Goal: Task Accomplishment & Management: Manage account settings

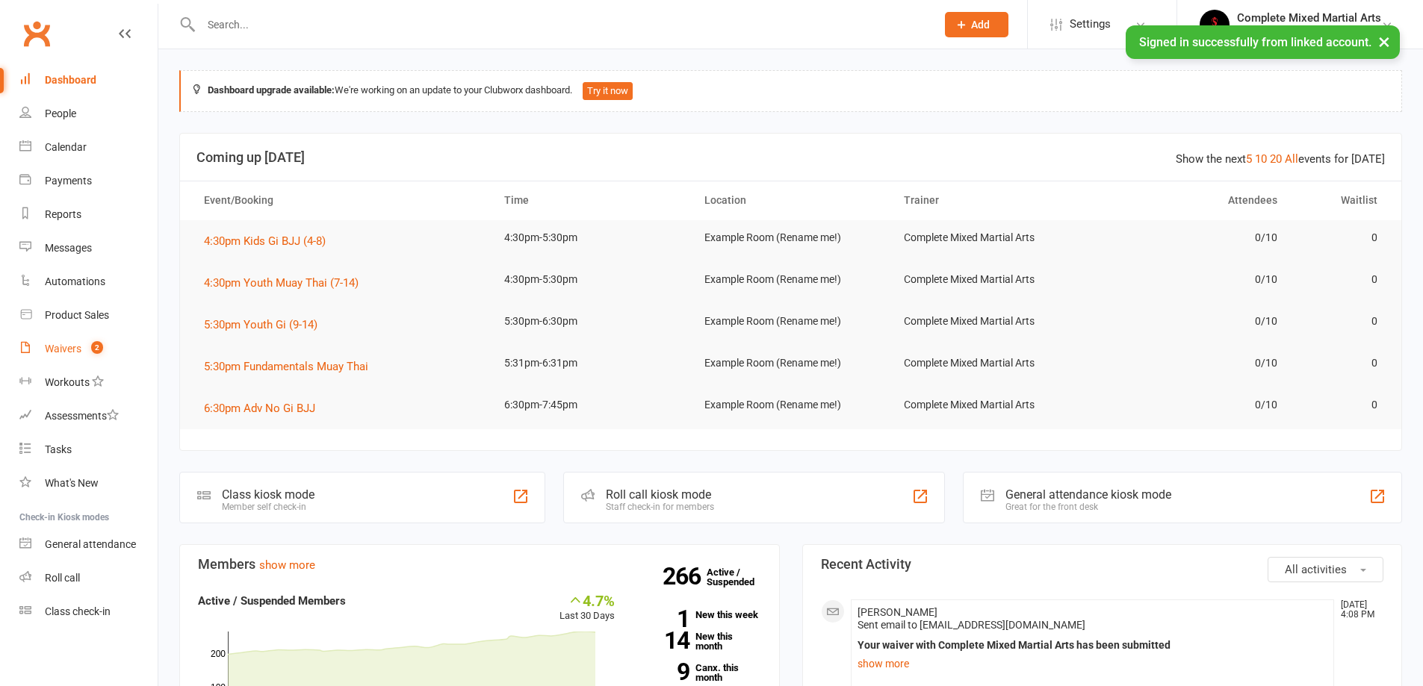
click at [93, 349] on span "2" at bounding box center [97, 347] width 12 height 13
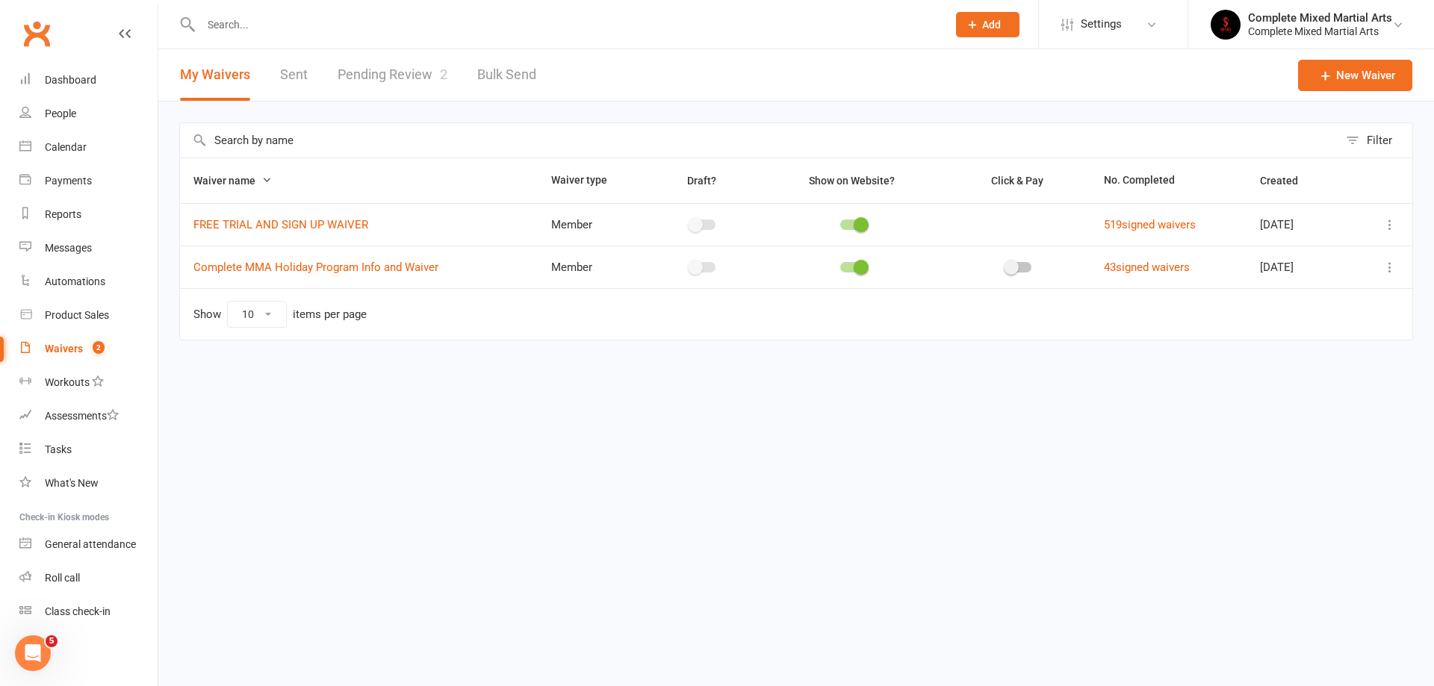
click at [418, 65] on link "Pending Review 2" at bounding box center [393, 75] width 110 height 52
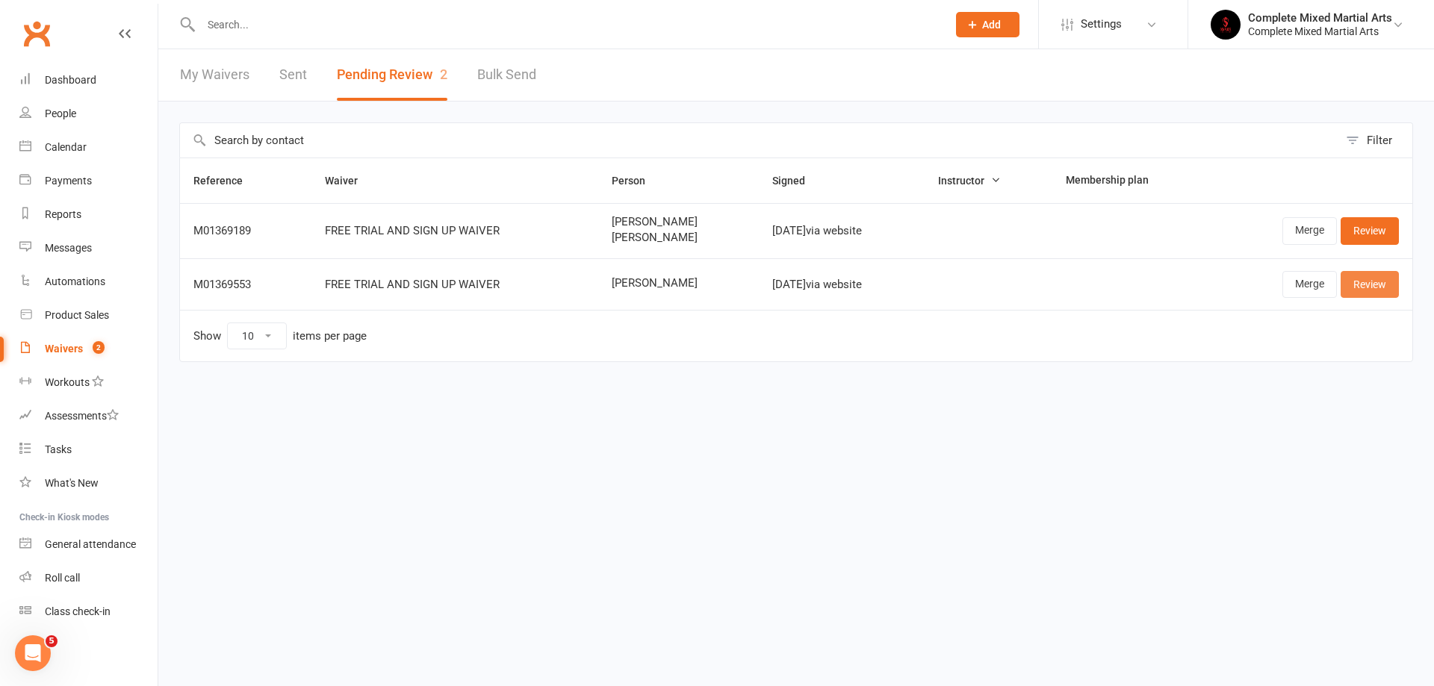
click at [1378, 288] on link "Review" at bounding box center [1370, 284] width 58 height 27
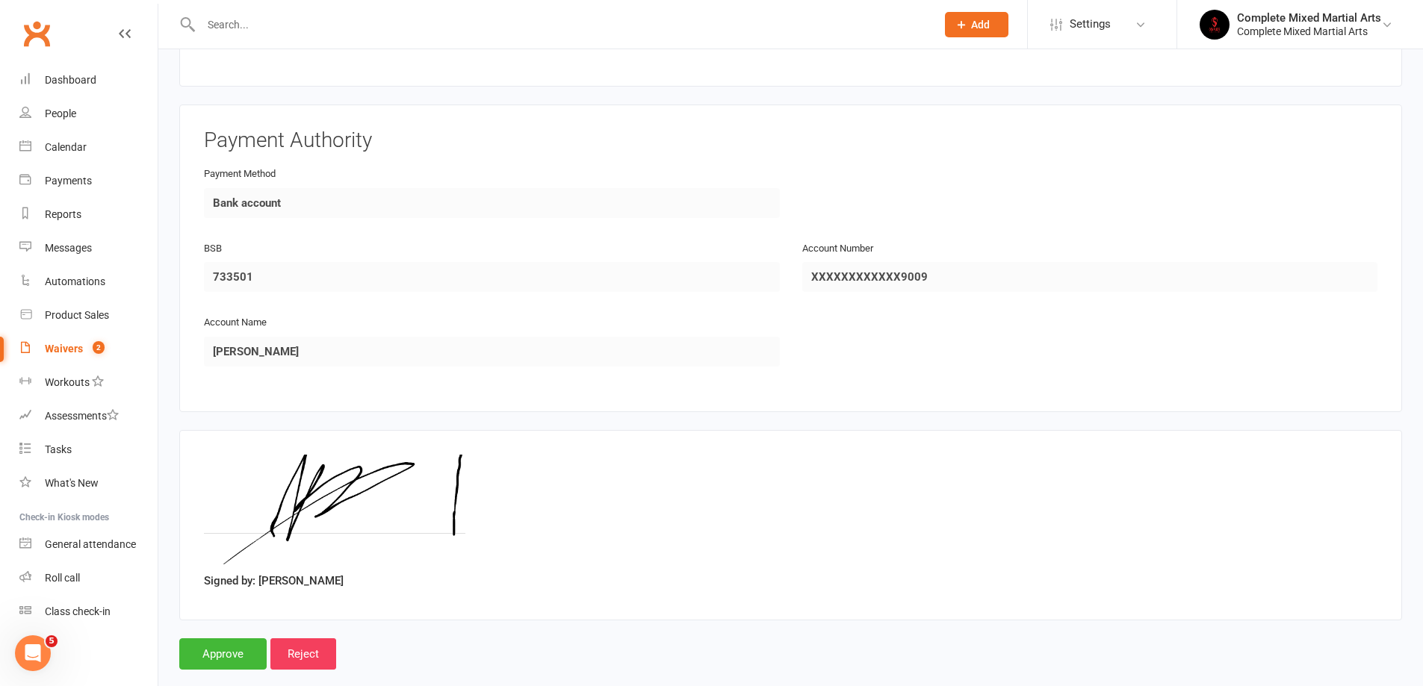
scroll to position [639, 0]
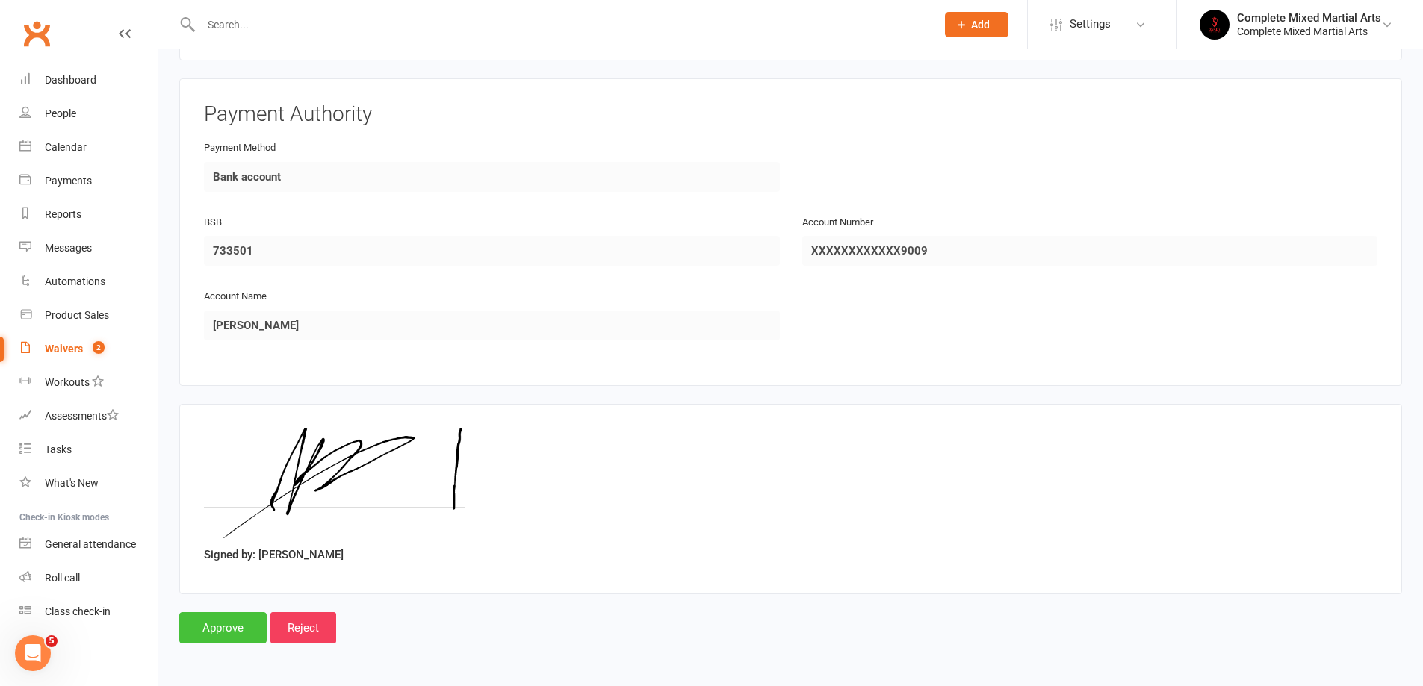
click at [206, 630] on input "Approve" at bounding box center [222, 627] width 87 height 31
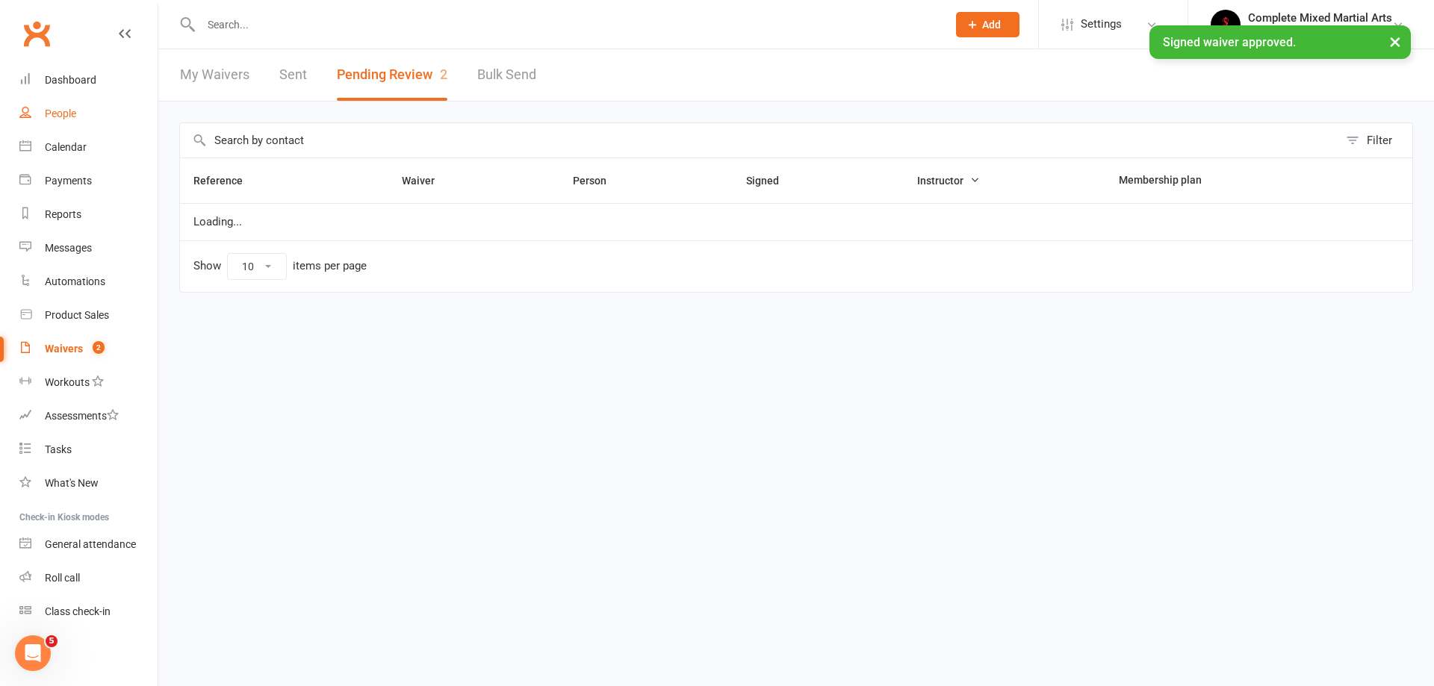
click at [72, 120] on link "People" at bounding box center [88, 114] width 138 height 34
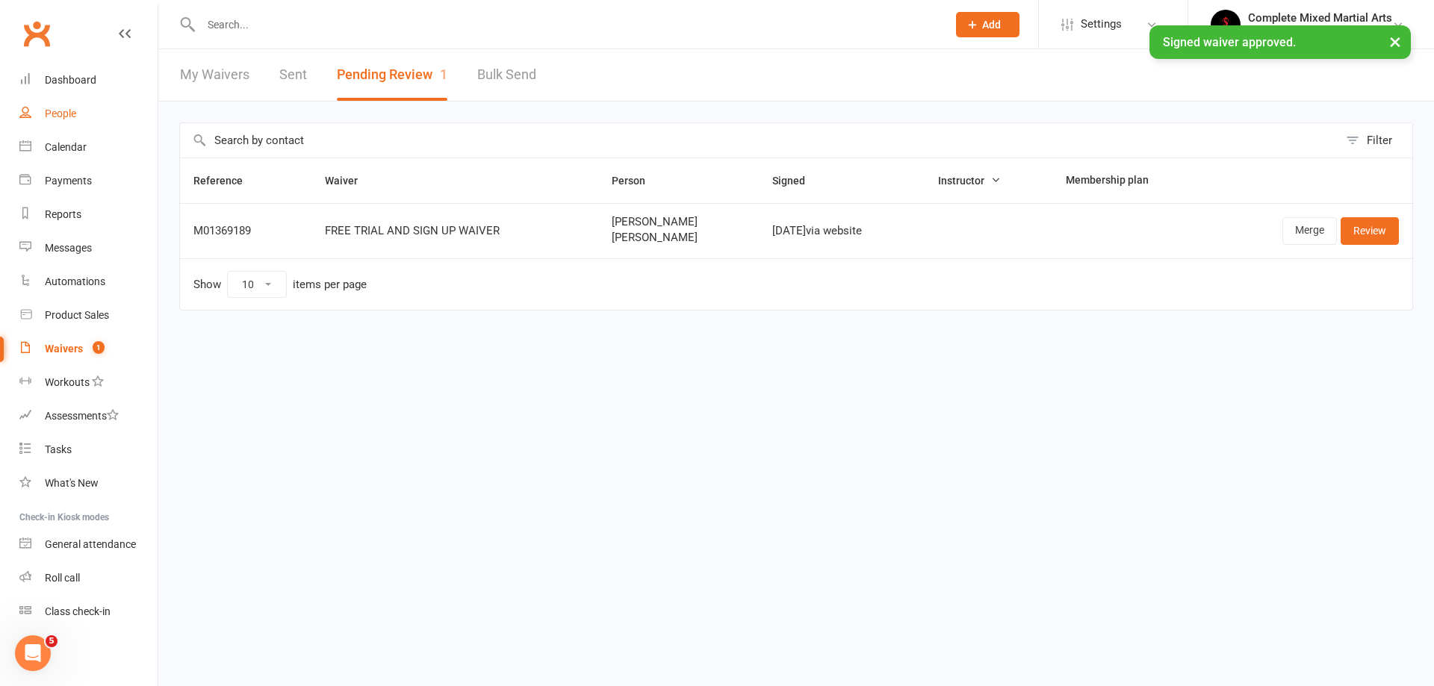
select select "100"
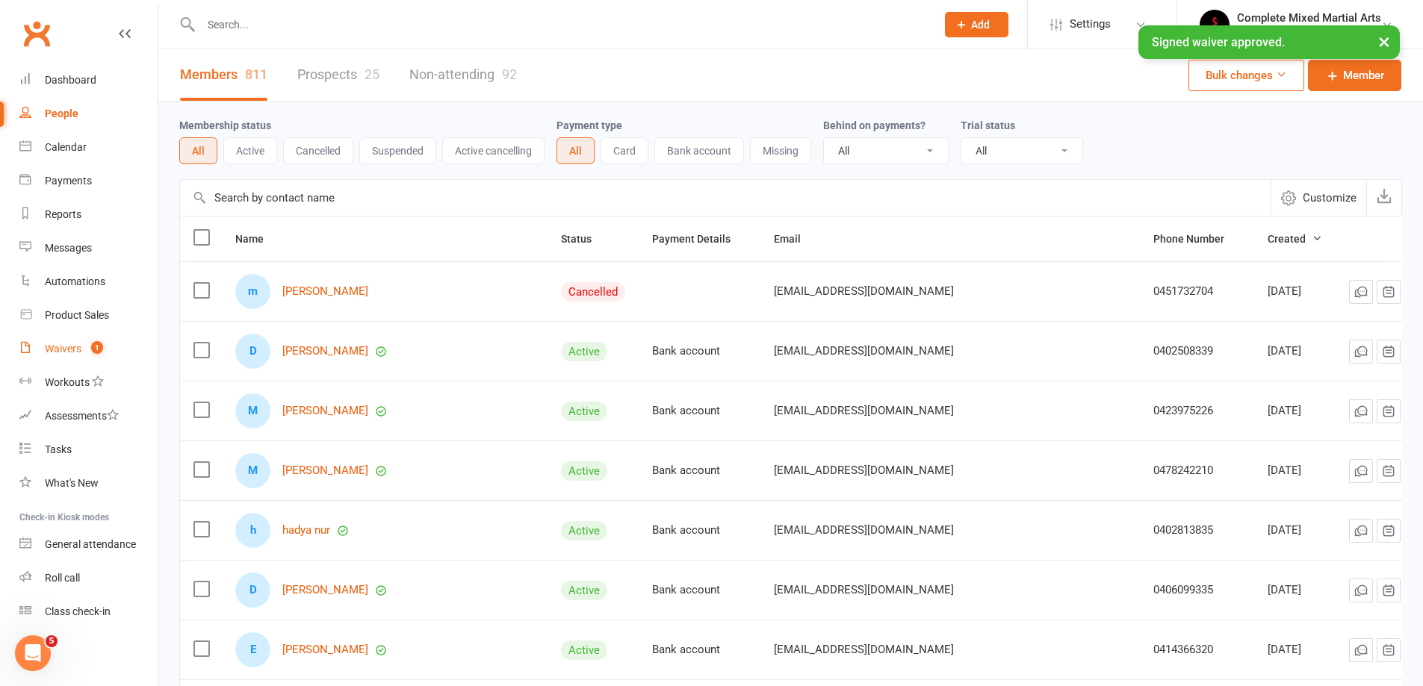
click at [90, 345] on count-badge "1" at bounding box center [93, 349] width 19 height 12
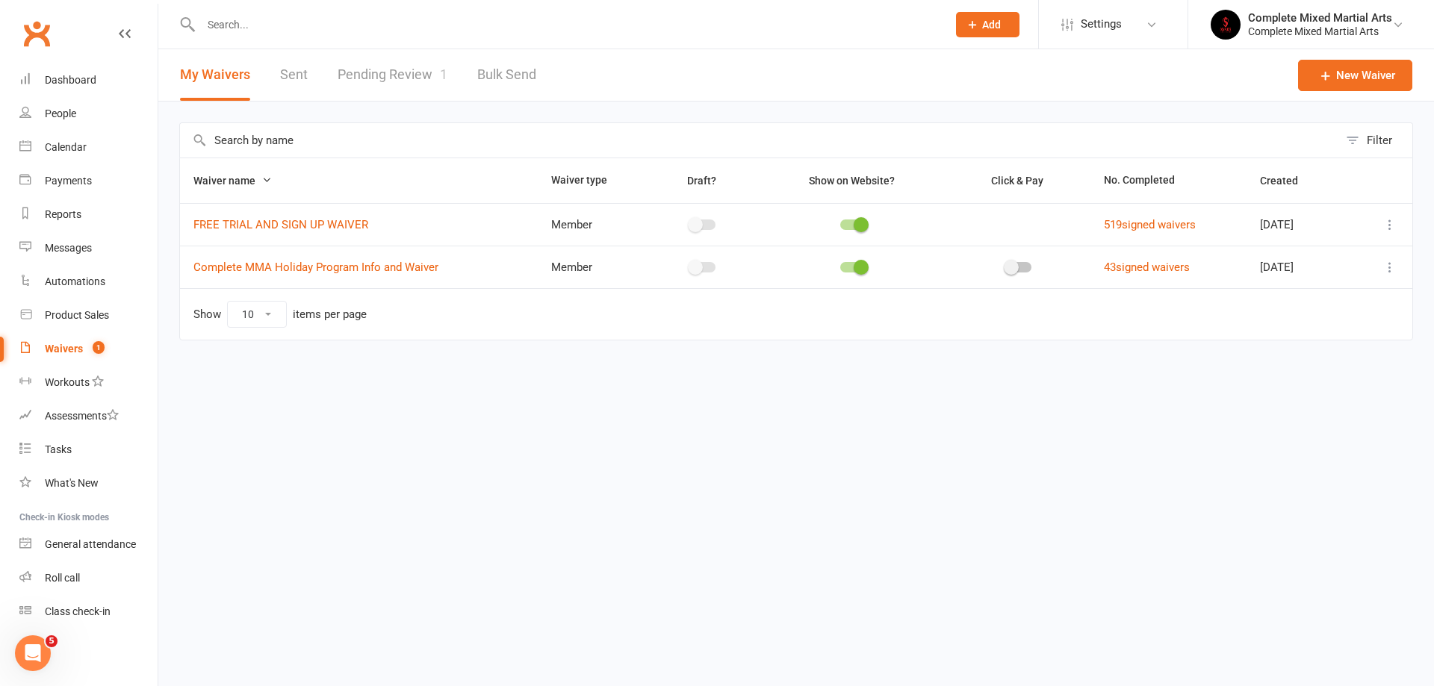
click at [376, 66] on link "Pending Review 1" at bounding box center [393, 75] width 110 height 52
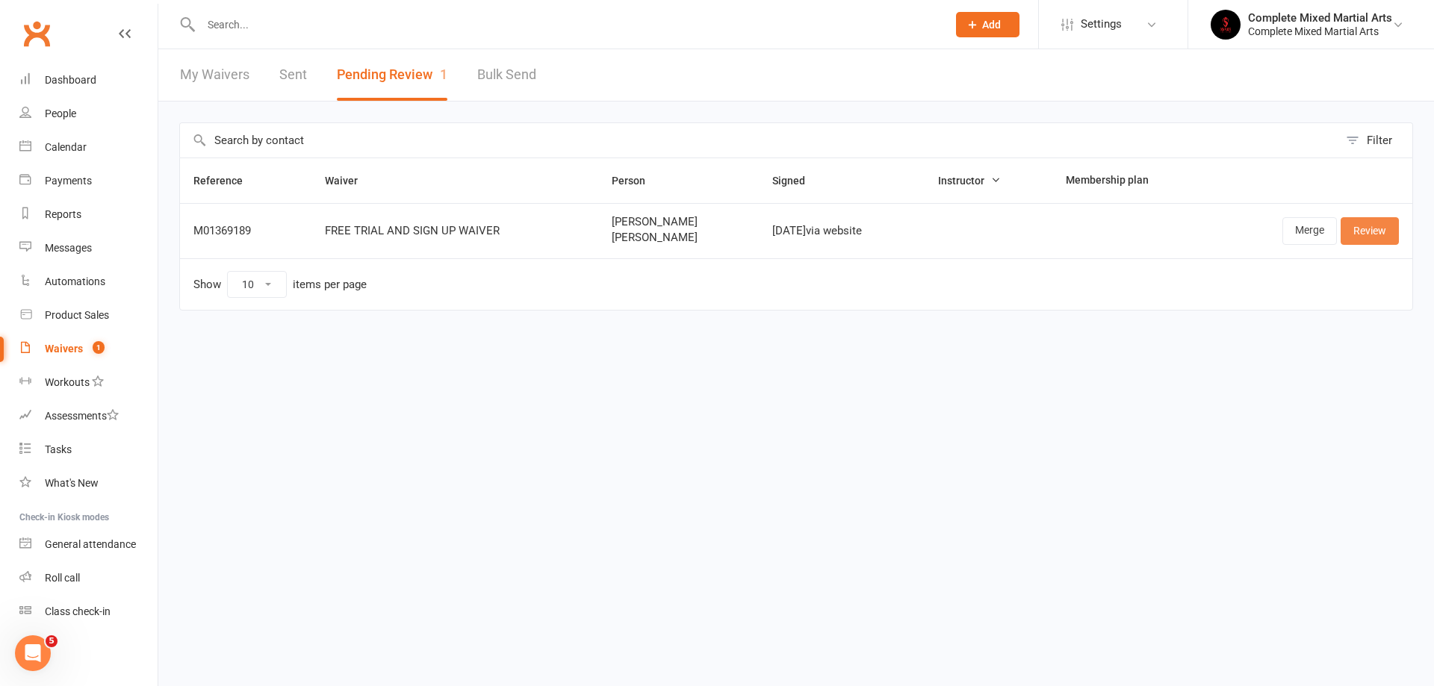
click at [1373, 230] on link "Review" at bounding box center [1370, 230] width 58 height 27
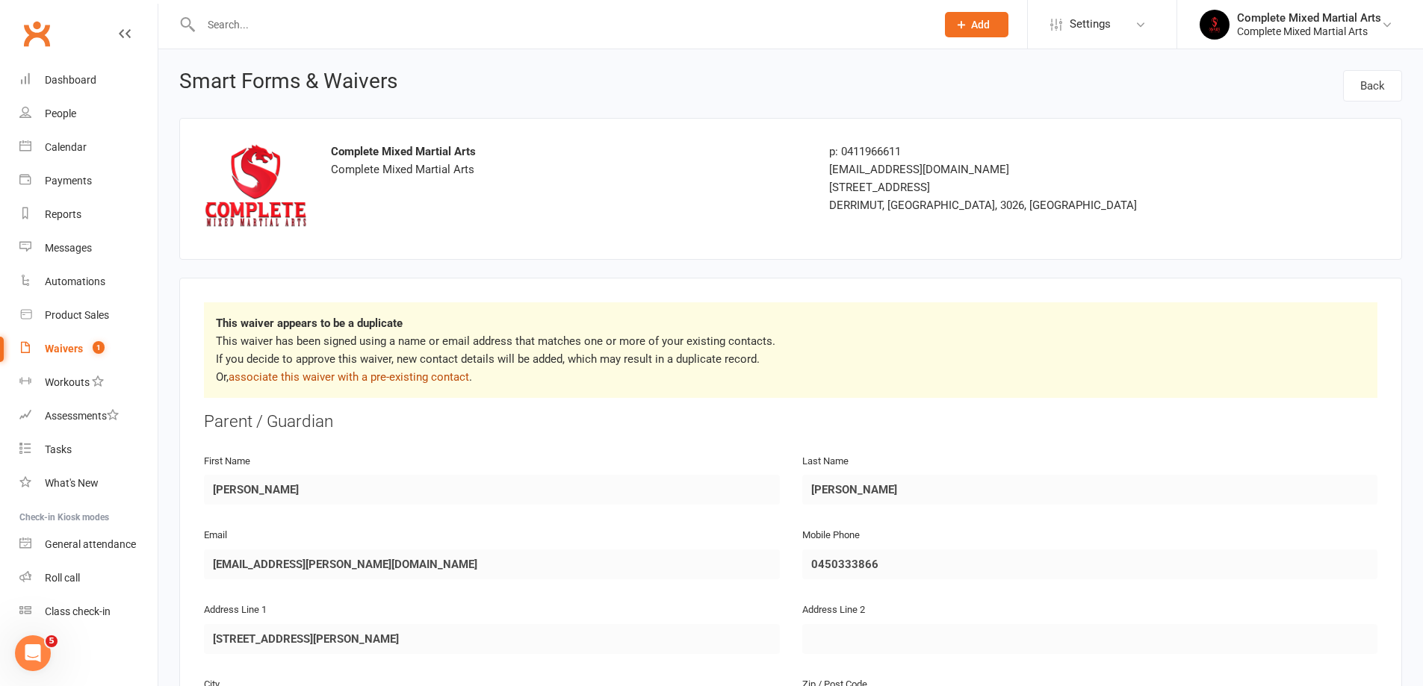
click at [365, 370] on link "associate this waiver with a pre-existing contact" at bounding box center [349, 376] width 240 height 13
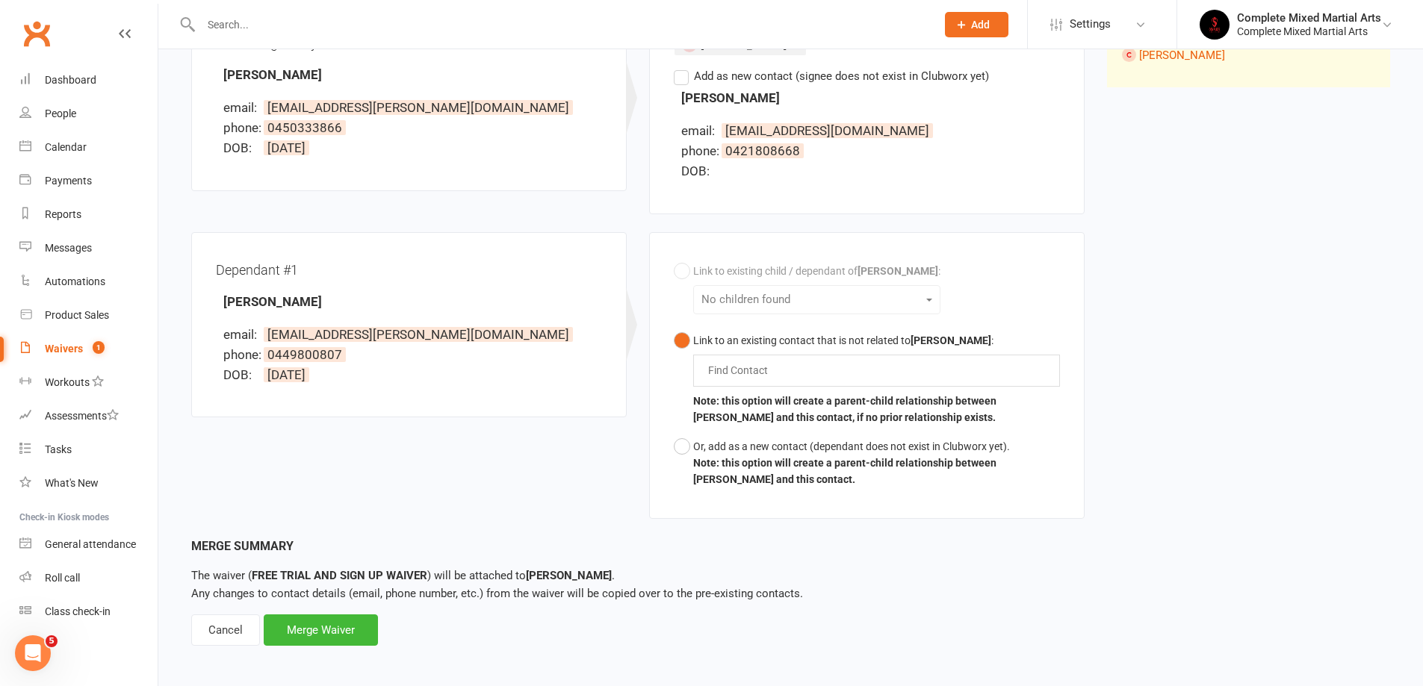
scroll to position [233, 0]
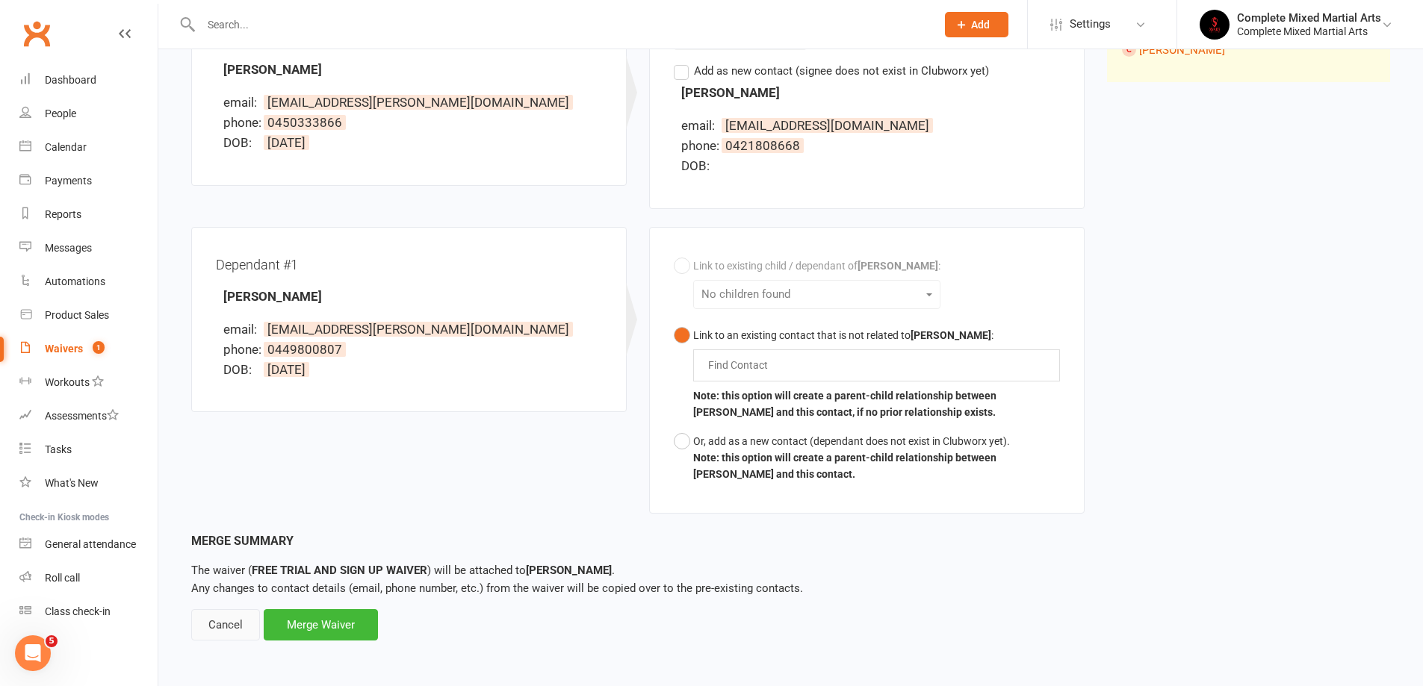
click at [202, 626] on div "Cancel" at bounding box center [225, 624] width 69 height 31
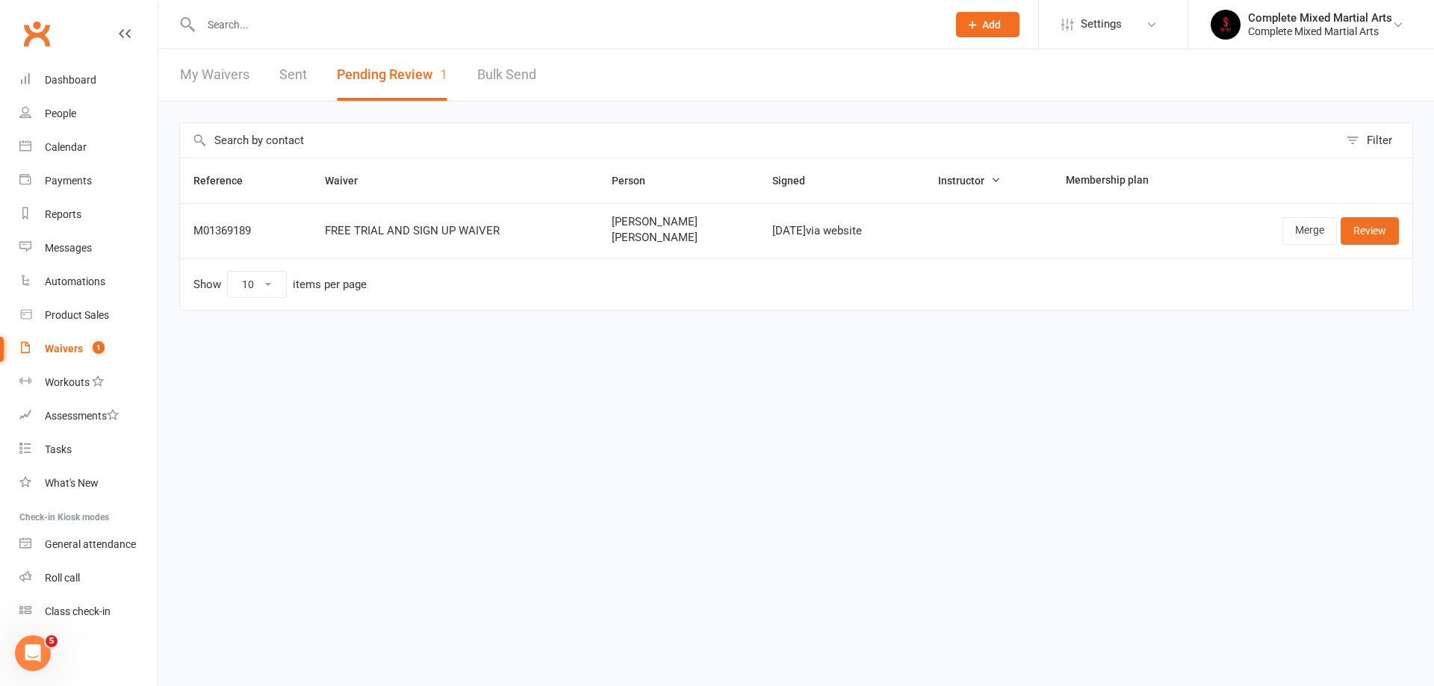
click at [238, 27] on input "text" at bounding box center [566, 24] width 740 height 21
type input "n"
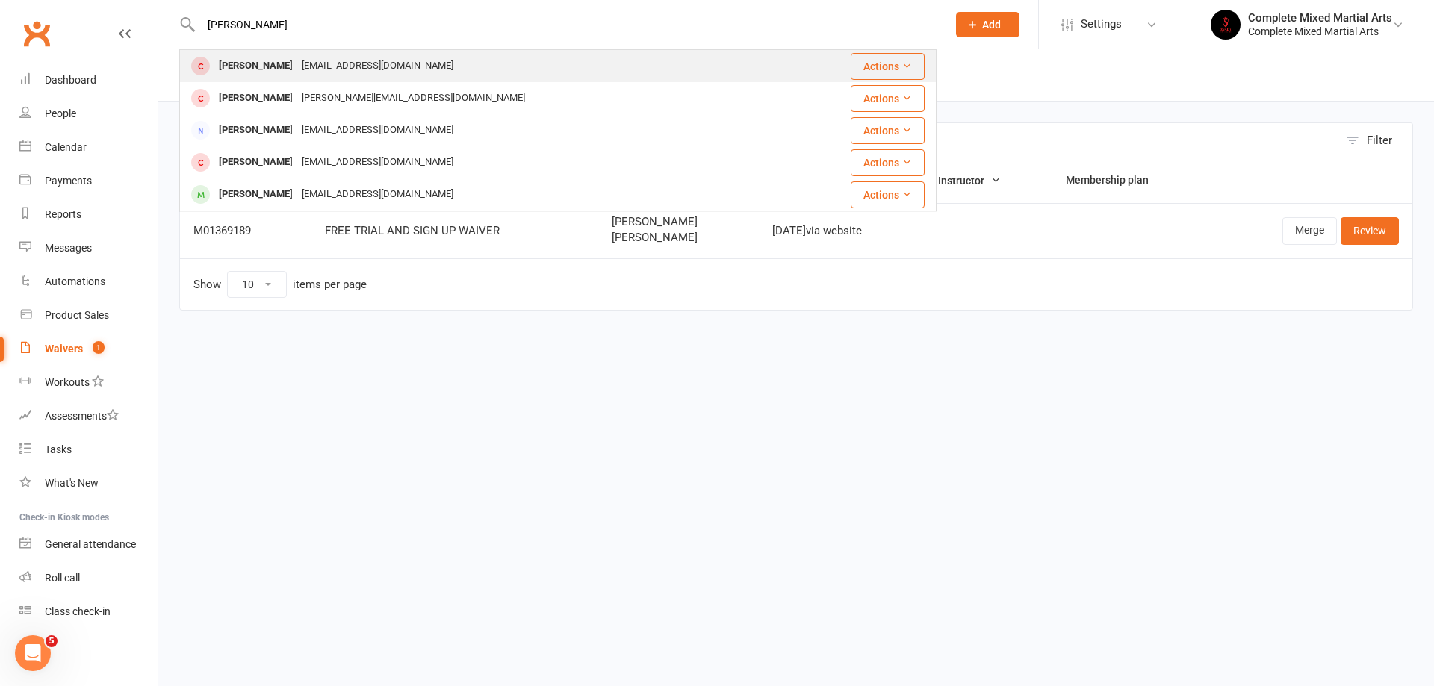
type input "truong"
click at [524, 70] on div "Truong Ngo tlaus.ngo9999@gmail.com" at bounding box center [484, 66] width 607 height 31
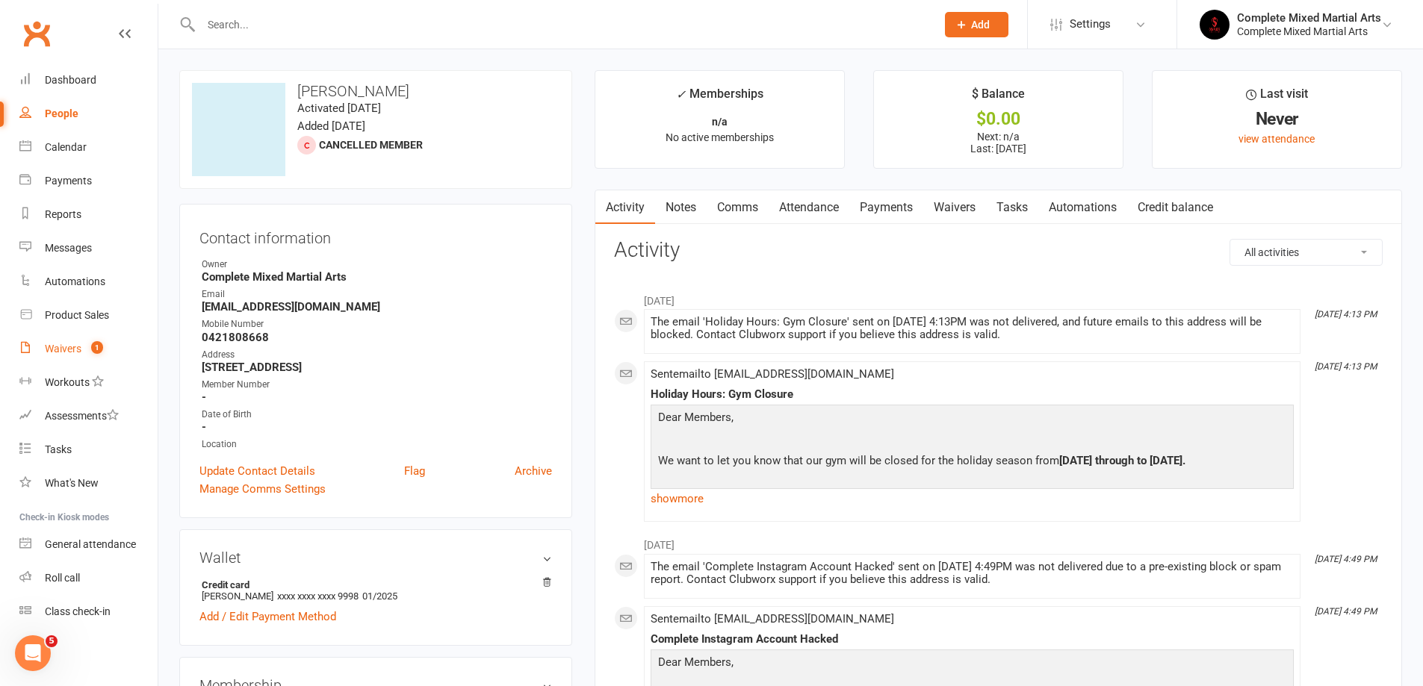
click at [76, 347] on div "Waivers" at bounding box center [63, 349] width 37 height 12
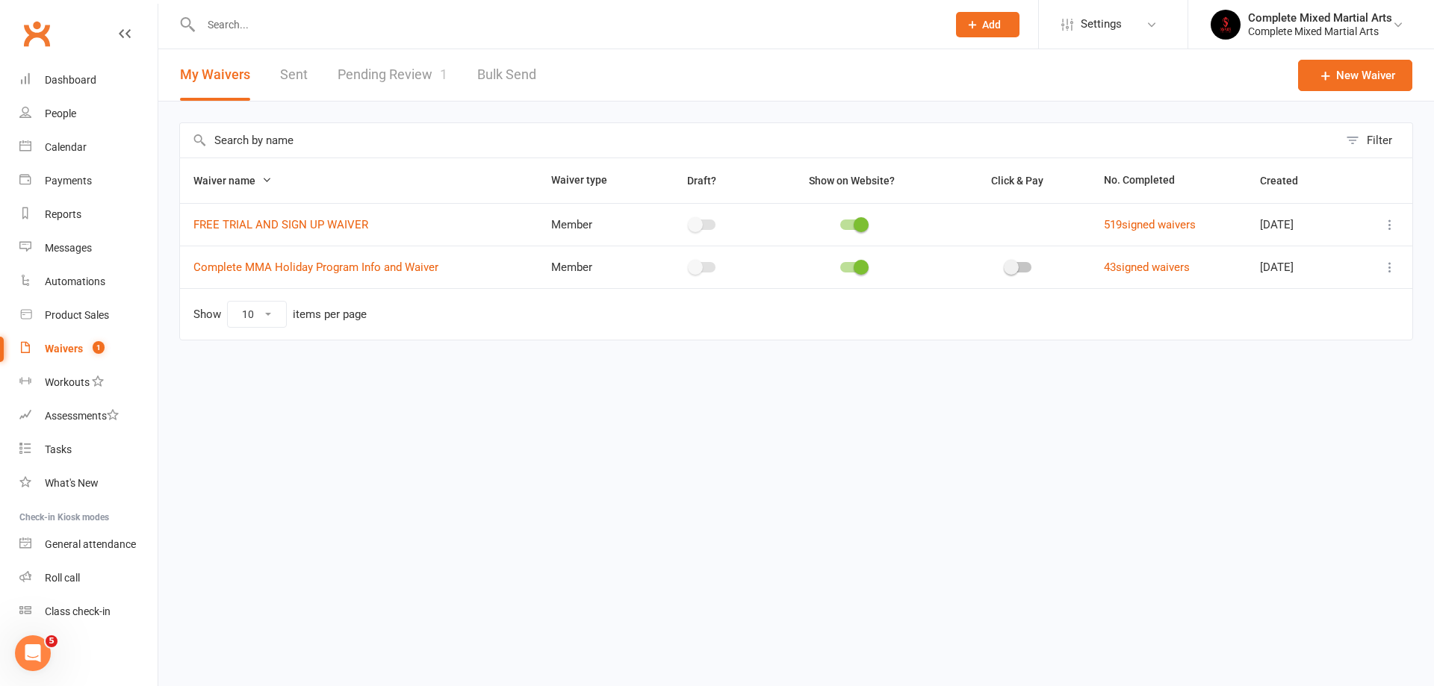
click at [429, 74] on link "Pending Review 1" at bounding box center [393, 75] width 110 height 52
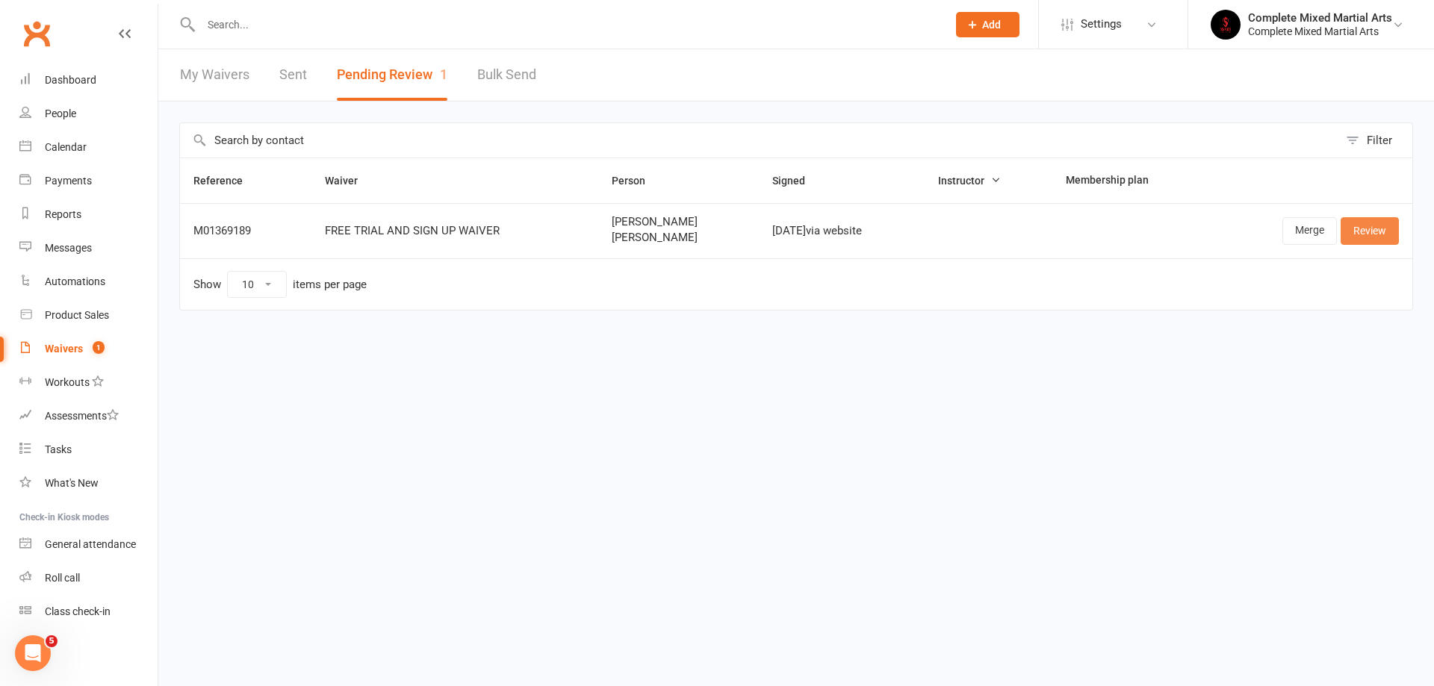
click at [1376, 223] on link "Review" at bounding box center [1370, 230] width 58 height 27
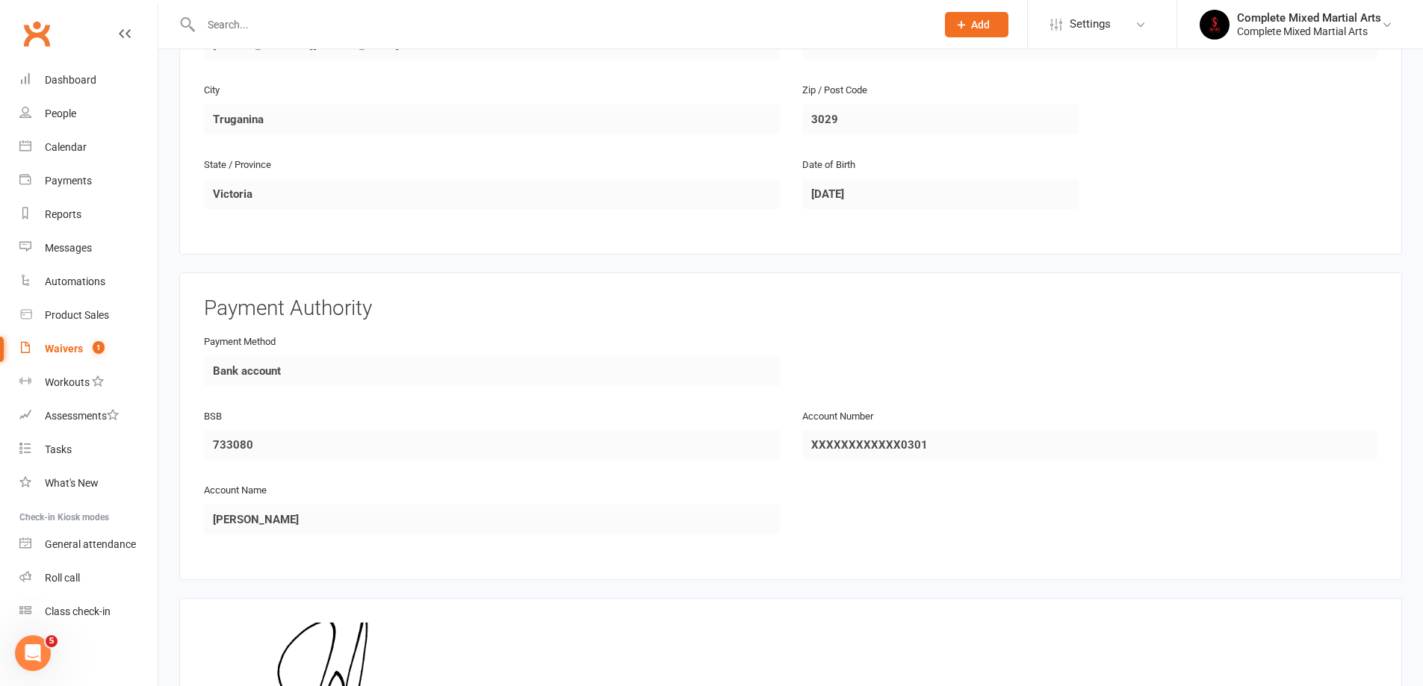
scroll to position [1314, 0]
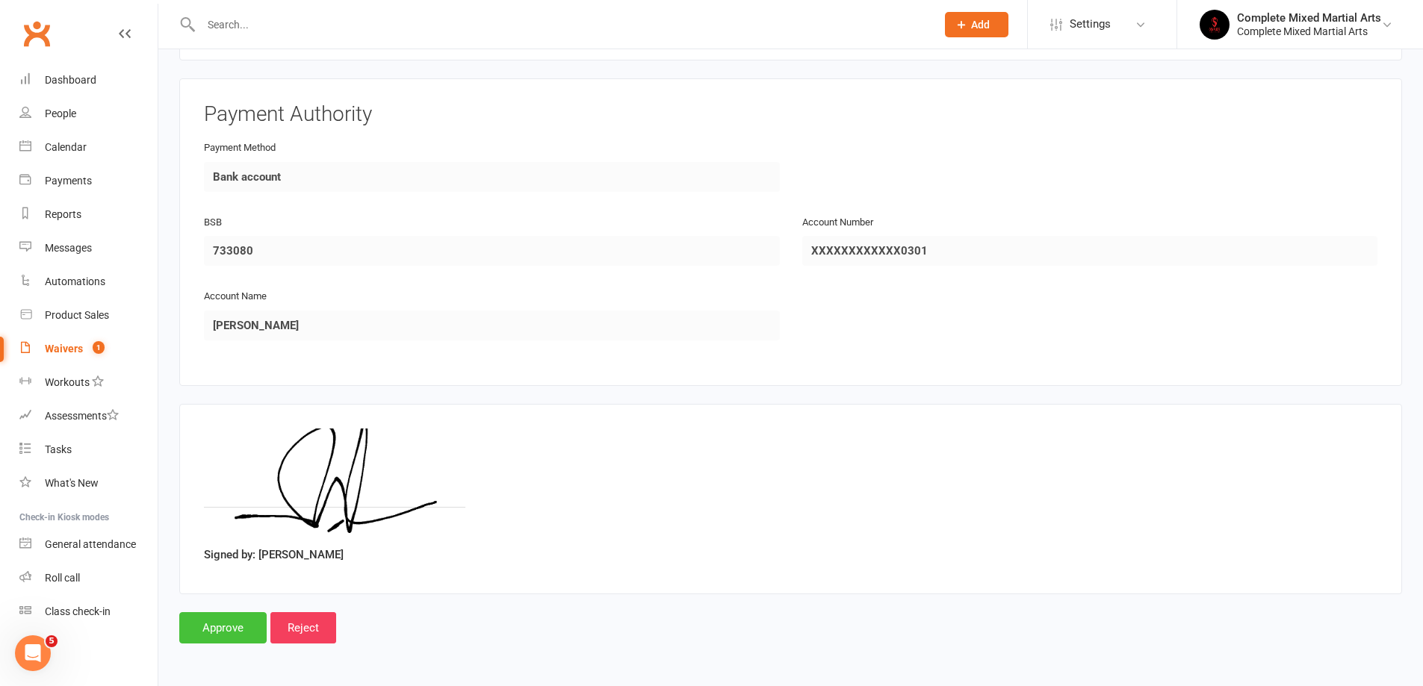
click at [222, 633] on input "Approve" at bounding box center [222, 627] width 87 height 31
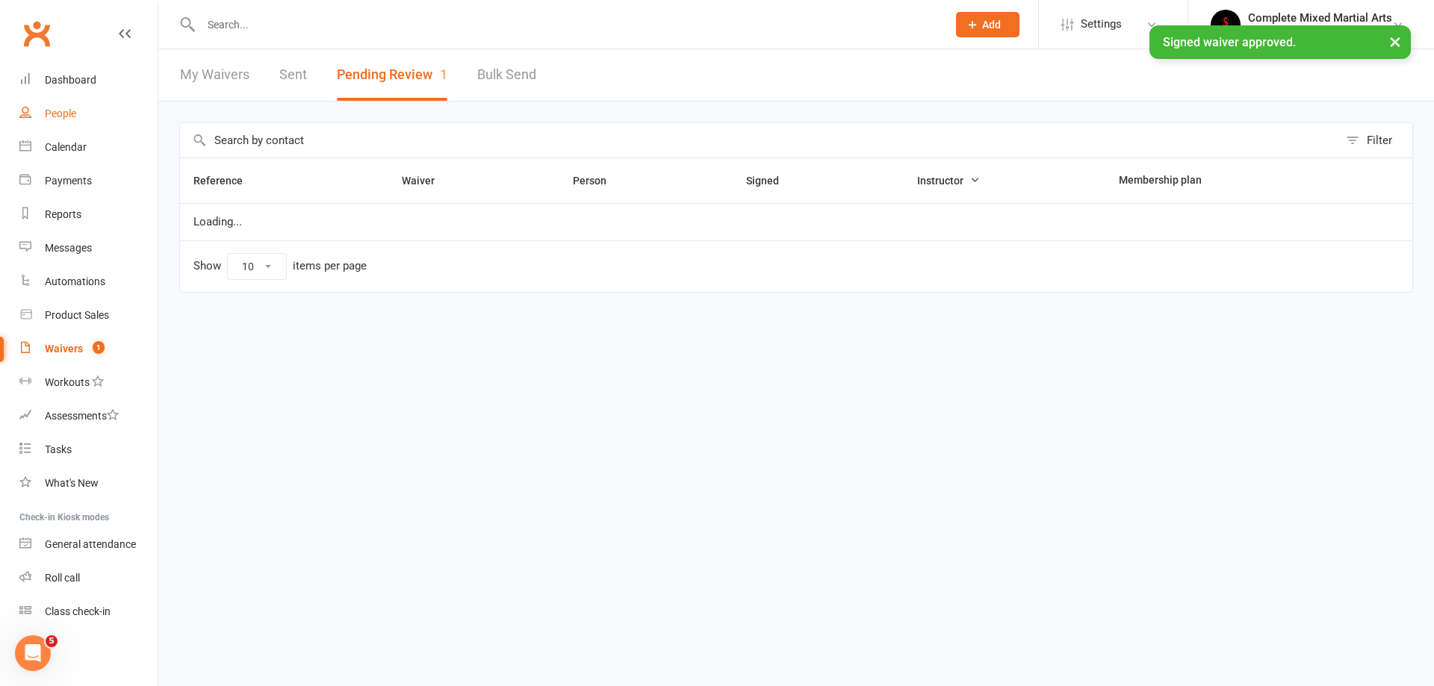
click at [44, 114] on link "People" at bounding box center [88, 114] width 138 height 34
select select "100"
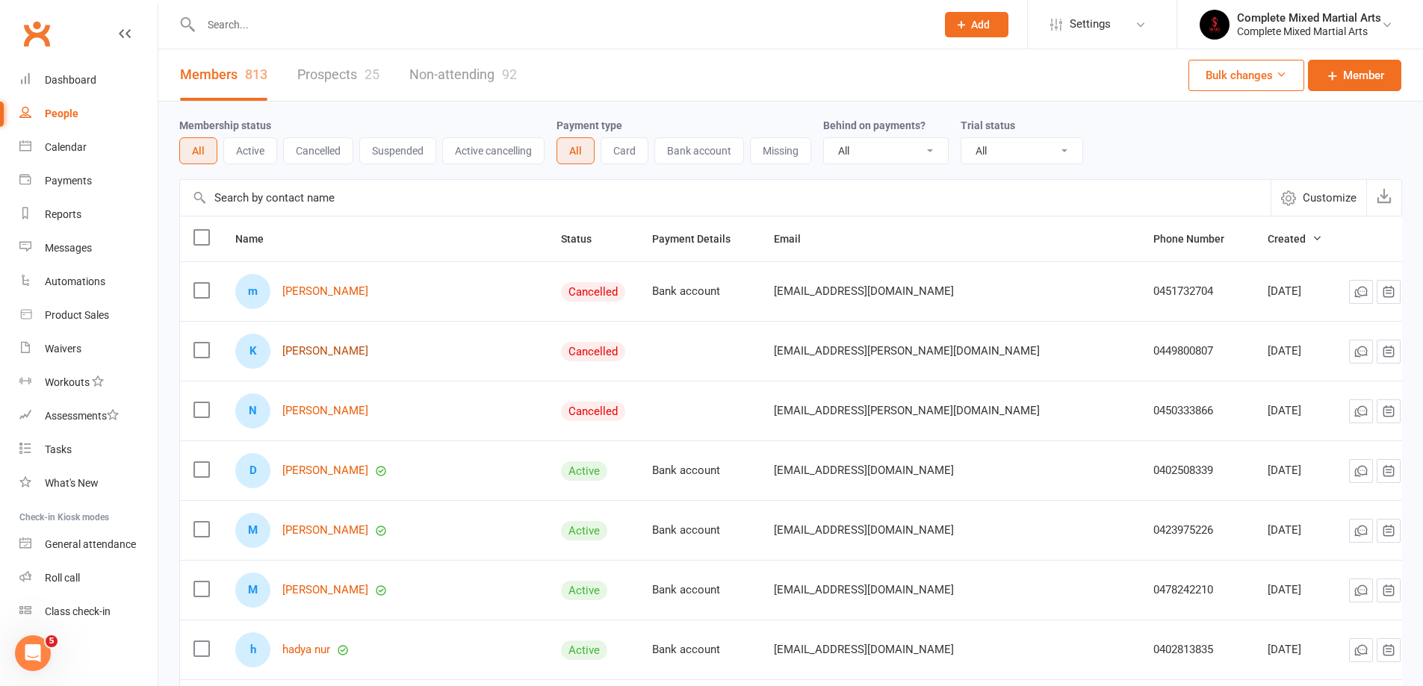
click at [314, 350] on link "[PERSON_NAME]" at bounding box center [325, 351] width 86 height 13
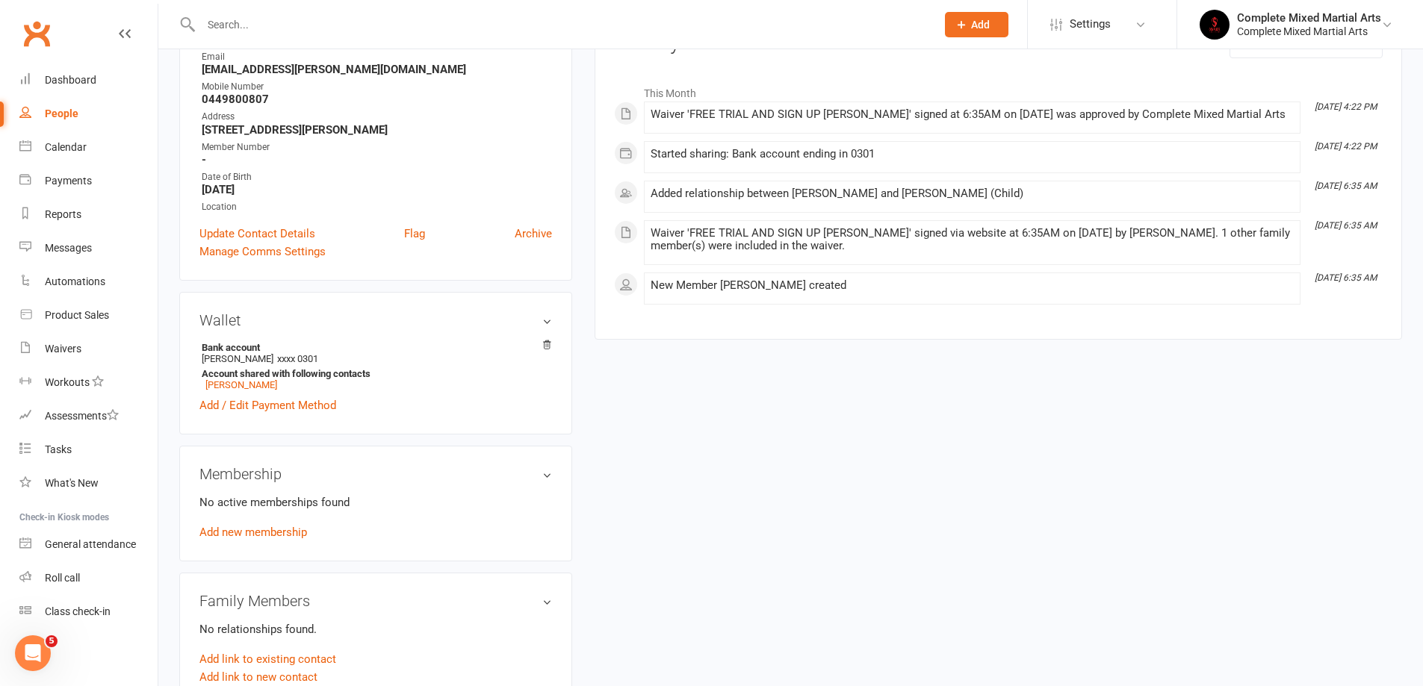
scroll to position [373, 0]
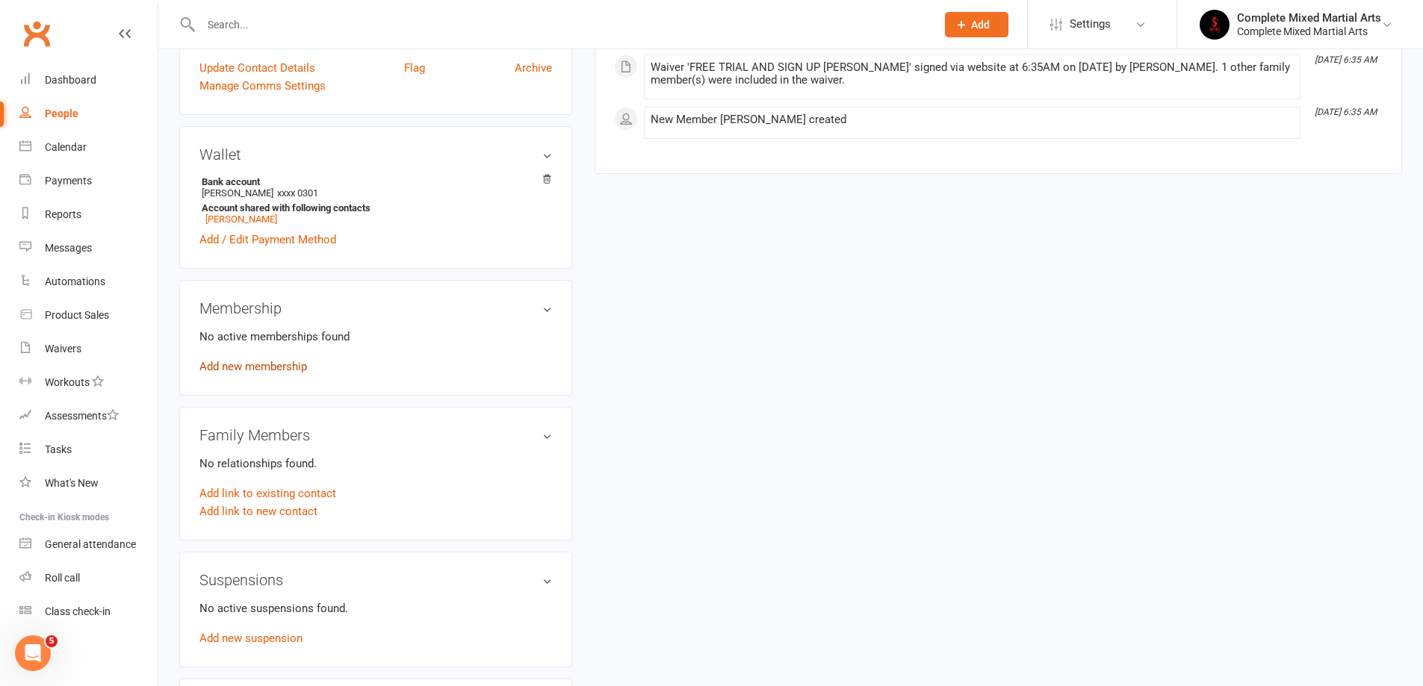
click at [240, 365] on link "Add new membership" at bounding box center [253, 366] width 108 height 13
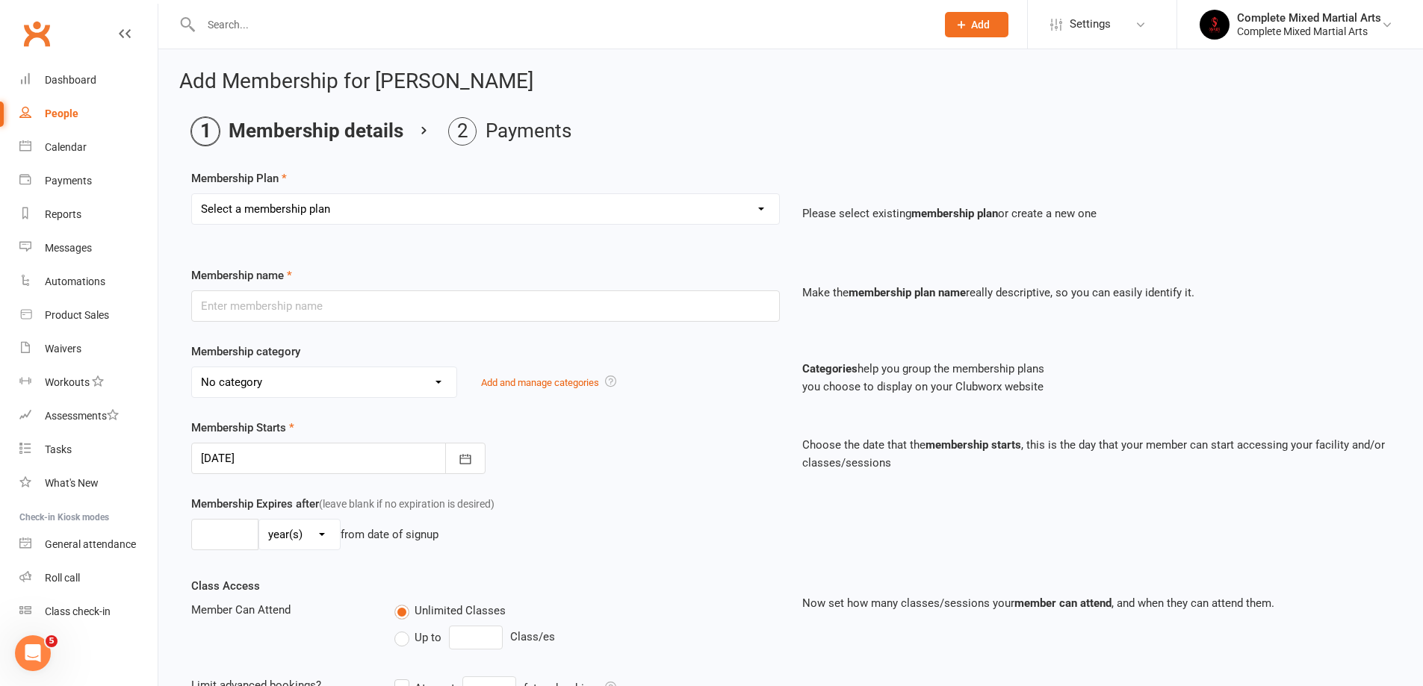
click at [289, 220] on select "Select a membership plan Create new Membership Plan Adults_01_$40 Adults_02_$70…" at bounding box center [485, 209] width 587 height 30
select select "9"
click at [192, 194] on select "Select a membership plan Create new Membership Plan Adults_01_$40 Adults_02_$70…" at bounding box center [485, 209] width 587 height 30
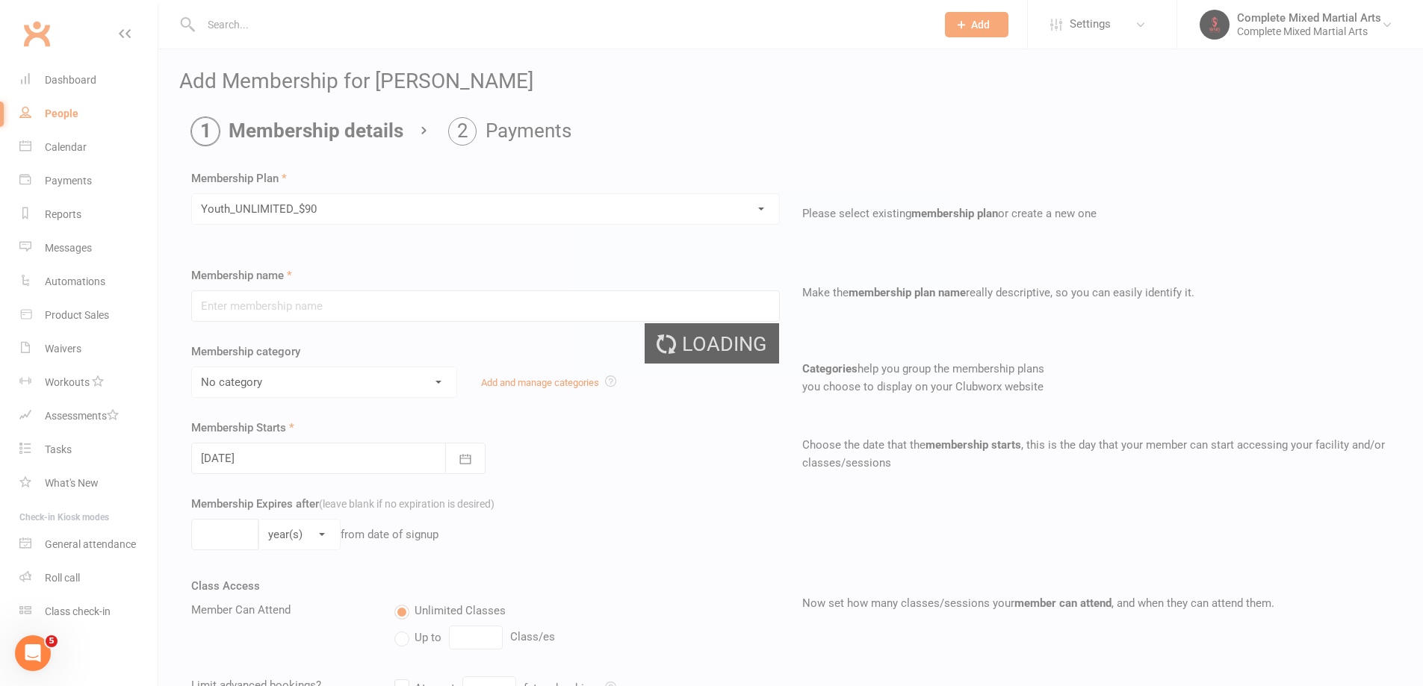
type input "Youth_UNLIMITED_$90"
select select "23"
type input "0"
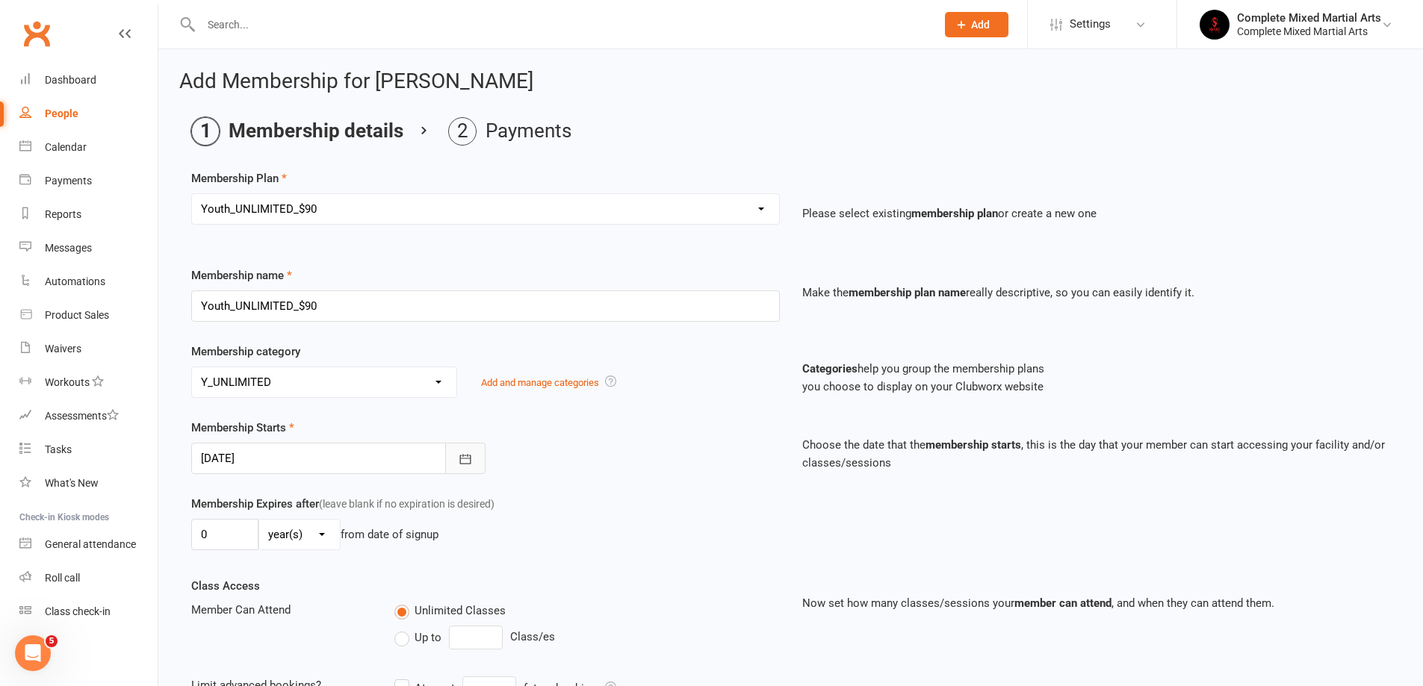
click at [484, 462] on button "button" at bounding box center [465, 458] width 40 height 31
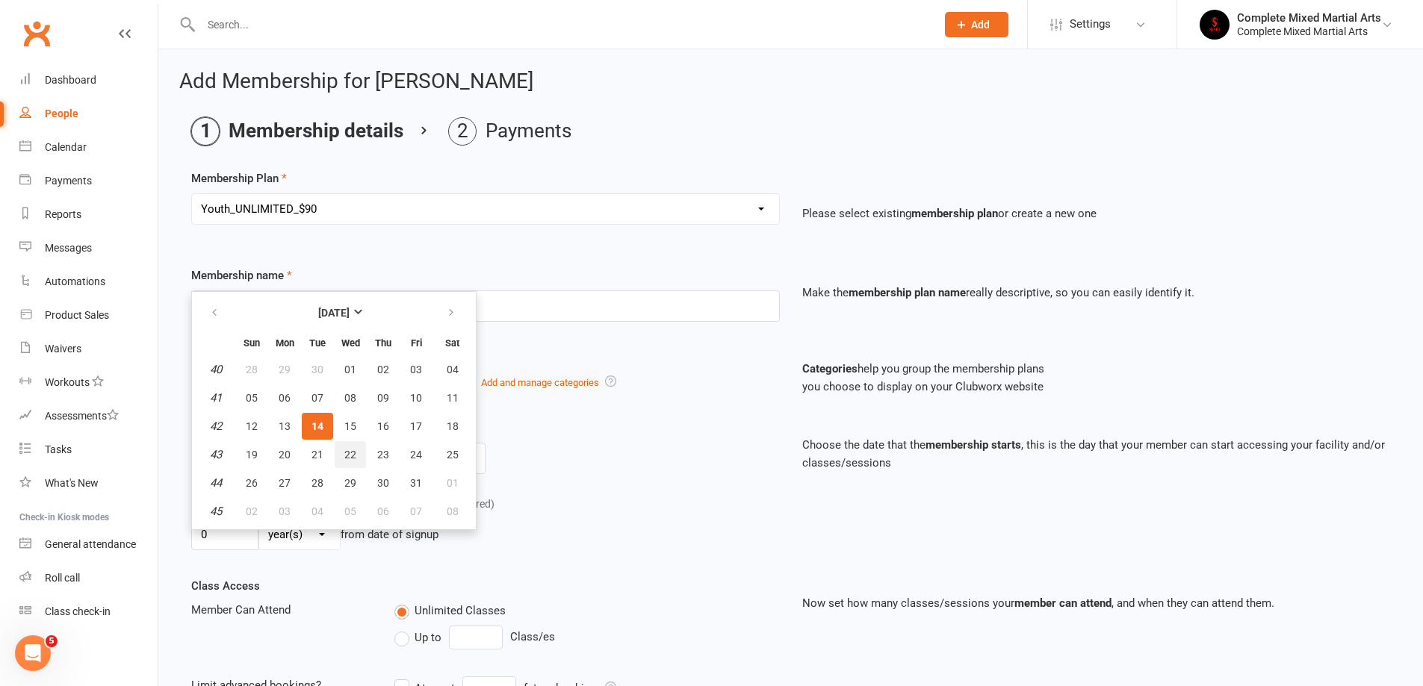
click at [347, 452] on span "22" at bounding box center [350, 455] width 12 height 12
type input "[DATE]"
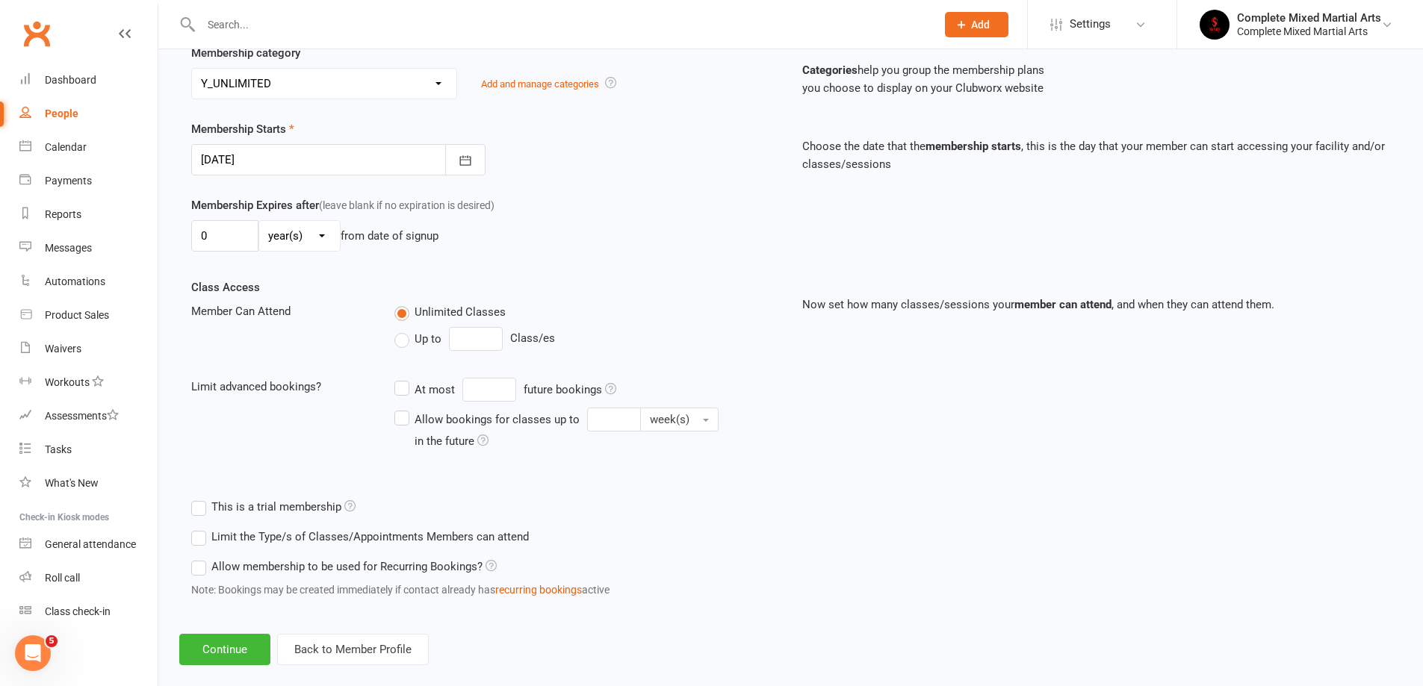
scroll to position [321, 0]
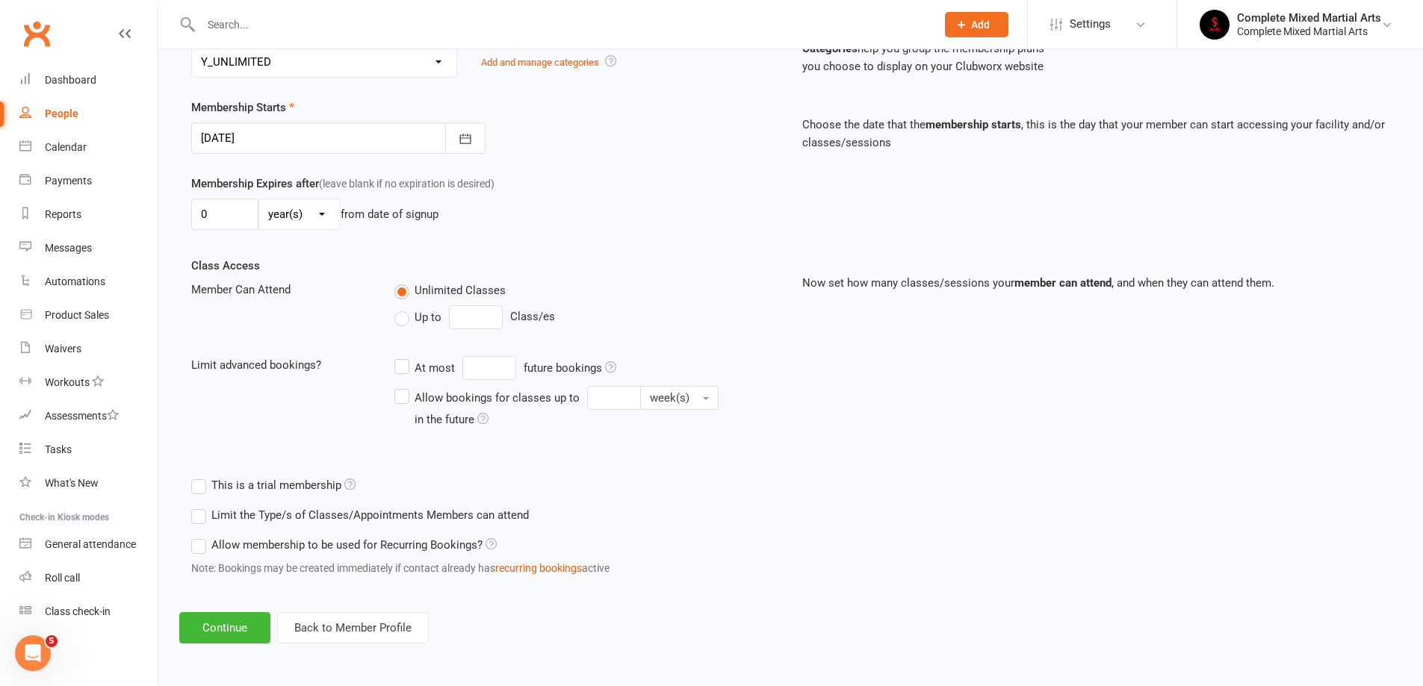
click at [261, 540] on label "Allow membership to be used for Recurring Bookings?" at bounding box center [343, 545] width 305 height 18
click at [201, 536] on input "Allow membership to be used for Recurring Bookings?" at bounding box center [196, 536] width 10 height 0
click at [265, 539] on label "Allow membership to be used for Recurring Bookings?" at bounding box center [343, 545] width 305 height 18
click at [201, 536] on input "Allow membership to be used for Recurring Bookings?" at bounding box center [196, 536] width 10 height 0
click at [235, 626] on button "Continue" at bounding box center [224, 627] width 91 height 31
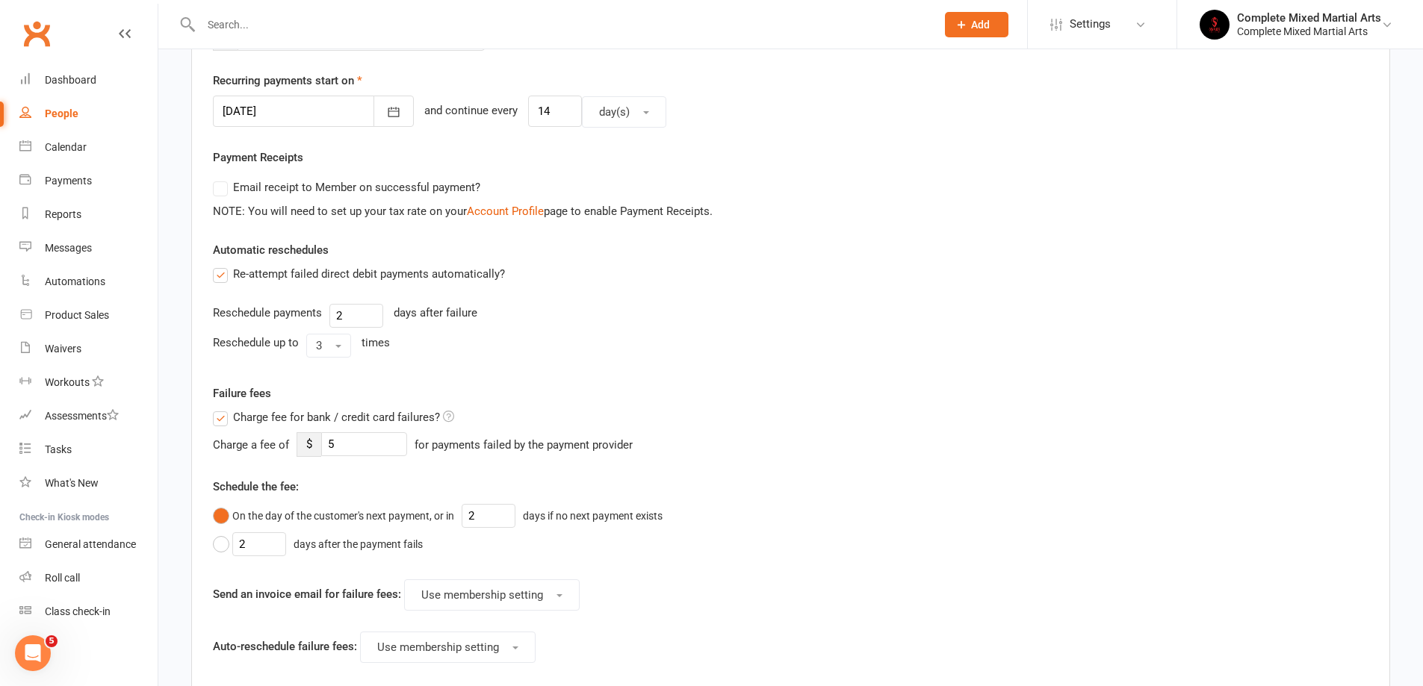
scroll to position [597, 0]
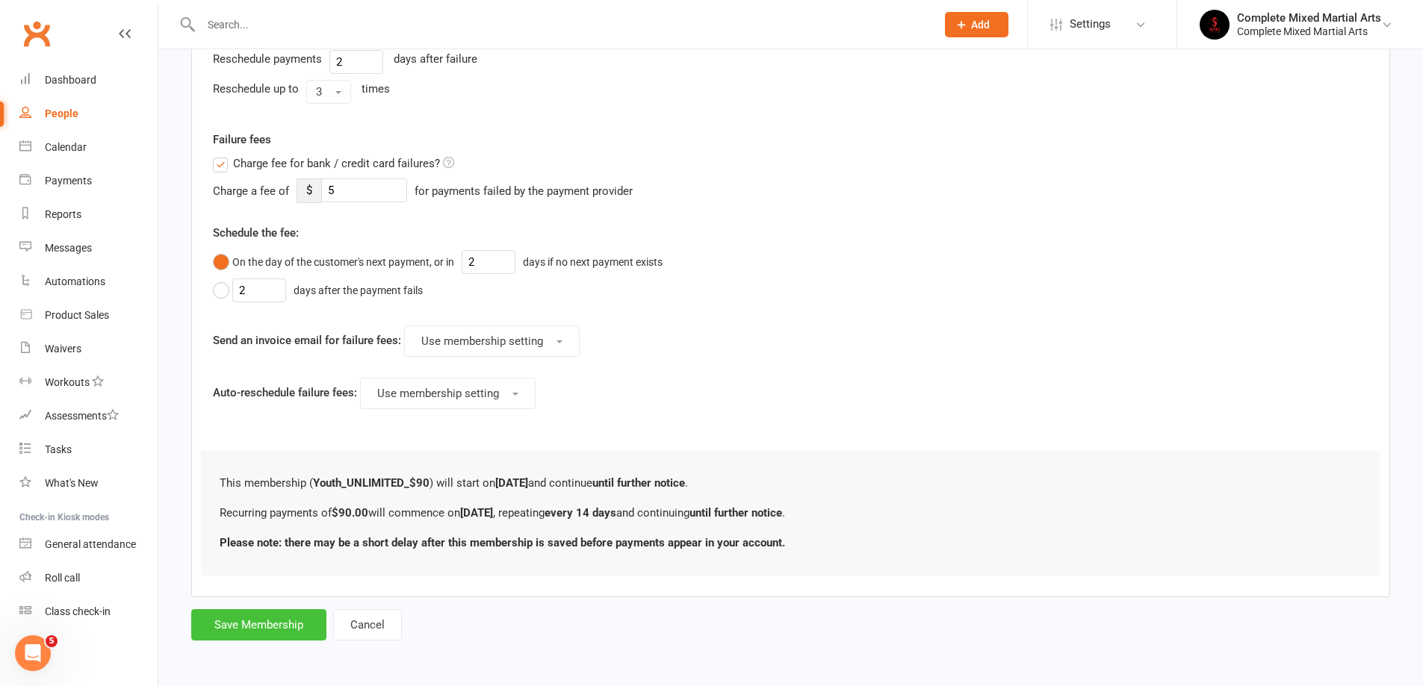
click at [275, 633] on button "Save Membership" at bounding box center [258, 624] width 135 height 31
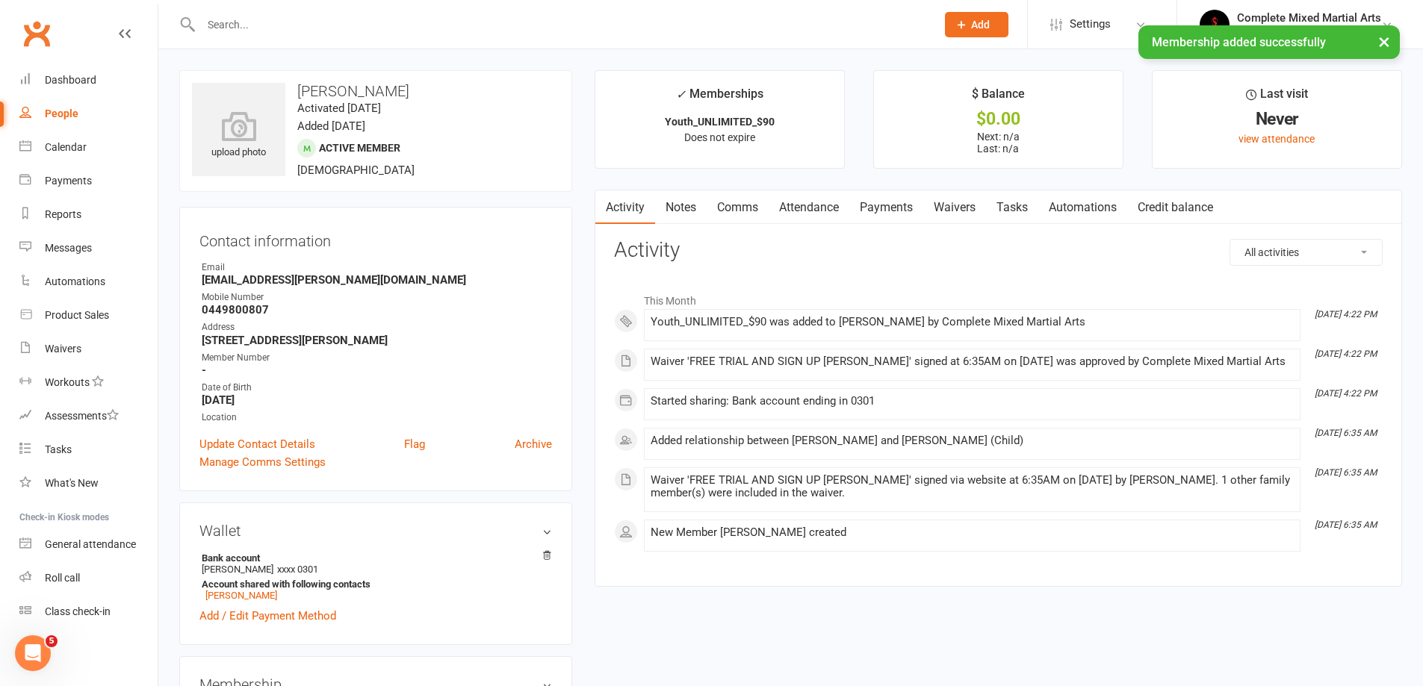
click at [75, 119] on div "People" at bounding box center [62, 114] width 34 height 12
select select "100"
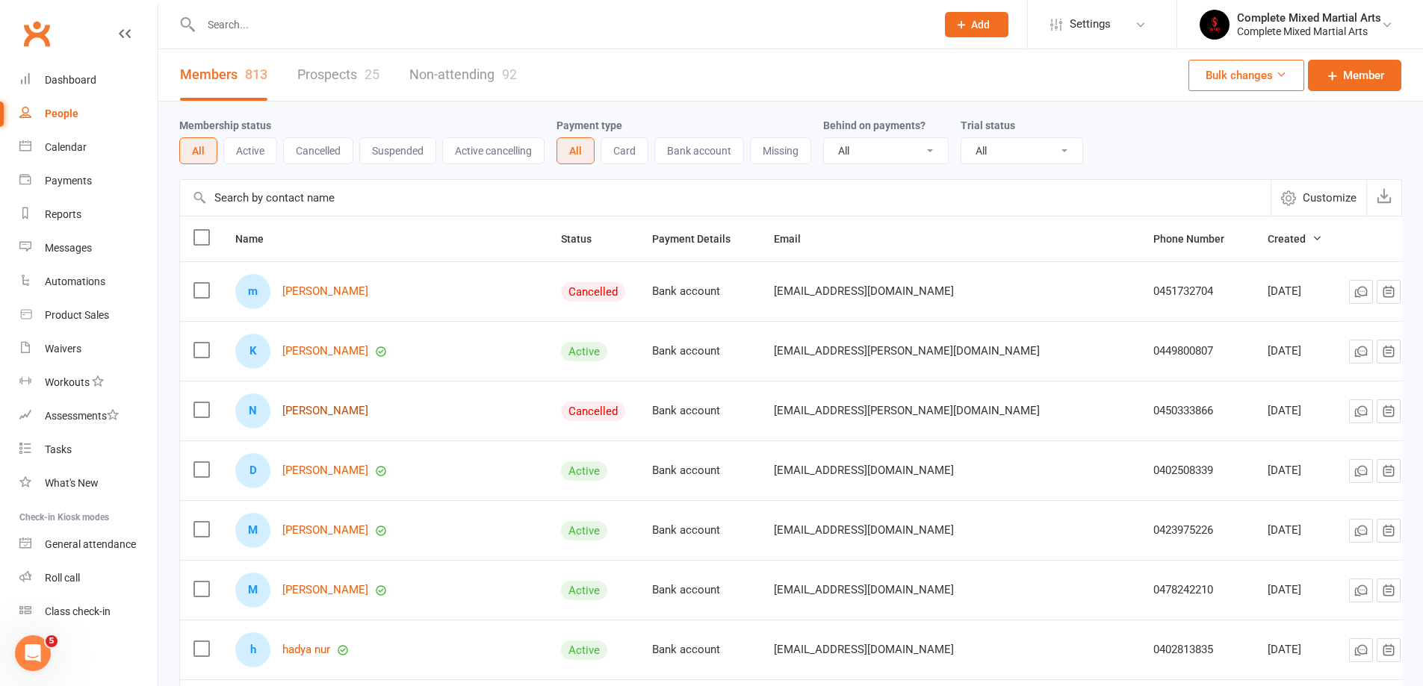
click at [318, 414] on link "[PERSON_NAME]" at bounding box center [325, 411] width 86 height 13
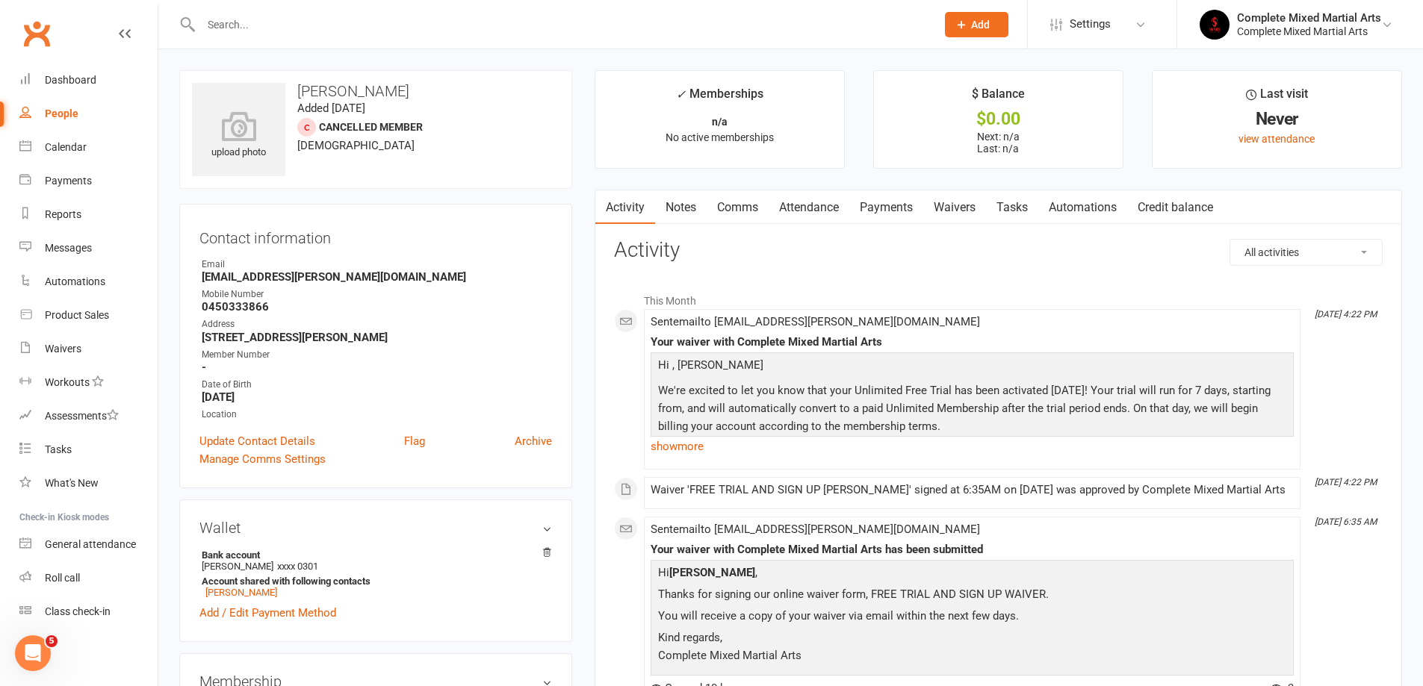
click at [68, 112] on div "People" at bounding box center [62, 114] width 34 height 12
select select "100"
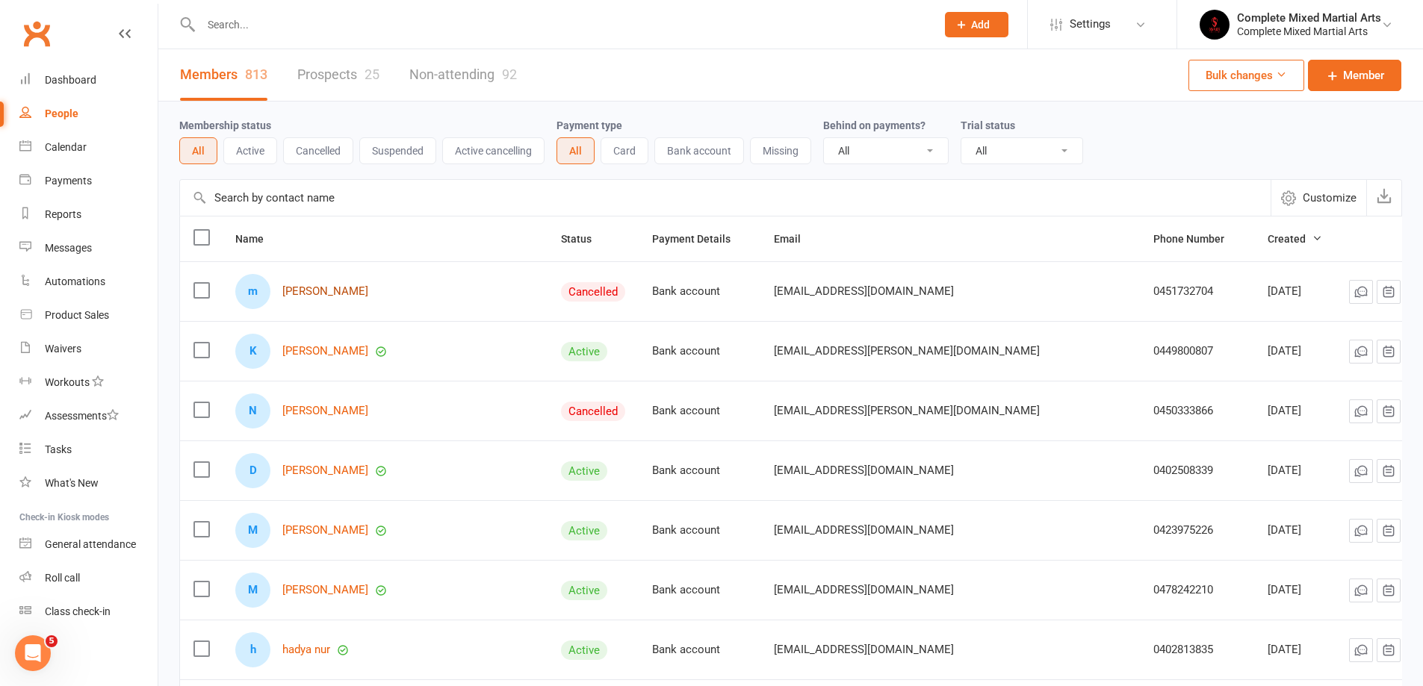
click at [321, 293] on link "[PERSON_NAME]" at bounding box center [325, 291] width 86 height 13
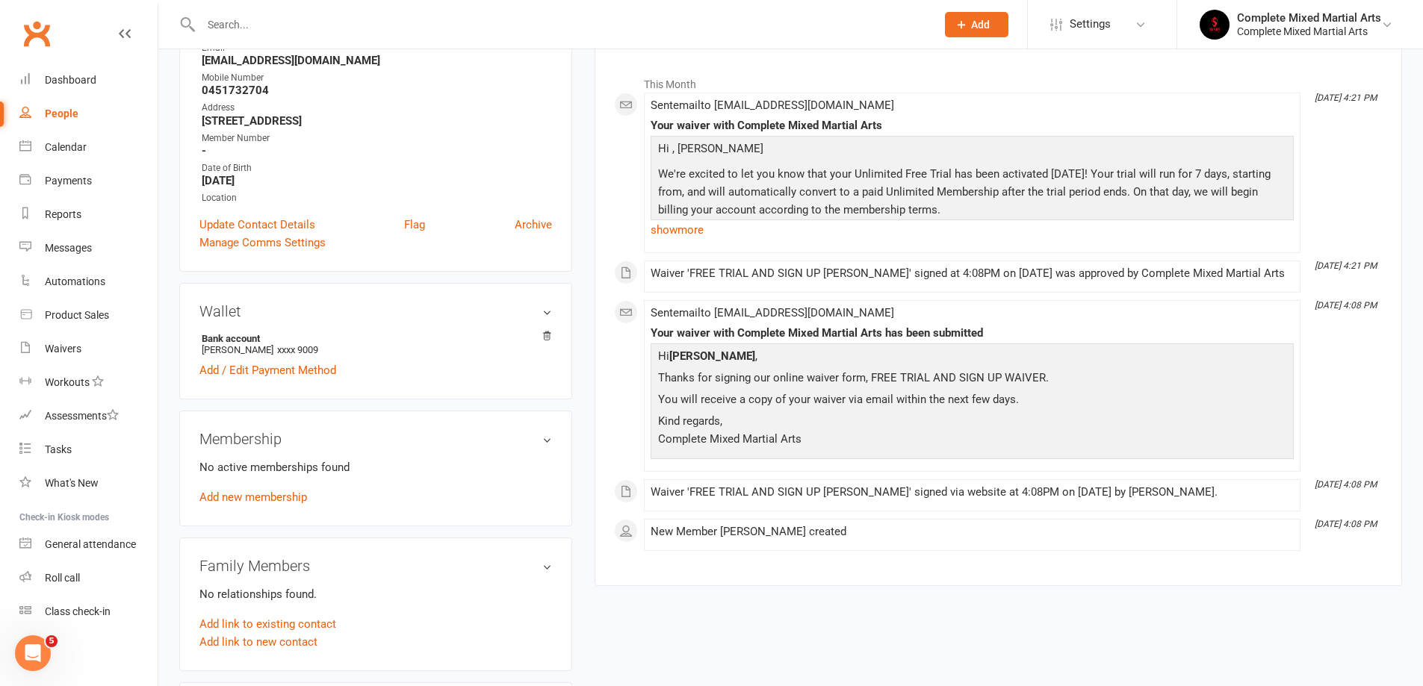
scroll to position [299, 0]
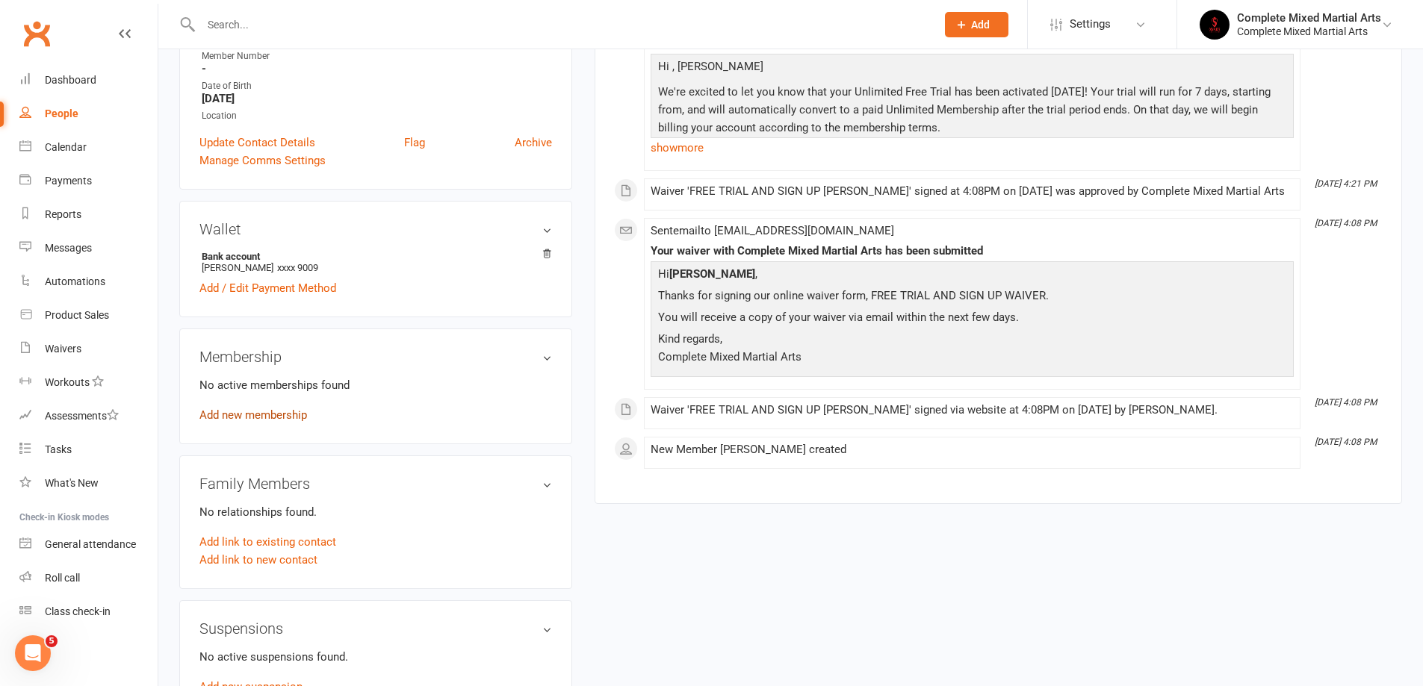
click at [276, 415] on link "Add new membership" at bounding box center [253, 415] width 108 height 13
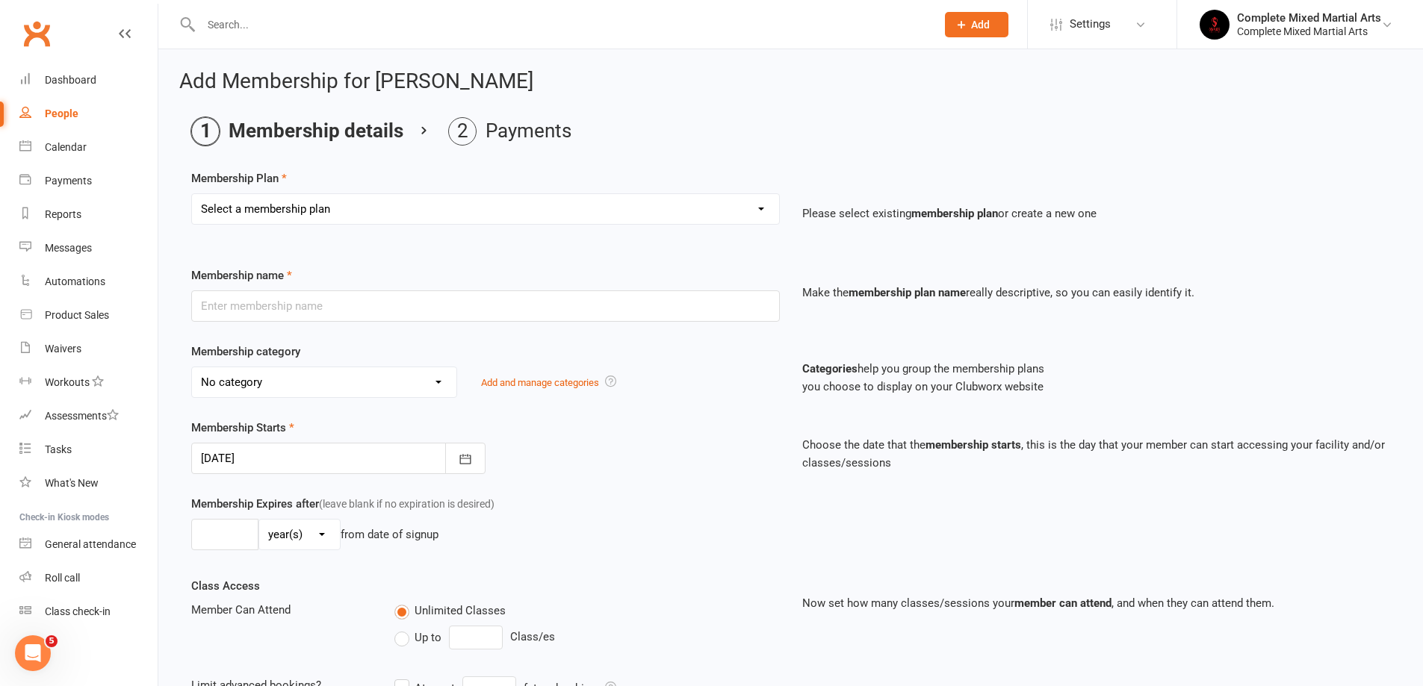
click at [292, 208] on select "Select a membership plan Create new Membership Plan Adults_01_$40 Adults_02_$70…" at bounding box center [485, 209] width 587 height 30
select select "5"
click at [192, 194] on select "Select a membership plan Create new Membership Plan Adults_01_$40 Adults_02_$70…" at bounding box center [485, 209] width 587 height 30
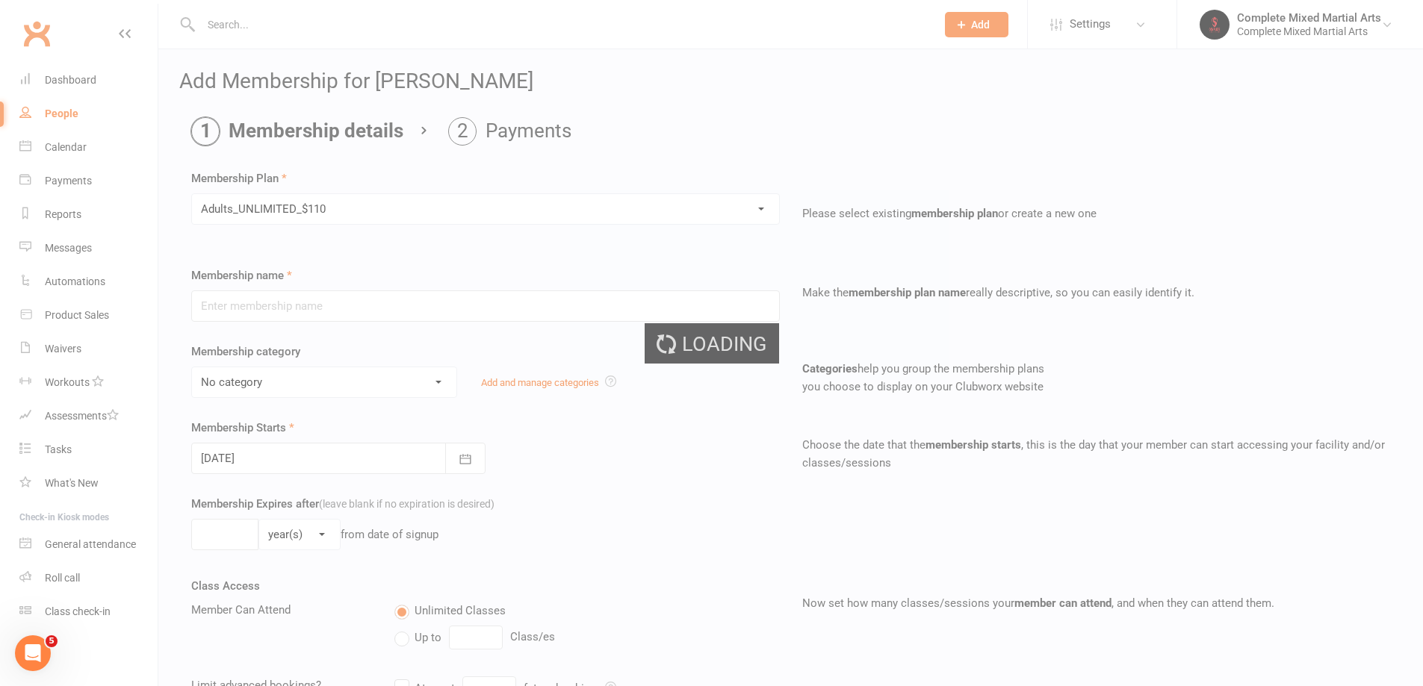
type input "Adults_UNLIMITED_$110"
select select "10"
type input "0"
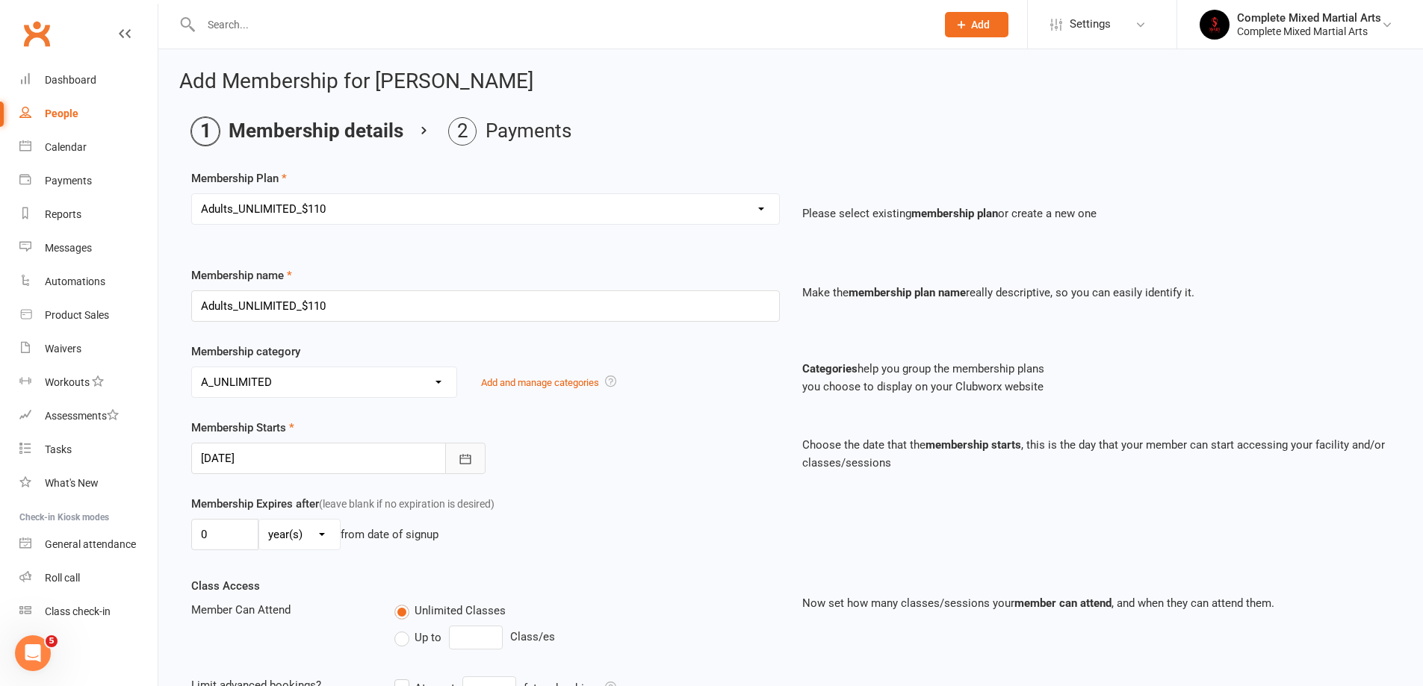
click at [465, 460] on icon "button" at bounding box center [465, 459] width 15 height 15
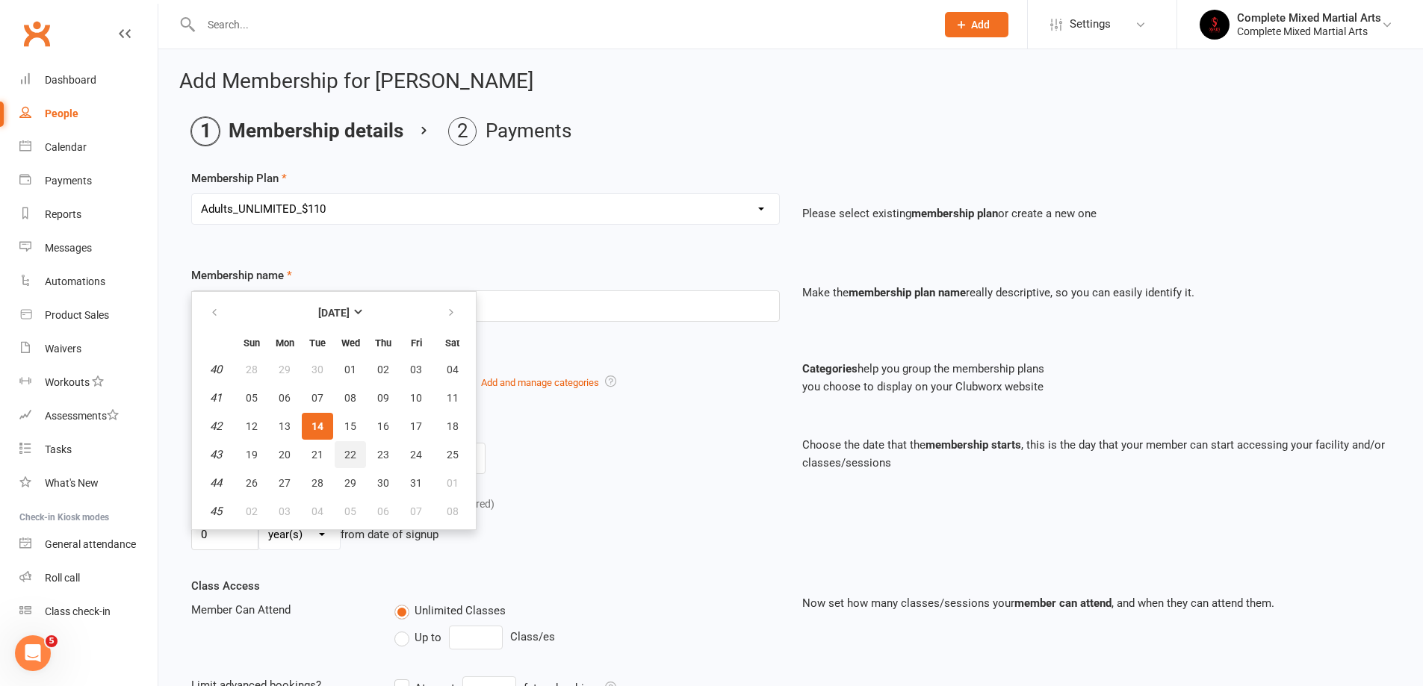
click at [348, 451] on span "22" at bounding box center [350, 455] width 12 height 12
type input "[DATE]"
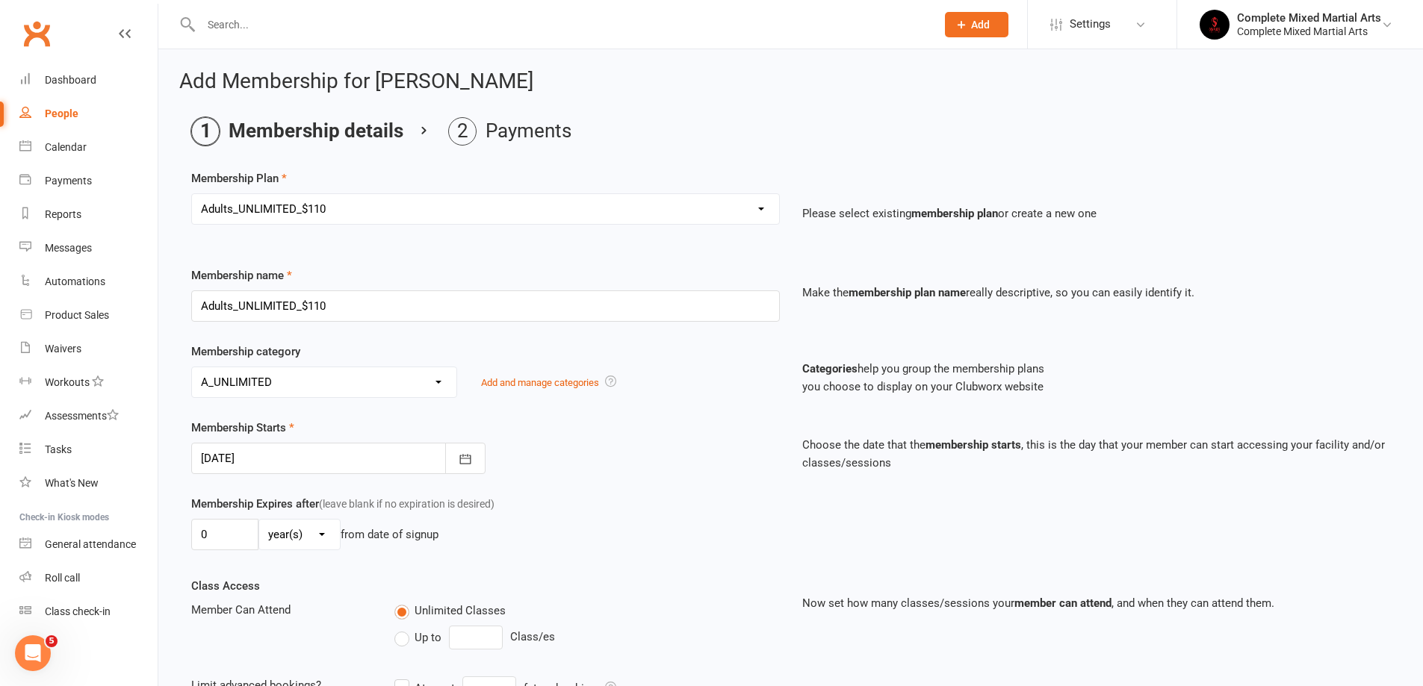
scroll to position [321, 0]
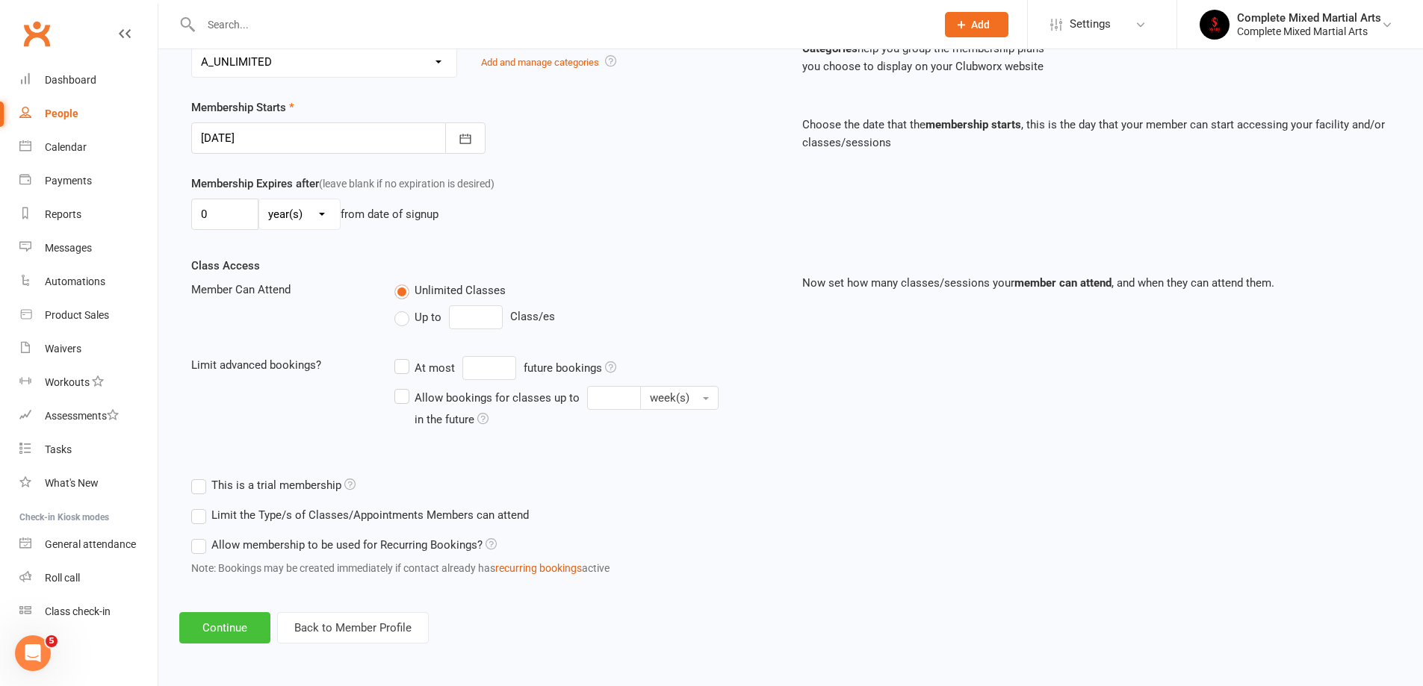
click at [212, 637] on button "Continue" at bounding box center [224, 627] width 91 height 31
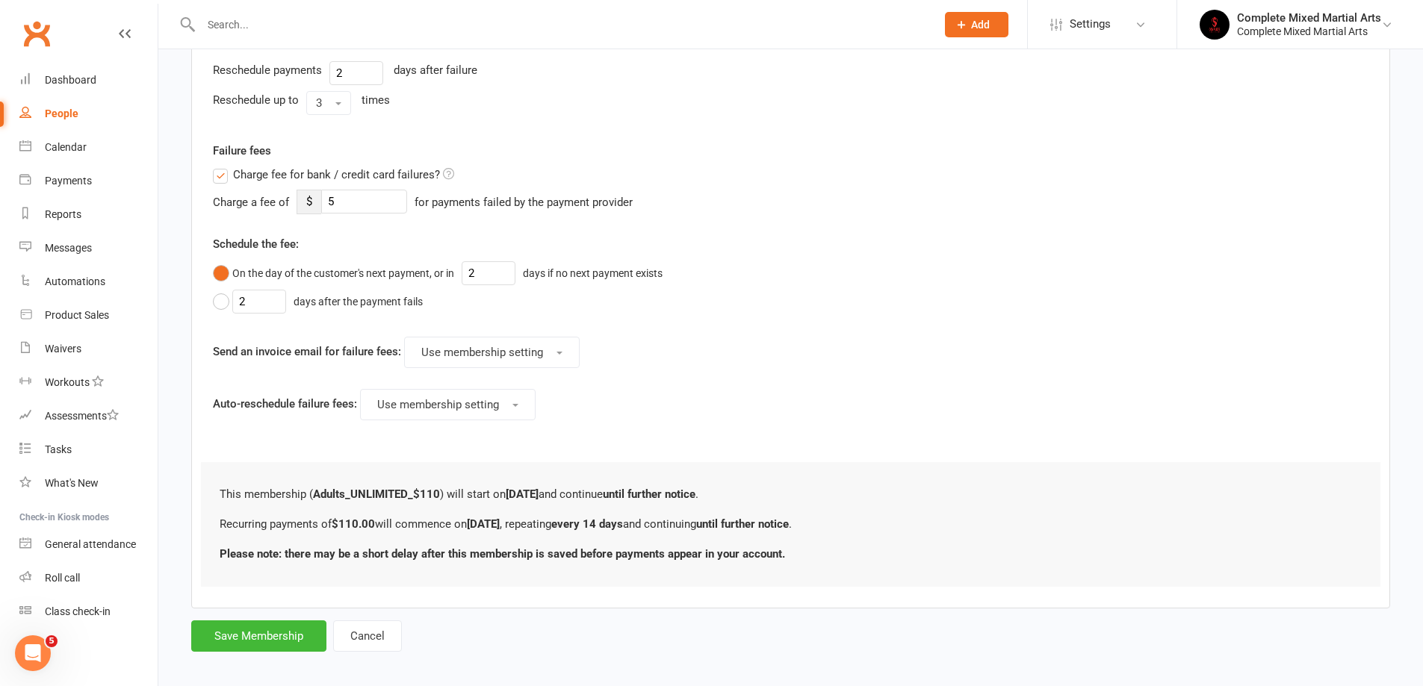
scroll to position [597, 0]
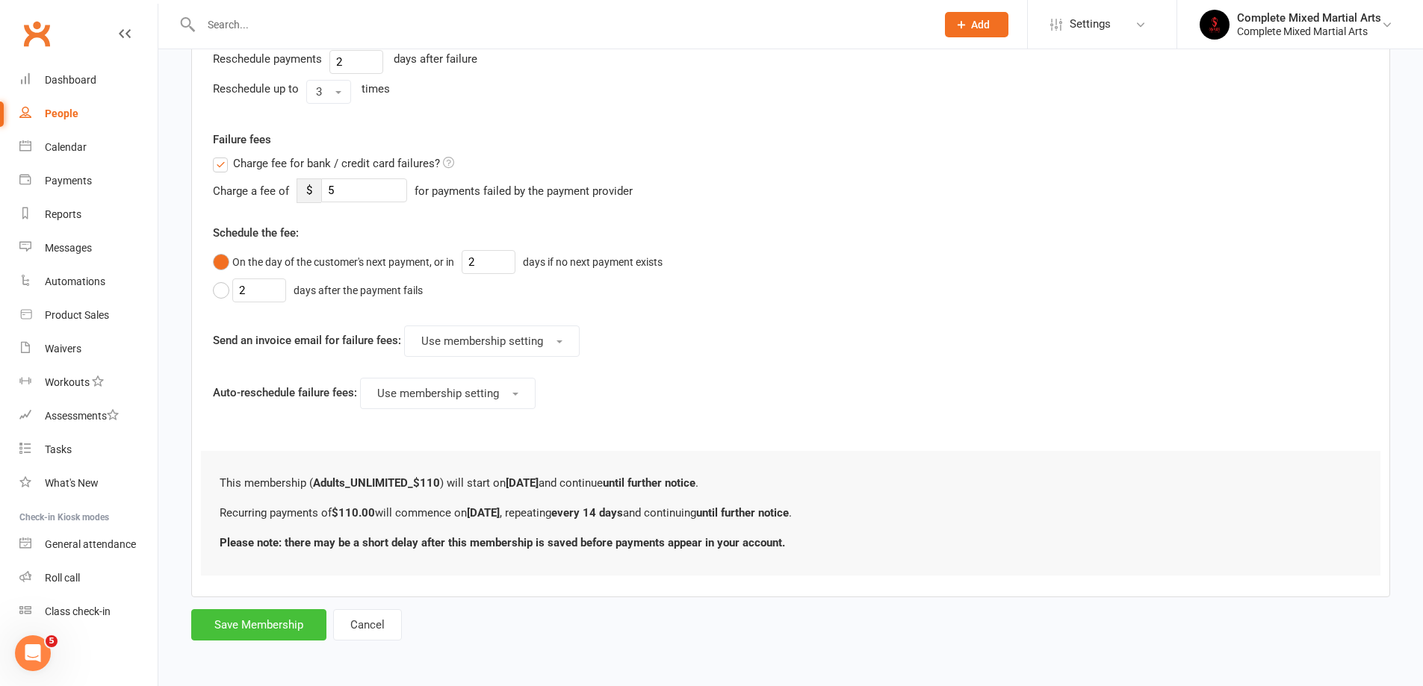
click at [269, 617] on button "Save Membership" at bounding box center [258, 624] width 135 height 31
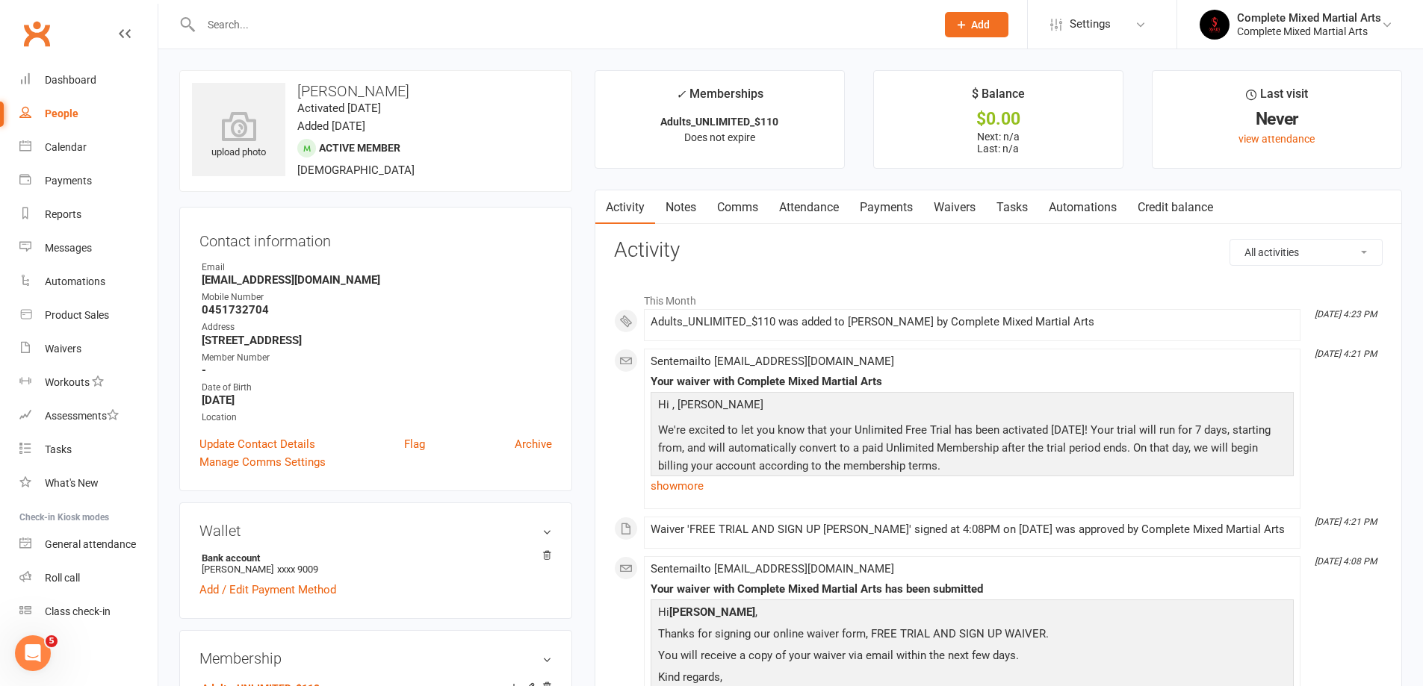
click at [114, 118] on link "People" at bounding box center [88, 114] width 138 height 34
select select "100"
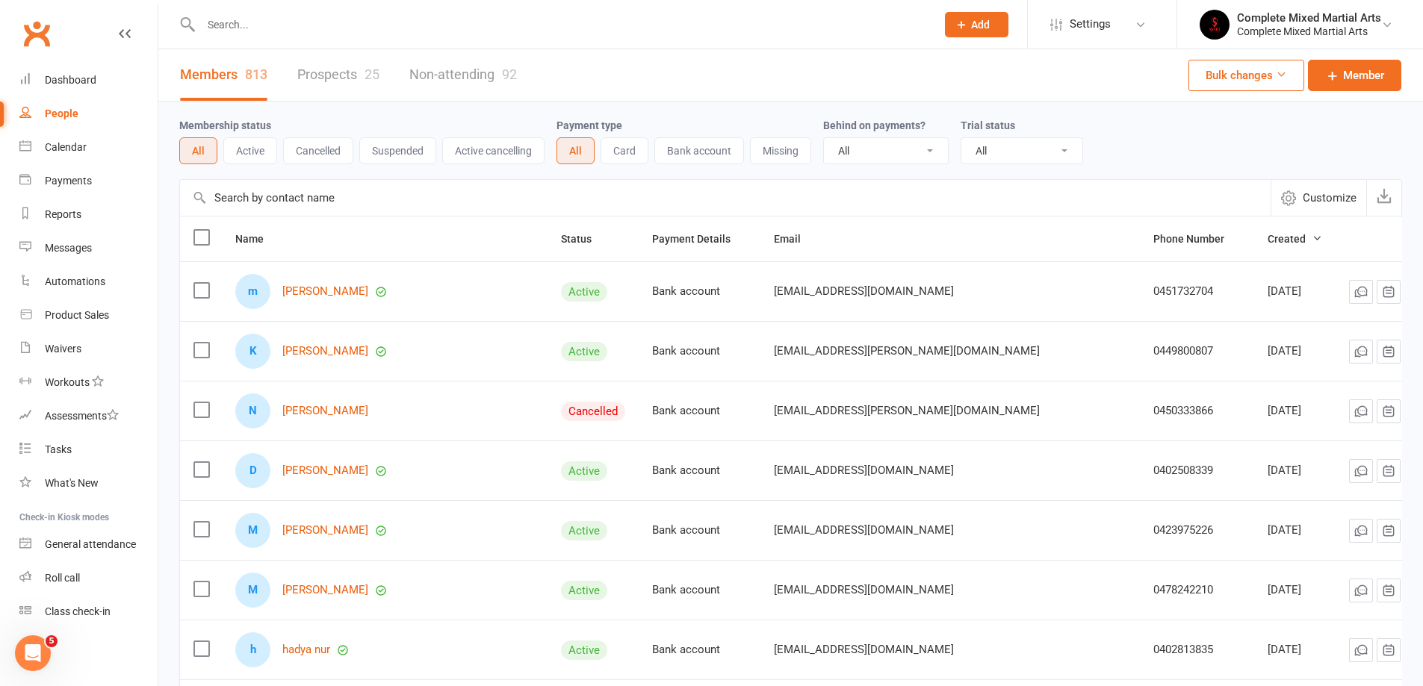
click at [309, 16] on input "text" at bounding box center [560, 24] width 729 height 21
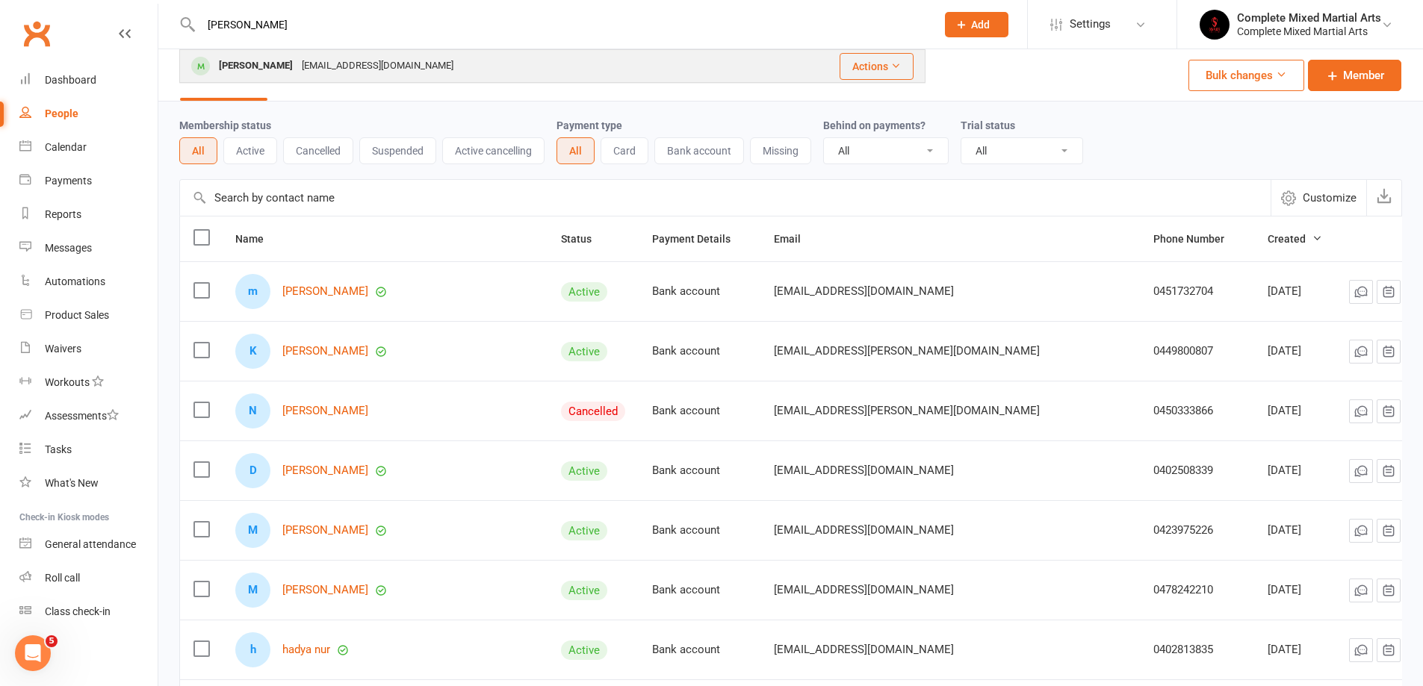
type input "[PERSON_NAME]"
click at [252, 72] on div "[PERSON_NAME]" at bounding box center [255, 66] width 83 height 22
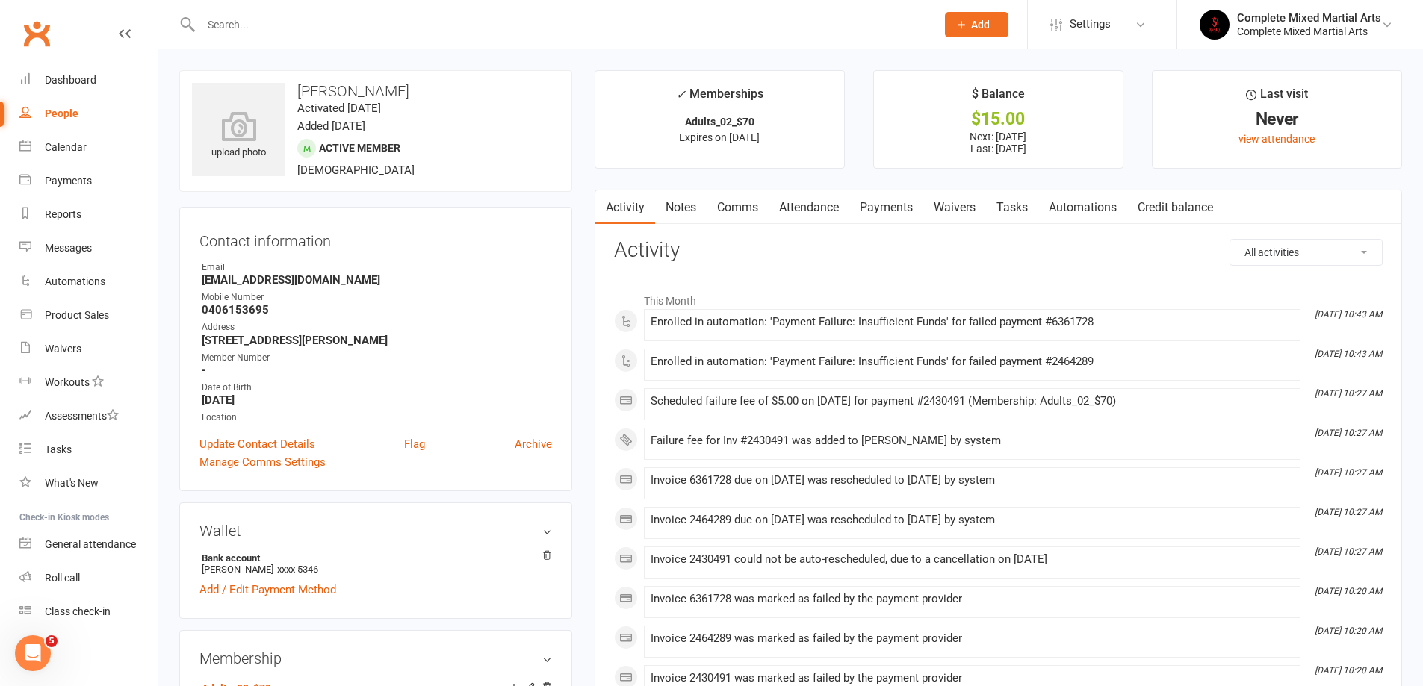
click at [893, 209] on link "Payments" at bounding box center [886, 207] width 74 height 34
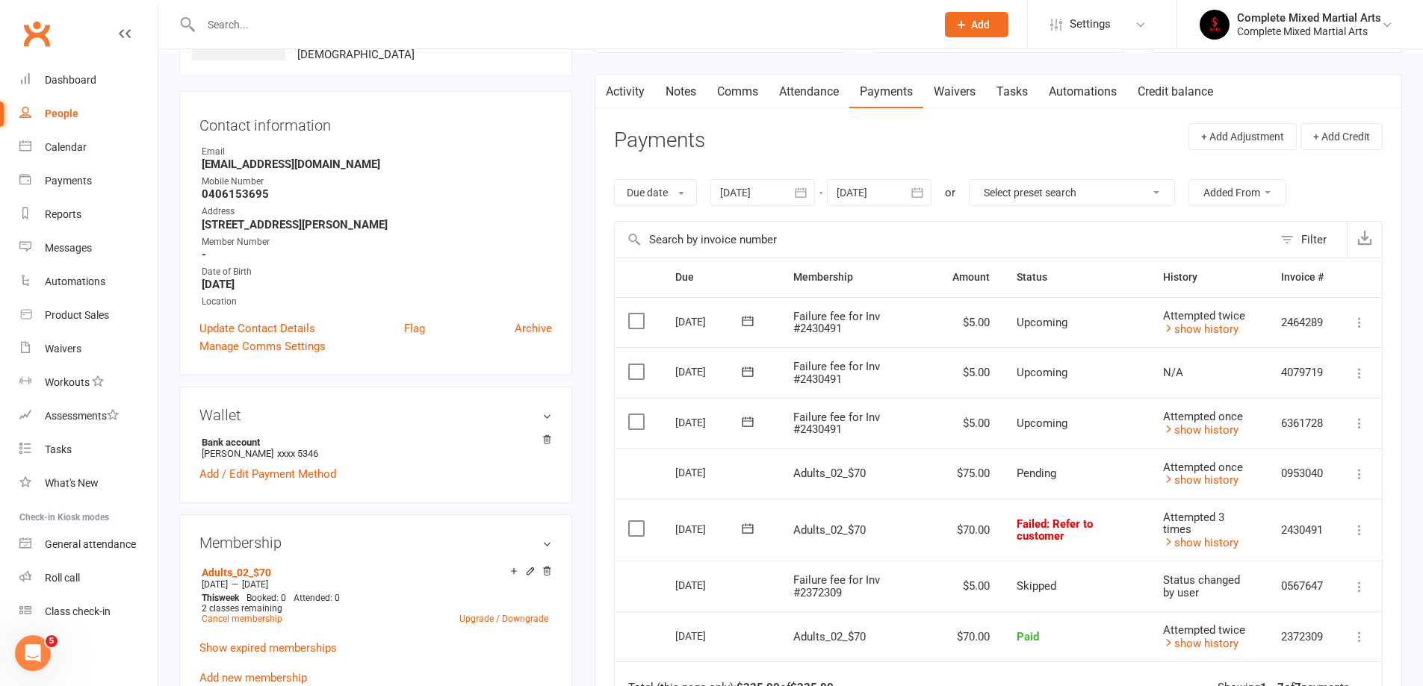
scroll to position [149, 0]
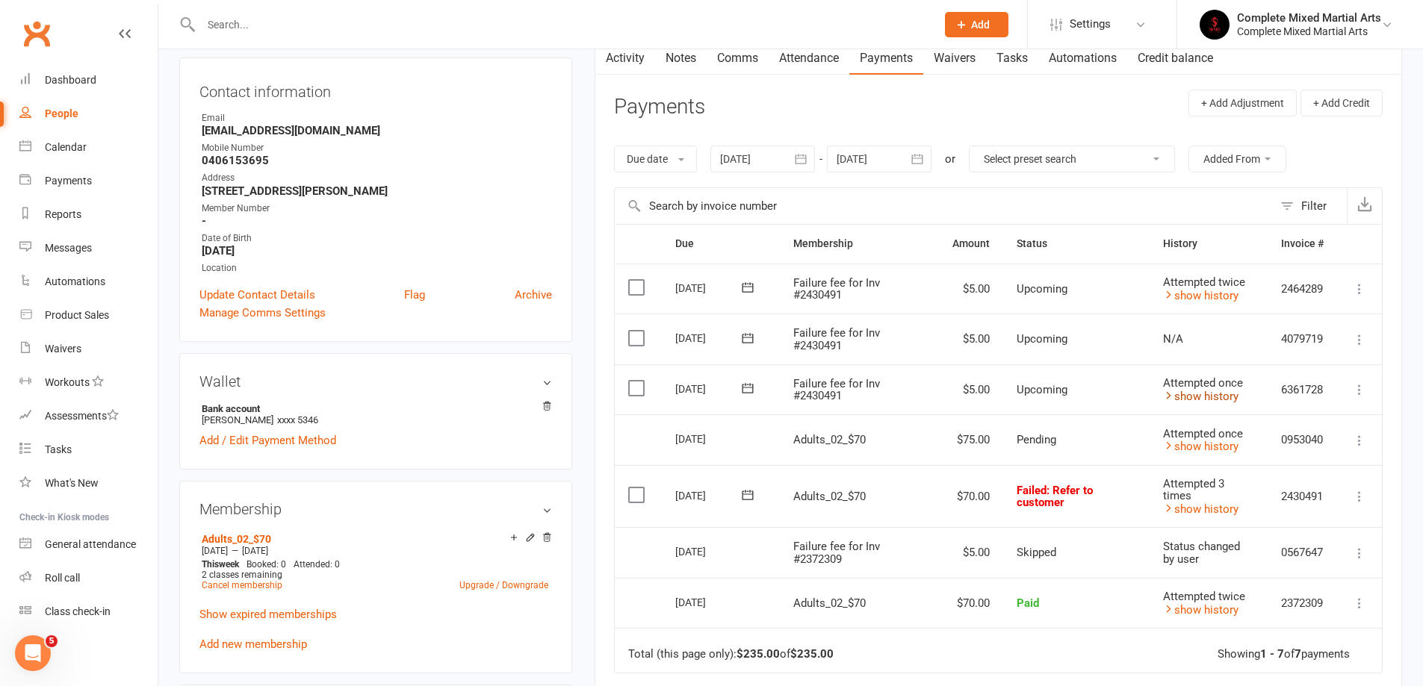
click at [1196, 394] on link "show history" at bounding box center [1200, 396] width 75 height 13
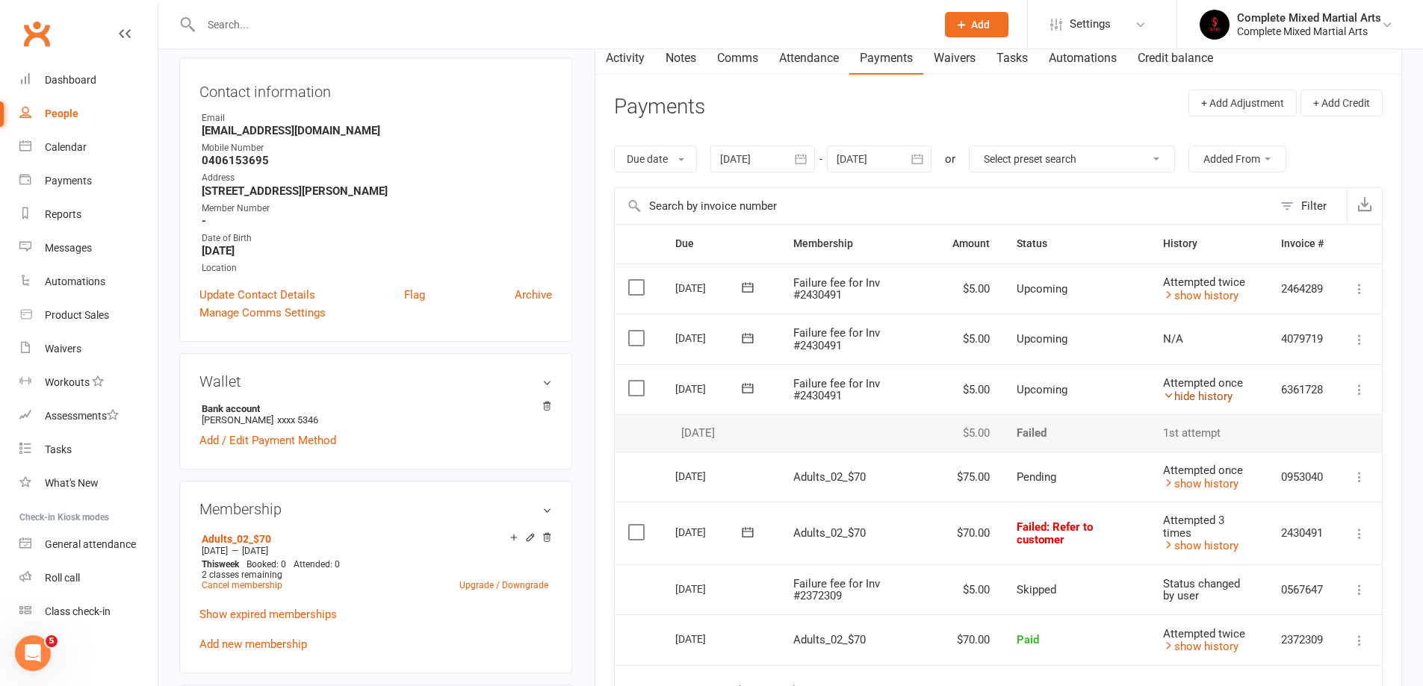
click at [1184, 392] on link "hide history" at bounding box center [1197, 396] width 69 height 13
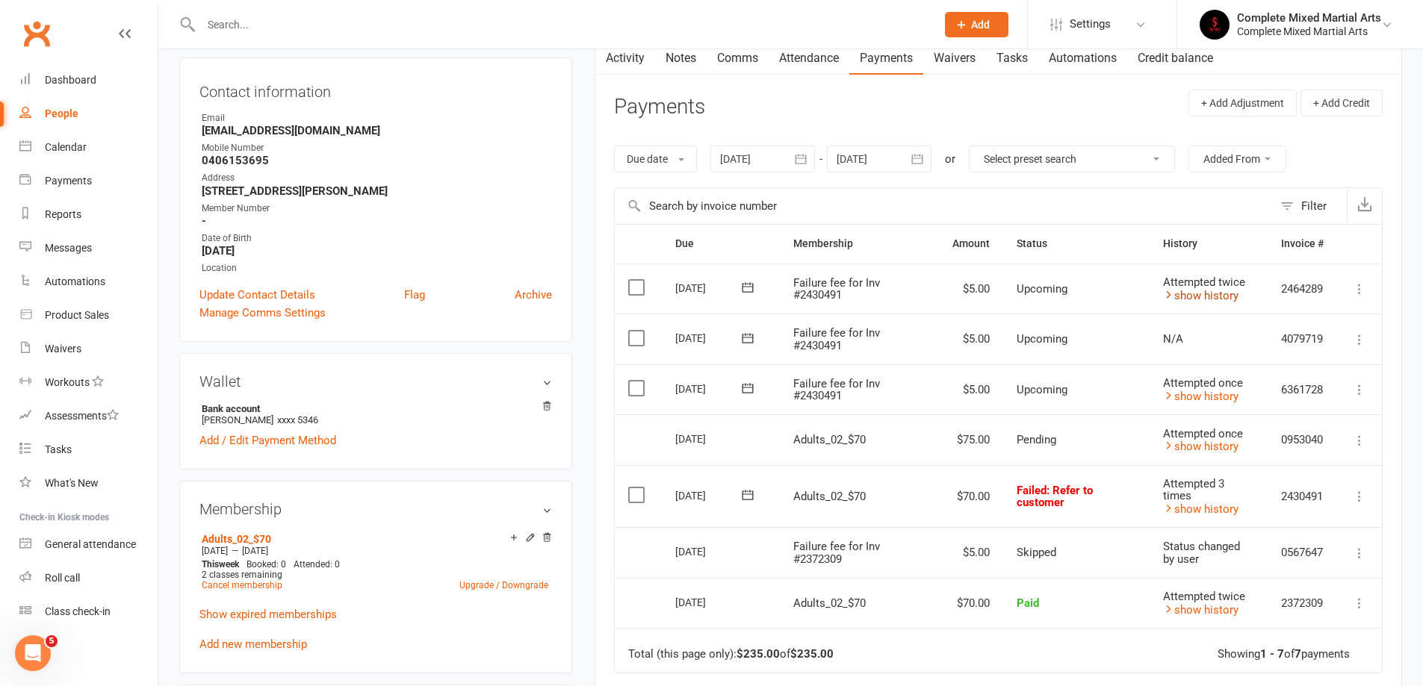
click at [1175, 294] on link "show history" at bounding box center [1200, 295] width 75 height 13
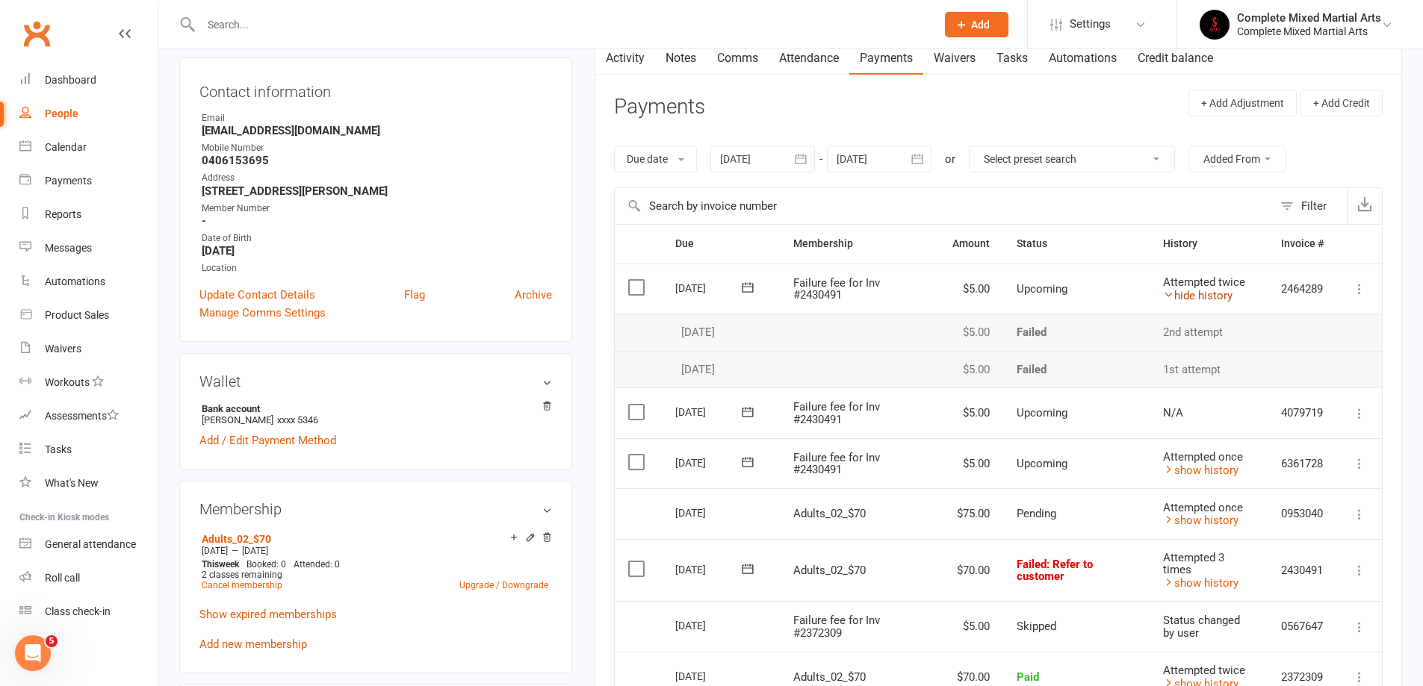
click at [1175, 294] on link "hide history" at bounding box center [1197, 295] width 69 height 13
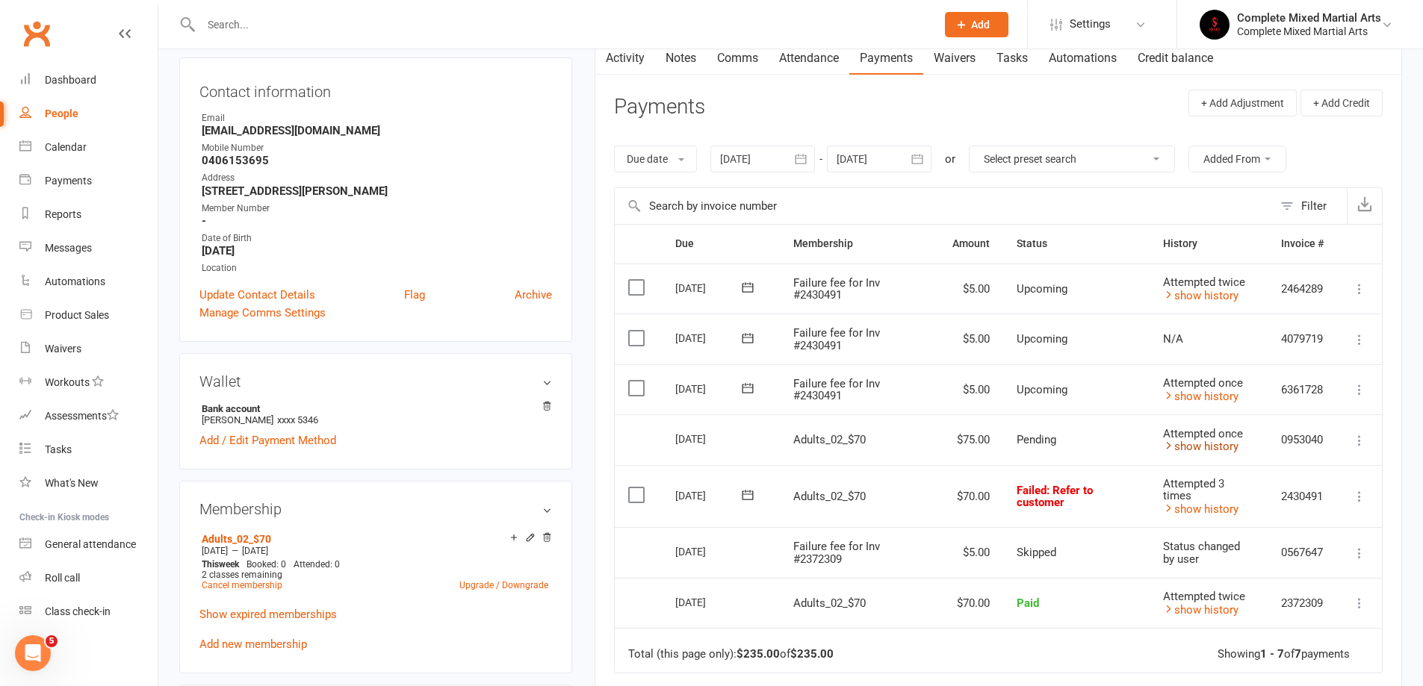
click at [1197, 448] on link "show history" at bounding box center [1200, 446] width 75 height 13
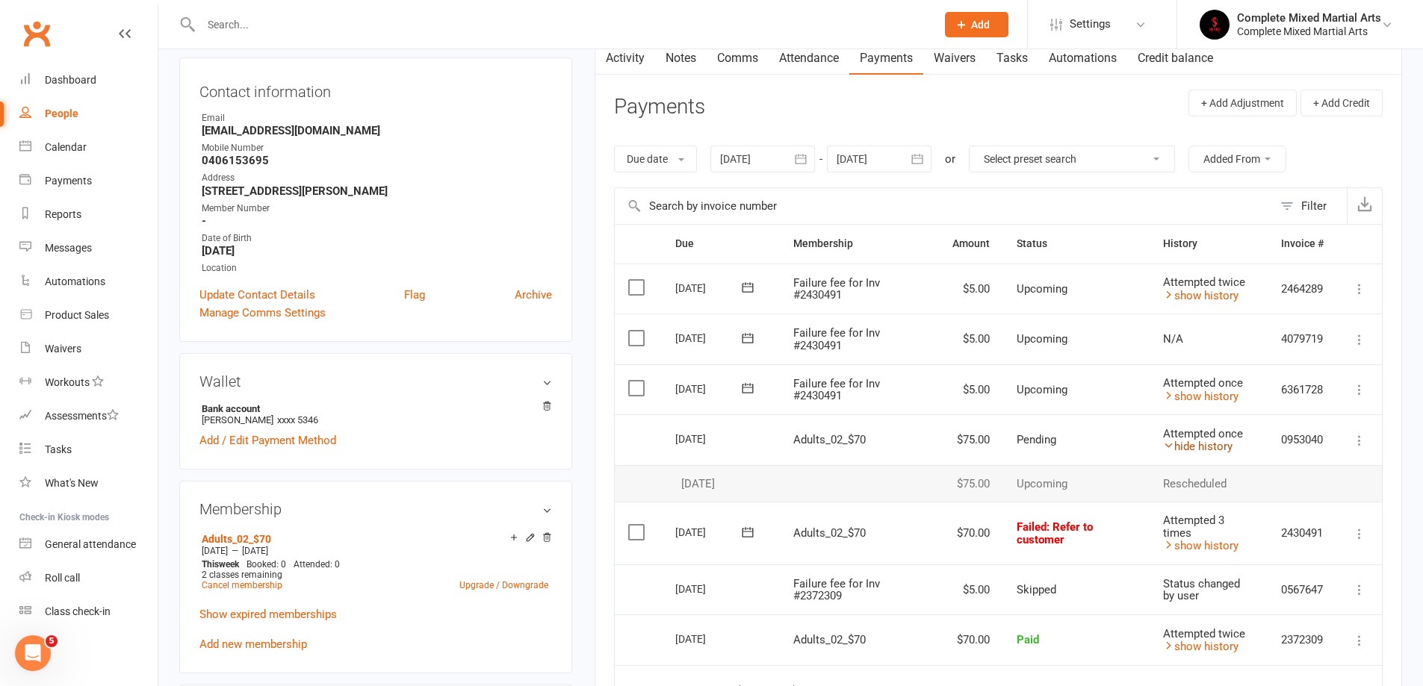
click at [1199, 446] on link "hide history" at bounding box center [1197, 446] width 69 height 13
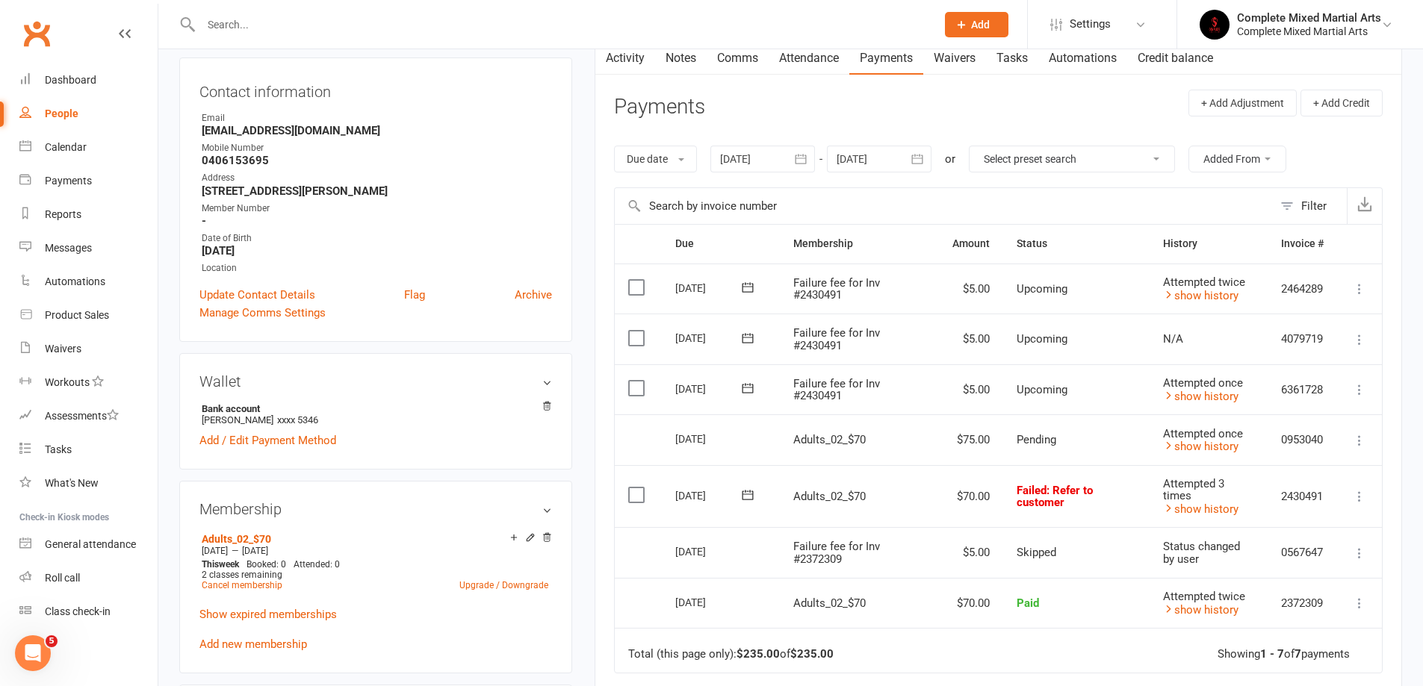
click at [1193, 518] on td "Attempted 3 times show history" at bounding box center [1208, 496] width 118 height 63
click at [1198, 505] on link "show history" at bounding box center [1200, 509] width 75 height 13
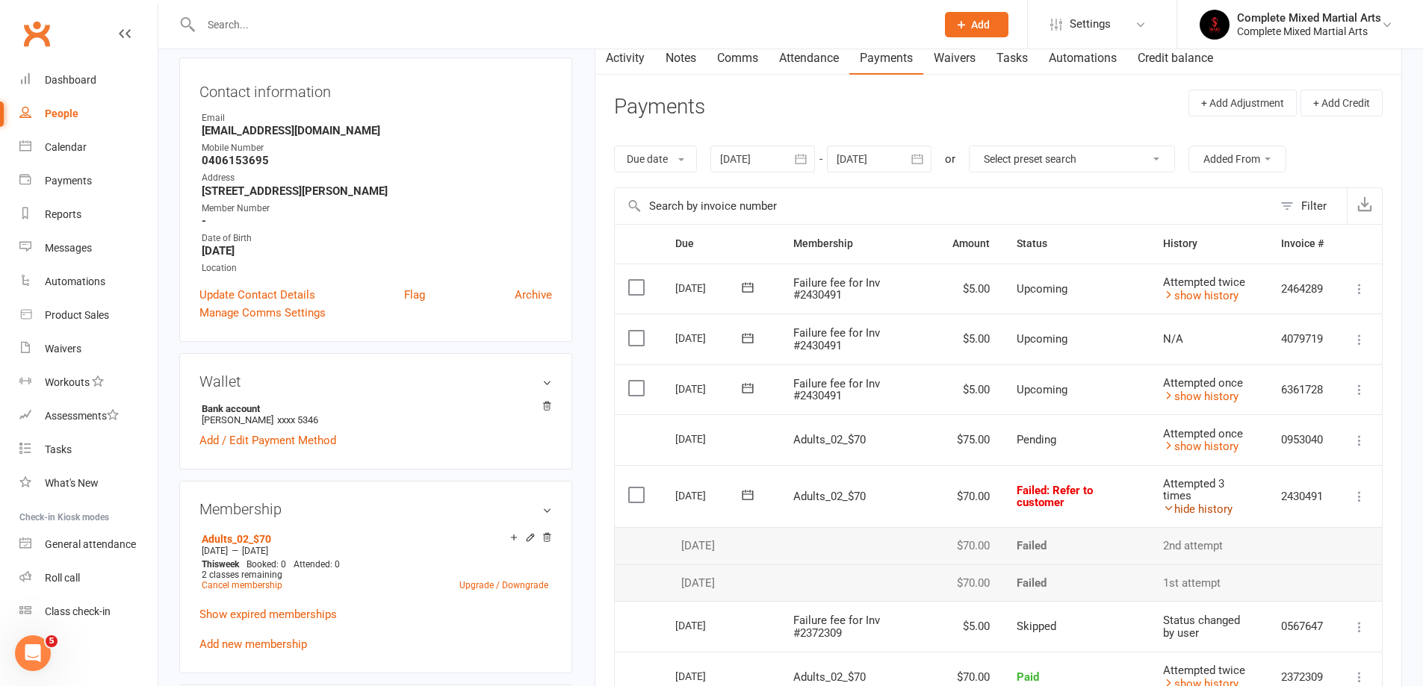
click at [1198, 505] on link "hide history" at bounding box center [1197, 509] width 69 height 13
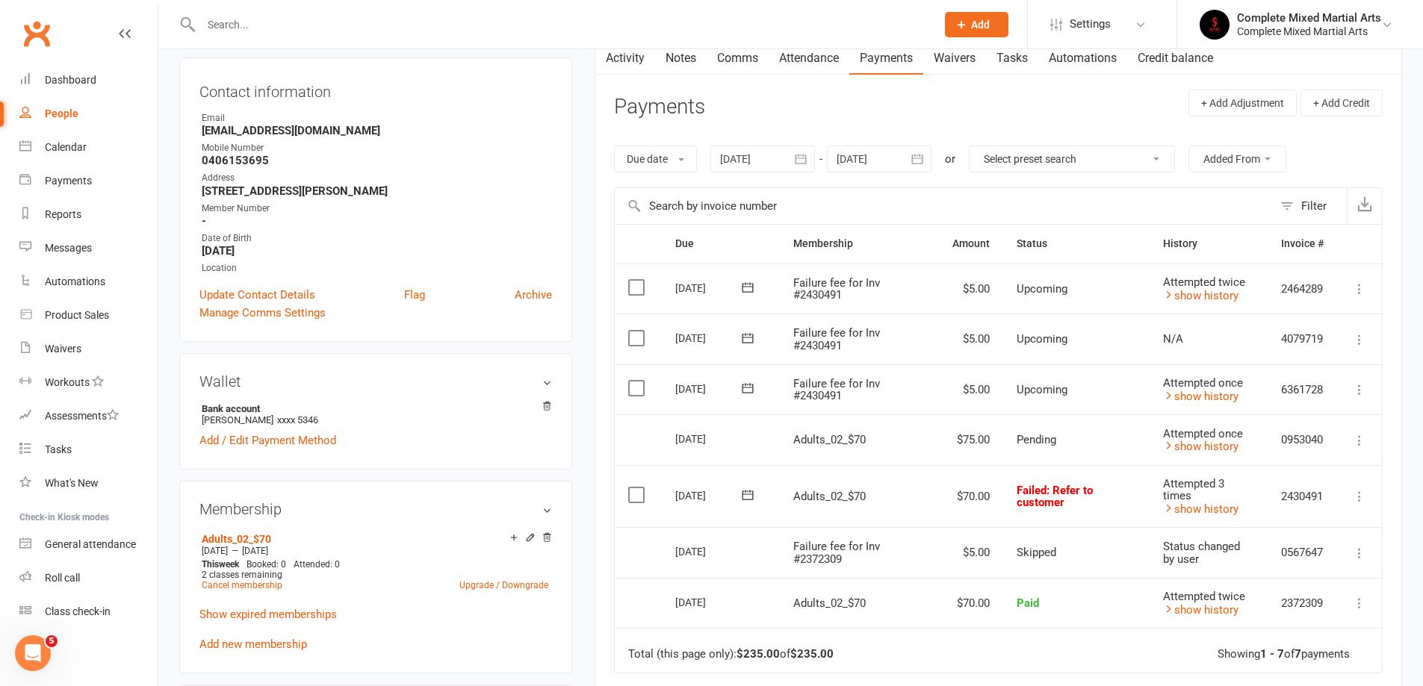
click at [241, 34] on input "text" at bounding box center [560, 24] width 729 height 21
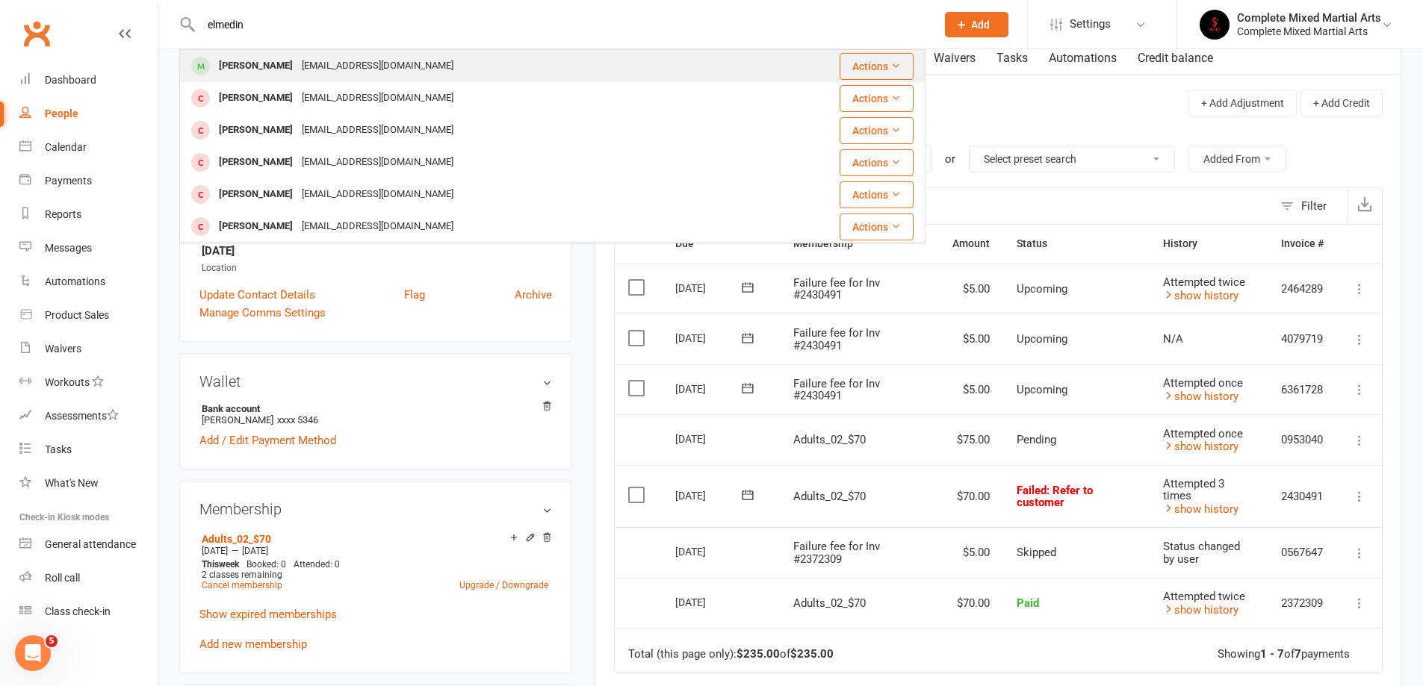
type input "elmedin"
click at [297, 71] on div "[EMAIL_ADDRESS][DOMAIN_NAME]" at bounding box center [377, 66] width 161 height 22
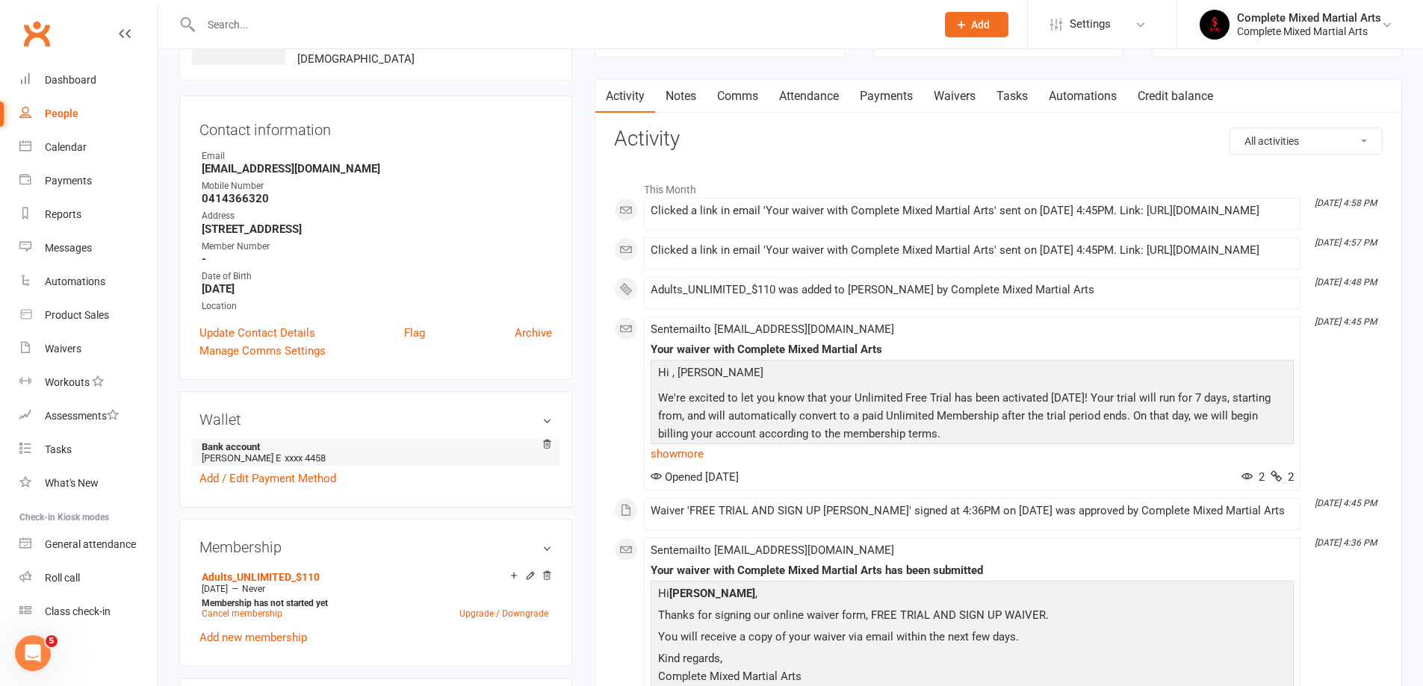
scroll to position [299, 0]
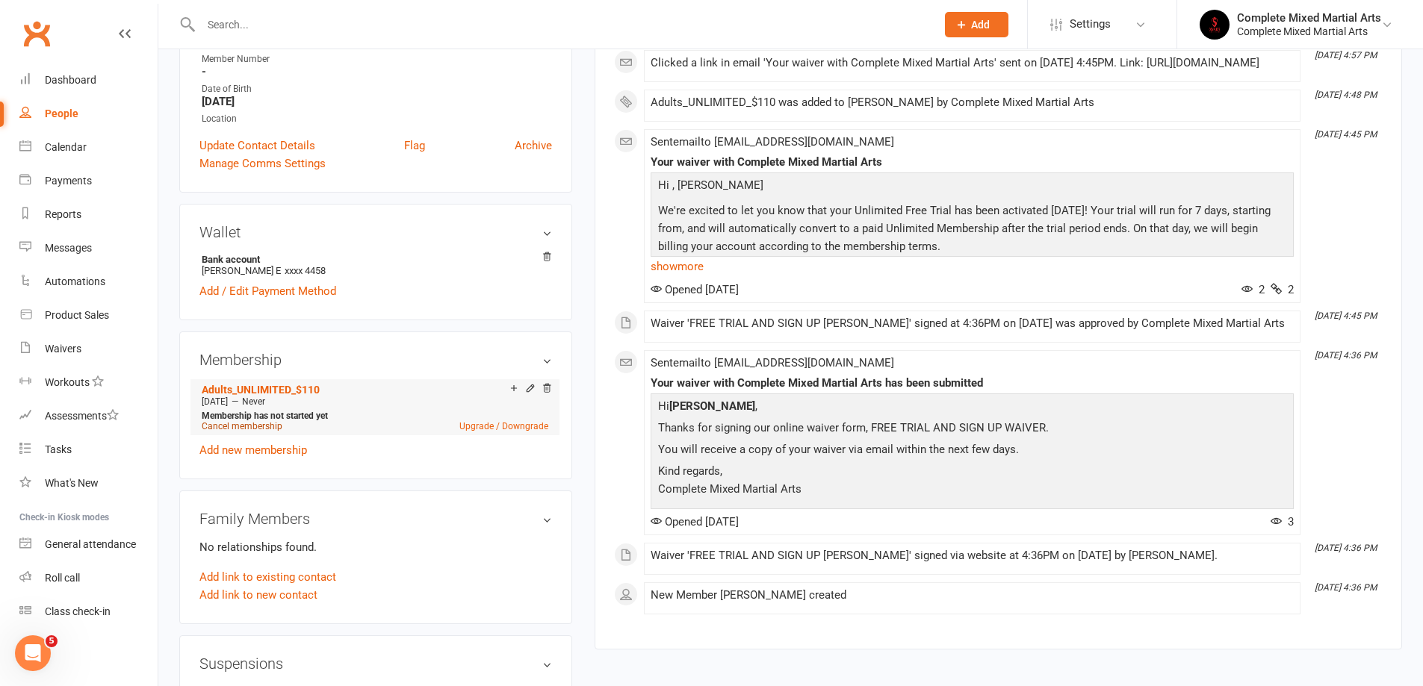
click at [243, 427] on link "Cancel membership" at bounding box center [242, 426] width 81 height 10
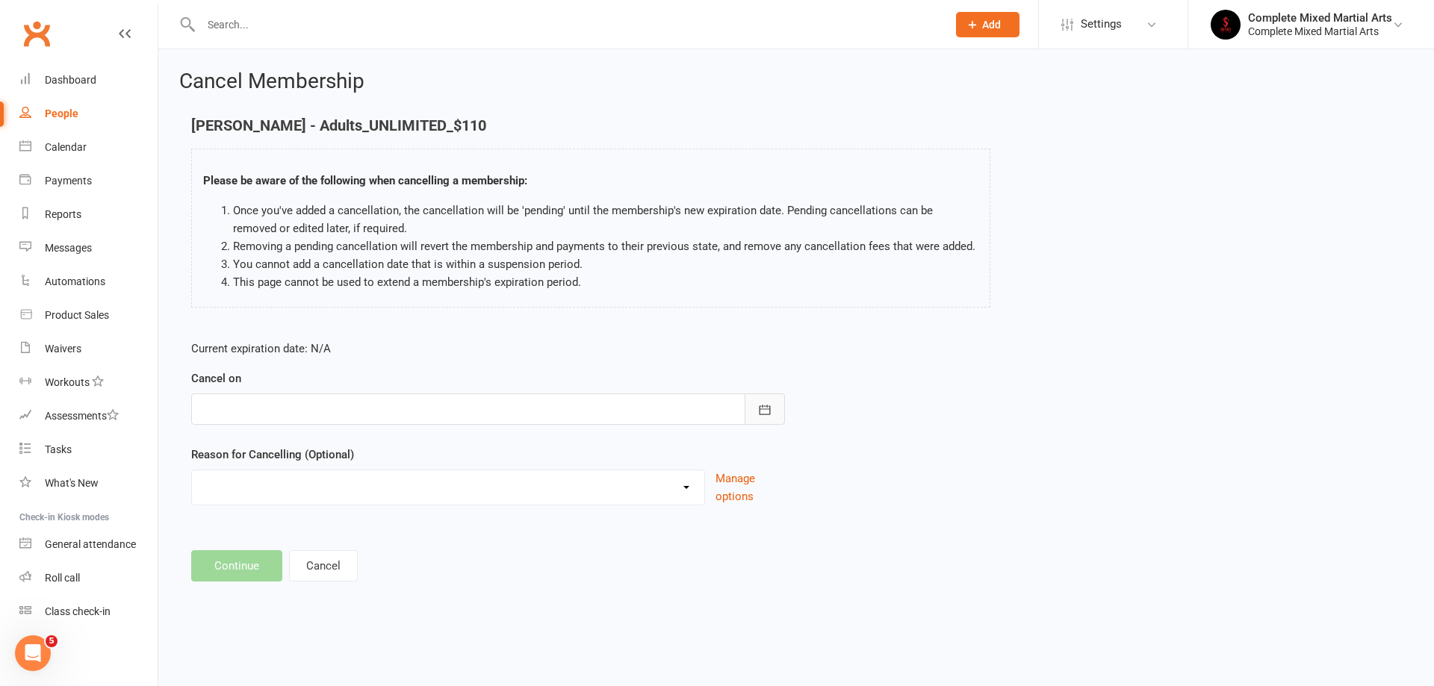
click at [762, 415] on icon "button" at bounding box center [764, 410] width 15 height 15
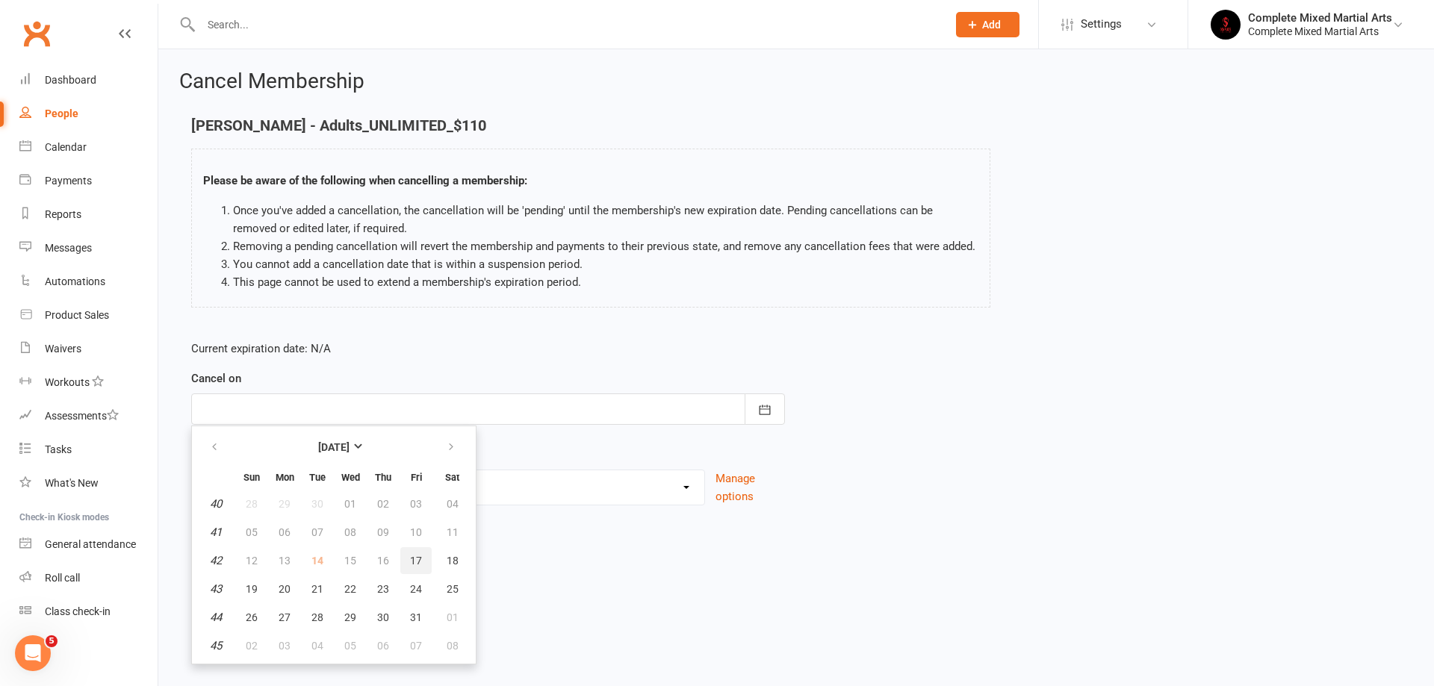
click at [422, 559] on button "17" at bounding box center [415, 560] width 31 height 27
type input "[DATE]"
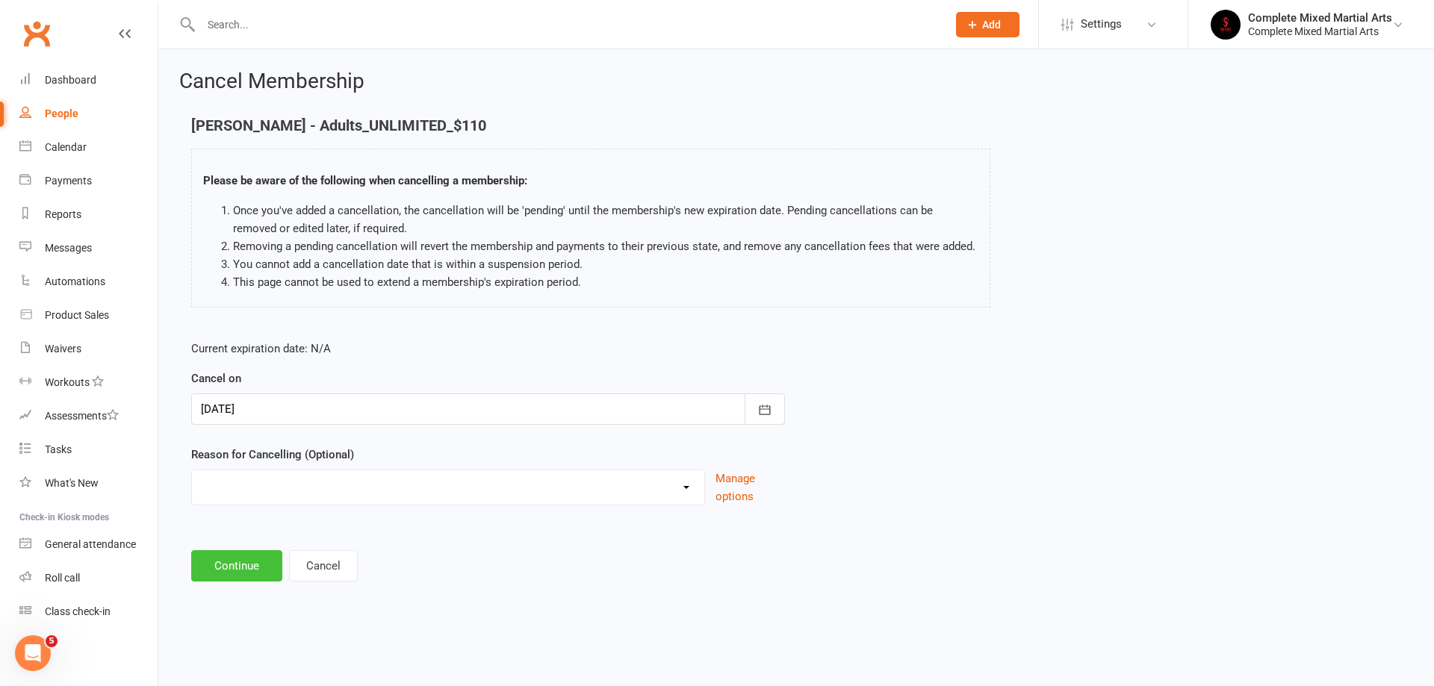
click at [257, 559] on button "Continue" at bounding box center [236, 565] width 91 height 31
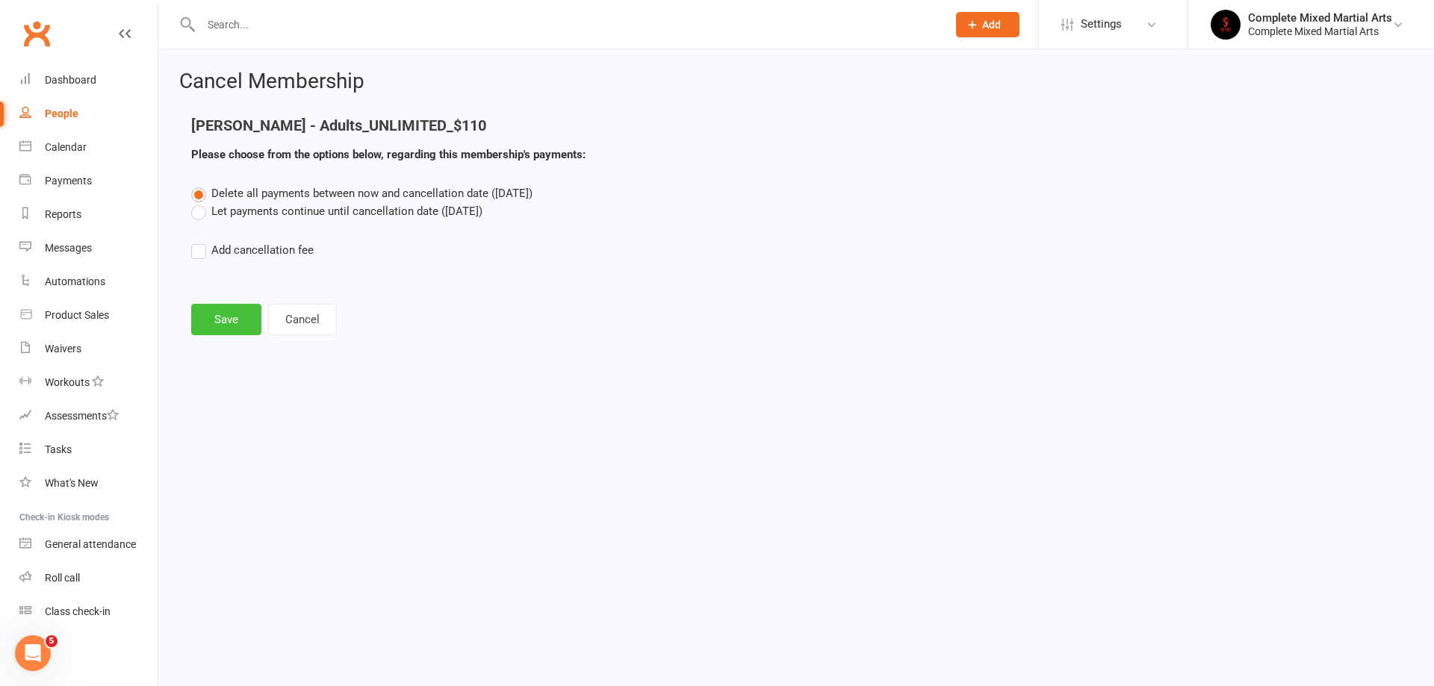
click at [234, 323] on button "Save" at bounding box center [226, 319] width 70 height 31
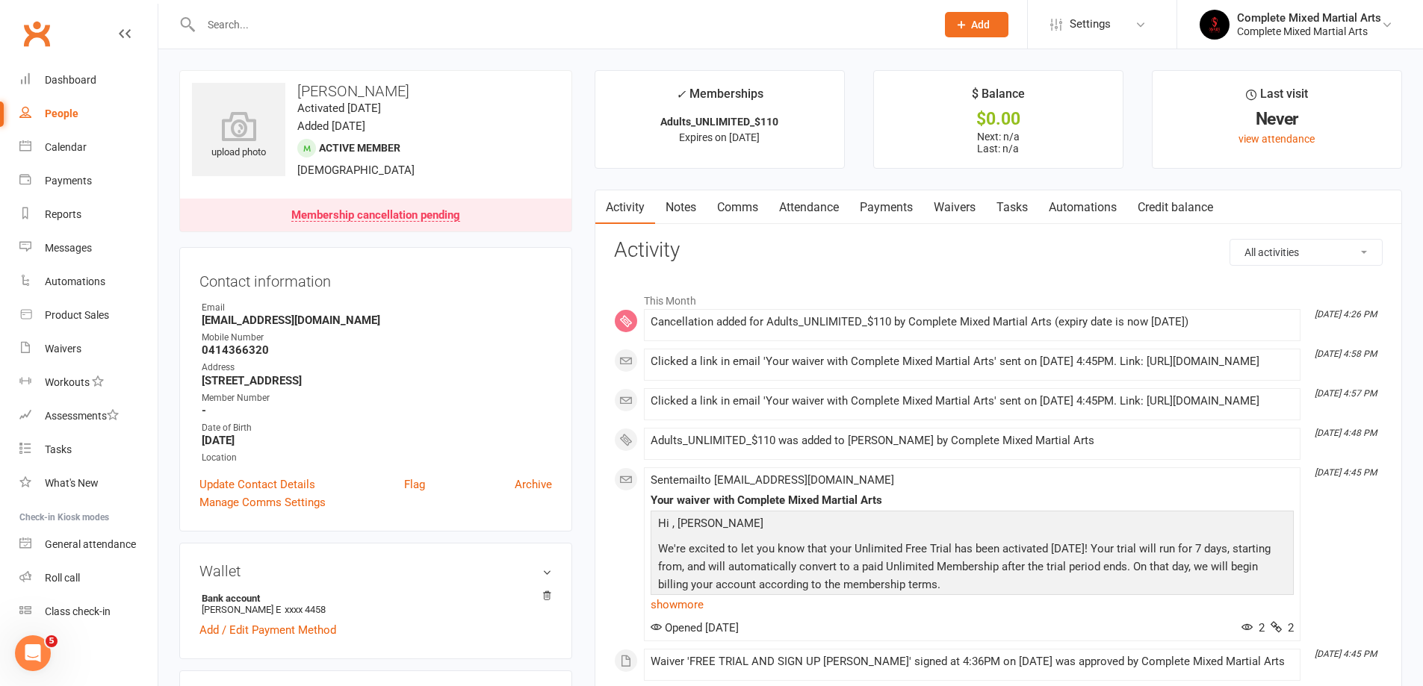
click at [292, 6] on div at bounding box center [552, 24] width 746 height 49
click at [293, 34] on input "text" at bounding box center [560, 24] width 729 height 21
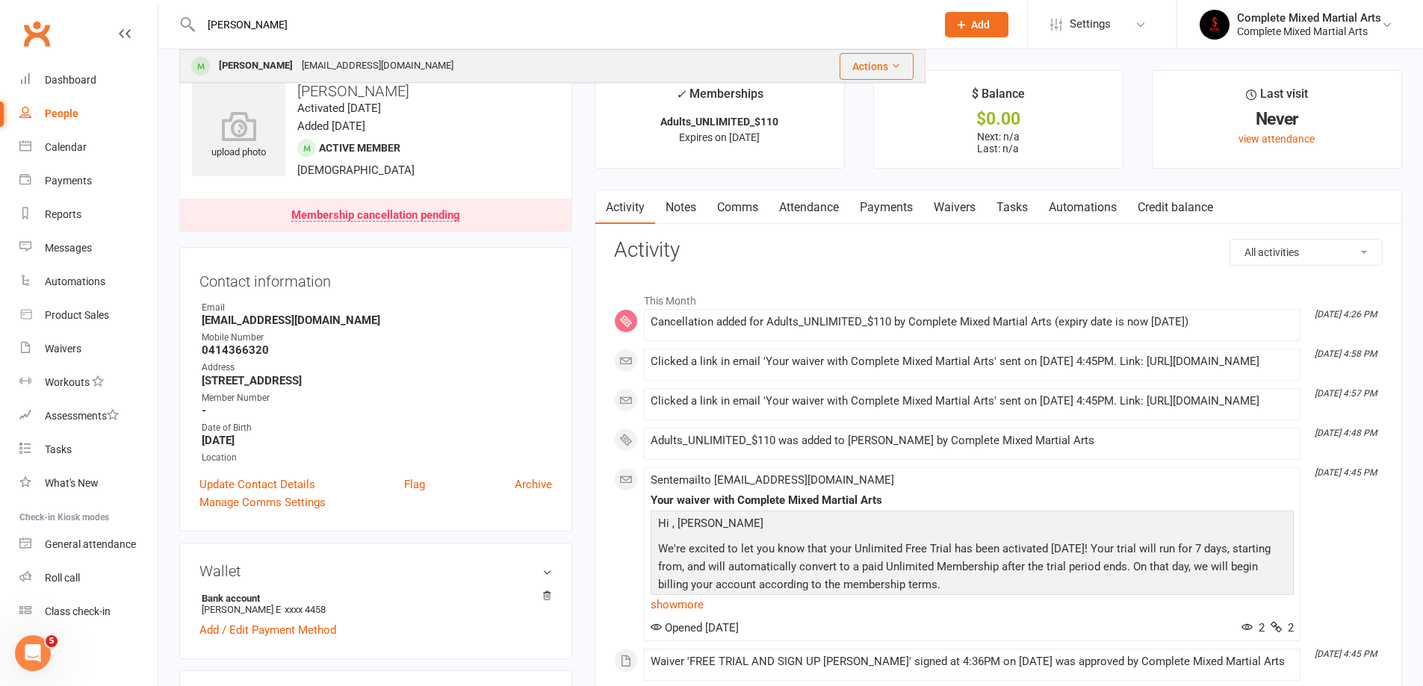
type input "[PERSON_NAME]"
click at [309, 60] on div "[EMAIL_ADDRESS][DOMAIN_NAME]" at bounding box center [377, 66] width 161 height 22
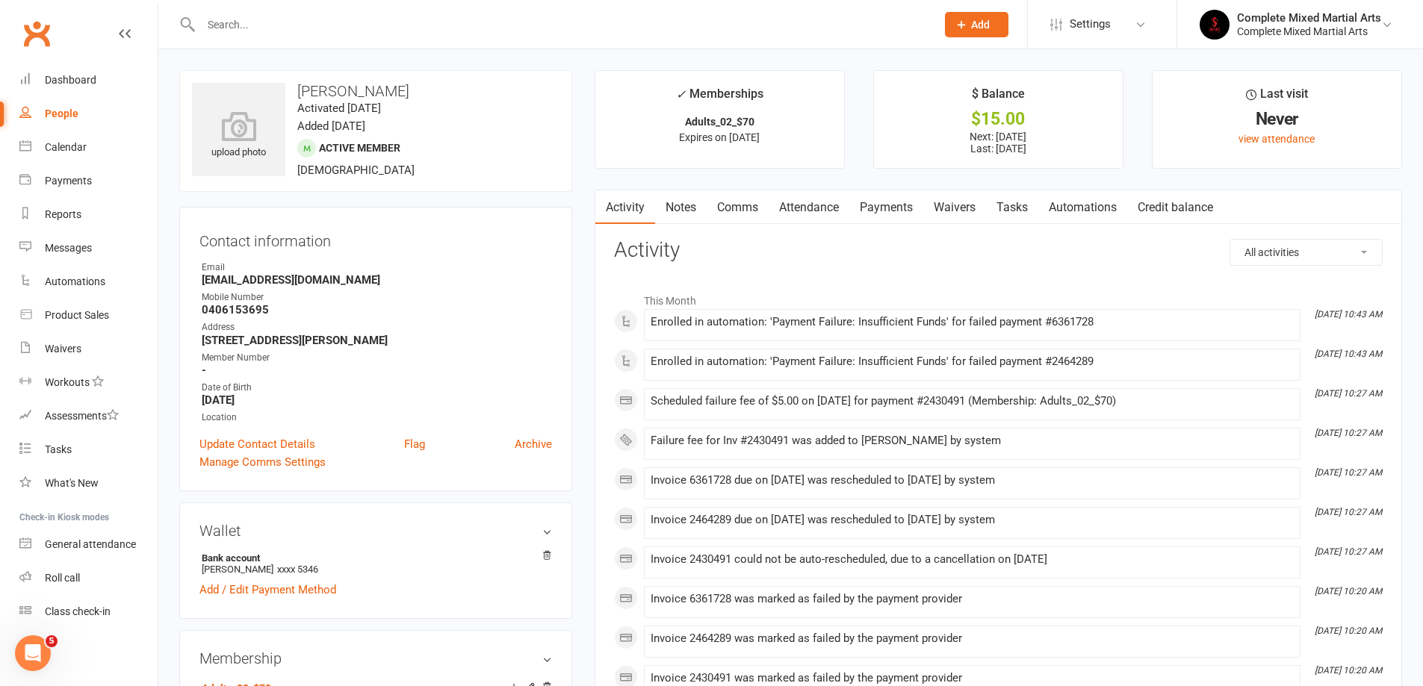
click at [874, 202] on link "Payments" at bounding box center [886, 207] width 74 height 34
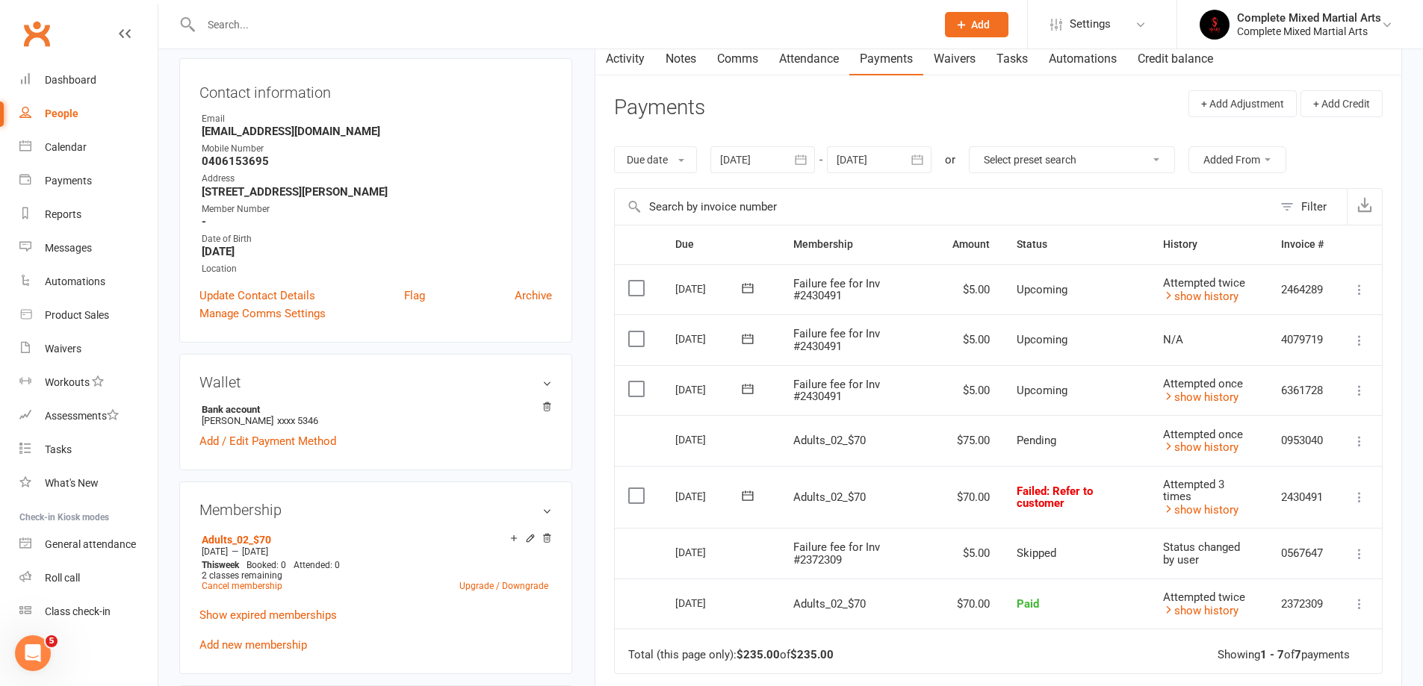
scroll to position [149, 0]
click at [1195, 450] on link "show history" at bounding box center [1200, 446] width 75 height 13
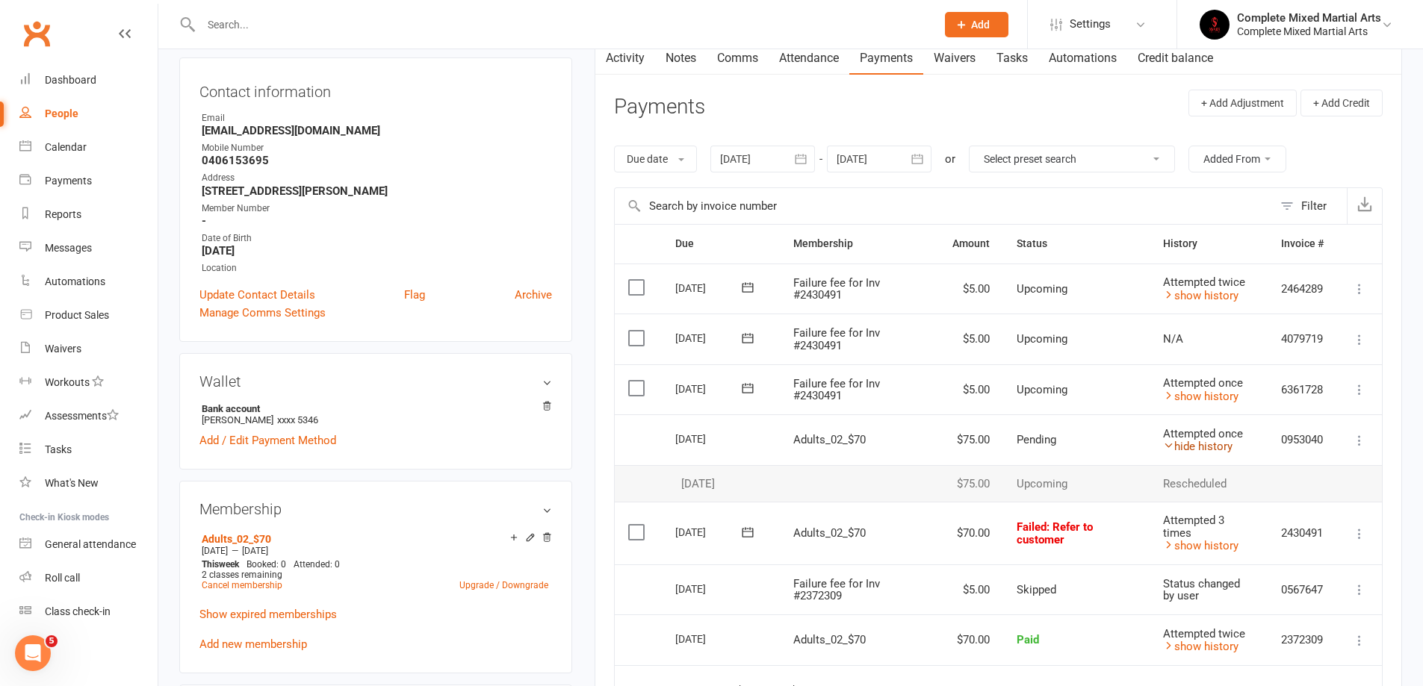
click at [1201, 448] on link "hide history" at bounding box center [1197, 446] width 69 height 13
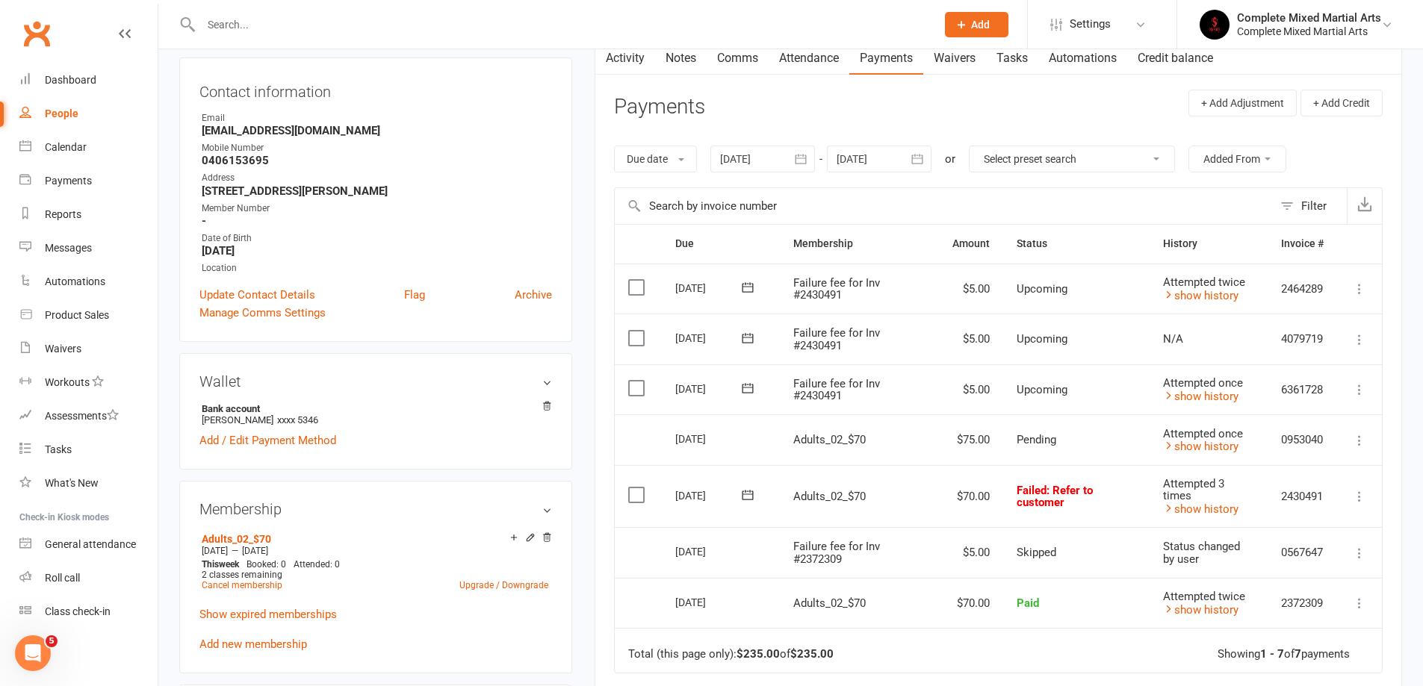
click at [267, 57] on contact-information "upload photo Mueez Azeem Activated 27 February, 2025 Added 18 February, 2025 Ac…" at bounding box center [375, 131] width 393 height 421
click at [274, 29] on input "text" at bounding box center [560, 24] width 729 height 21
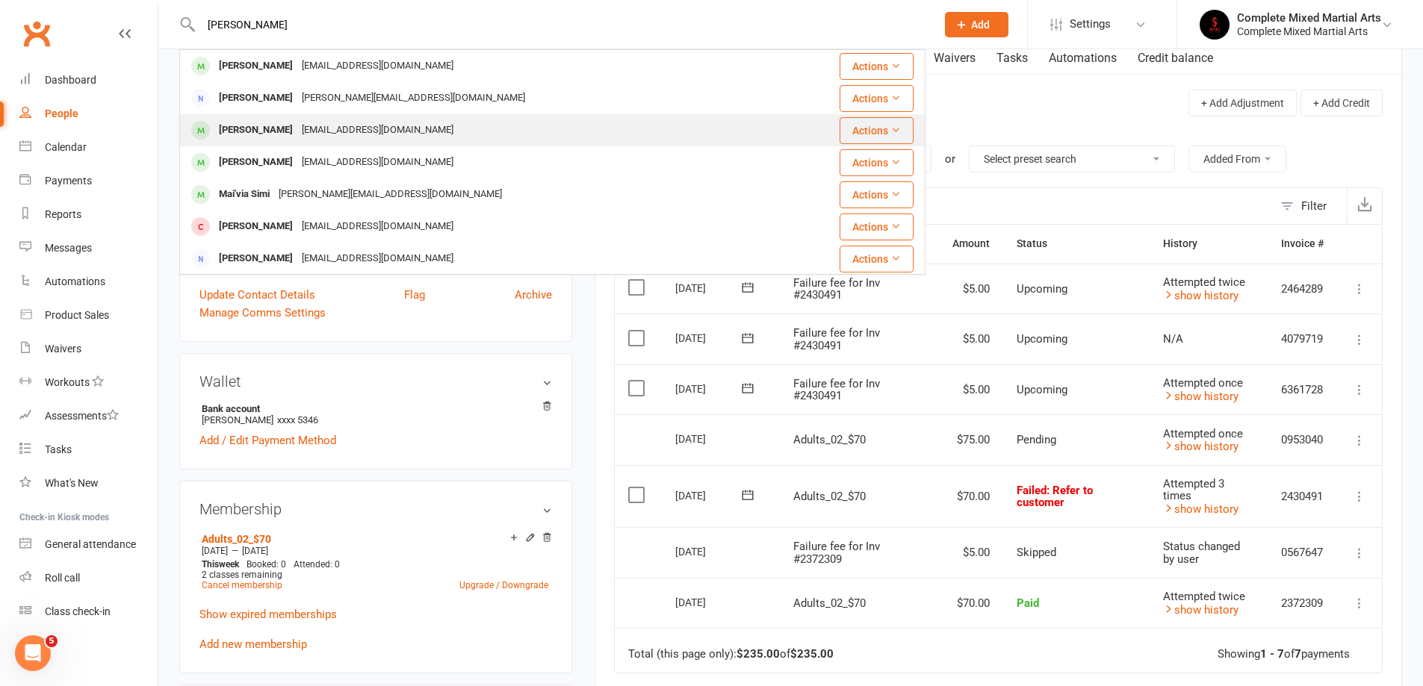
type input "michael"
click at [424, 131] on div "Michael Taylor mt446293@gmail.com" at bounding box center [490, 130] width 618 height 31
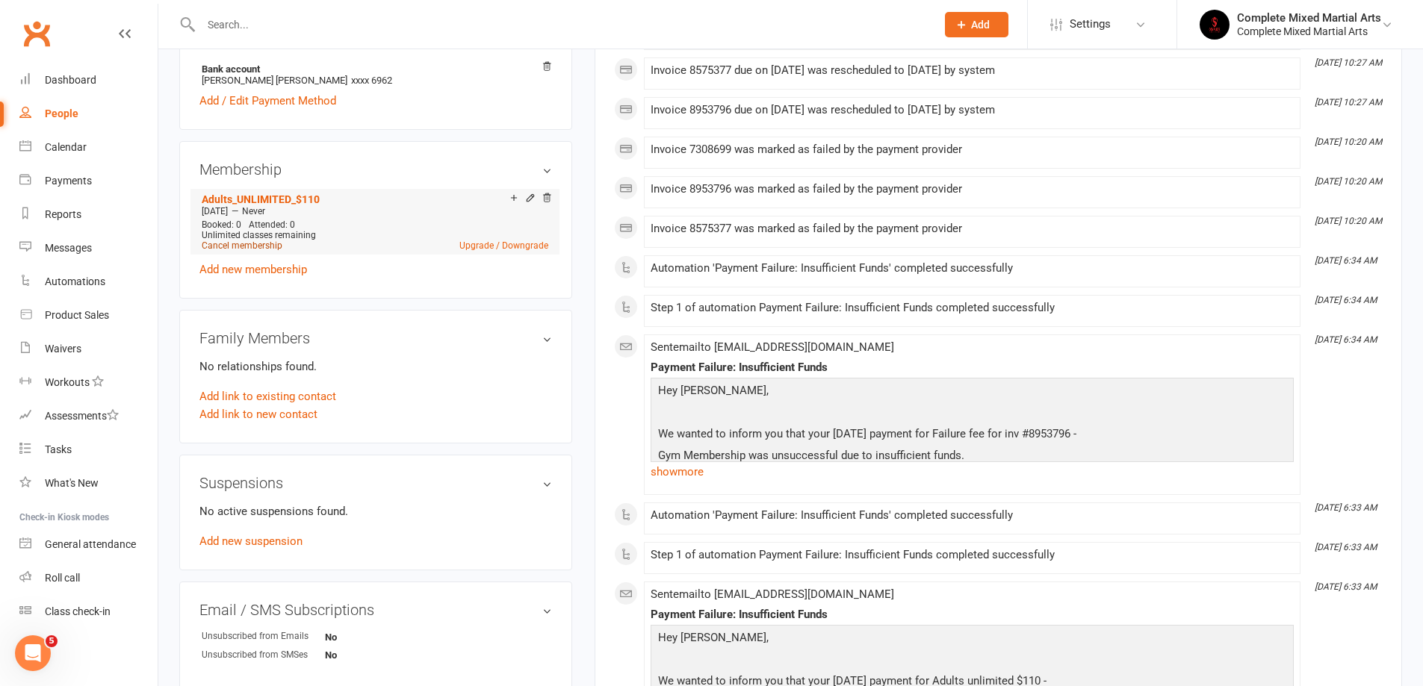
scroll to position [523, 0]
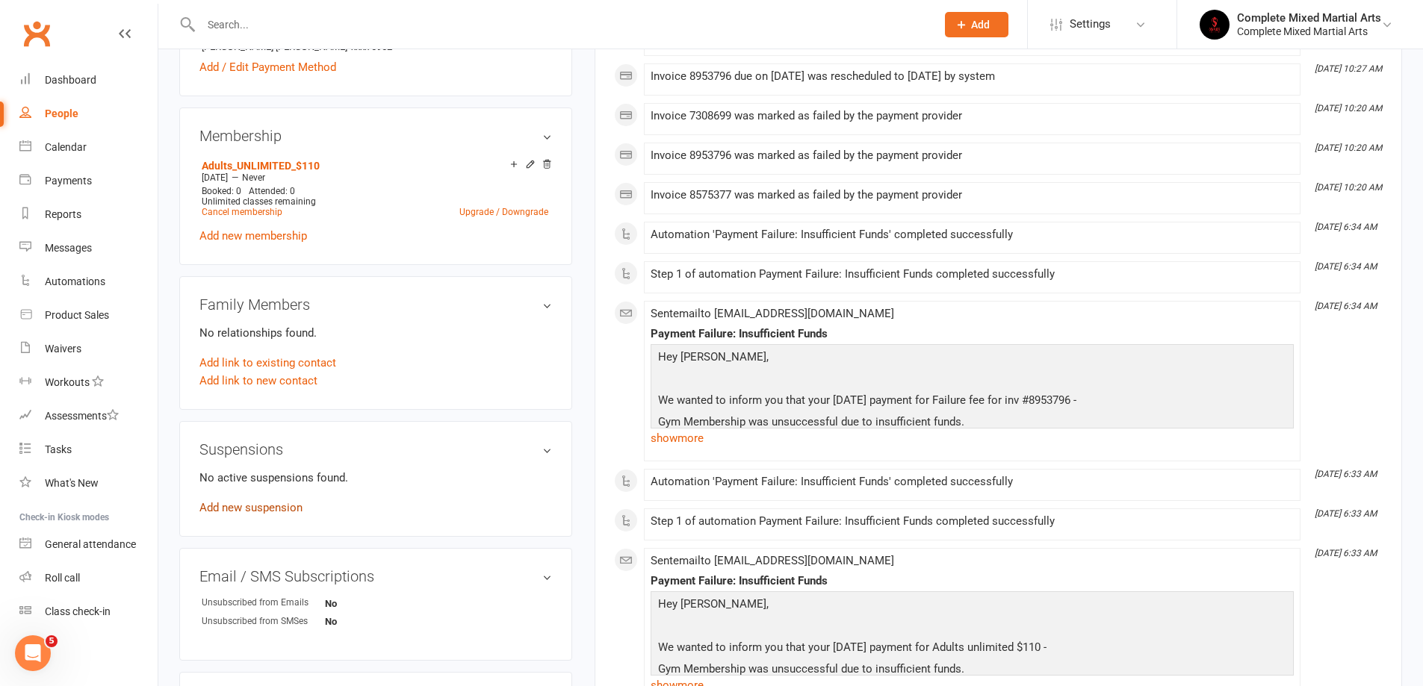
click at [253, 506] on link "Add new suspension" at bounding box center [250, 507] width 103 height 13
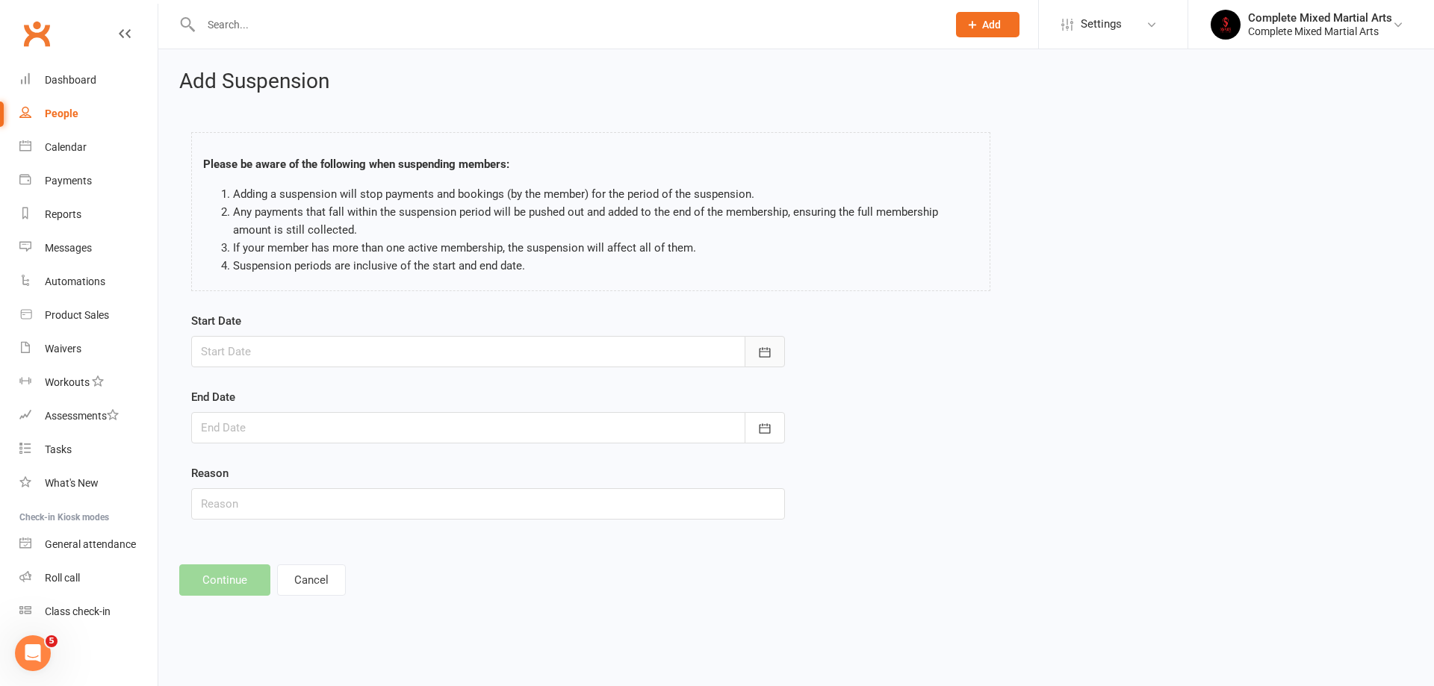
click at [756, 349] on button "button" at bounding box center [765, 351] width 40 height 31
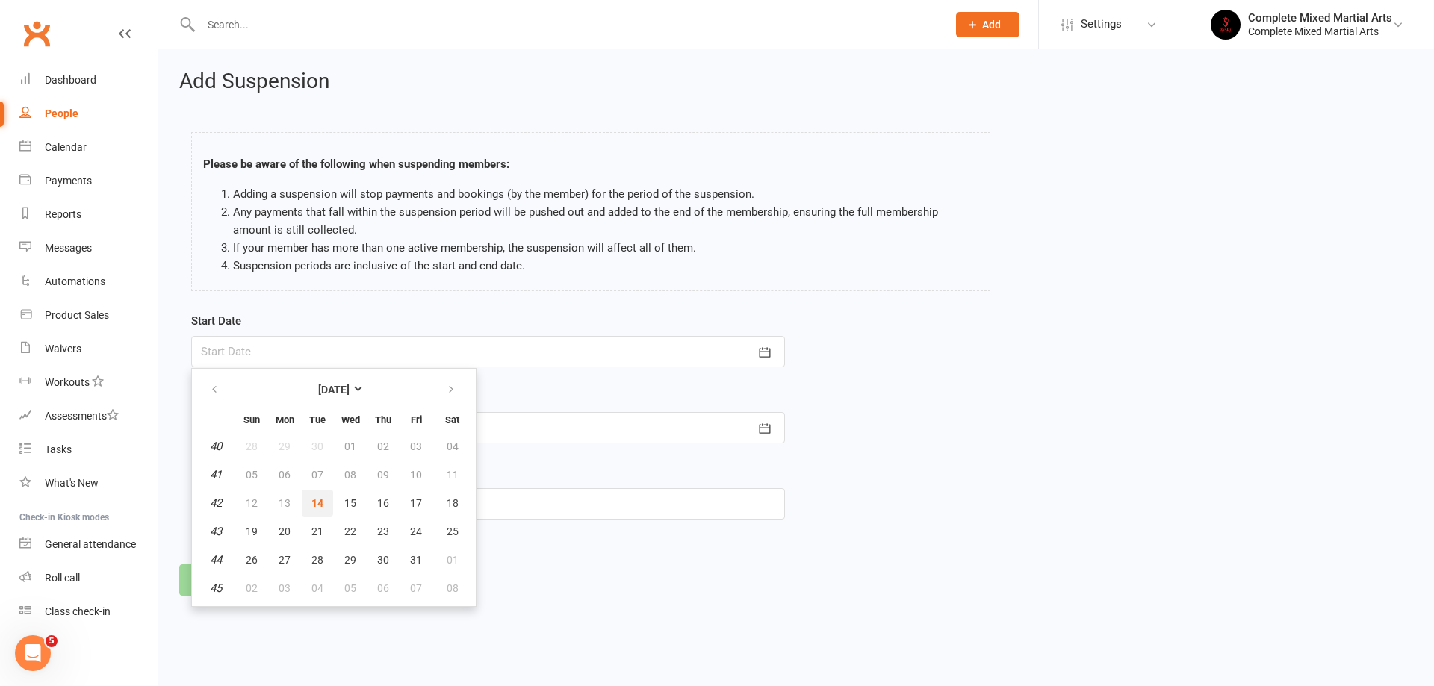
click at [312, 500] on span "14" at bounding box center [317, 503] width 12 height 12
type input "[DATE]"
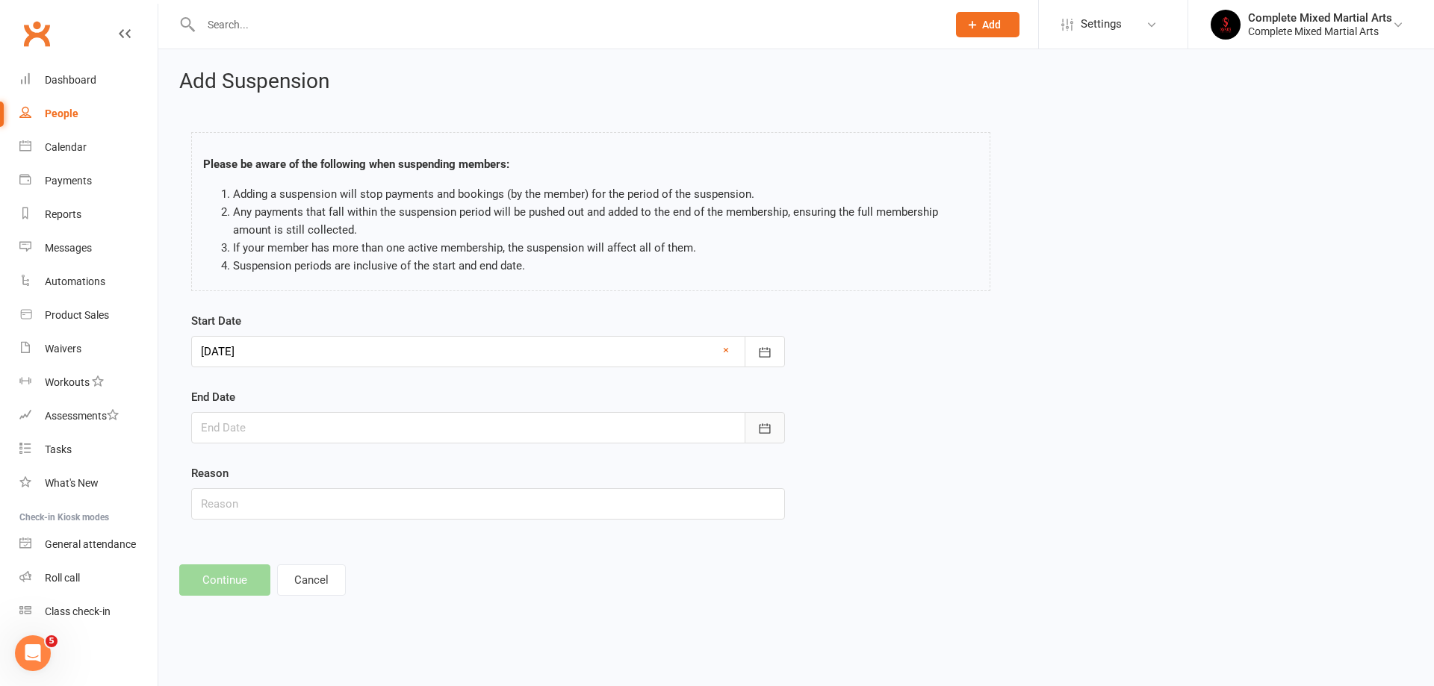
click at [774, 430] on button "button" at bounding box center [765, 427] width 40 height 31
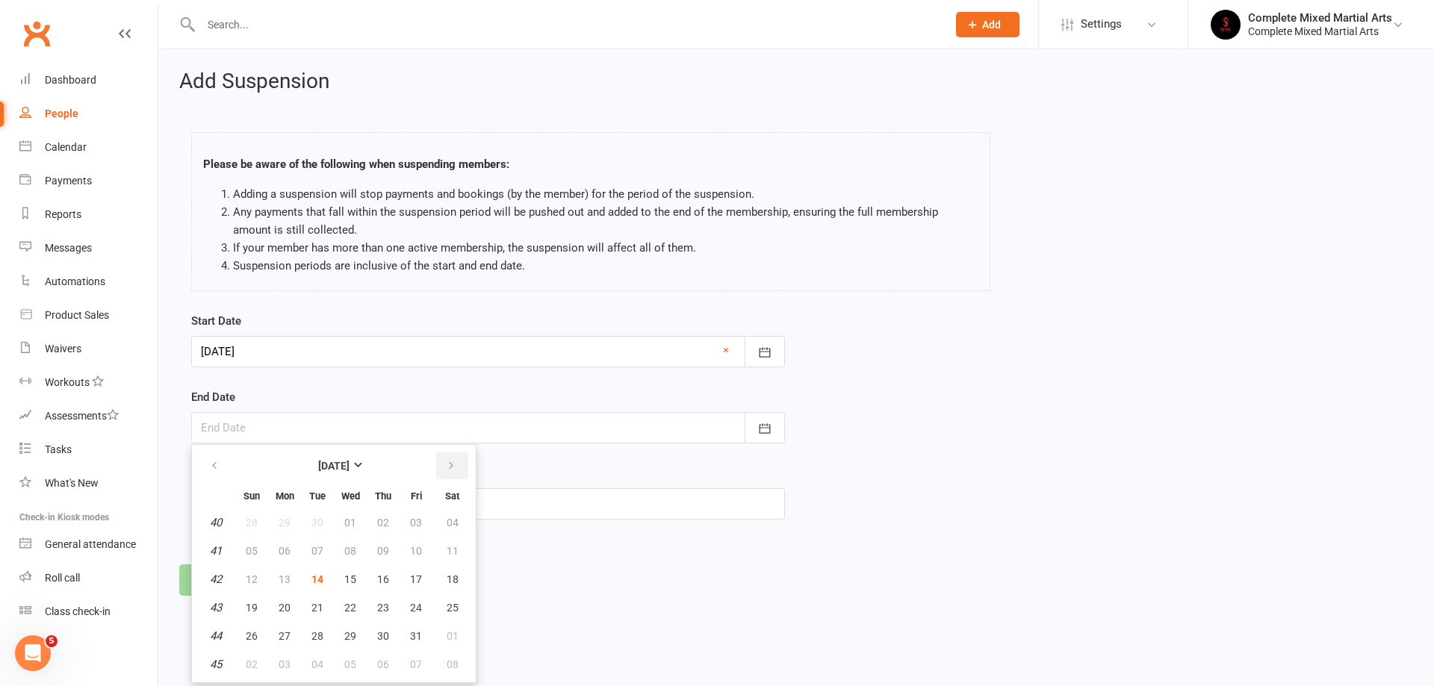
click at [444, 469] on button "button" at bounding box center [452, 466] width 32 height 27
click at [215, 520] on em "1" at bounding box center [216, 522] width 6 height 13
click at [388, 515] on button "01" at bounding box center [382, 522] width 31 height 27
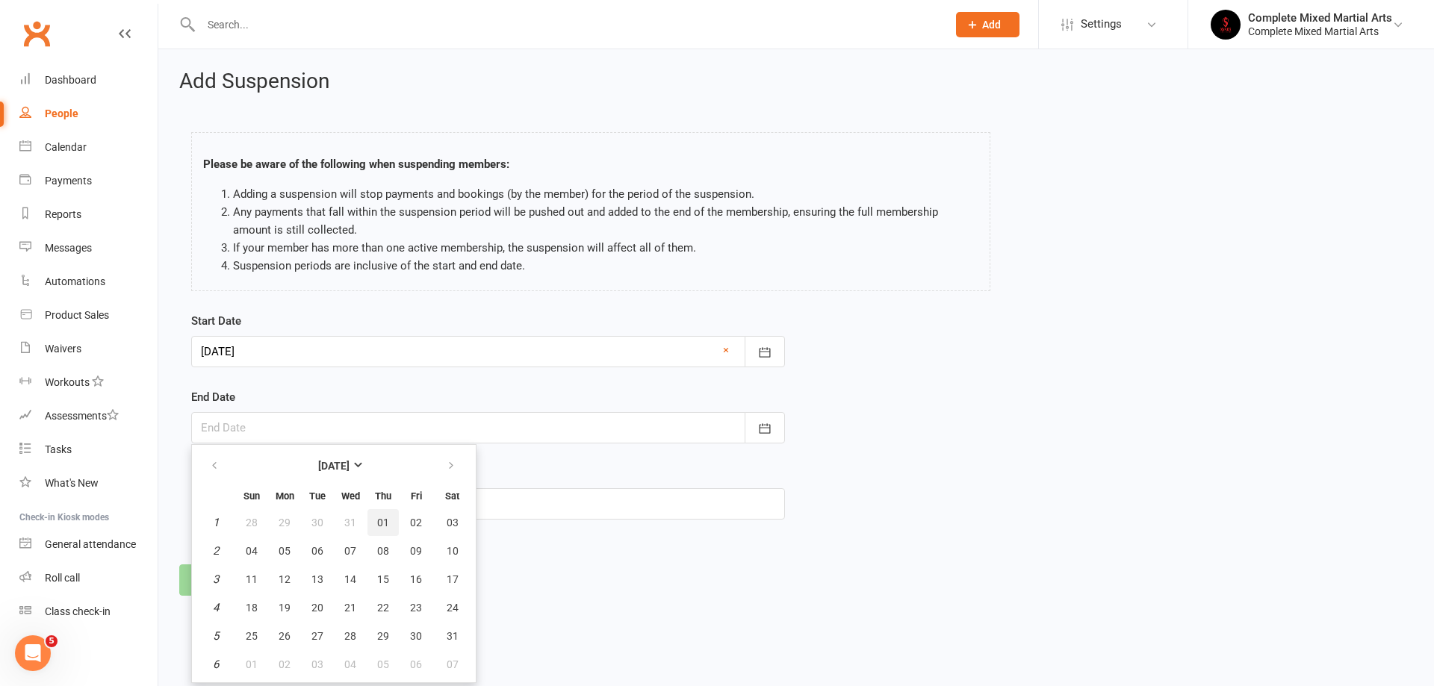
type input "01 Jan 2026"
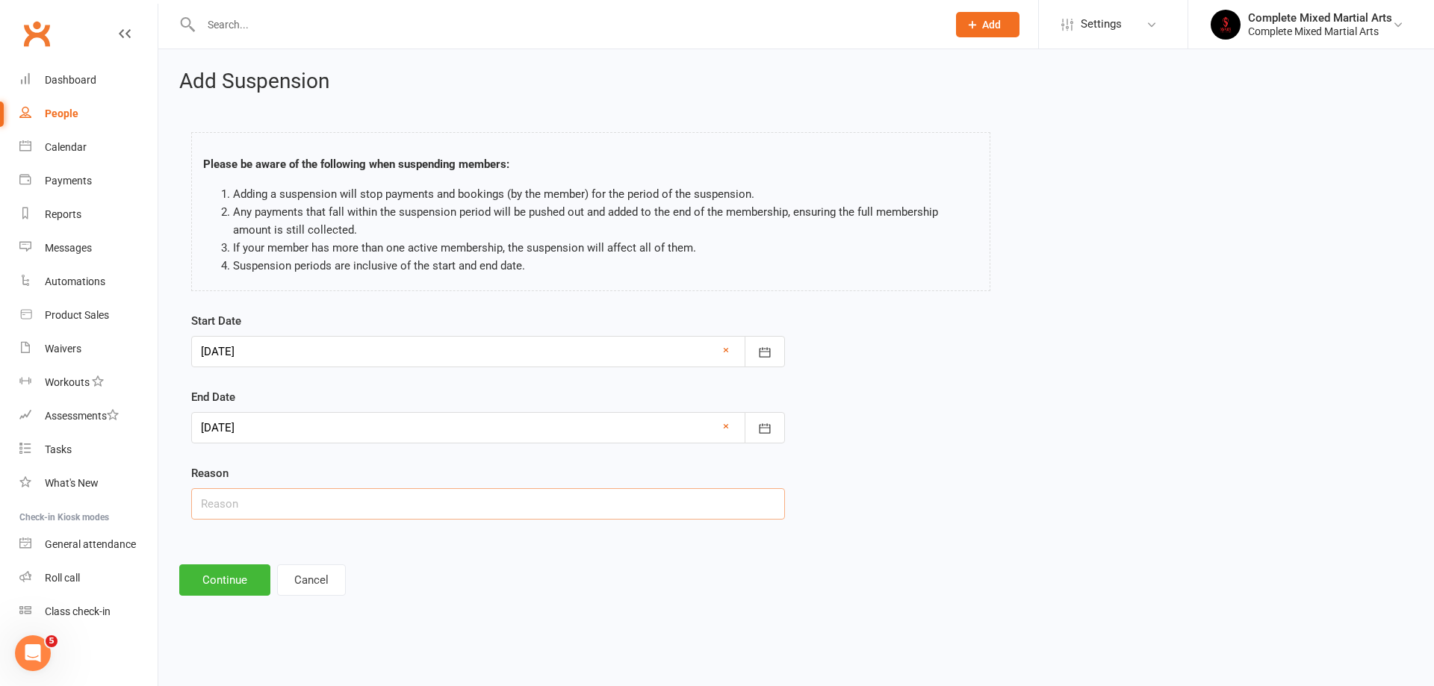
click at [339, 513] on input "text" at bounding box center [488, 503] width 594 height 31
type input "Injury"
click at [435, 553] on div "Add Suspension Please be aware of the following when suspending members: Adding…" at bounding box center [796, 333] width 1276 height 568
click at [315, 583] on button "Cancel" at bounding box center [311, 580] width 69 height 31
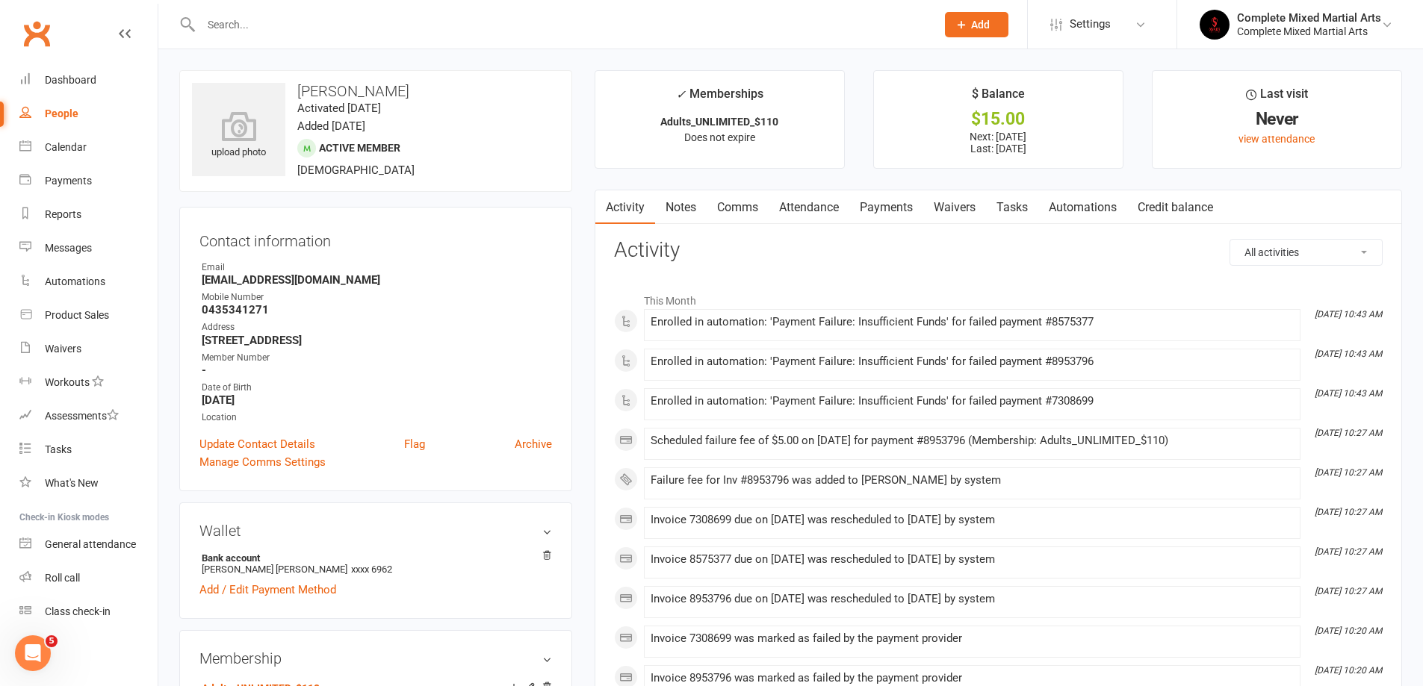
click at [889, 200] on link "Payments" at bounding box center [886, 207] width 74 height 34
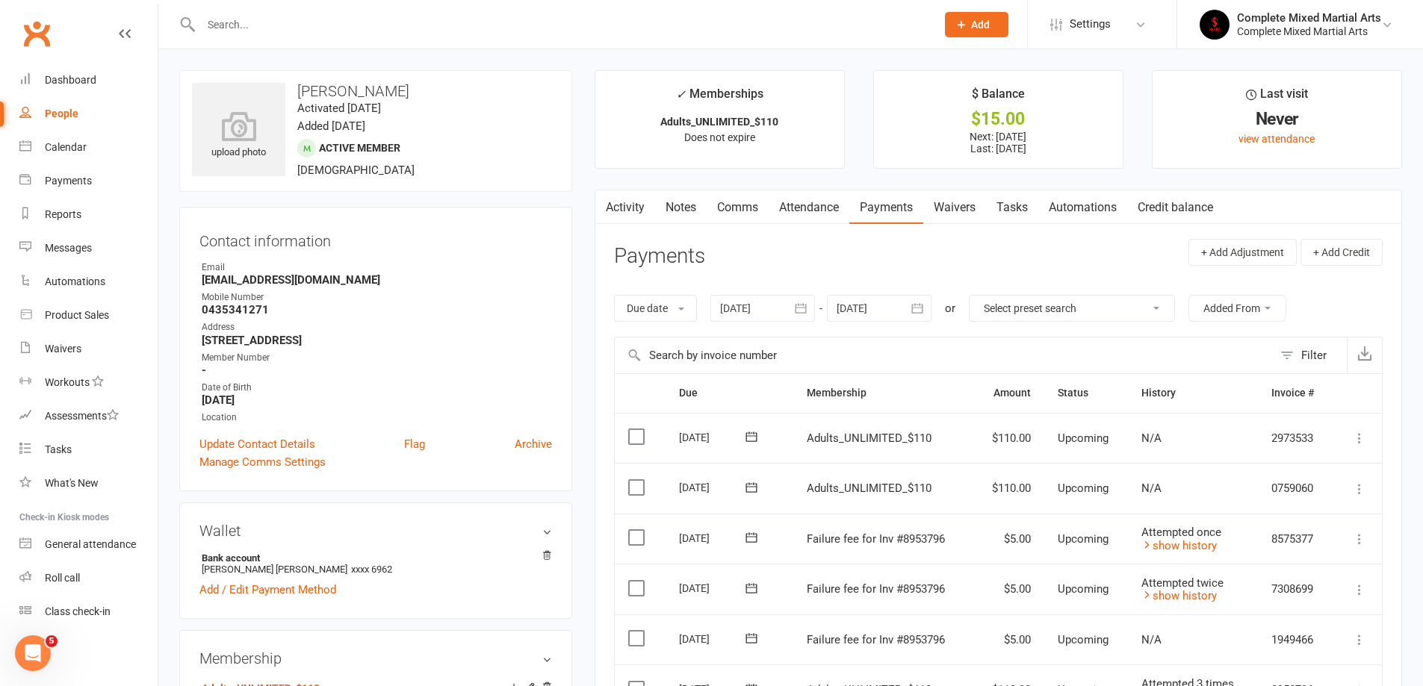
click at [919, 308] on icon "button" at bounding box center [917, 309] width 11 height 10
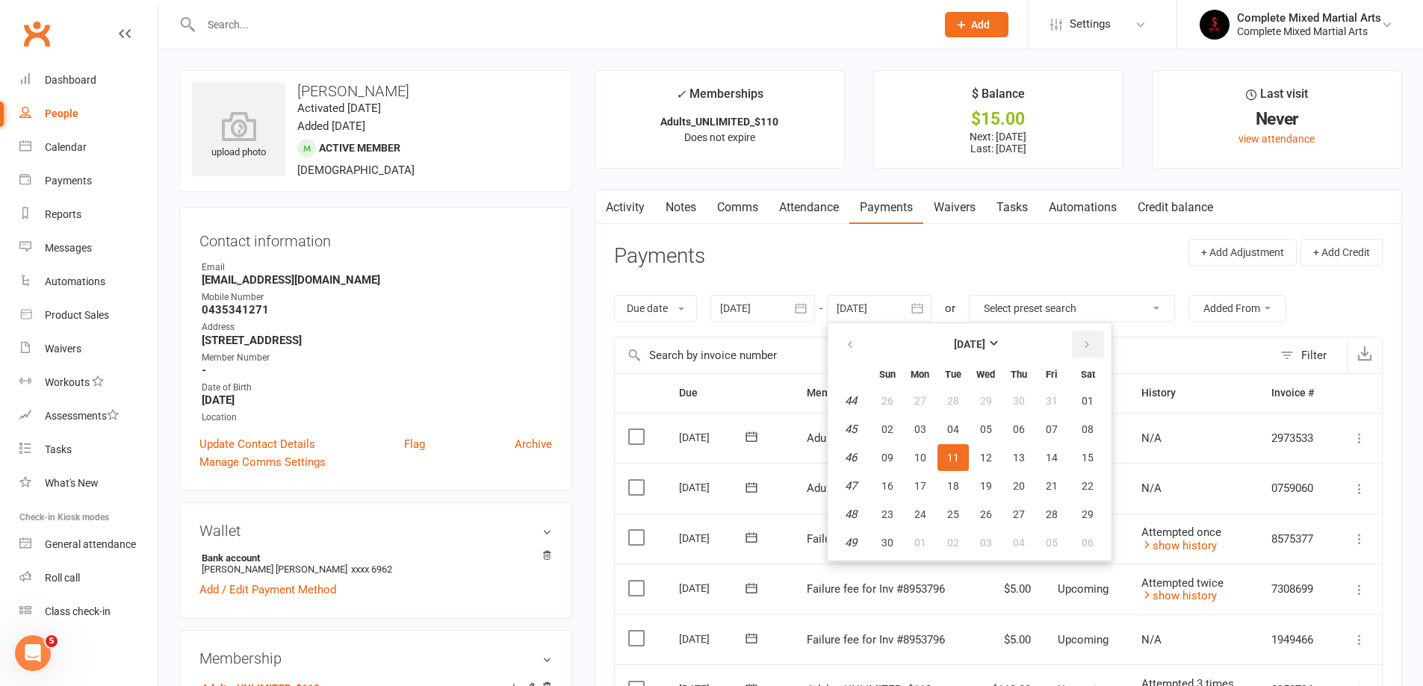
click at [1087, 350] on icon "button" at bounding box center [1086, 345] width 10 height 12
click at [858, 344] on button "button" at bounding box center [851, 344] width 32 height 27
click at [1082, 403] on button "03" at bounding box center [1088, 401] width 38 height 27
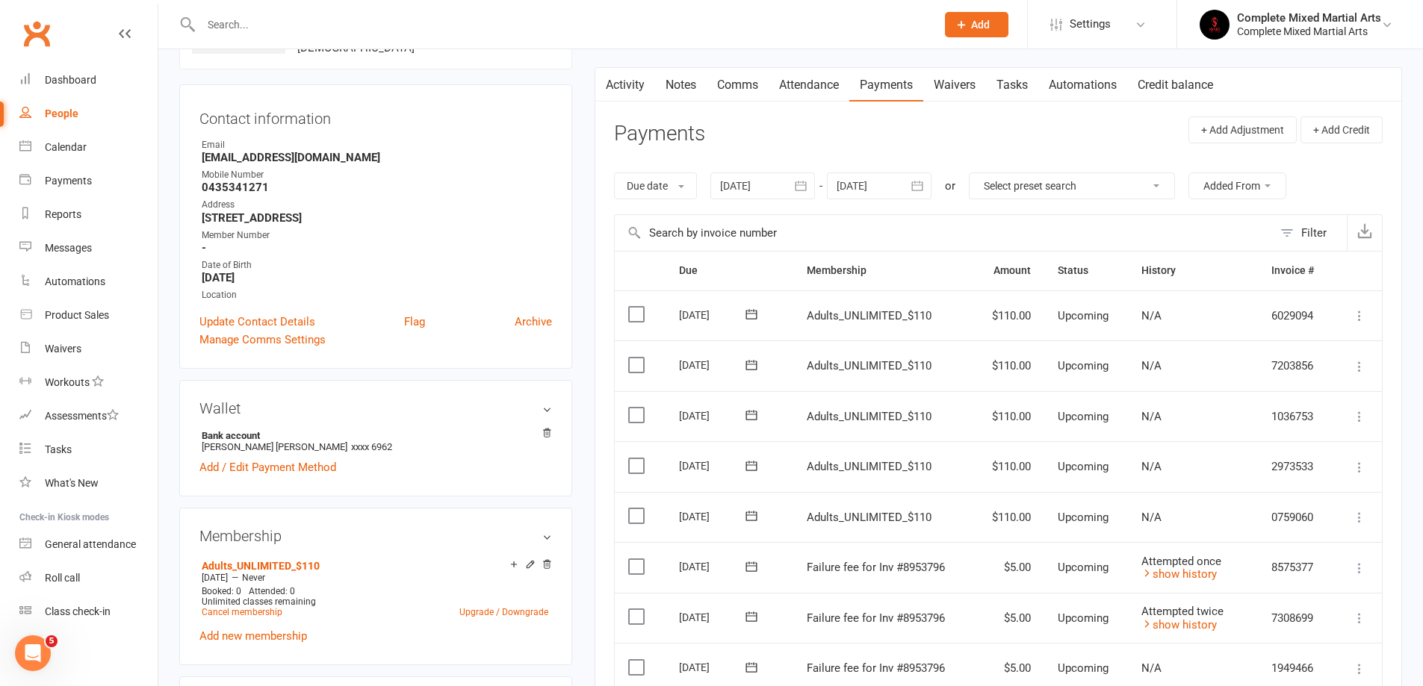
scroll to position [149, 0]
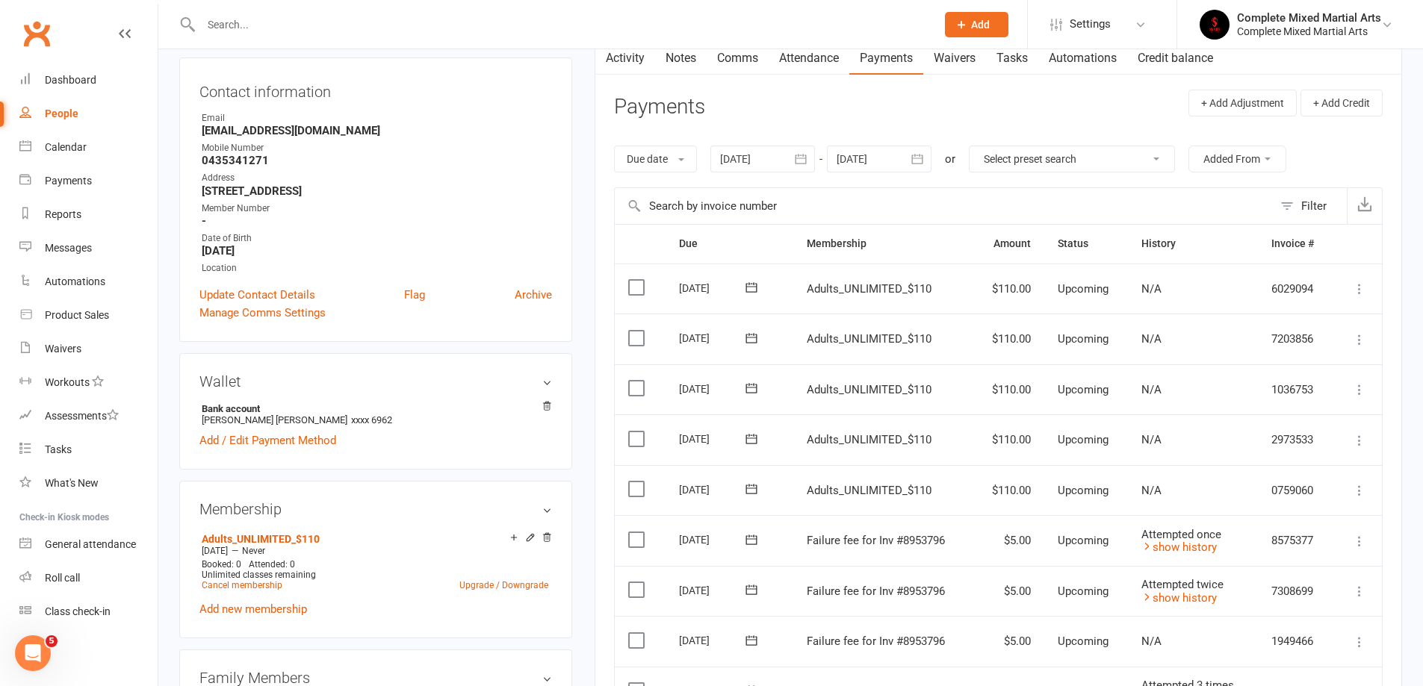
click at [924, 162] on icon "button" at bounding box center [917, 159] width 15 height 15
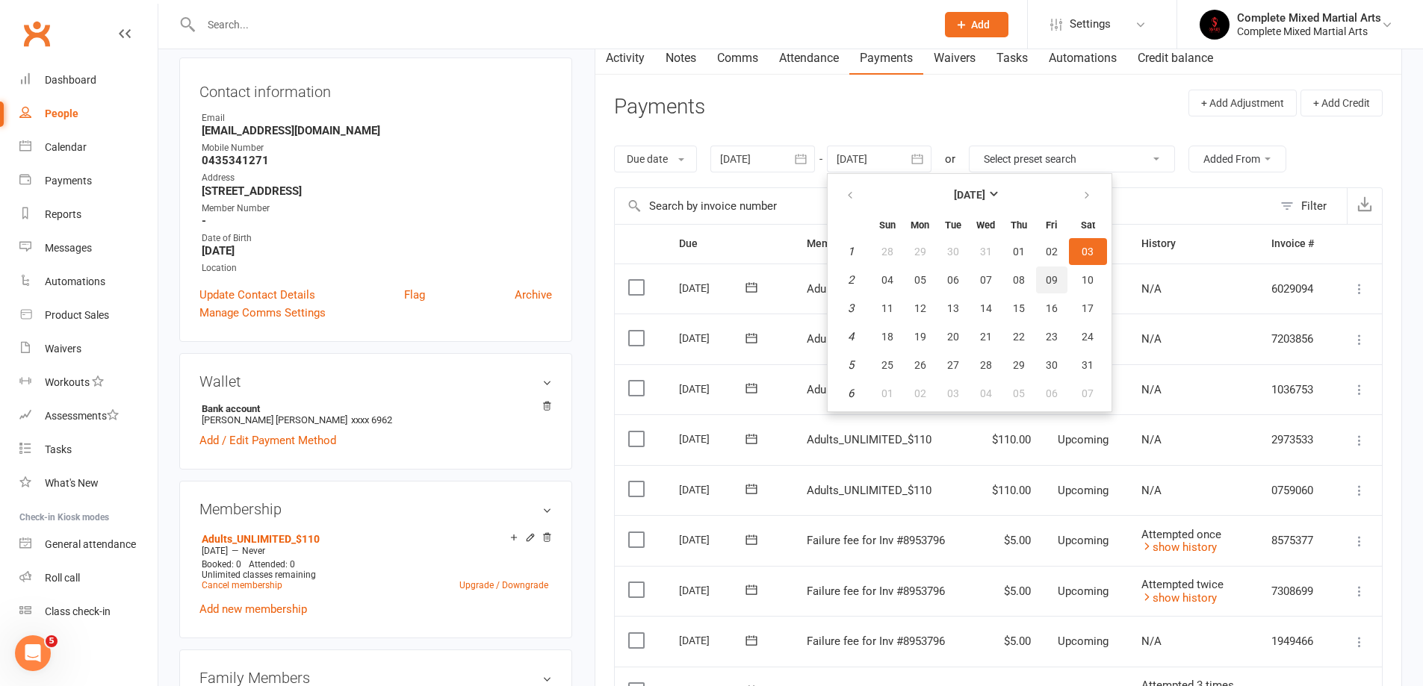
click at [1043, 284] on button "09" at bounding box center [1051, 280] width 31 height 27
type input "09 Jan 2026"
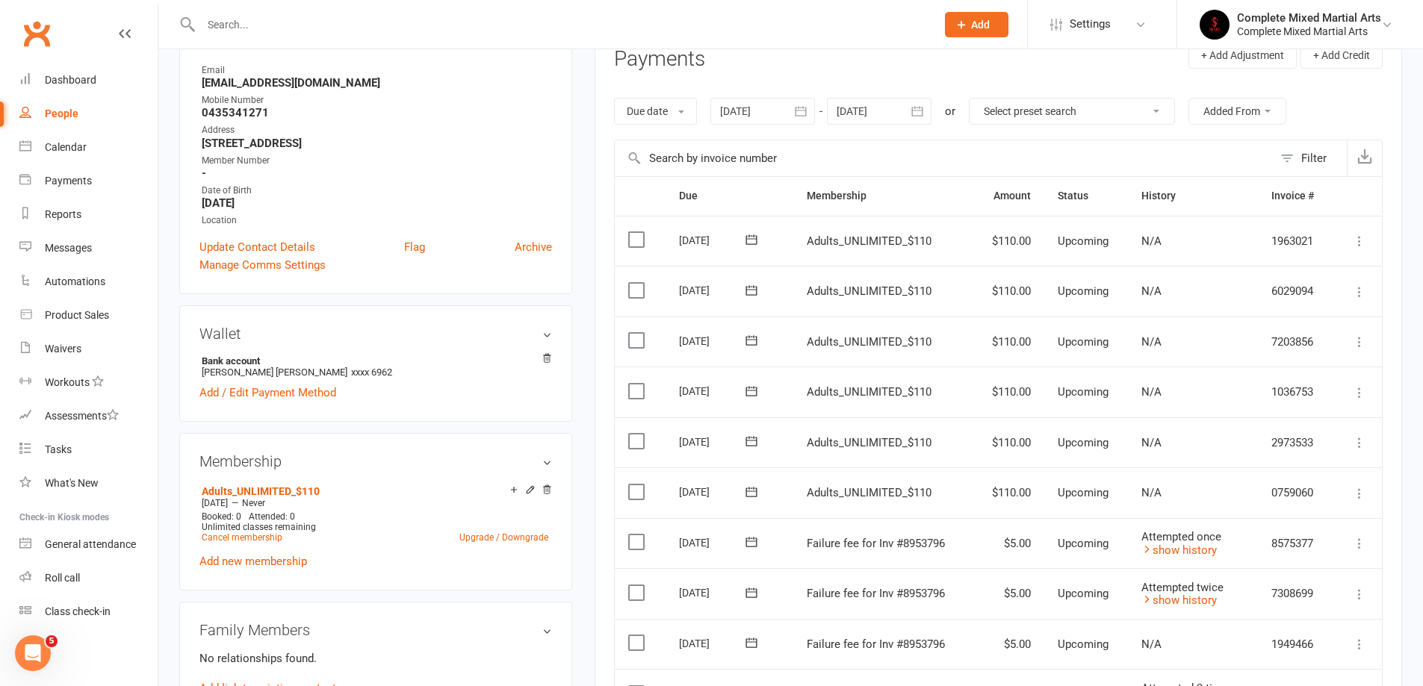
scroll to position [224, 0]
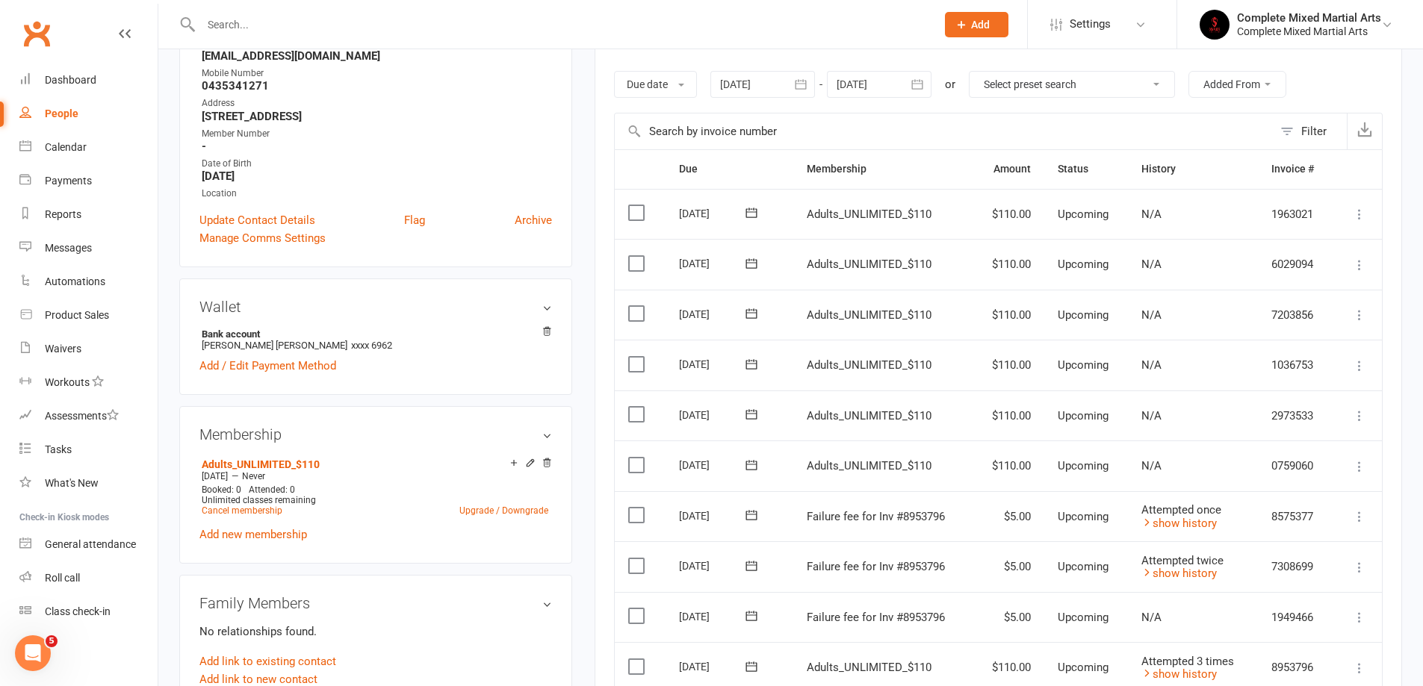
click at [1355, 467] on icon at bounding box center [1359, 466] width 15 height 15
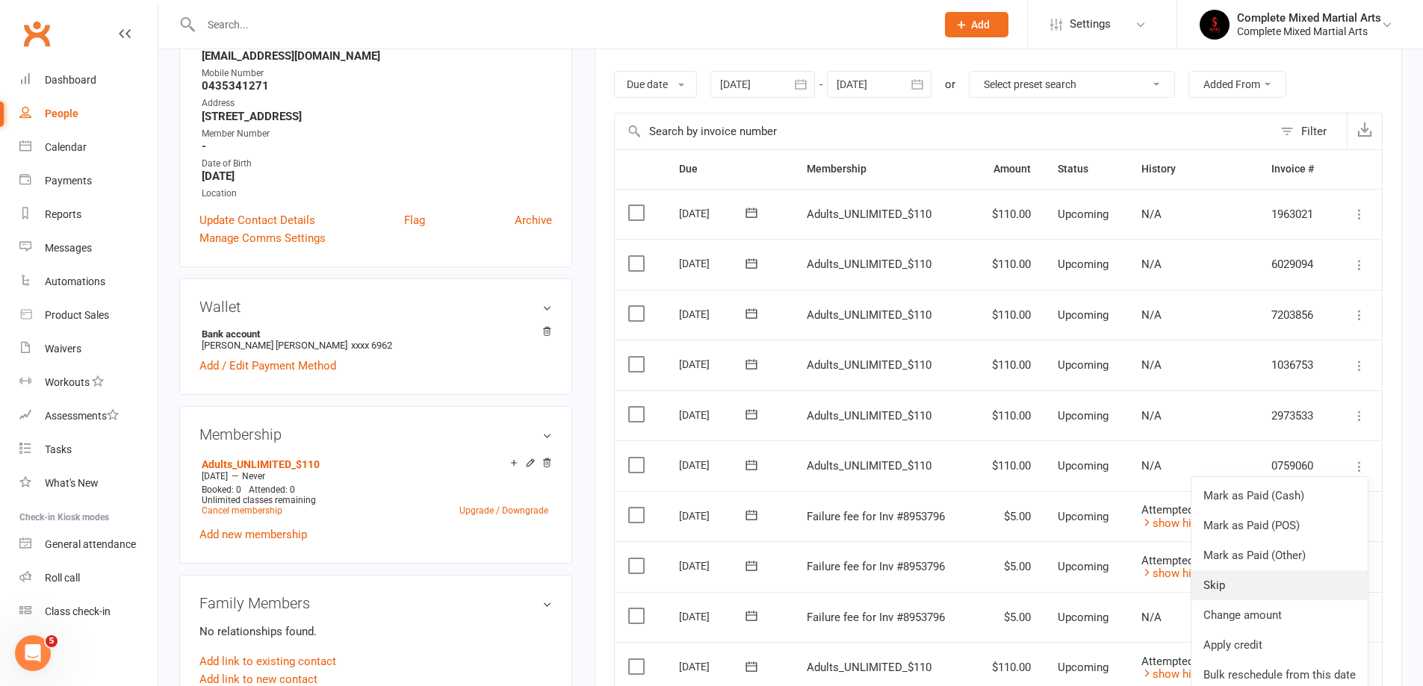
click at [1238, 592] on link "Skip" at bounding box center [1279, 586] width 176 height 30
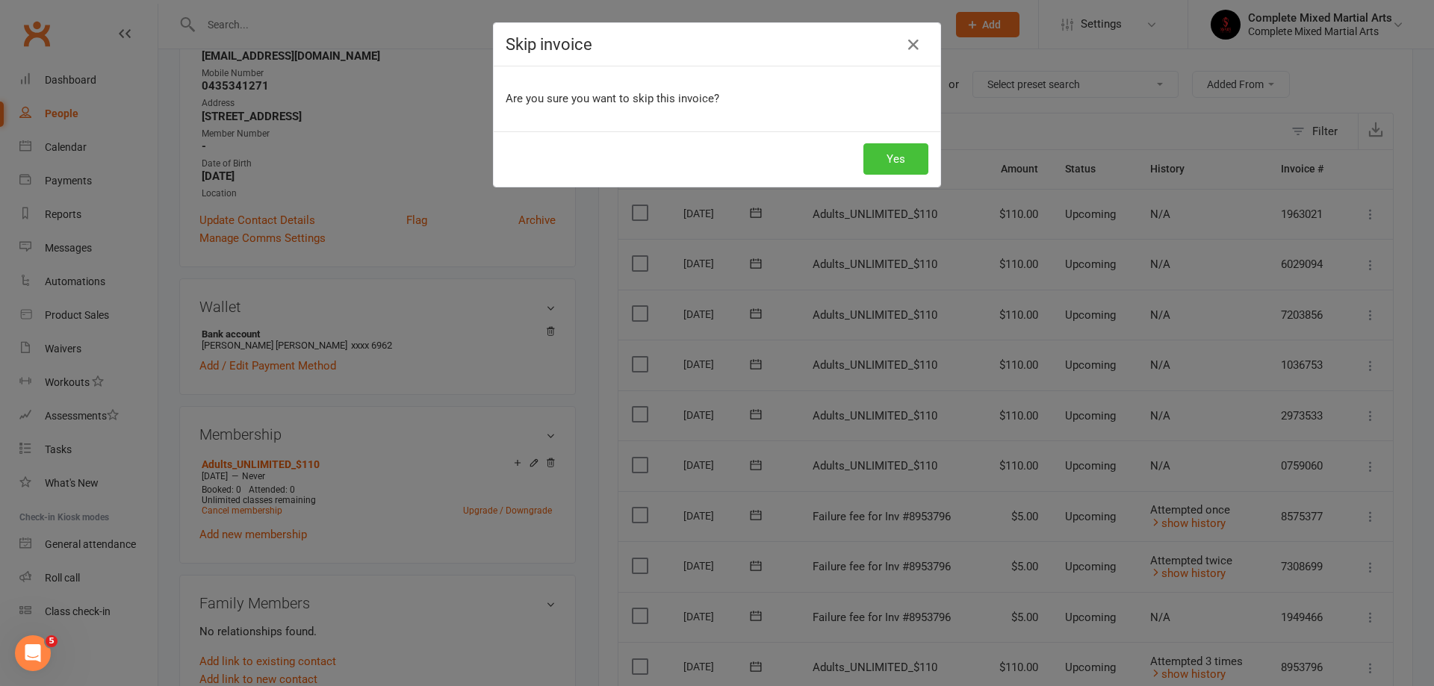
click at [895, 158] on button "Yes" at bounding box center [895, 158] width 65 height 31
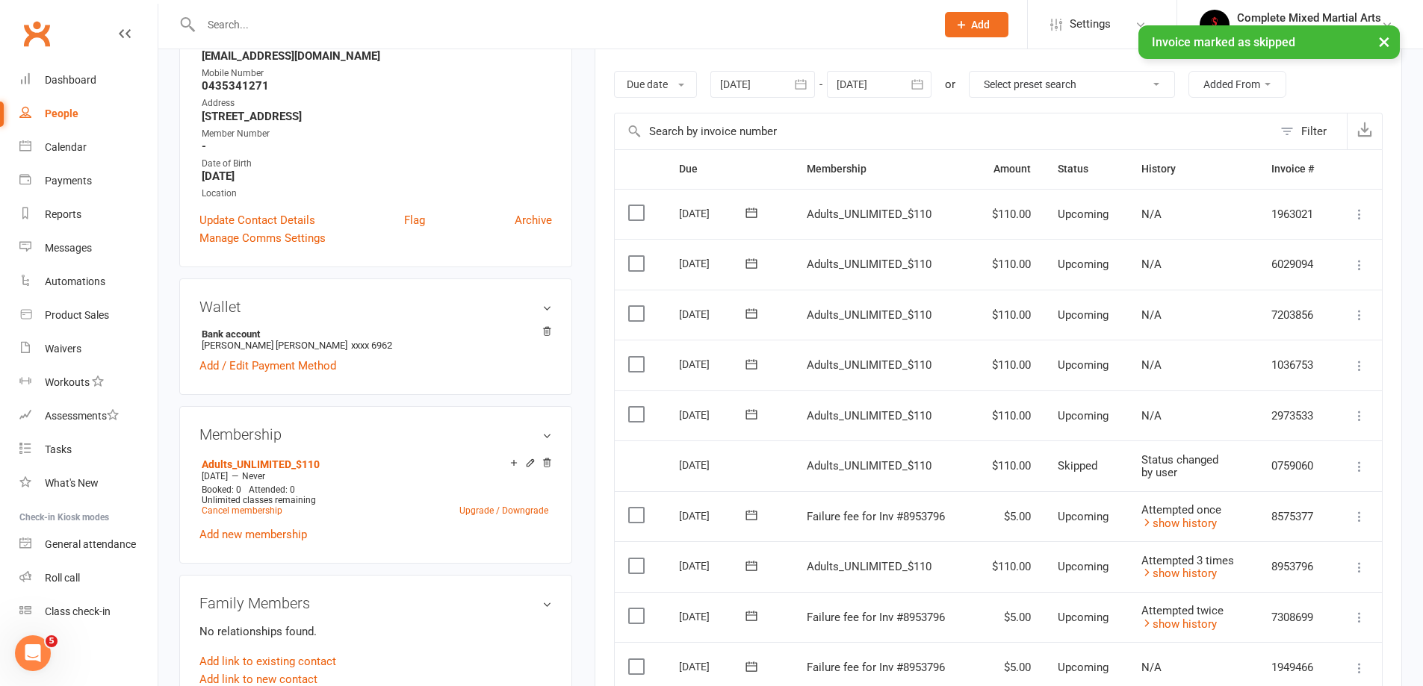
click at [1357, 409] on icon at bounding box center [1359, 416] width 15 height 15
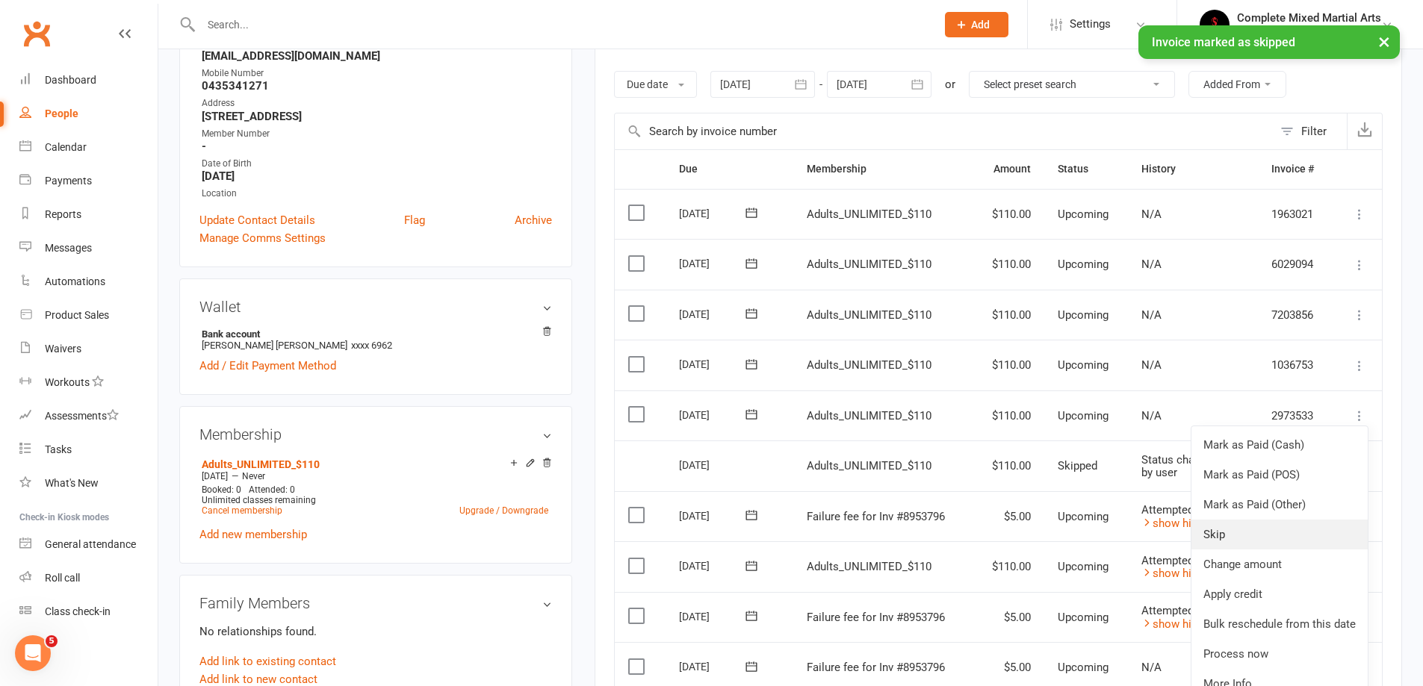
click at [1240, 541] on link "Skip" at bounding box center [1279, 535] width 176 height 30
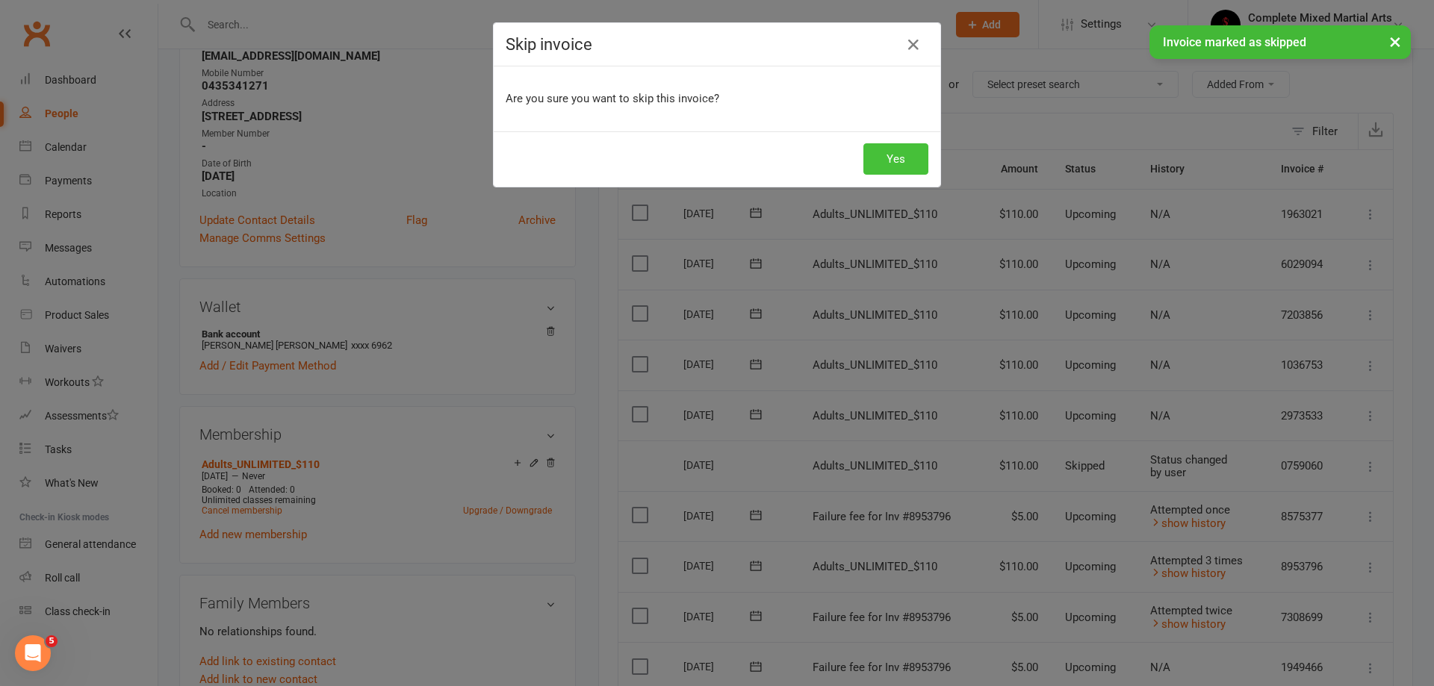
click at [889, 156] on button "Yes" at bounding box center [895, 158] width 65 height 31
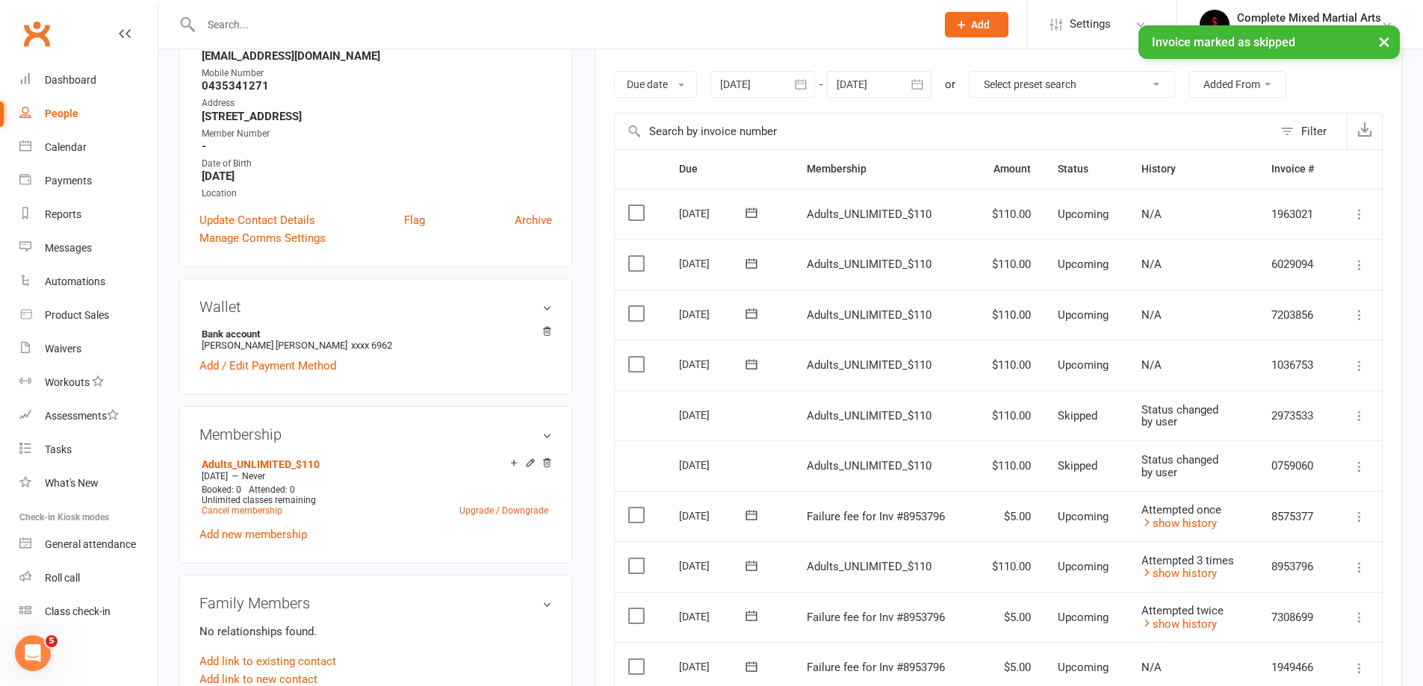
click at [1358, 370] on icon at bounding box center [1359, 365] width 15 height 15
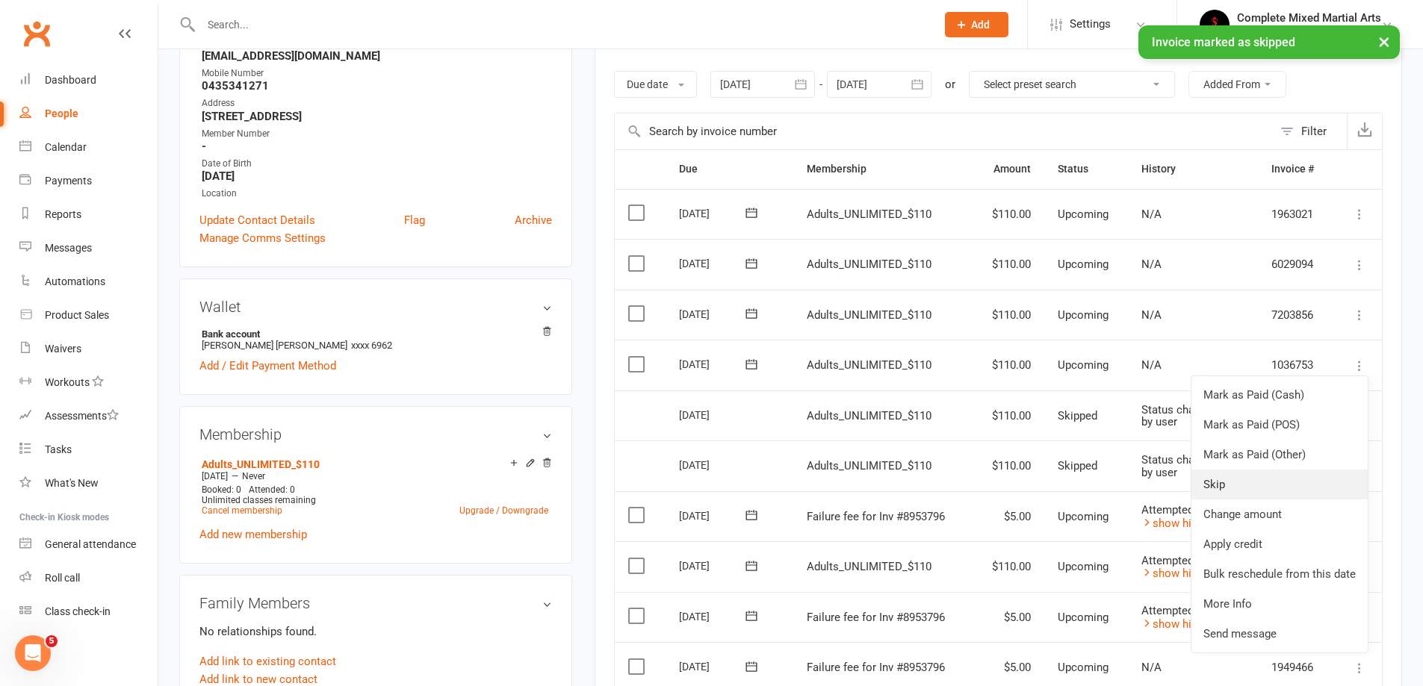
click at [1276, 491] on link "Skip" at bounding box center [1279, 485] width 176 height 30
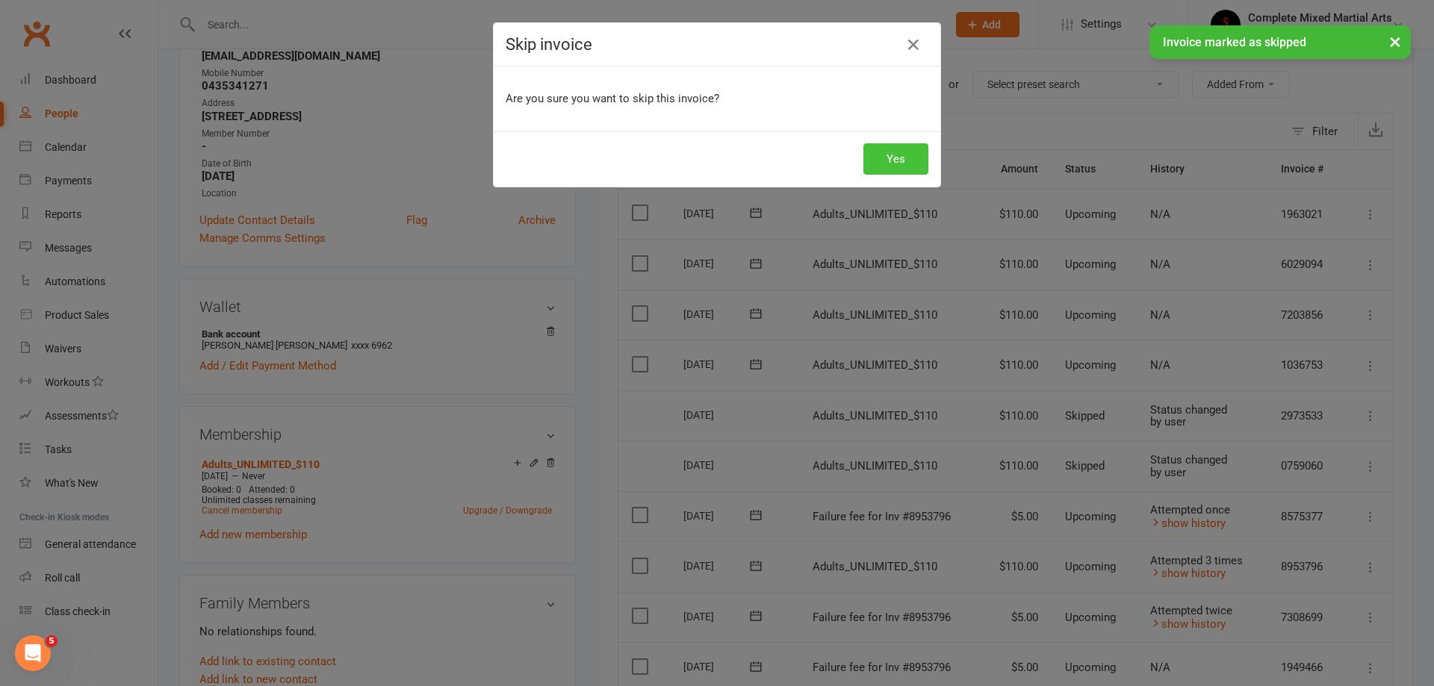
click at [882, 165] on button "Yes" at bounding box center [895, 158] width 65 height 31
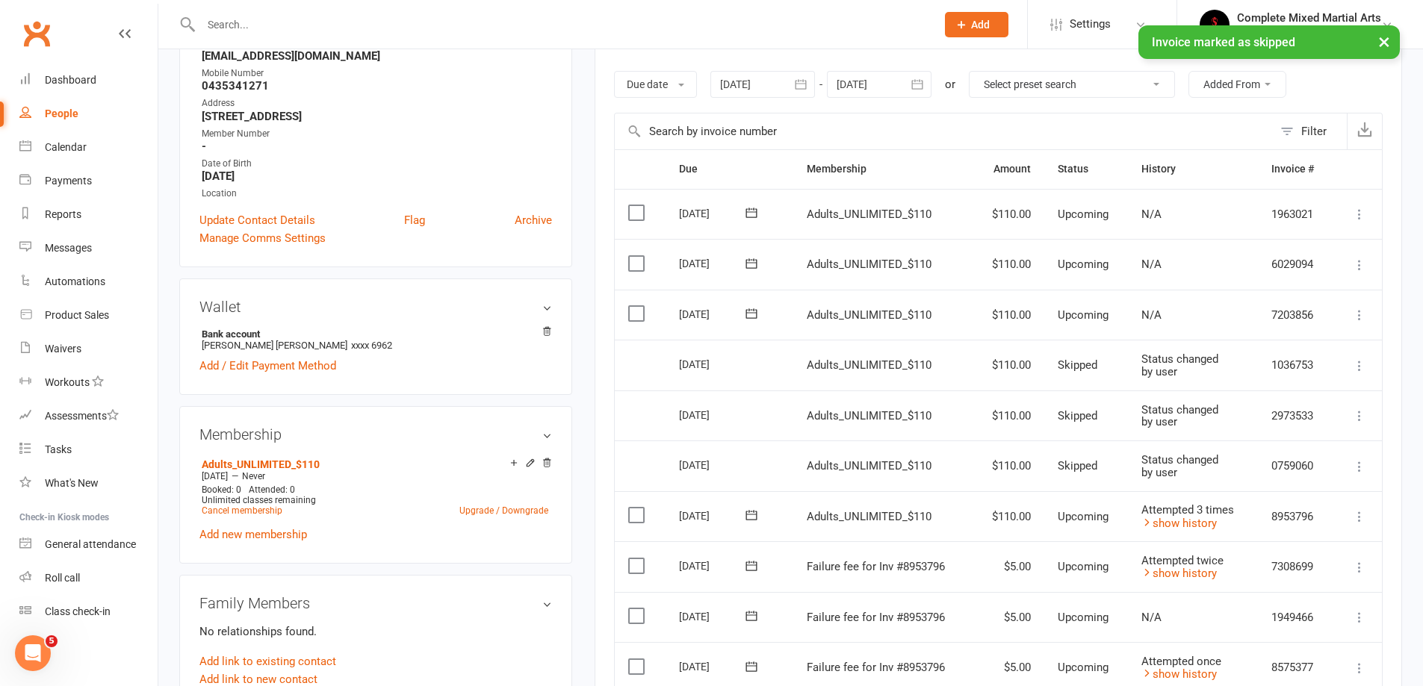
click at [1361, 308] on icon at bounding box center [1359, 315] width 15 height 15
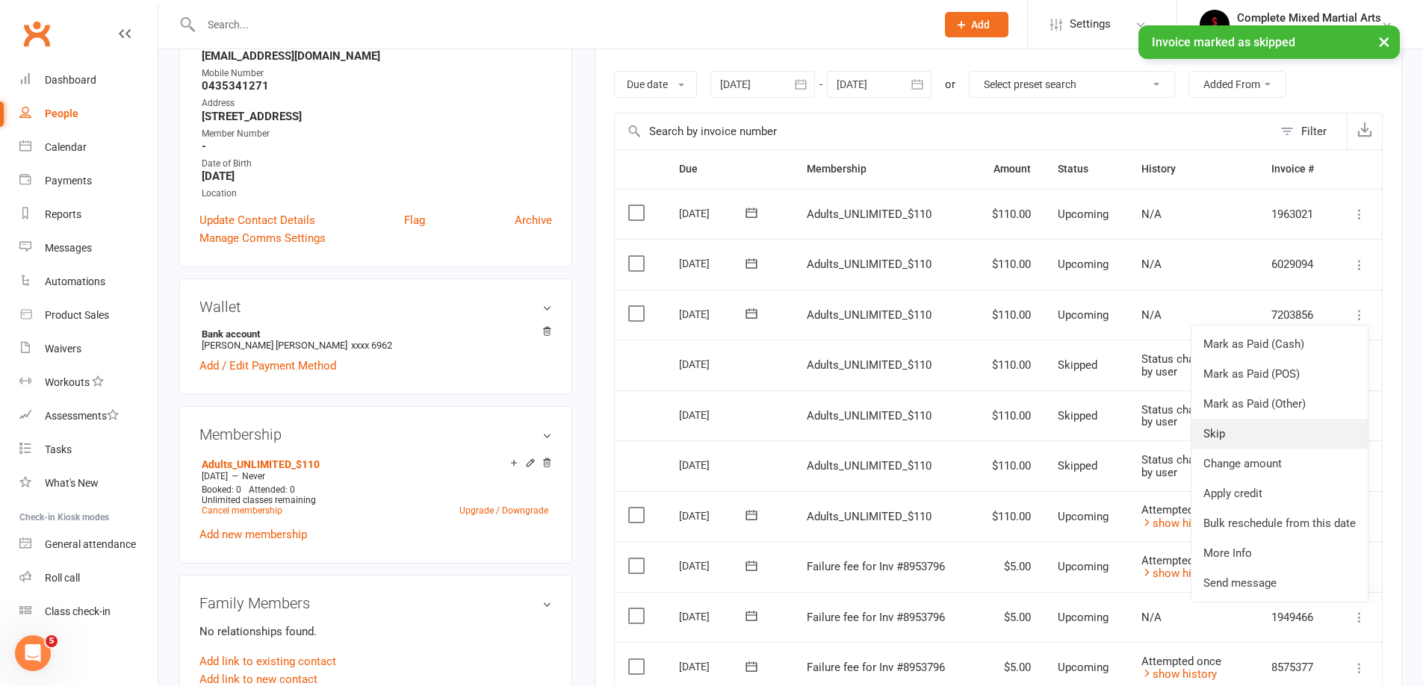
click at [1258, 424] on link "Skip" at bounding box center [1279, 434] width 176 height 30
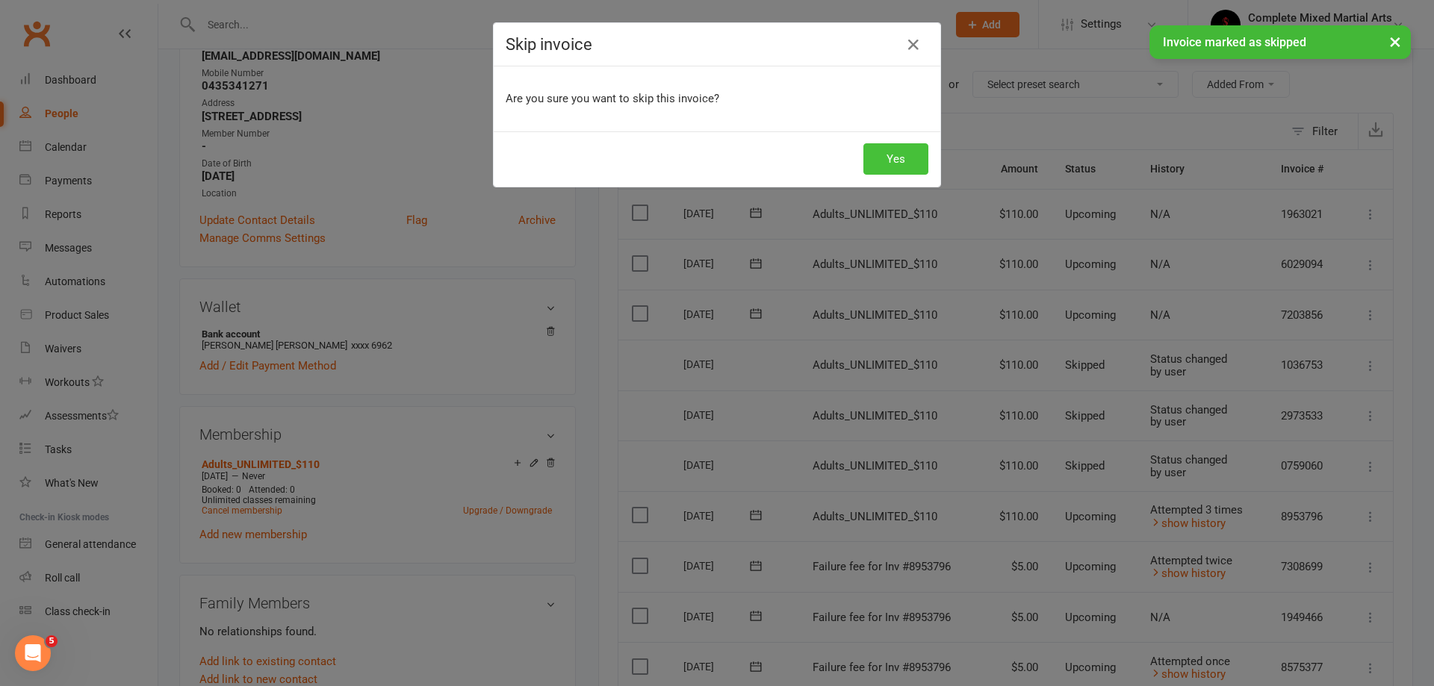
click at [884, 164] on button "Yes" at bounding box center [895, 158] width 65 height 31
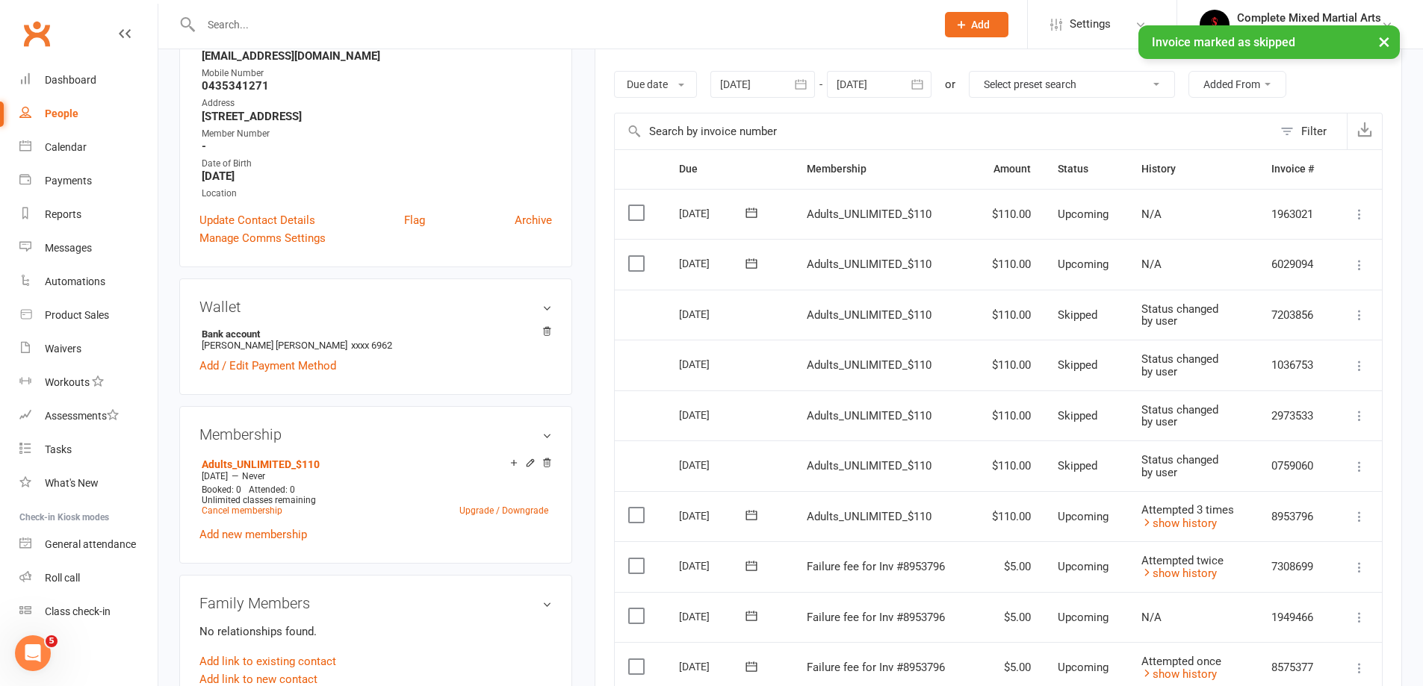
click at [1357, 262] on icon at bounding box center [1359, 265] width 15 height 15
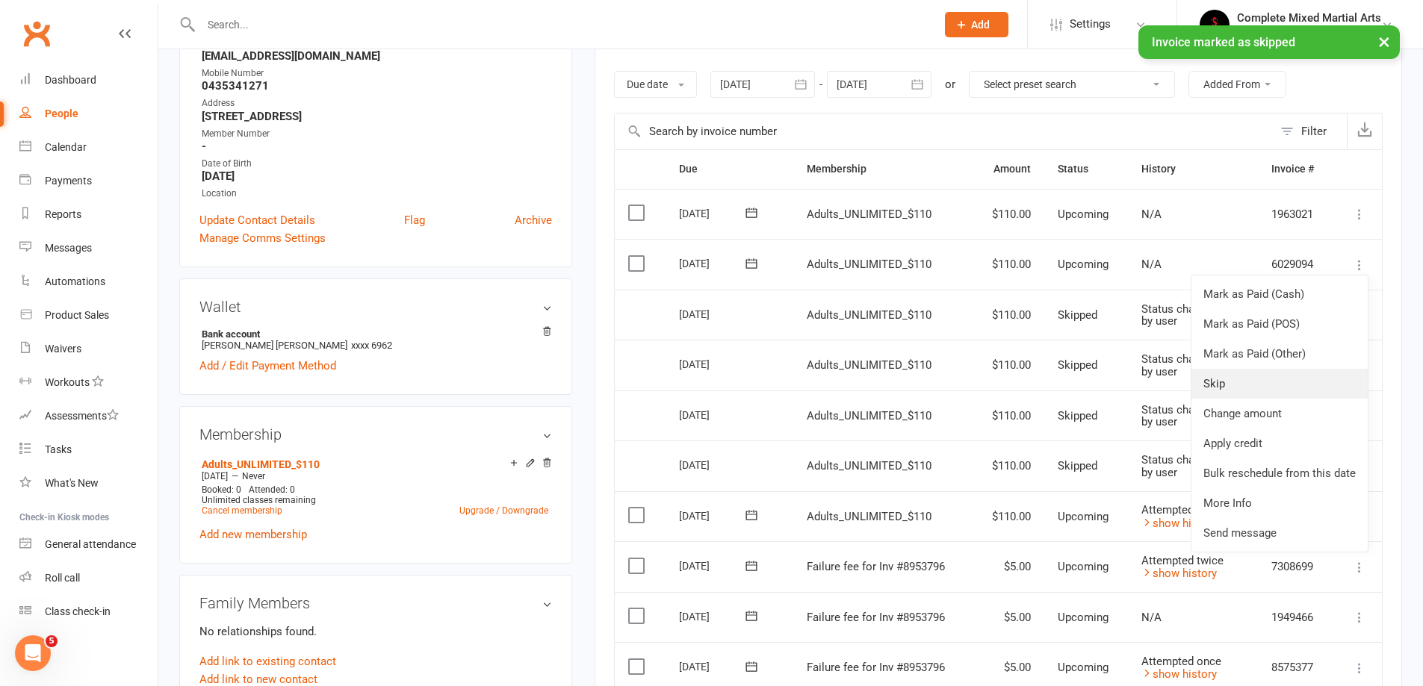
click at [1268, 392] on link "Skip" at bounding box center [1279, 384] width 176 height 30
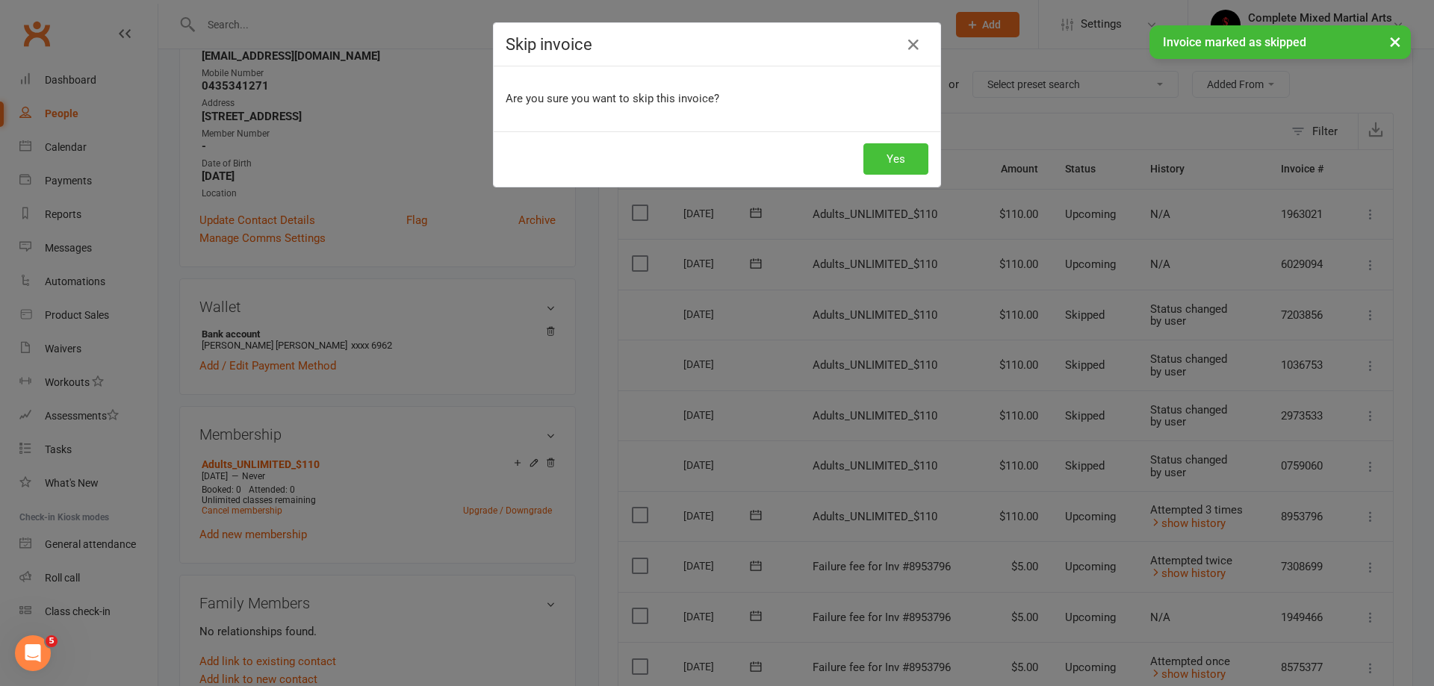
click at [891, 169] on button "Yes" at bounding box center [895, 158] width 65 height 31
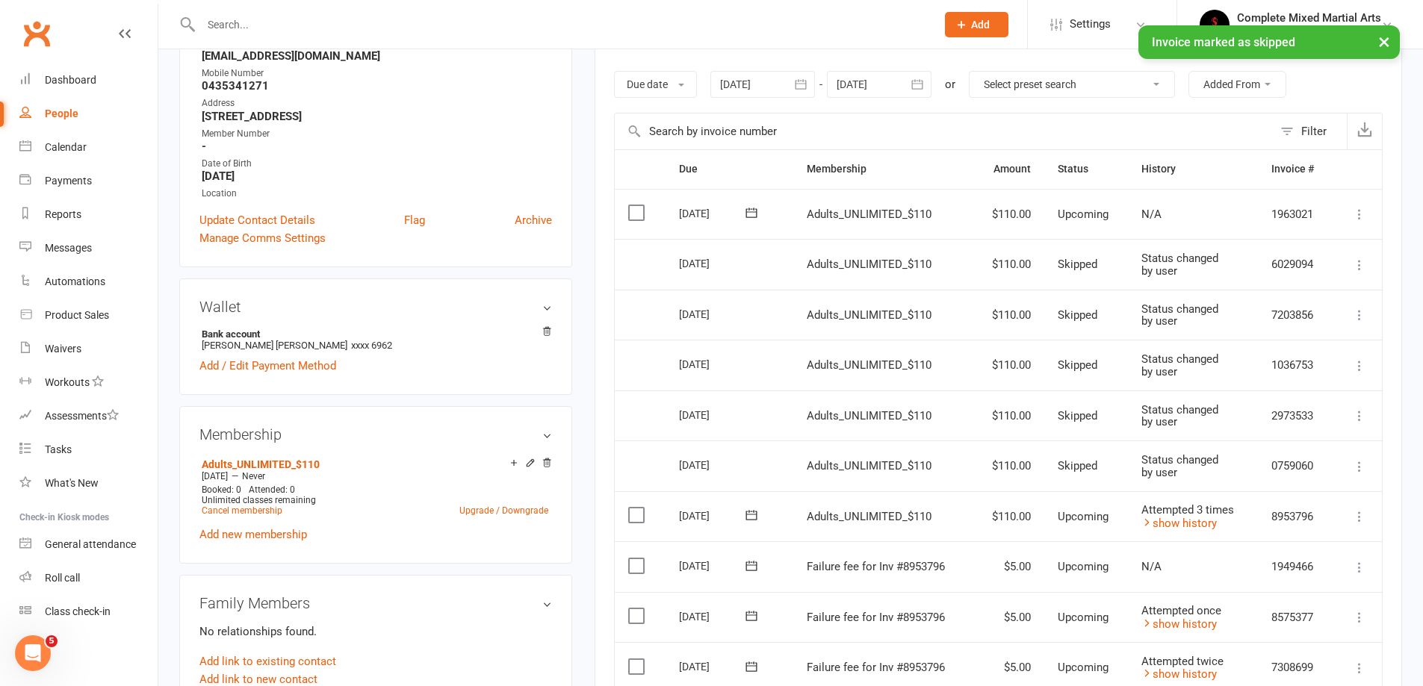
click at [1360, 210] on icon at bounding box center [1359, 214] width 15 height 15
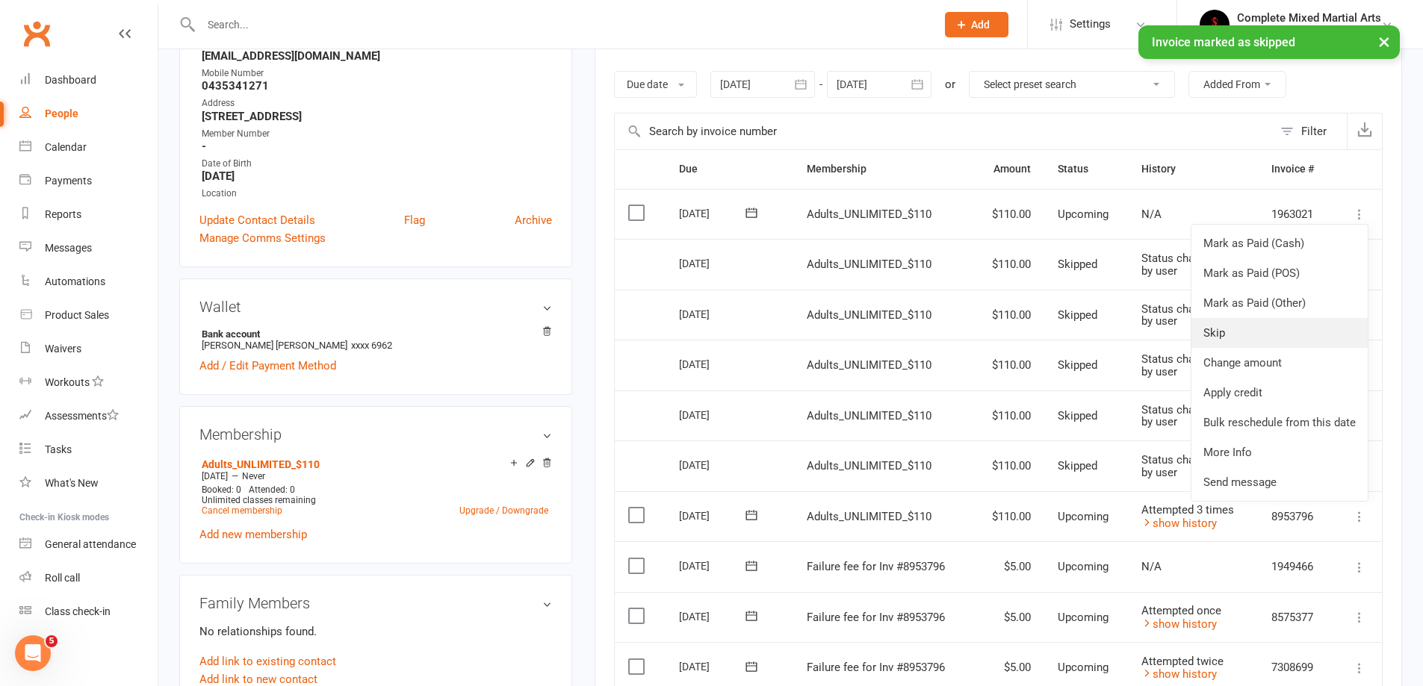
click at [1259, 326] on link "Skip" at bounding box center [1279, 333] width 176 height 30
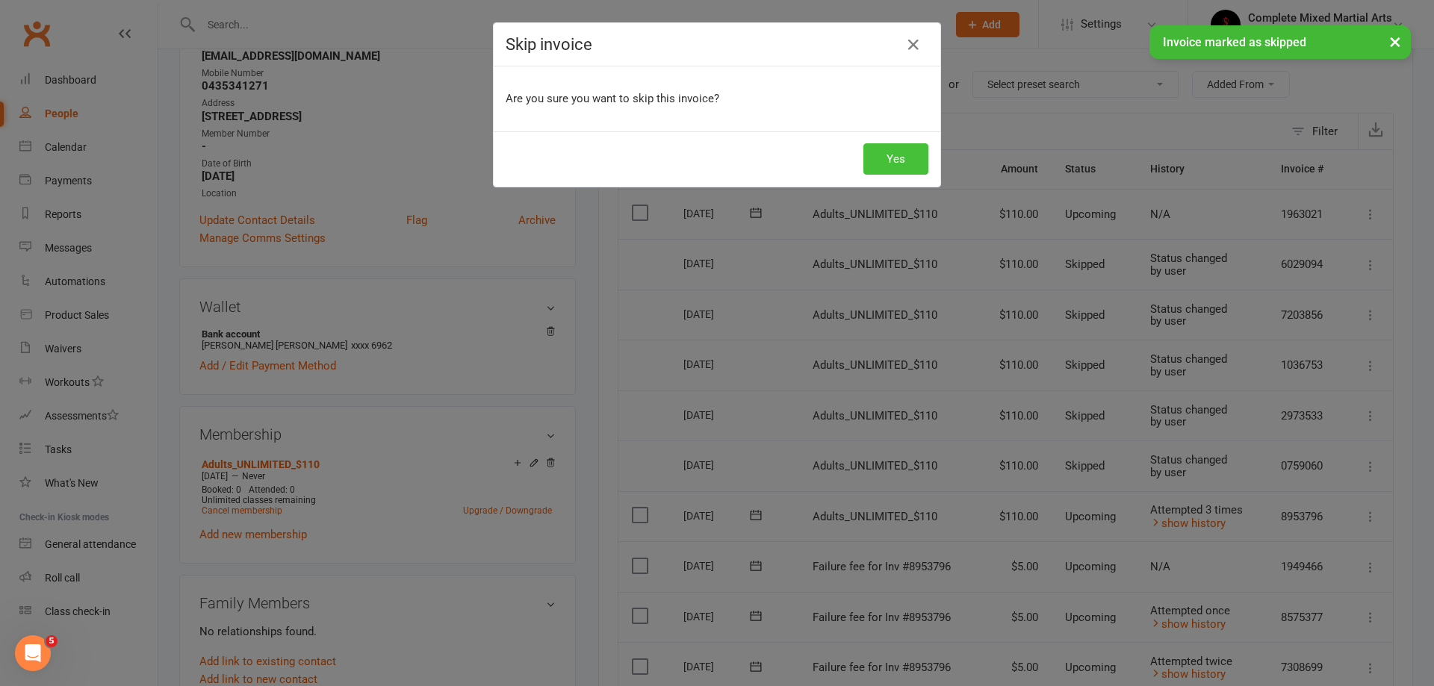
click at [908, 153] on button "Yes" at bounding box center [895, 158] width 65 height 31
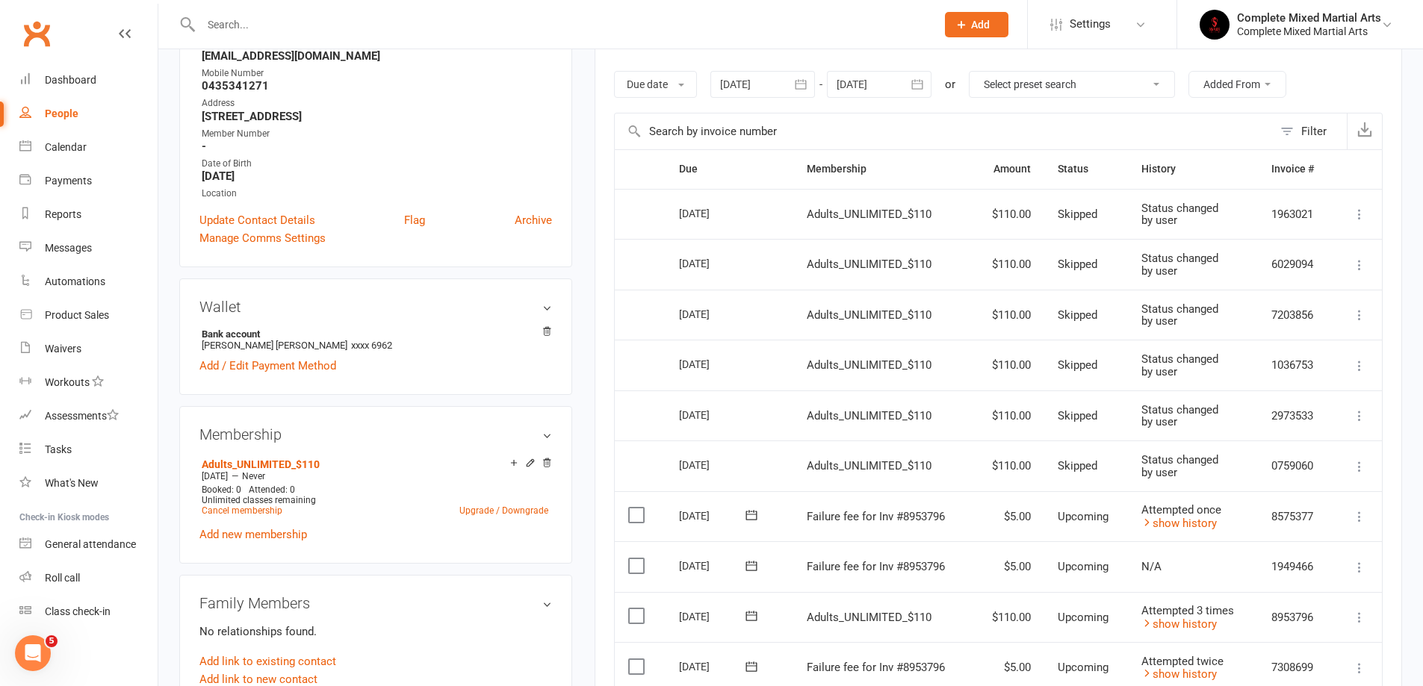
click at [695, 22] on input "text" at bounding box center [560, 24] width 729 height 21
type input "n"
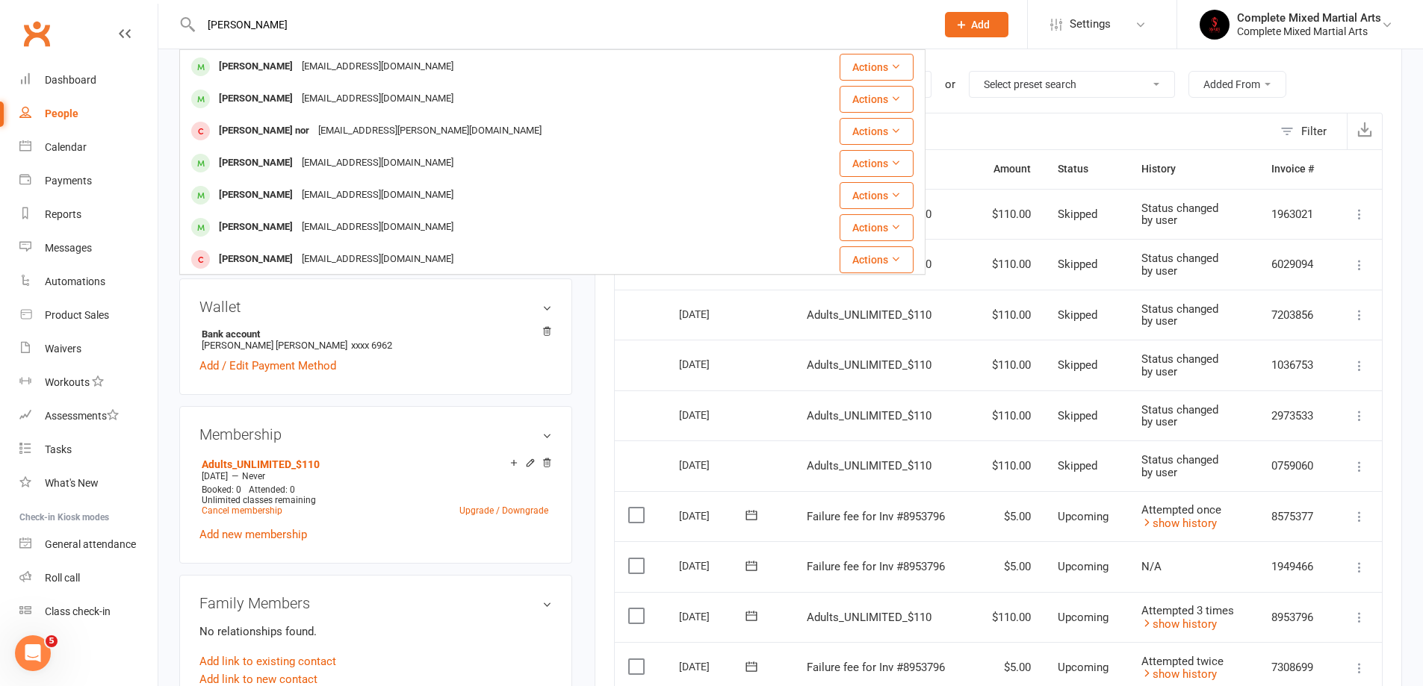
type input "mohammad"
click at [585, 323] on main "✓ Memberships Adults_UNLIMITED_$110 Does not expire $ Balance $15.00 Next: 16 O…" at bounding box center [998, 457] width 830 height 1223
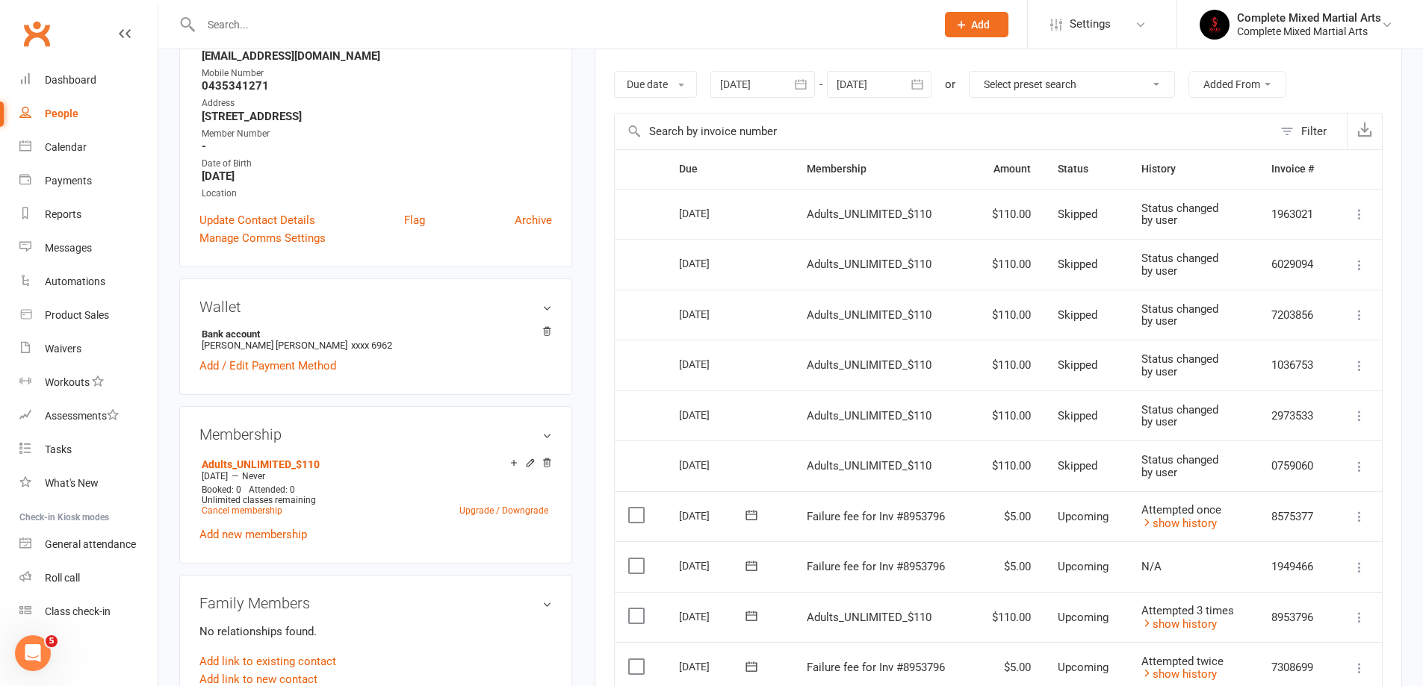
click at [585, 317] on main "✓ Memberships Adults_UNLIMITED_$110 Does not expire $ Balance $15.00 Next: 16 O…" at bounding box center [998, 457] width 830 height 1223
click at [518, 20] on input "text" at bounding box center [560, 24] width 729 height 21
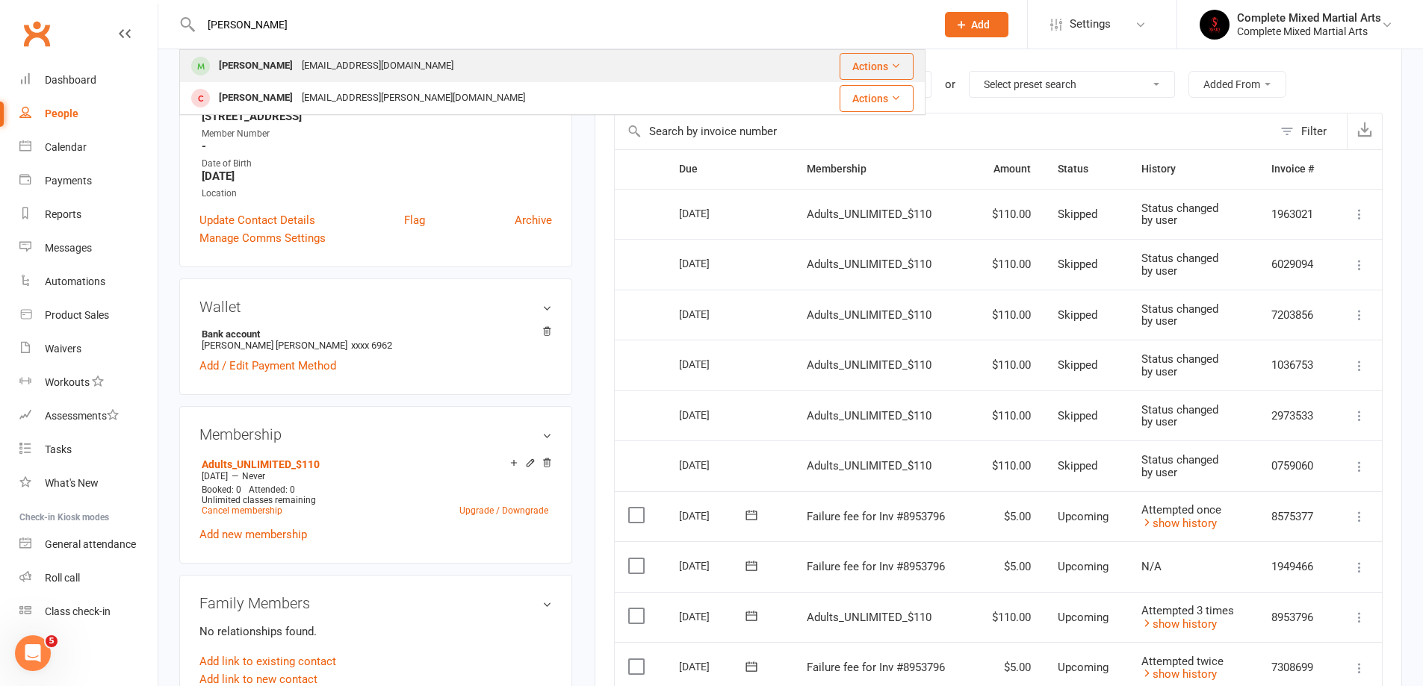
type input "aloysi"
click at [297, 66] on div "[PERSON_NAME]" at bounding box center [255, 66] width 83 height 22
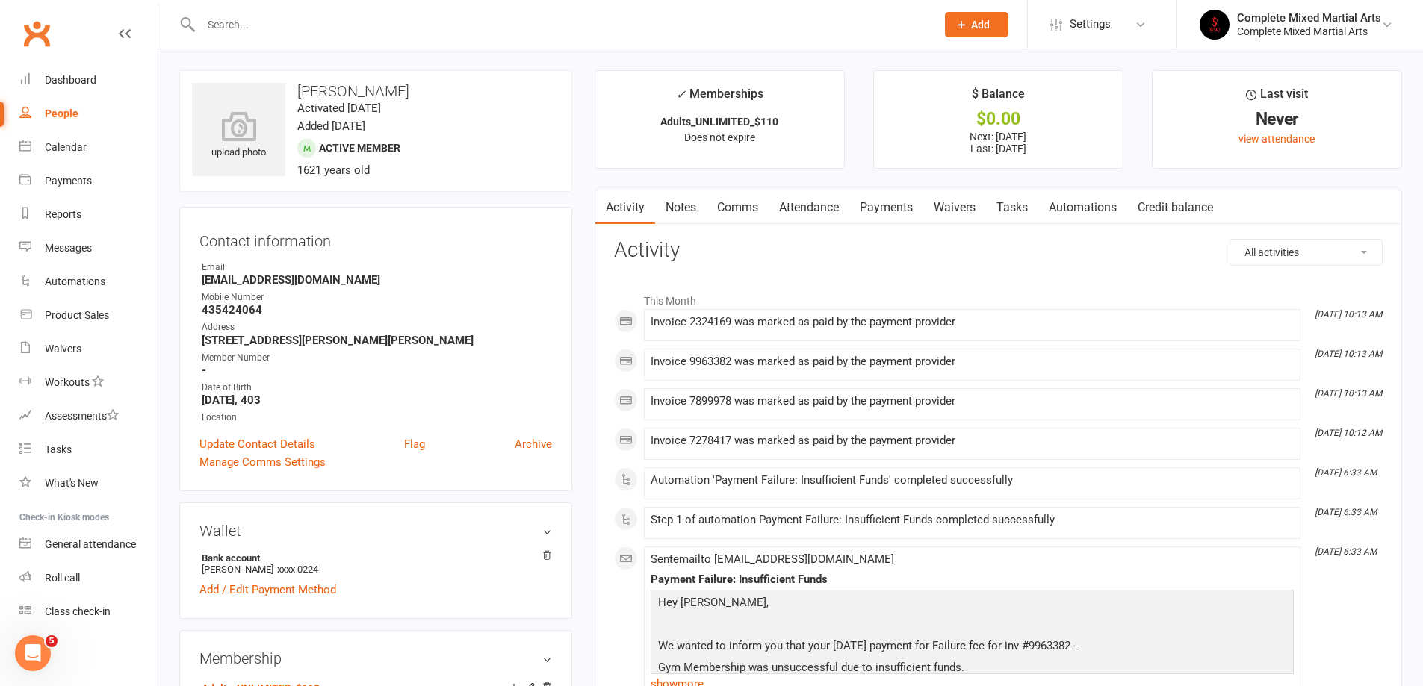
click at [907, 212] on link "Payments" at bounding box center [886, 207] width 74 height 34
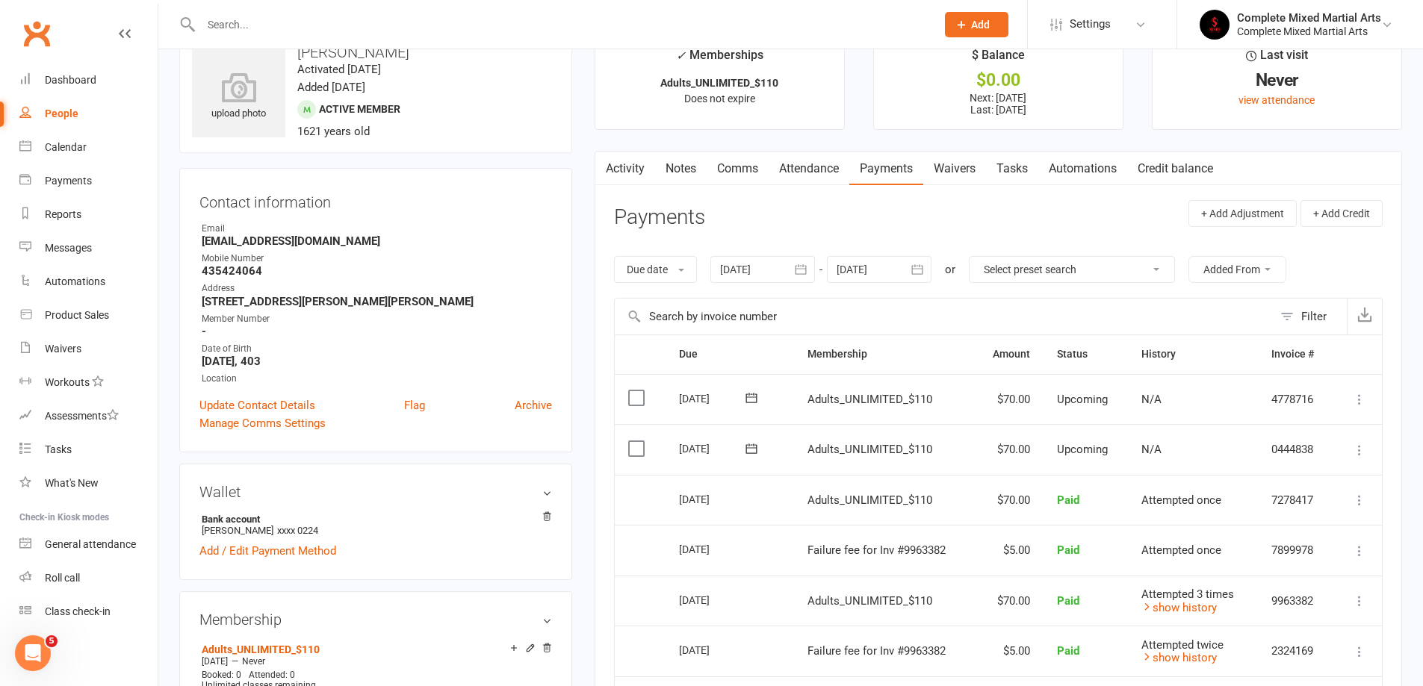
scroll to position [149, 0]
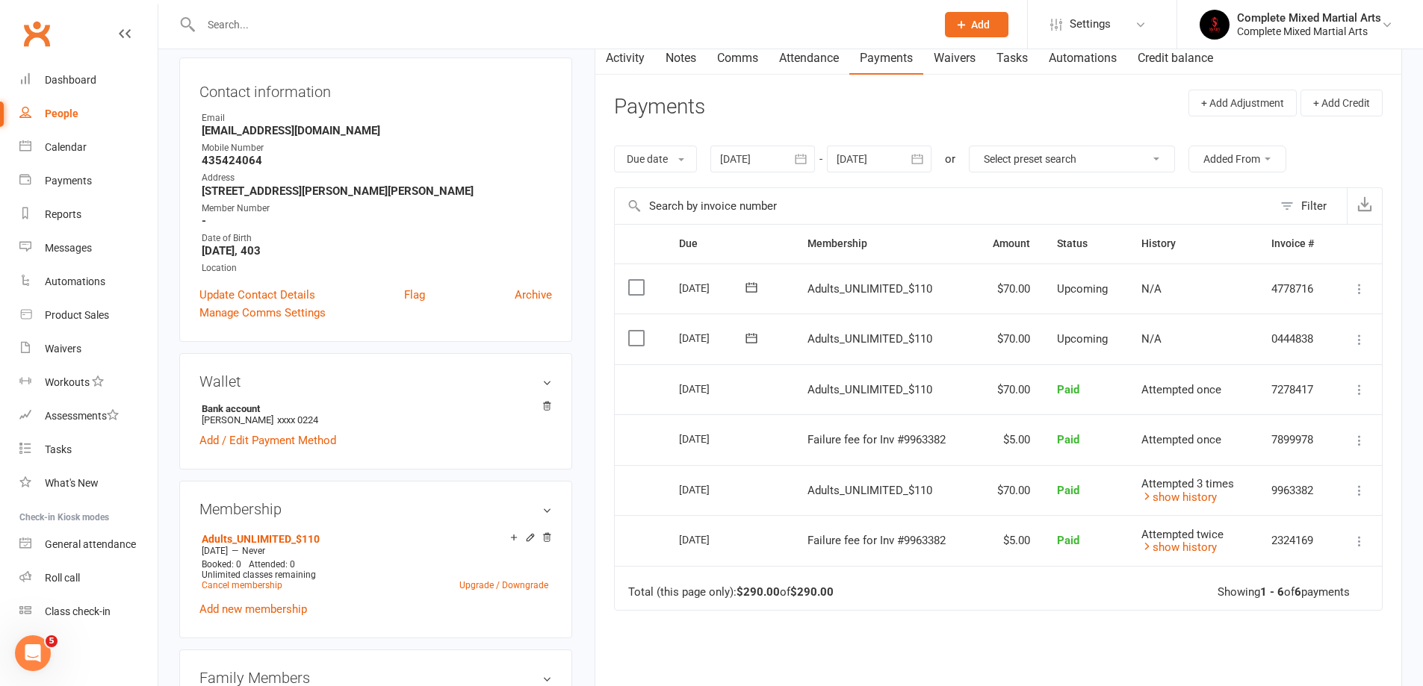
click at [1359, 340] on icon at bounding box center [1359, 339] width 15 height 15
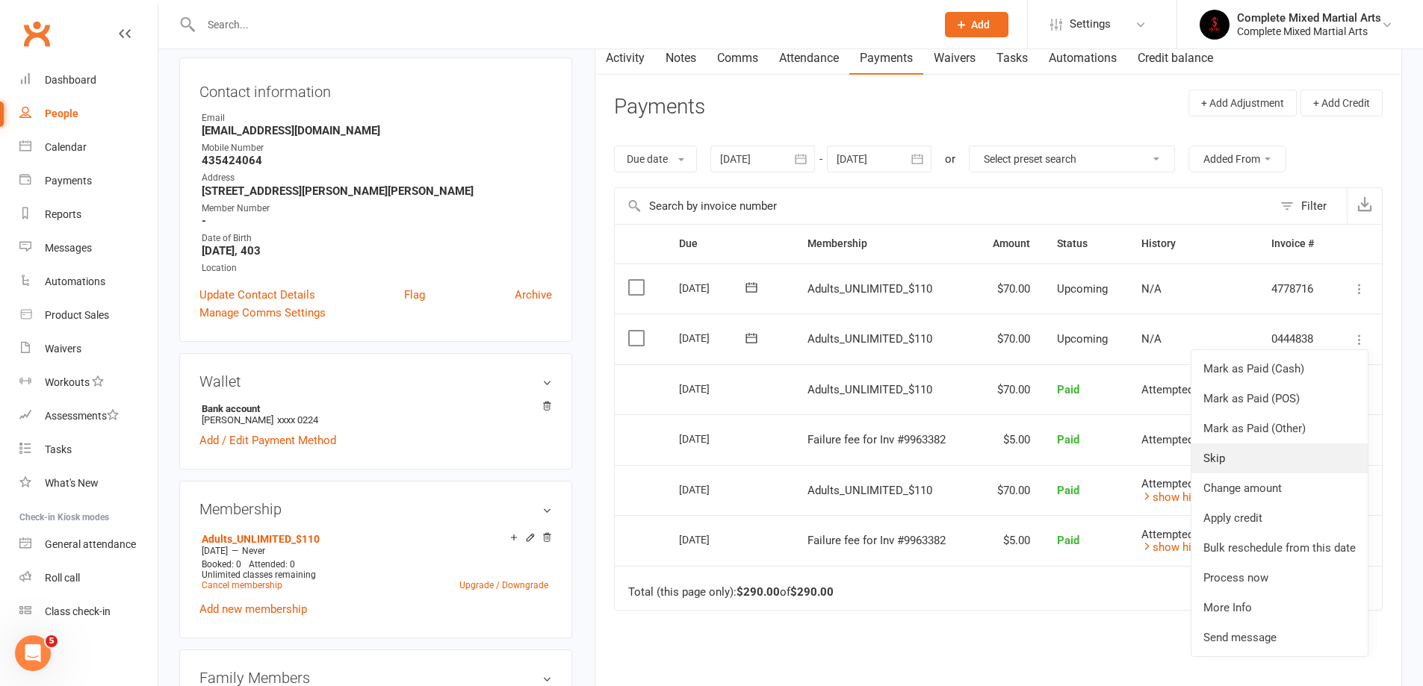
click at [1245, 462] on link "Skip" at bounding box center [1279, 459] width 176 height 30
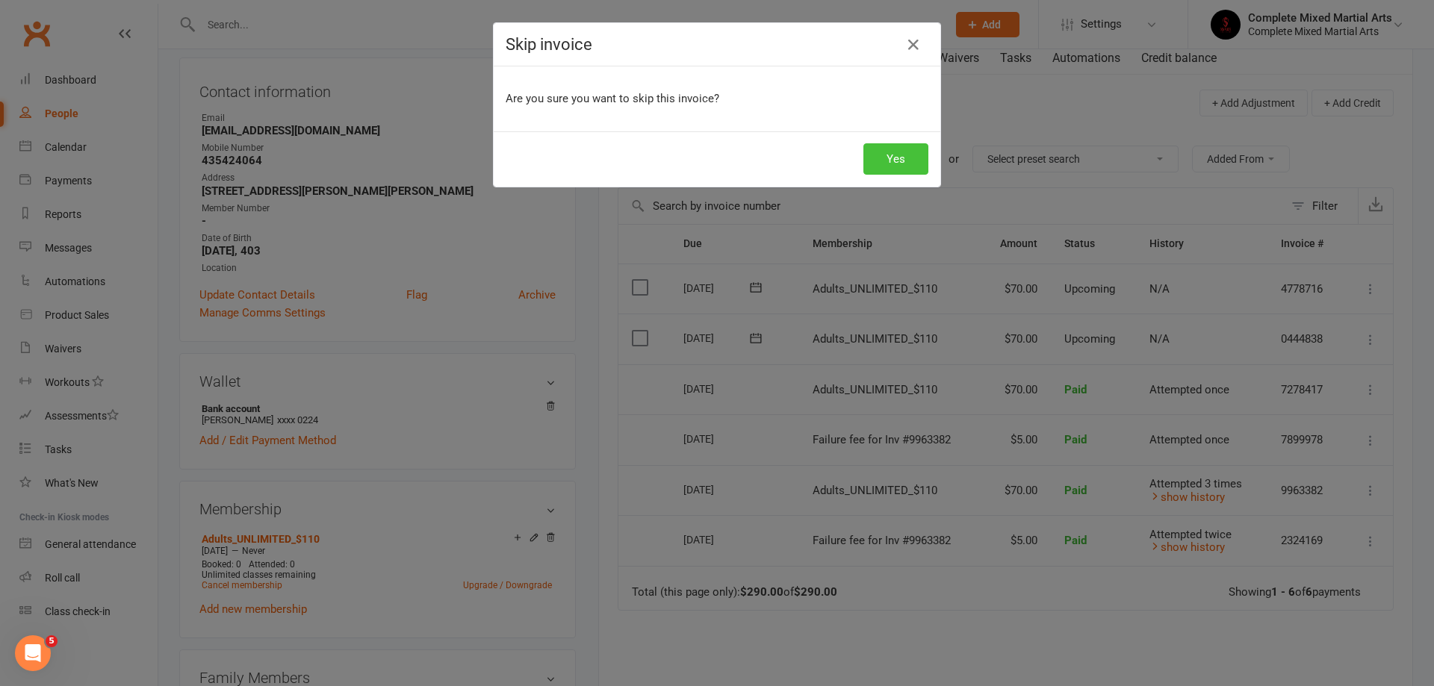
click at [896, 155] on button "Yes" at bounding box center [895, 158] width 65 height 31
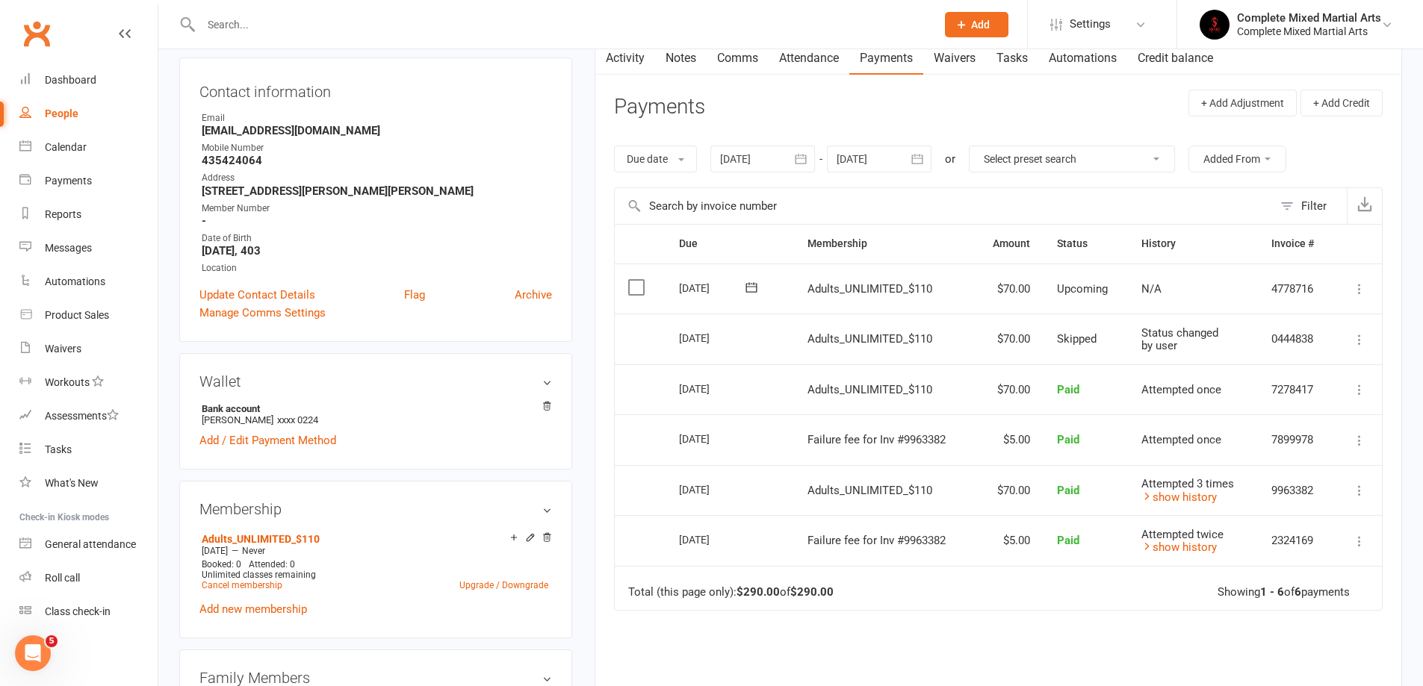
click at [996, 619] on div "Due Contact Membership Amount Status History Invoice # Select this 05 Nov 2025 …" at bounding box center [998, 514] width 768 height 580
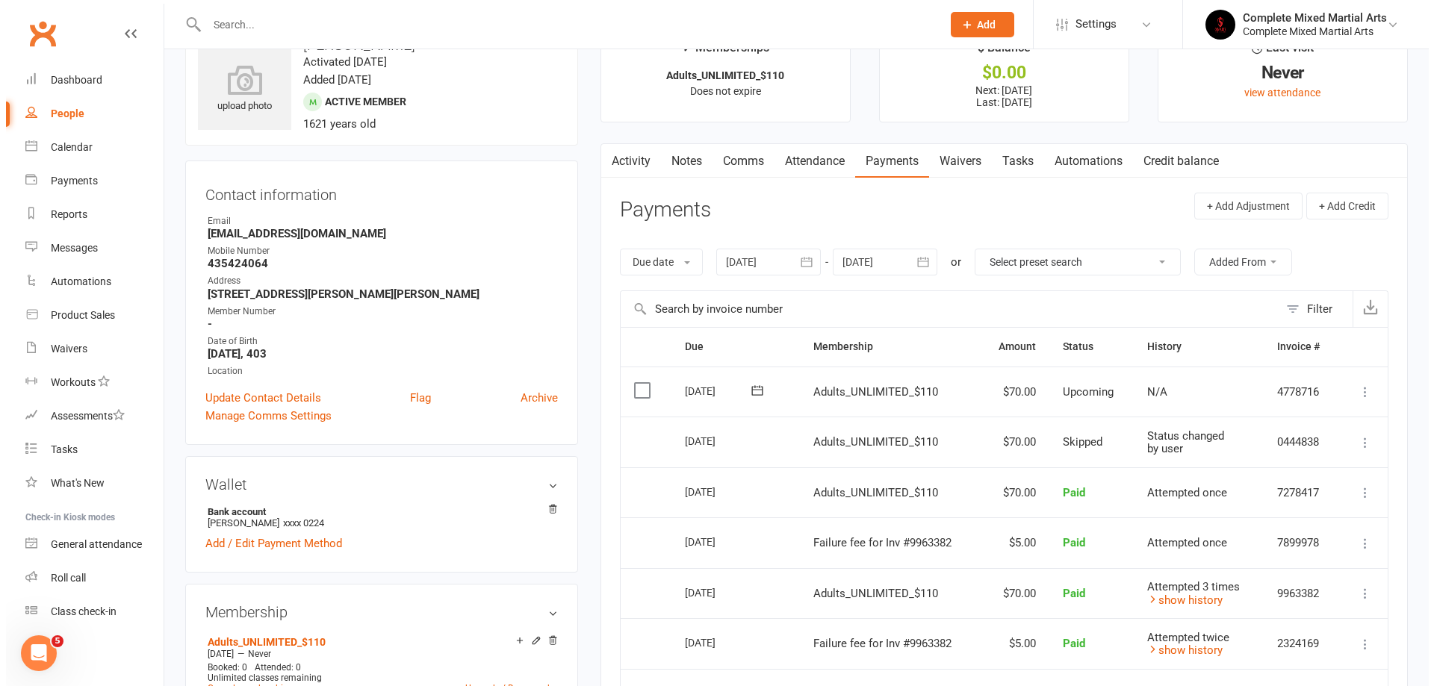
scroll to position [0, 0]
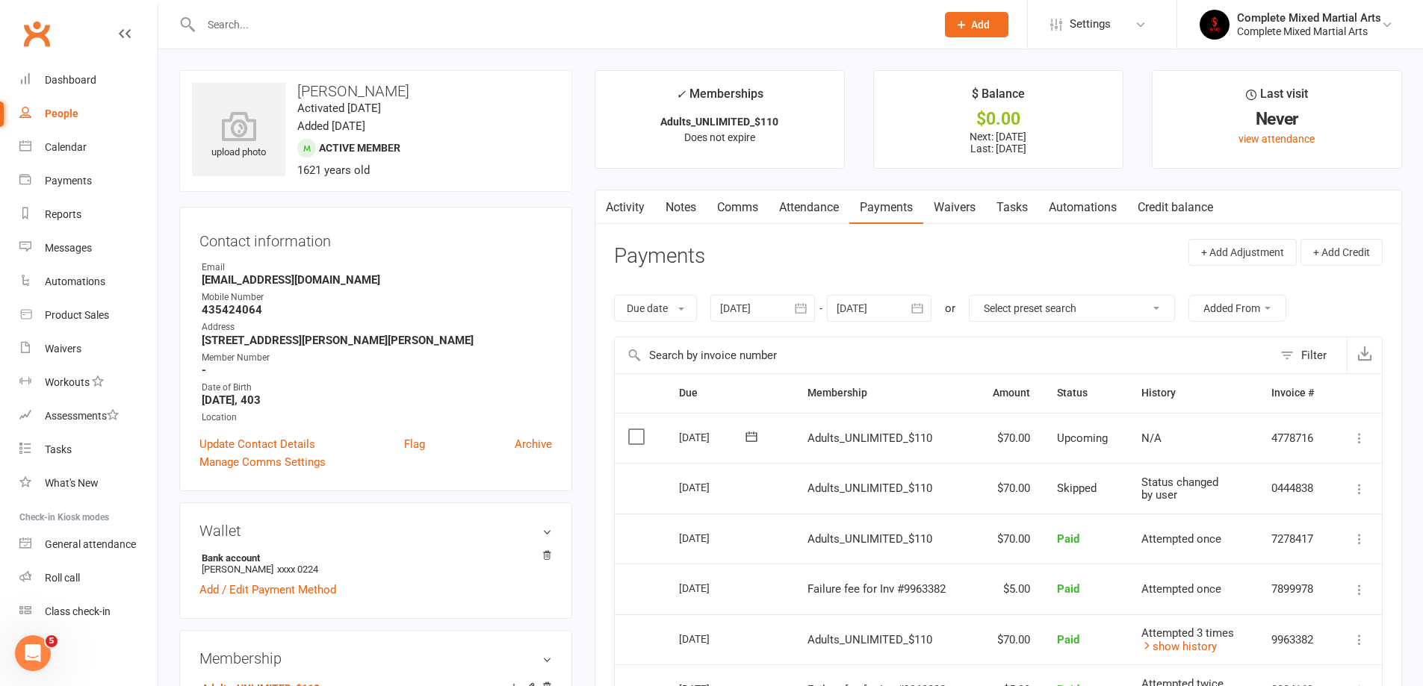
click at [591, 384] on main "✓ Memberships Adults_UNLIMITED_$110 Does not expire $ Balance $0.00 Next: 22 Oc…" at bounding box center [998, 530] width 830 height 921
click at [81, 347] on link "Waivers" at bounding box center [88, 349] width 138 height 34
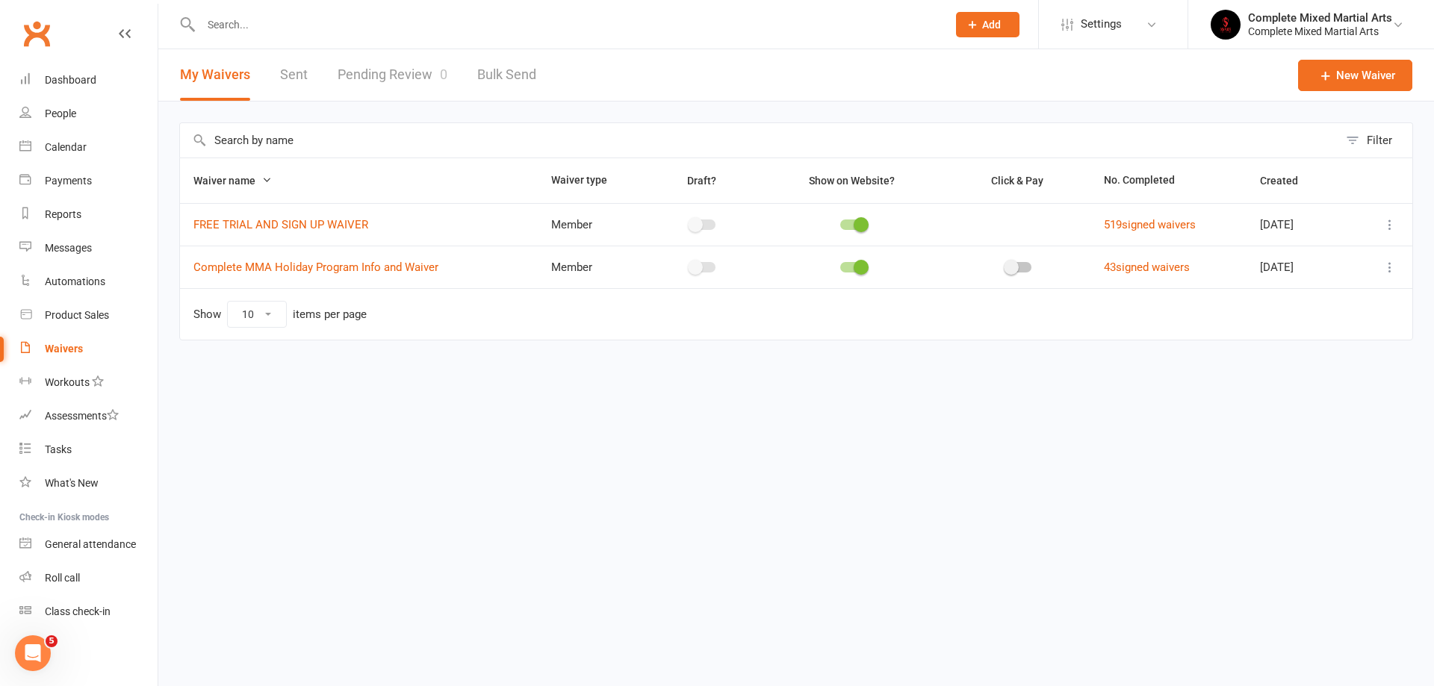
click at [409, 62] on link "Pending Review 0" at bounding box center [393, 75] width 110 height 52
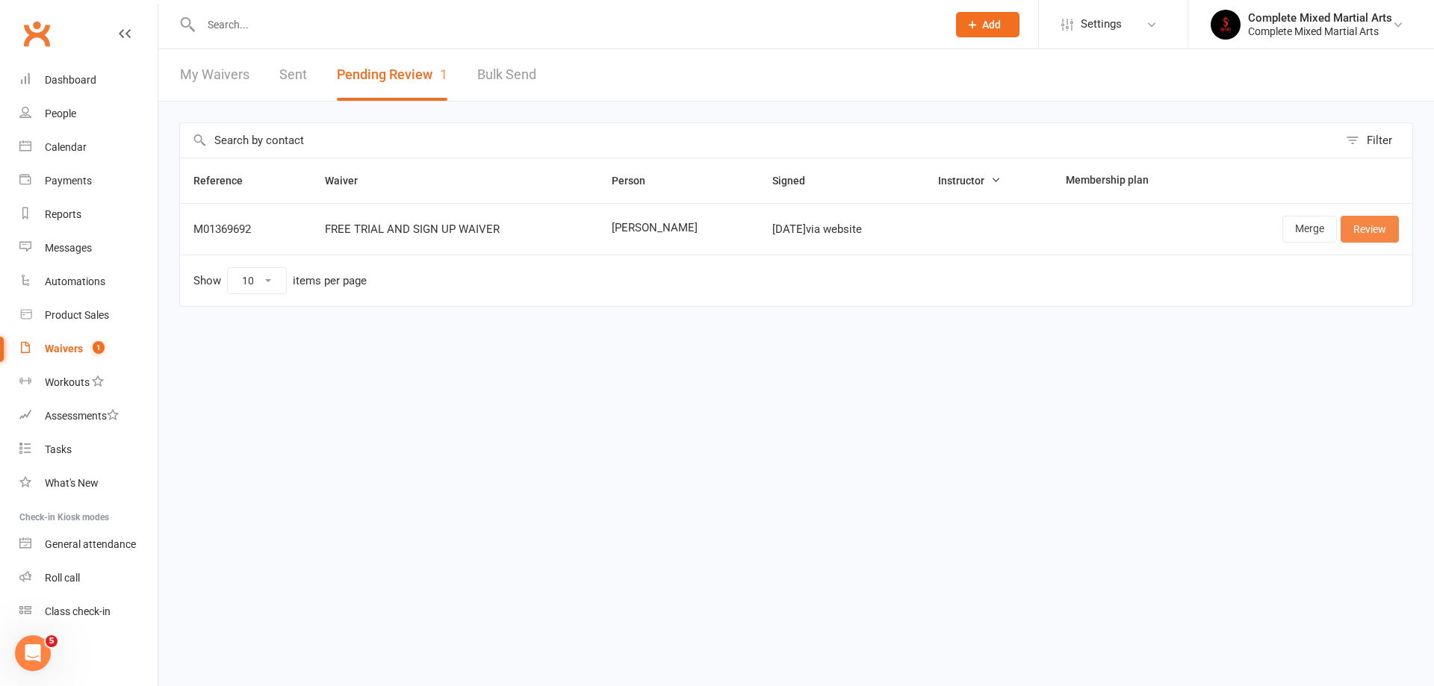
click at [1358, 229] on link "Review" at bounding box center [1370, 229] width 58 height 27
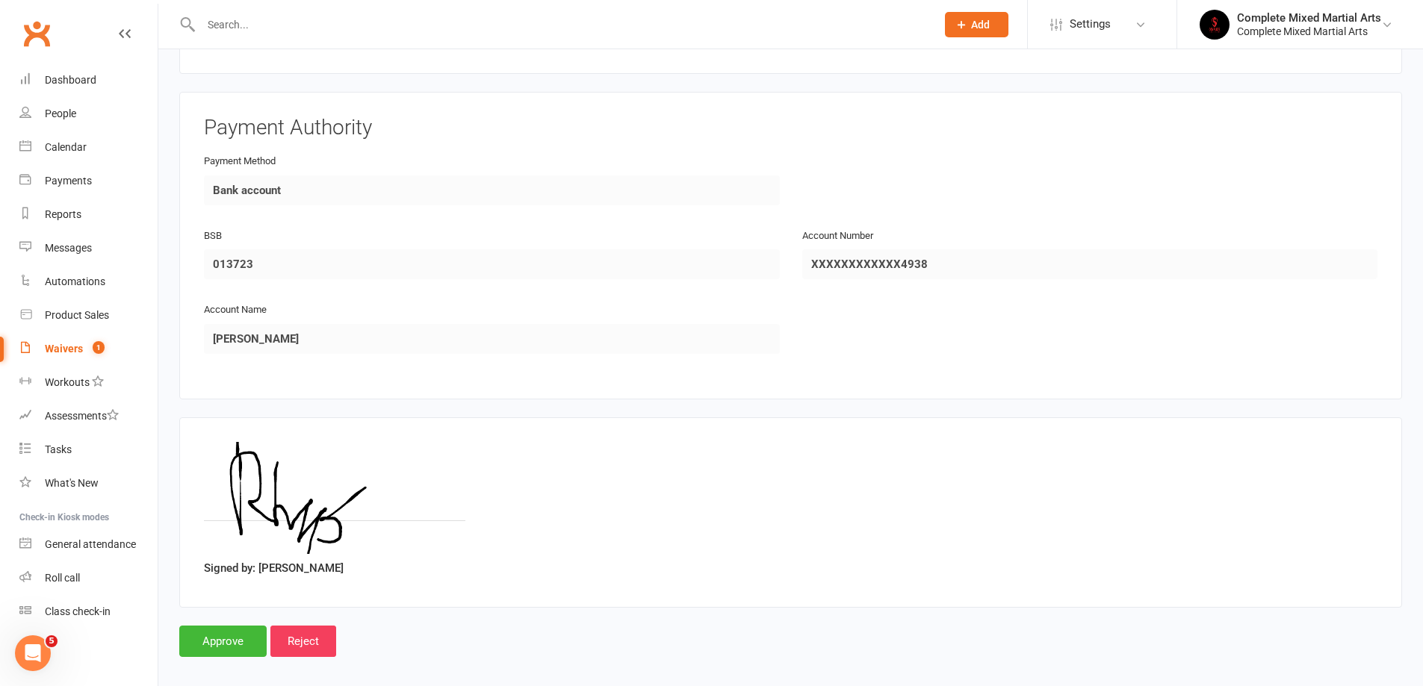
scroll to position [639, 0]
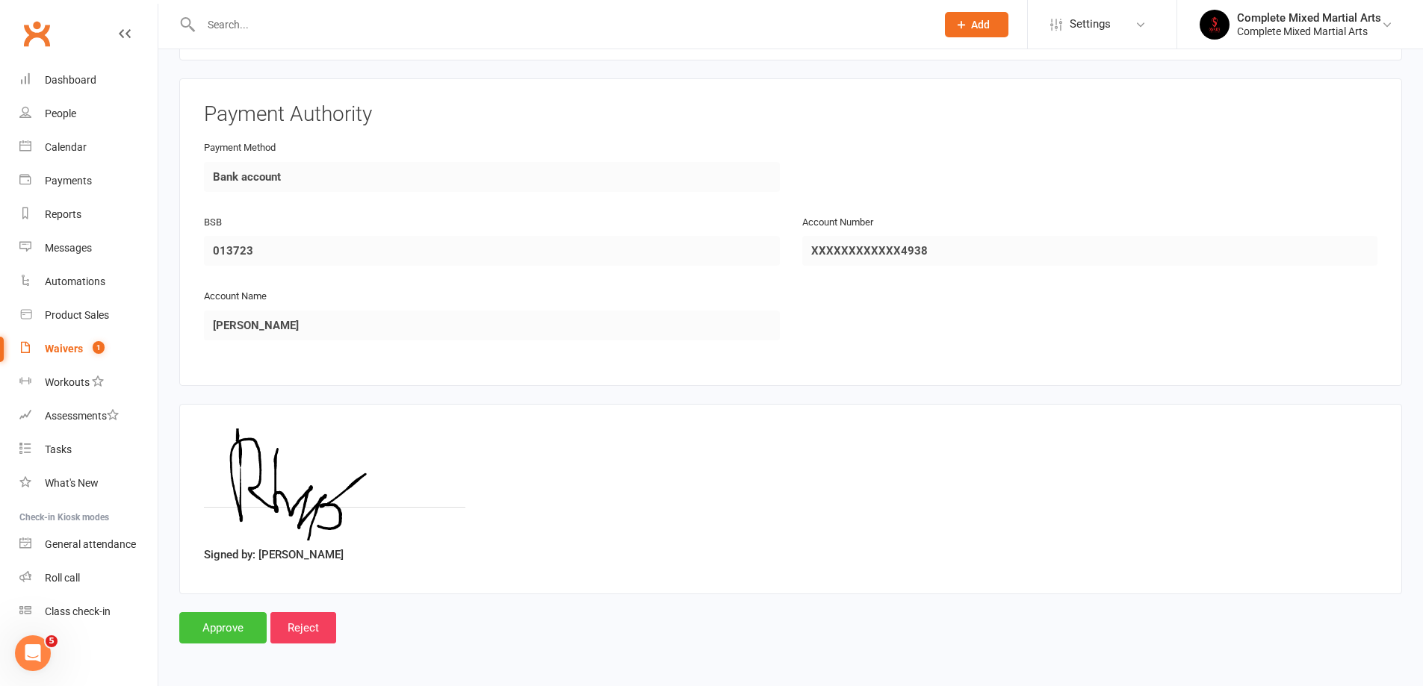
click at [207, 624] on input "Approve" at bounding box center [222, 627] width 87 height 31
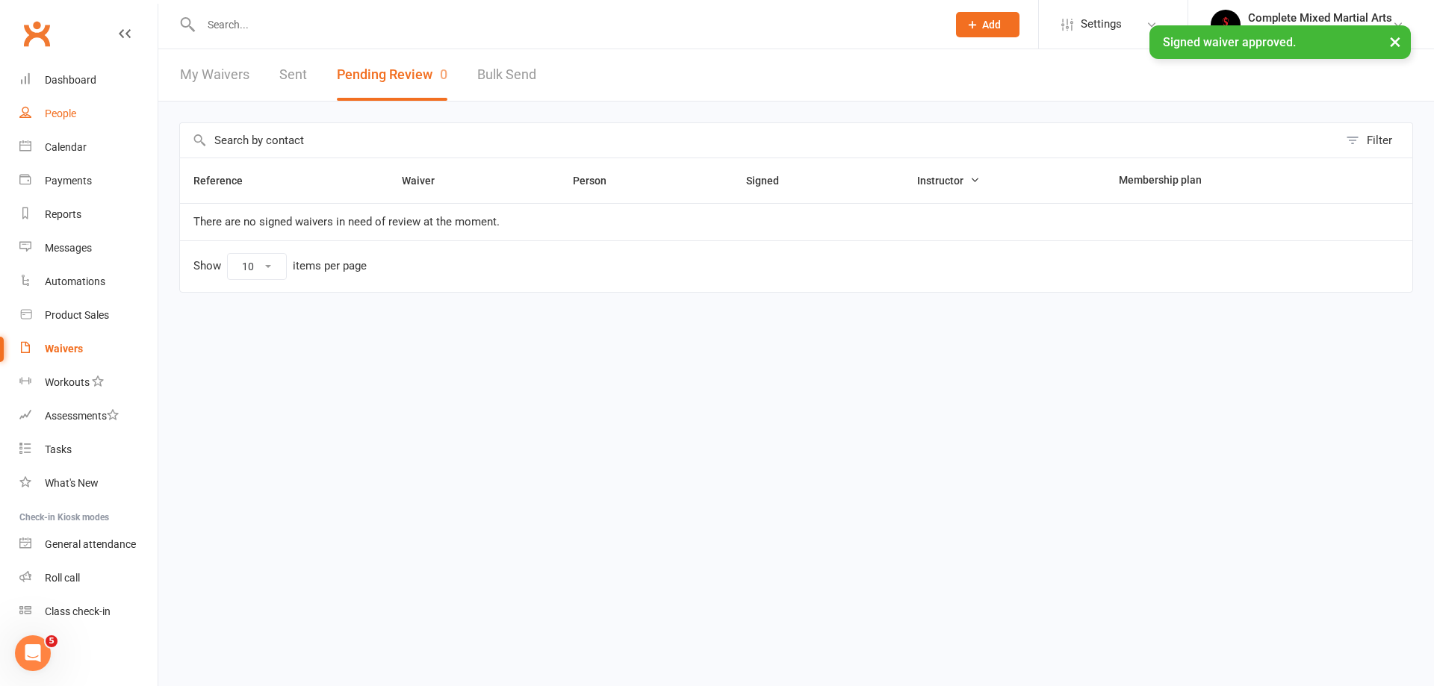
click at [80, 105] on link "People" at bounding box center [88, 114] width 138 height 34
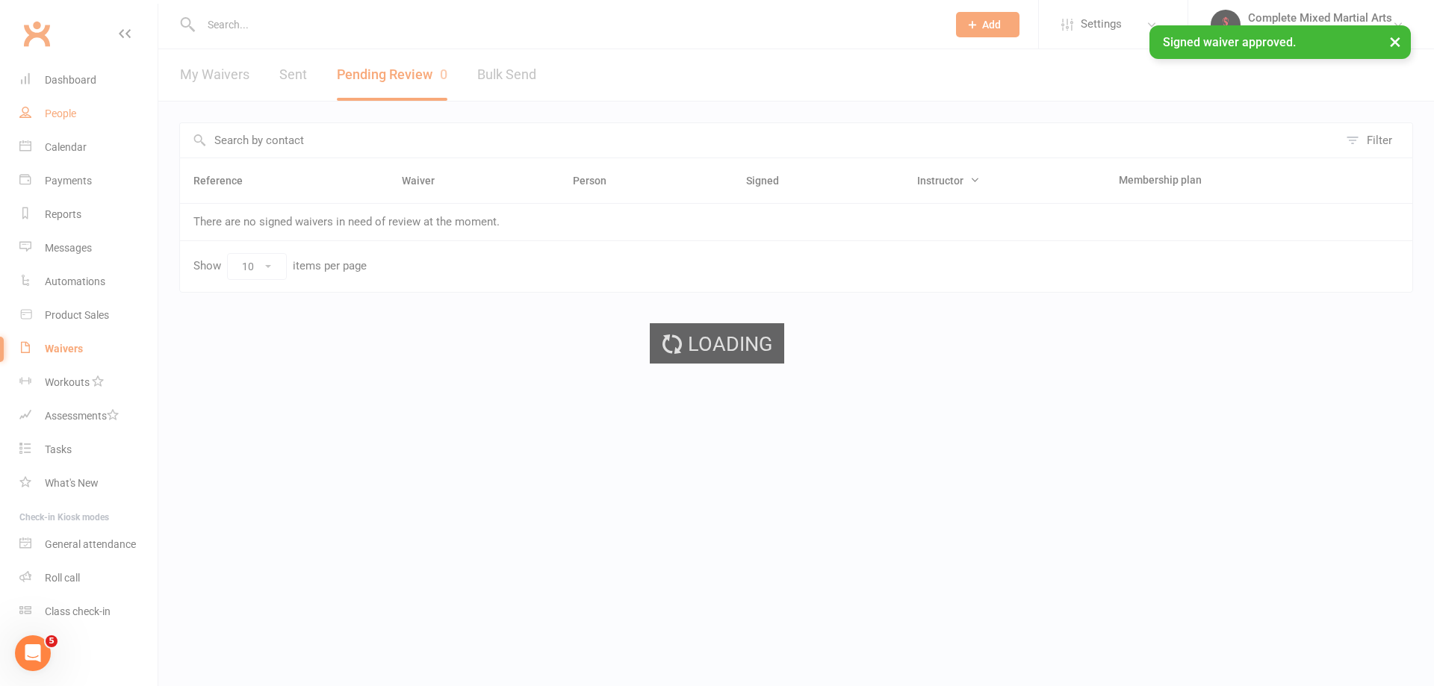
select select "100"
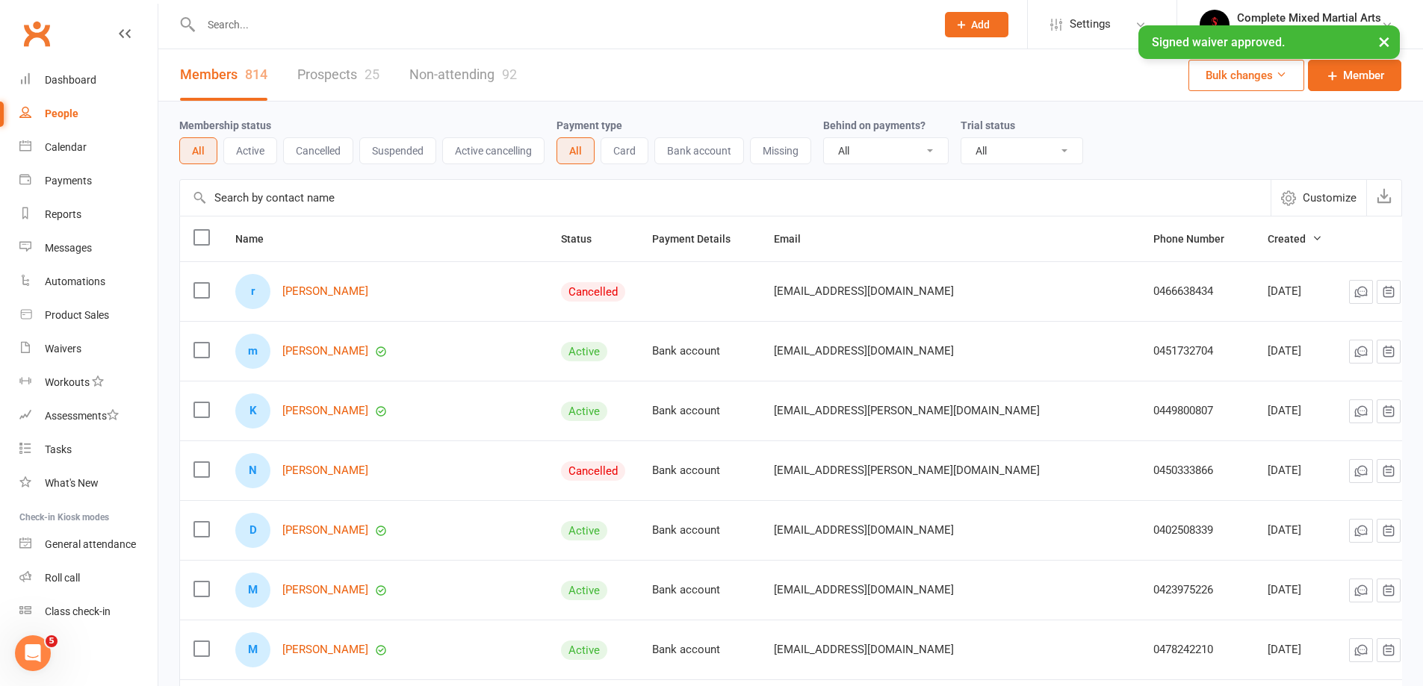
click at [336, 305] on div "r rhys bauer" at bounding box center [384, 291] width 299 height 35
click at [326, 293] on link "[PERSON_NAME]" at bounding box center [325, 291] width 86 height 13
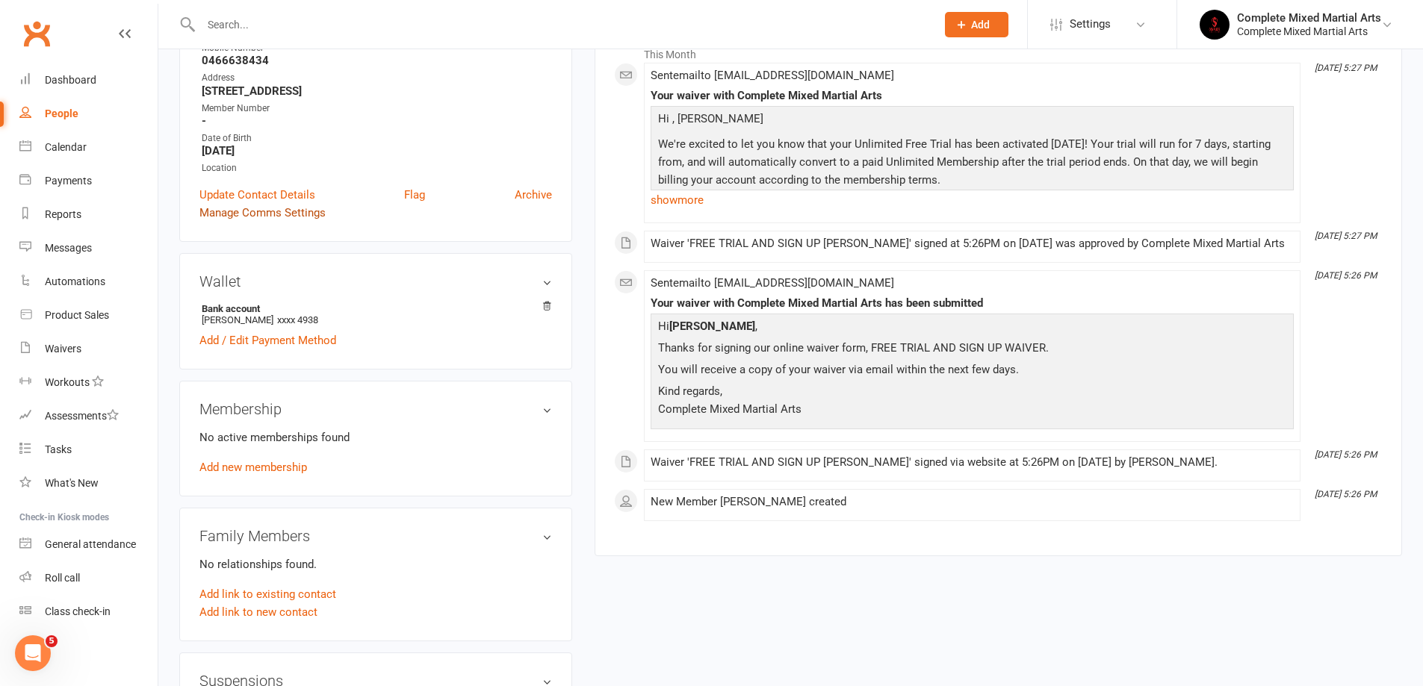
scroll to position [299, 0]
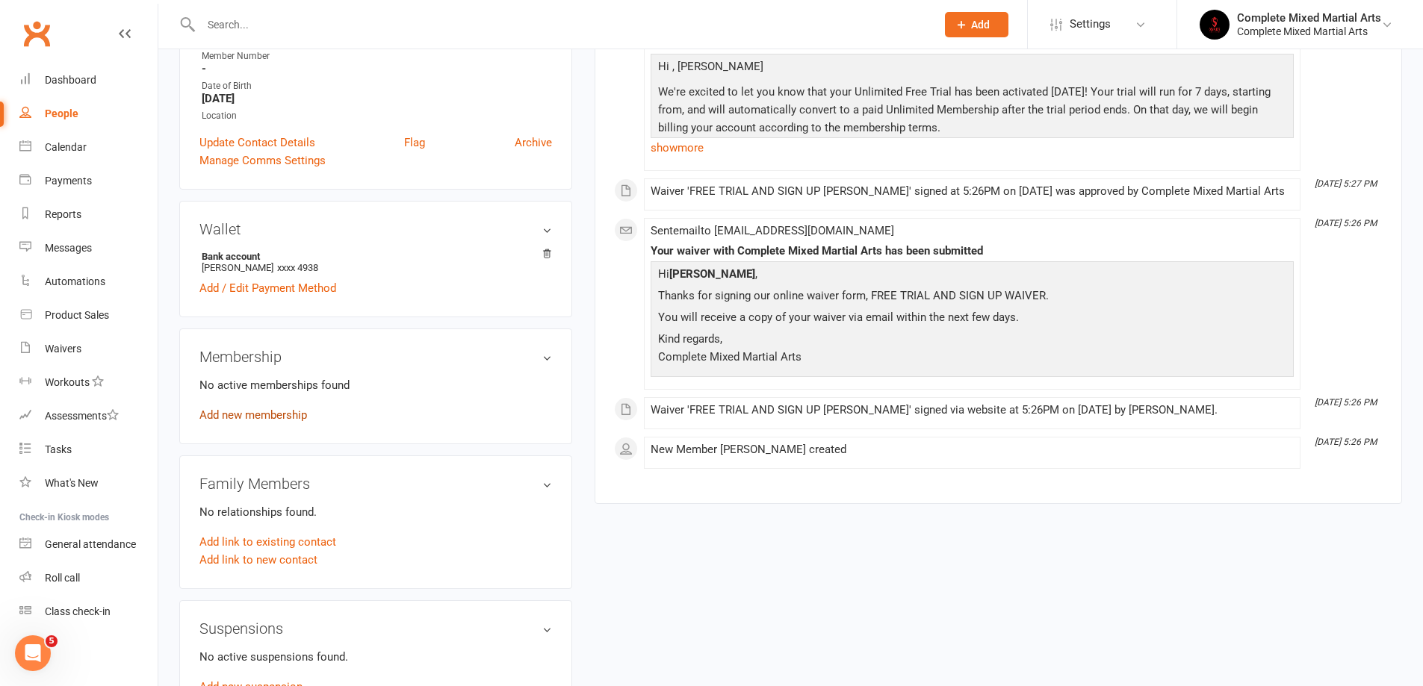
click at [259, 417] on link "Add new membership" at bounding box center [253, 415] width 108 height 13
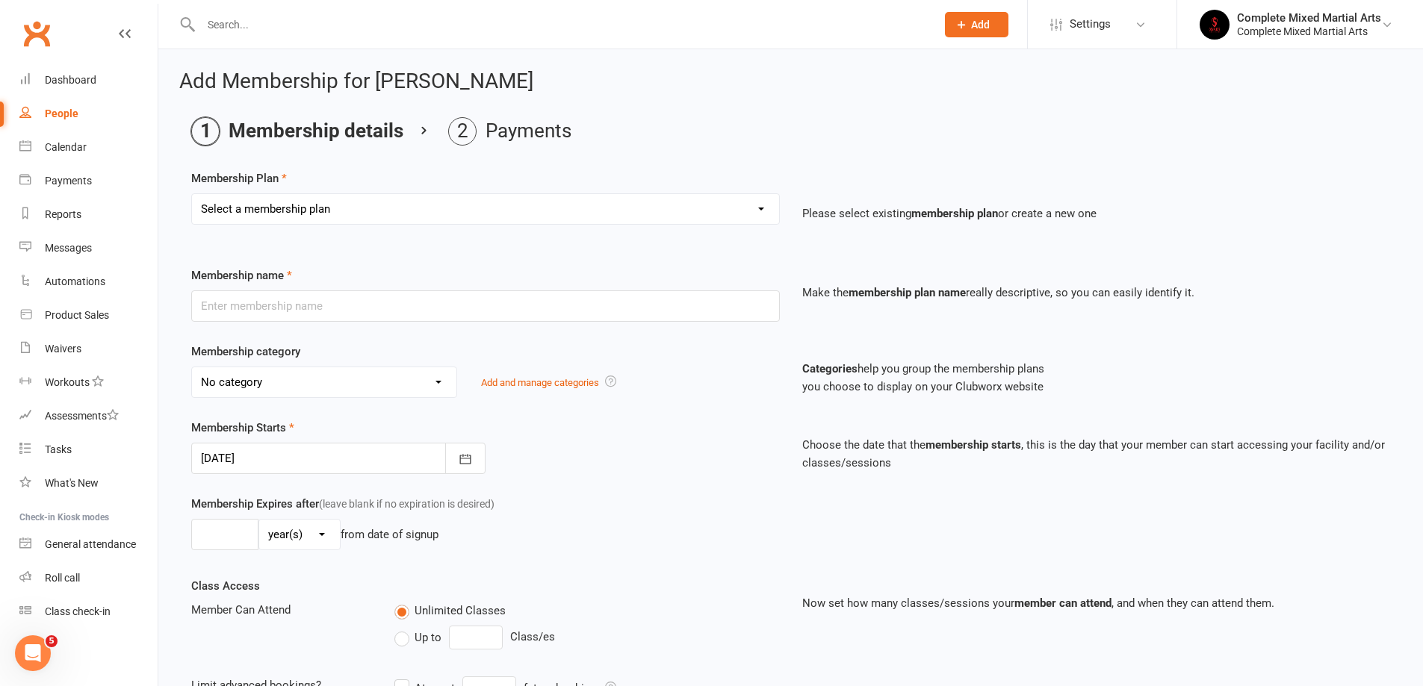
click at [285, 224] on div "Select a membership plan Create new Membership Plan Adults_01_$40 Adults_02_$70…" at bounding box center [485, 208] width 588 height 31
click at [285, 222] on select "Select a membership plan Create new Membership Plan Adults_01_$40 Adults_02_$70…" at bounding box center [485, 209] width 587 height 30
select select "5"
click at [192, 194] on select "Select a membership plan Create new Membership Plan Adults_01_$40 Adults_02_$70…" at bounding box center [485, 209] width 587 height 30
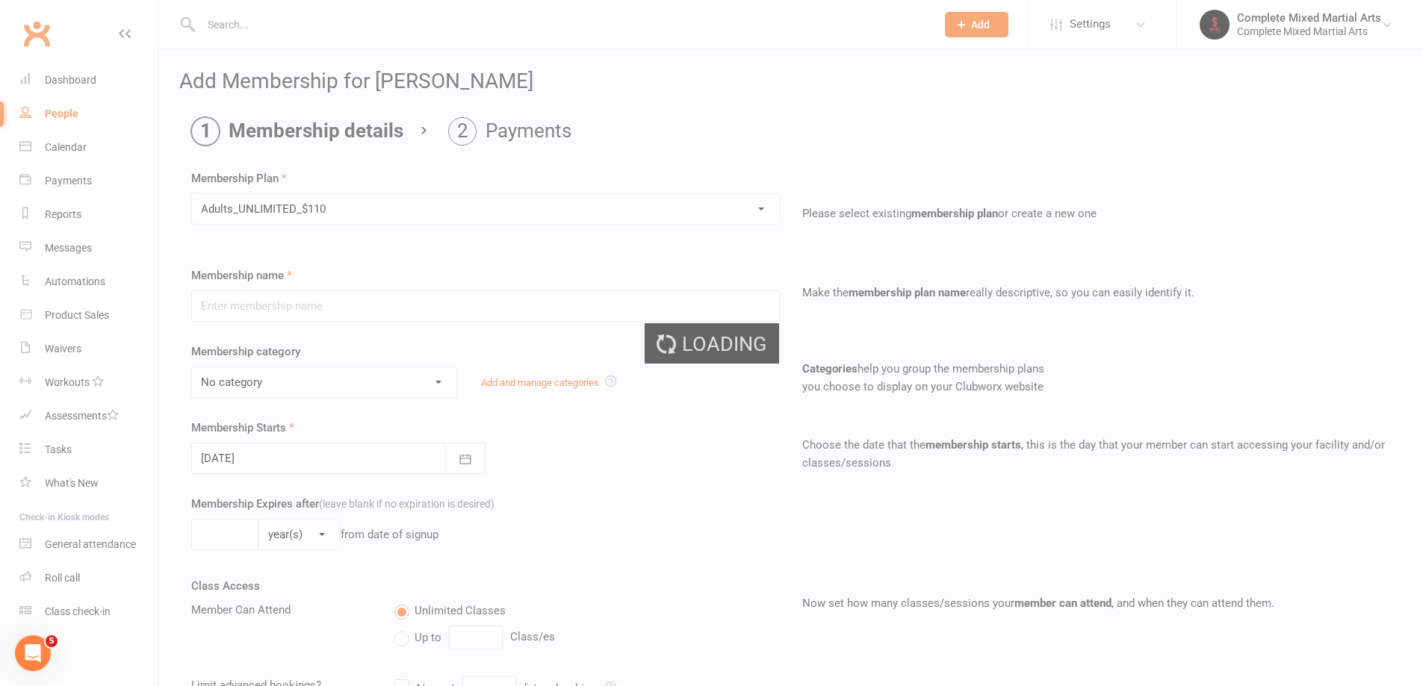
type input "Adults_UNLIMITED_$110"
select select "10"
type input "0"
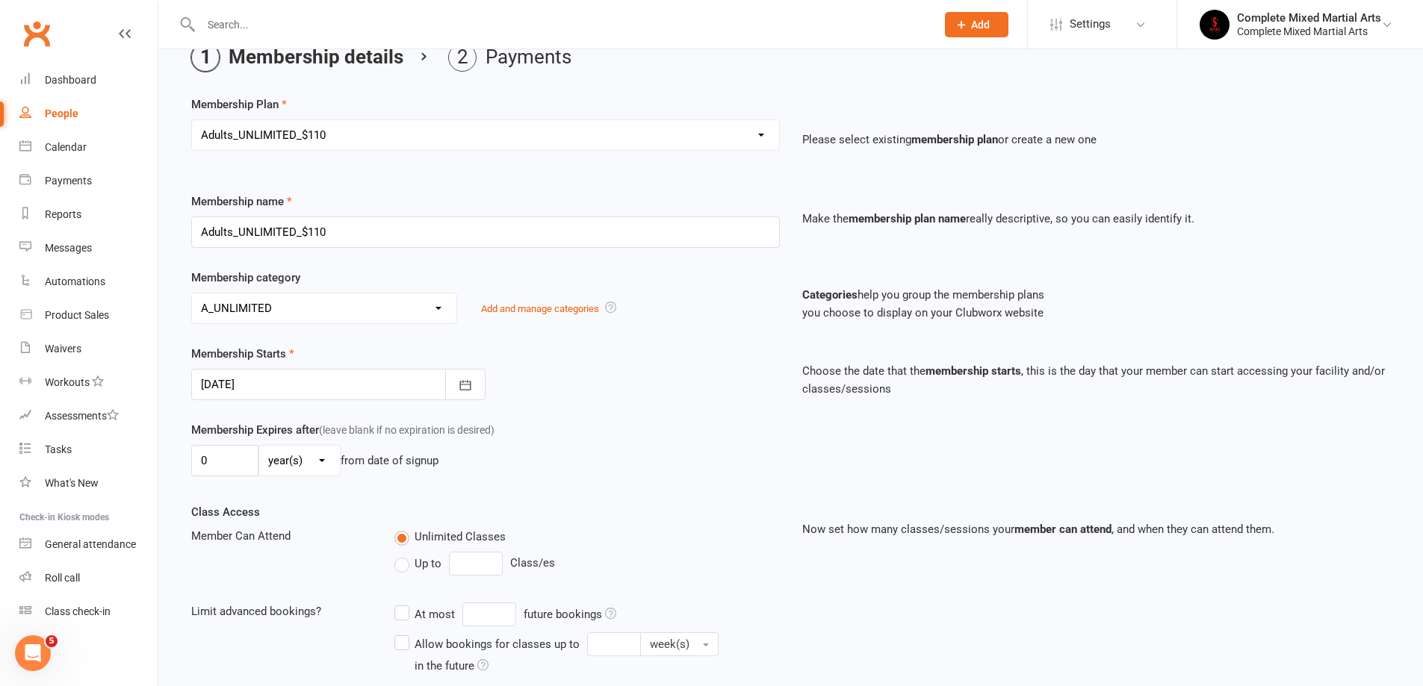
scroll to position [75, 0]
click at [447, 391] on button "button" at bounding box center [465, 383] width 40 height 31
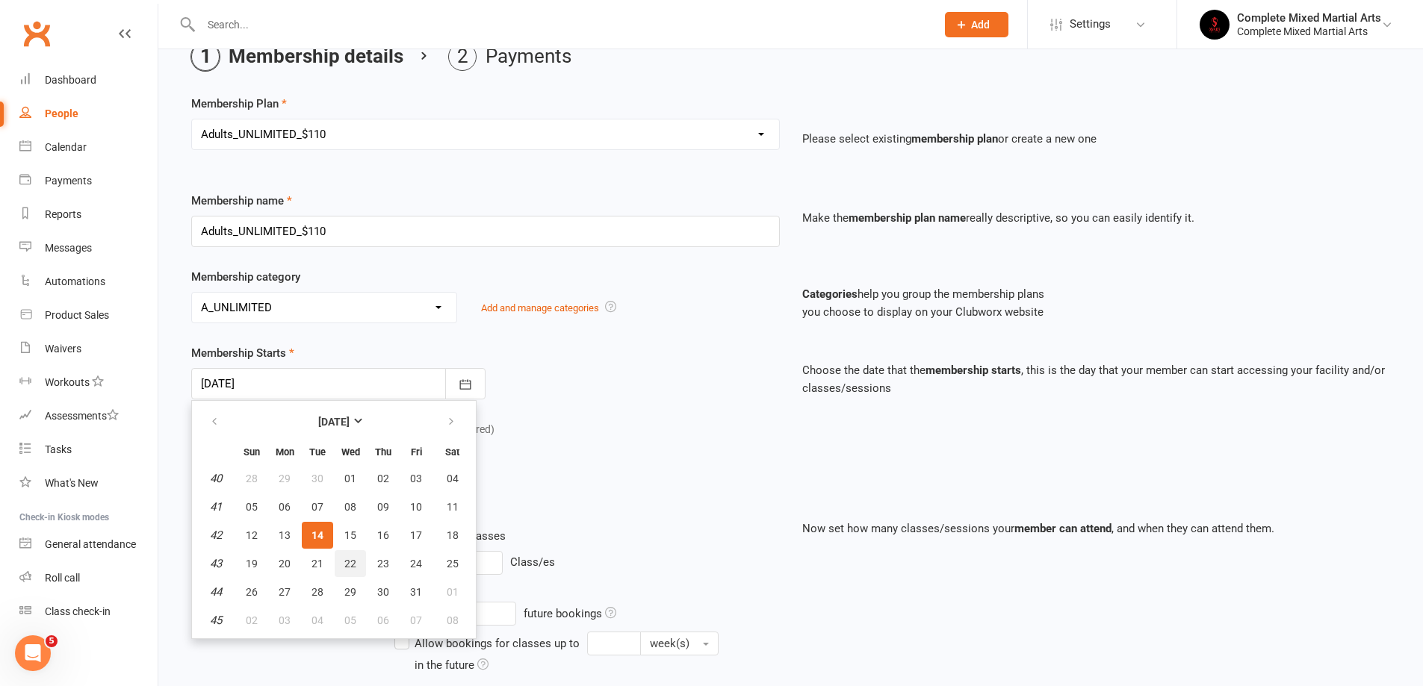
click at [358, 565] on button "22" at bounding box center [350, 563] width 31 height 27
type input "[DATE]"
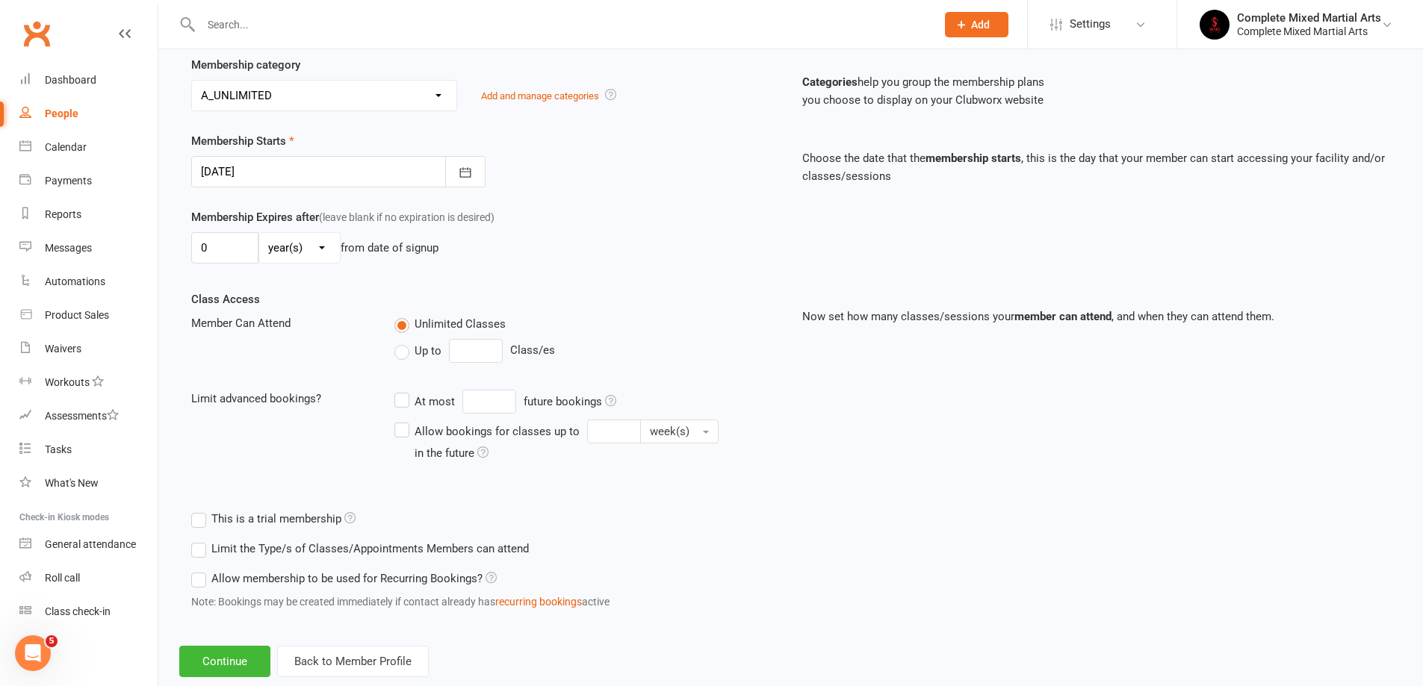
scroll to position [321, 0]
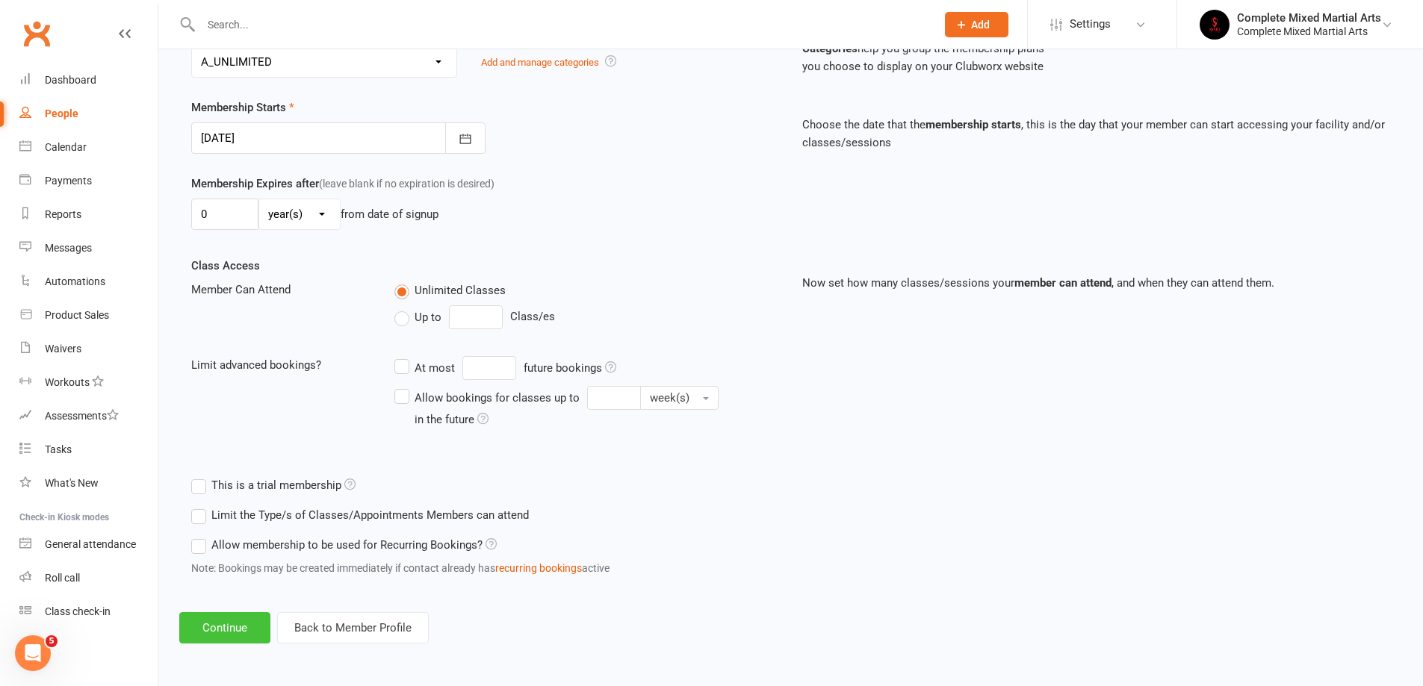
click at [208, 629] on button "Continue" at bounding box center [224, 627] width 91 height 31
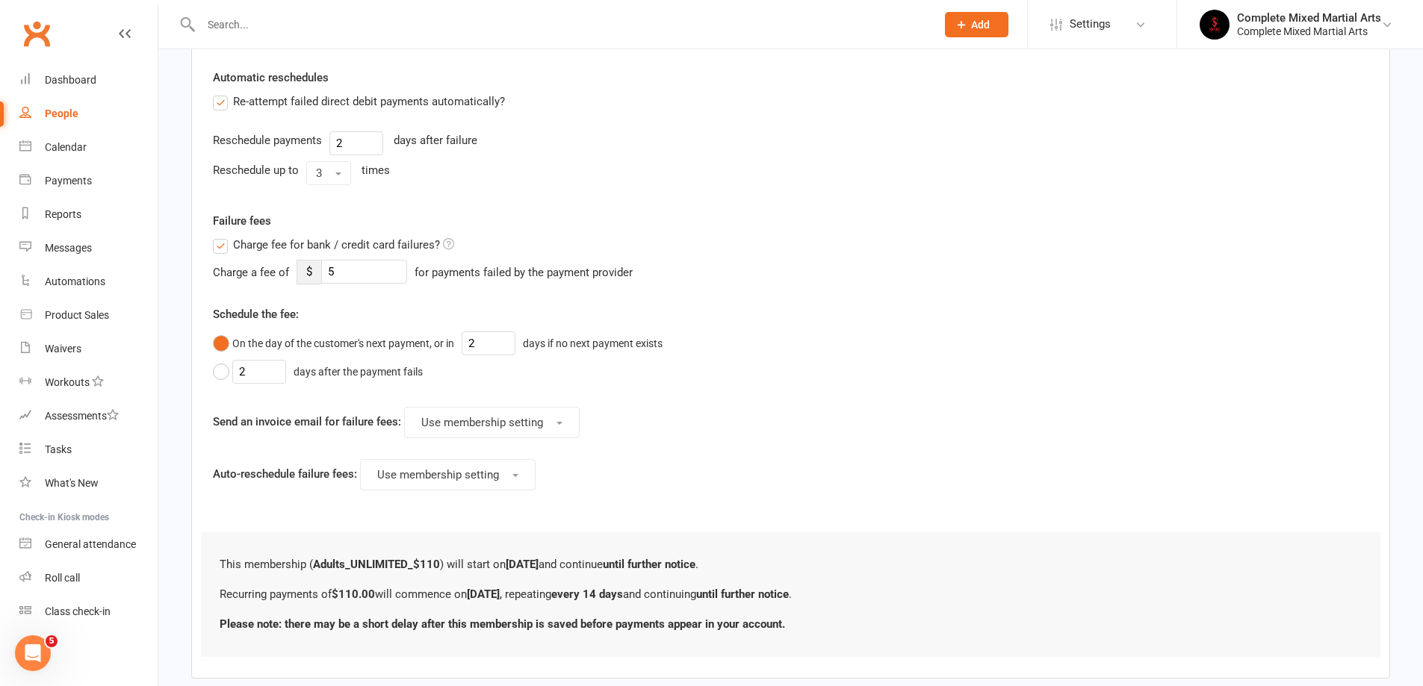
scroll to position [597, 0]
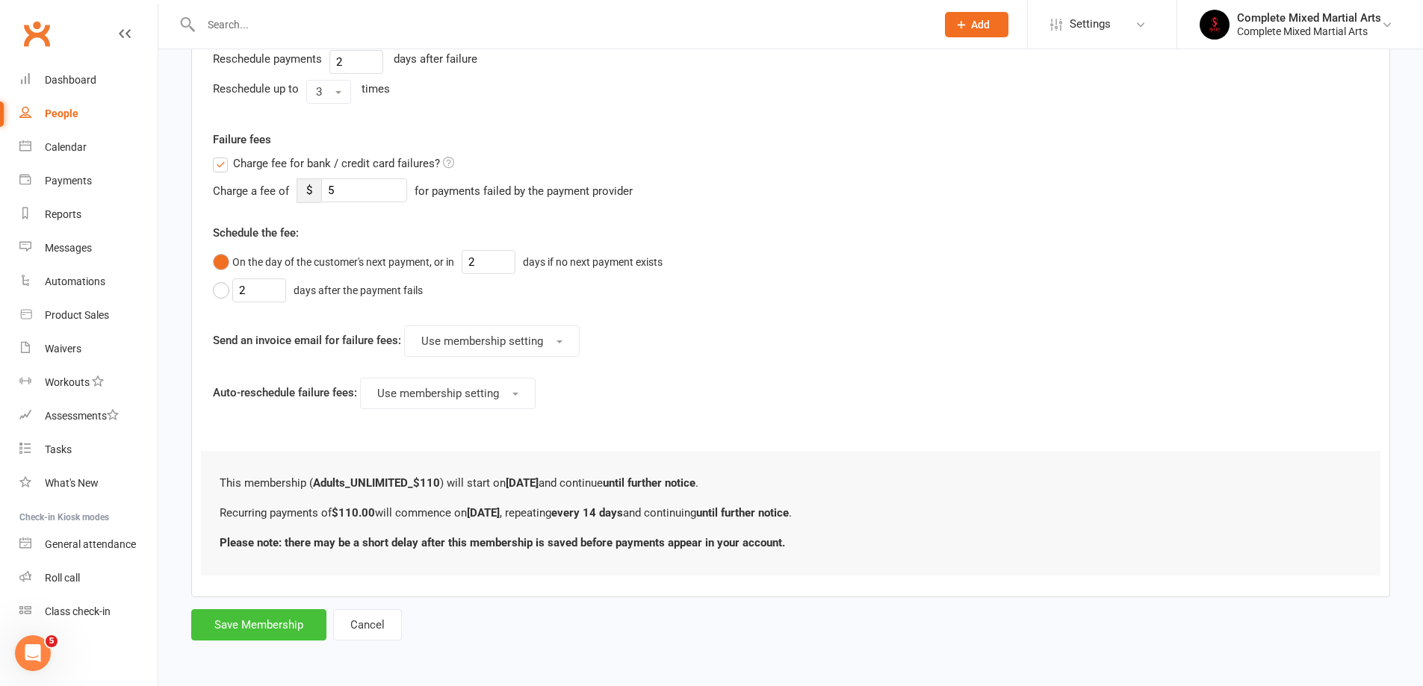
click at [280, 622] on button "Save Membership" at bounding box center [258, 624] width 135 height 31
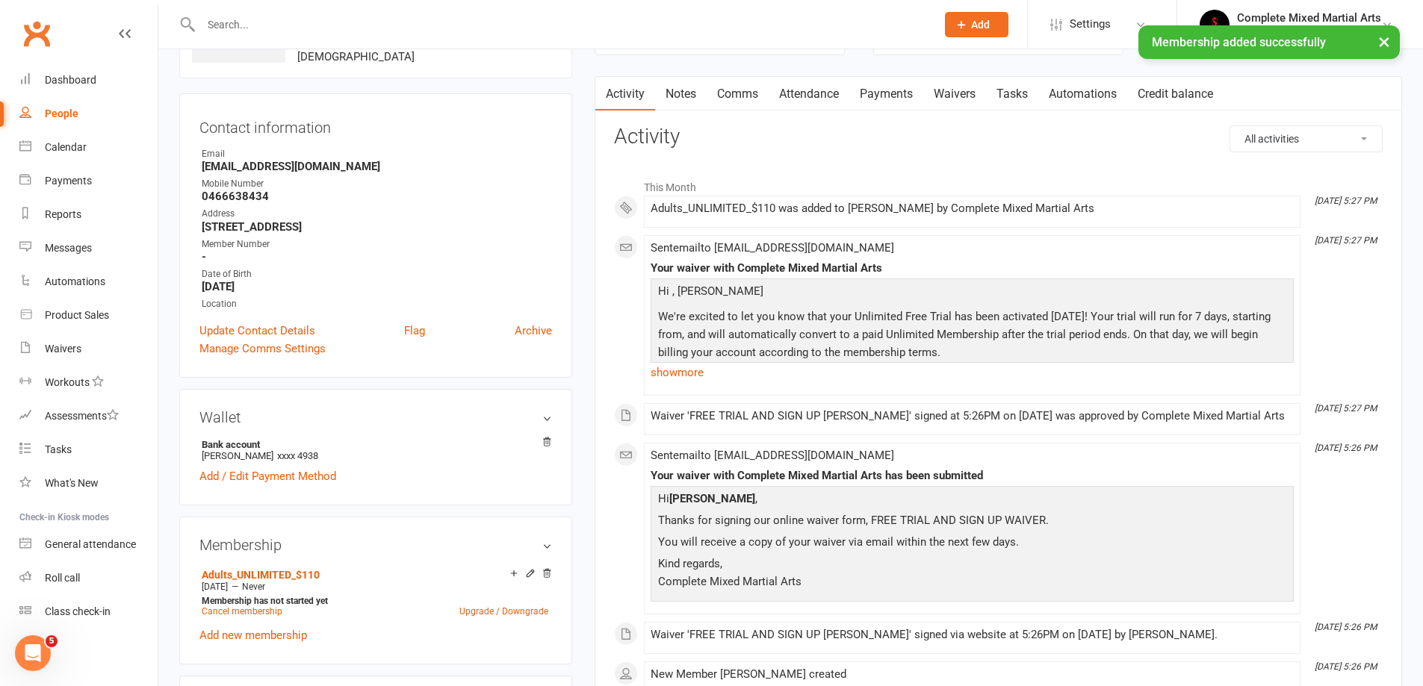
scroll to position [149, 0]
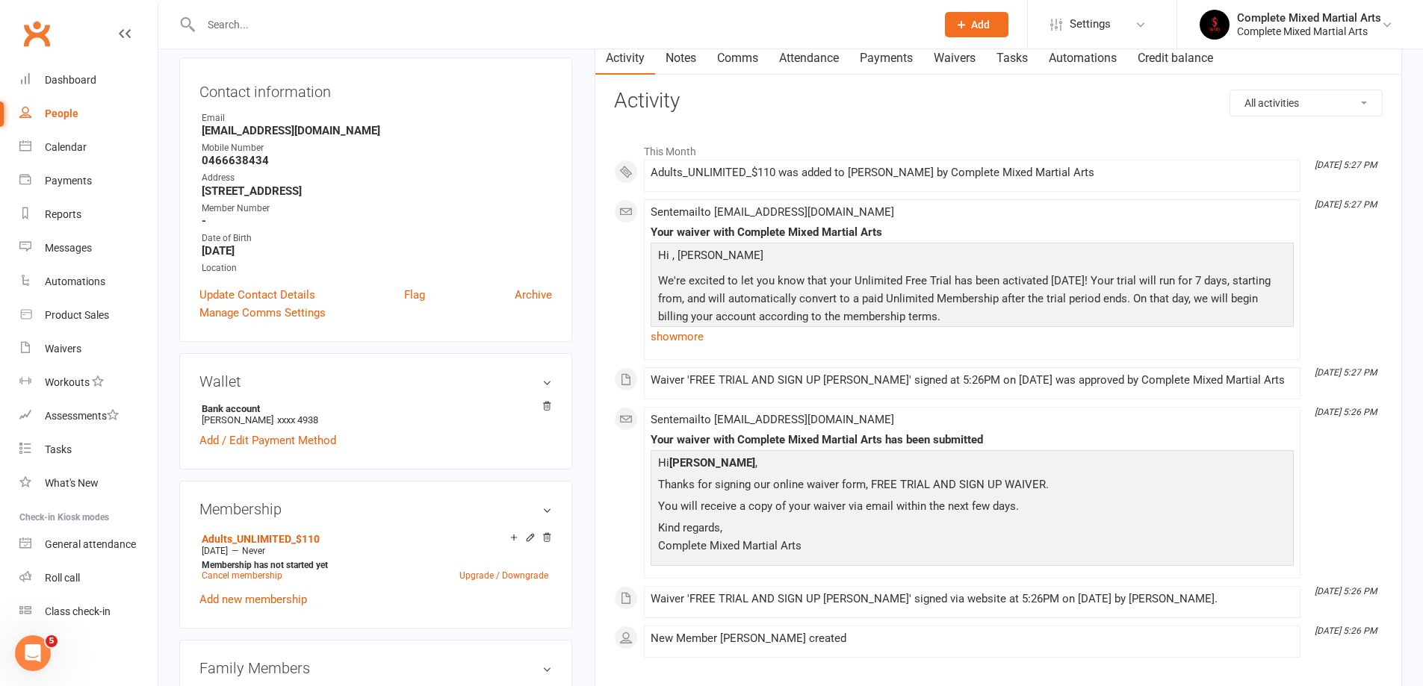
drag, startPoint x: 1141, startPoint y: 83, endPoint x: 1143, endPoint y: 96, distance: 13.6
click at [1141, 83] on div "Activity Notes Comms Attendance Payments Waivers Tasks Automations Credit balan…" at bounding box center [997, 366] width 807 height 653
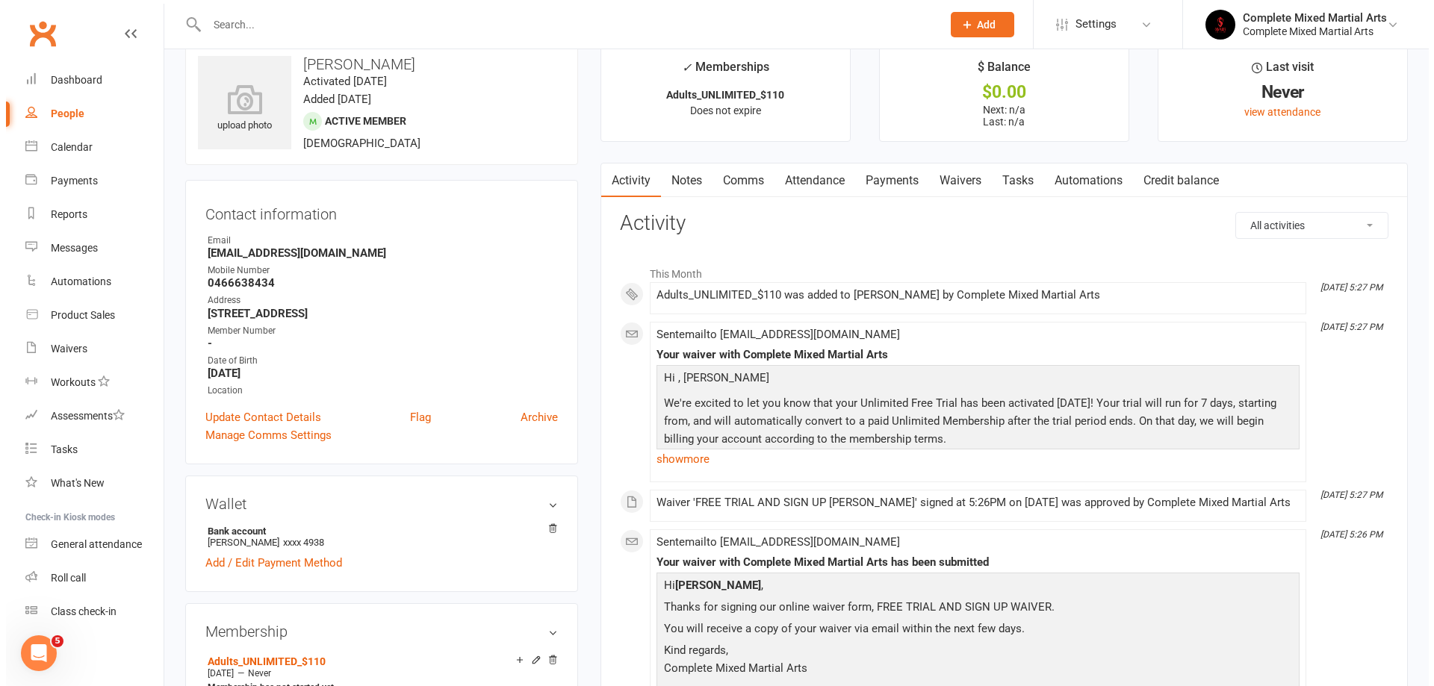
scroll to position [0, 0]
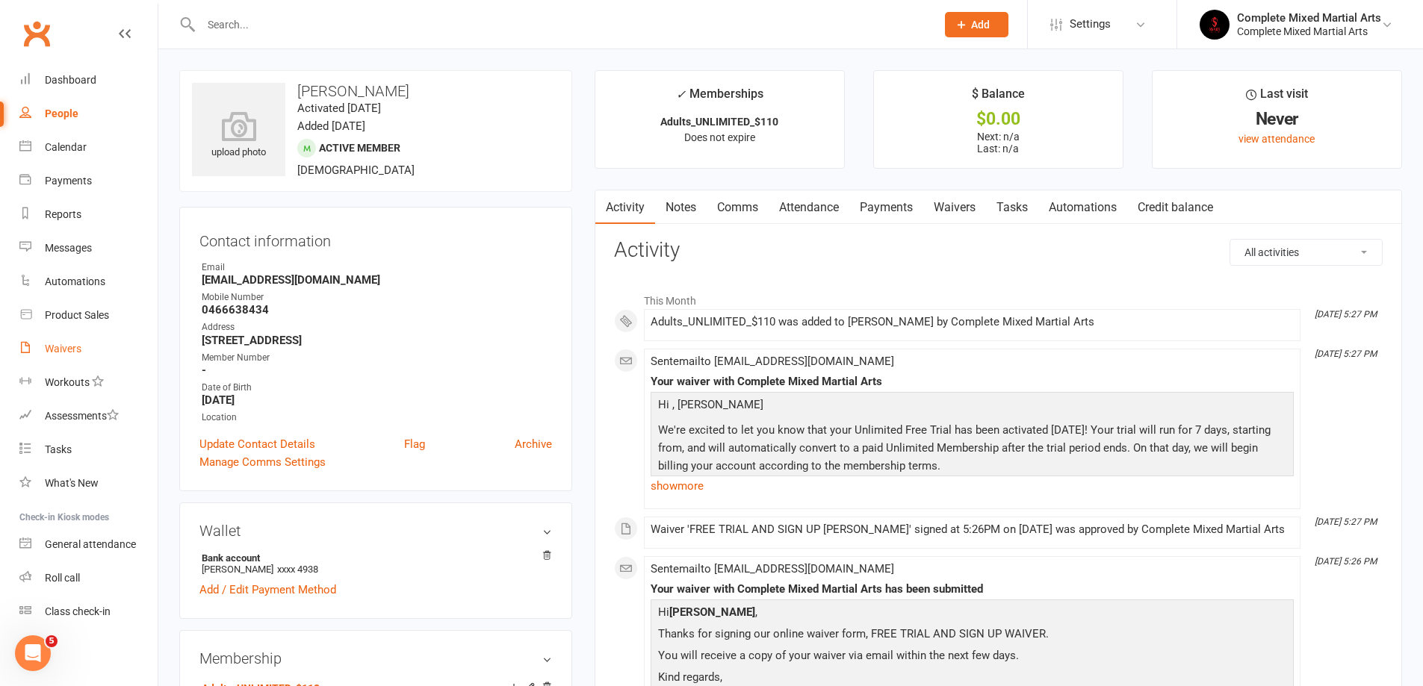
click at [78, 361] on link "Waivers" at bounding box center [88, 349] width 138 height 34
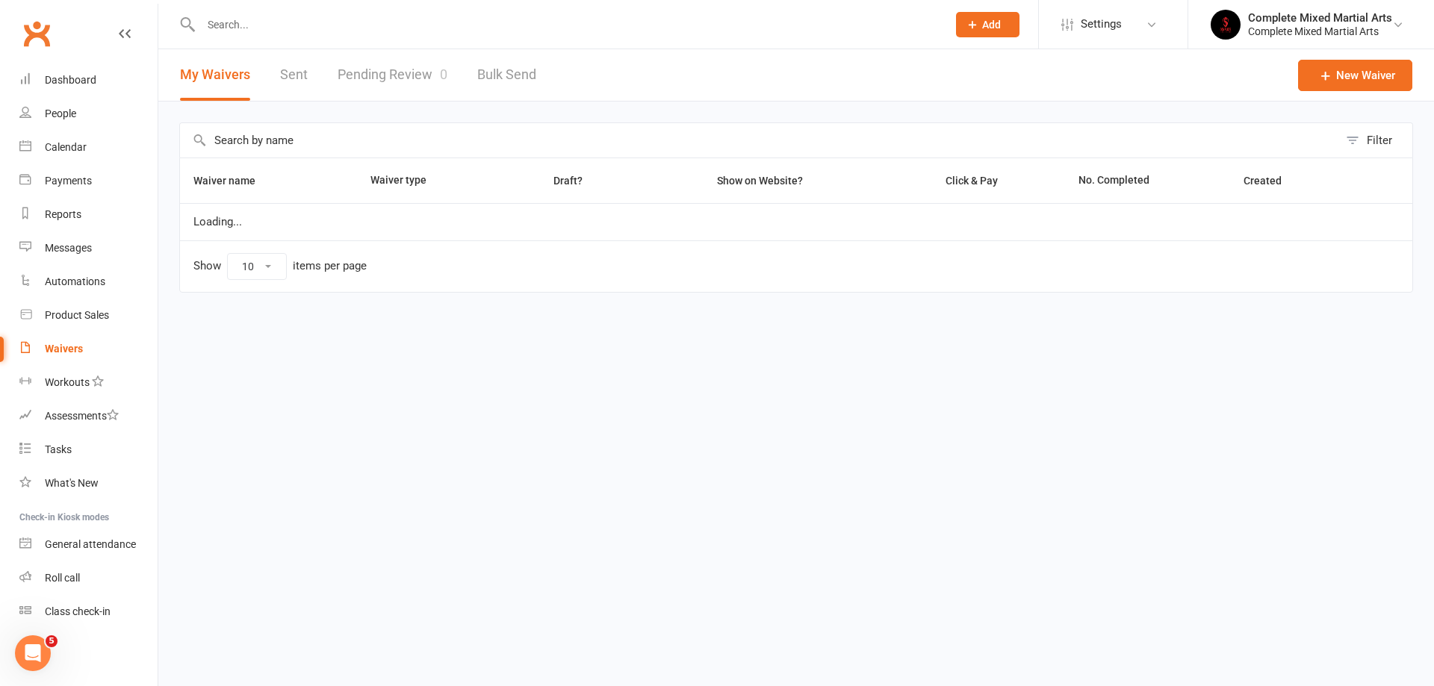
click at [361, 88] on link "Pending Review 0" at bounding box center [393, 75] width 110 height 52
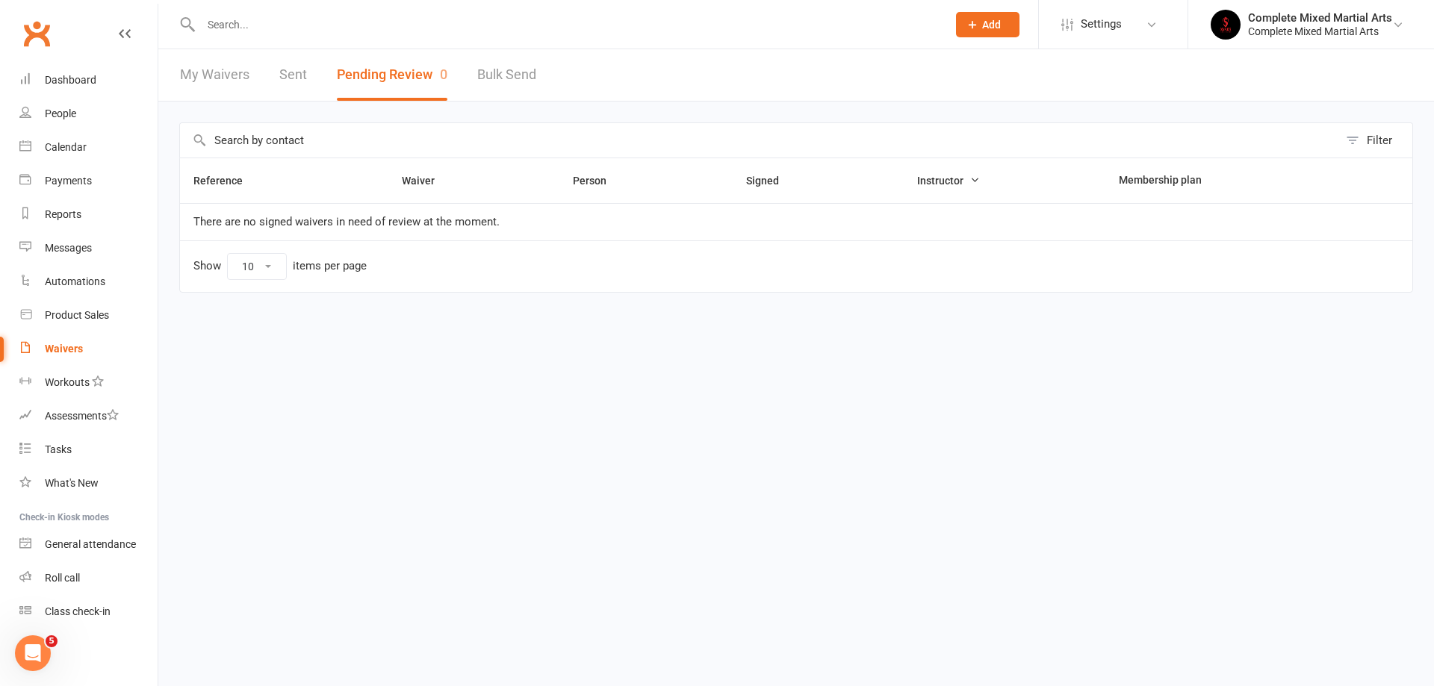
click at [987, 13] on button "Add" at bounding box center [987, 24] width 63 height 25
click at [961, 113] on link "Member" at bounding box center [971, 101] width 133 height 34
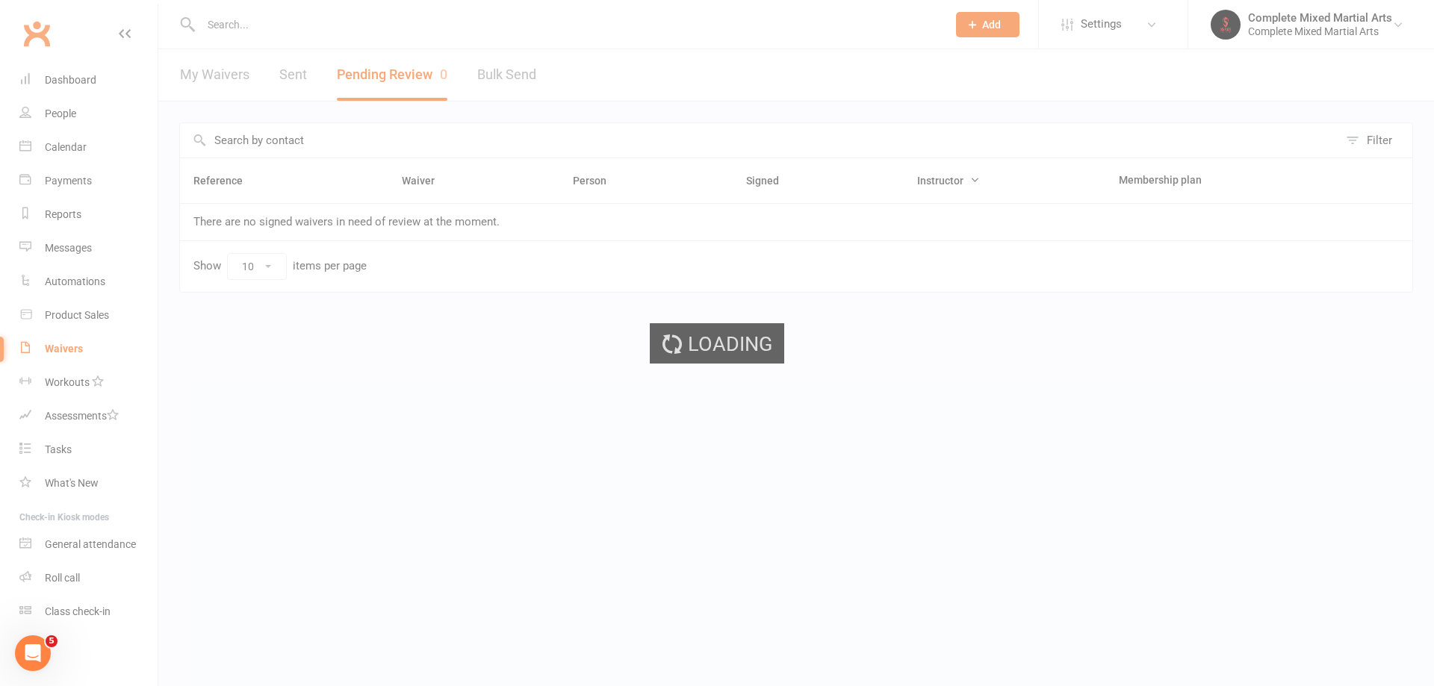
click at [502, 304] on div "Loading" at bounding box center [717, 343] width 1434 height 686
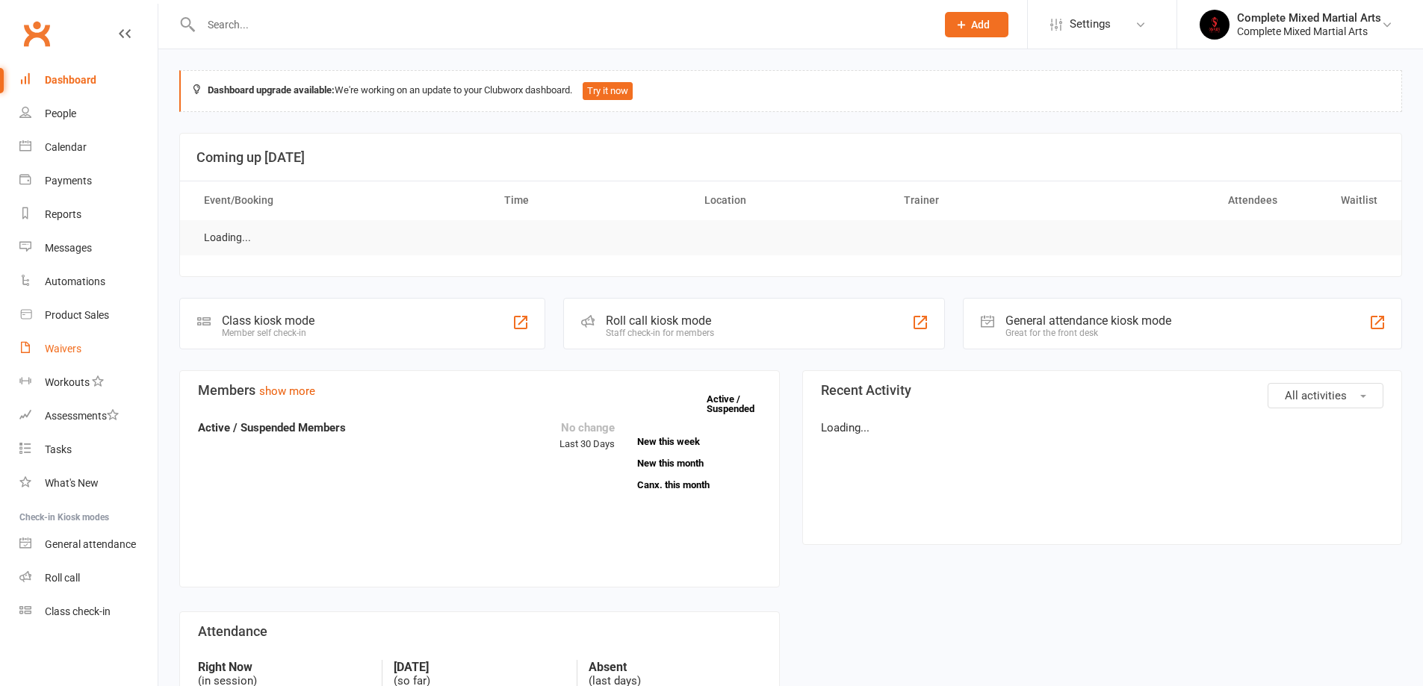
drag, startPoint x: 0, startPoint y: 0, endPoint x: 112, endPoint y: 350, distance: 367.7
click at [114, 350] on link "Waivers" at bounding box center [88, 349] width 138 height 34
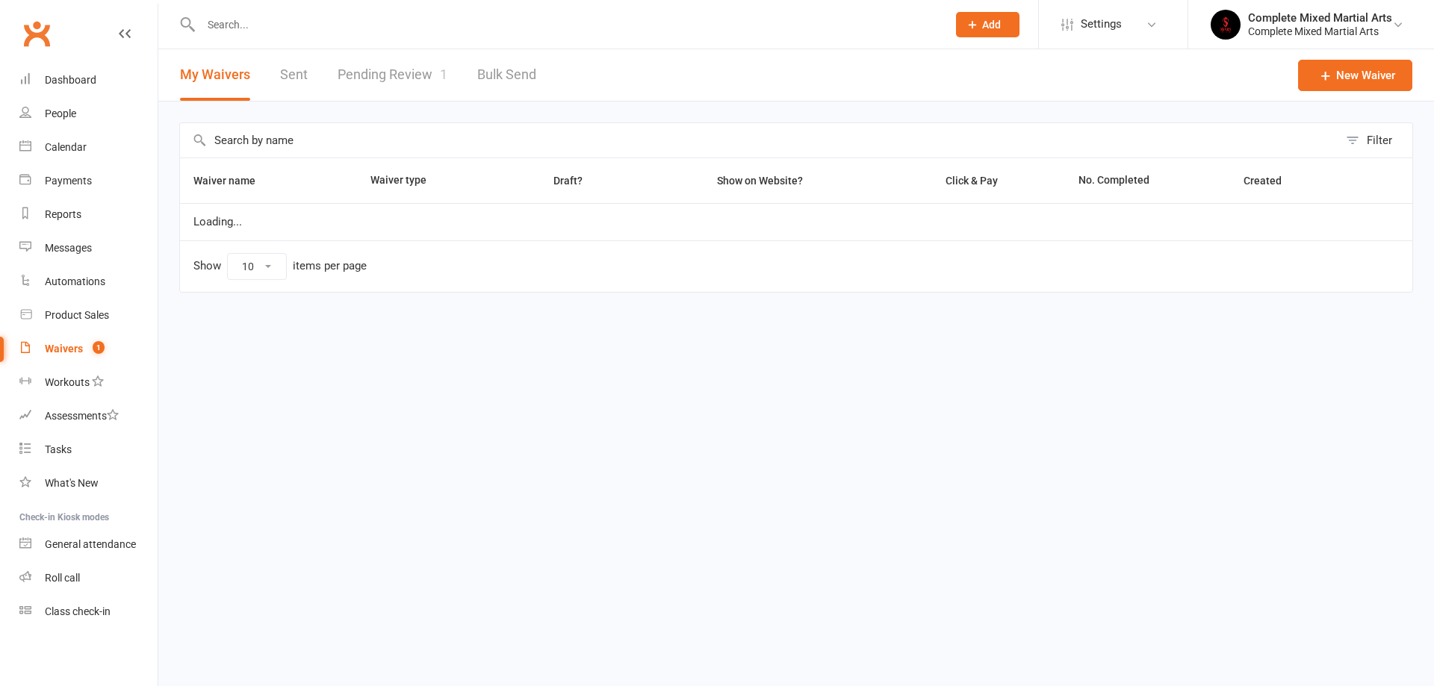
click at [396, 79] on link "Pending Review 1" at bounding box center [393, 75] width 110 height 52
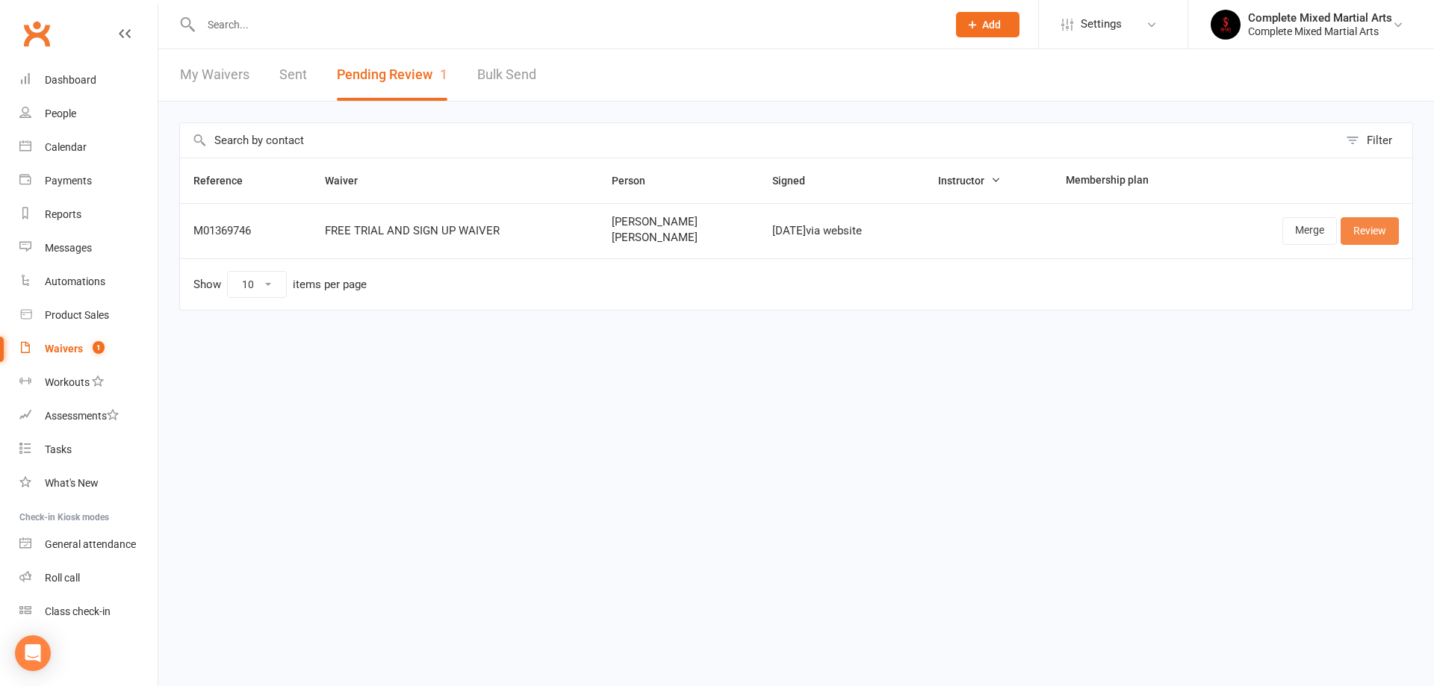
click at [1371, 232] on link "Review" at bounding box center [1370, 230] width 58 height 27
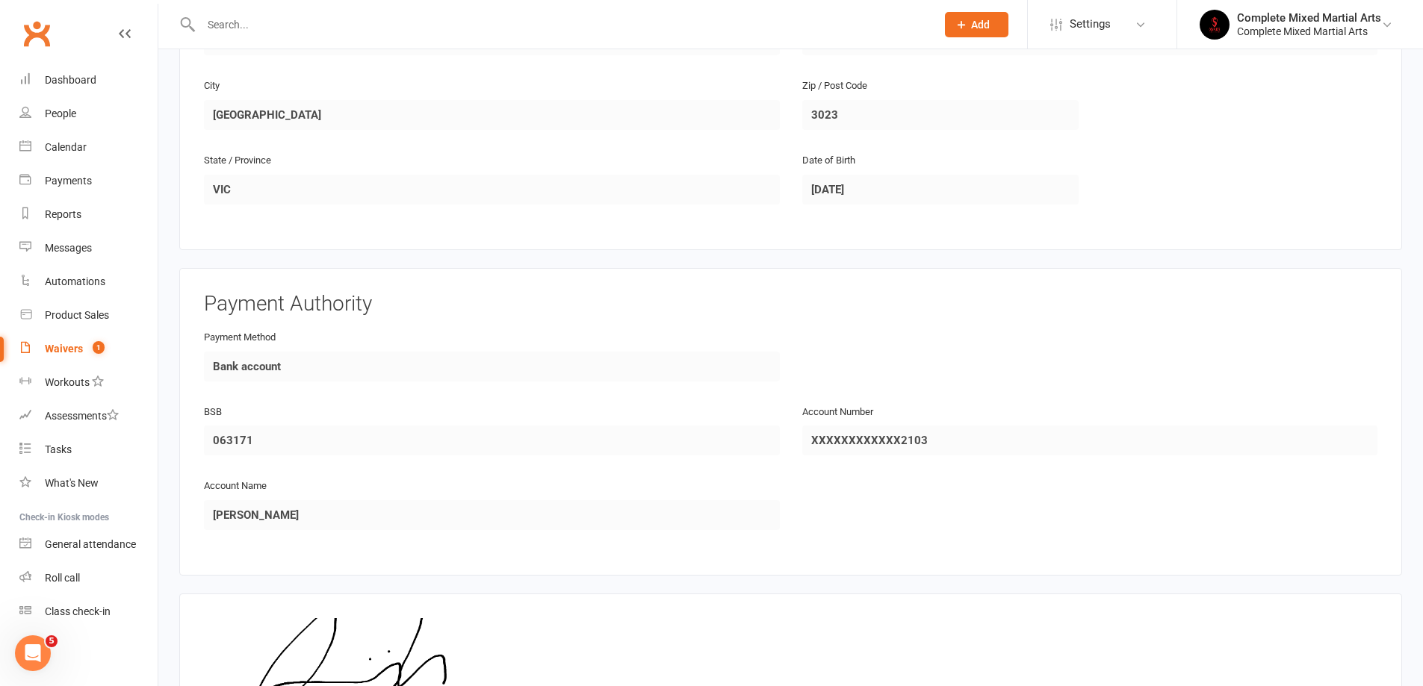
scroll to position [1195, 0]
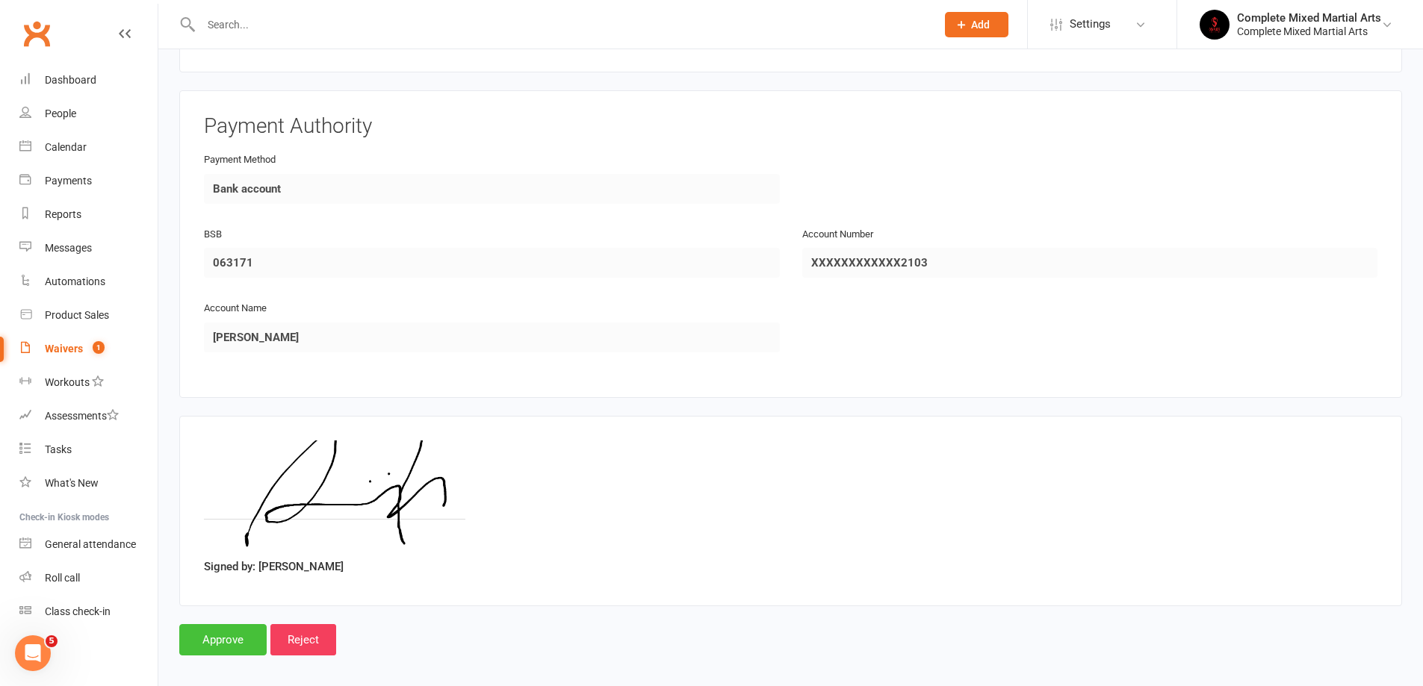
click at [221, 632] on input "Approve" at bounding box center [222, 639] width 87 height 31
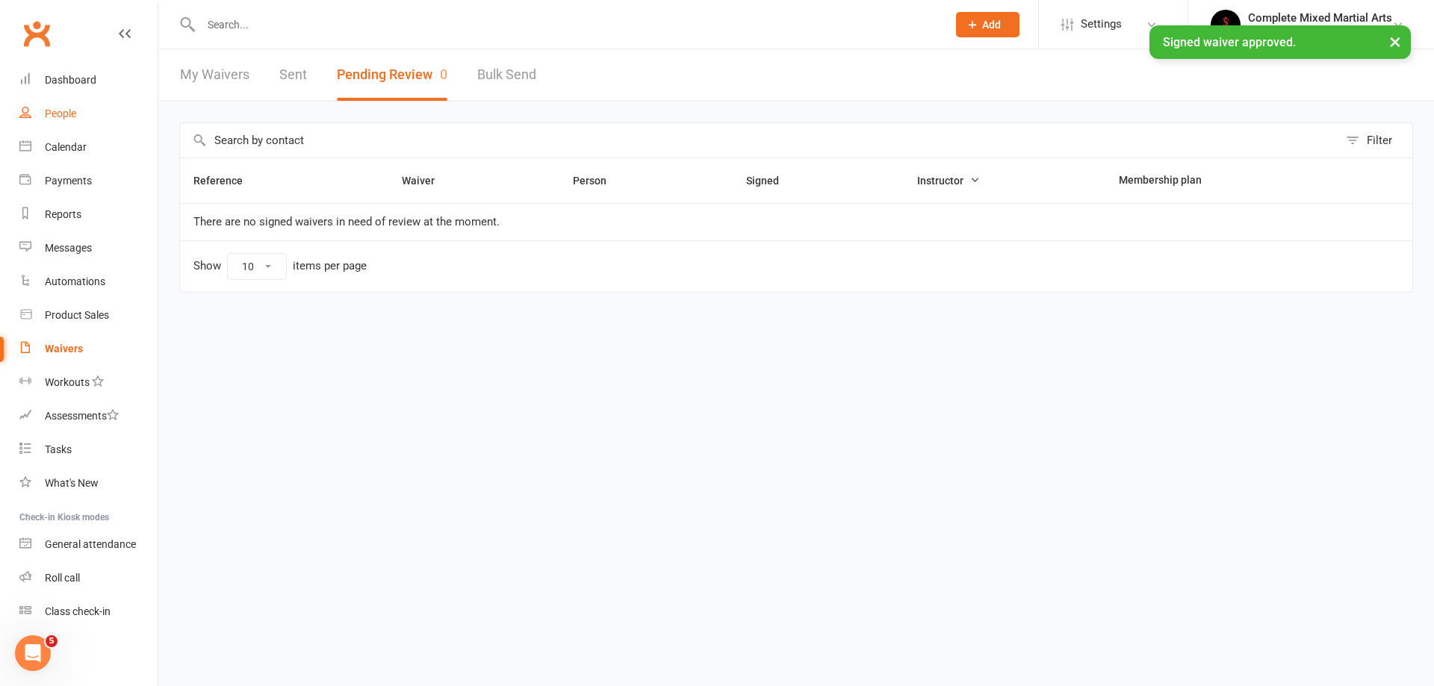
click at [71, 113] on div "People" at bounding box center [60, 114] width 31 height 12
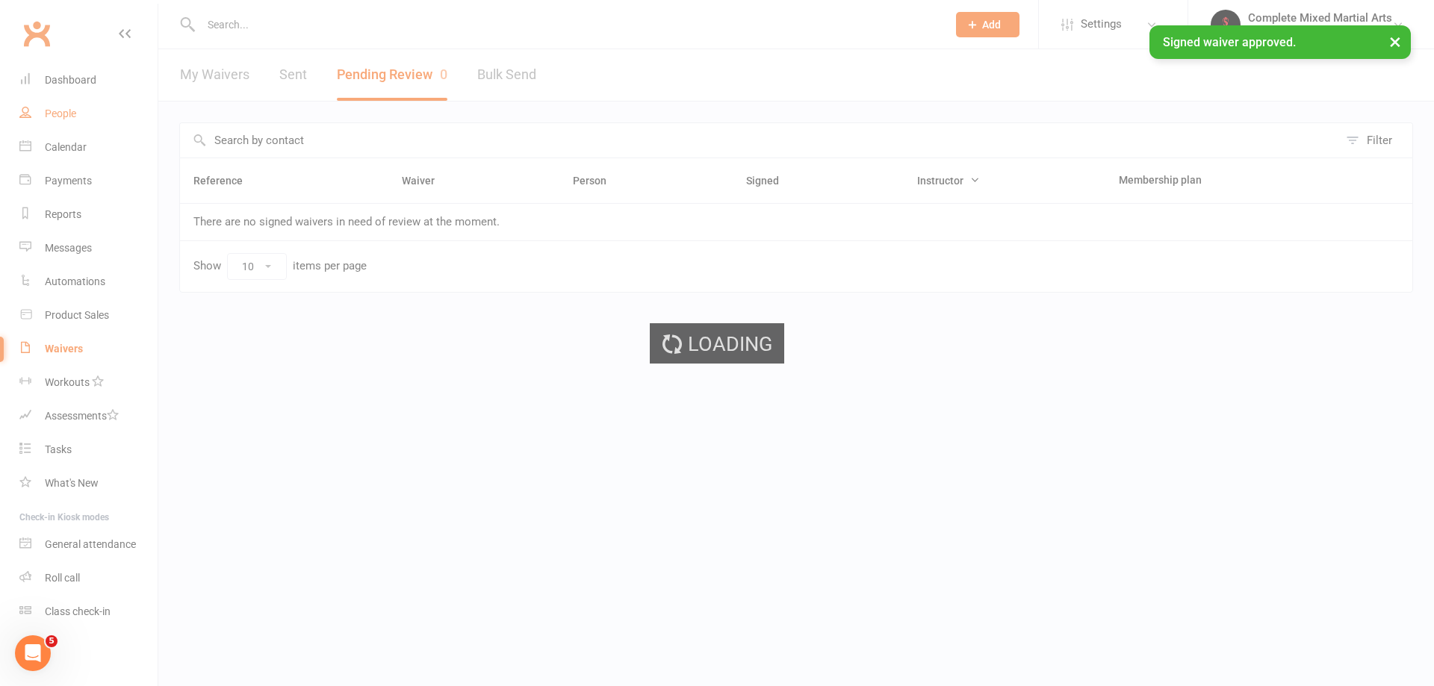
select select "100"
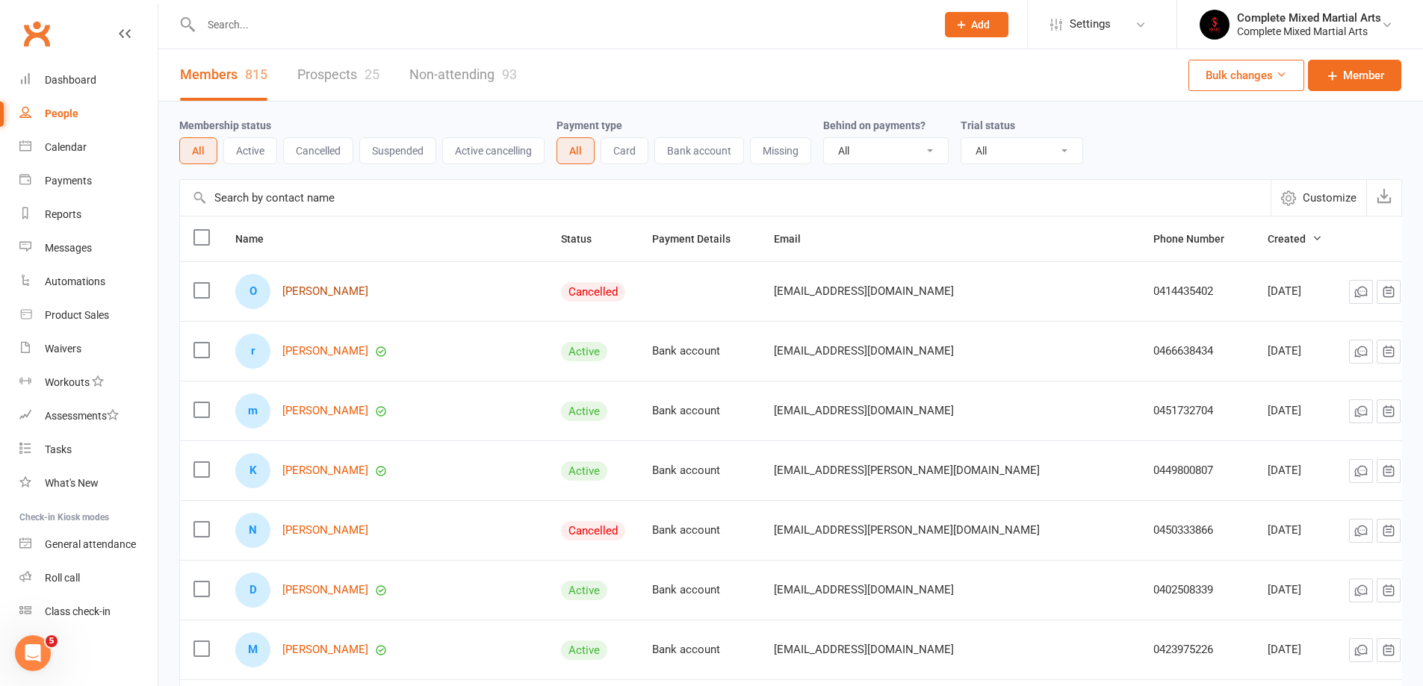
click at [337, 291] on link "[PERSON_NAME]" at bounding box center [325, 291] width 86 height 13
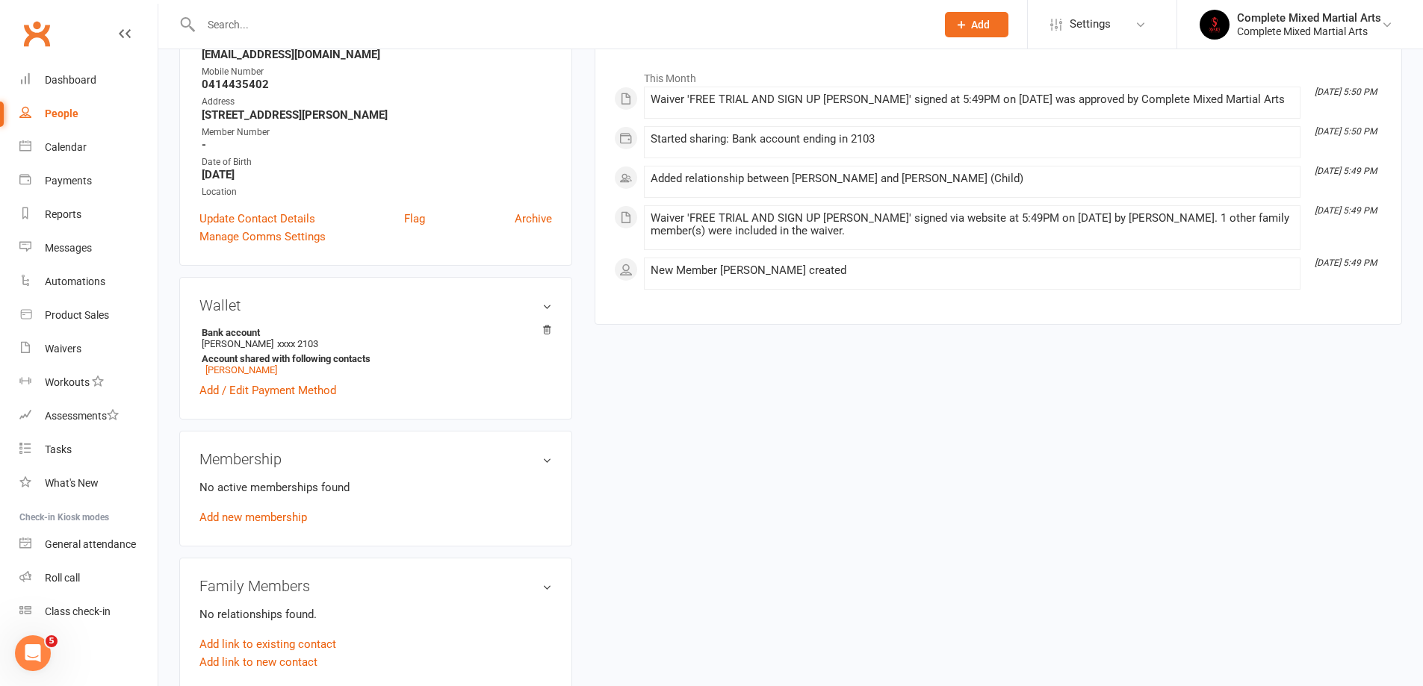
scroll to position [224, 0]
click at [285, 513] on link "Add new membership" at bounding box center [253, 515] width 108 height 13
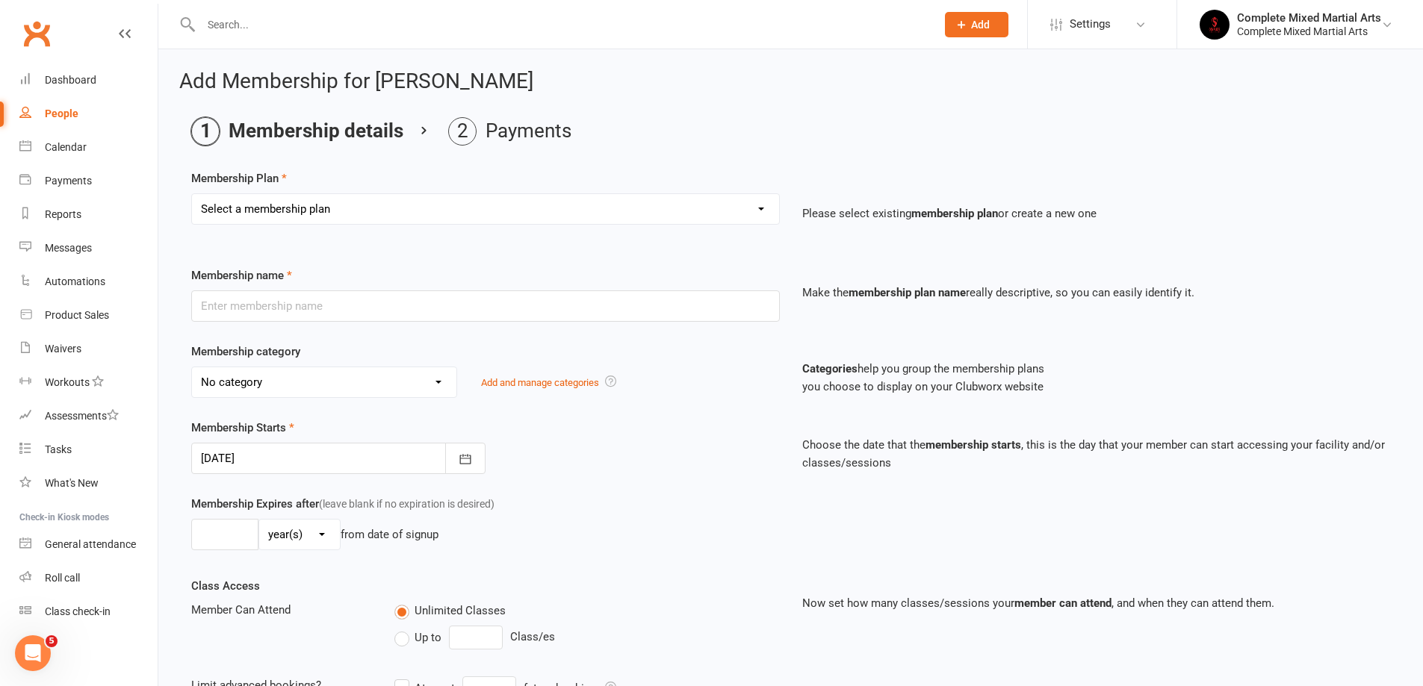
click at [293, 218] on select "Select a membership plan Create new Membership Plan Adults_01_$40 Adults_02_$70…" at bounding box center [485, 209] width 587 height 30
select select "9"
click at [192, 194] on select "Select a membership plan Create new Membership Plan Adults_01_$40 Adults_02_$70…" at bounding box center [485, 209] width 587 height 30
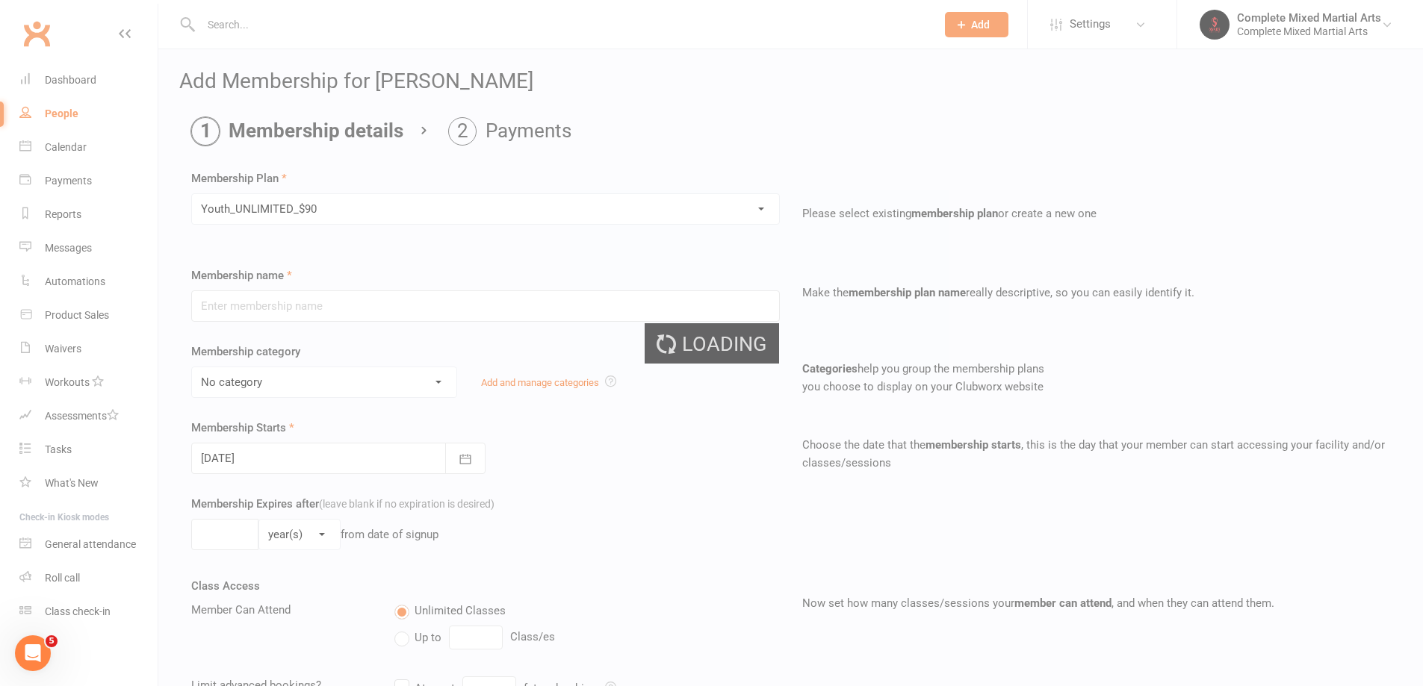
click at [302, 201] on div "Loading" at bounding box center [711, 343] width 1423 height 686
type input "Youth_UNLIMITED_$90"
select select "23"
type input "0"
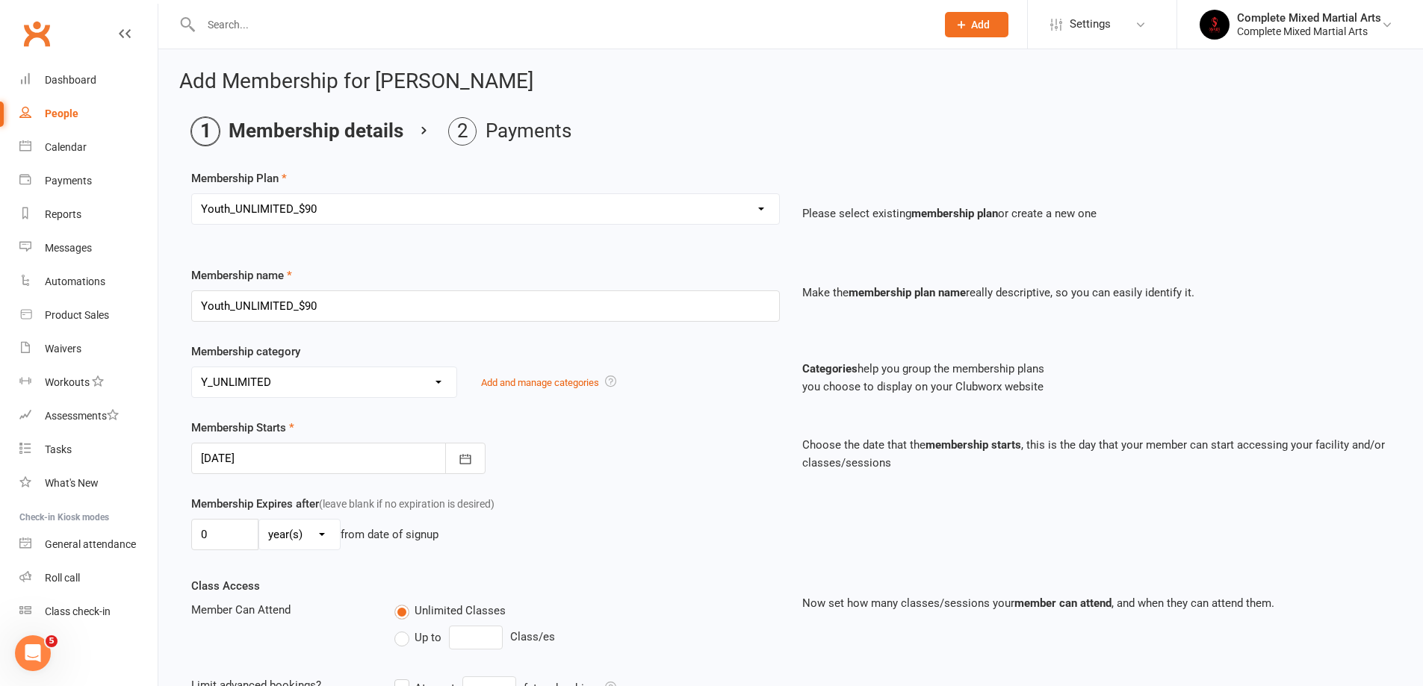
click at [344, 208] on select "Select a membership plan Create new Membership Plan Adults_01_$40 Adults_02_$70…" at bounding box center [485, 209] width 587 height 30
select select "7"
click at [192, 194] on select "Select a membership plan Create new Membership Plan Adults_01_$40 Adults_02_$70…" at bounding box center [485, 209] width 587 height 30
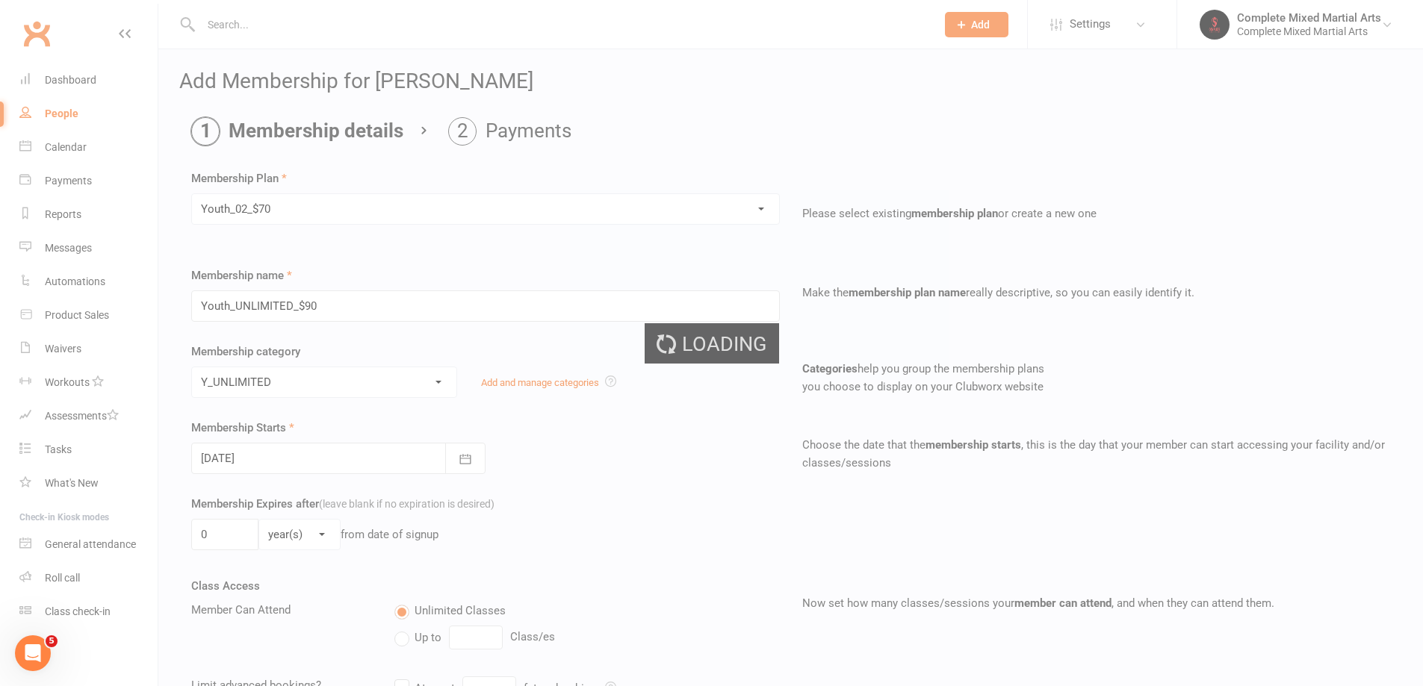
type input "Youth_02_$70"
select select "21"
type input "2"
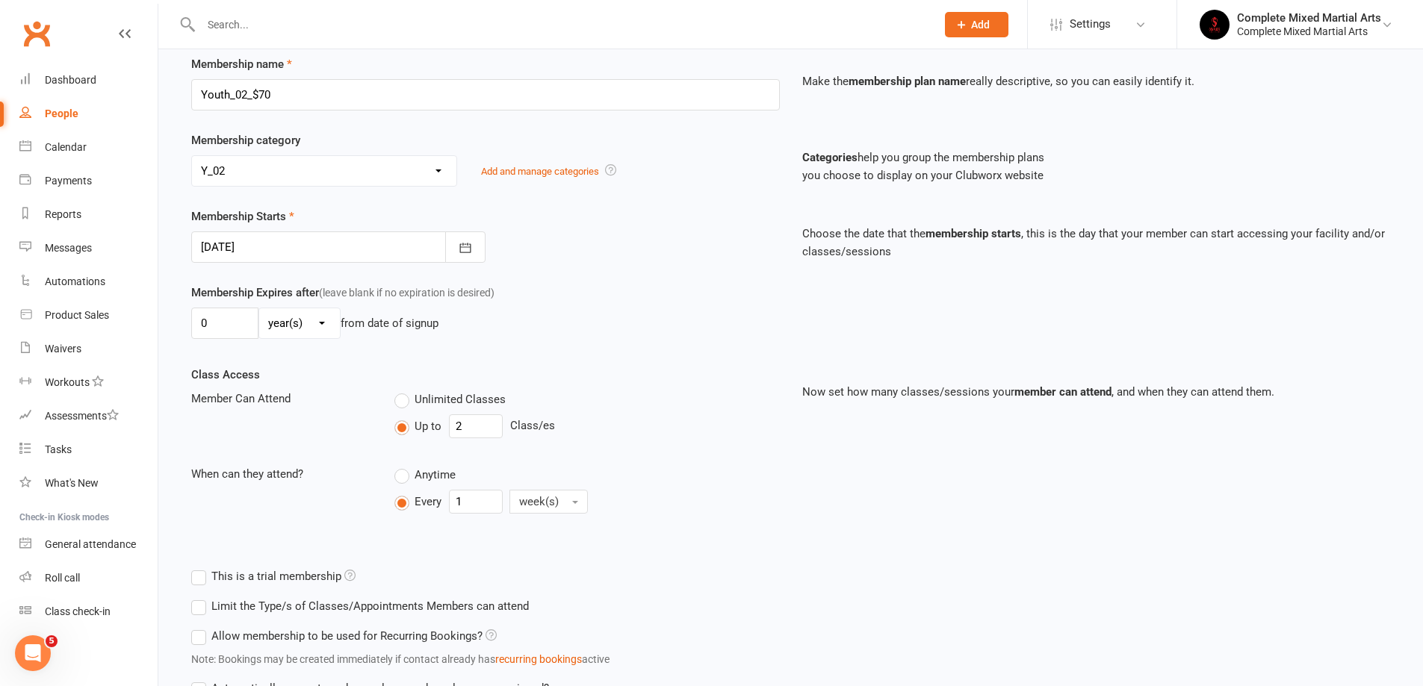
scroll to position [224, 0]
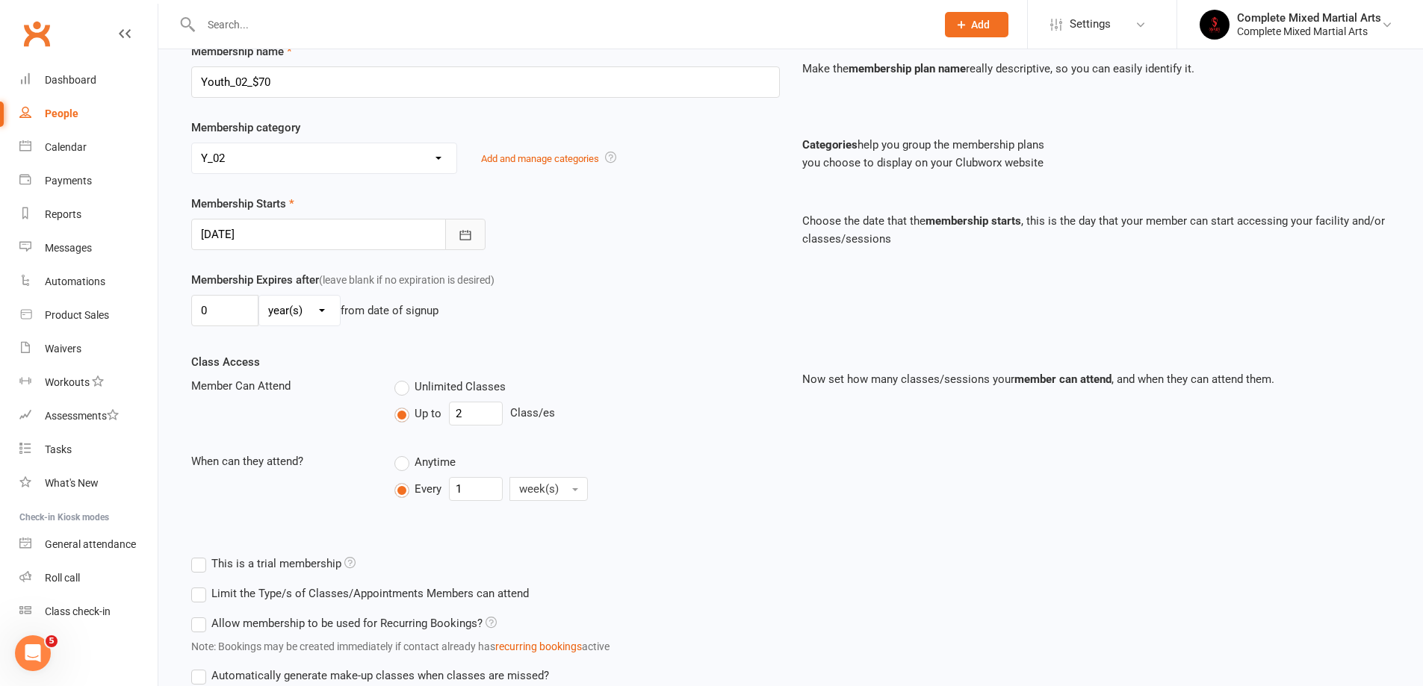
click at [474, 241] on button "button" at bounding box center [465, 234] width 40 height 31
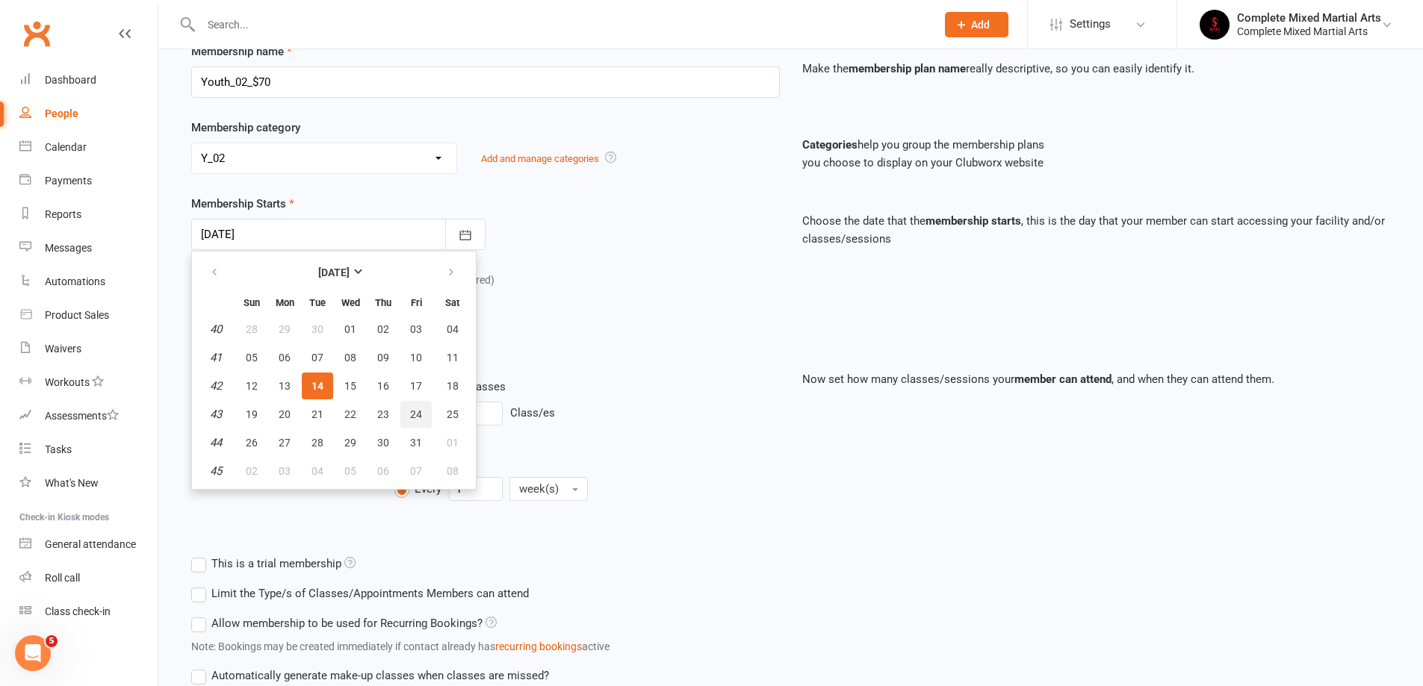
click at [410, 411] on span "24" at bounding box center [416, 415] width 12 height 12
type input "[DATE]"
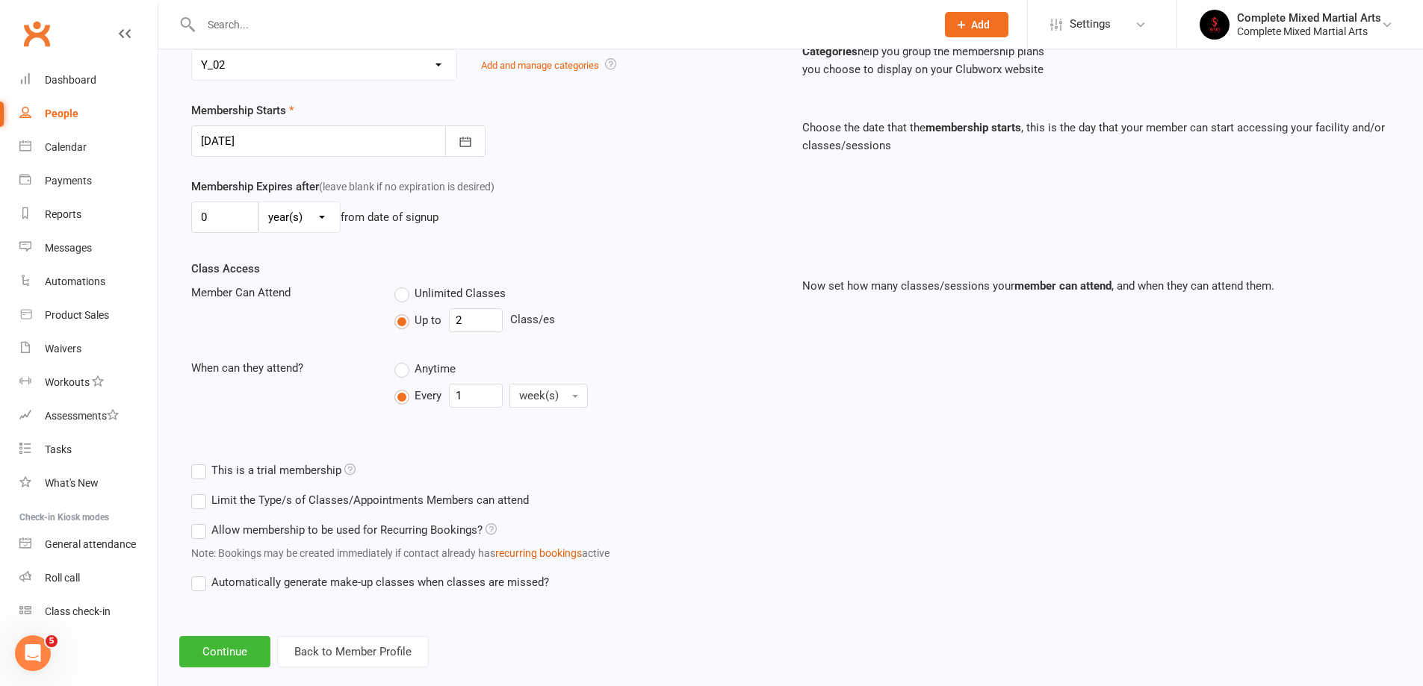
scroll to position [342, 0]
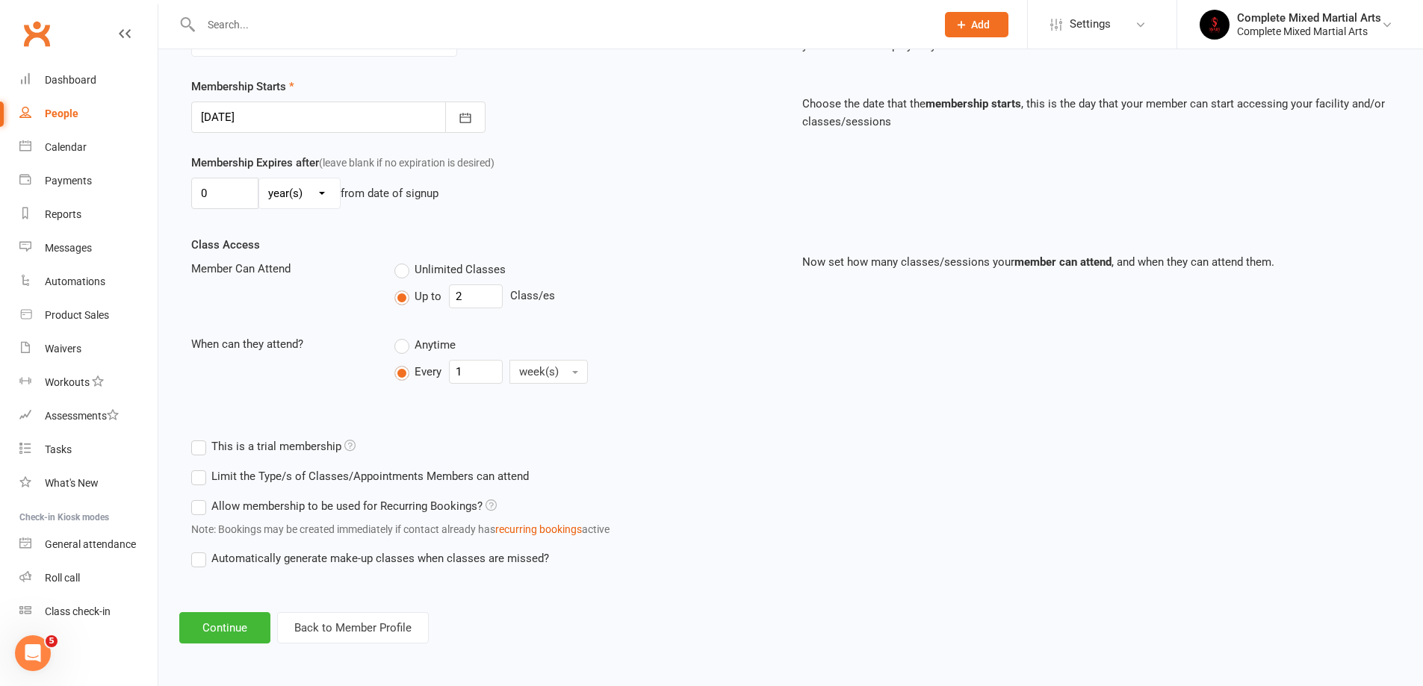
click at [304, 444] on label "This is a trial membership" at bounding box center [273, 447] width 164 height 18
click at [201, 438] on input "This is a trial membership" at bounding box center [196, 438] width 10 height 0
click at [269, 441] on label "This is a trial membership" at bounding box center [273, 447] width 164 height 18
click at [201, 438] on input "This is a trial membership" at bounding box center [196, 438] width 10 height 0
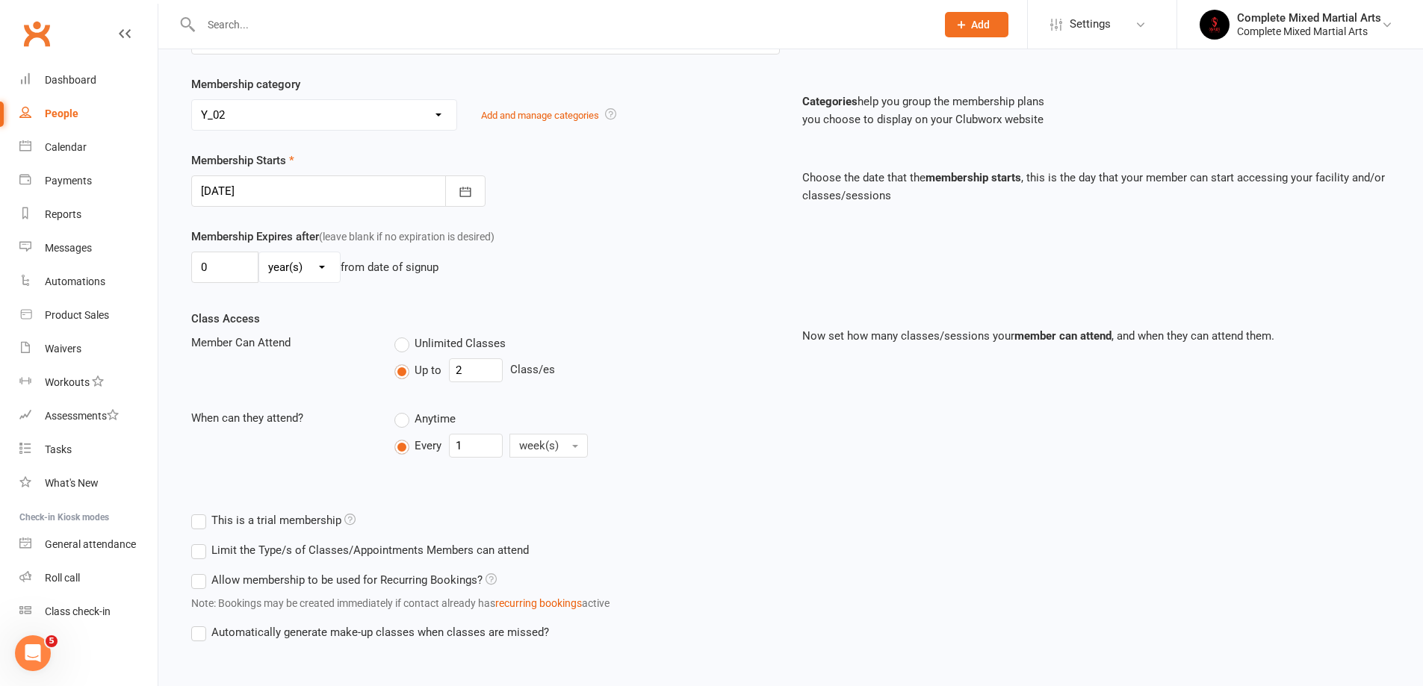
click at [285, 385] on div "Member Can Attend Unlimited Classes Up to 2 Class/es" at bounding box center [485, 361] width 611 height 55
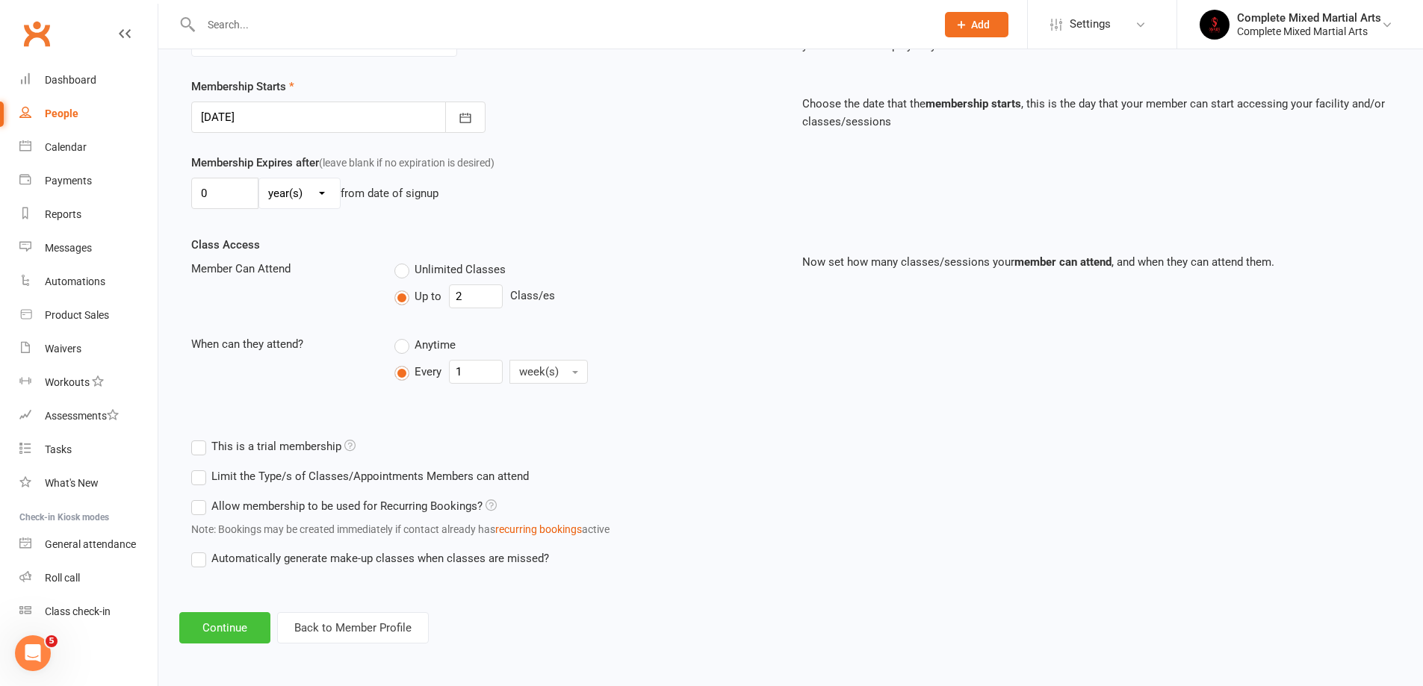
click at [220, 627] on button "Continue" at bounding box center [224, 627] width 91 height 31
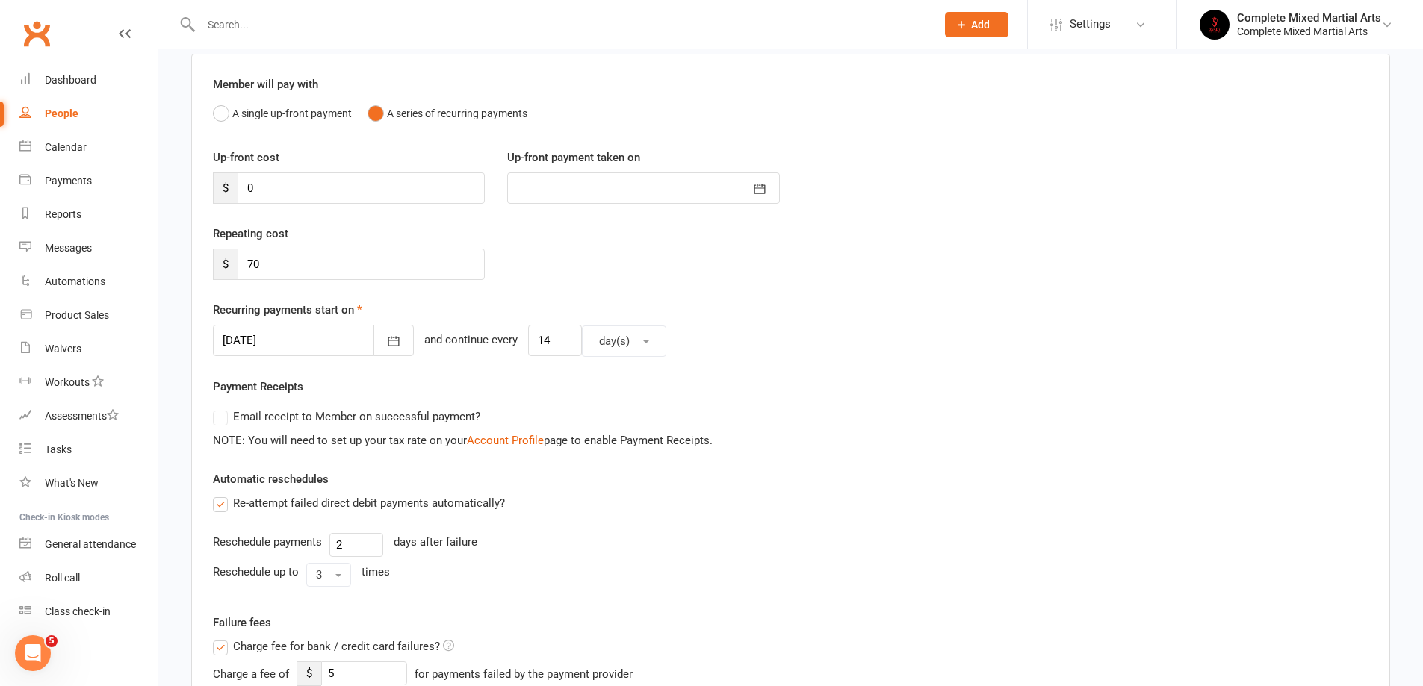
scroll to position [149, 0]
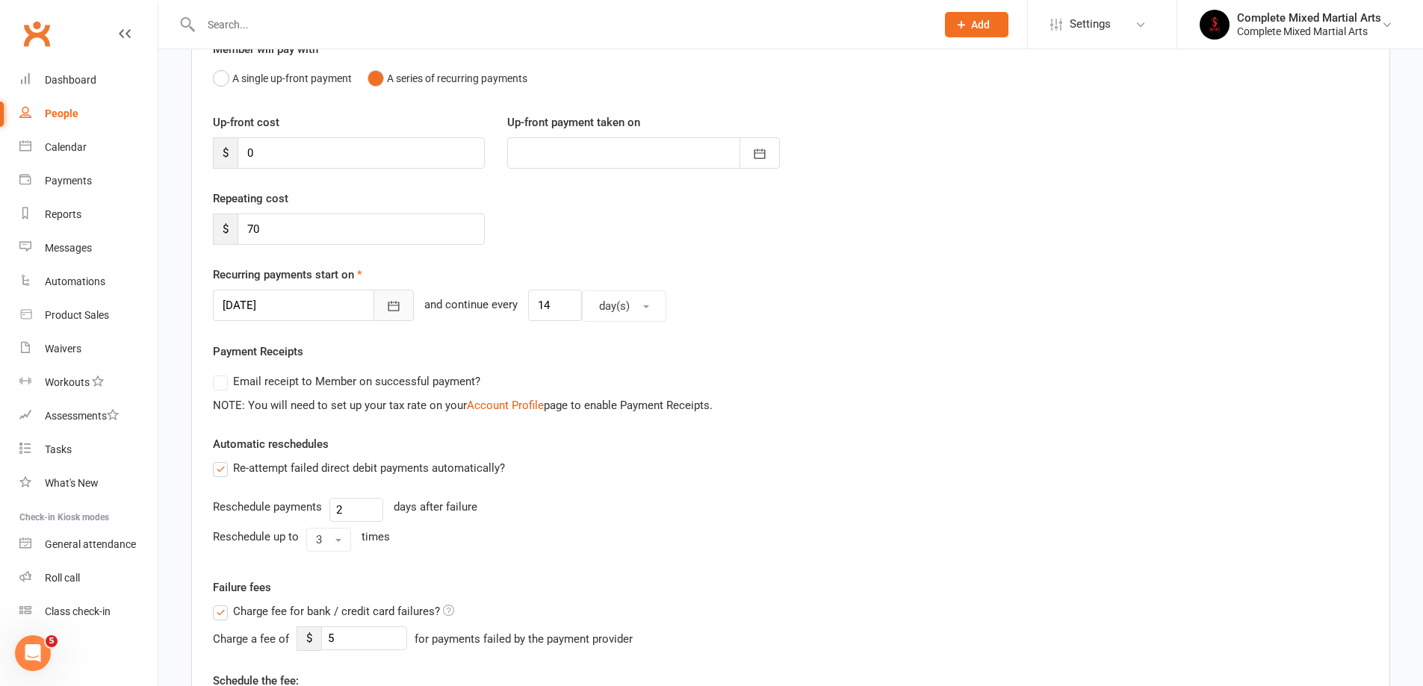
click at [384, 308] on button "button" at bounding box center [393, 305] width 40 height 31
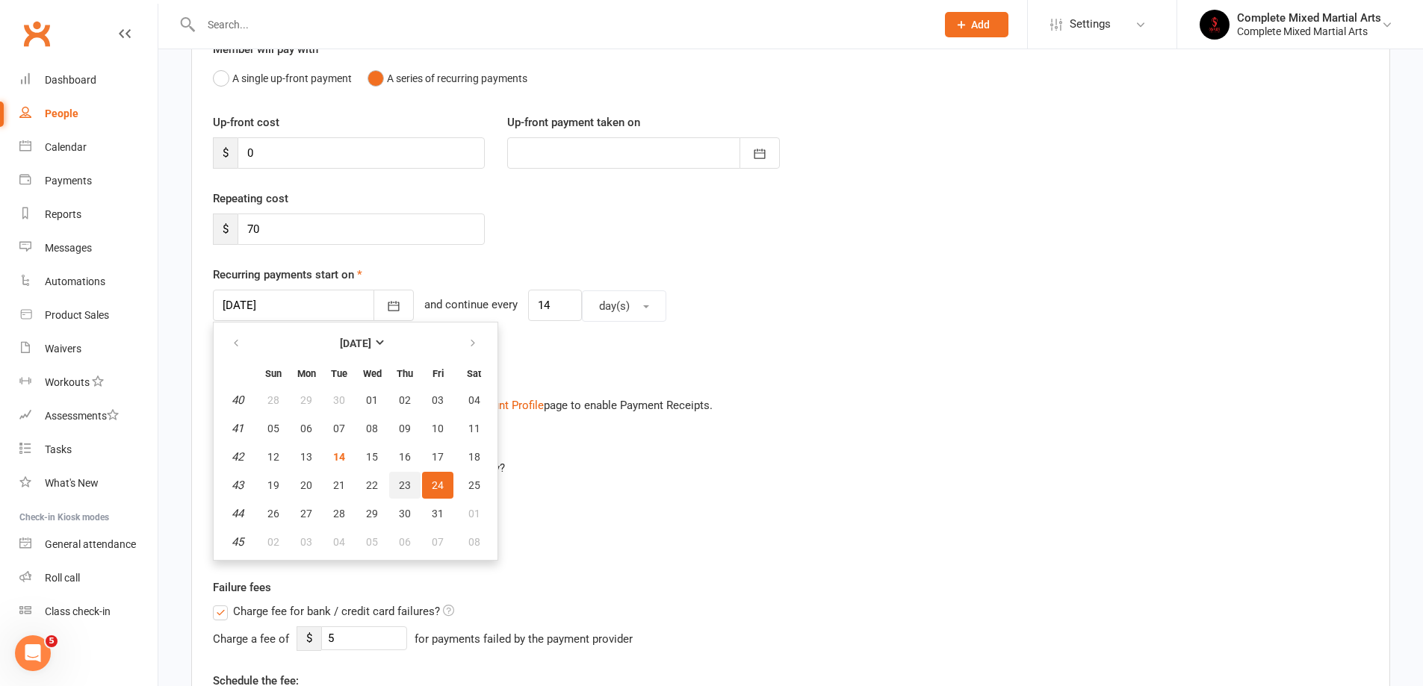
click at [403, 479] on span "23" at bounding box center [405, 485] width 12 height 12
type input "23 Oct 2025"
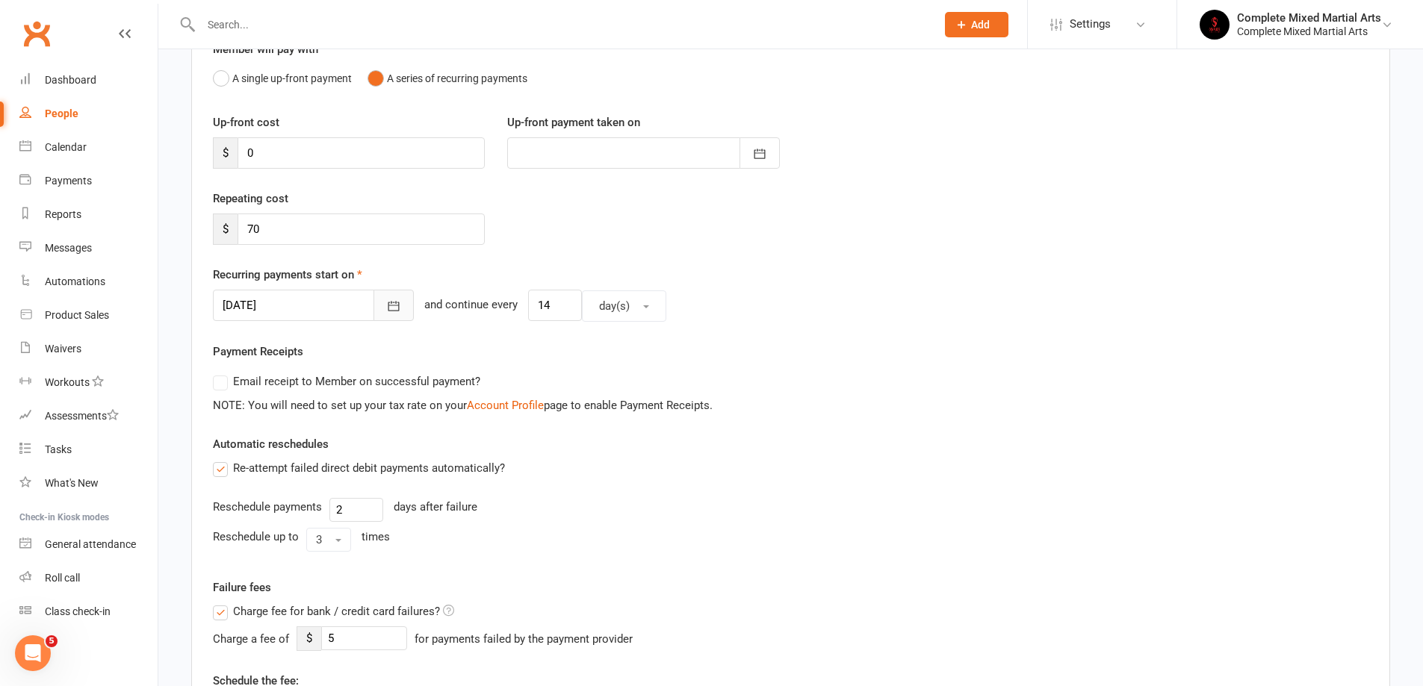
click at [373, 314] on button "button" at bounding box center [393, 305] width 40 height 31
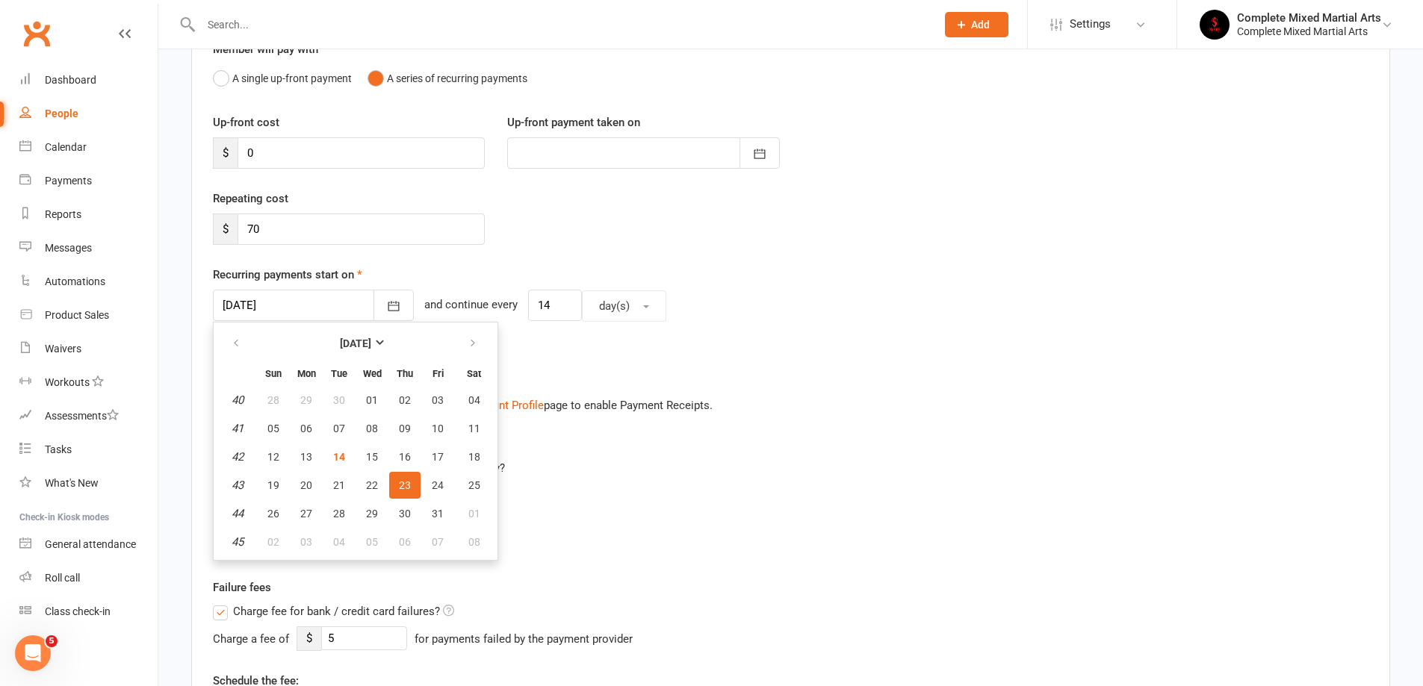
click at [631, 519] on div "Reschedule payments 2 days after failure" at bounding box center [790, 510] width 1155 height 24
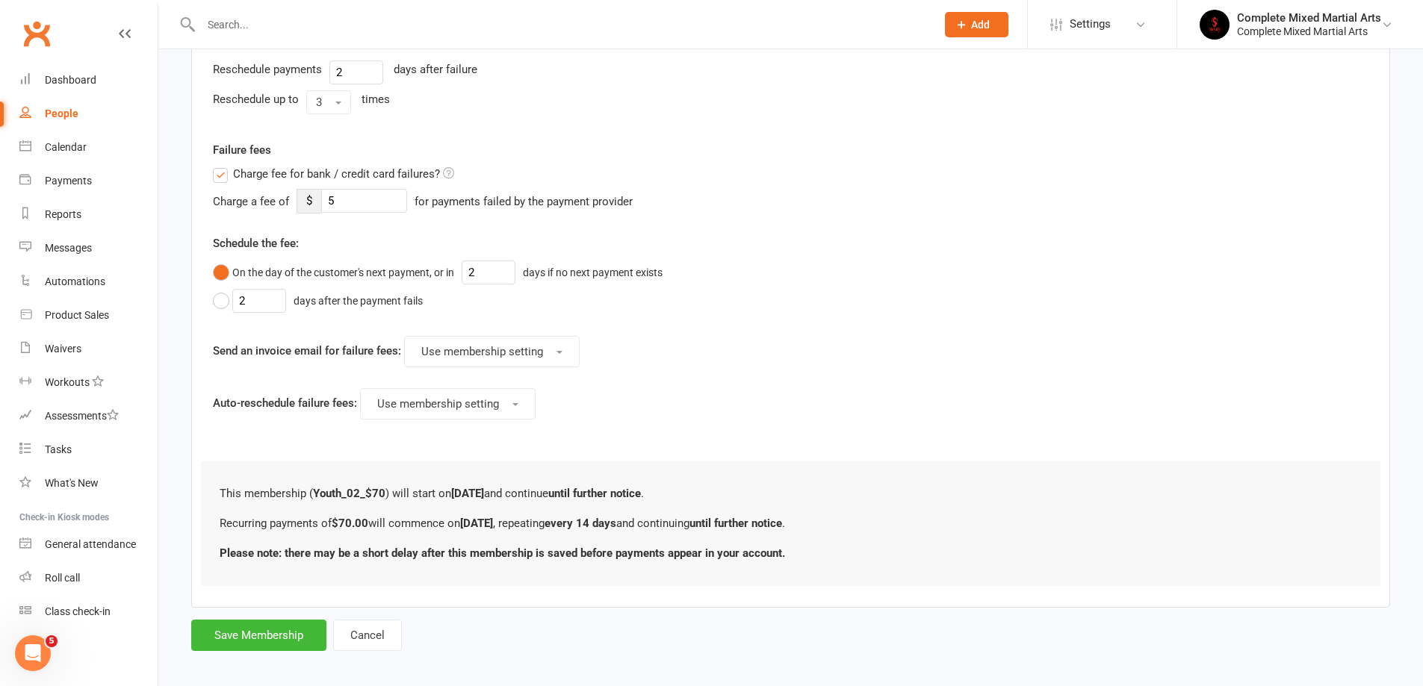
scroll to position [597, 0]
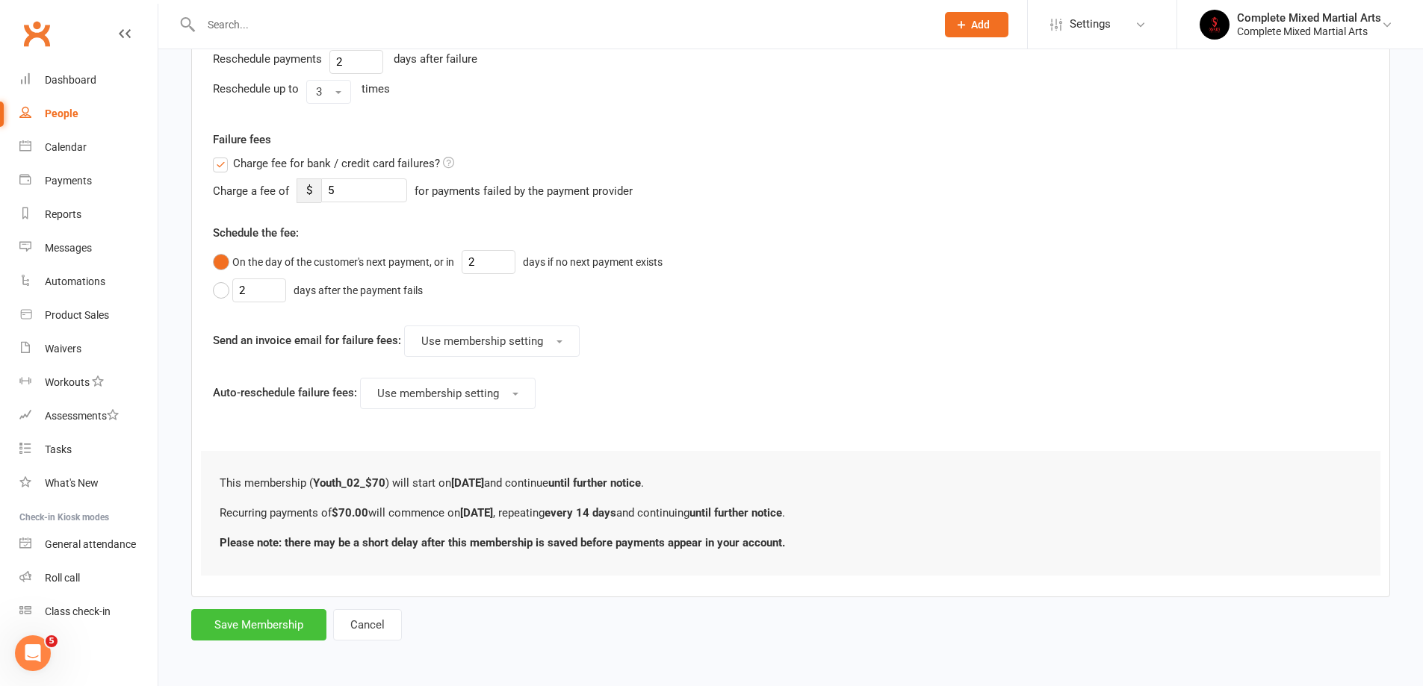
click at [298, 618] on button "Save Membership" at bounding box center [258, 624] width 135 height 31
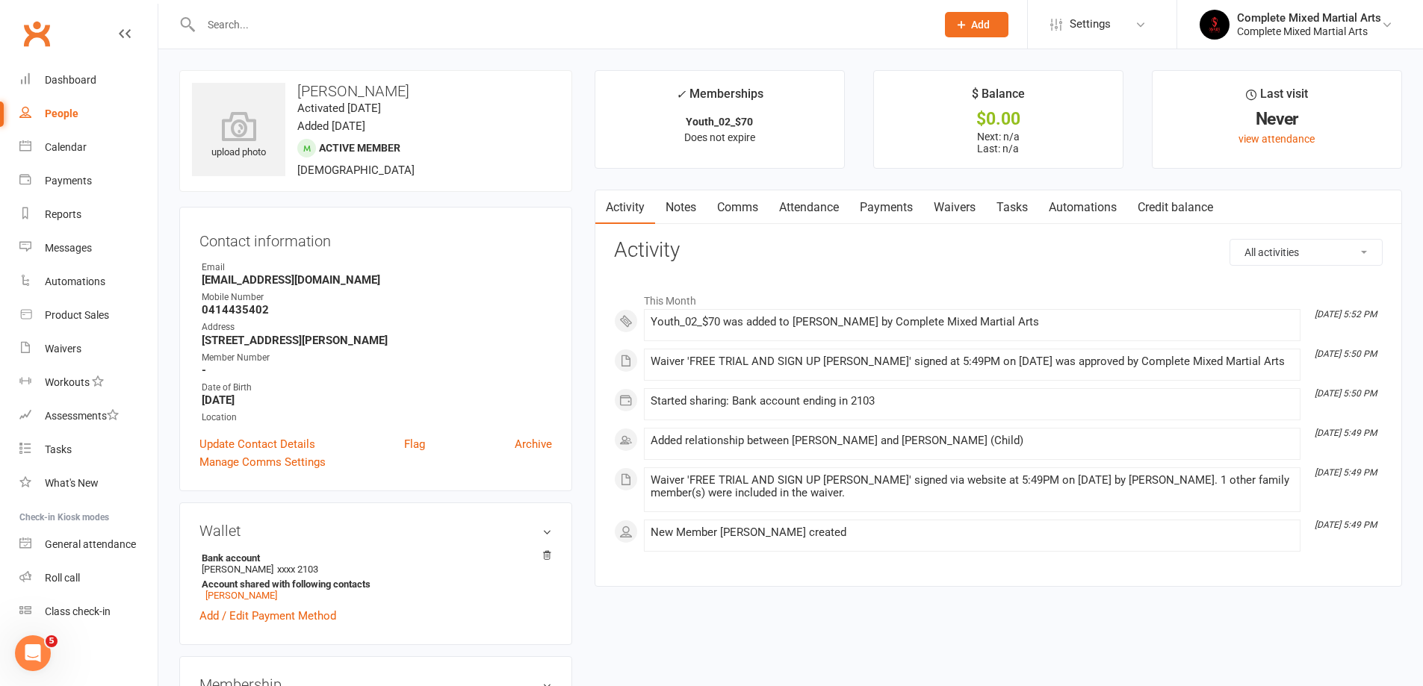
click at [493, 19] on input "text" at bounding box center [560, 24] width 729 height 21
type input "[PERSON_NAME]"
click at [406, 72] on div "Mueez Azeem Mueezahaz@gmail.com" at bounding box center [466, 66] width 571 height 31
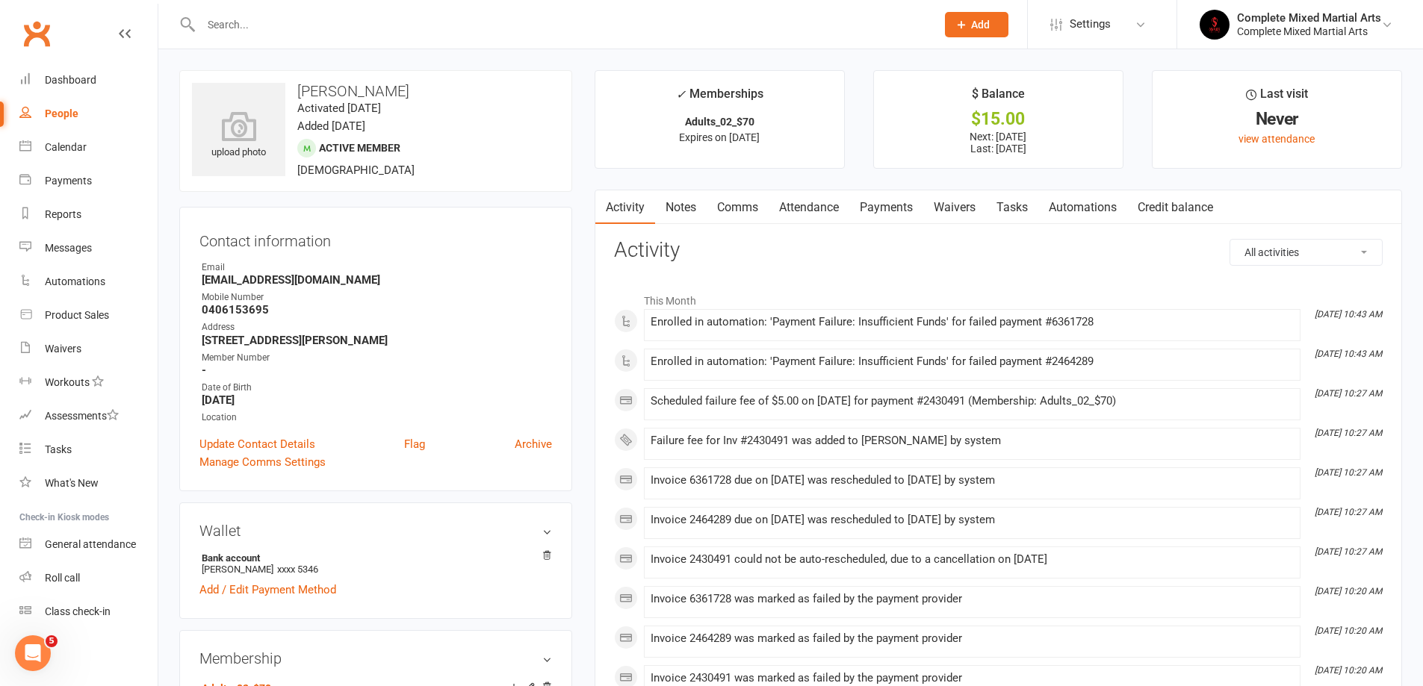
click at [897, 213] on link "Payments" at bounding box center [886, 207] width 74 height 34
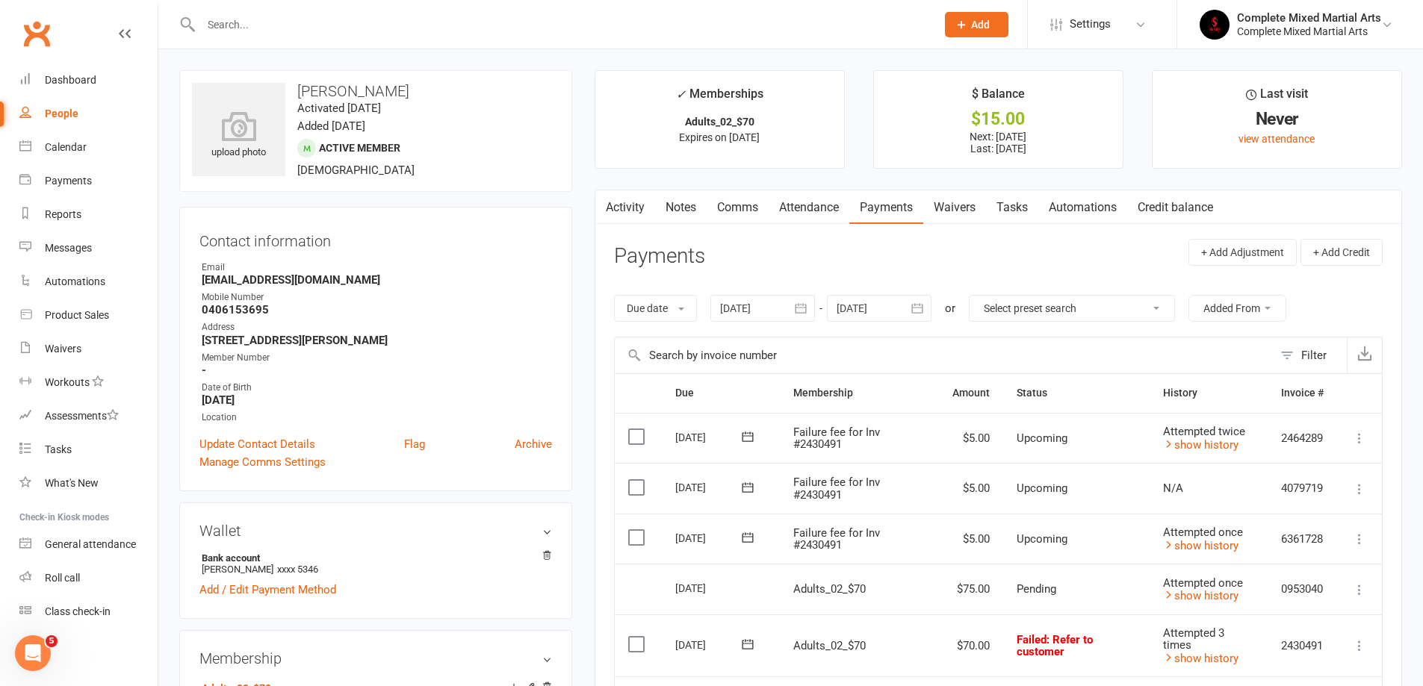
scroll to position [75, 0]
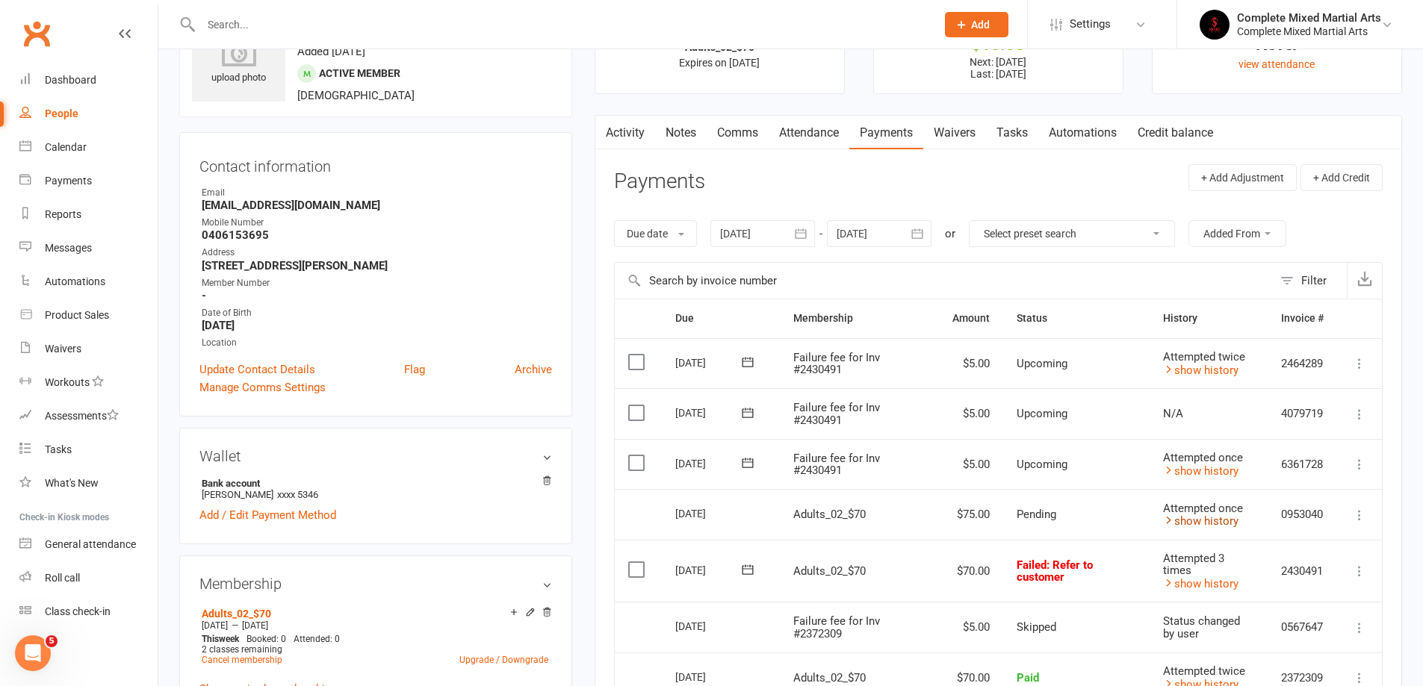
click at [1173, 518] on link "show history" at bounding box center [1200, 521] width 75 height 13
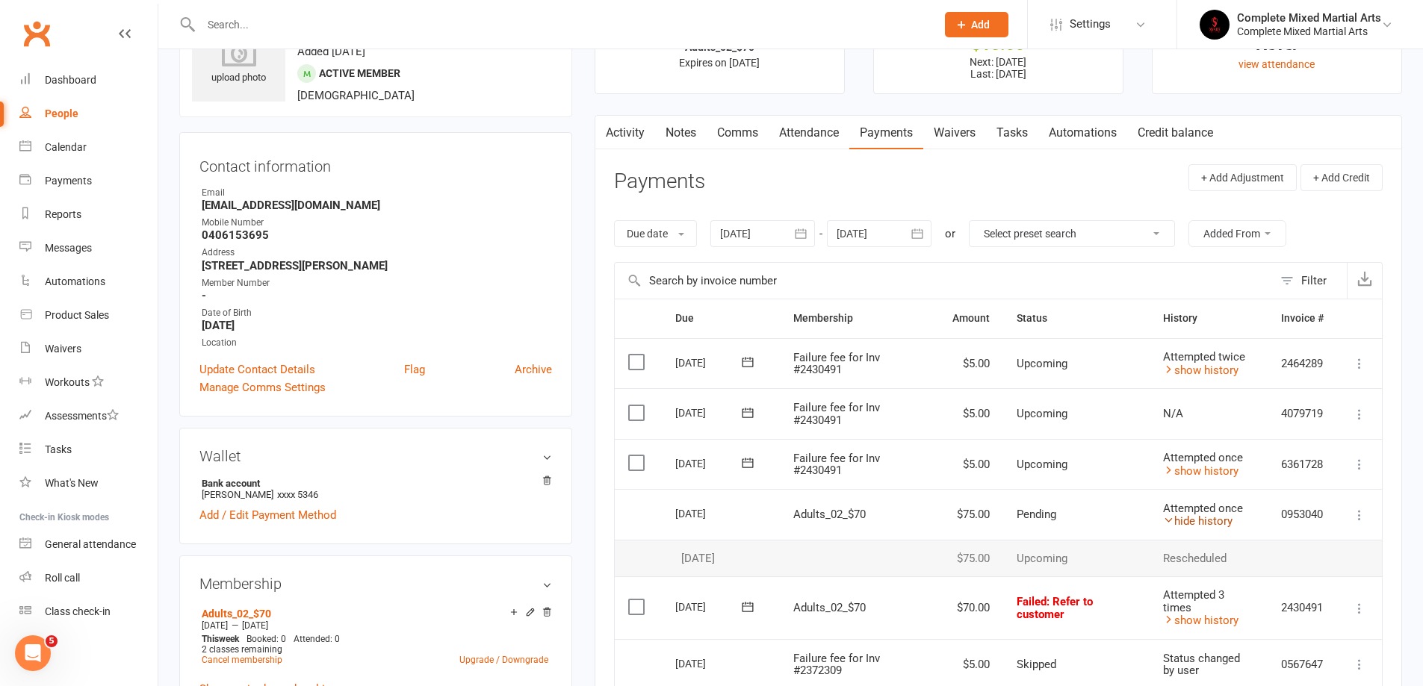
click at [1173, 518] on link "hide history" at bounding box center [1197, 521] width 69 height 13
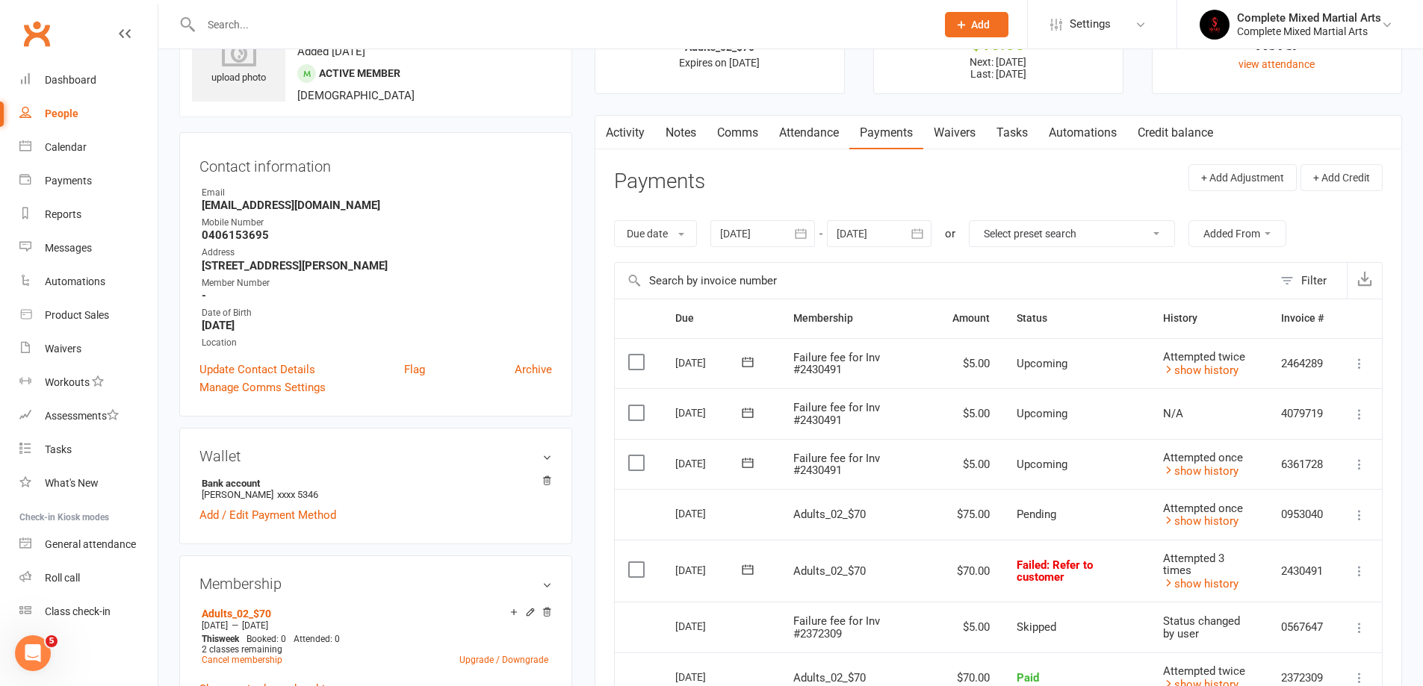
click at [642, 464] on label at bounding box center [638, 463] width 20 height 15
click at [638, 456] on input "checkbox" at bounding box center [633, 456] width 10 height 0
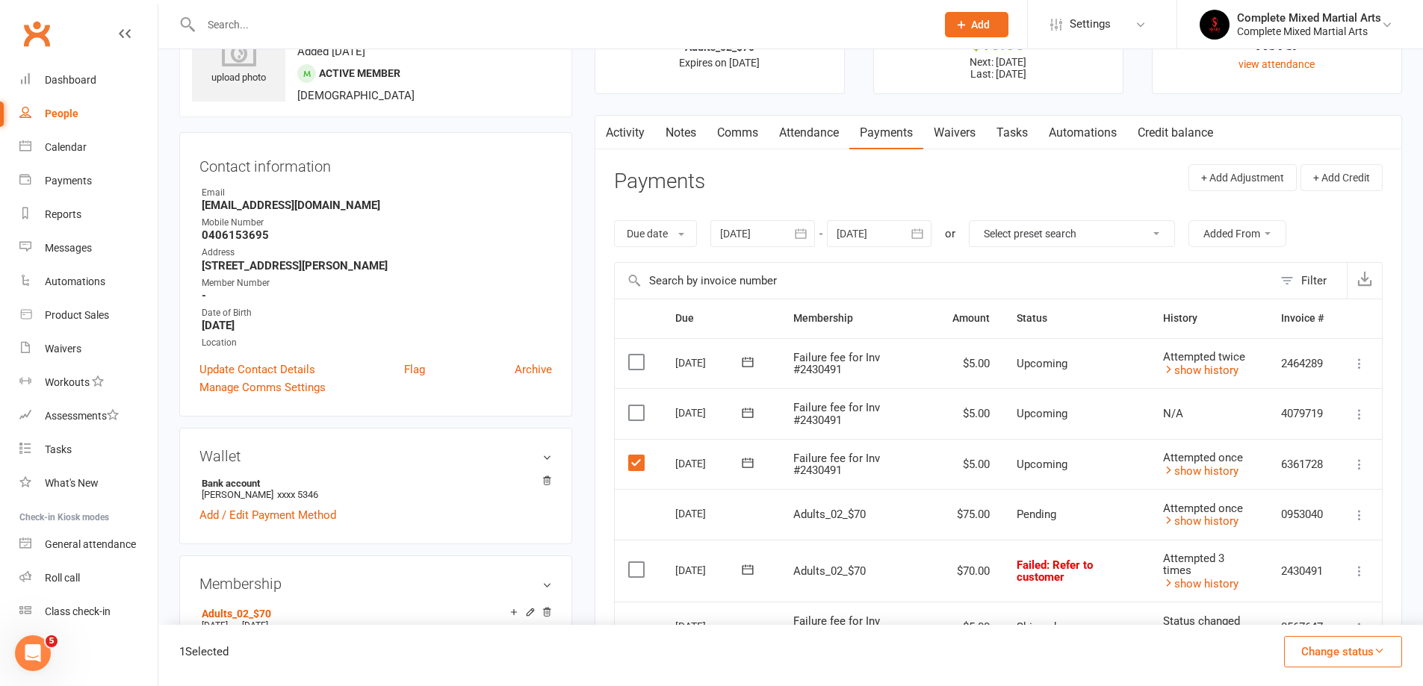
click at [638, 467] on label at bounding box center [638, 463] width 20 height 15
click at [638, 456] on input "checkbox" at bounding box center [633, 456] width 10 height 0
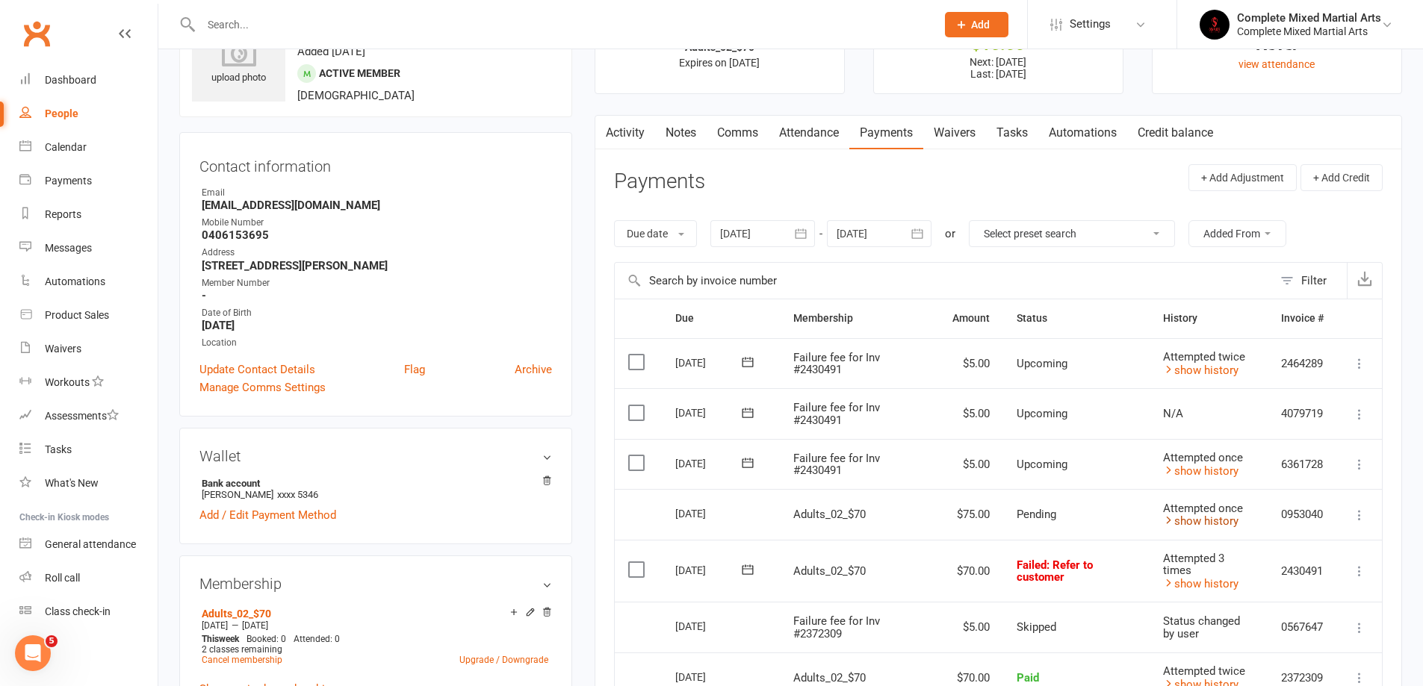
click at [1197, 520] on link "show history" at bounding box center [1200, 521] width 75 height 13
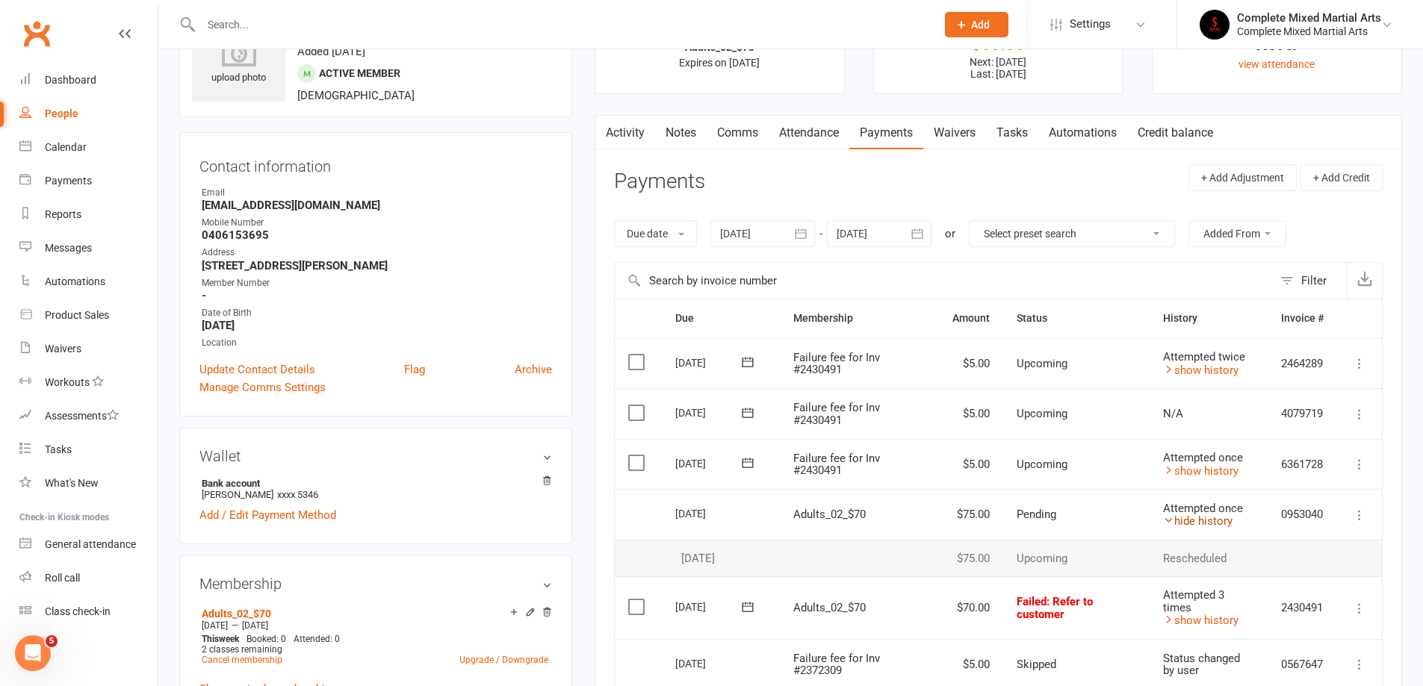
click at [1197, 520] on link "hide history" at bounding box center [1197, 521] width 69 height 13
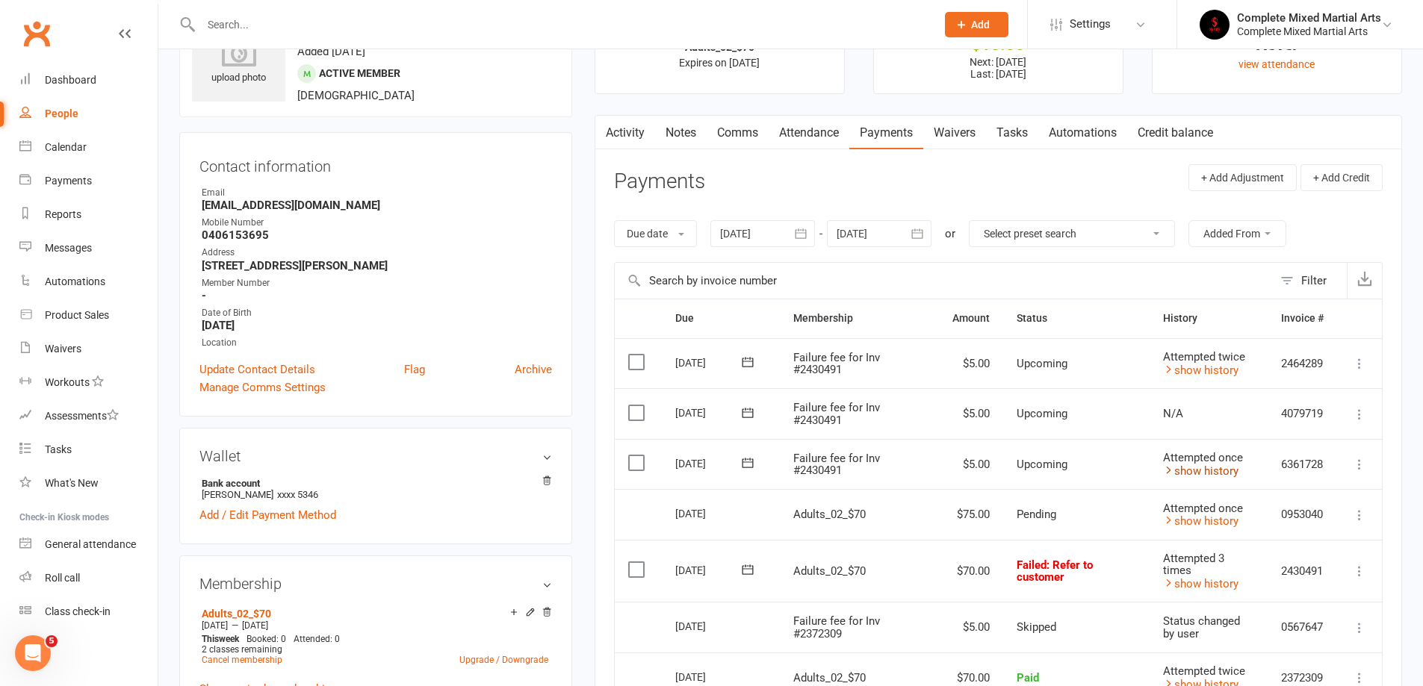
click at [1193, 474] on link "show history" at bounding box center [1200, 471] width 75 height 13
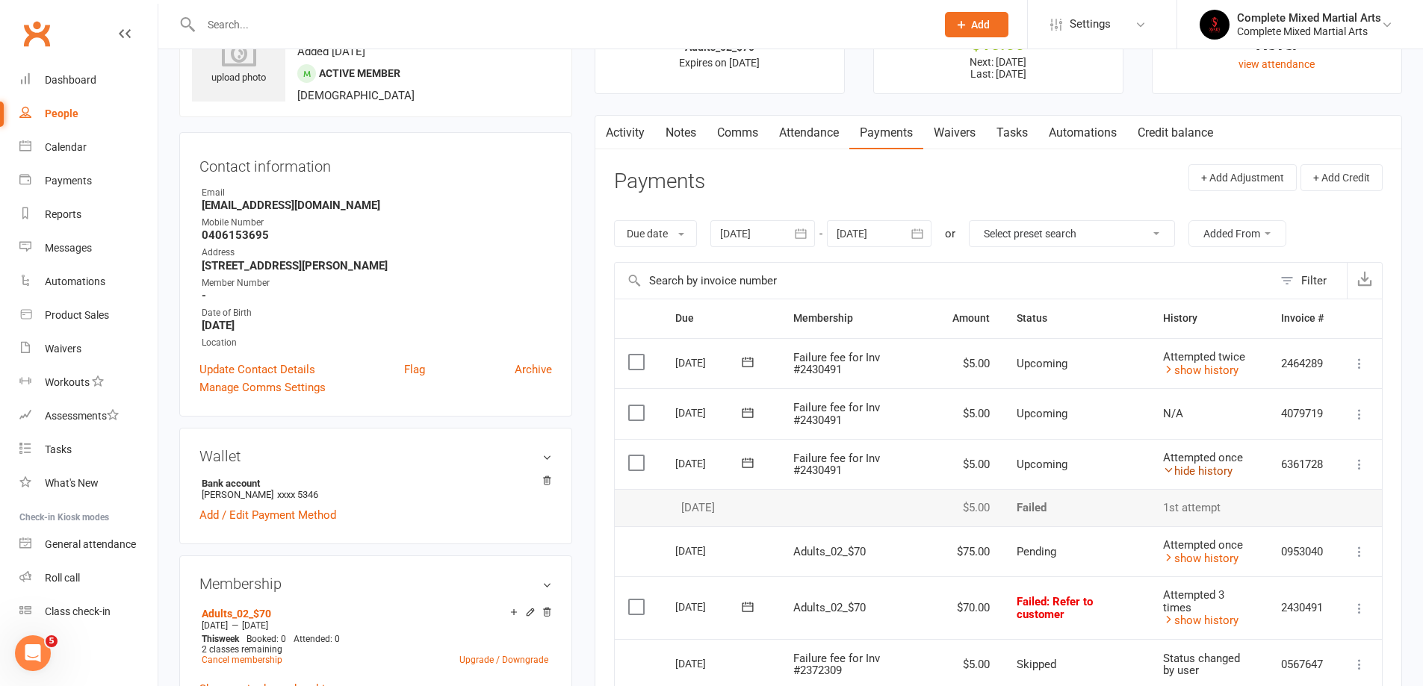
click at [1192, 474] on link "hide history" at bounding box center [1197, 471] width 69 height 13
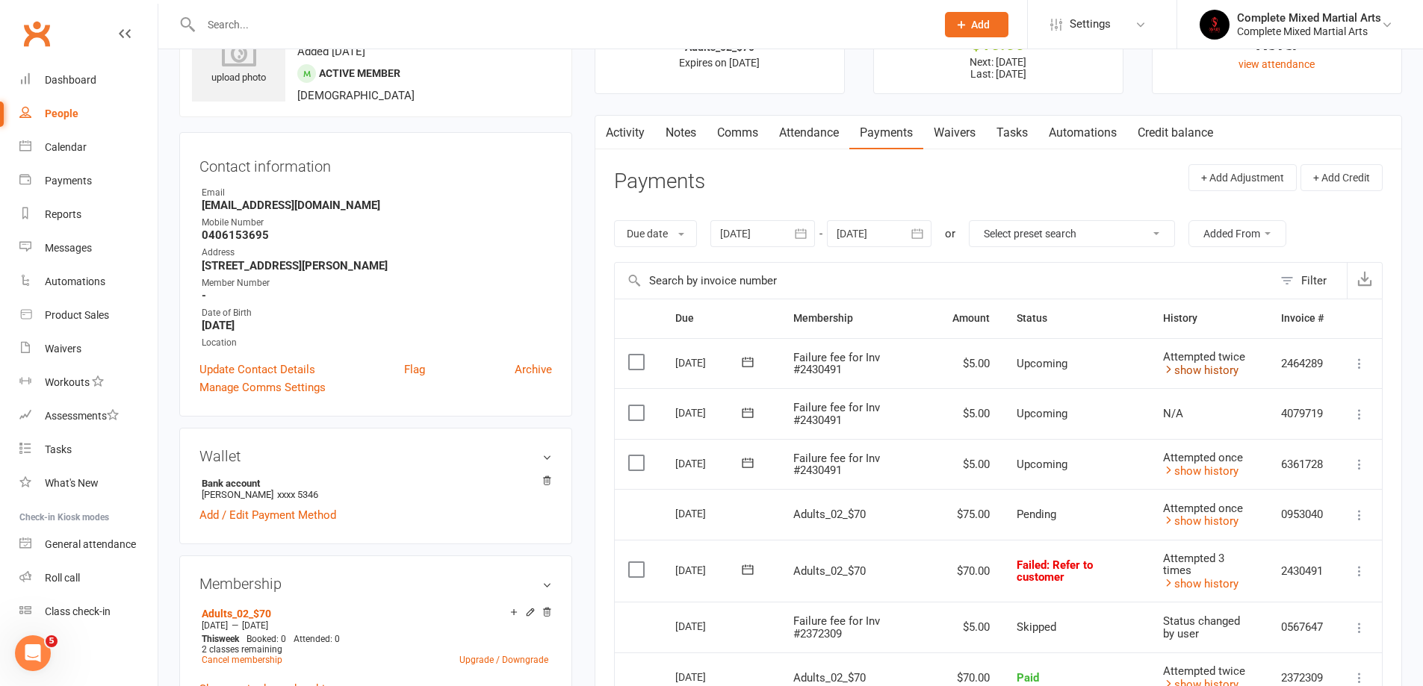
click at [1194, 374] on link "show history" at bounding box center [1200, 370] width 75 height 13
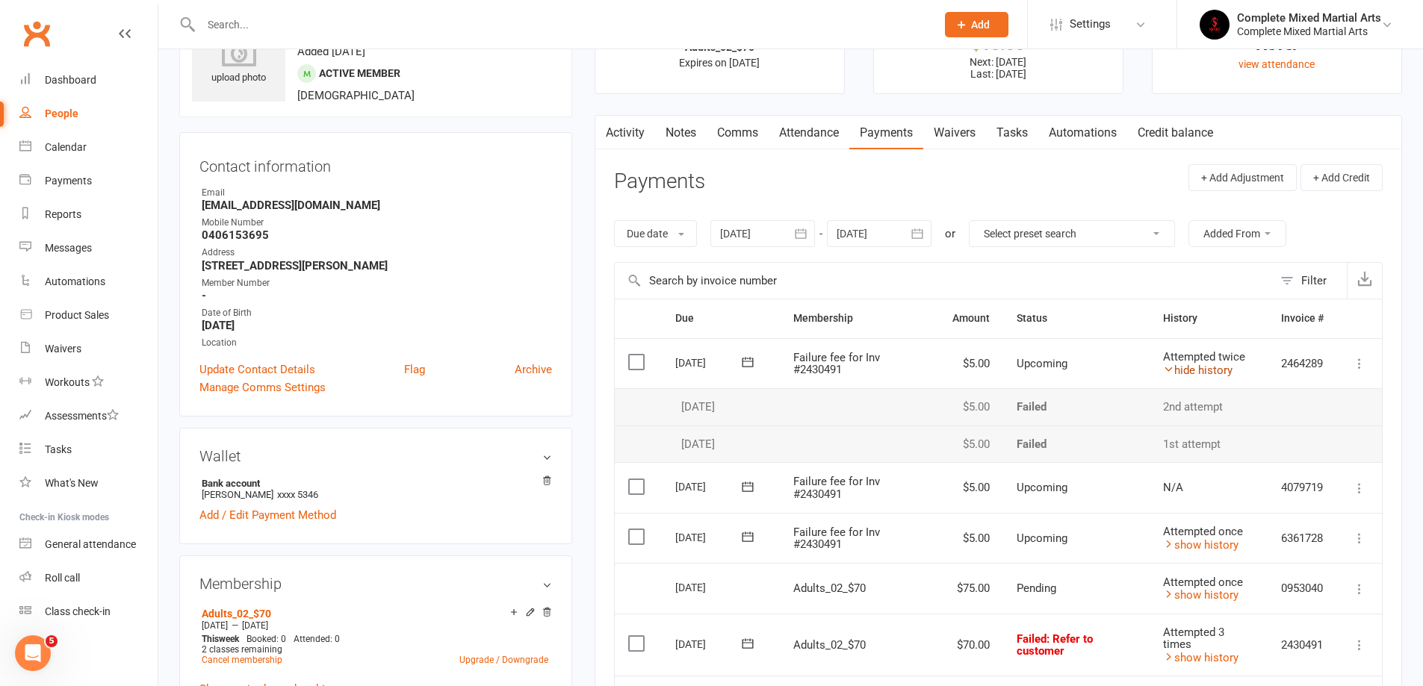
click at [1194, 374] on link "hide history" at bounding box center [1197, 370] width 69 height 13
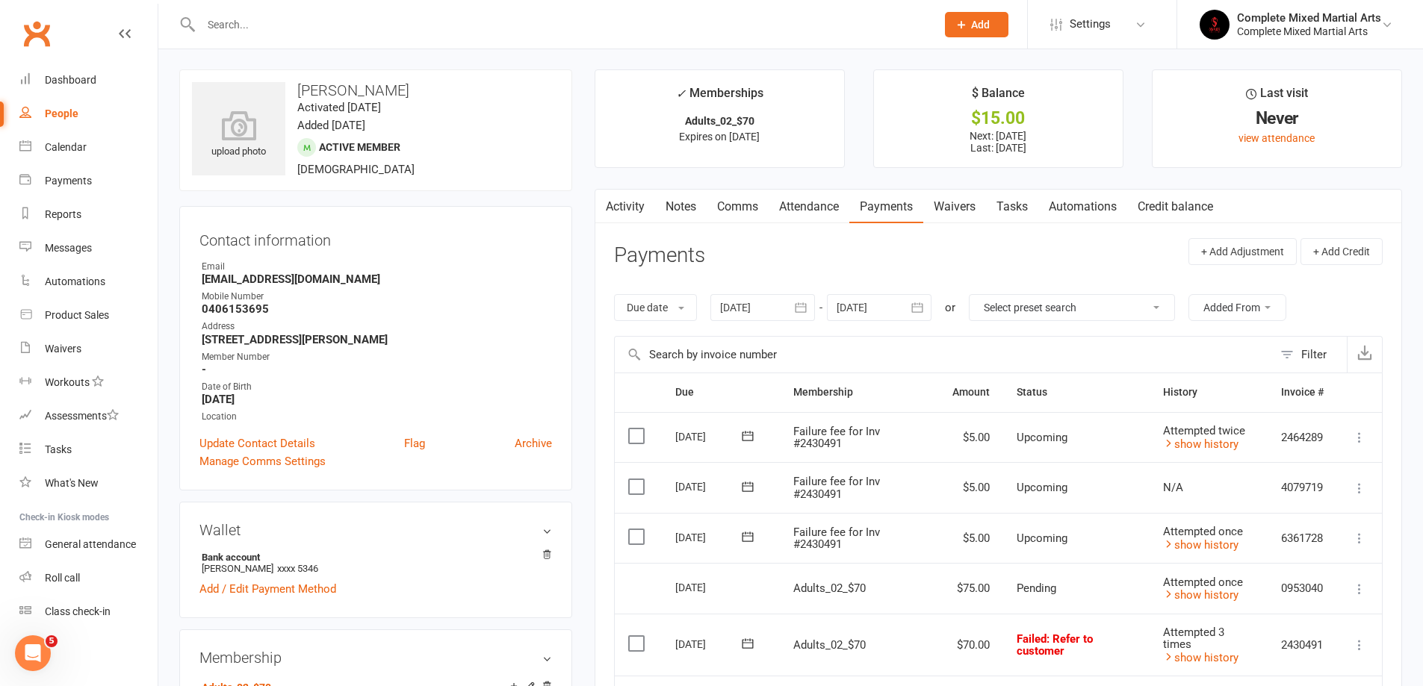
scroll to position [0, 0]
click at [258, 15] on input "text" at bounding box center [560, 24] width 729 height 21
click at [96, 190] on link "Payments" at bounding box center [88, 181] width 138 height 34
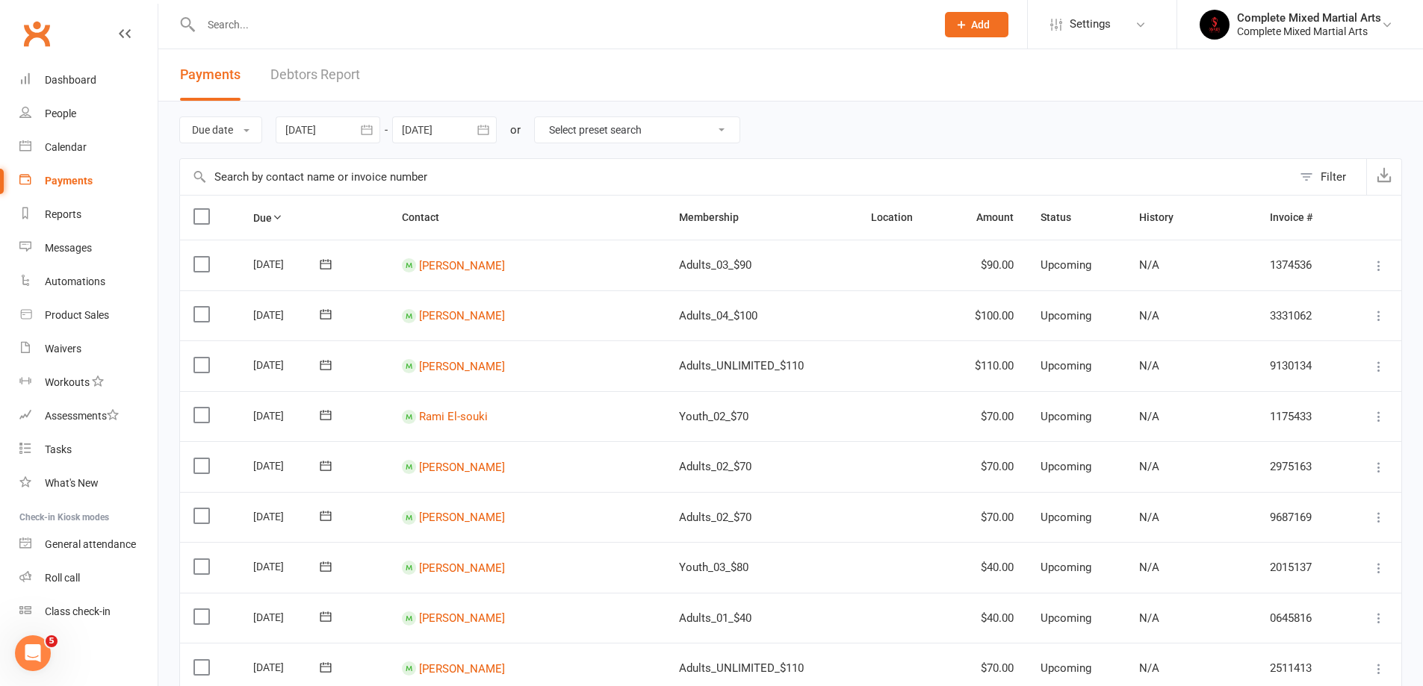
click at [43, 181] on link "Payments" at bounding box center [88, 181] width 138 height 34
click at [73, 119] on div "People" at bounding box center [60, 114] width 31 height 12
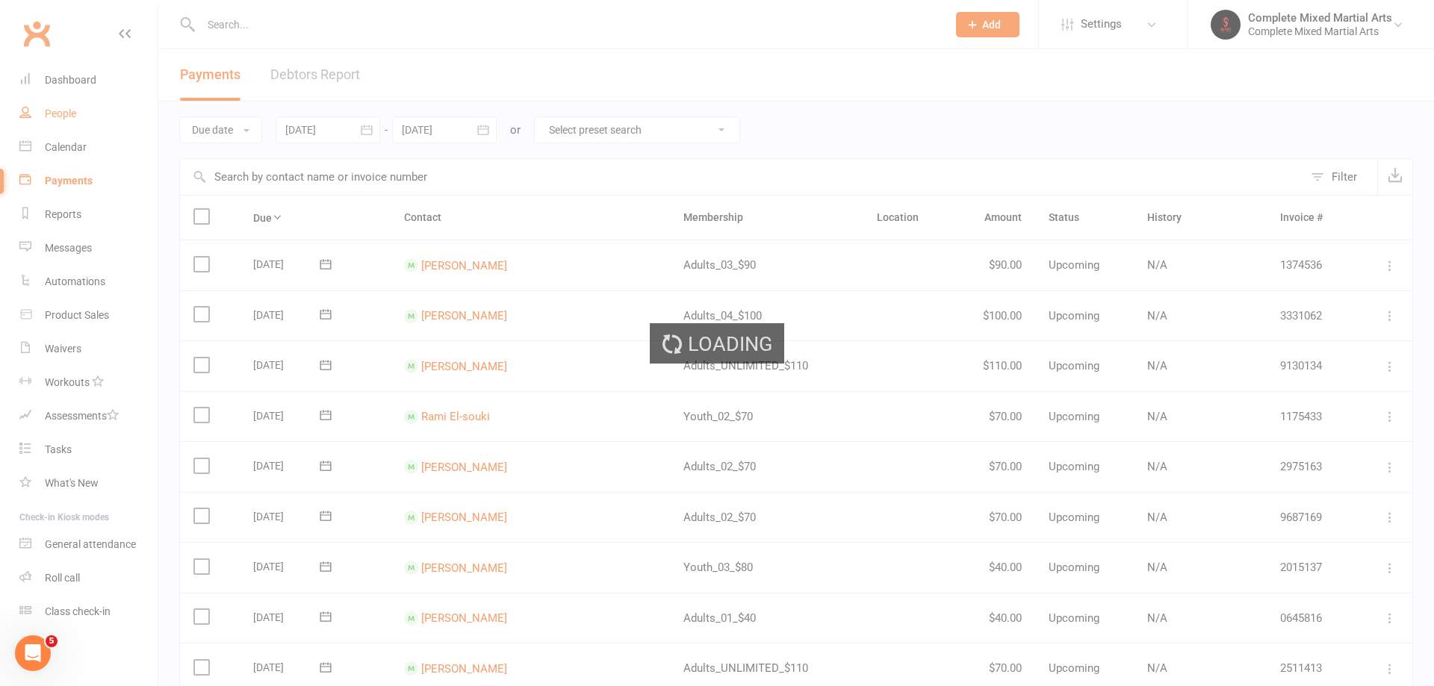
select select "100"
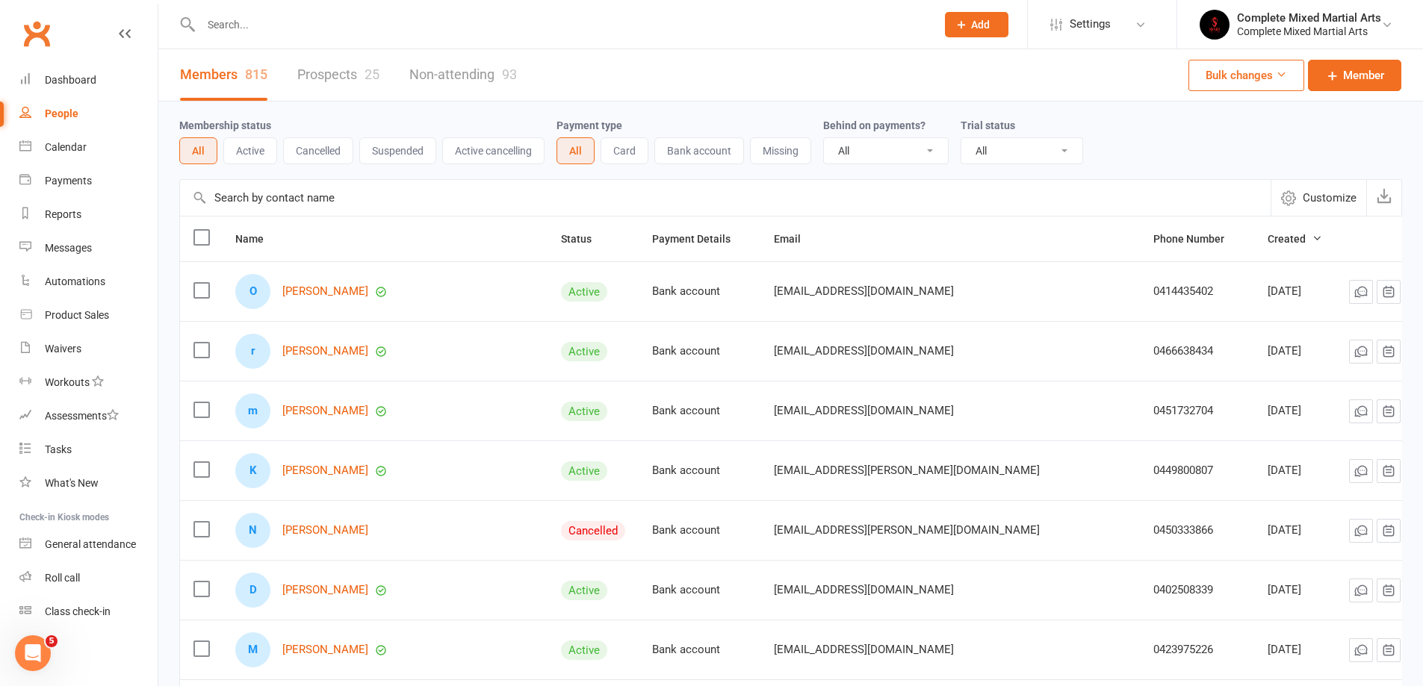
click at [54, 108] on div "People" at bounding box center [62, 114] width 34 height 12
click at [326, 352] on link "[PERSON_NAME]" at bounding box center [325, 351] width 86 height 13
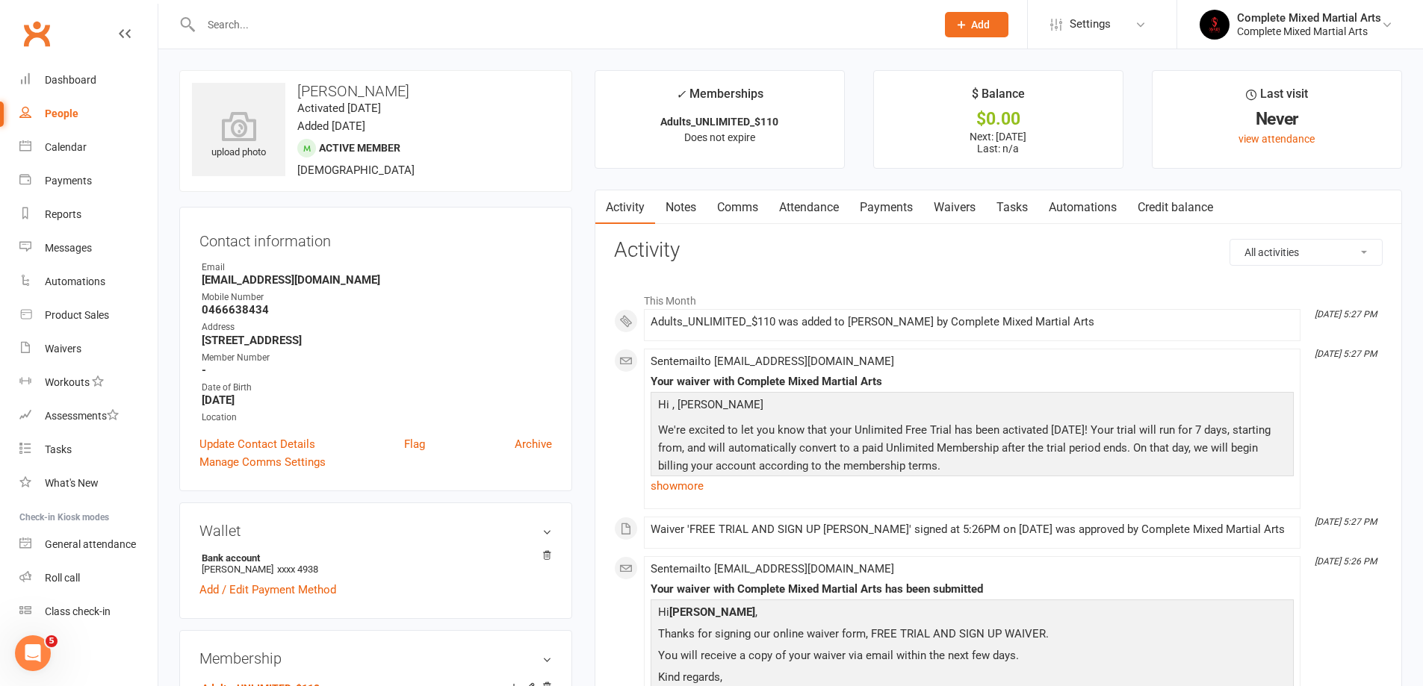
click at [87, 100] on link "People" at bounding box center [88, 114] width 138 height 34
select select "100"
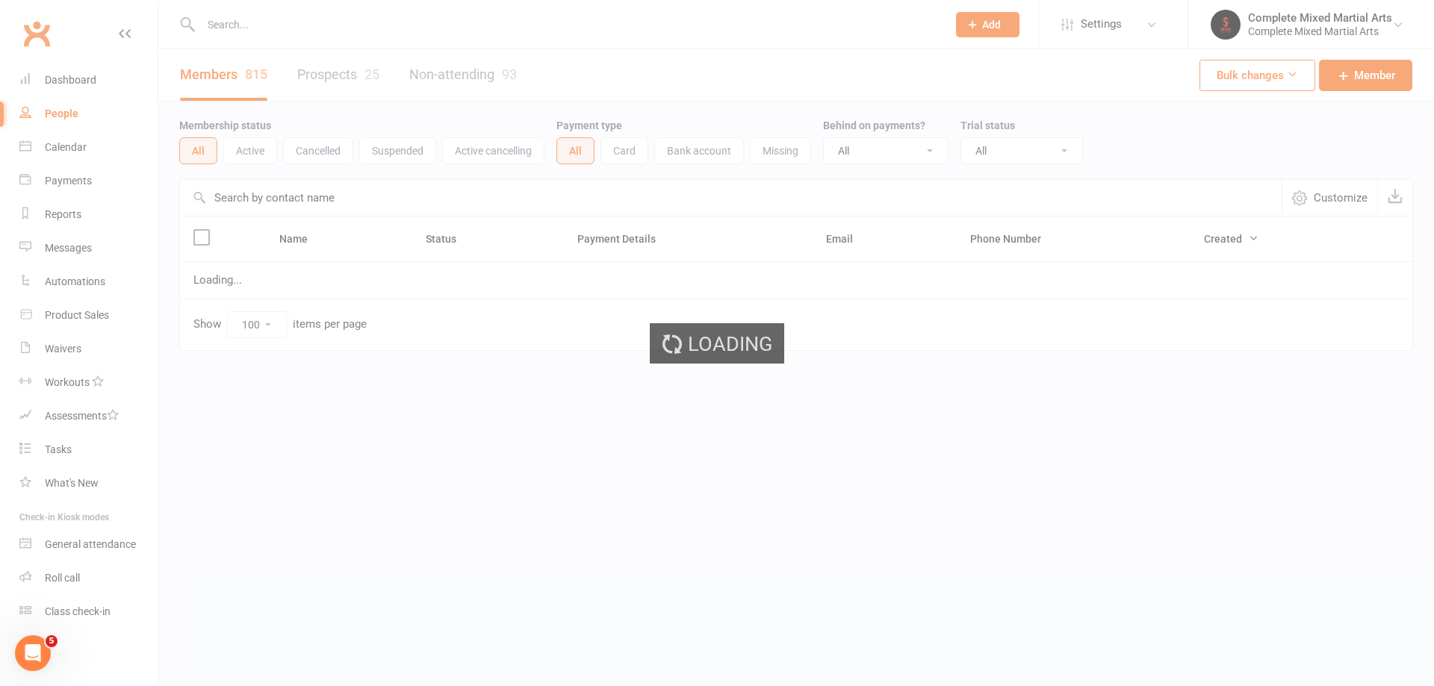
click at [75, 184] on div "Loading" at bounding box center [717, 343] width 1434 height 686
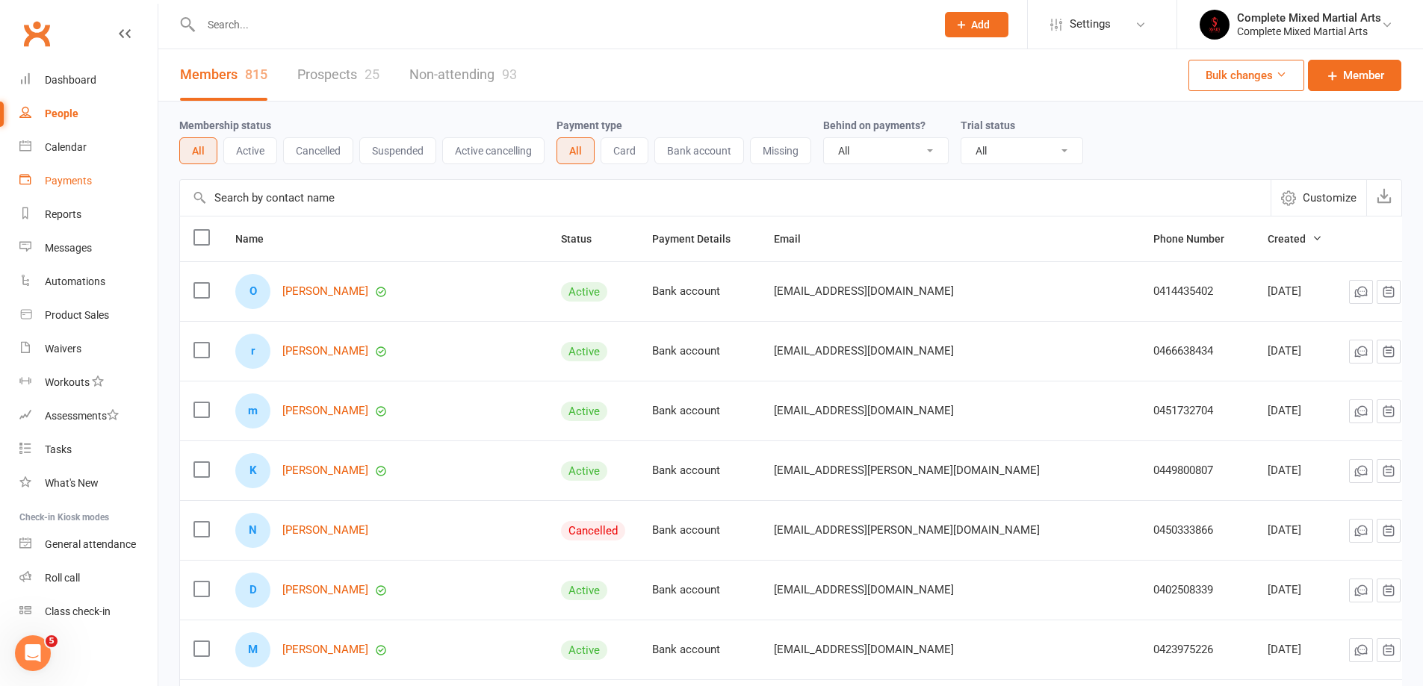
click at [63, 173] on link "Payments" at bounding box center [88, 181] width 138 height 34
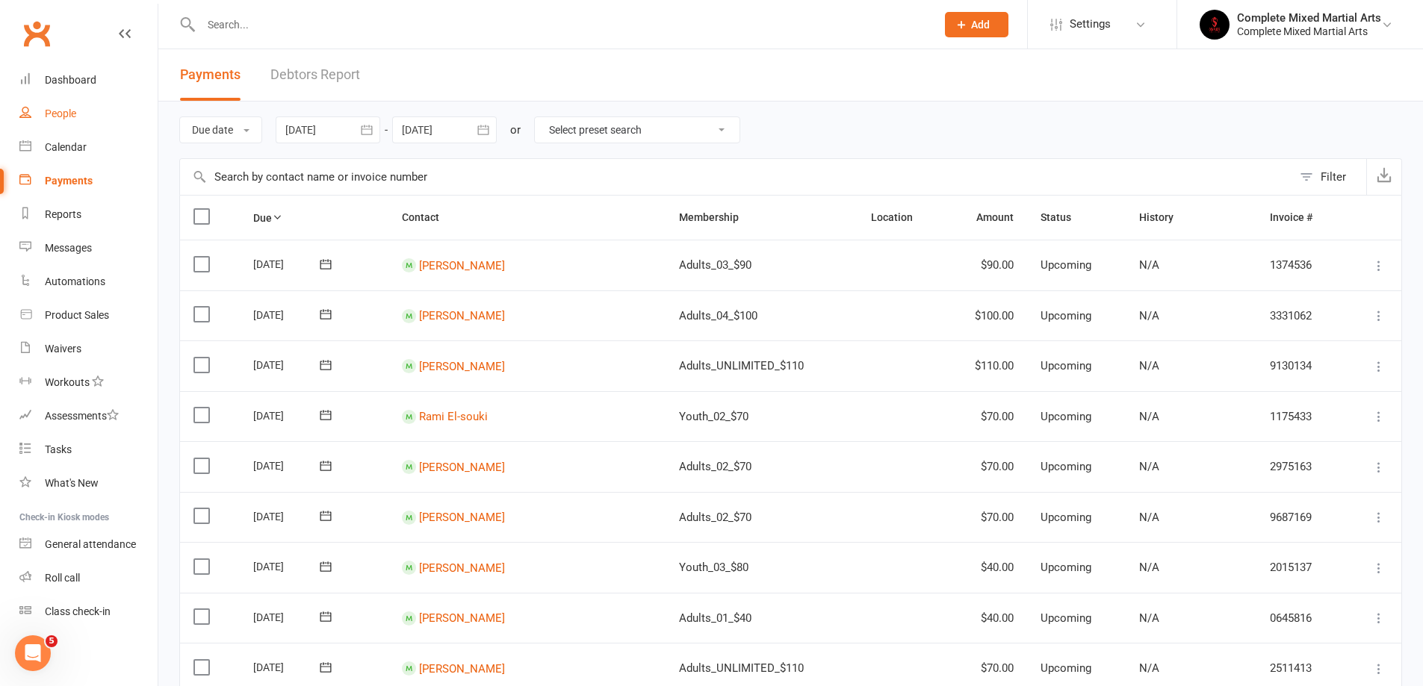
click at [79, 114] on link "People" at bounding box center [88, 114] width 138 height 34
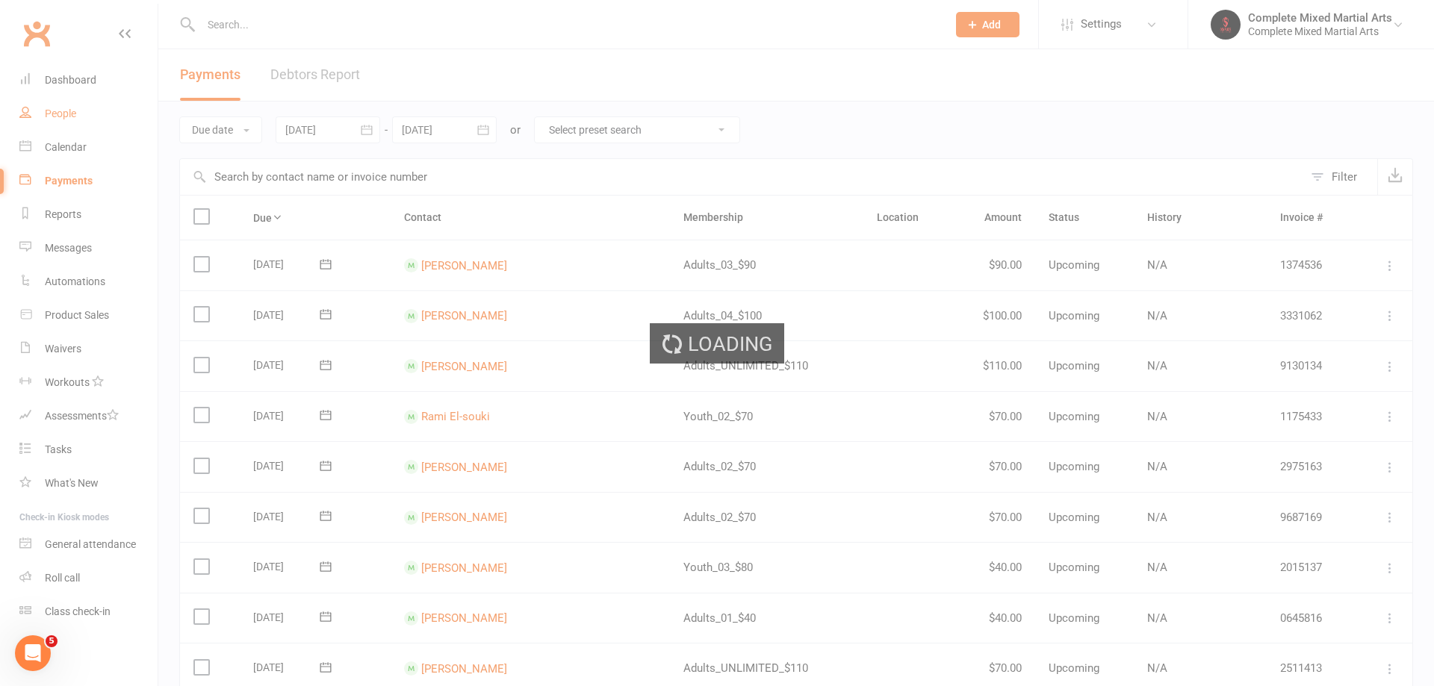
select select "100"
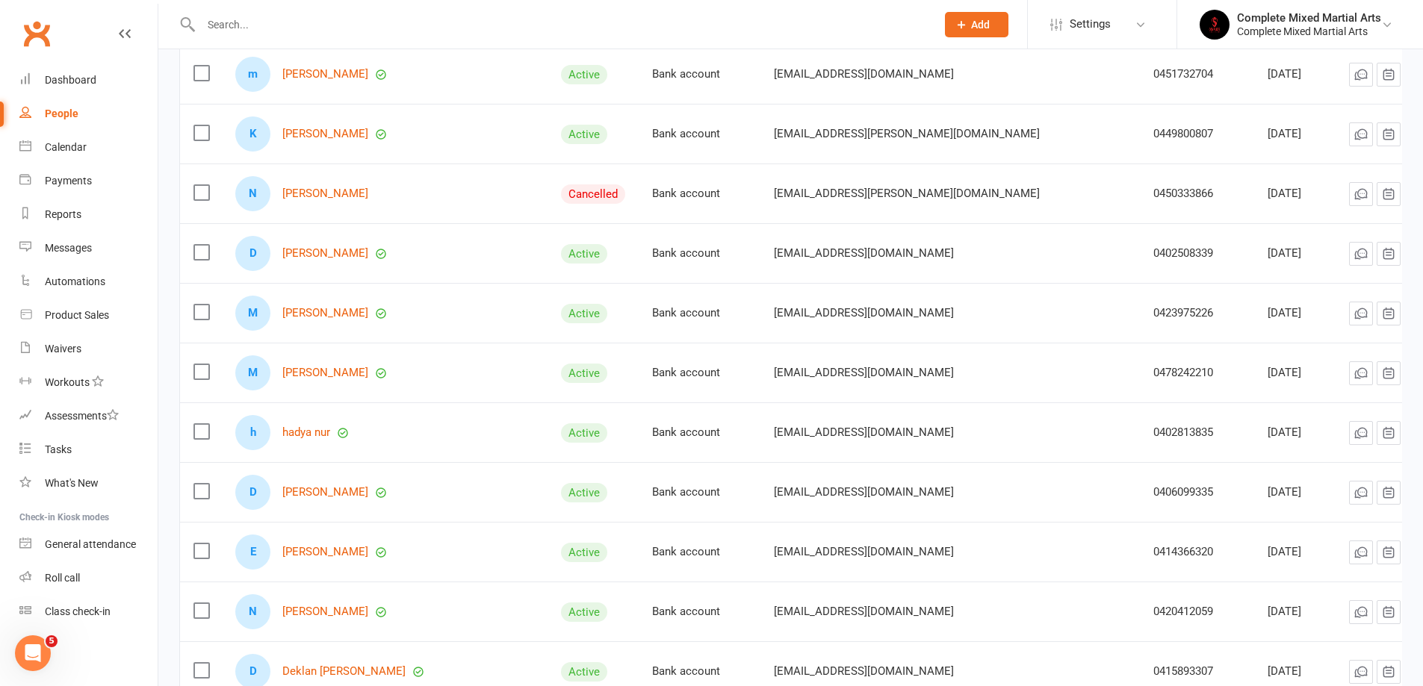
scroll to position [373, 0]
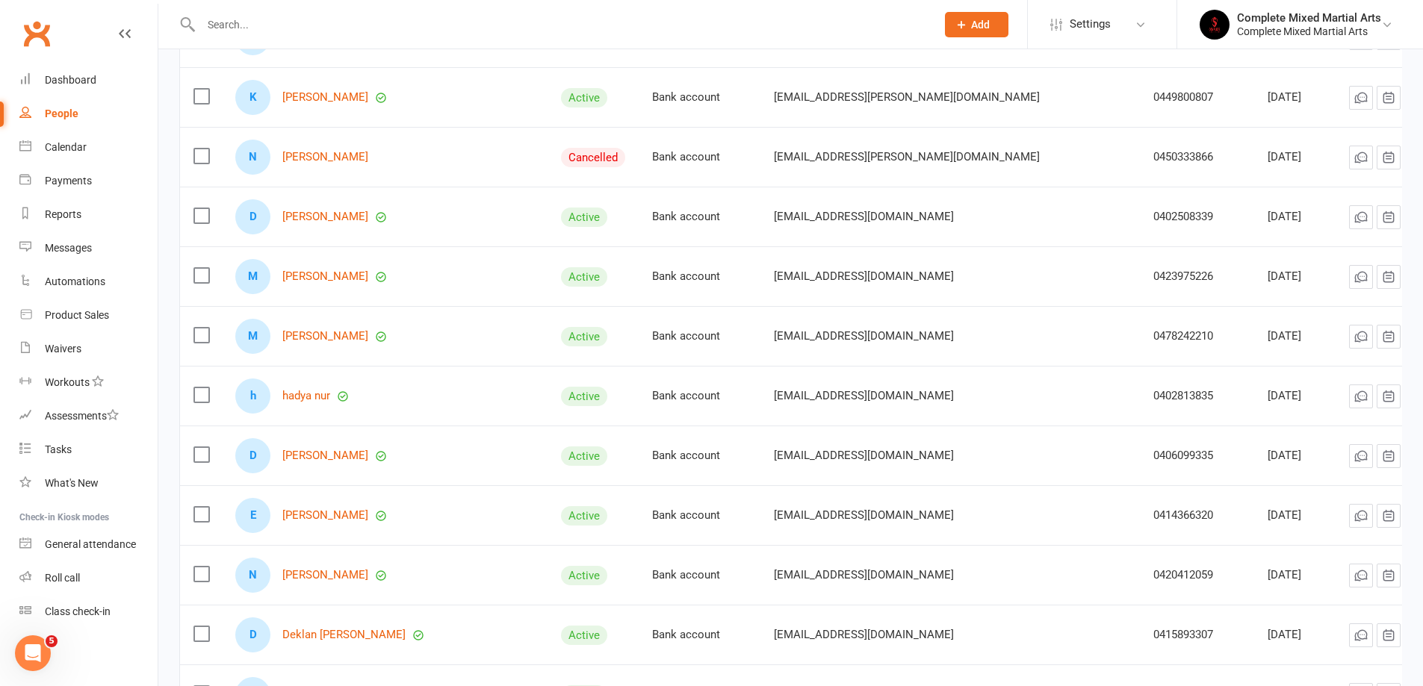
click at [73, 117] on div "People" at bounding box center [62, 114] width 34 height 12
click at [232, 25] on input "text" at bounding box center [560, 24] width 729 height 21
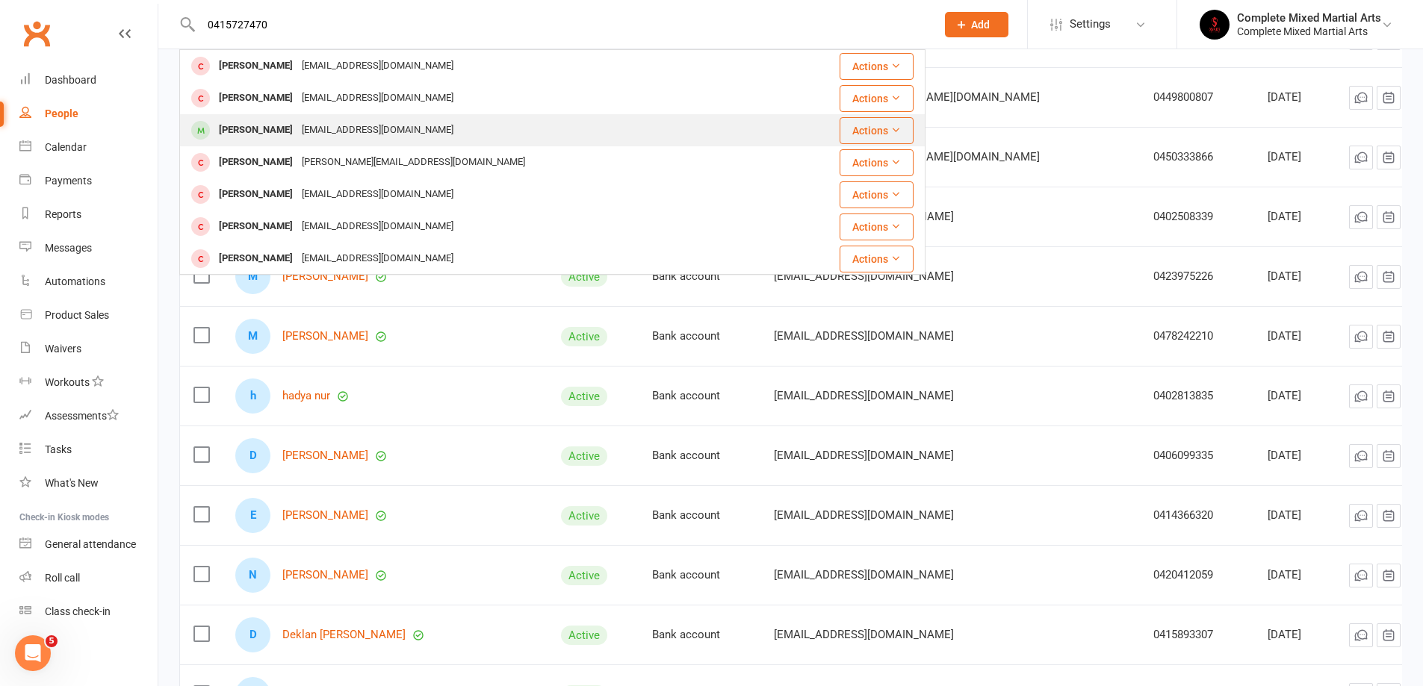
type input "0415727470"
click at [559, 143] on div "Fahad Syed syedfahad325@gmail.com" at bounding box center [480, 130] width 598 height 31
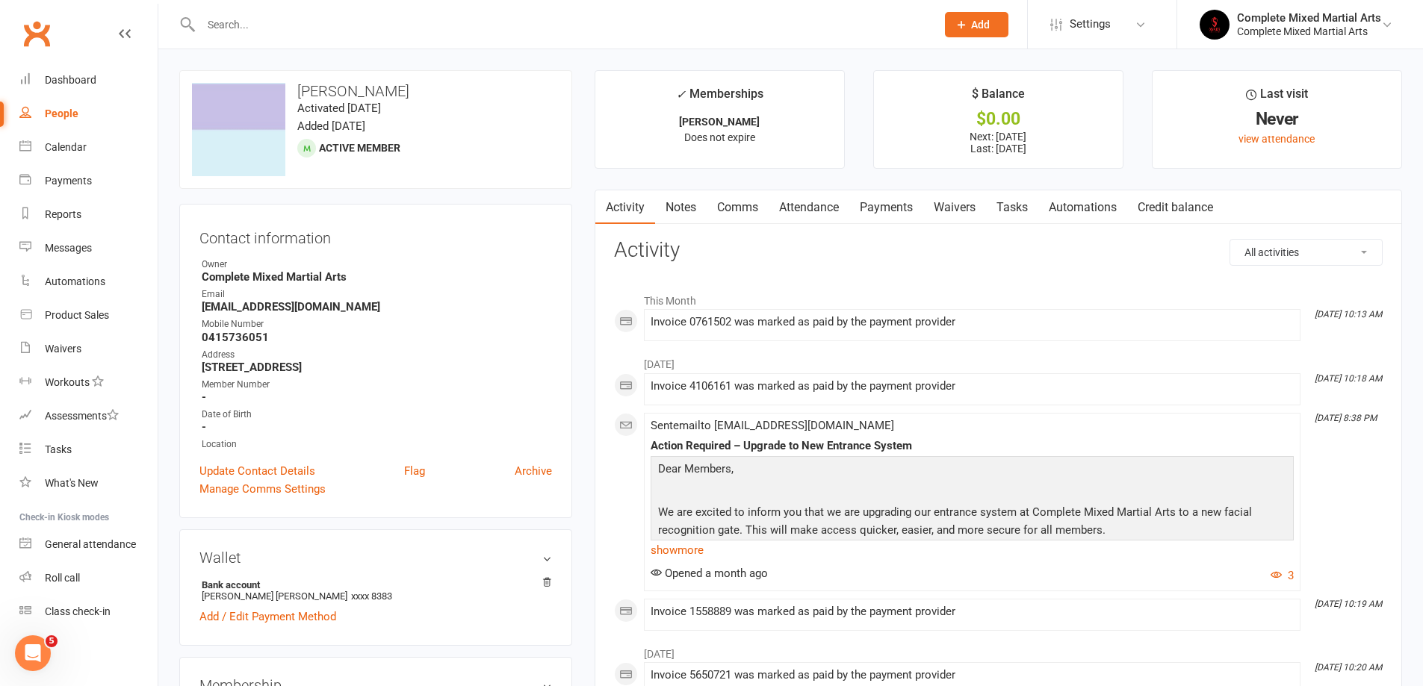
click at [397, 22] on input "text" at bounding box center [560, 24] width 729 height 21
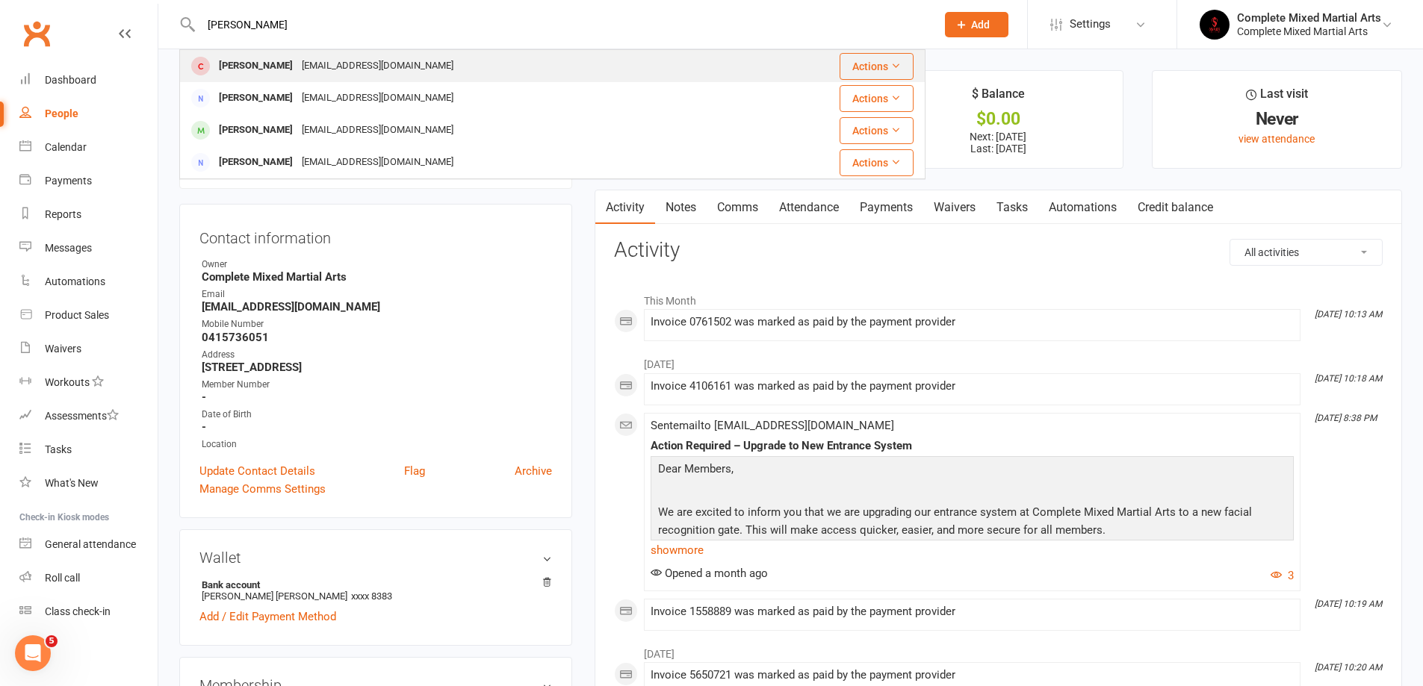
type input "asghar m"
click at [279, 67] on div "[PERSON_NAME]" at bounding box center [255, 66] width 83 height 22
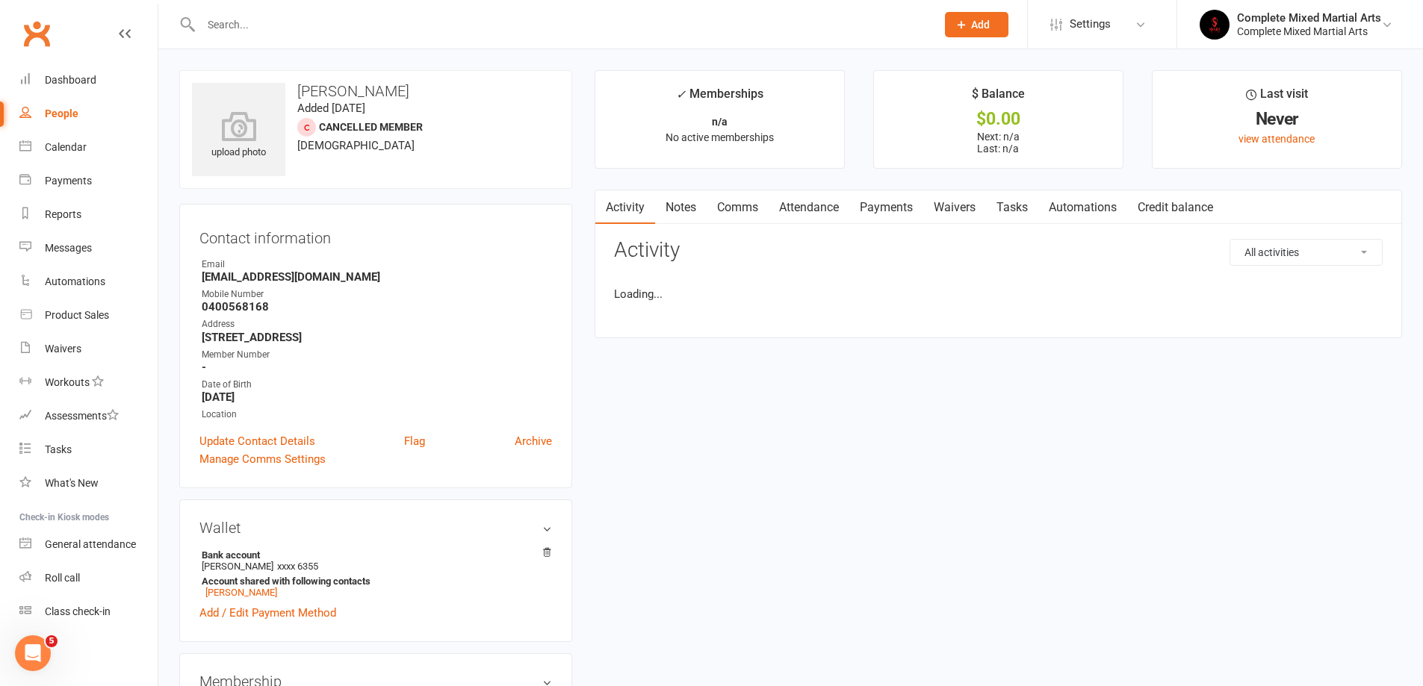
click at [890, 217] on link "Payments" at bounding box center [886, 207] width 74 height 34
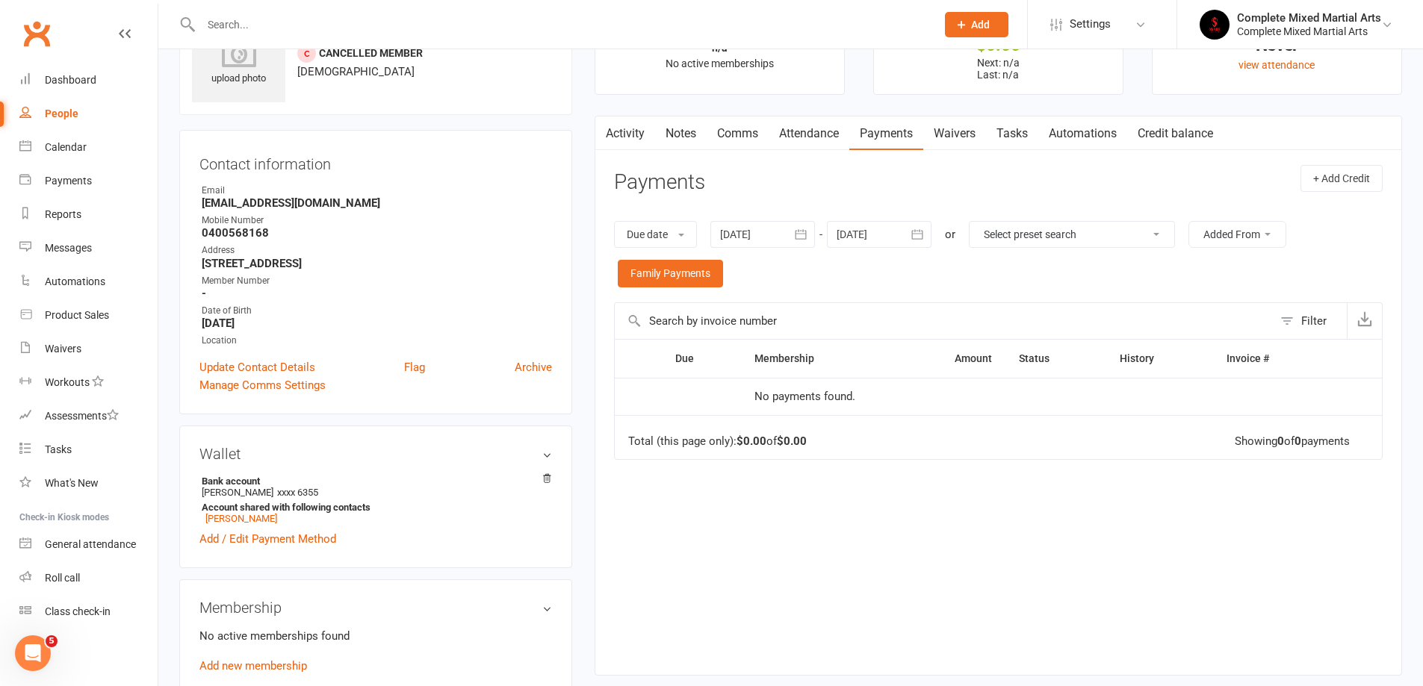
scroll to position [75, 0]
drag, startPoint x: 238, startPoint y: 497, endPoint x: 201, endPoint y: 498, distance: 37.4
click at [201, 498] on li "Bank account Asghar Mushtak xxxx 6355 Account shared with following contacts Az…" at bounding box center [375, 499] width 352 height 53
click at [217, 497] on li "Bank account Asghar Mushtak xxxx 6355 Account shared with following contacts Az…" at bounding box center [375, 499] width 352 height 53
click at [292, 540] on link "Add / Edit Payment Method" at bounding box center [267, 538] width 137 height 18
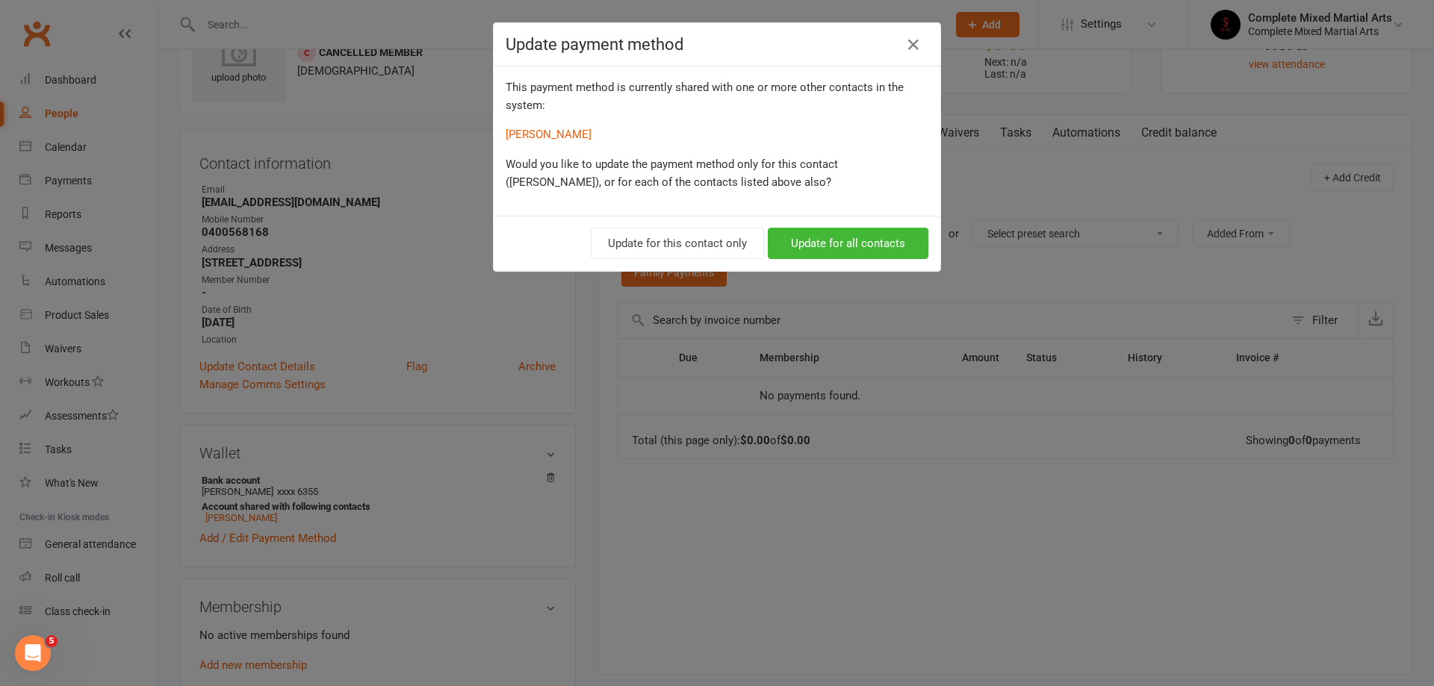
click at [610, 137] on li "[PERSON_NAME]" at bounding box center [717, 134] width 423 height 18
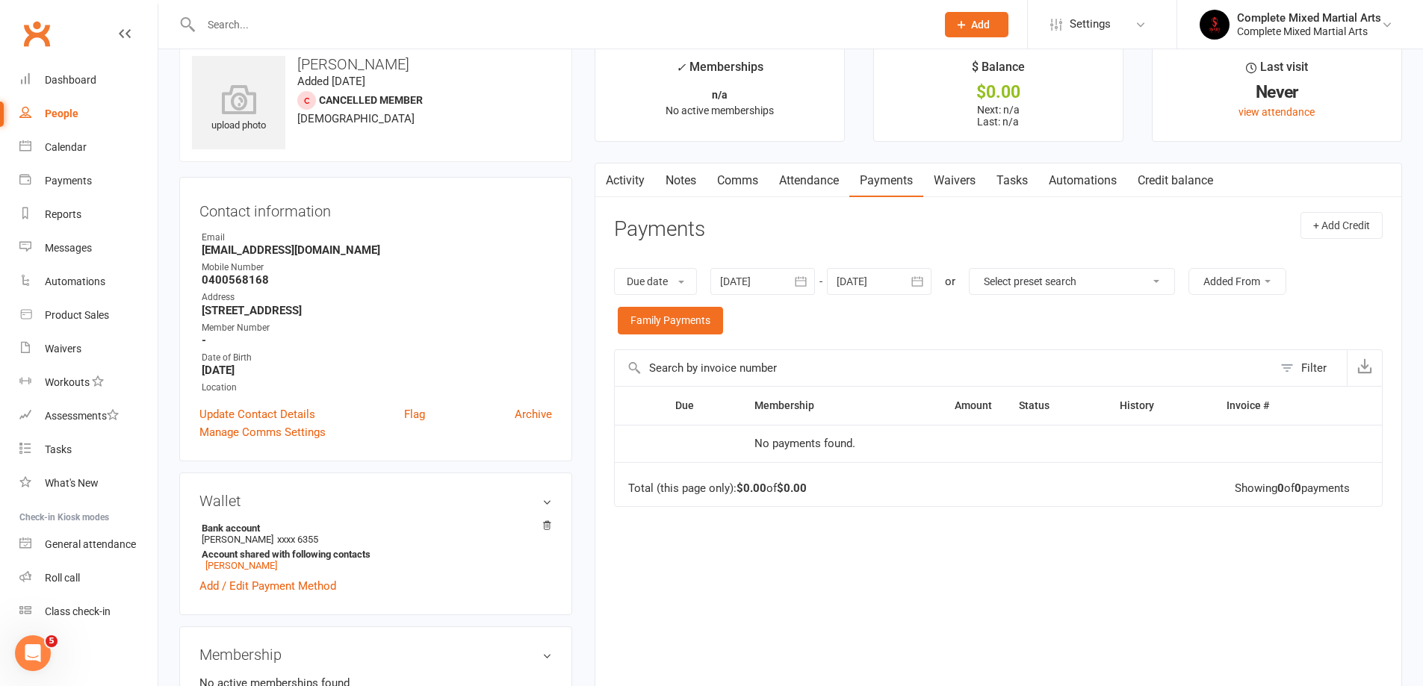
scroll to position [0, 0]
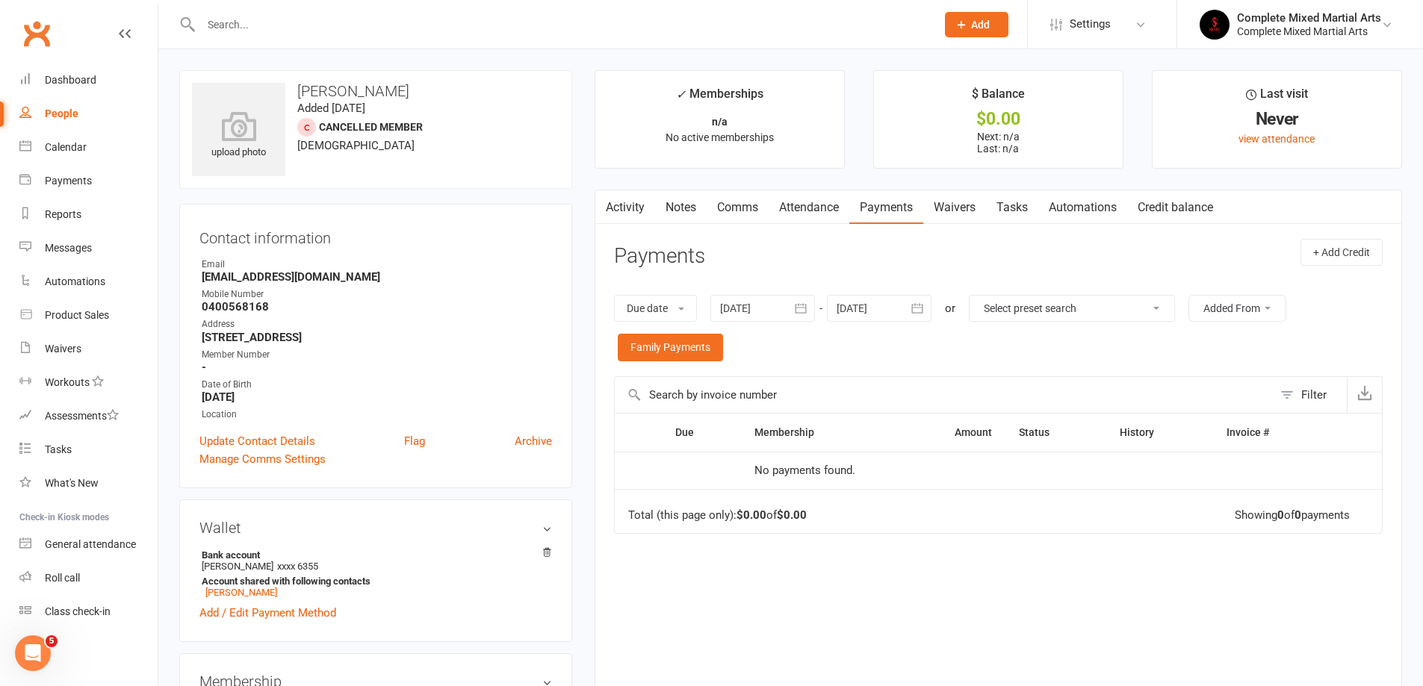
click at [342, 46] on div at bounding box center [552, 24] width 746 height 49
click at [350, 34] on input "text" at bounding box center [560, 24] width 729 height 21
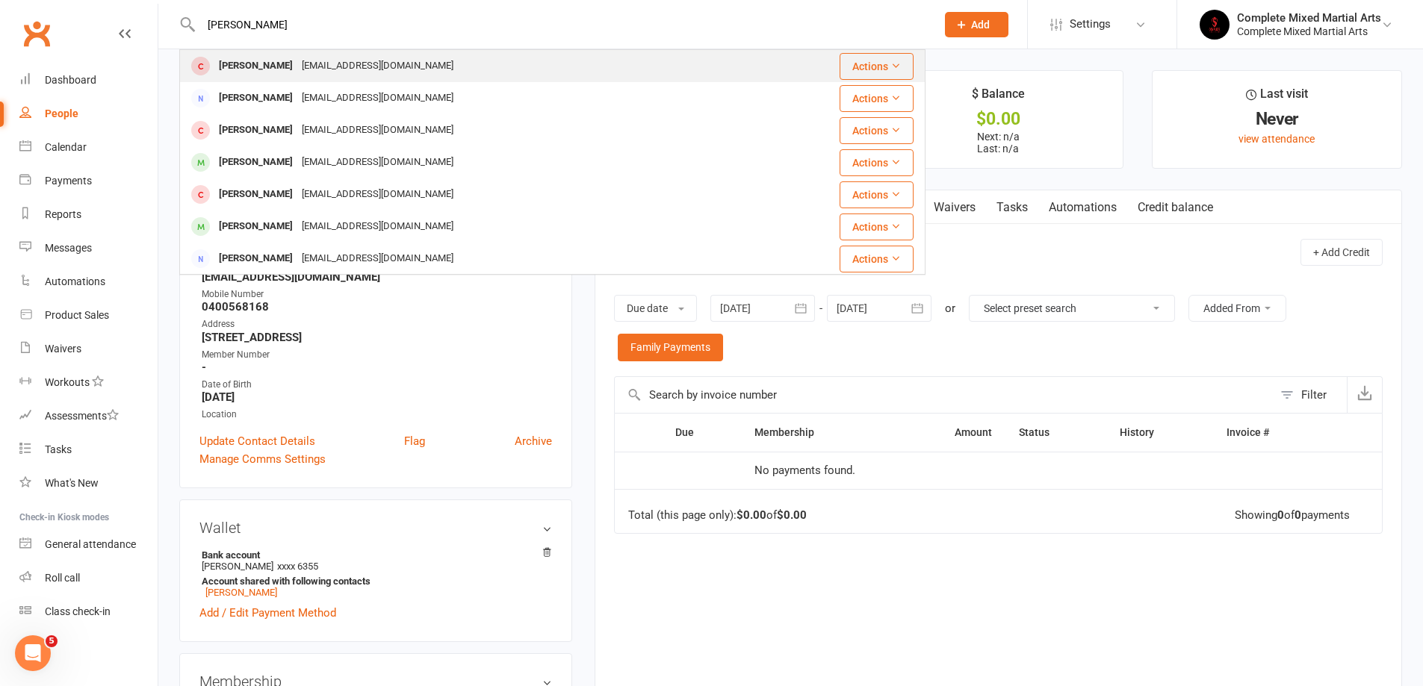
type input "ali mushtaq"
click at [367, 54] on div "Asghar Mushtaq asgharmushtaq2001@gmail.com" at bounding box center [481, 66] width 600 height 31
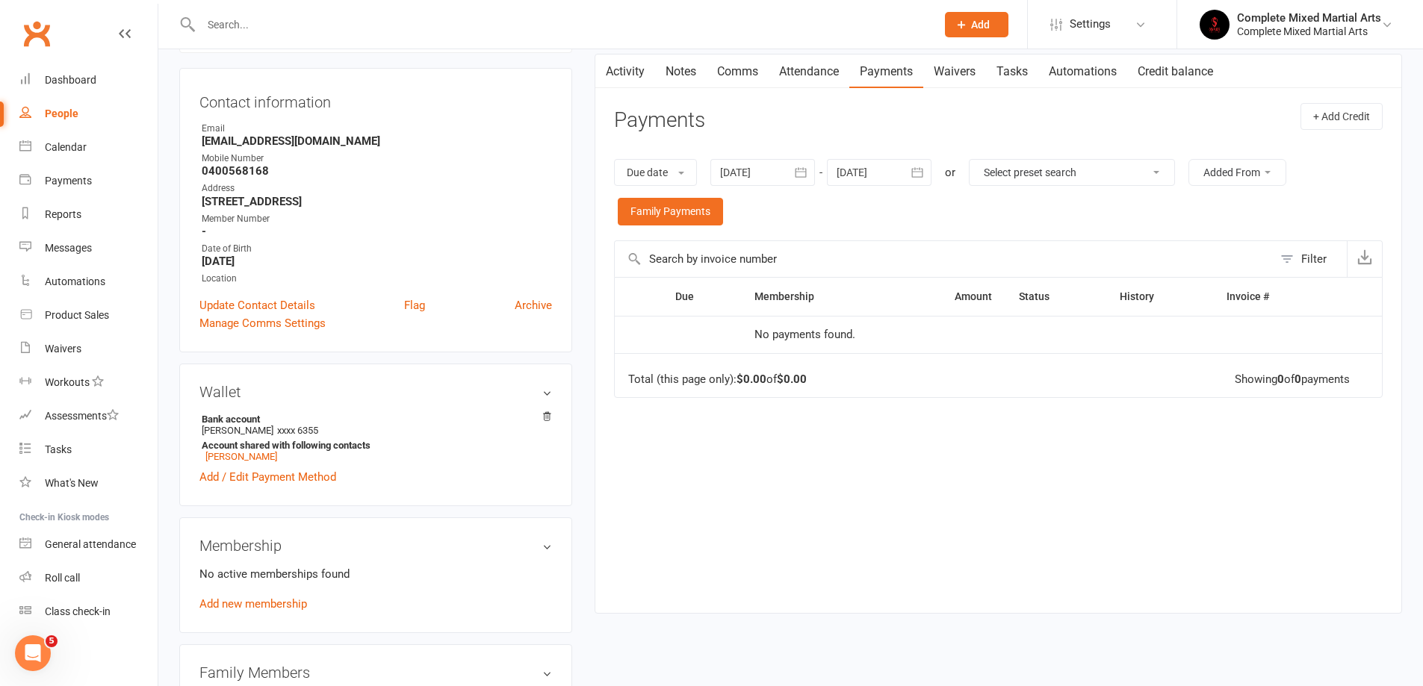
scroll to position [149, 0]
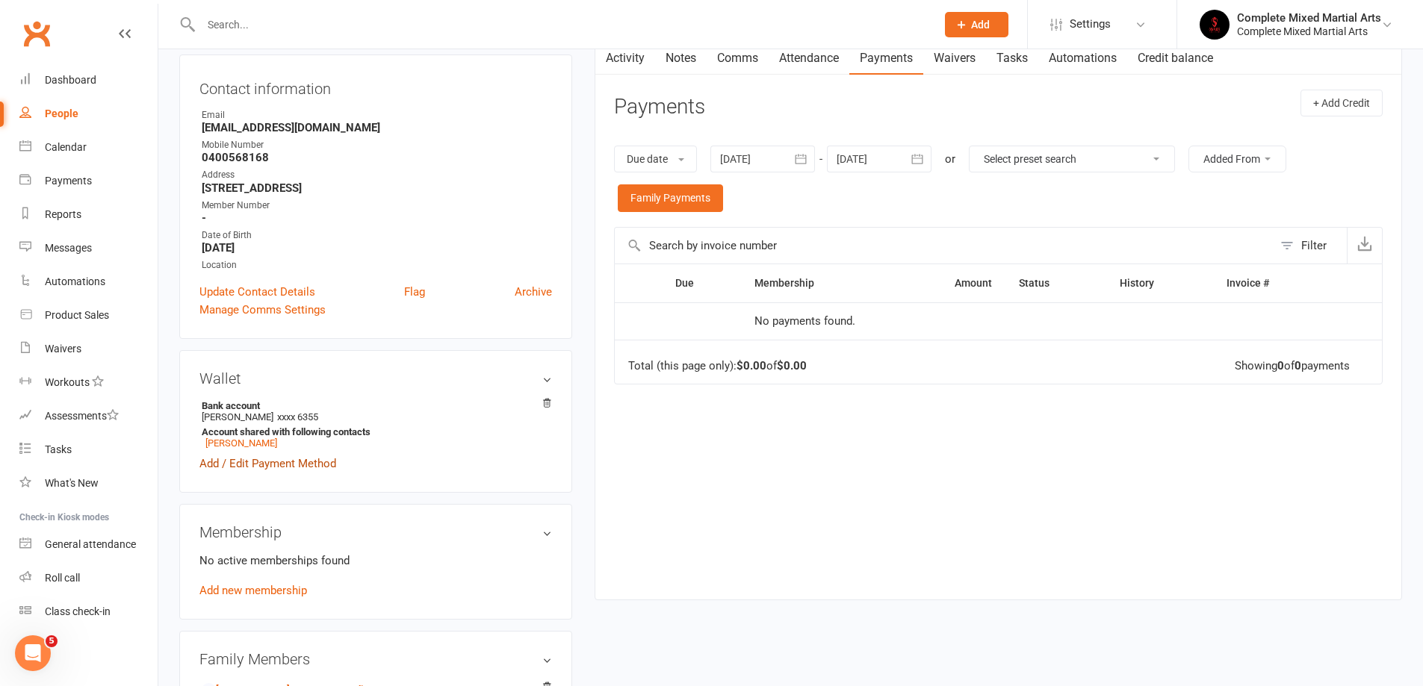
click at [319, 467] on link "Add / Edit Payment Method" at bounding box center [267, 464] width 137 height 18
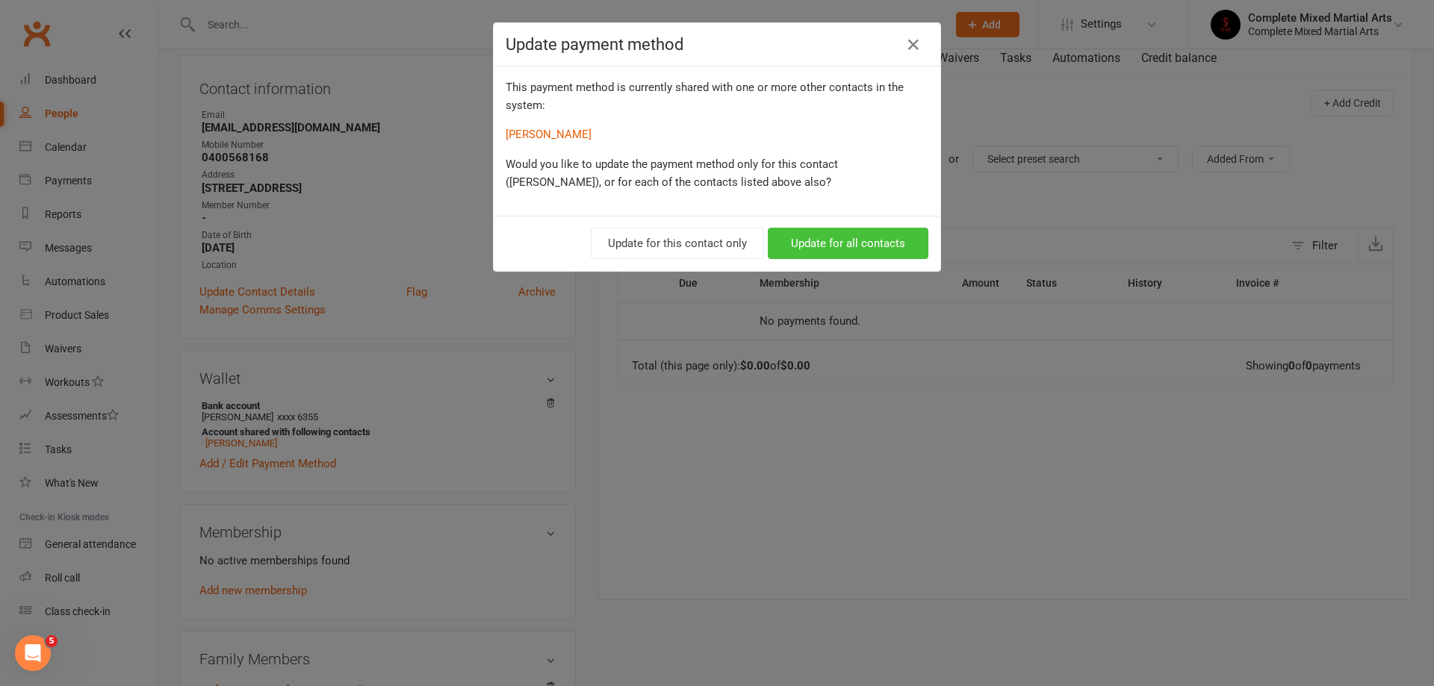
click at [818, 246] on button "Update for all contacts" at bounding box center [848, 243] width 161 height 31
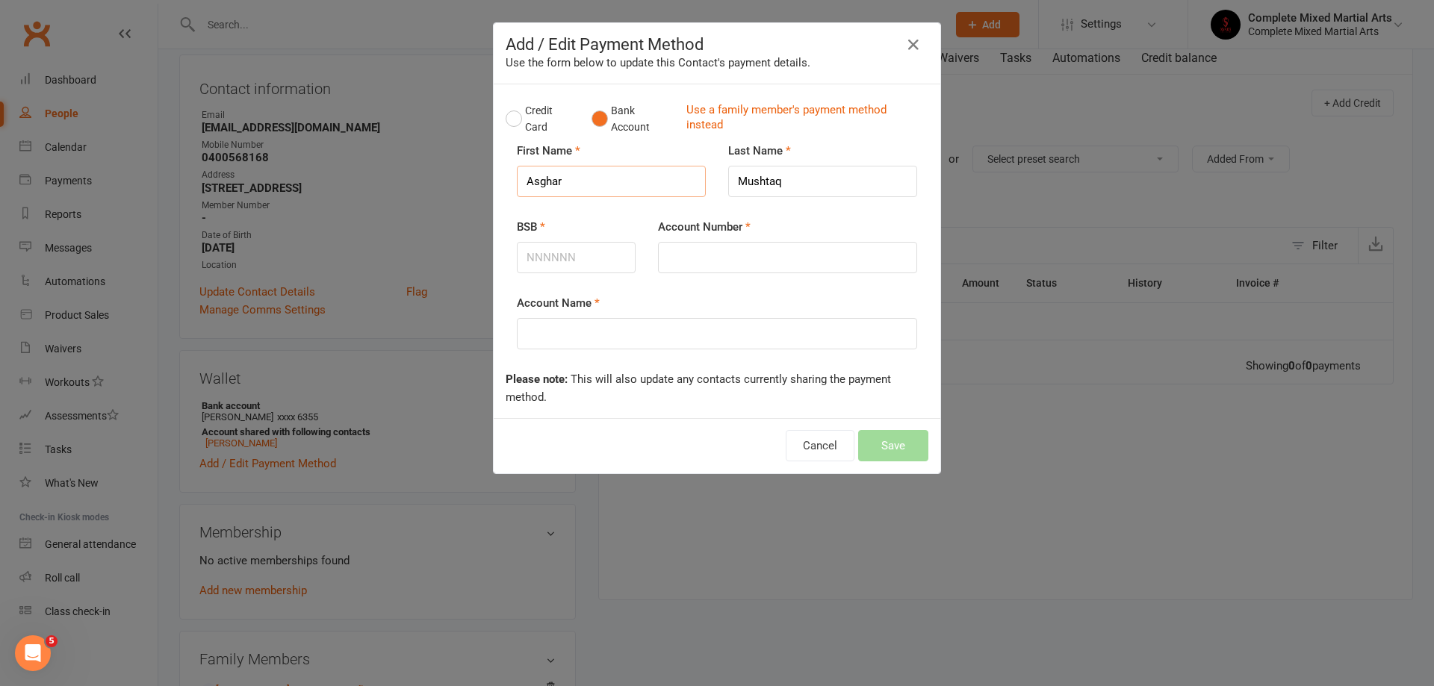
drag, startPoint x: 576, startPoint y: 188, endPoint x: 448, endPoint y: 167, distance: 129.5
click at [448, 167] on div "Add / Edit Payment Method Use the form below to update this Contact's payment d…" at bounding box center [717, 343] width 1434 height 686
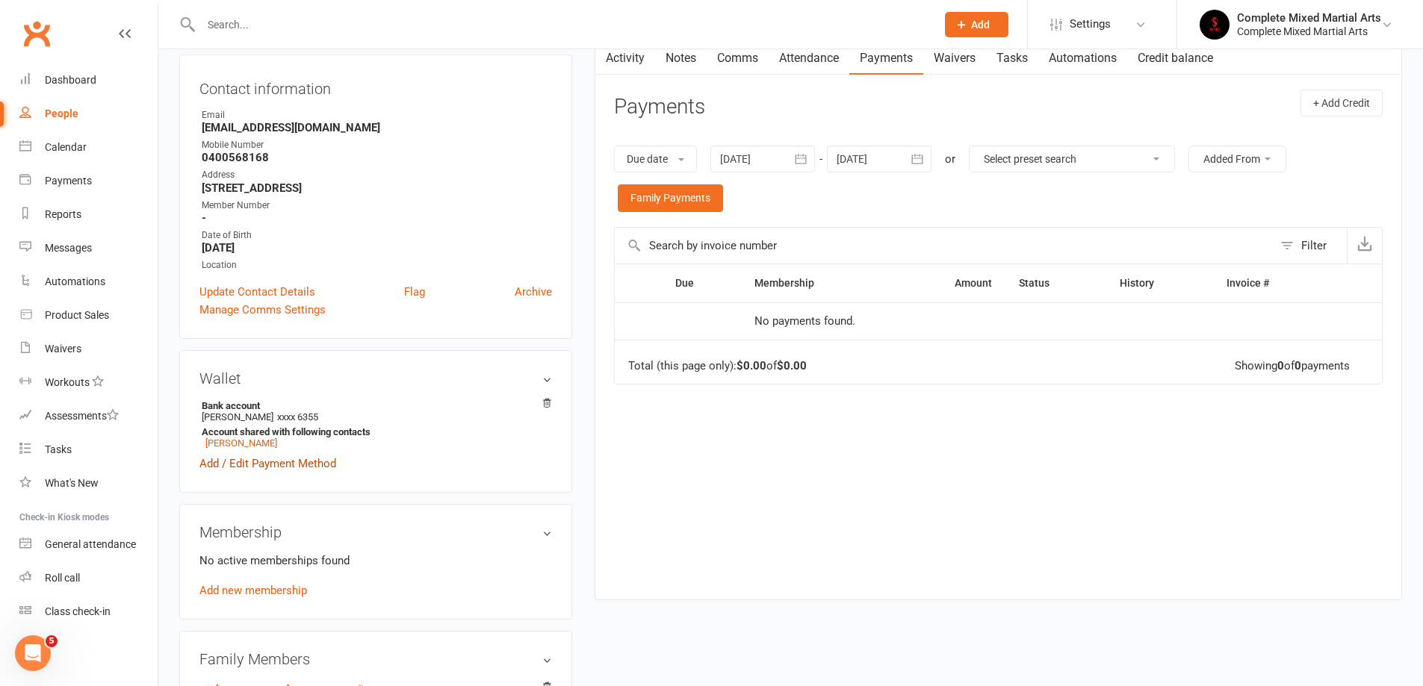
click at [245, 464] on link "Add / Edit Payment Method" at bounding box center [267, 464] width 137 height 18
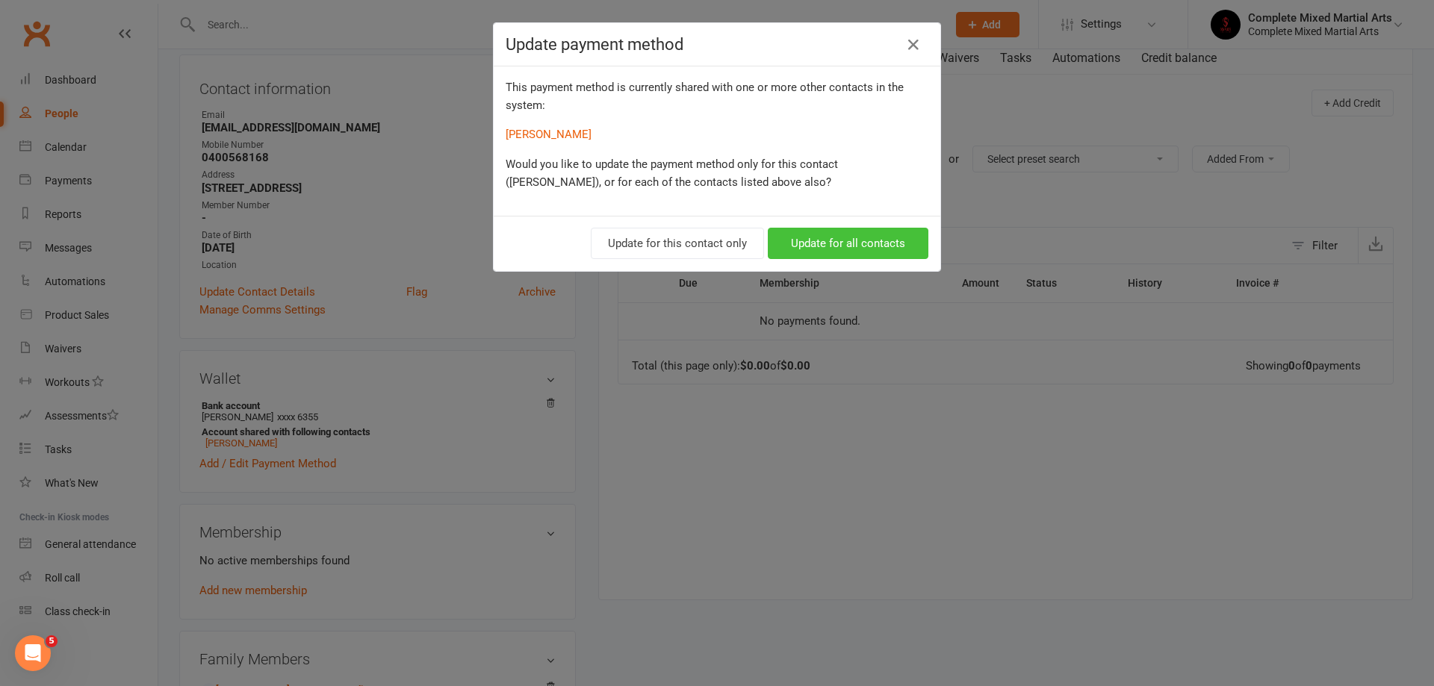
click at [849, 242] on button "Update for all contacts" at bounding box center [848, 243] width 161 height 31
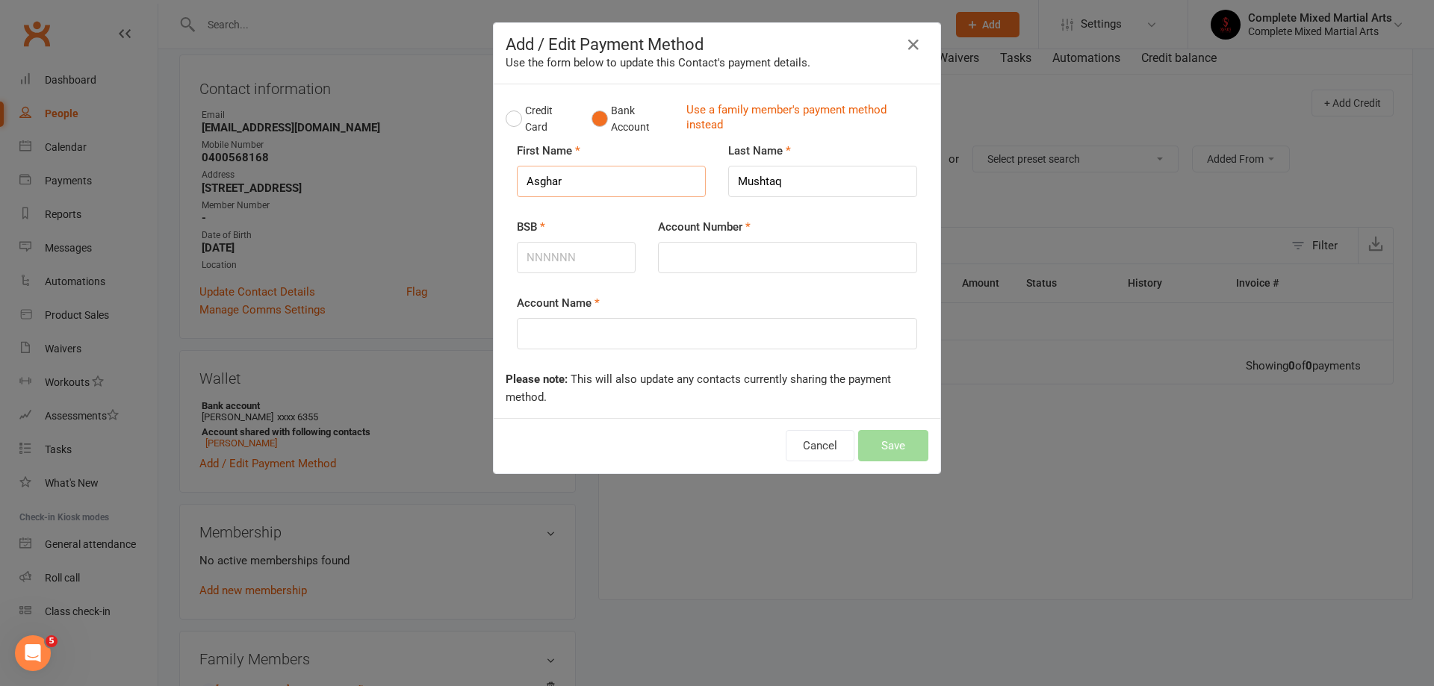
click at [611, 184] on input "Asghar" at bounding box center [611, 181] width 189 height 31
type input "Ali"
drag, startPoint x: 600, startPoint y: 246, endPoint x: 596, endPoint y: 231, distance: 16.3
click at [600, 246] on input "BSB" at bounding box center [576, 257] width 119 height 31
paste input "063529"
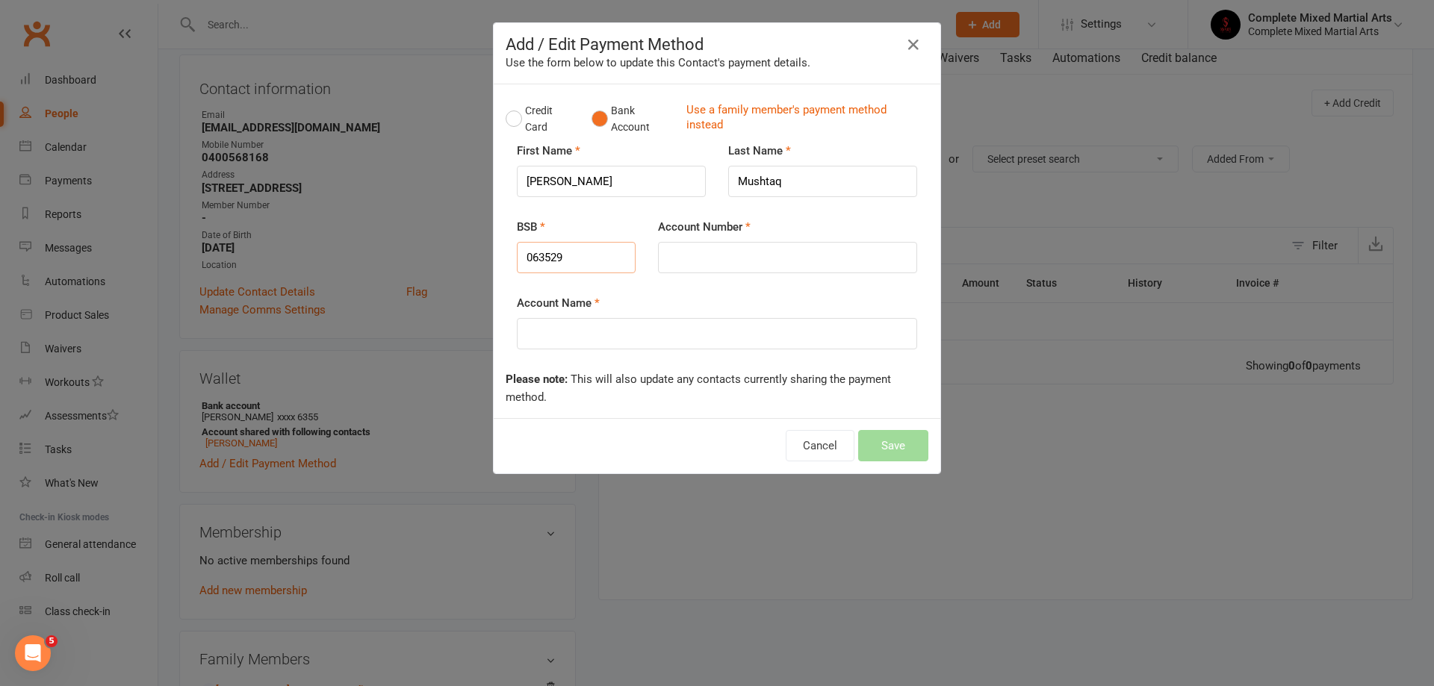
type input "063529"
click at [704, 265] on input "Account Number" at bounding box center [787, 257] width 259 height 31
paste input "101516355"
type input "101516355"
click at [668, 337] on input "Account Name" at bounding box center [717, 333] width 400 height 31
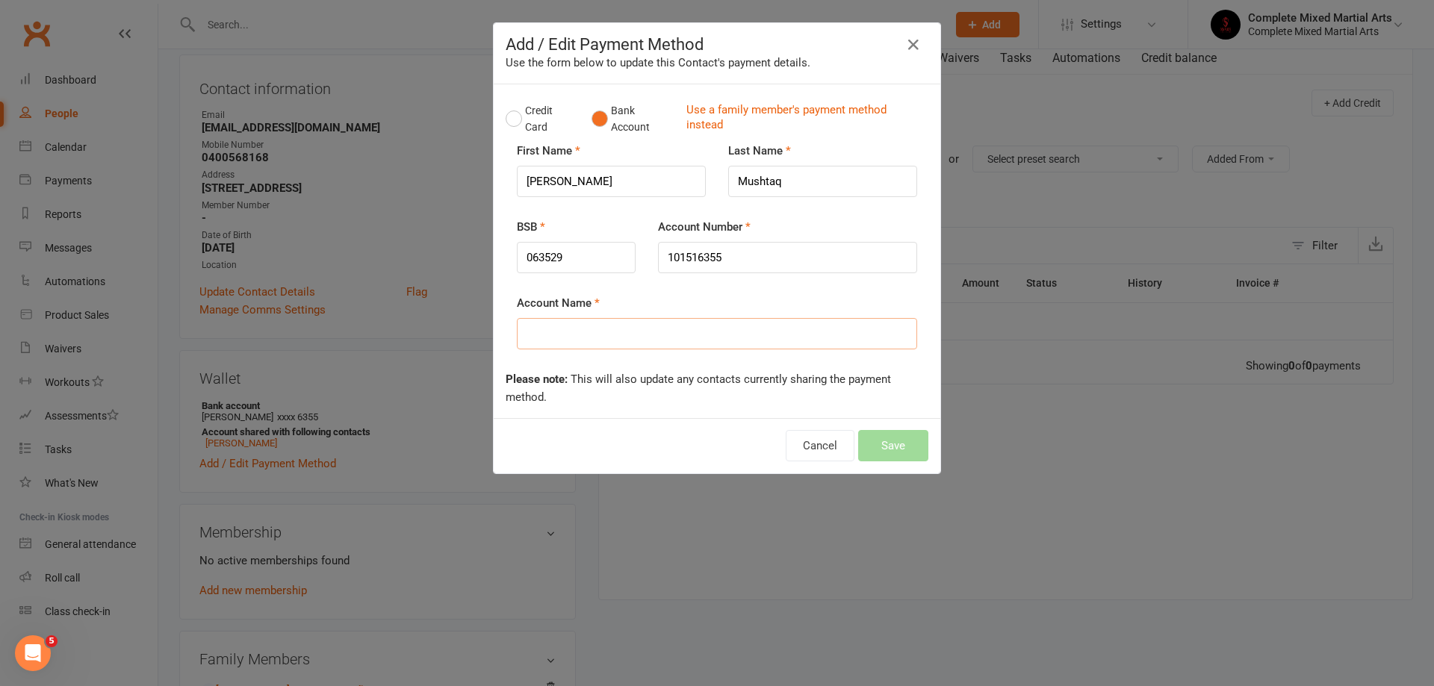
click at [668, 337] on input "Account Name" at bounding box center [717, 333] width 400 height 31
type input "[PERSON_NAME]"
click at [658, 386] on div "Please note: This will also update any contacts currently sharing the payment m…" at bounding box center [717, 388] width 423 height 36
click at [894, 438] on button "Save" at bounding box center [893, 445] width 70 height 31
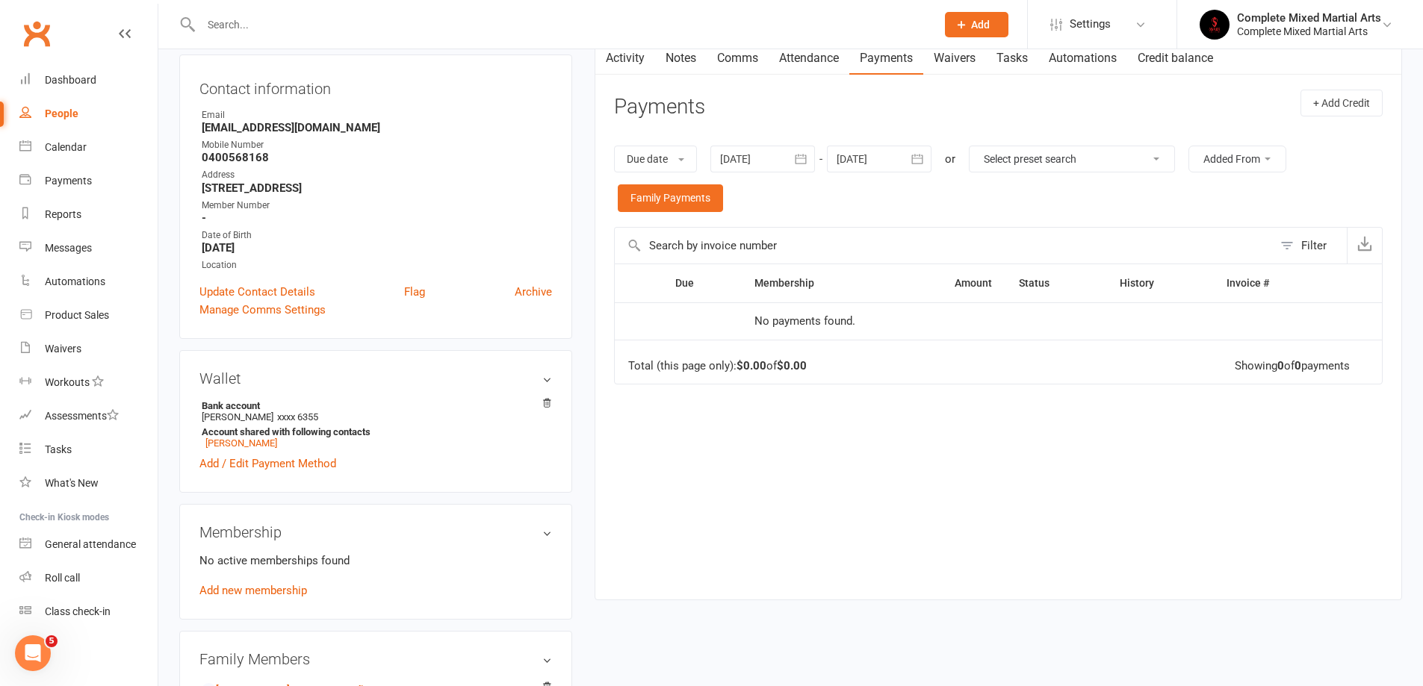
scroll to position [75, 0]
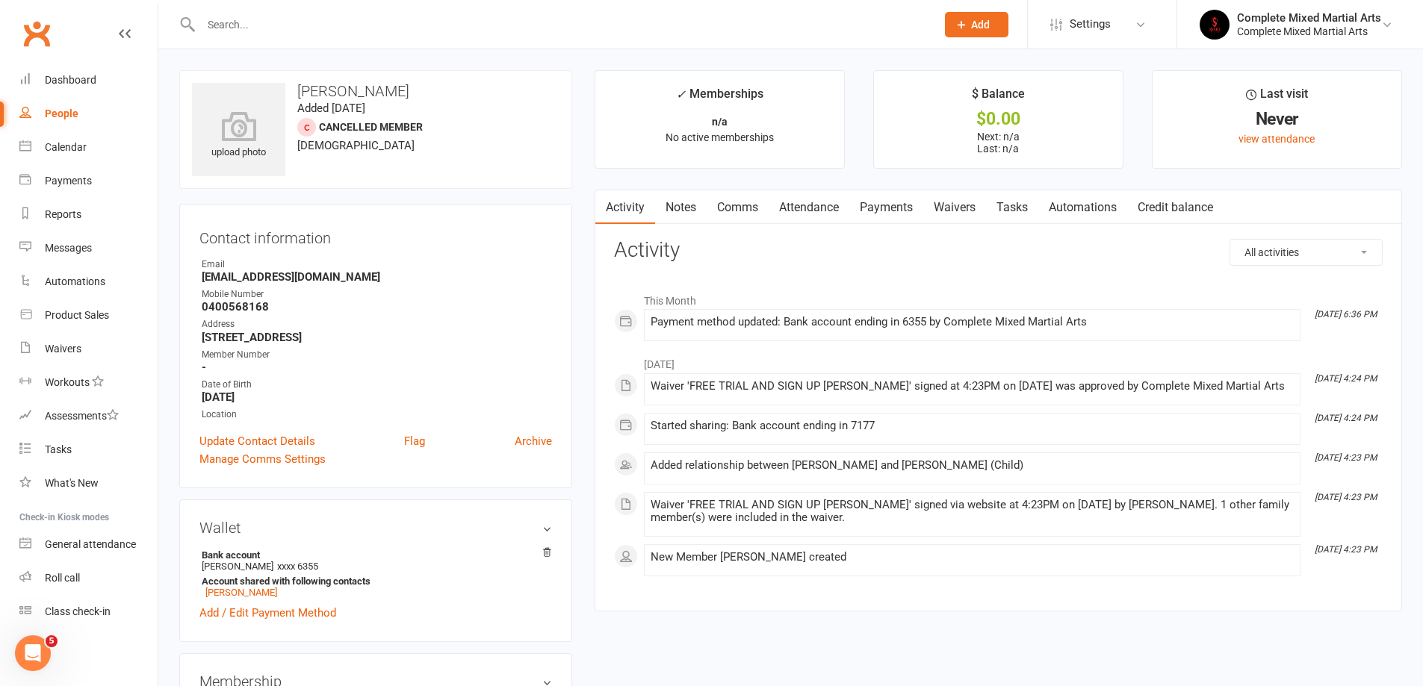
click at [886, 203] on link "Payments" at bounding box center [886, 207] width 74 height 34
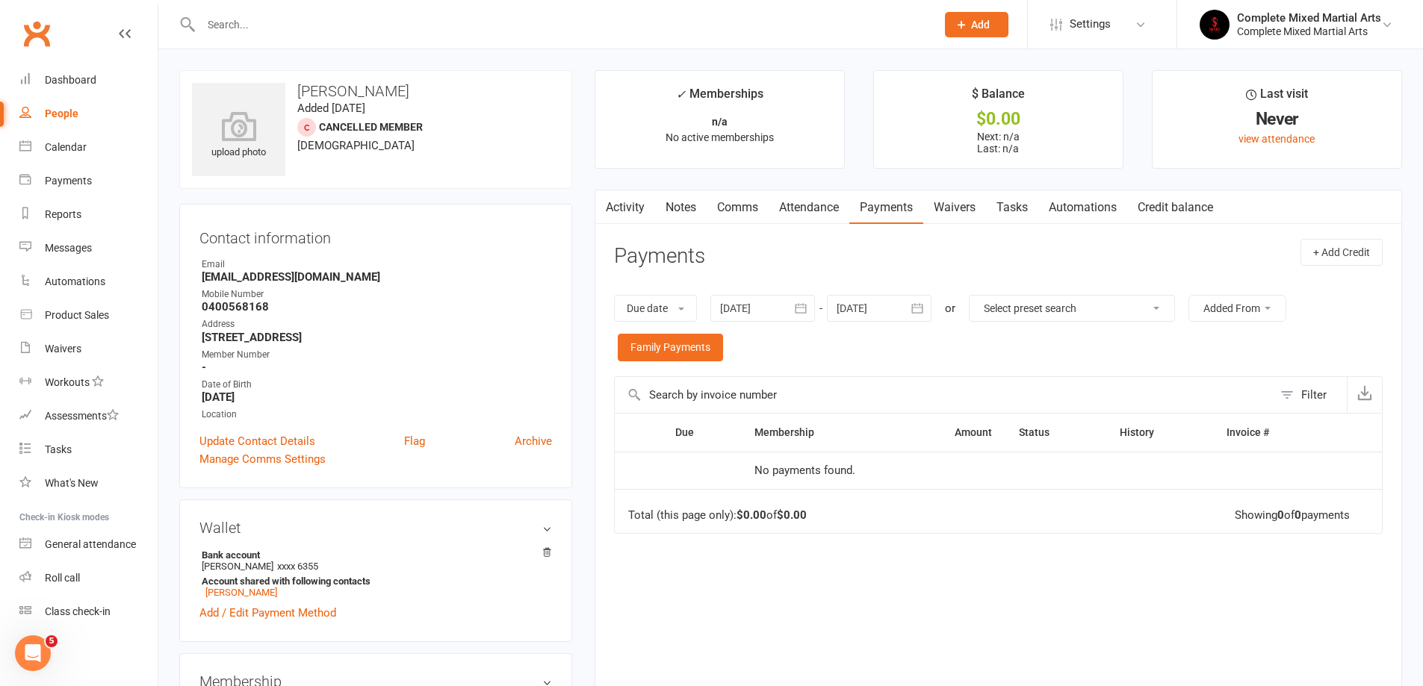
click at [616, 202] on link "Activity" at bounding box center [625, 207] width 60 height 34
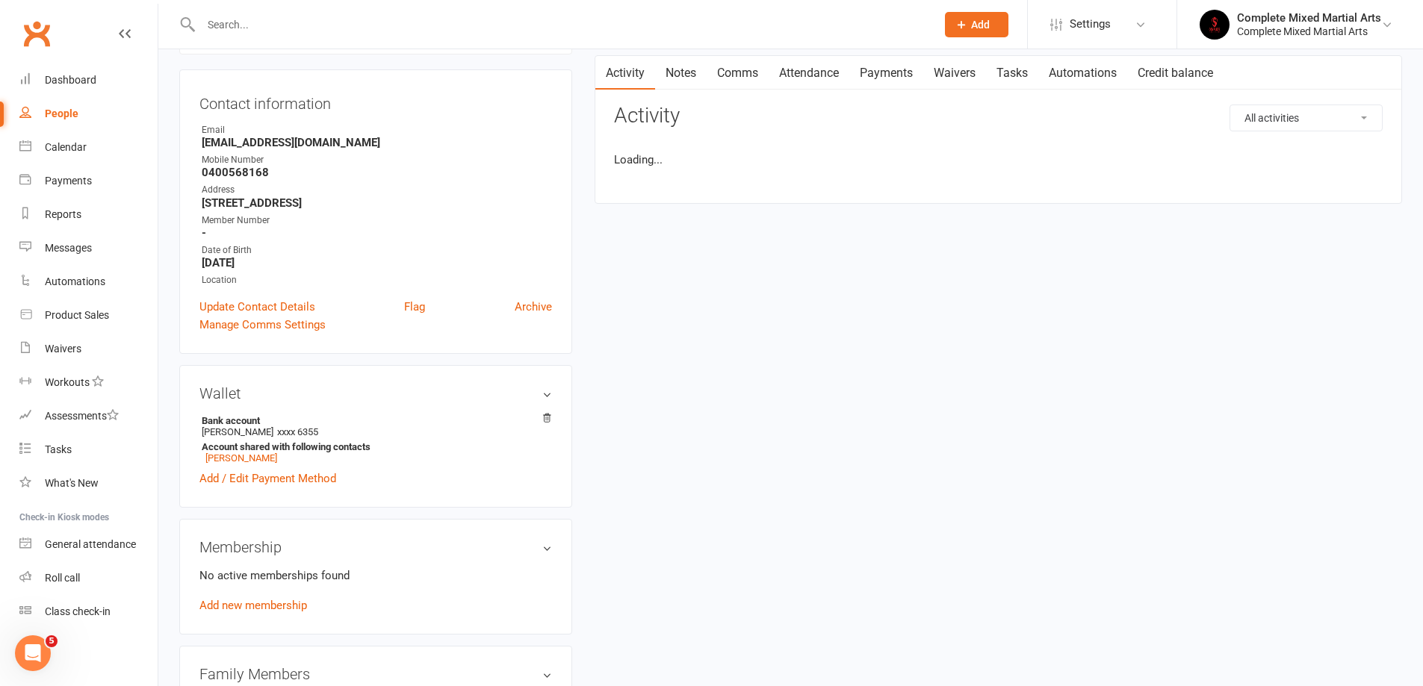
scroll to position [149, 0]
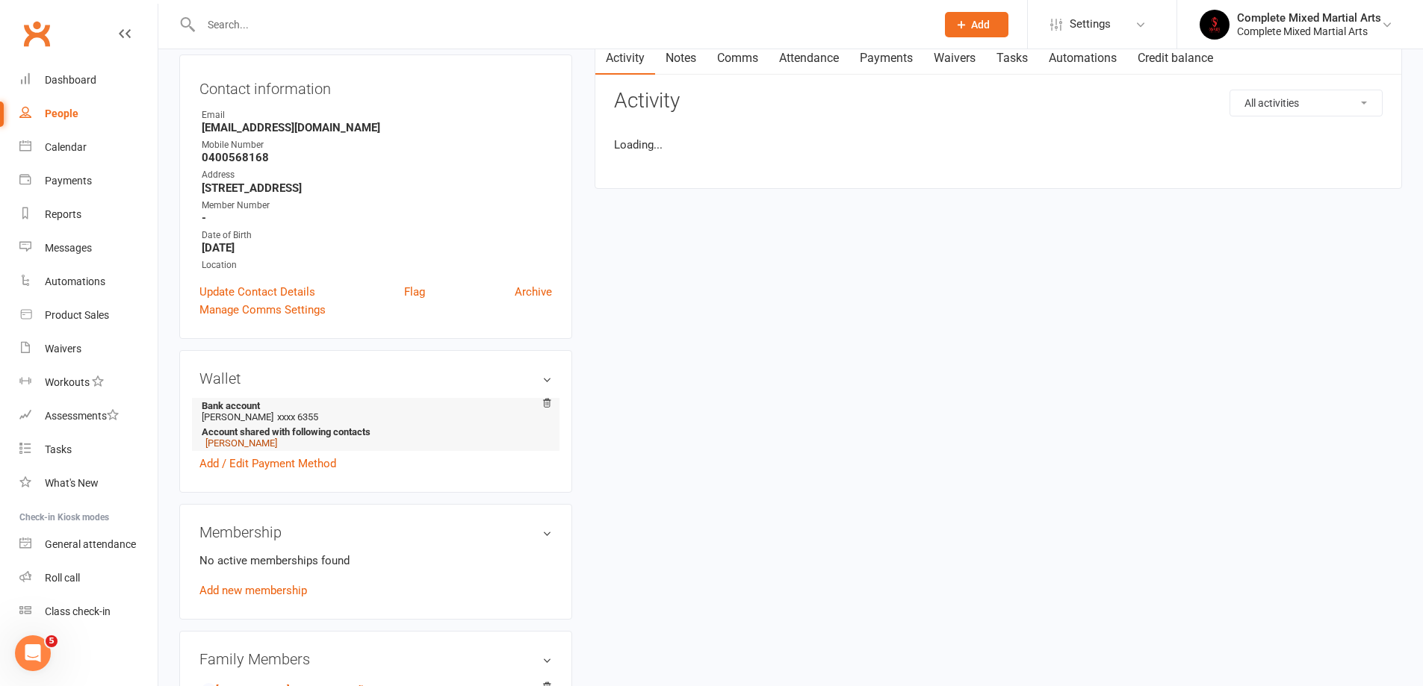
click at [237, 441] on link "[PERSON_NAME]" at bounding box center [241, 443] width 72 height 11
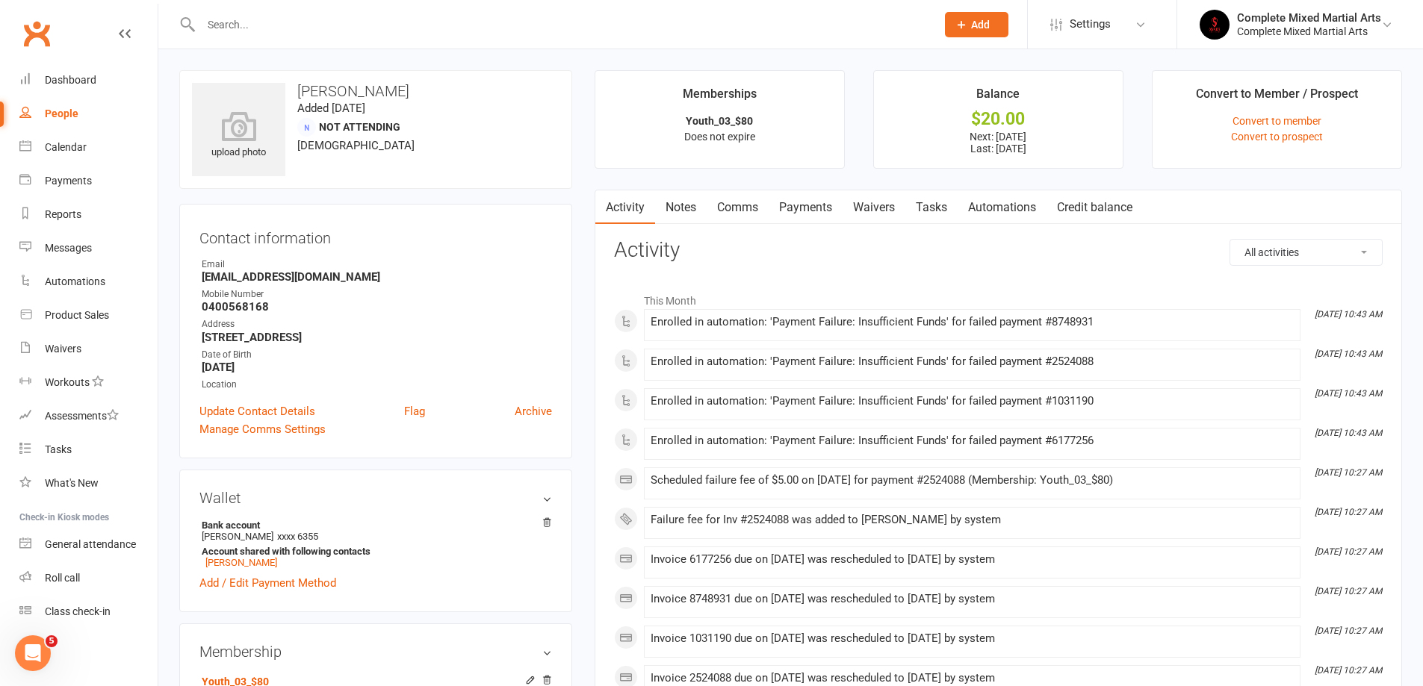
click at [824, 210] on link "Payments" at bounding box center [805, 207] width 74 height 34
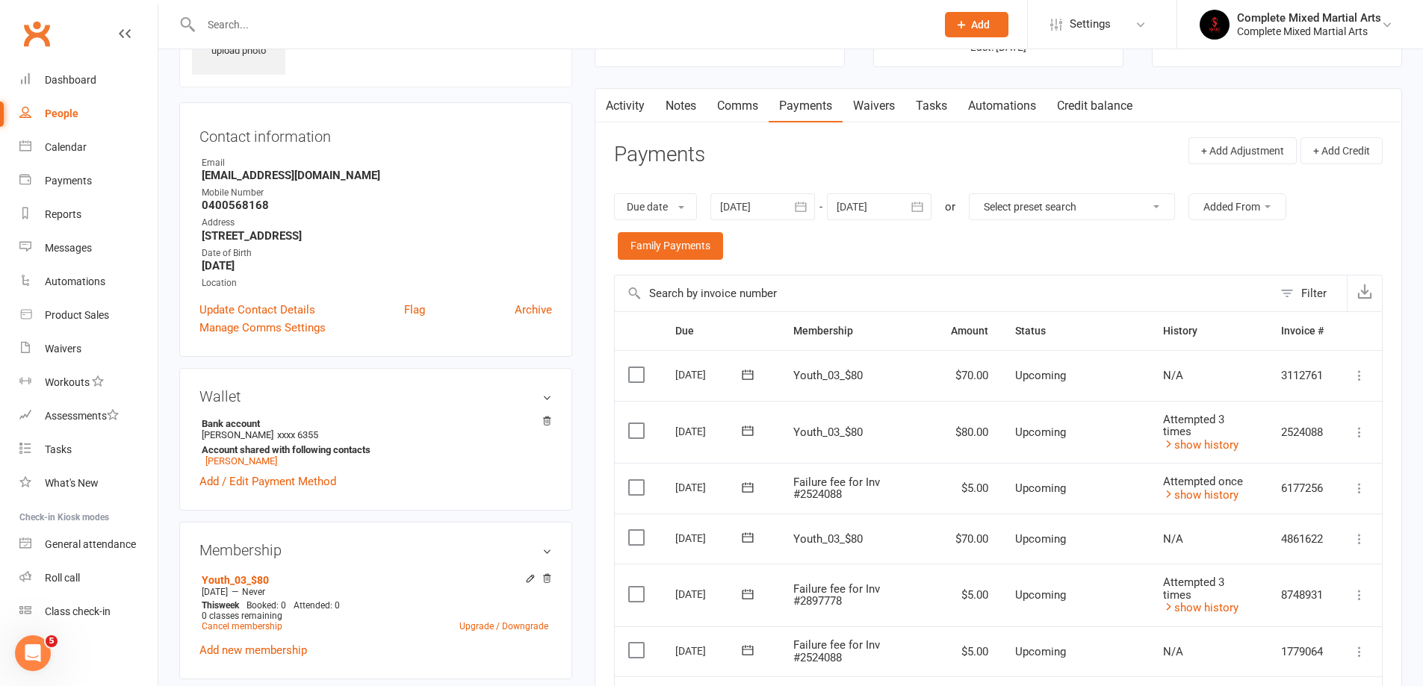
scroll to position [75, 0]
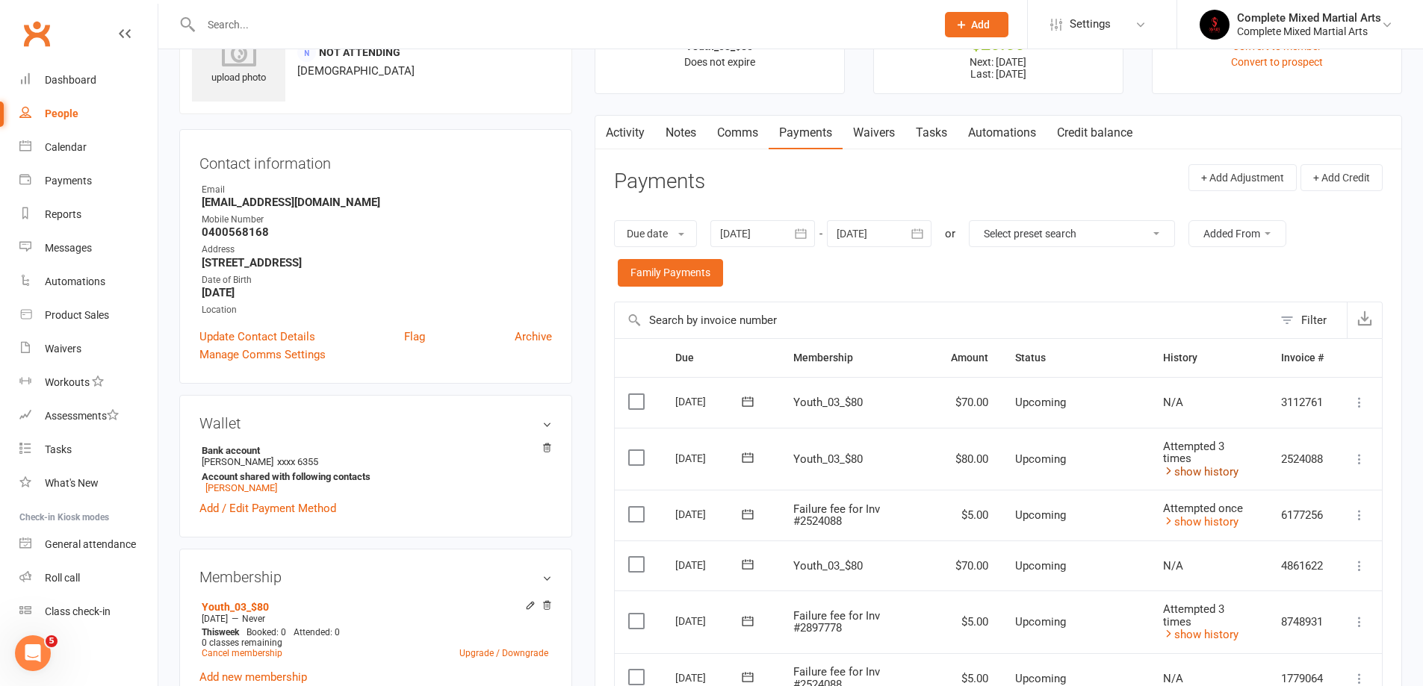
click at [1172, 473] on icon at bounding box center [1168, 470] width 11 height 11
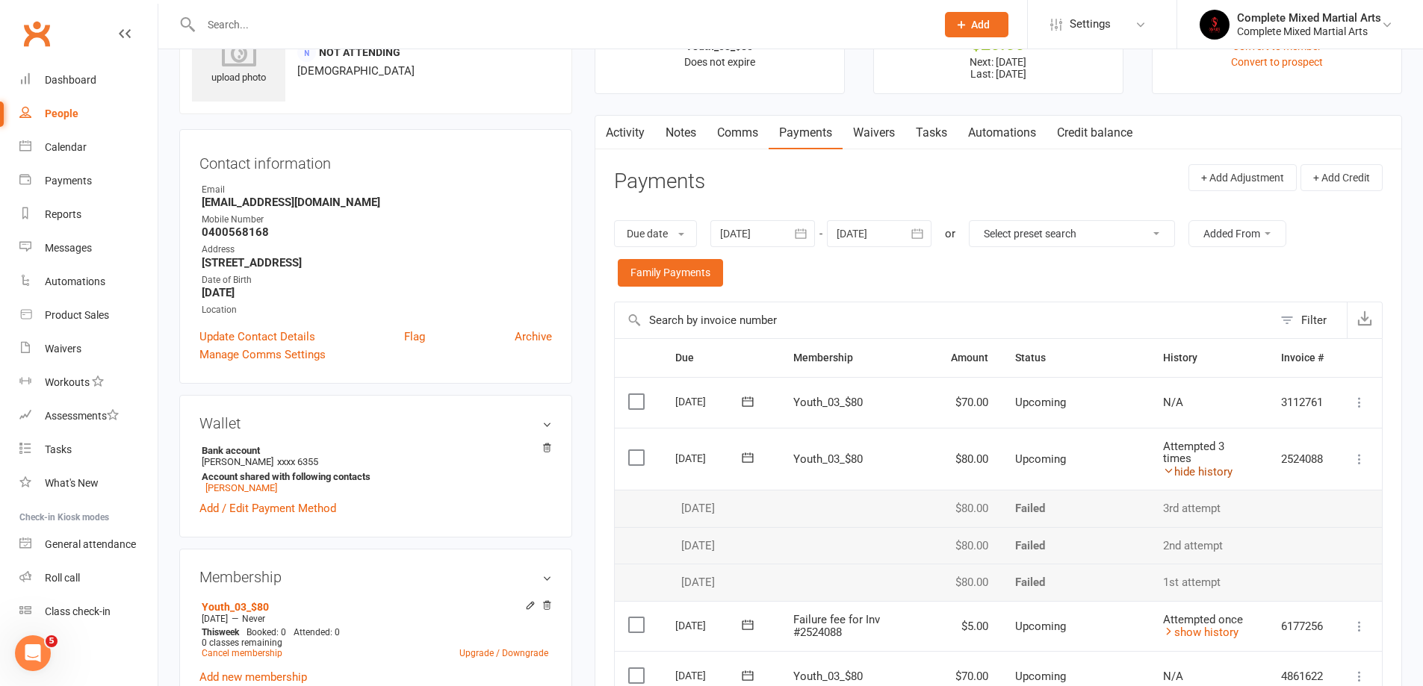
click at [1172, 473] on icon at bounding box center [1168, 470] width 11 height 11
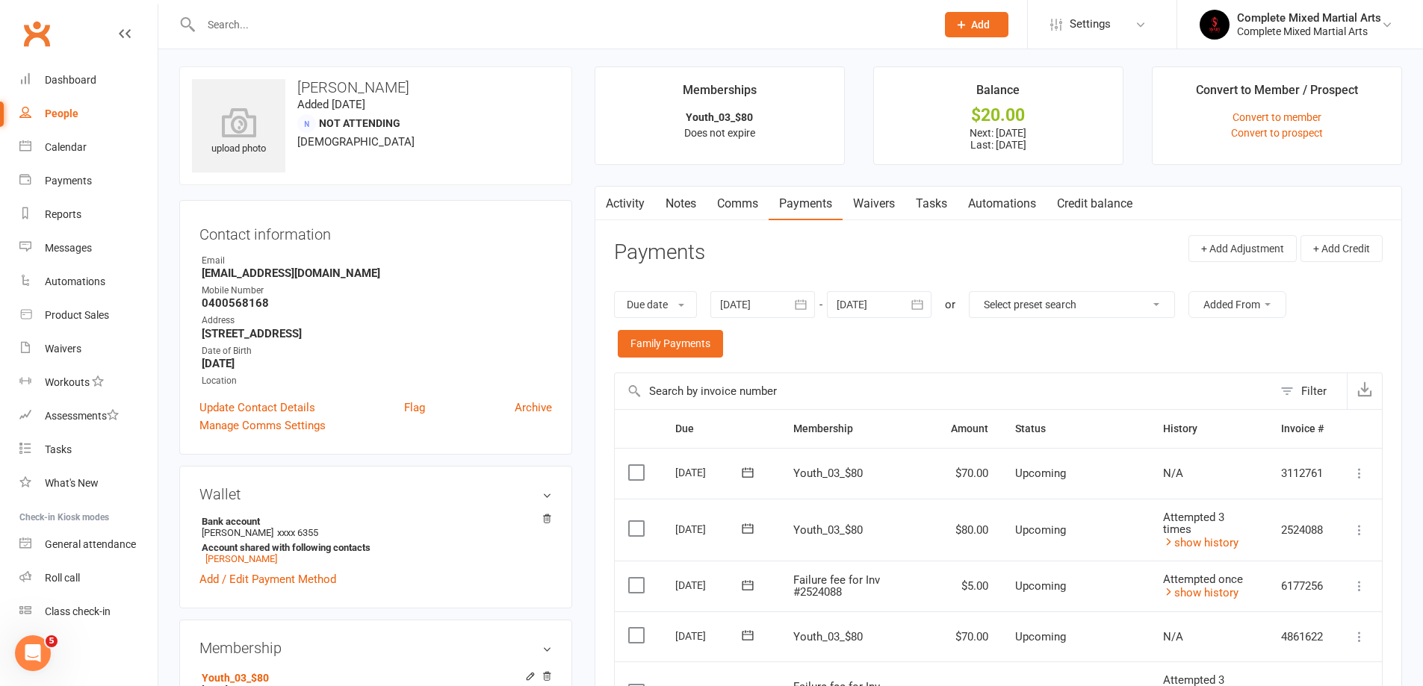
scroll to position [0, 0]
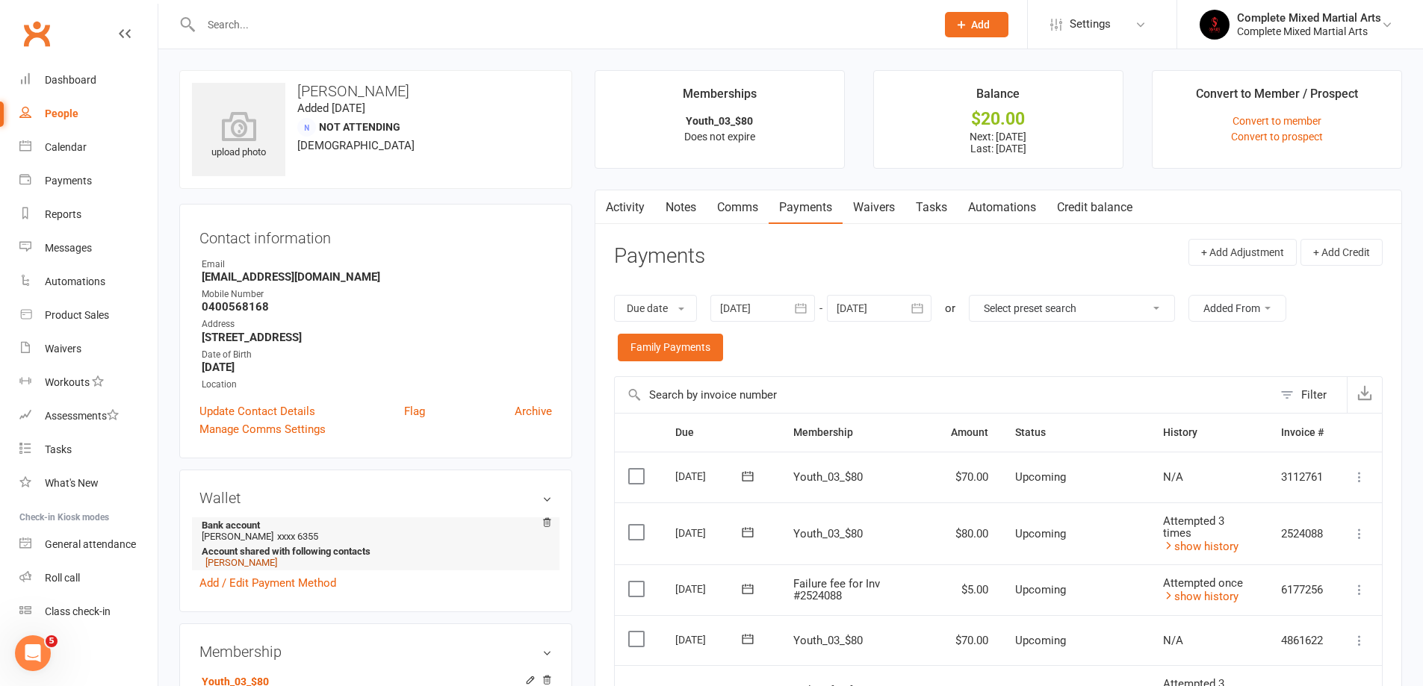
click at [266, 563] on link "[PERSON_NAME]" at bounding box center [241, 562] width 72 height 11
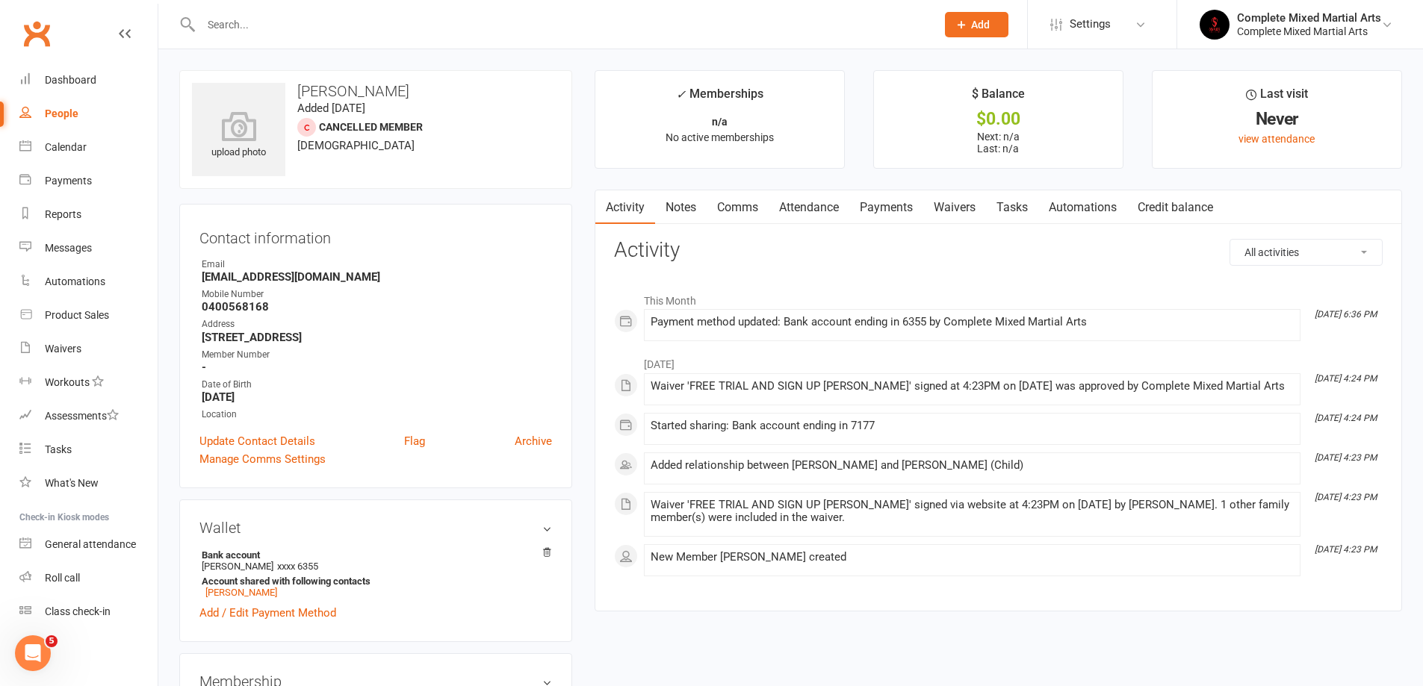
click at [348, 25] on input "text" at bounding box center [560, 24] width 729 height 21
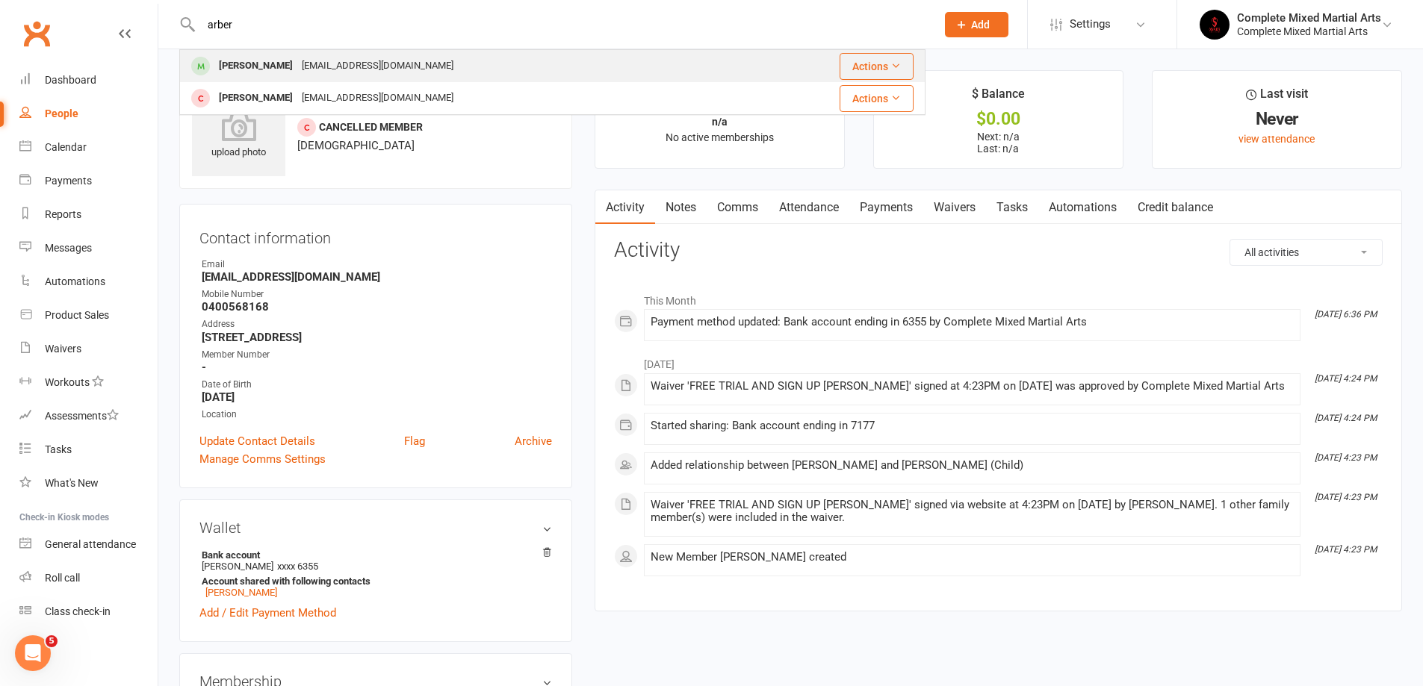
type input "arber"
click at [347, 61] on div "[EMAIL_ADDRESS][DOMAIN_NAME]" at bounding box center [377, 66] width 161 height 22
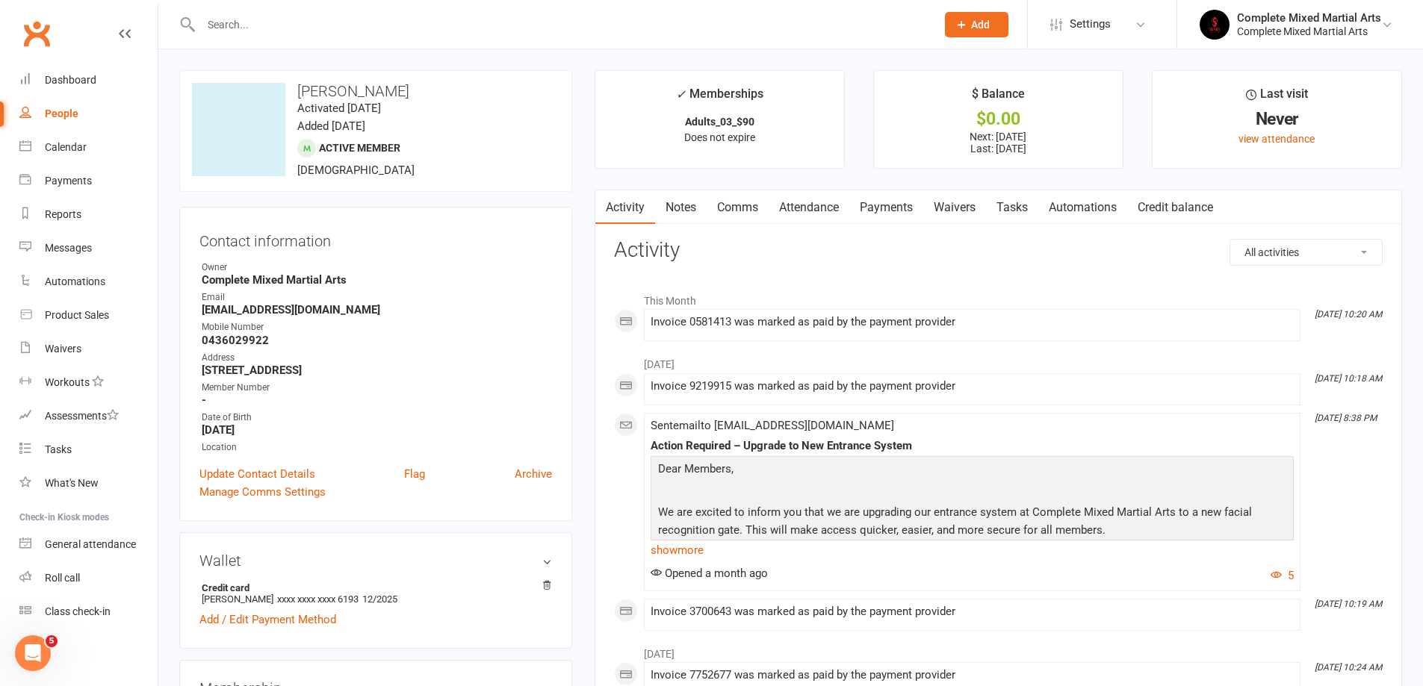
click at [877, 214] on link "Payments" at bounding box center [886, 207] width 74 height 34
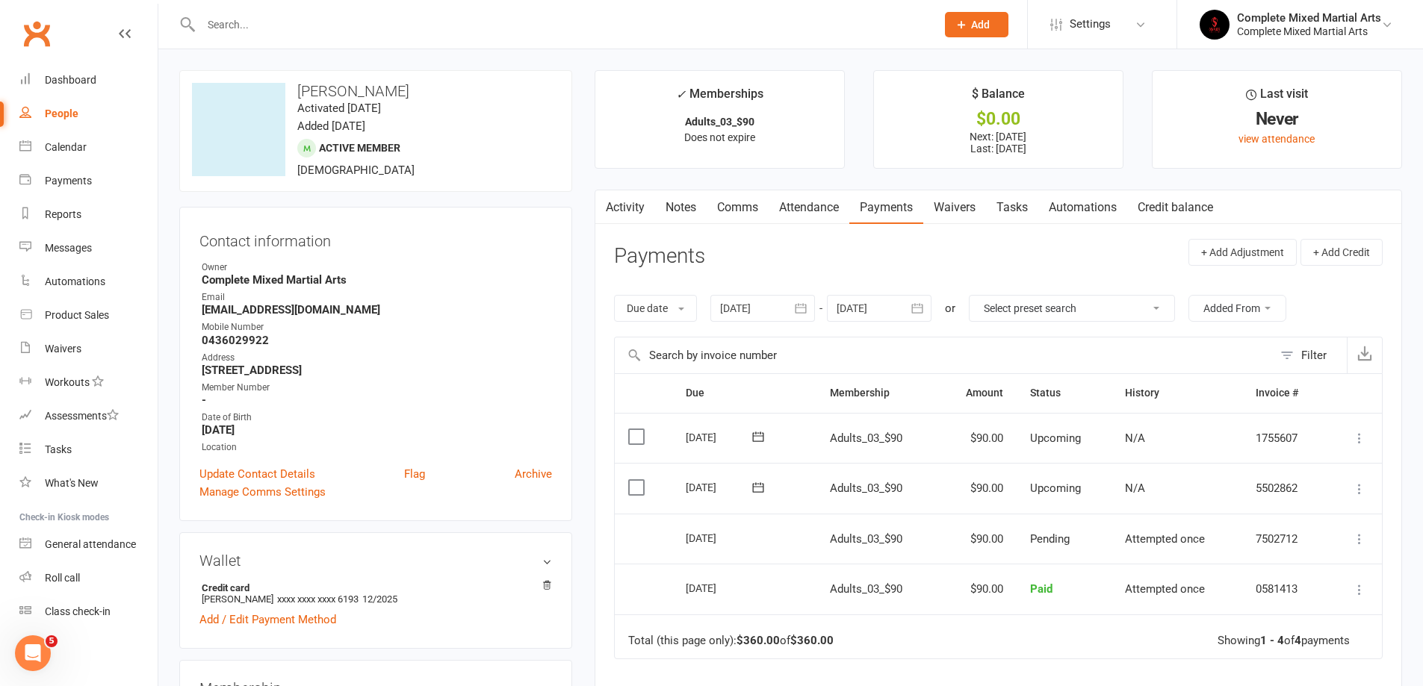
click at [798, 307] on icon "button" at bounding box center [800, 309] width 11 height 10
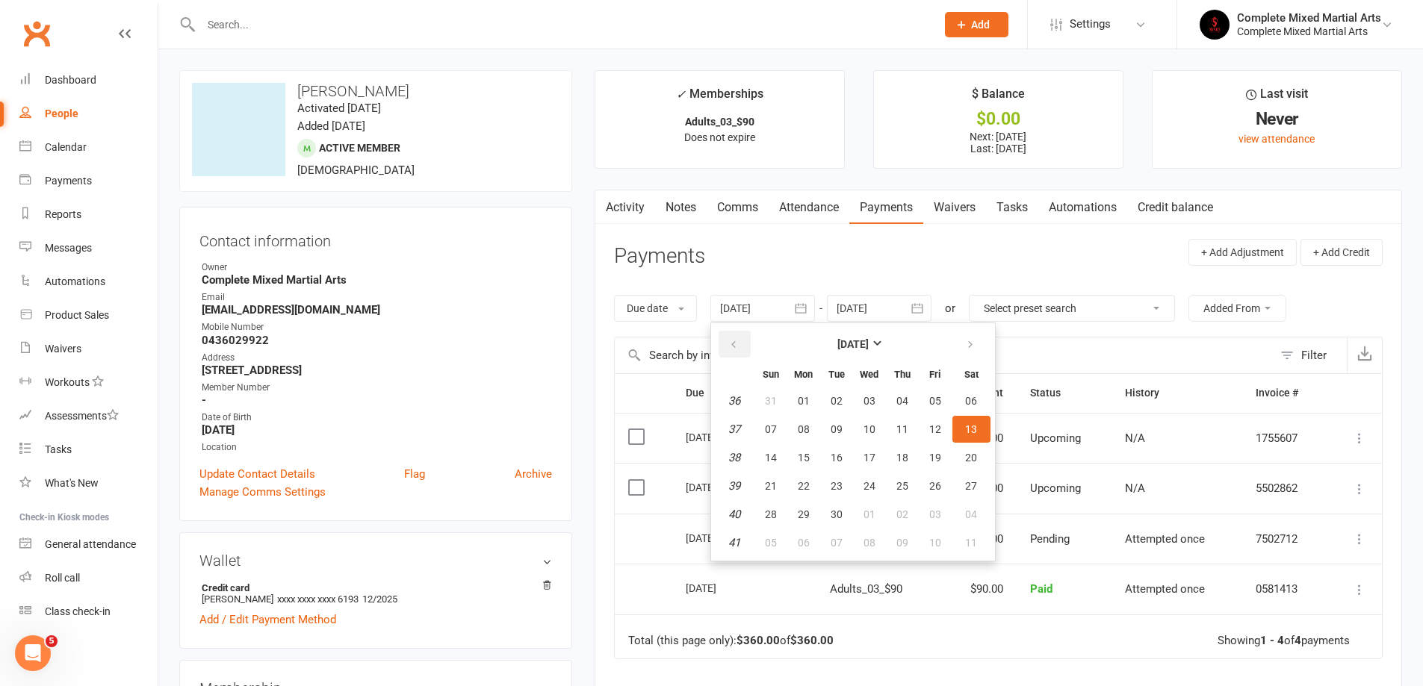
click at [732, 349] on icon "button" at bounding box center [733, 345] width 10 height 12
click at [796, 517] on button "25" at bounding box center [803, 514] width 31 height 27
type input "[DATE]"
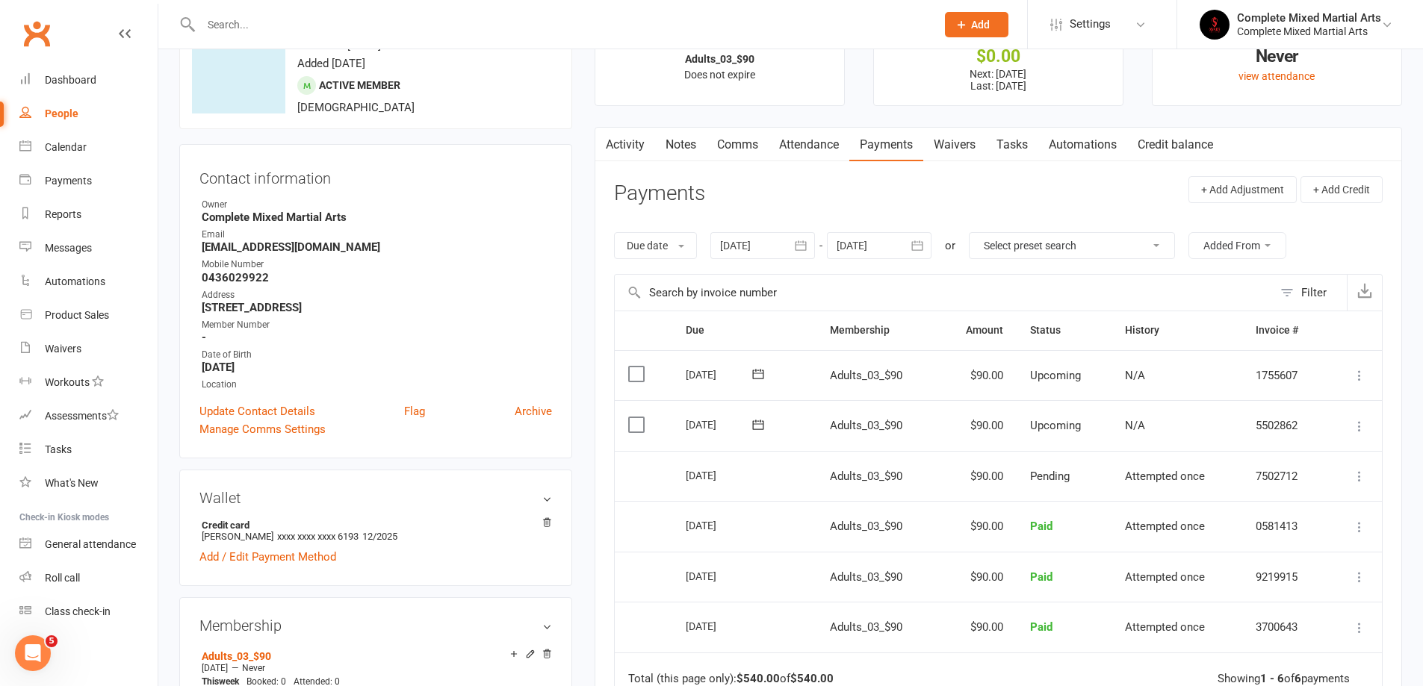
scroll to position [149, 0]
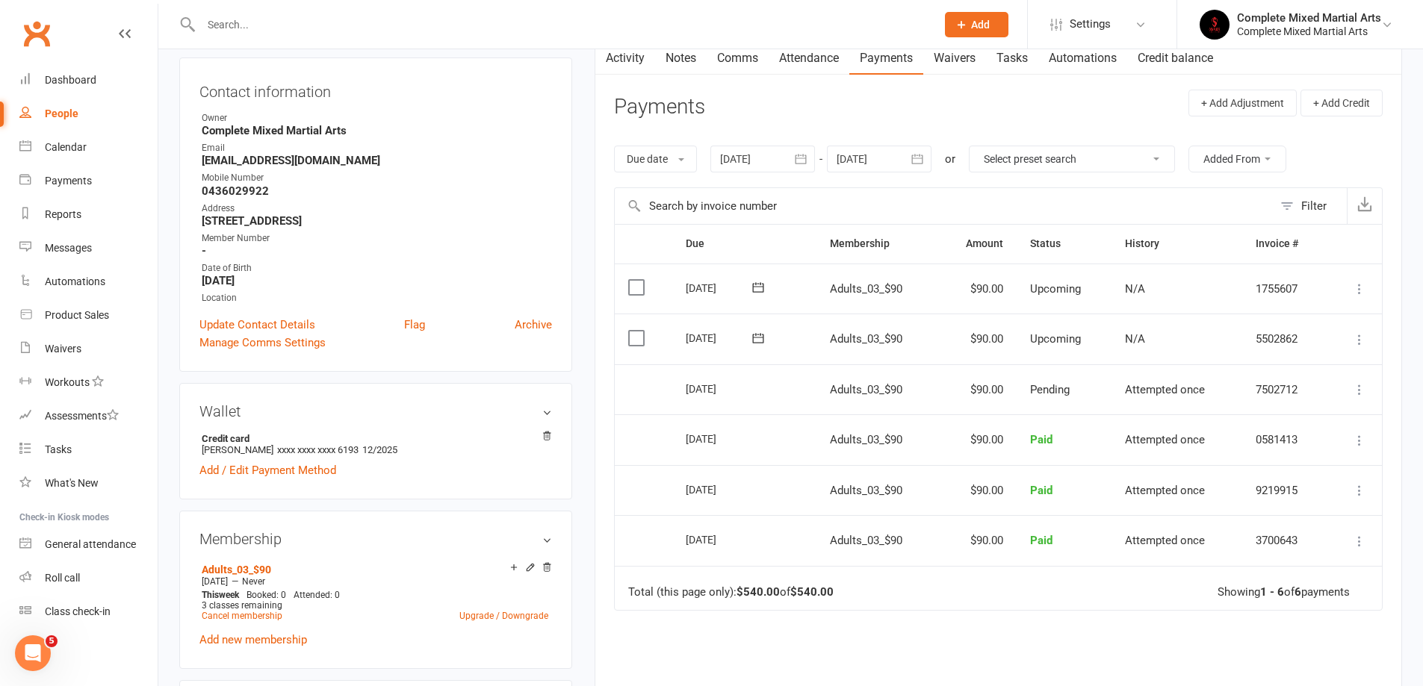
click at [860, 630] on div "Due Contact Membership Amount Status History Invoice # Select this [DATE] [PERS…" at bounding box center [998, 514] width 768 height 580
click at [328, 40] on div at bounding box center [552, 24] width 746 height 49
click at [323, 28] on input "text" at bounding box center [560, 24] width 729 height 21
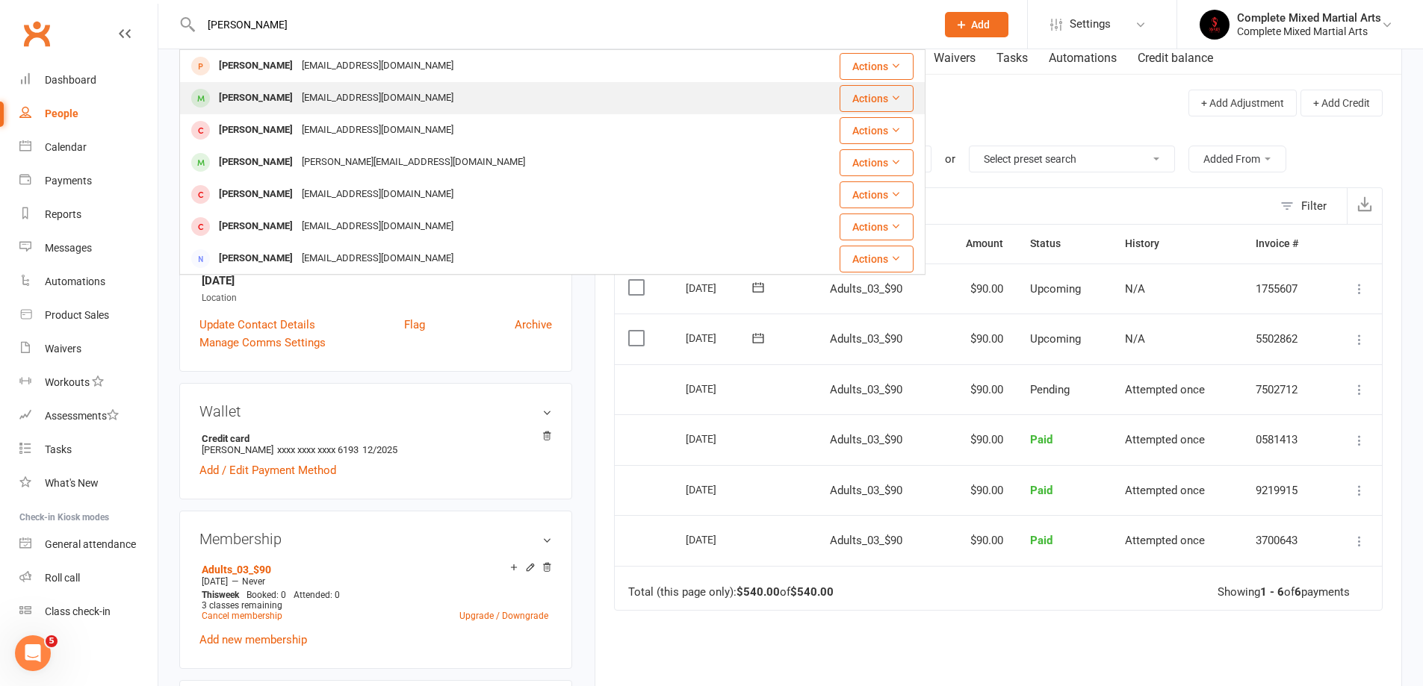
type input "[PERSON_NAME]"
click at [376, 90] on div "[EMAIL_ADDRESS][DOMAIN_NAME]" at bounding box center [377, 98] width 161 height 22
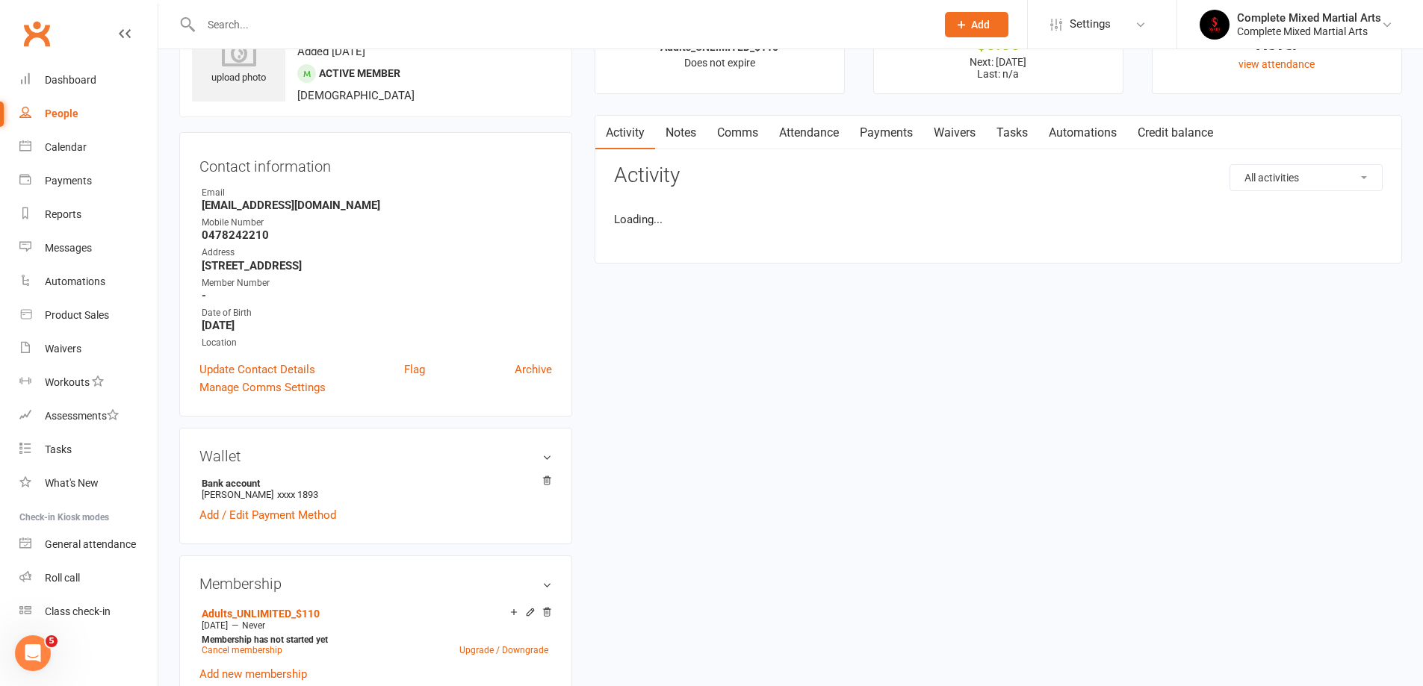
scroll to position [149, 0]
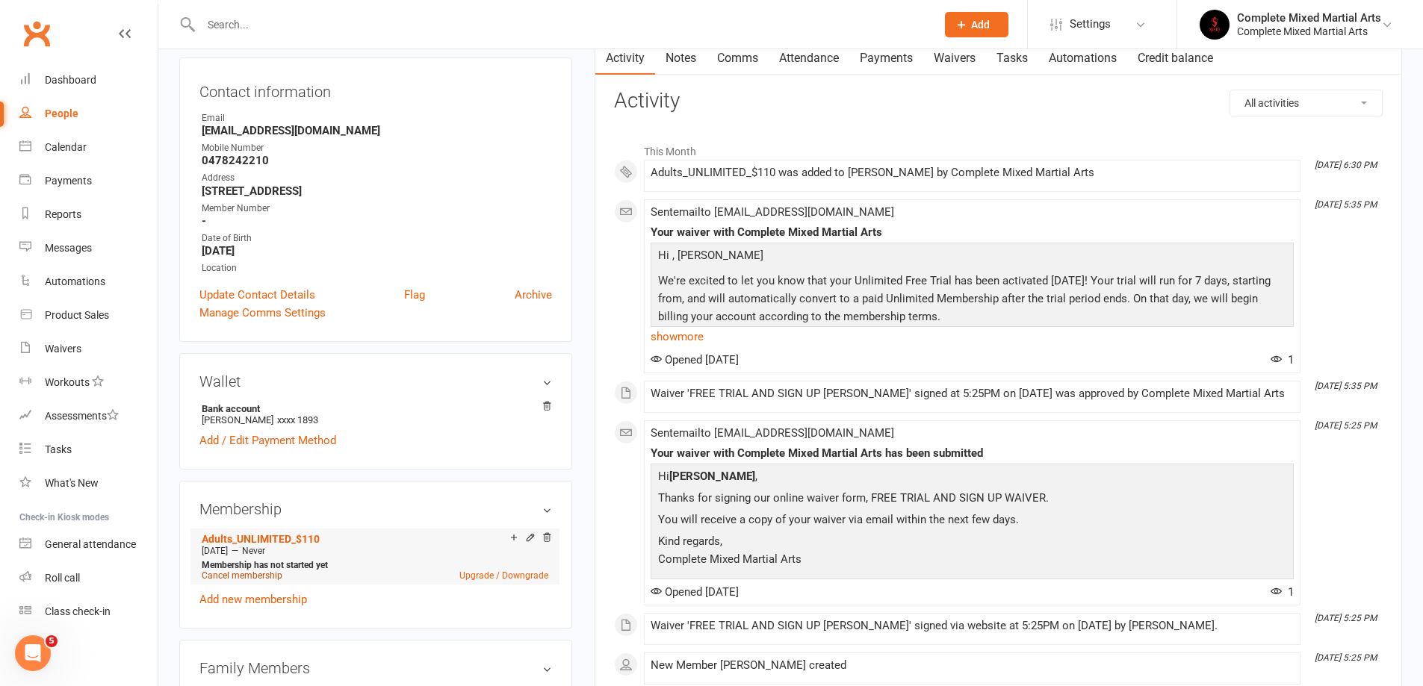
click at [241, 580] on link "Cancel membership" at bounding box center [242, 576] width 81 height 10
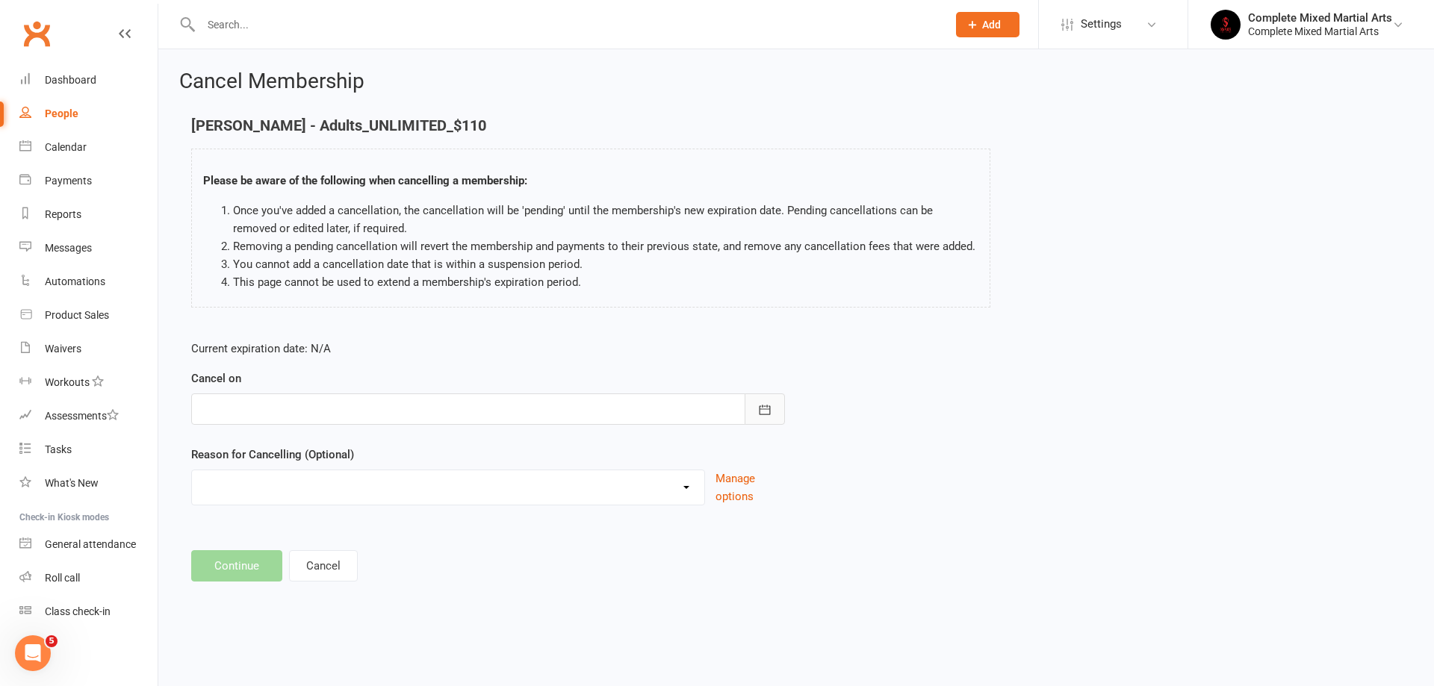
click at [768, 409] on icon "button" at bounding box center [764, 410] width 11 height 10
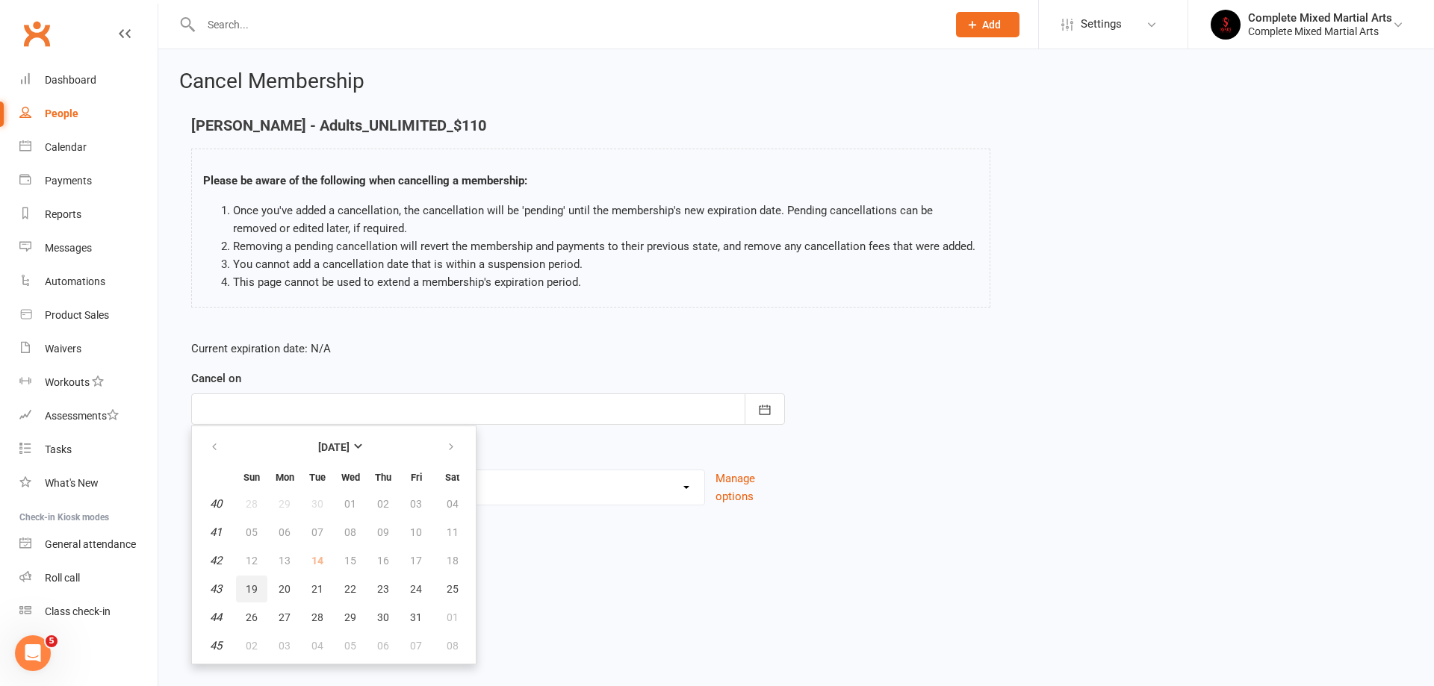
click at [250, 594] on span "19" at bounding box center [252, 589] width 12 height 12
type input "[DATE]"
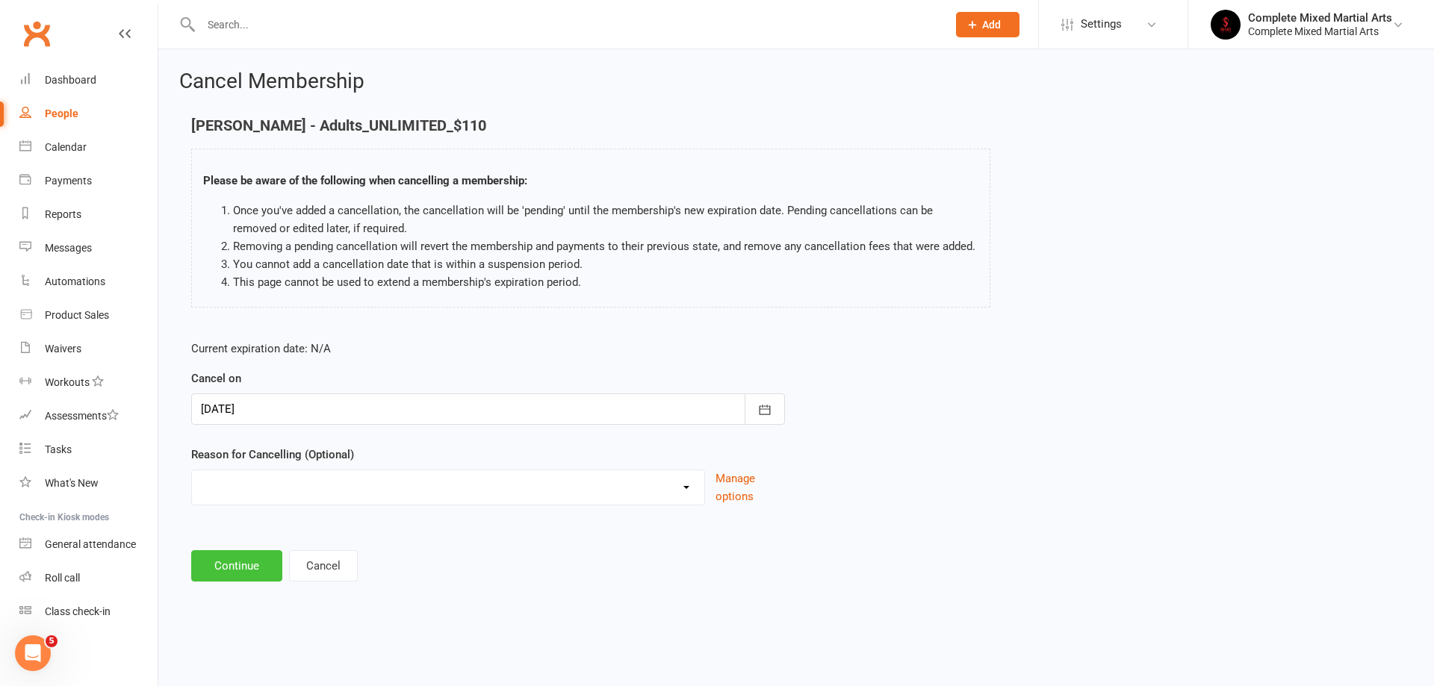
click at [237, 569] on button "Continue" at bounding box center [236, 565] width 91 height 31
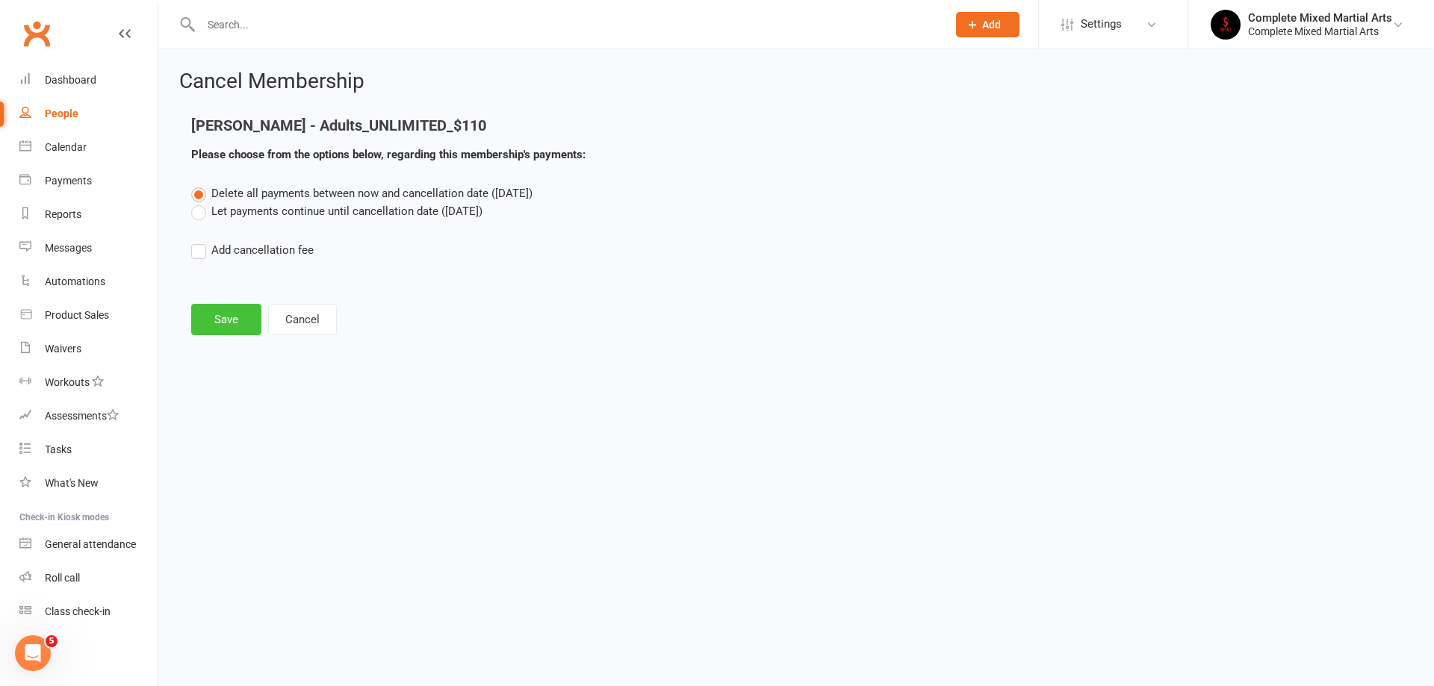
click at [246, 317] on button "Save" at bounding box center [226, 319] width 70 height 31
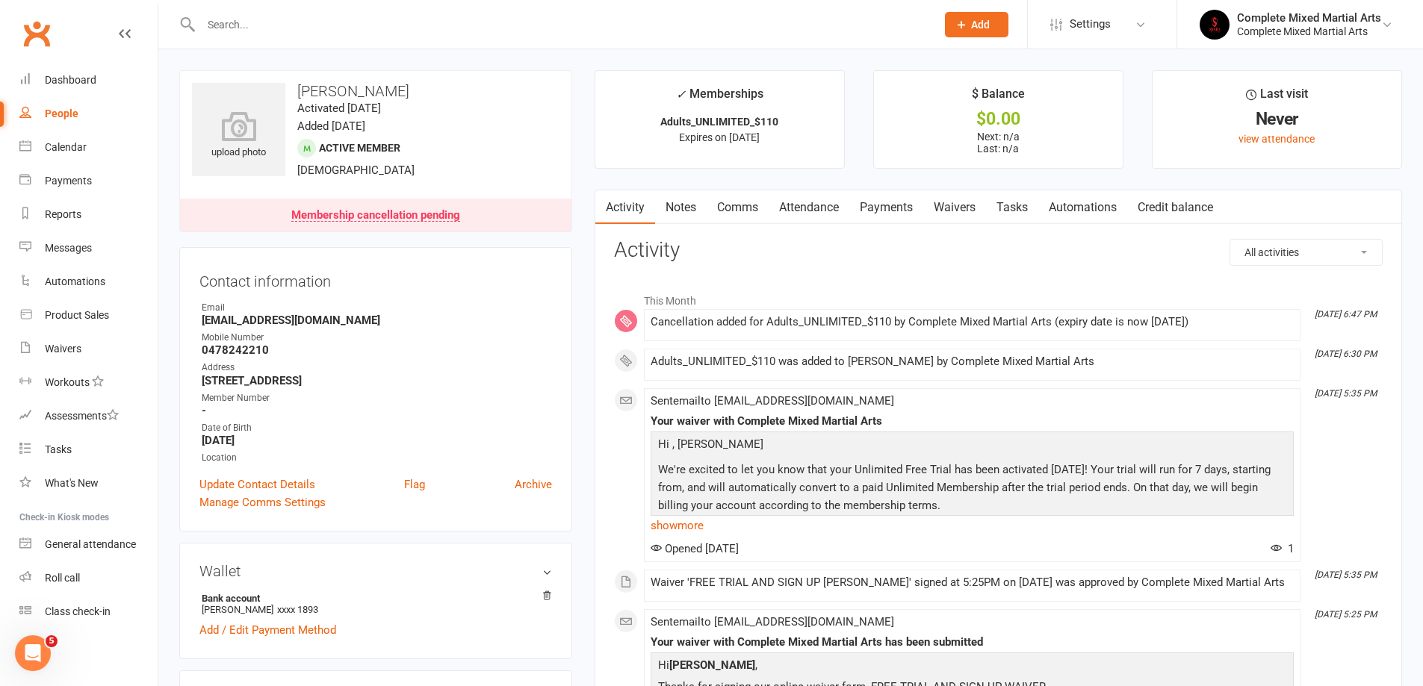
click at [238, 25] on input "text" at bounding box center [560, 24] width 729 height 21
click at [100, 118] on link "People" at bounding box center [88, 114] width 138 height 34
select select "100"
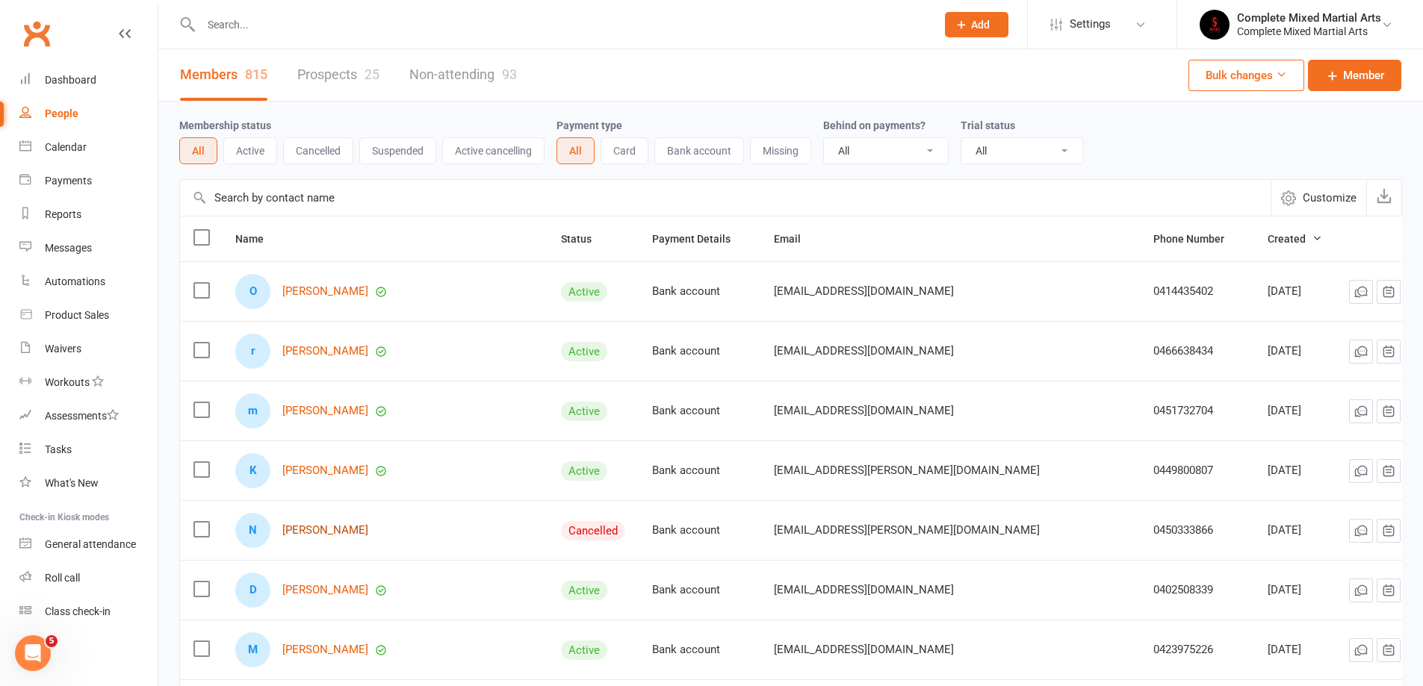
scroll to position [75, 0]
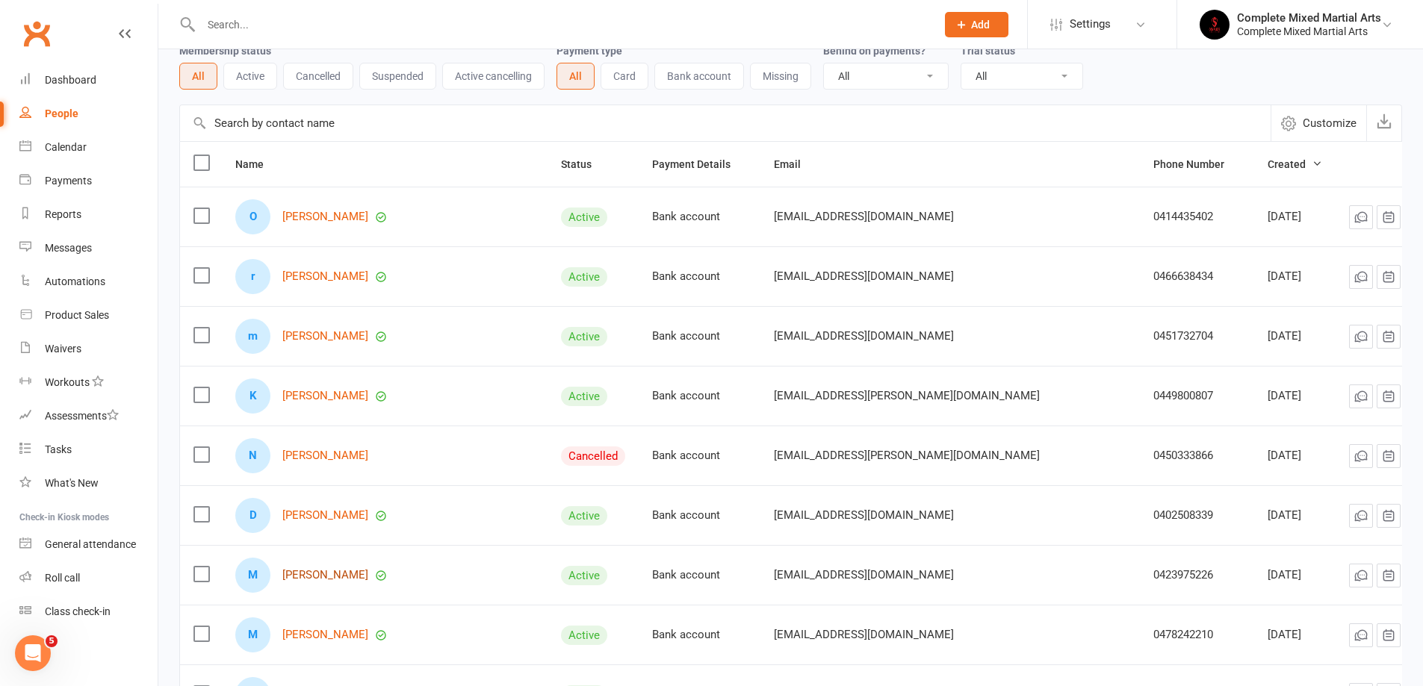
click at [340, 580] on link "[PERSON_NAME]" at bounding box center [325, 575] width 86 height 13
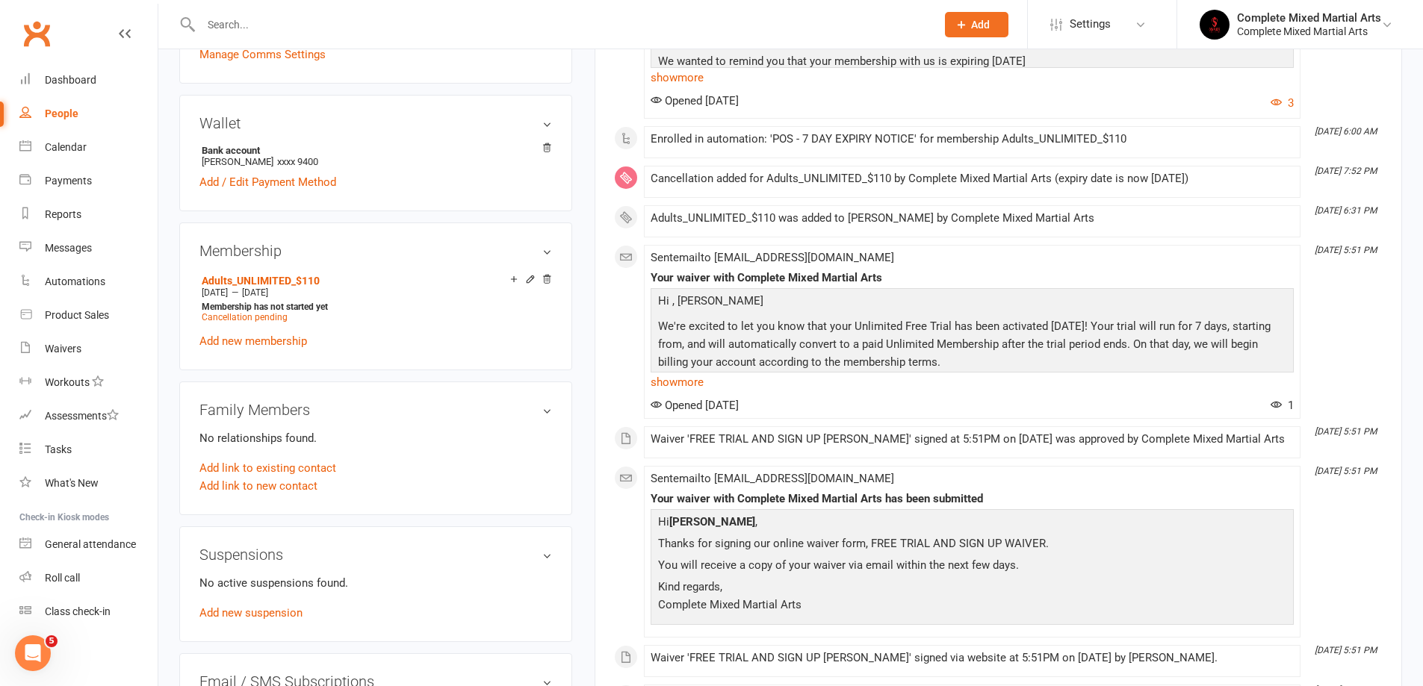
scroll to position [523, 0]
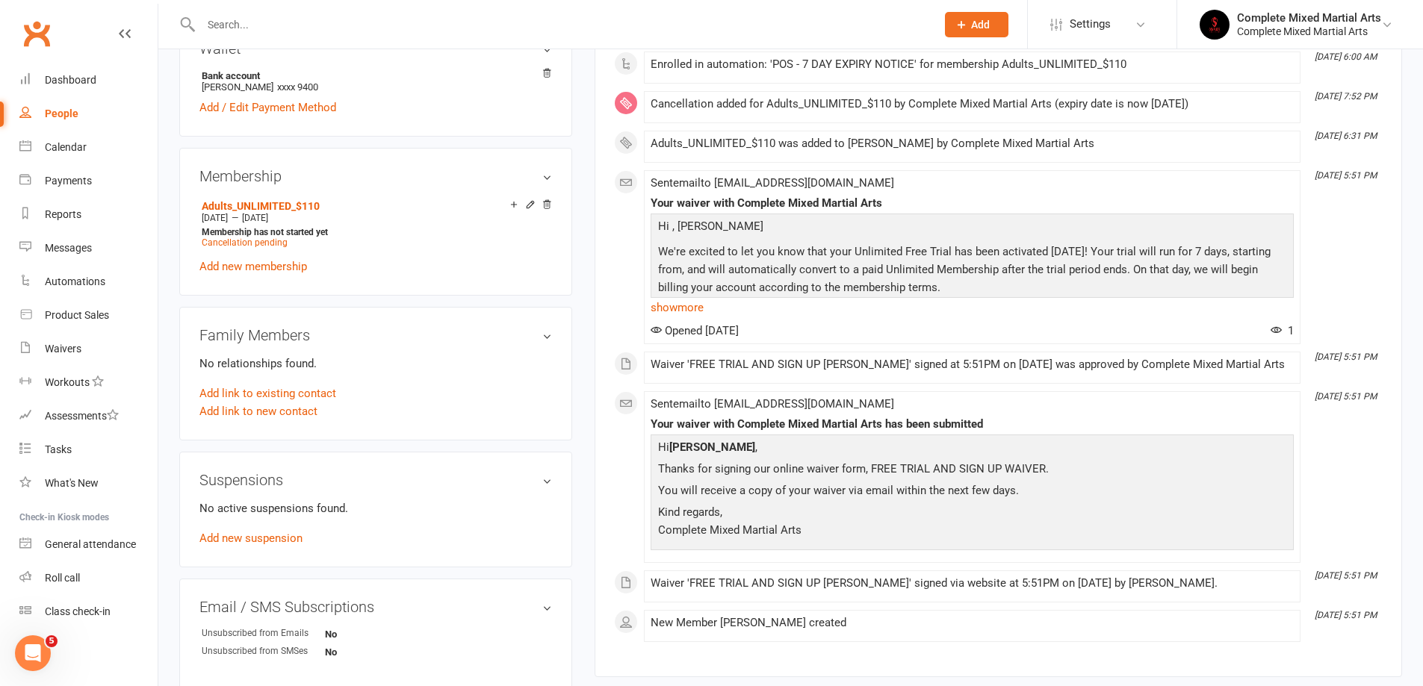
click at [61, 104] on link "People" at bounding box center [88, 114] width 138 height 34
select select "100"
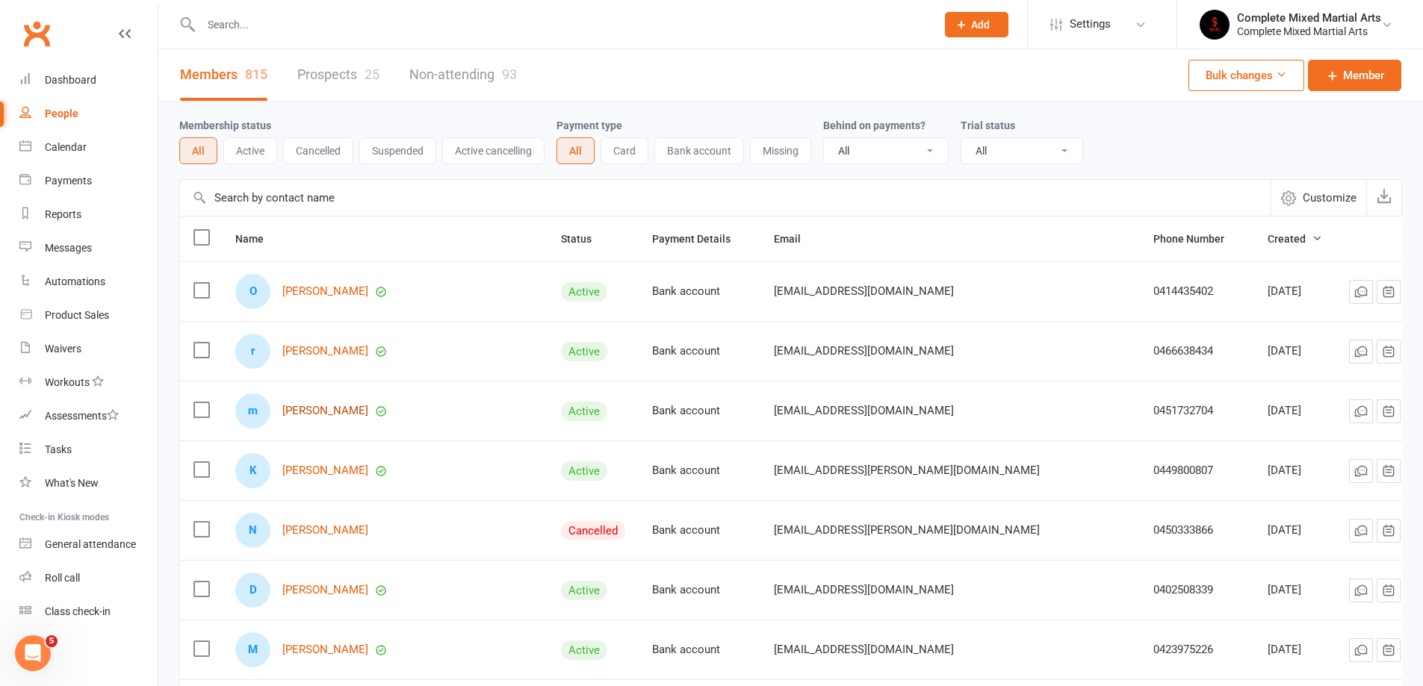
click at [344, 414] on link "[PERSON_NAME]" at bounding box center [325, 411] width 86 height 13
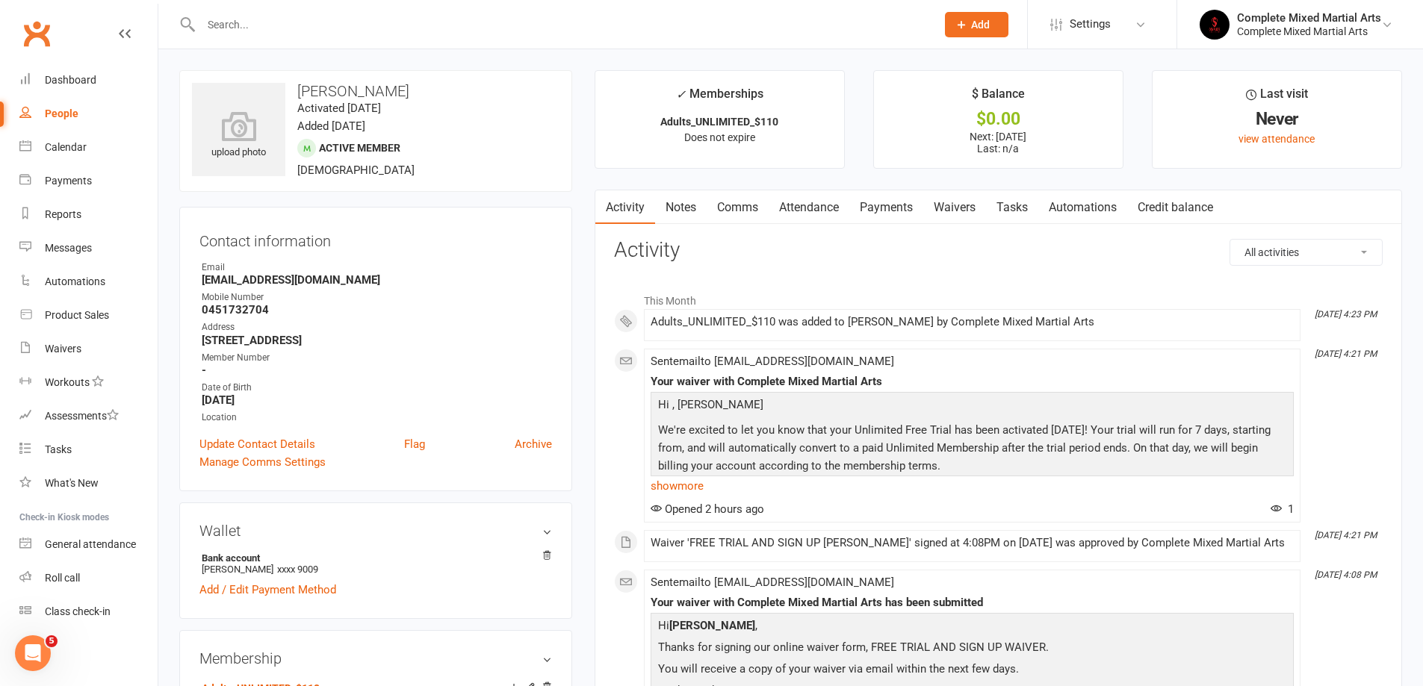
click at [67, 114] on div "People" at bounding box center [62, 114] width 34 height 12
select select "100"
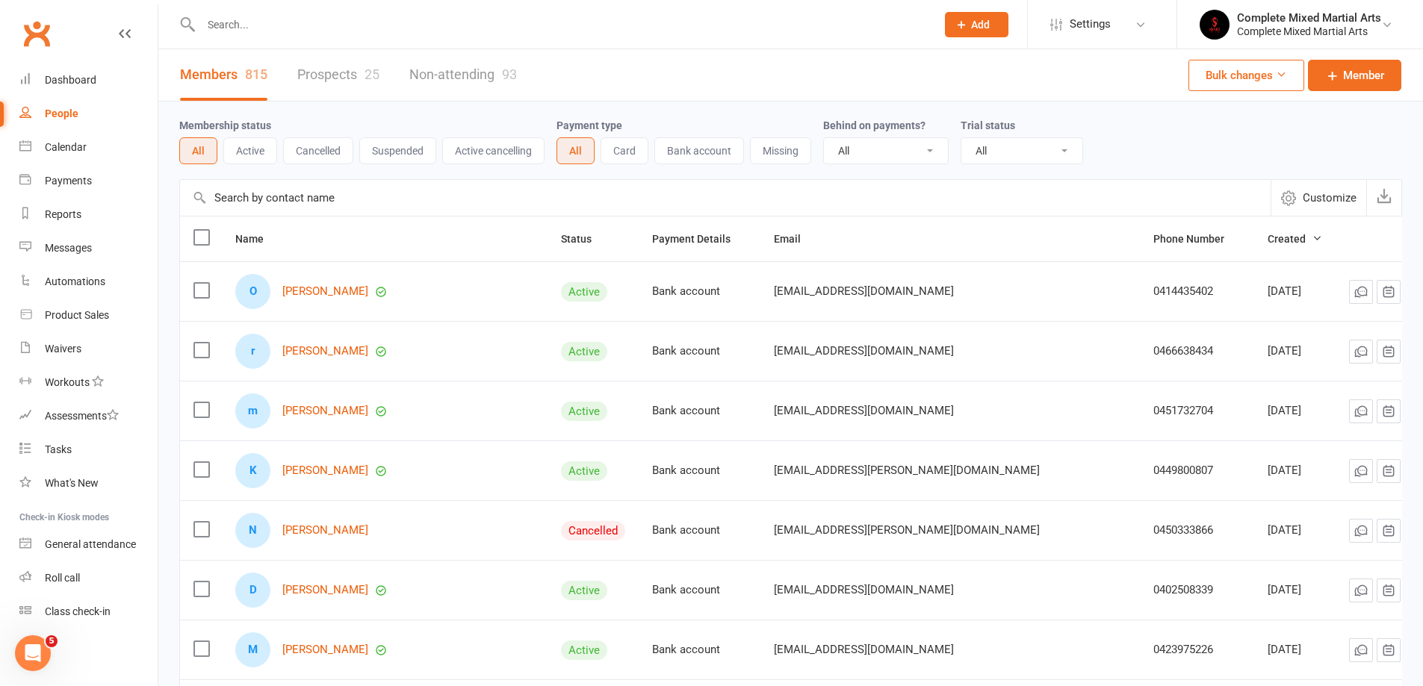
click at [261, 20] on input "text" at bounding box center [560, 24] width 729 height 21
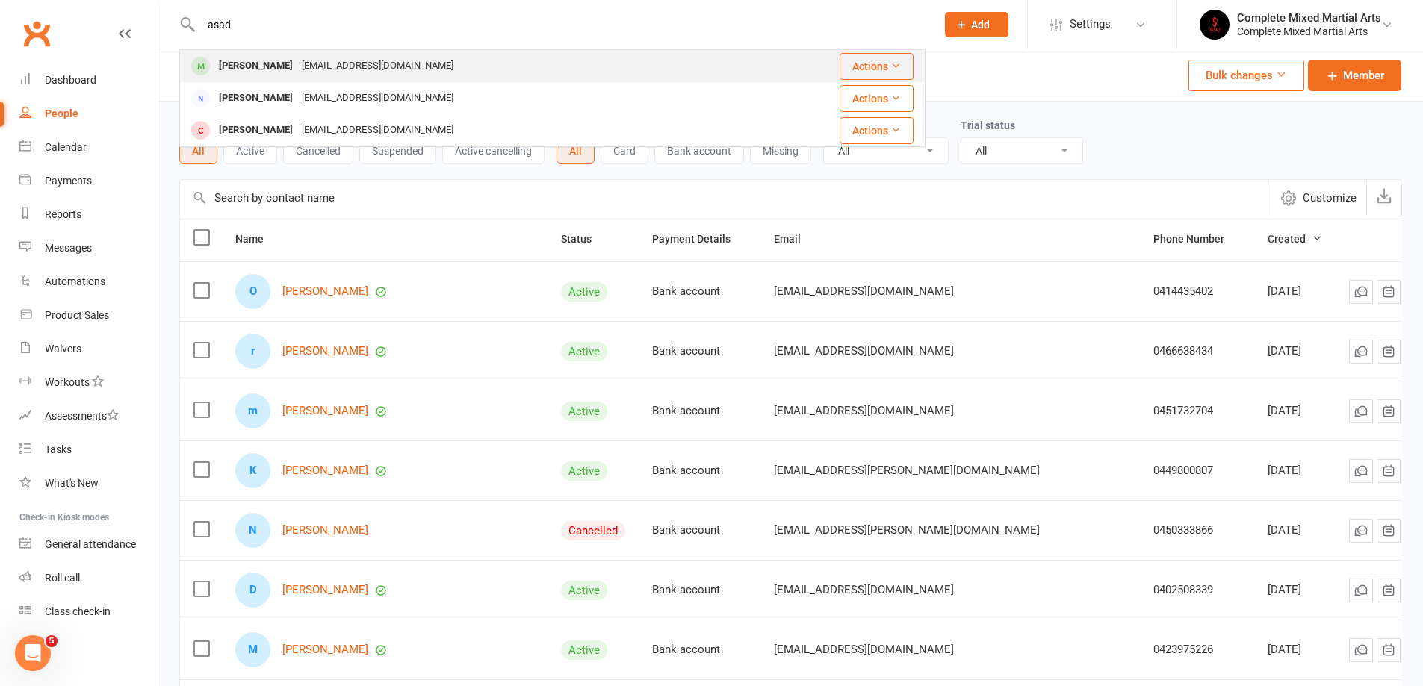
type input "asad"
click at [304, 62] on div "[EMAIL_ADDRESS][DOMAIN_NAME]" at bounding box center [377, 66] width 161 height 22
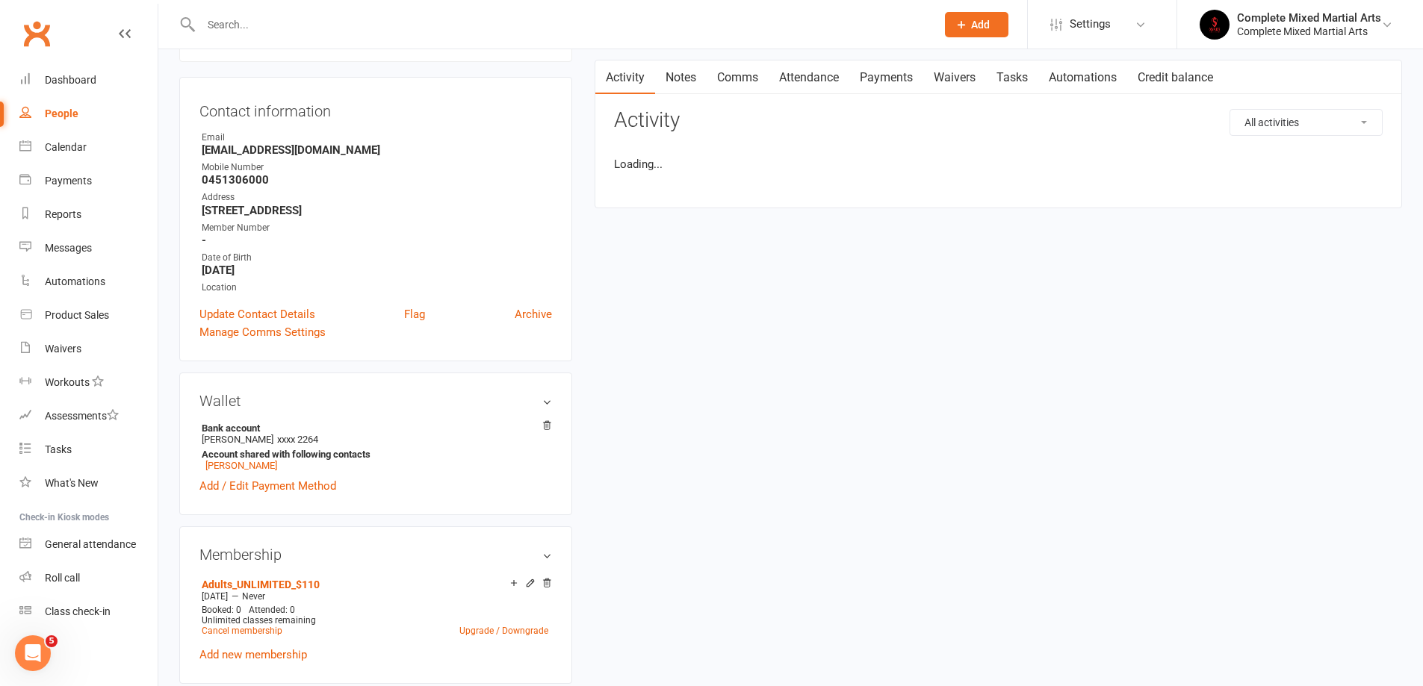
scroll to position [149, 0]
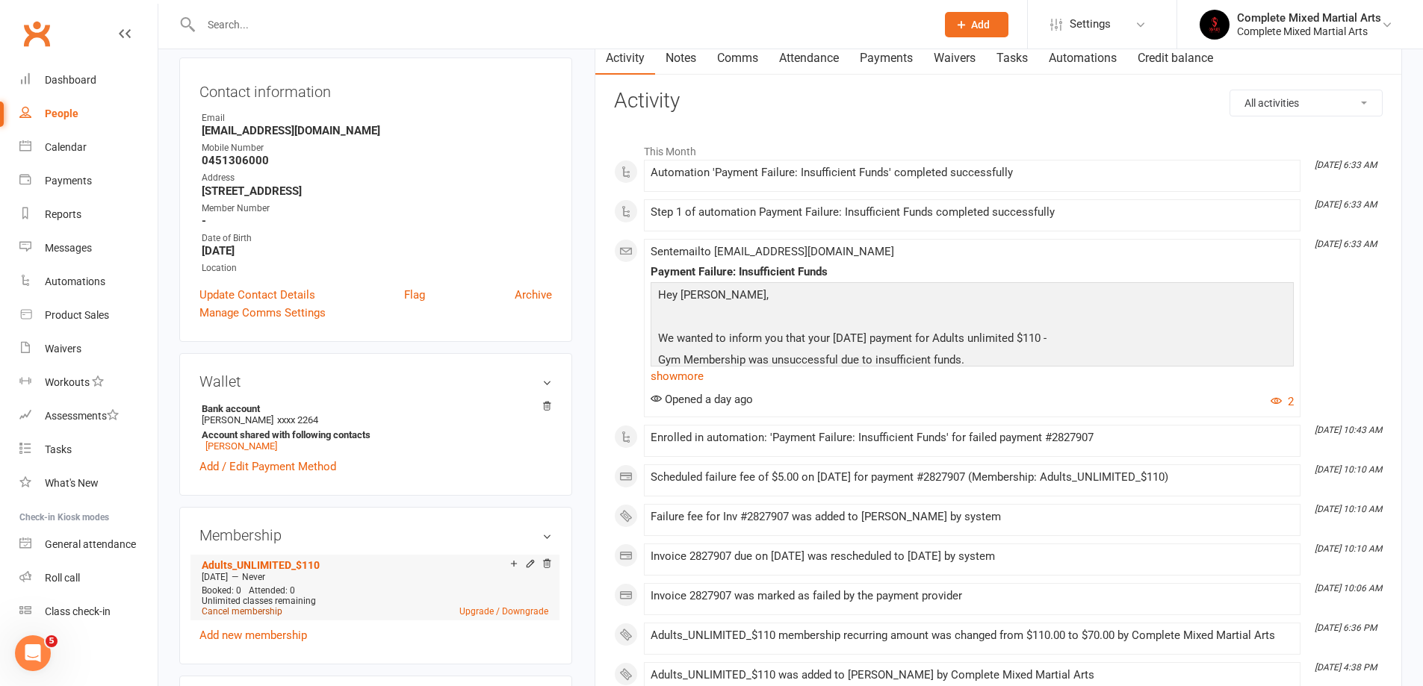
click at [255, 610] on link "Cancel membership" at bounding box center [242, 611] width 81 height 10
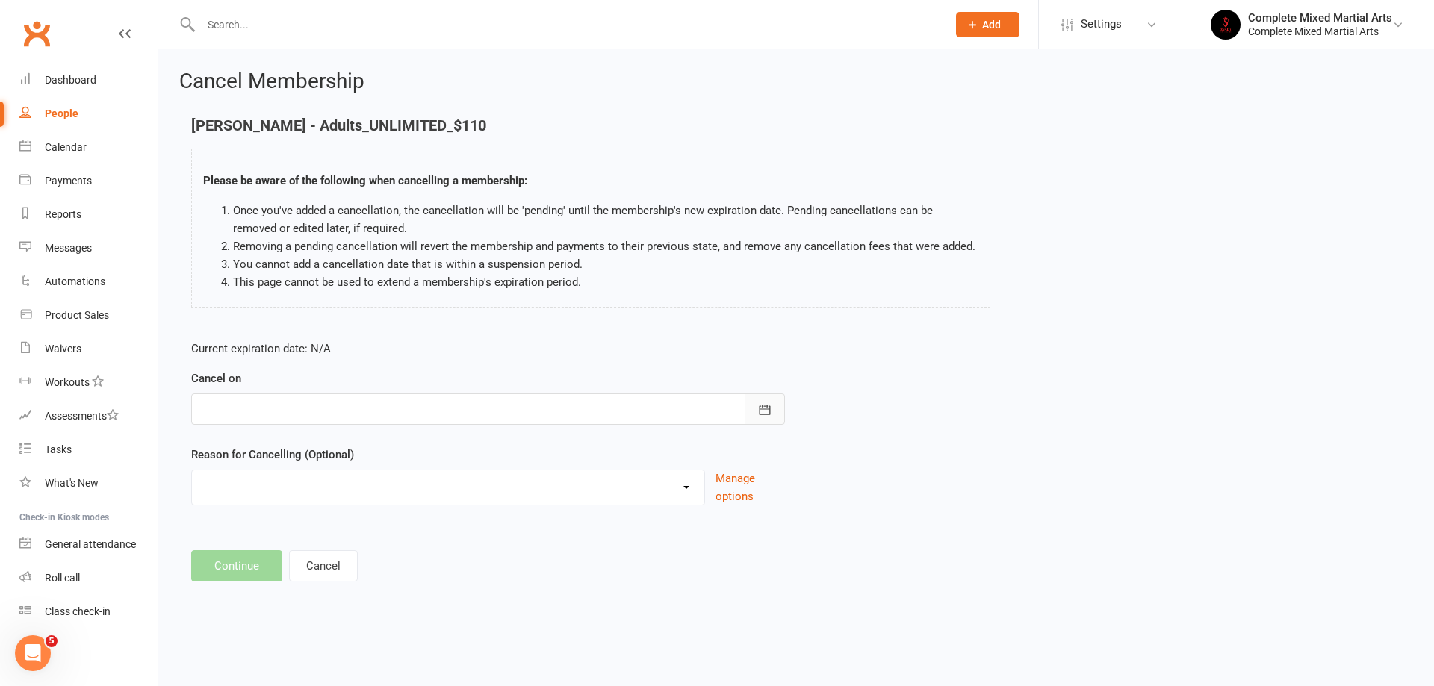
click at [771, 405] on icon "button" at bounding box center [764, 410] width 15 height 15
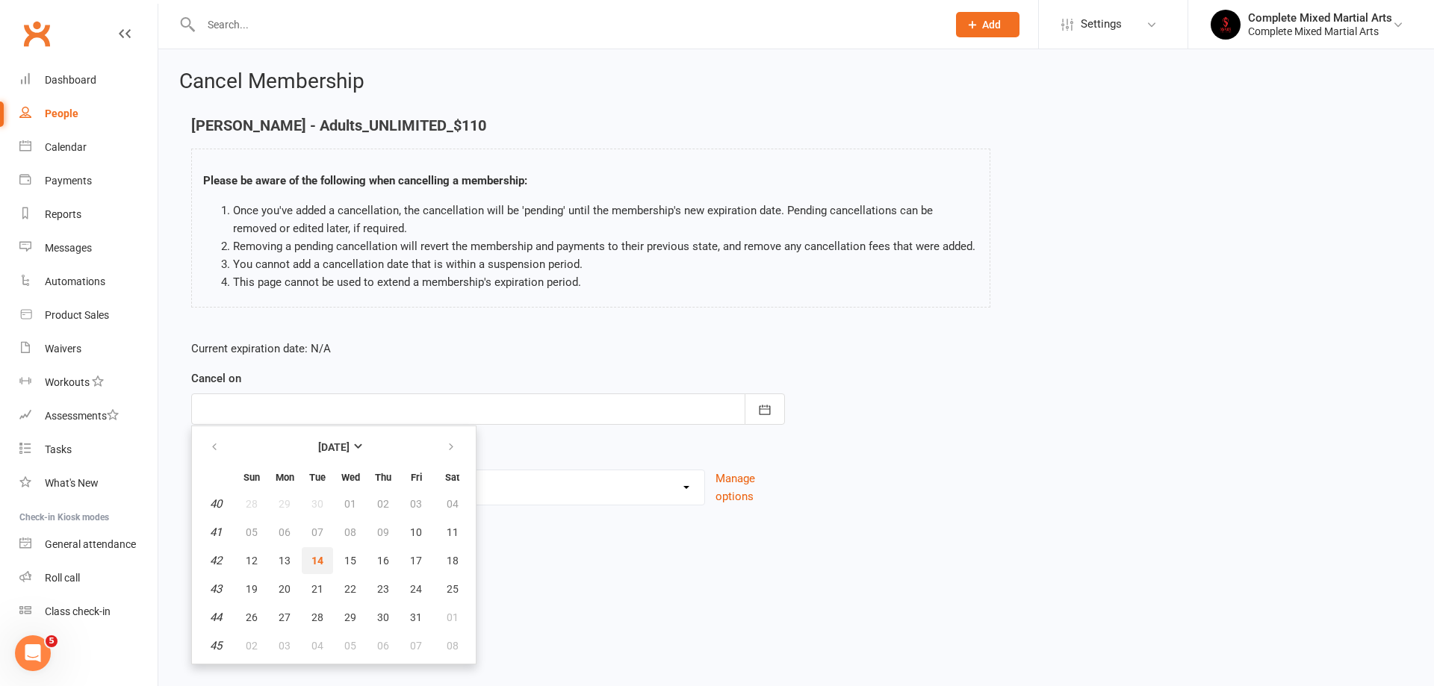
click at [322, 562] on span "14" at bounding box center [317, 561] width 12 height 12
type input "[DATE]"
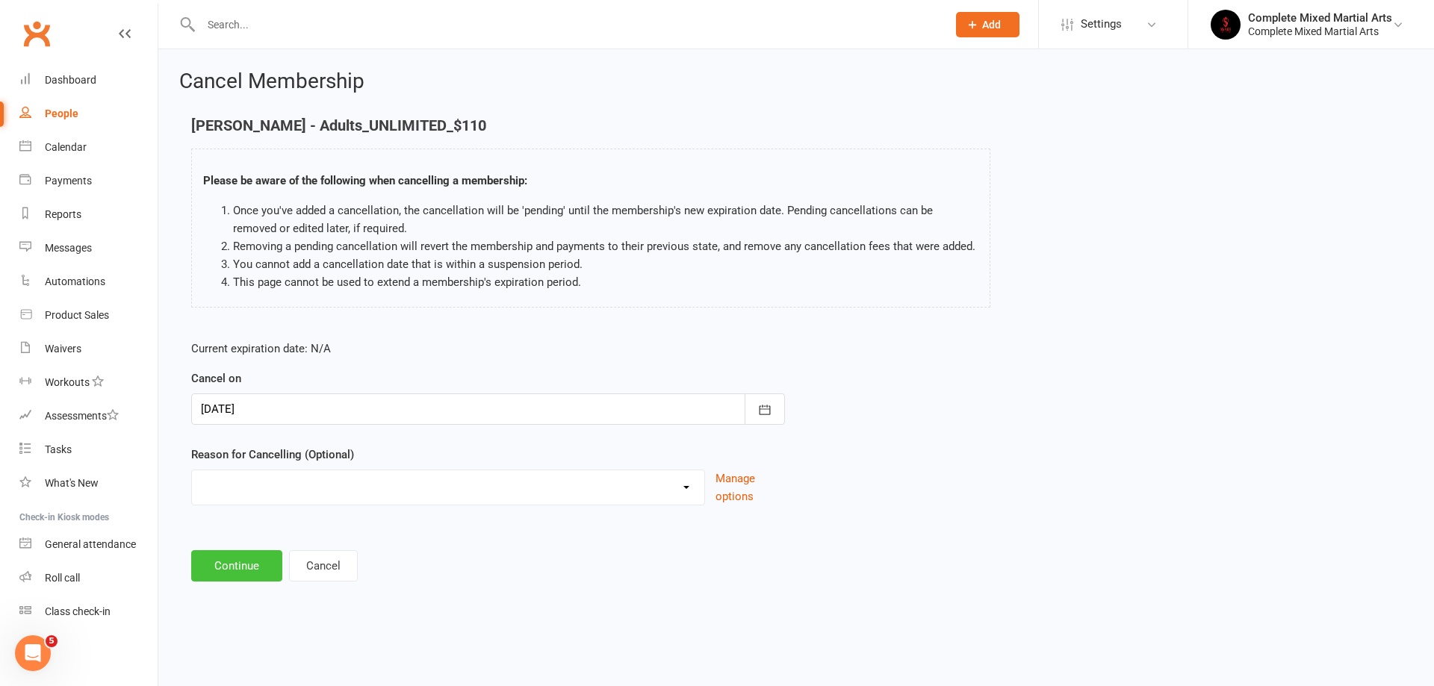
click at [230, 563] on button "Continue" at bounding box center [236, 565] width 91 height 31
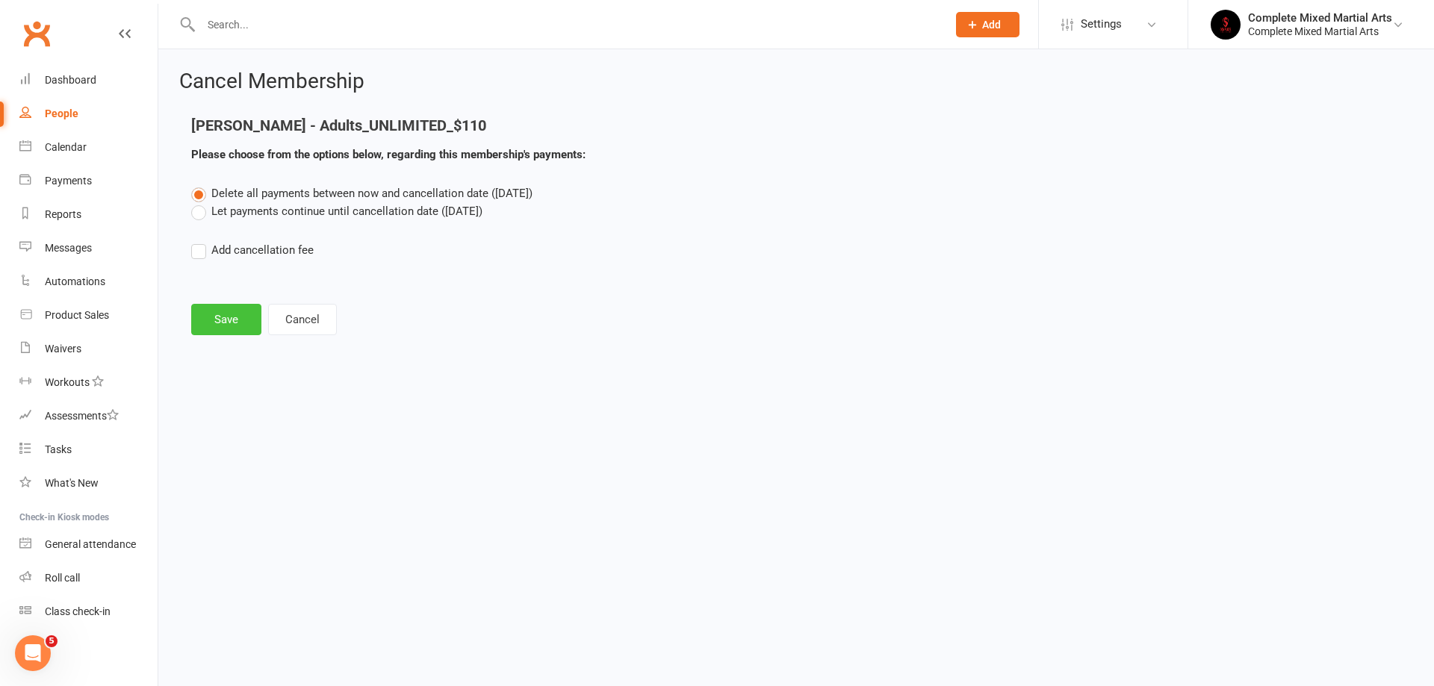
click at [230, 317] on button "Save" at bounding box center [226, 319] width 70 height 31
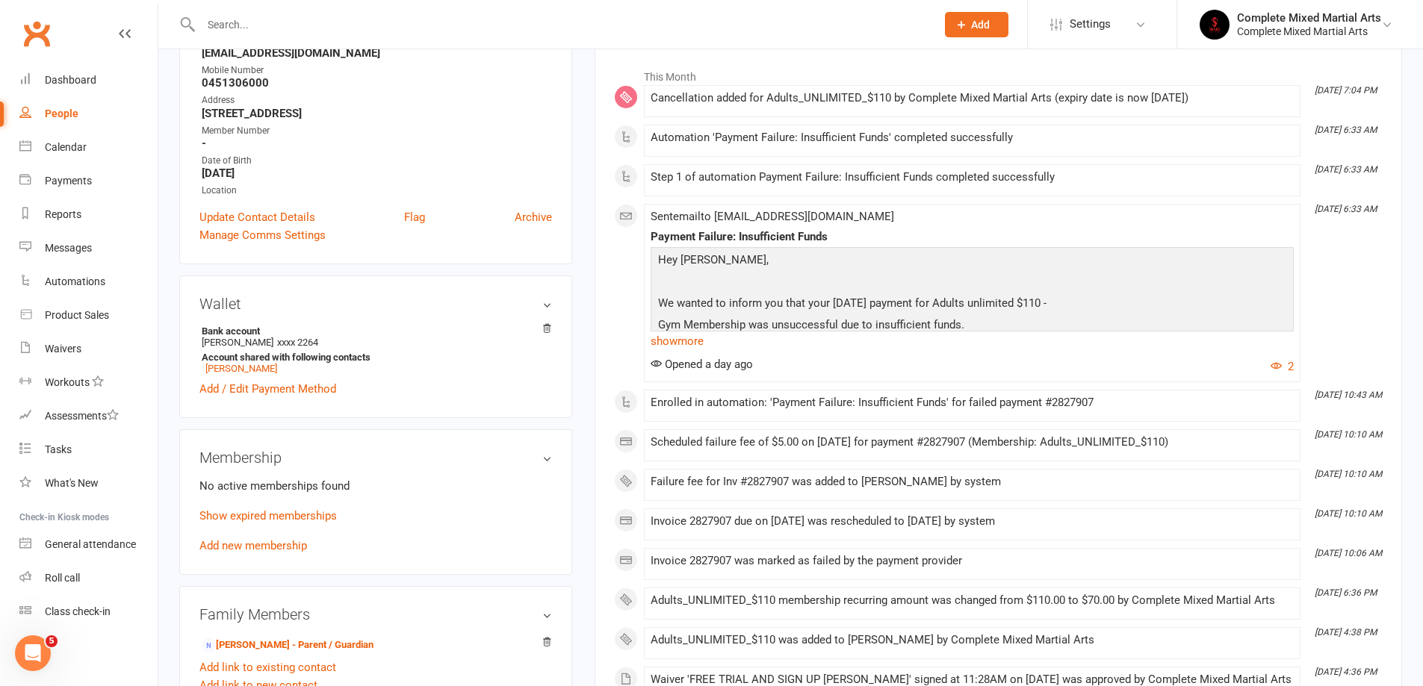
scroll to position [299, 0]
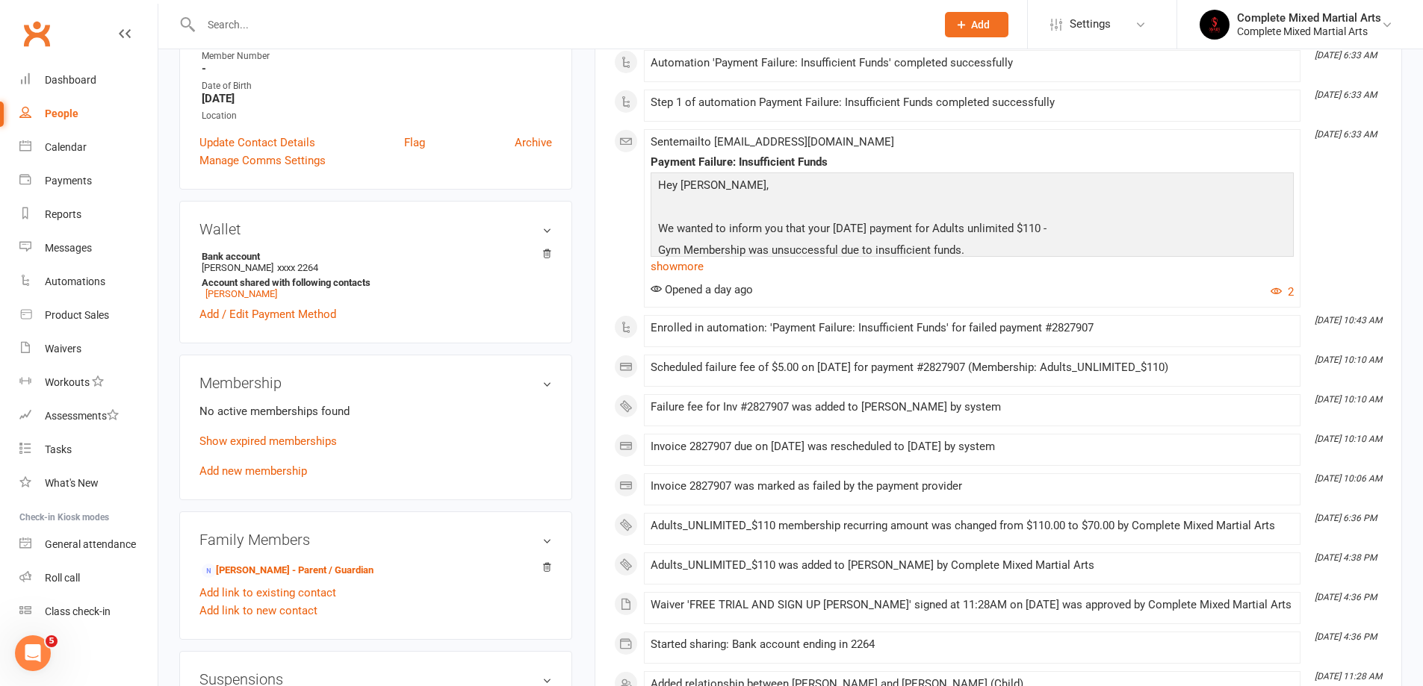
click at [294, 28] on input "text" at bounding box center [560, 24] width 729 height 21
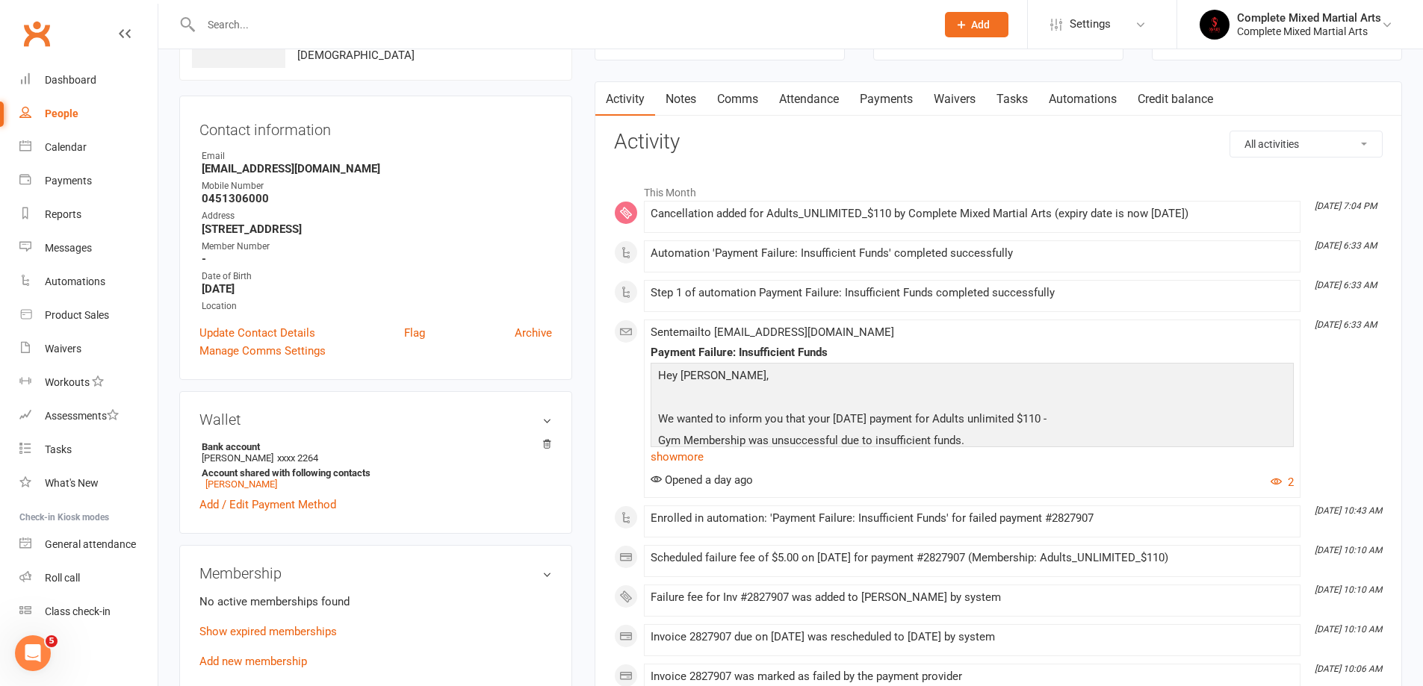
scroll to position [0, 0]
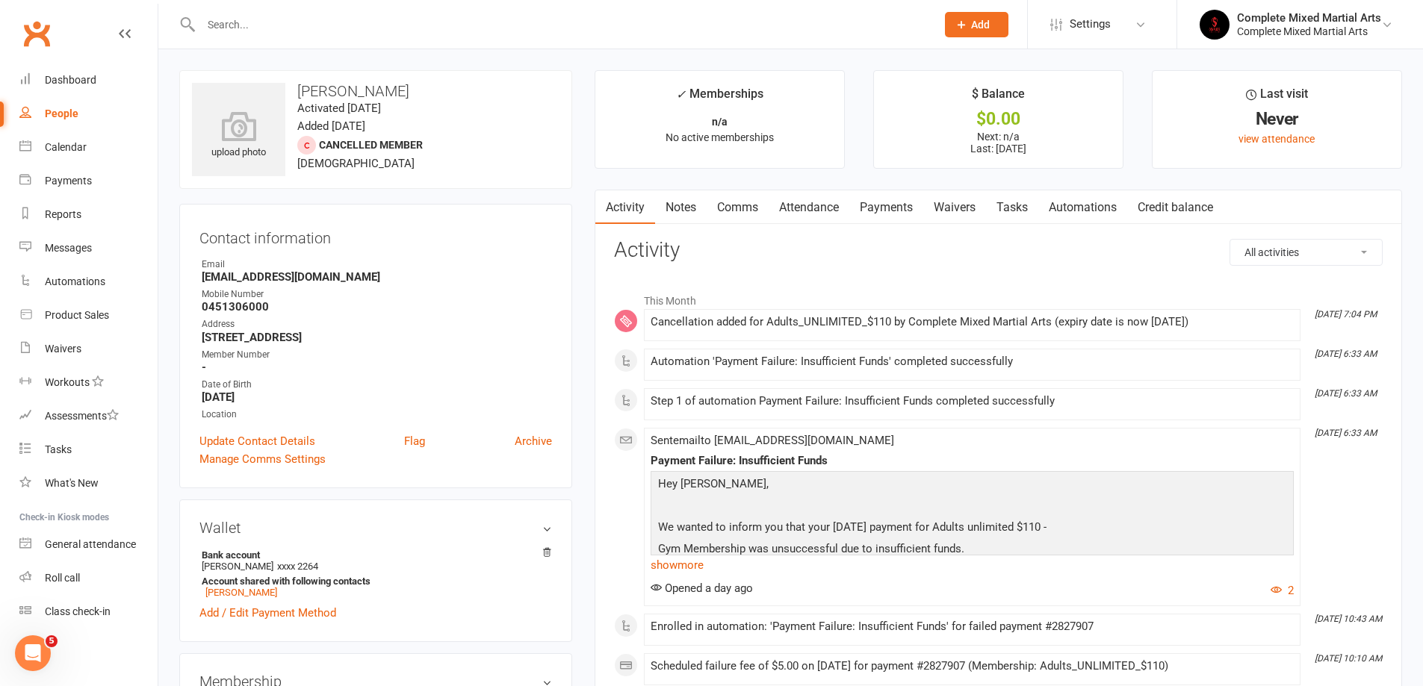
click at [431, 238] on h3 "Contact information" at bounding box center [375, 235] width 352 height 22
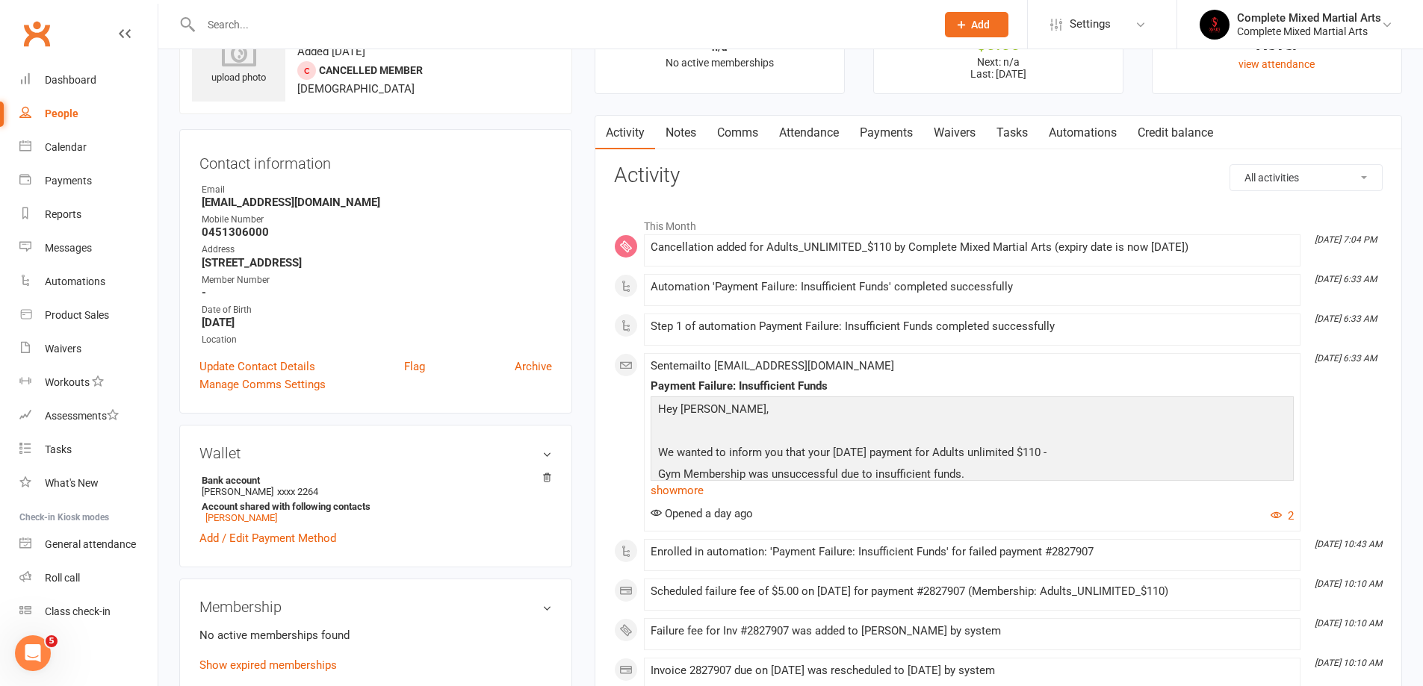
drag, startPoint x: 283, startPoint y: 324, endPoint x: 292, endPoint y: 331, distance: 11.2
click at [235, 321] on strong "[DATE]" at bounding box center [377, 322] width 350 height 13
click at [301, 332] on ul "Owner Email [EMAIL_ADDRESS][DOMAIN_NAME] Mobile Number [PHONE_NUMBER] Address […" at bounding box center [375, 265] width 352 height 164
drag, startPoint x: 292, startPoint y: 322, endPoint x: 587, endPoint y: 500, distance: 344.8
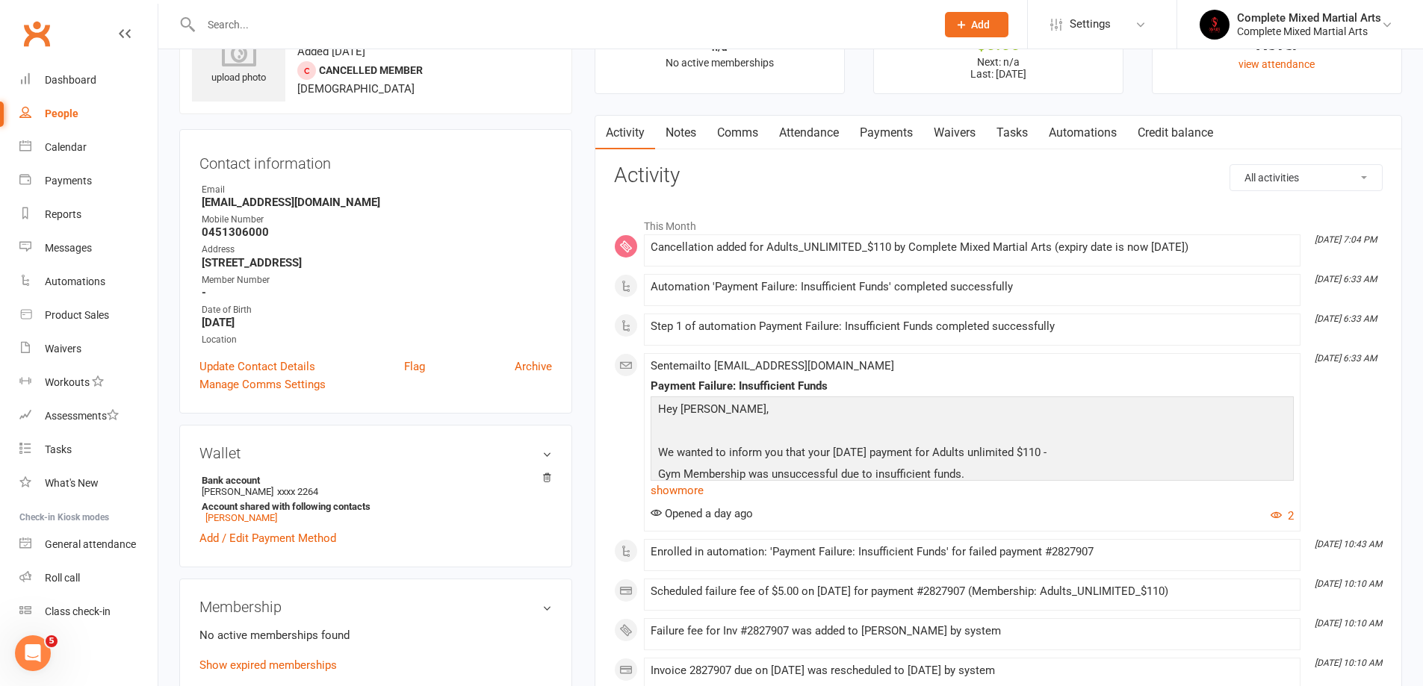
click at [512, 307] on div "Date of Birth" at bounding box center [377, 310] width 350 height 14
click at [891, 143] on link "Payments" at bounding box center [886, 133] width 74 height 34
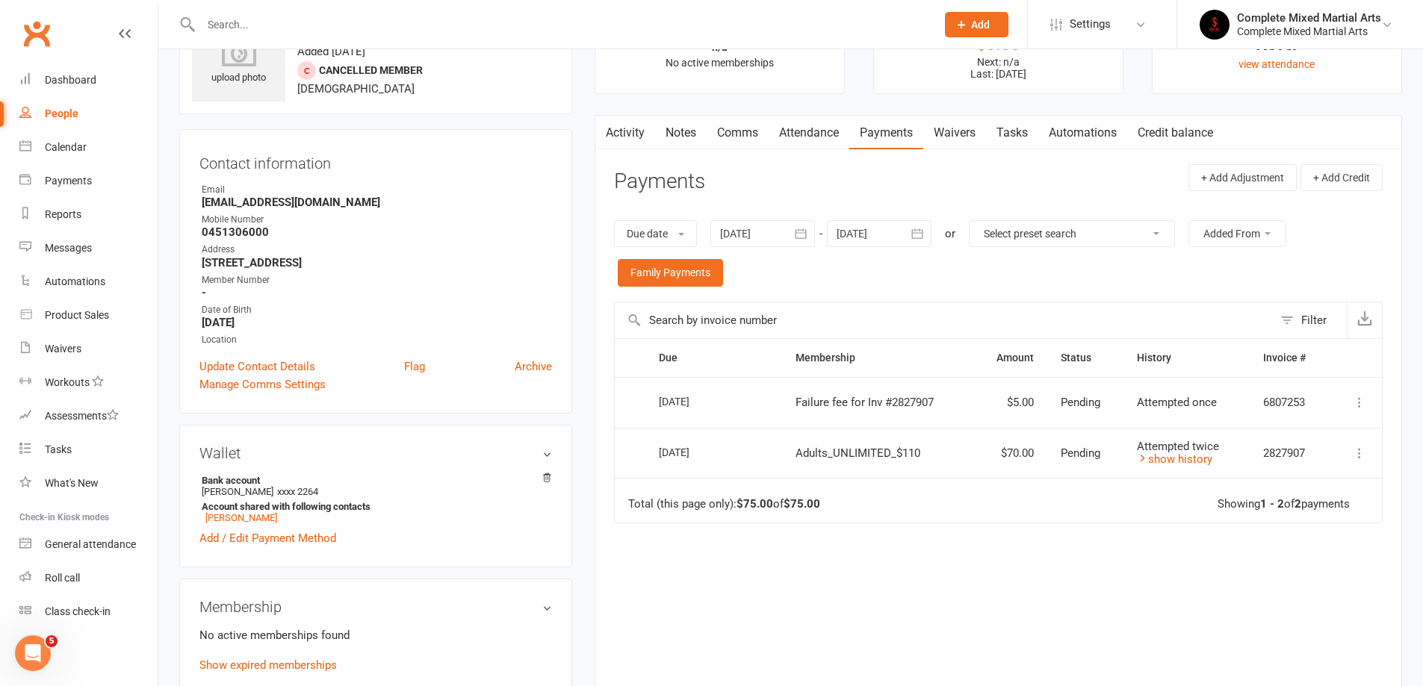
click at [617, 127] on link "Activity" at bounding box center [625, 133] width 60 height 34
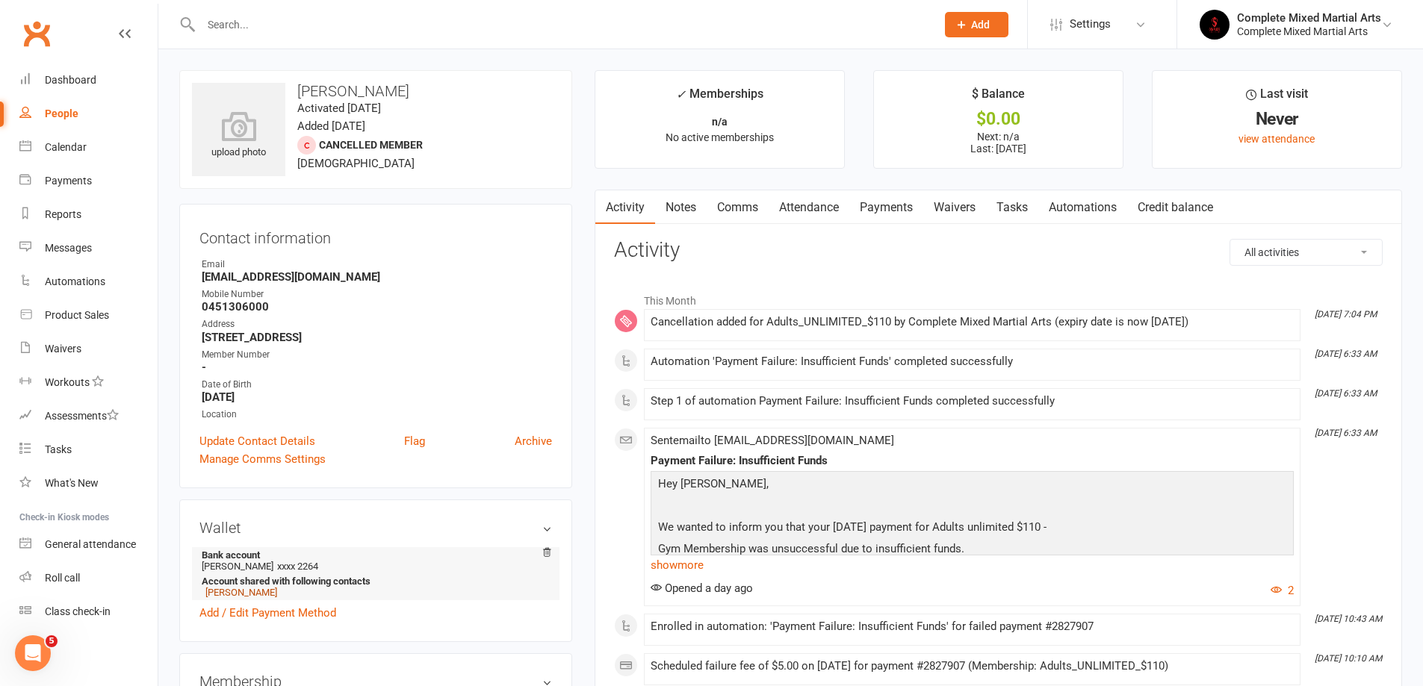
click at [241, 590] on link "[PERSON_NAME]" at bounding box center [241, 592] width 72 height 11
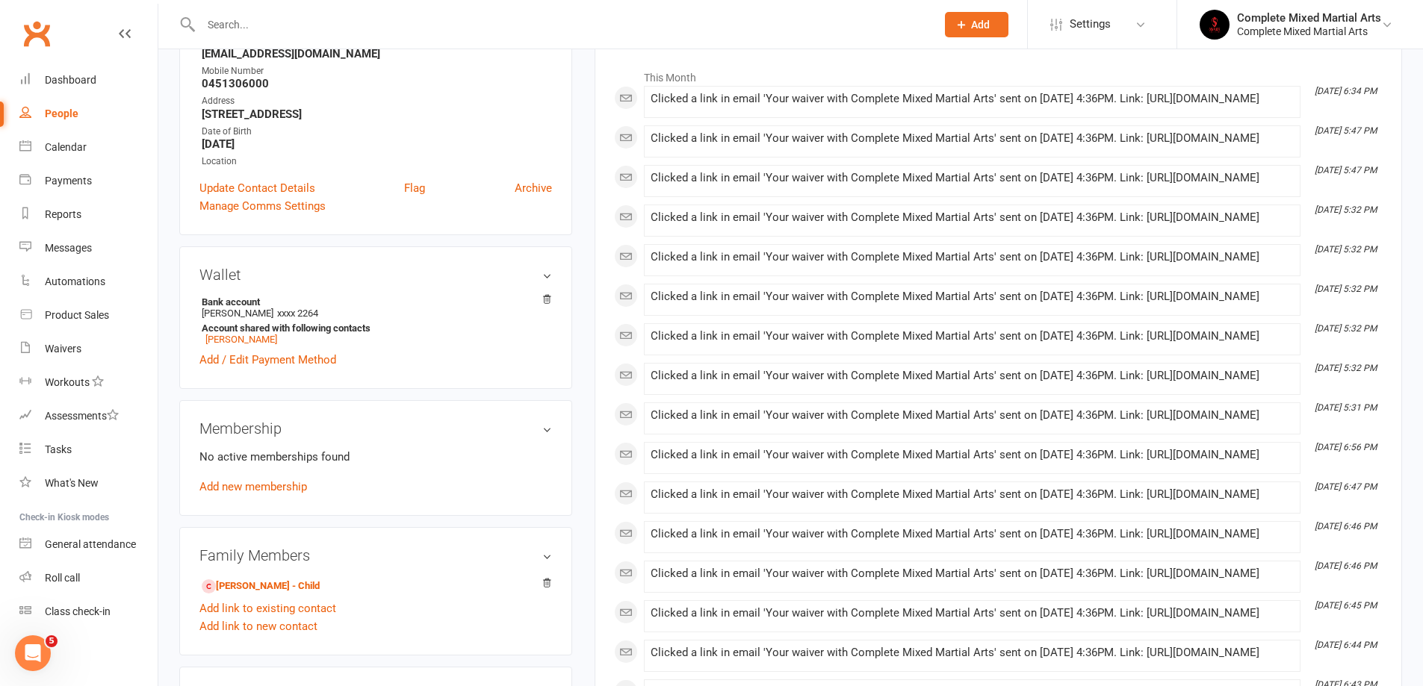
scroll to position [224, 0]
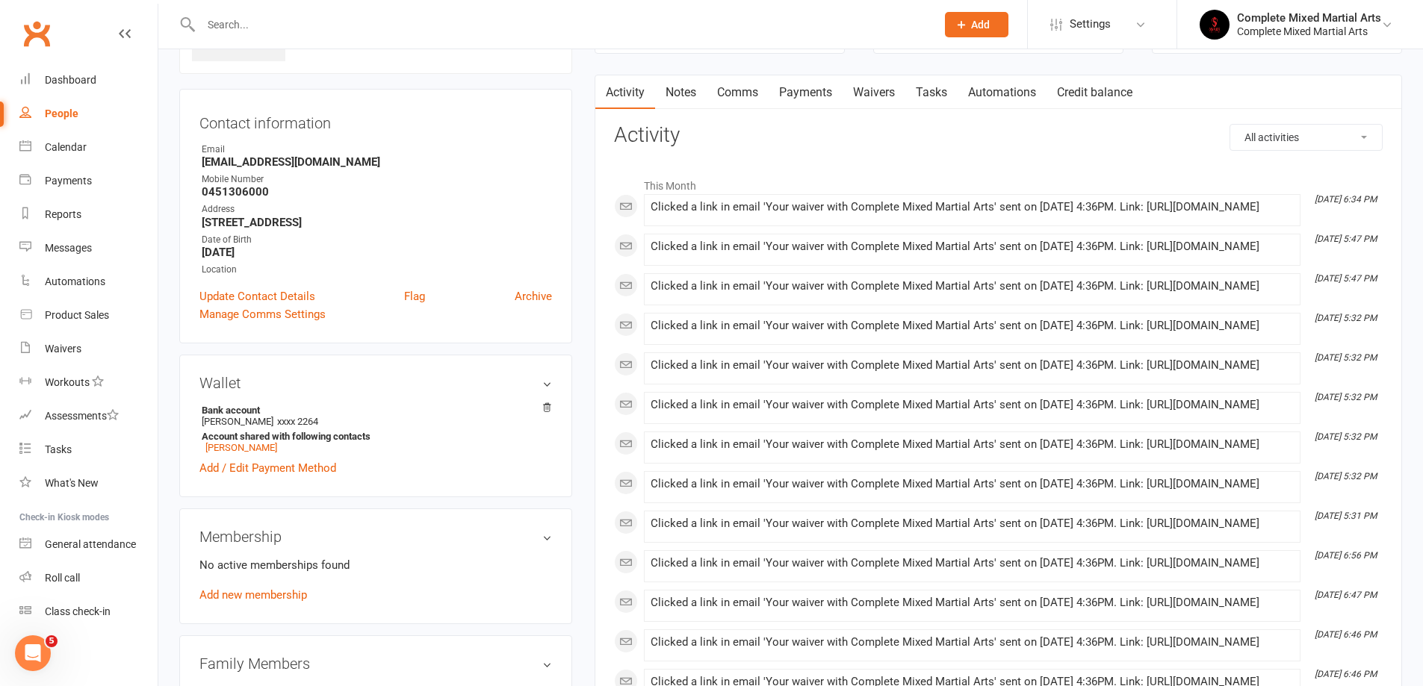
scroll to position [0, 0]
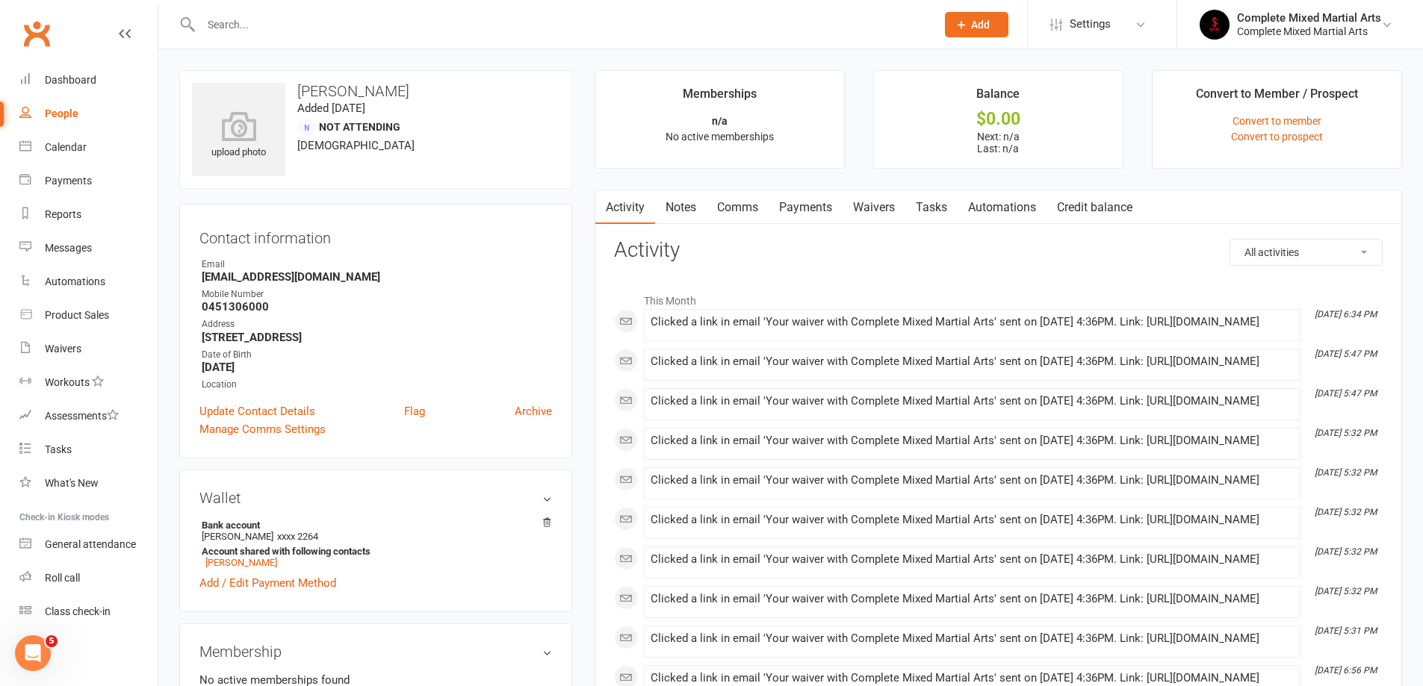
click at [84, 111] on link "People" at bounding box center [88, 114] width 138 height 34
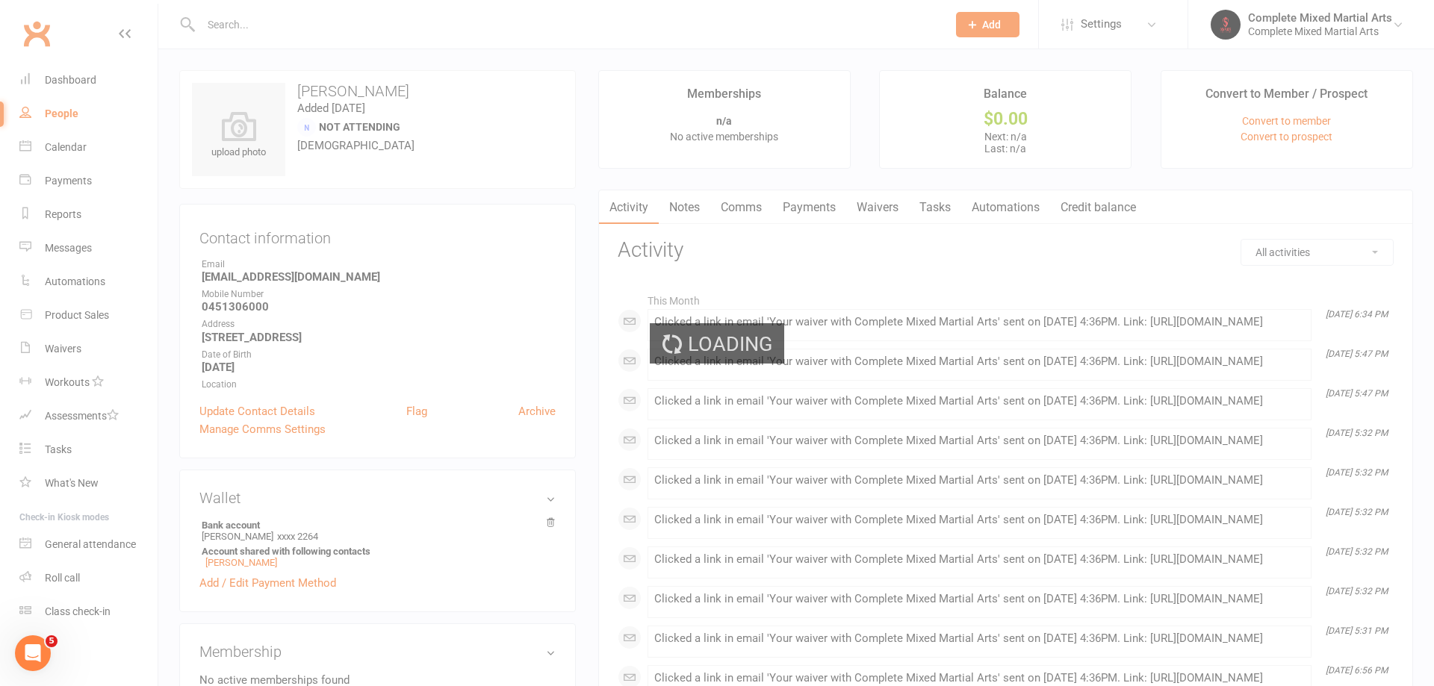
select select "100"
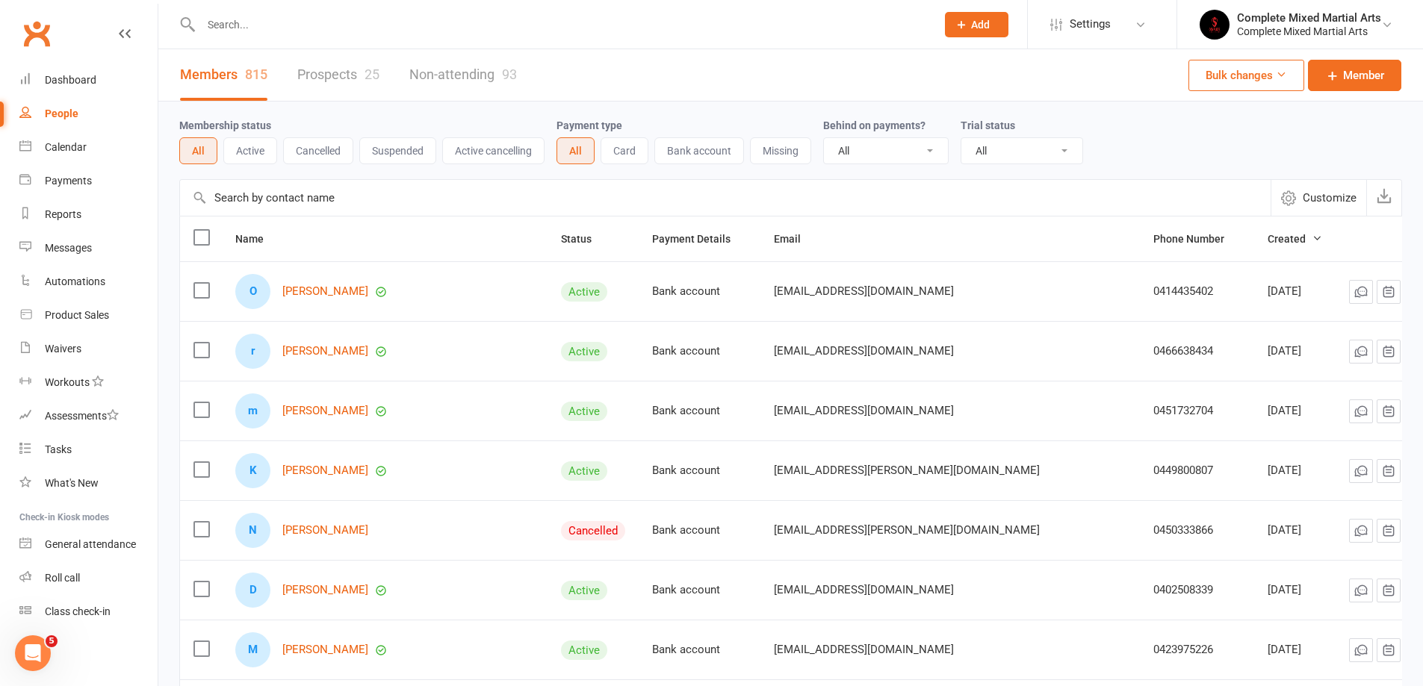
click at [243, 34] on input "text" at bounding box center [560, 24] width 729 height 21
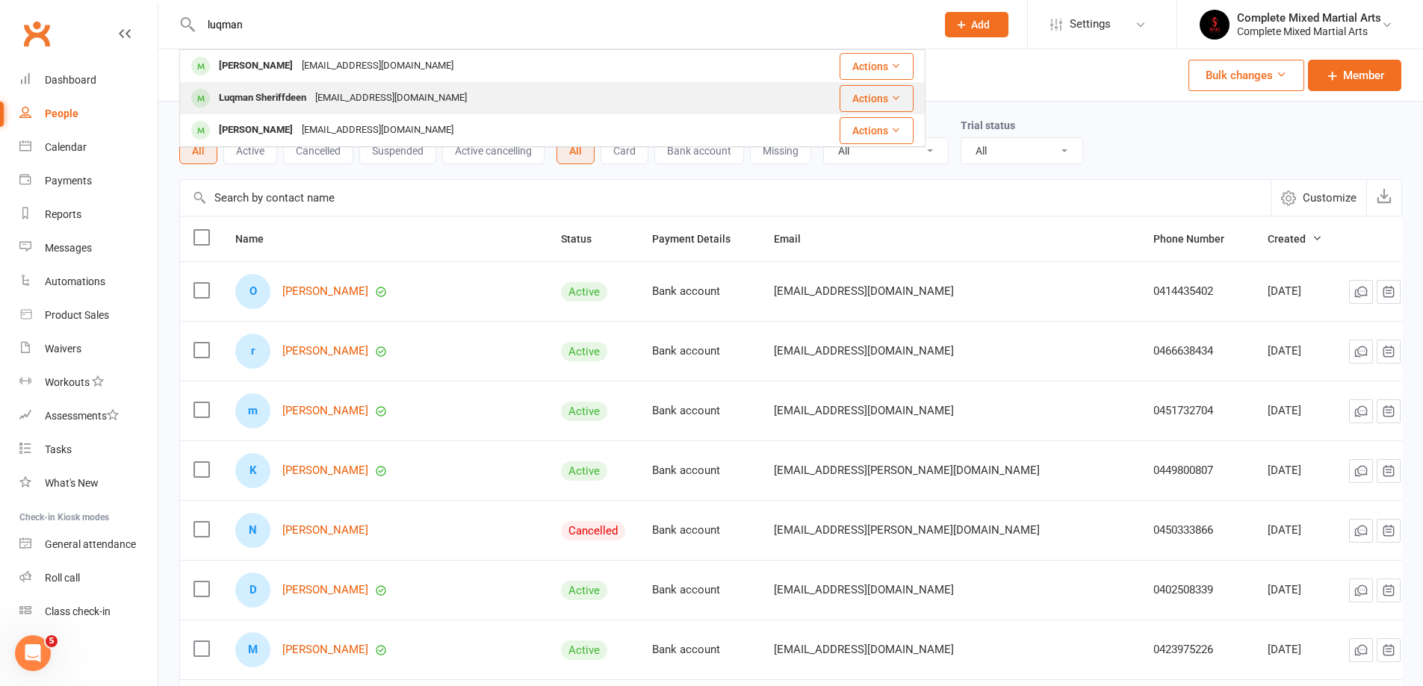
type input "luqman"
click at [305, 102] on div "Luqman Sheriffdeen" at bounding box center [262, 98] width 96 height 22
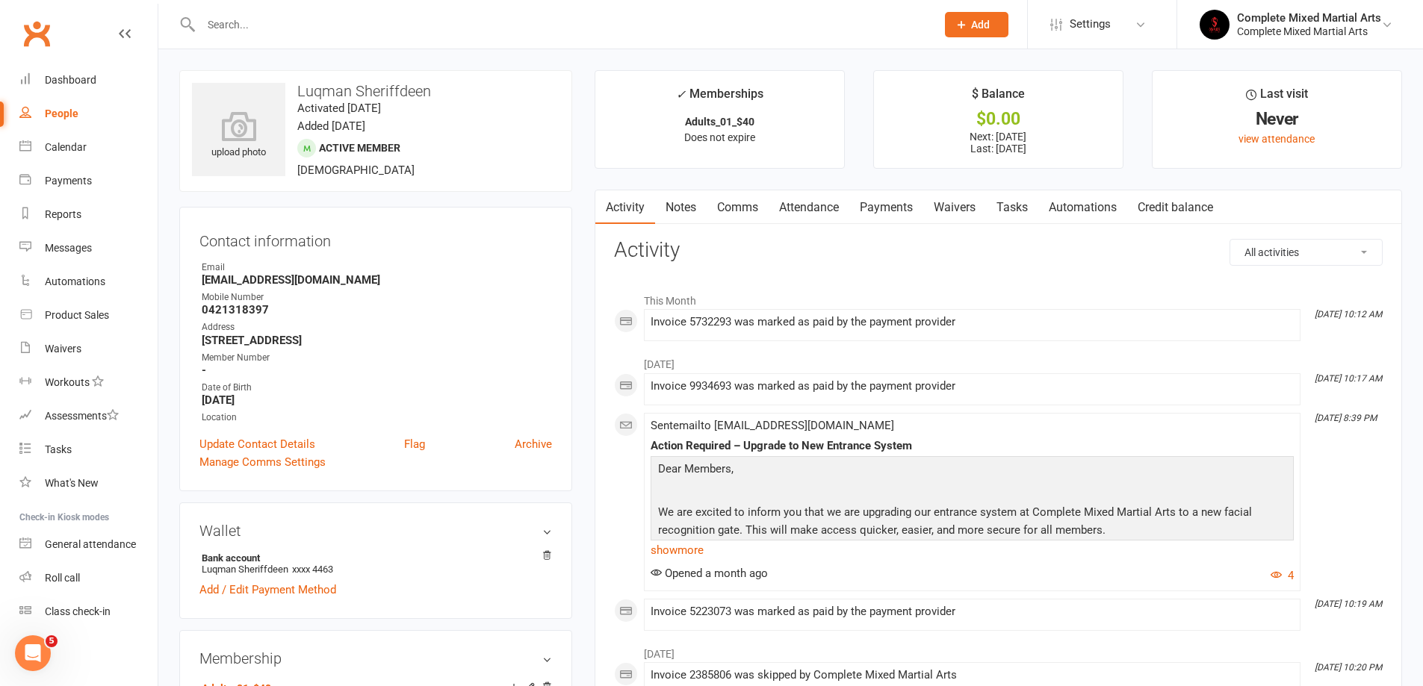
click at [872, 211] on link "Payments" at bounding box center [886, 207] width 74 height 34
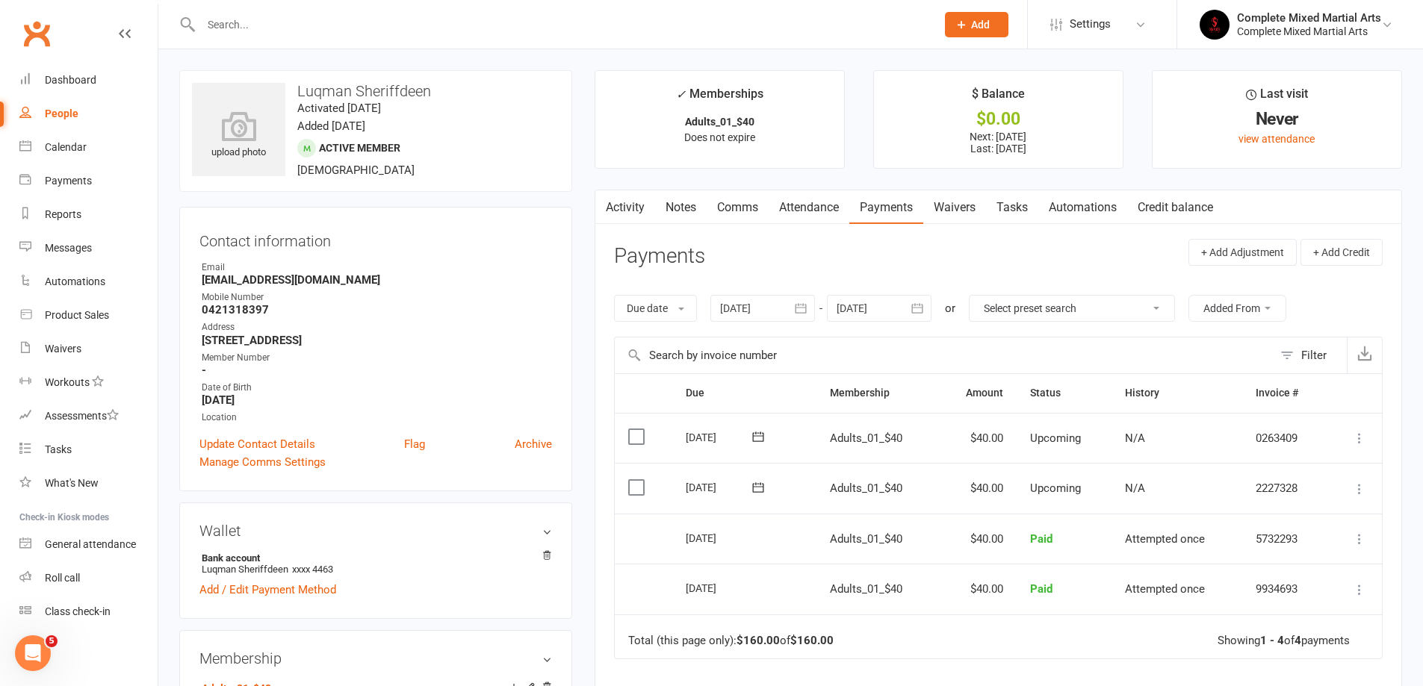
click at [1358, 491] on icon at bounding box center [1359, 489] width 15 height 15
click at [1249, 616] on link "Skip" at bounding box center [1279, 608] width 176 height 30
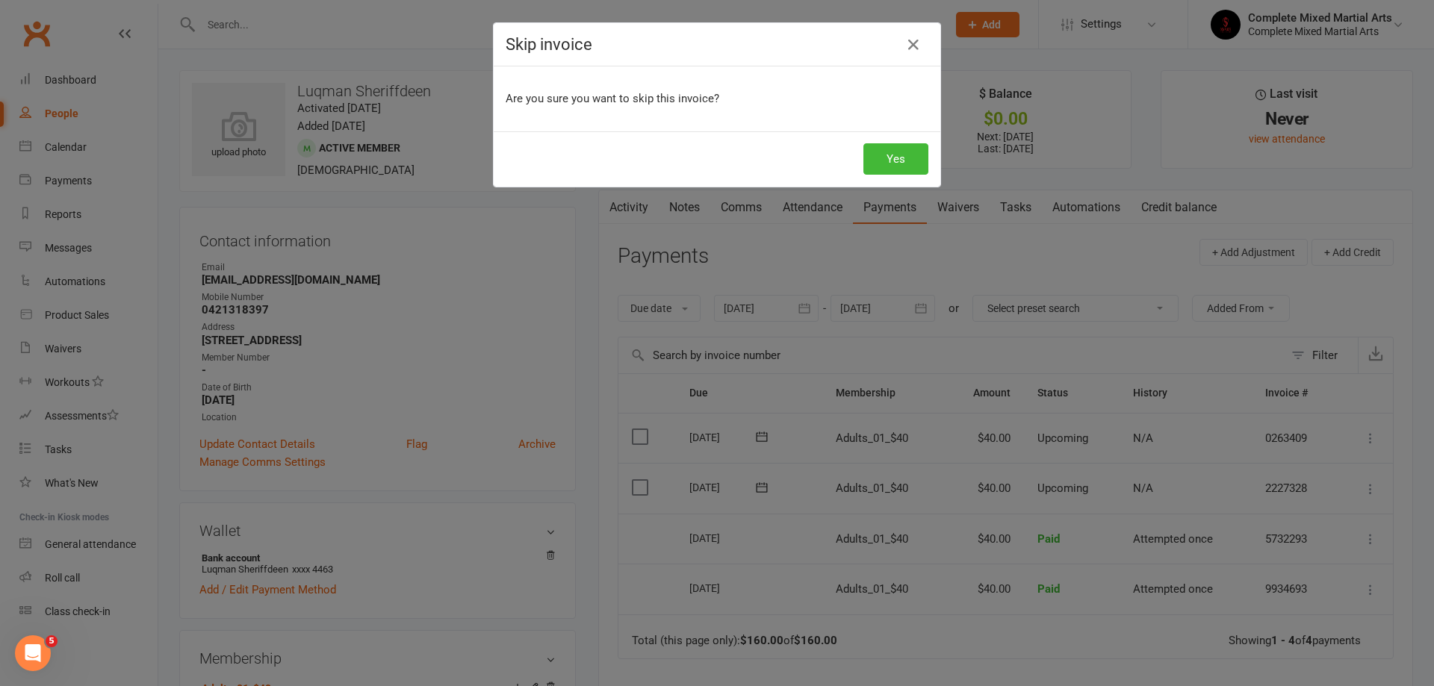
click at [914, 180] on div "Yes" at bounding box center [717, 158] width 447 height 55
click at [898, 164] on button "Yes" at bounding box center [895, 158] width 65 height 31
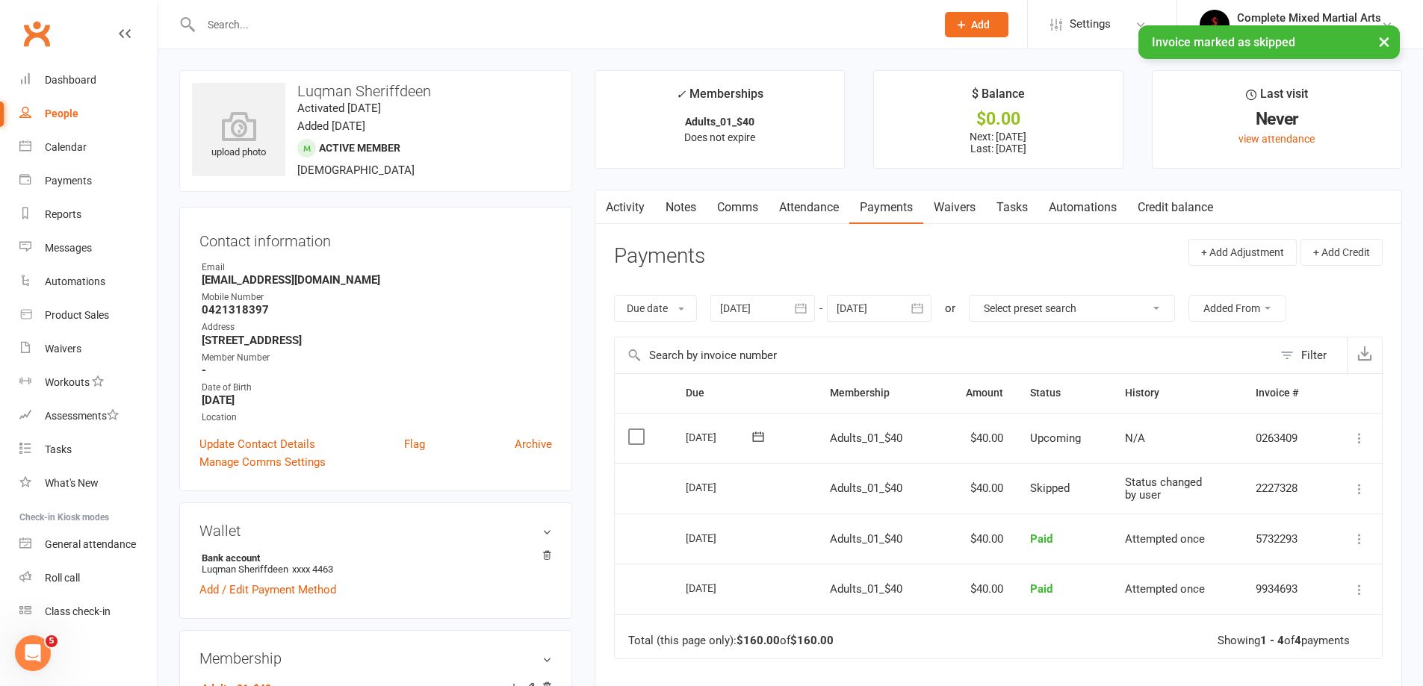
click at [1385, 52] on button "×" at bounding box center [1383, 41] width 27 height 32
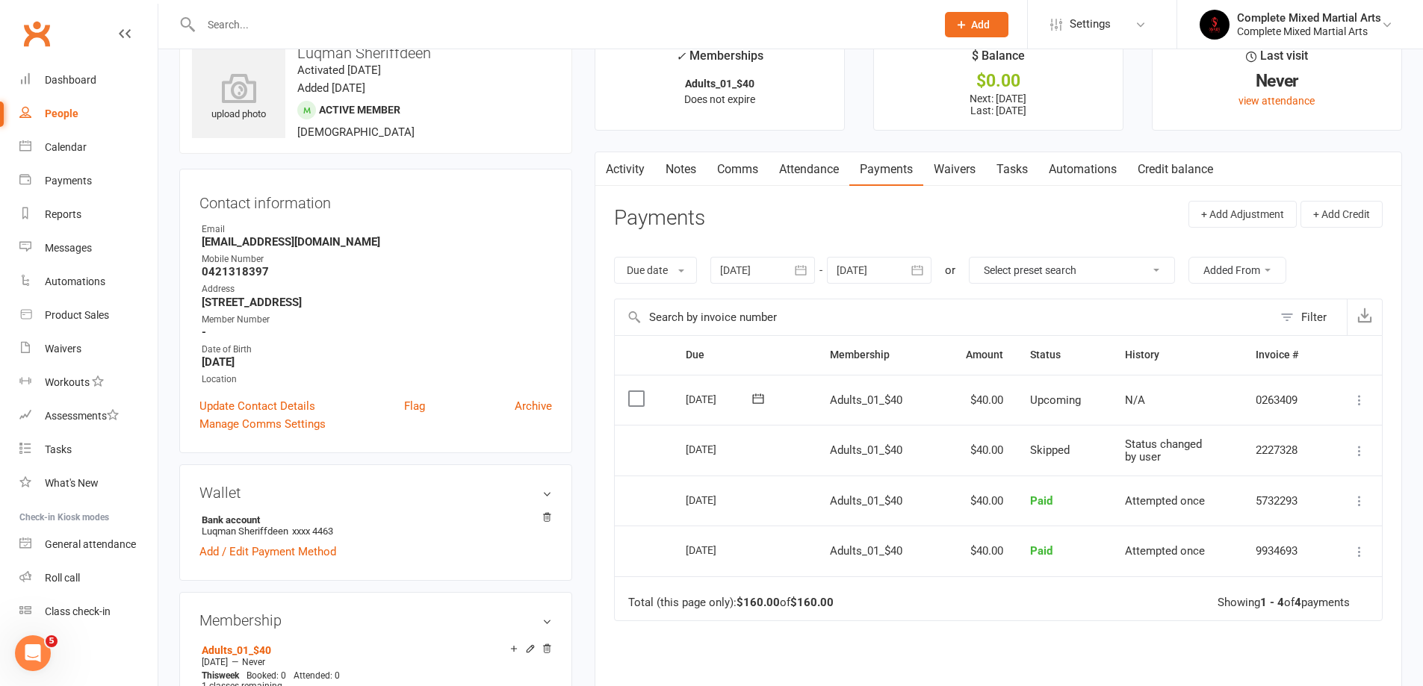
scroll to position [75, 0]
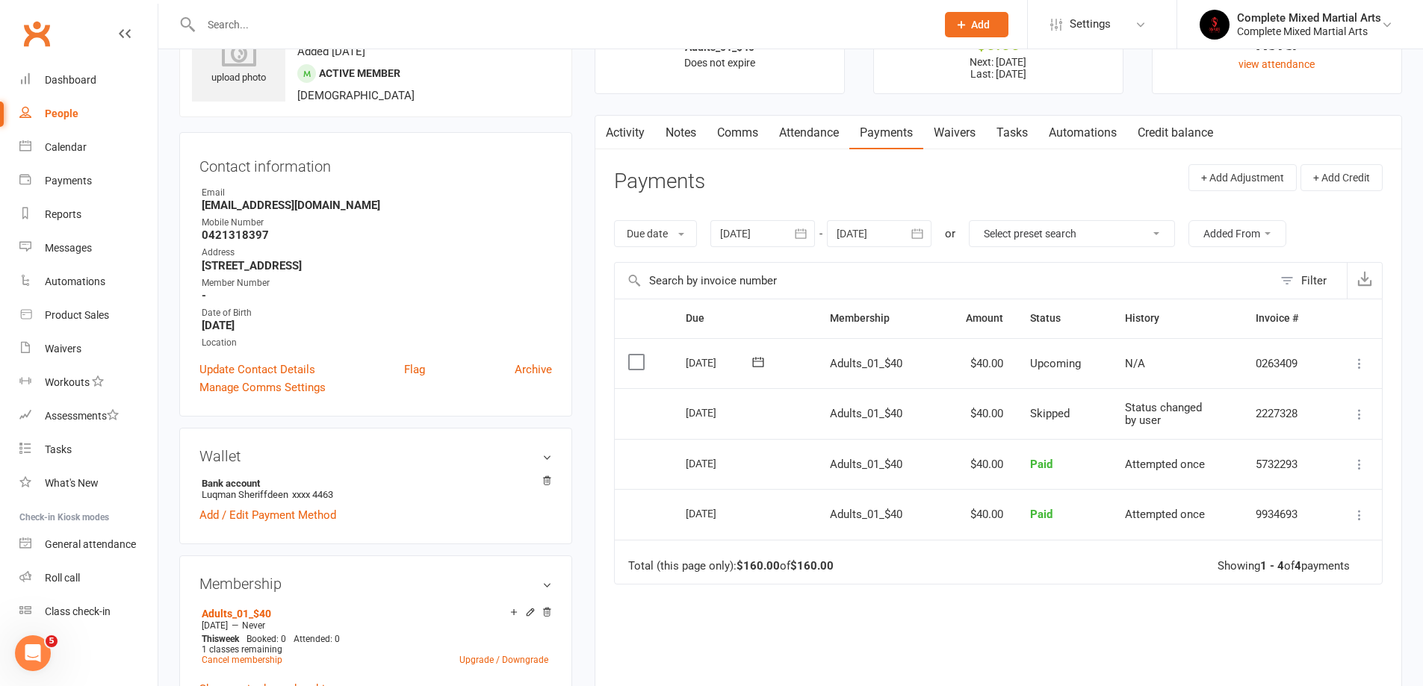
click at [99, 111] on link "People" at bounding box center [88, 114] width 138 height 34
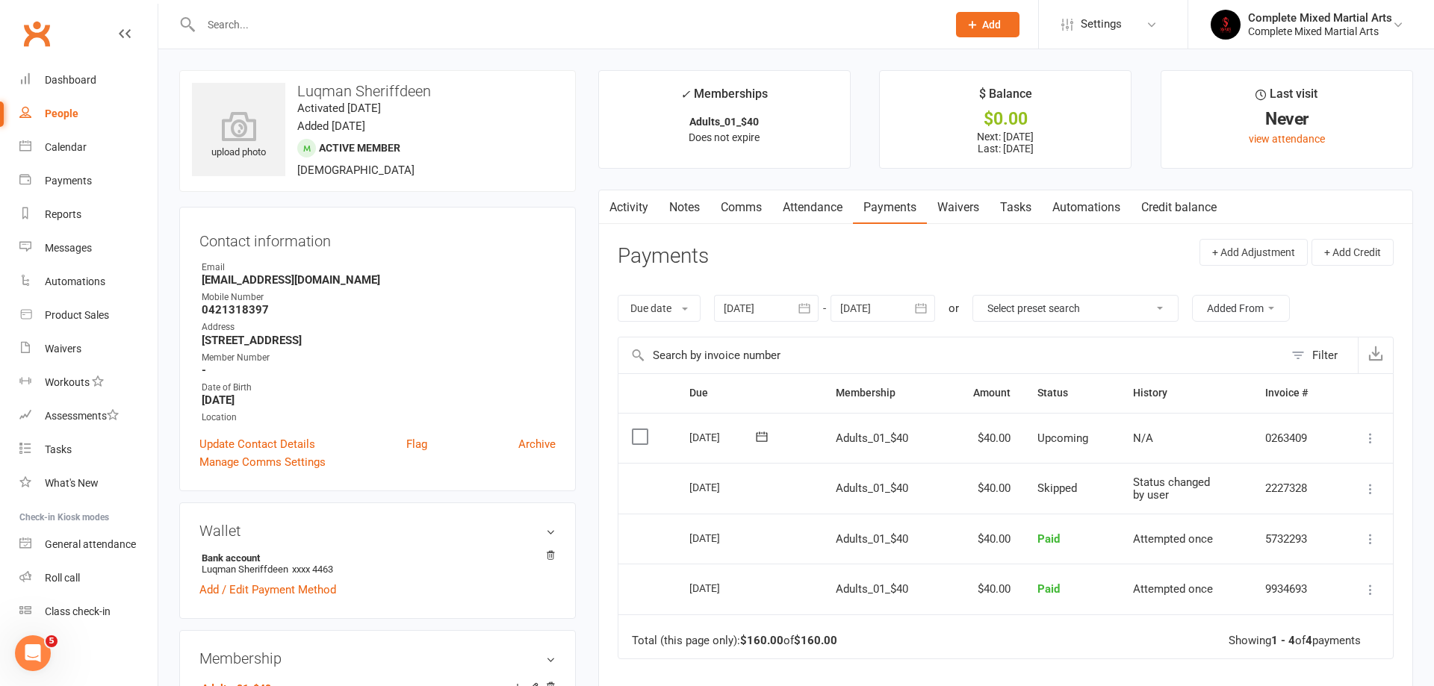
select select "100"
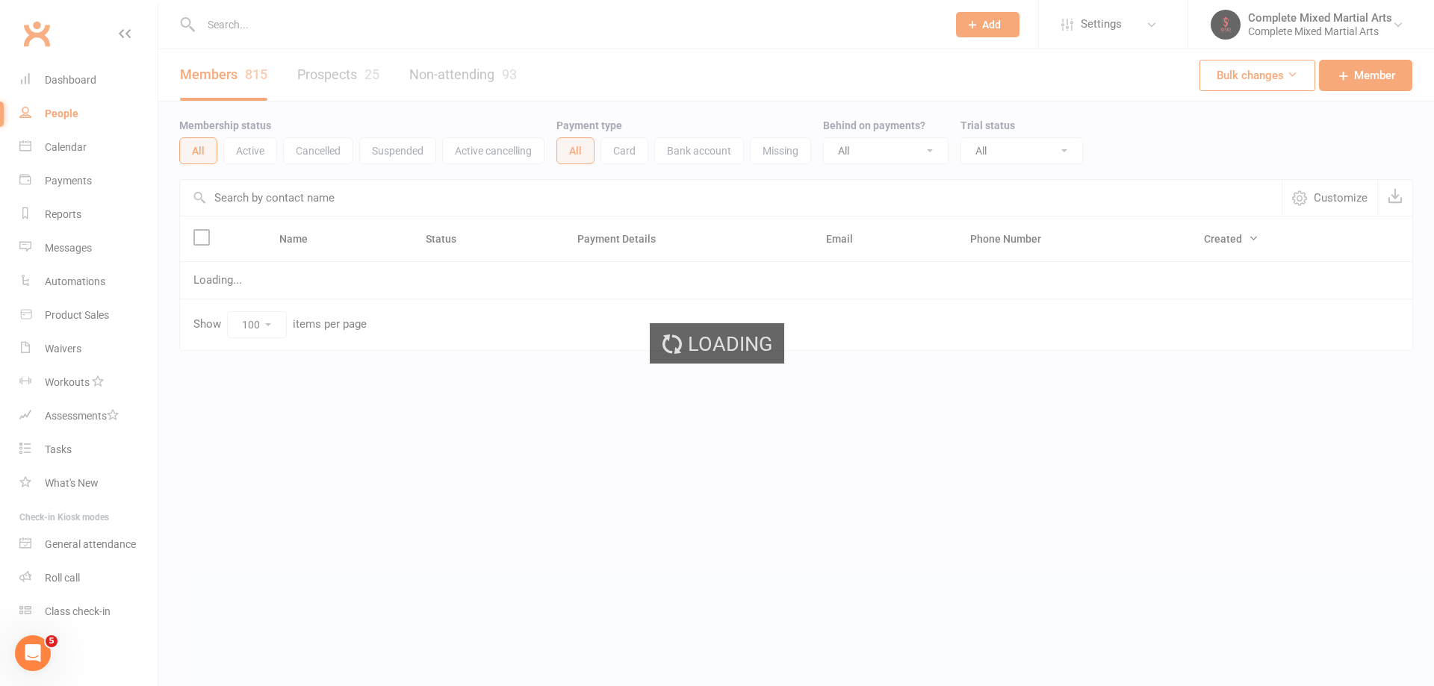
click at [988, 33] on div "Loading" at bounding box center [717, 343] width 1434 height 686
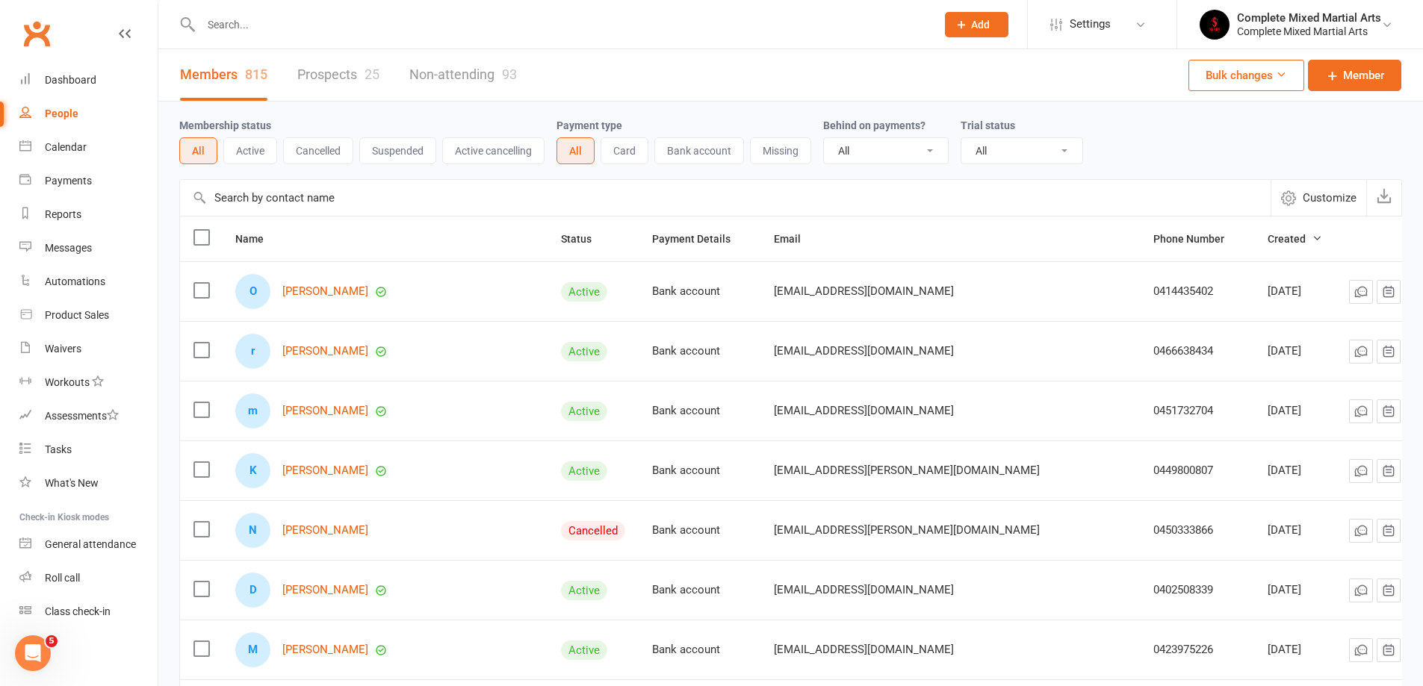
click at [996, 25] on button "Add" at bounding box center [976, 24] width 63 height 25
click at [1228, 152] on div "Membership status All Active Cancelled Suspended Active cancelling Payment type…" at bounding box center [790, 141] width 1223 height 48
click at [975, 33] on button "Add" at bounding box center [976, 24] width 63 height 25
click at [1058, 117] on div "Trial status All Active and expired trials All active trials Active trial (no o…" at bounding box center [1027, 141] width 134 height 48
click at [986, 33] on button "Add" at bounding box center [976, 24] width 63 height 25
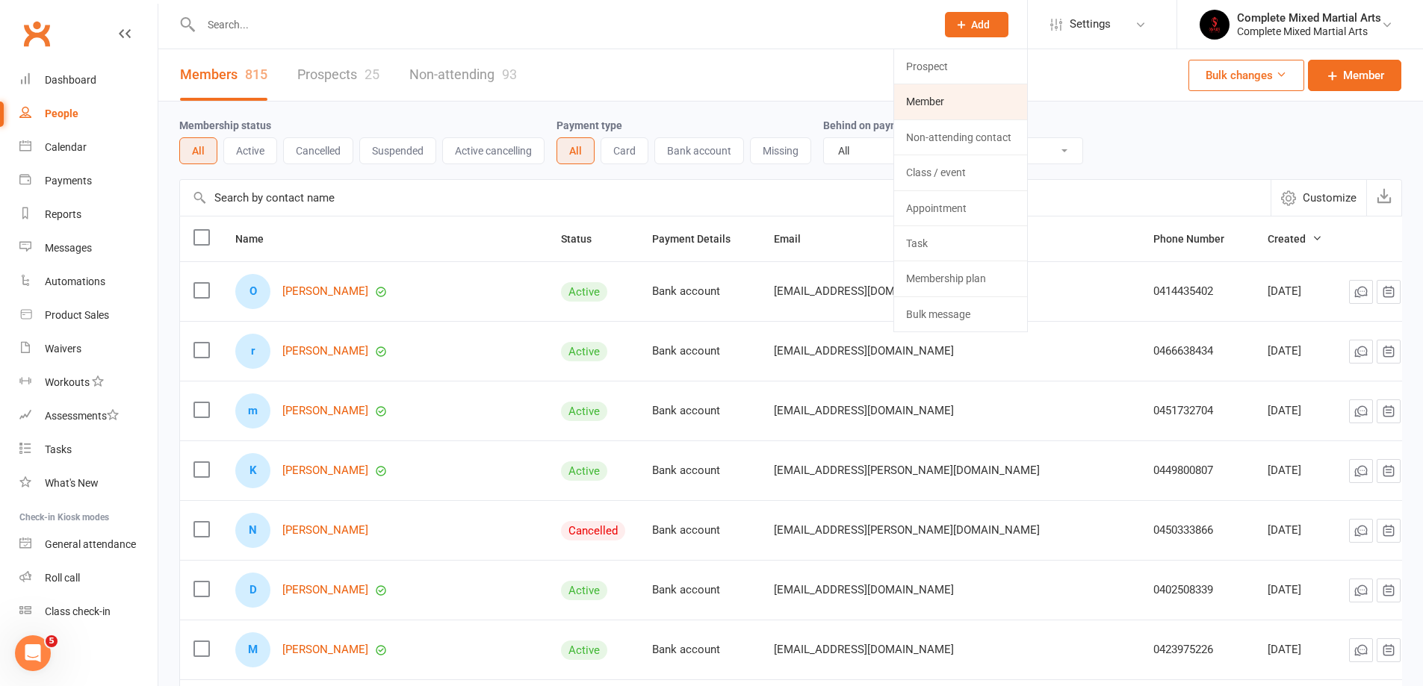
click at [934, 96] on link "Member" at bounding box center [960, 101] width 133 height 34
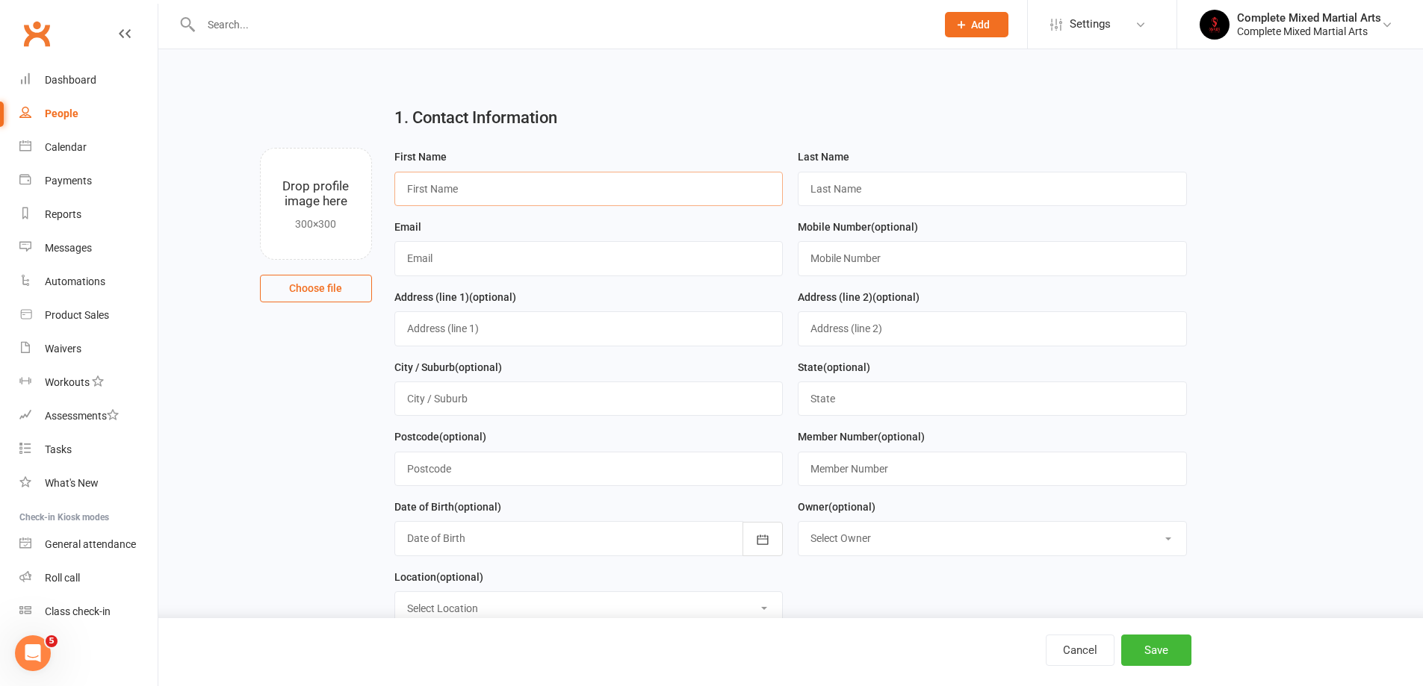
click at [638, 204] on input "text" at bounding box center [588, 189] width 389 height 34
click at [647, 188] on input "text" at bounding box center [588, 189] width 389 height 34
type input "E"
type input "Gazanfer"
type input "[PERSON_NAME]"
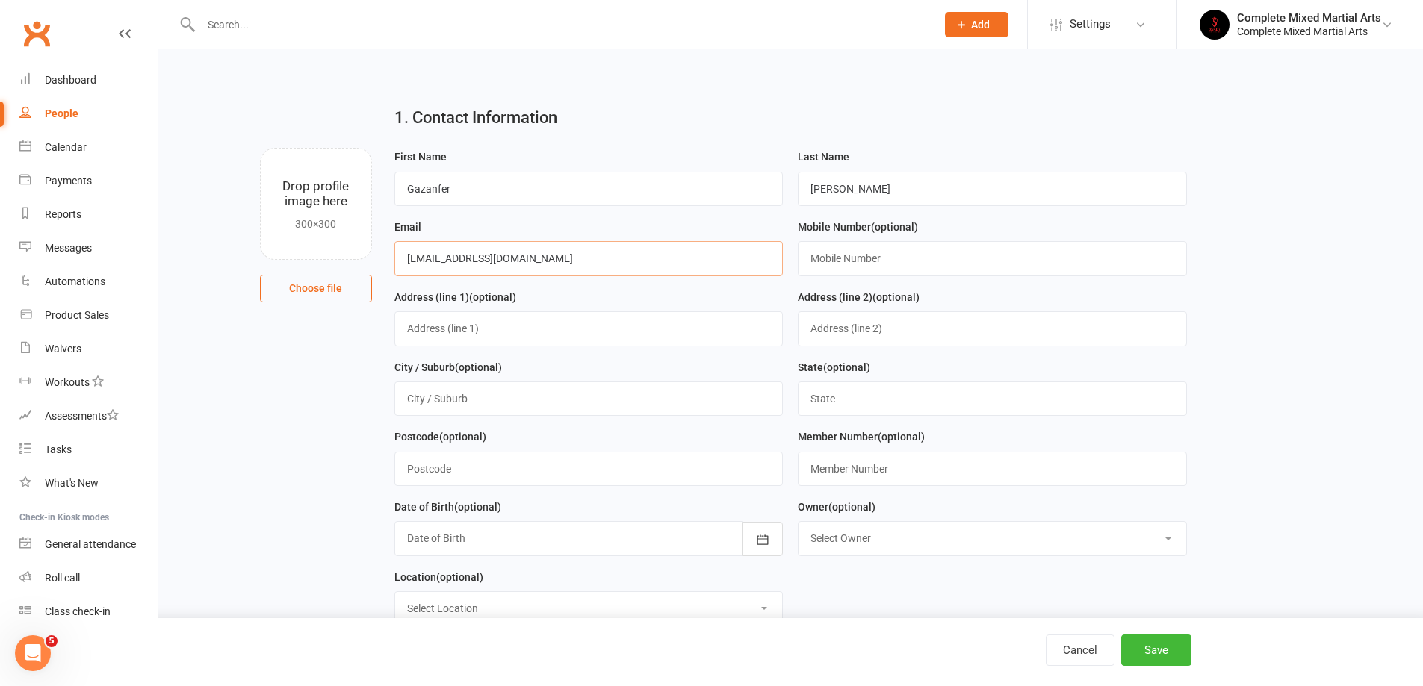
type input "[EMAIL_ADDRESS][DOMAIN_NAME]"
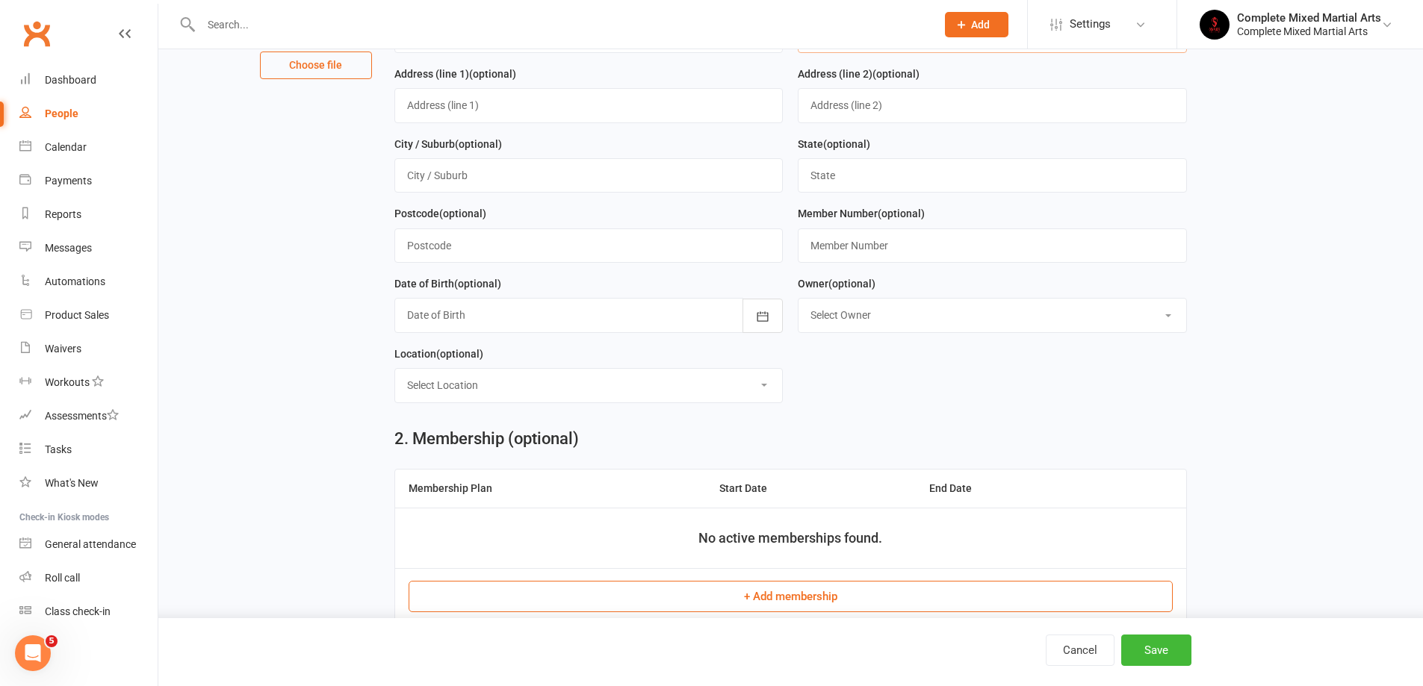
scroll to position [224, 0]
type input "0417456000"
click at [435, 315] on div at bounding box center [588, 314] width 389 height 34
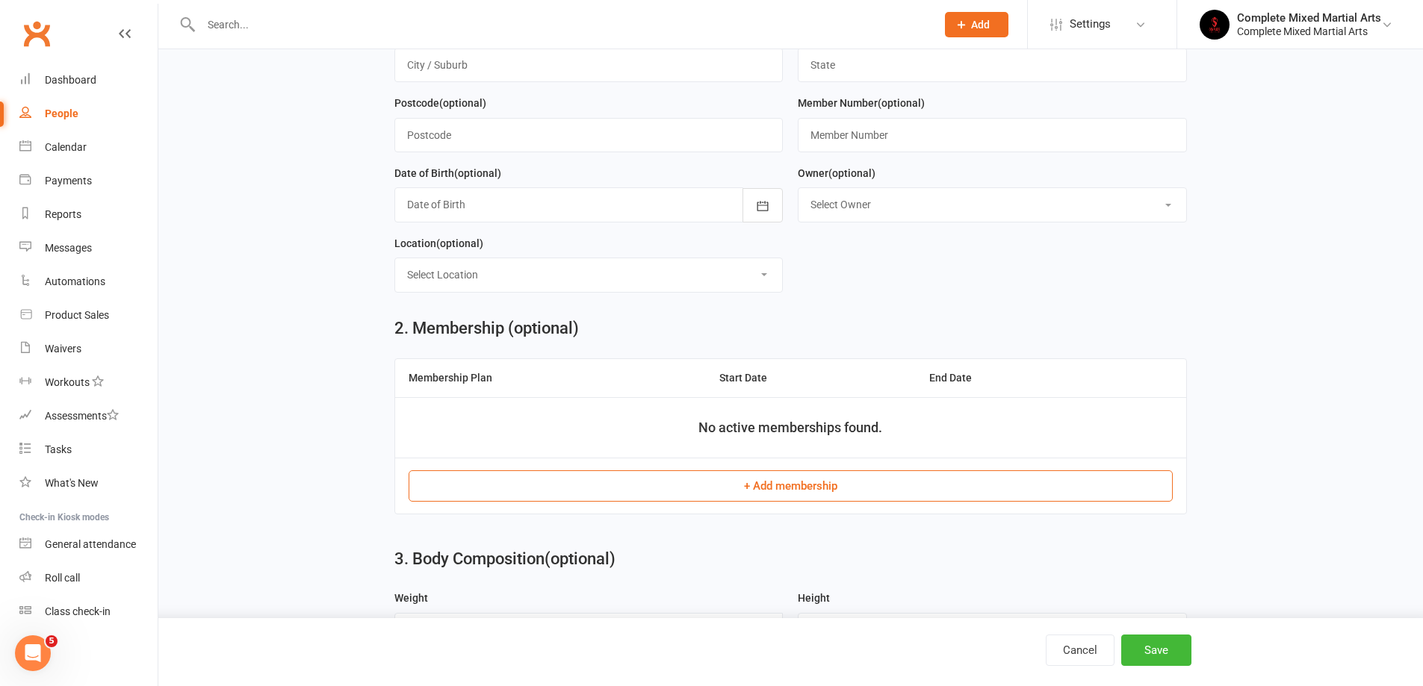
scroll to position [373, 0]
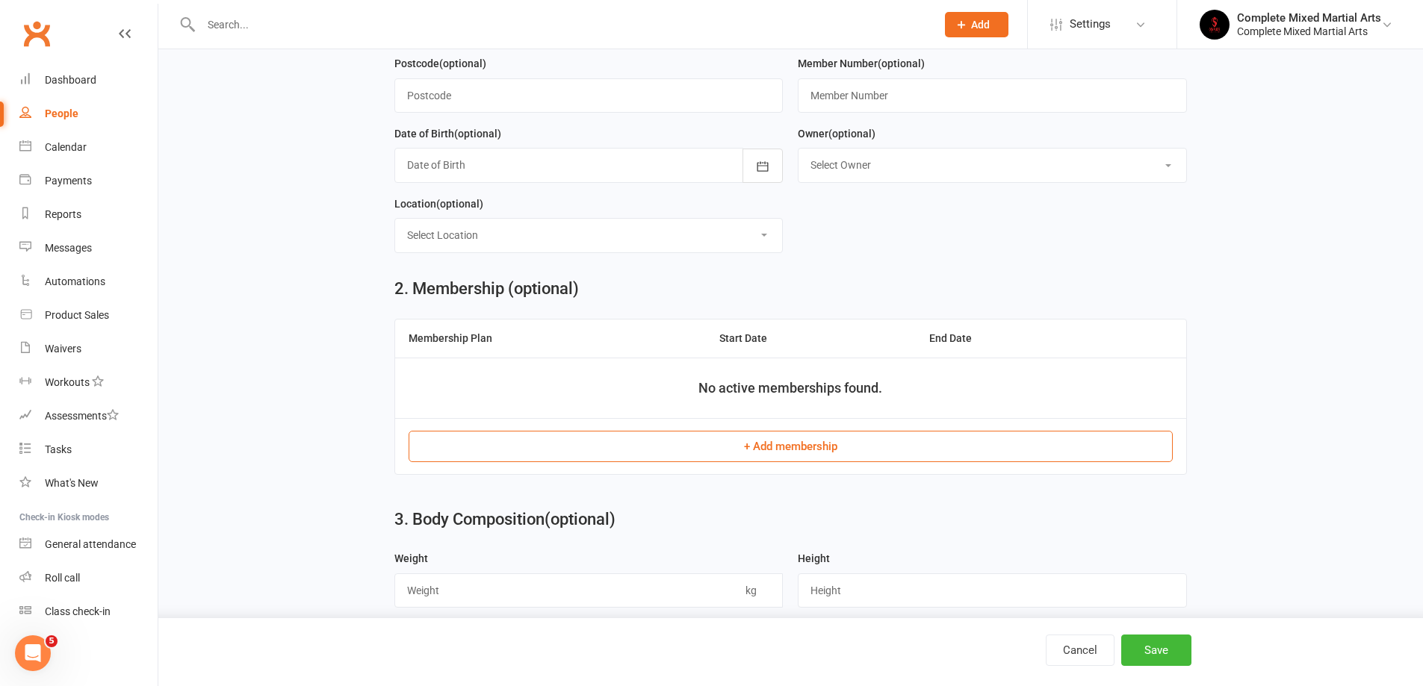
click at [630, 238] on select "Select Location Example Room (Rename me!)" at bounding box center [589, 235] width 388 height 33
click at [337, 268] on main "1. Contact Information Drop profile image here 300×300 Choose file First Name G…" at bounding box center [790, 593] width 1223 height 1745
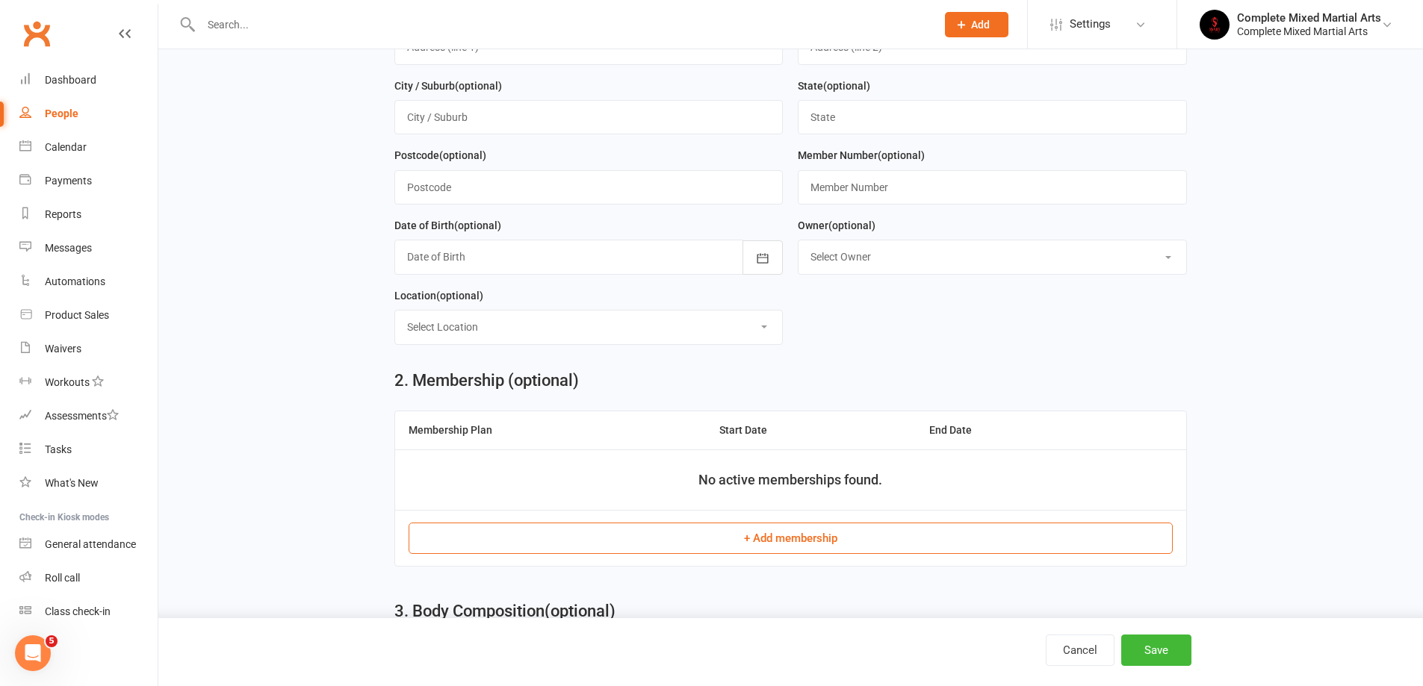
scroll to position [448, 0]
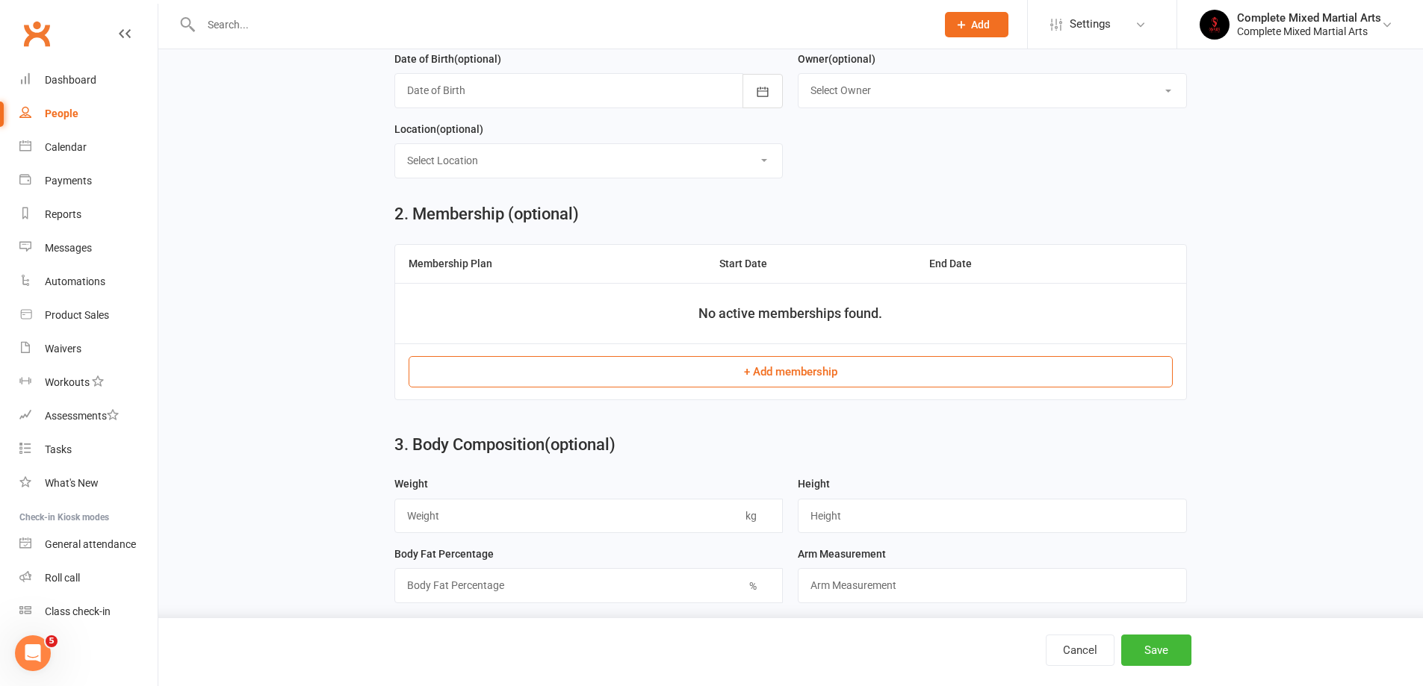
click at [834, 386] on button "+ Add membership" at bounding box center [791, 371] width 764 height 31
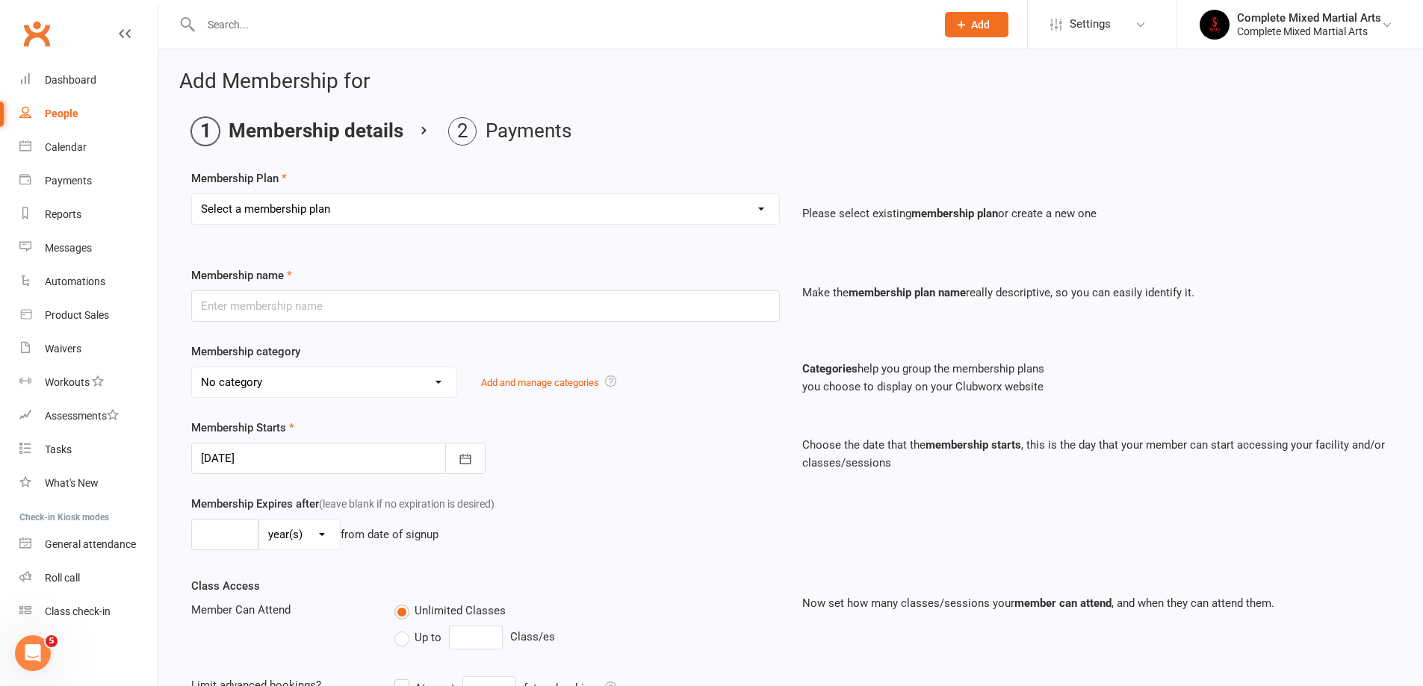
click at [424, 214] on select "Select a membership plan Create new Membership Plan Adults_01_$40 Adults_02_$70…" at bounding box center [485, 209] width 587 height 30
select select "0"
click at [192, 194] on select "Select a membership plan Create new Membership Plan Adults_01_$40 Adults_02_$70…" at bounding box center [485, 209] width 587 height 30
click at [302, 308] on input "text" at bounding box center [485, 306] width 588 height 31
click at [417, 379] on select "No category 1 youth unlimited 1 1 class/week 1 youth unlimted 1 2 class/week $2…" at bounding box center [324, 382] width 264 height 30
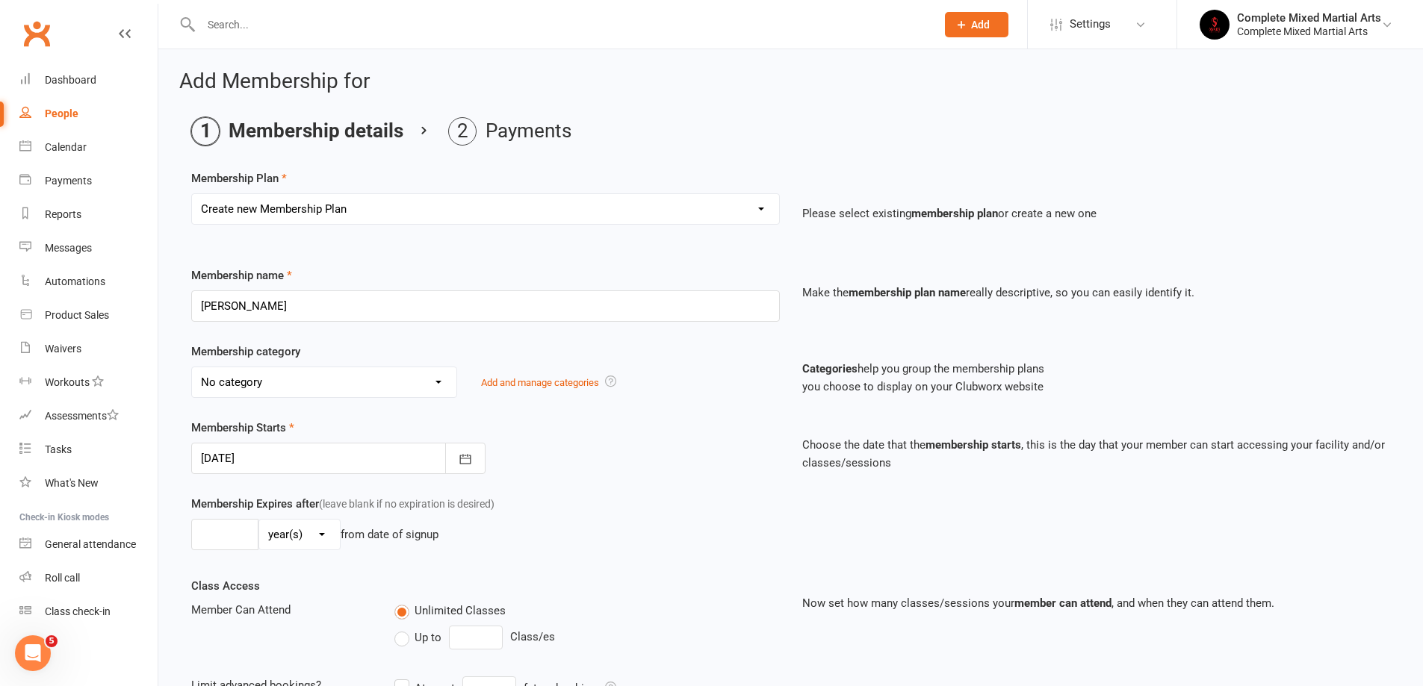
click at [545, 443] on div "Membership Starts [DATE] [DATE] Sun Mon Tue Wed Thu Fri Sat 40 28 29 30 01 02 0…" at bounding box center [485, 446] width 611 height 55
click at [345, 299] on input "[PERSON_NAME]" at bounding box center [485, 306] width 588 height 31
type input "Bekirovski Family 5 Unlimited"
click at [422, 382] on select "No category 1 youth unlimited 1 1 class/week 1 youth unlimted 1 2 class/week $2…" at bounding box center [324, 382] width 264 height 30
click at [583, 426] on div "Membership Starts [DATE] [DATE] Sun Mon Tue Wed Thu Fri Sat 40 28 29 30 01 02 0…" at bounding box center [485, 446] width 611 height 55
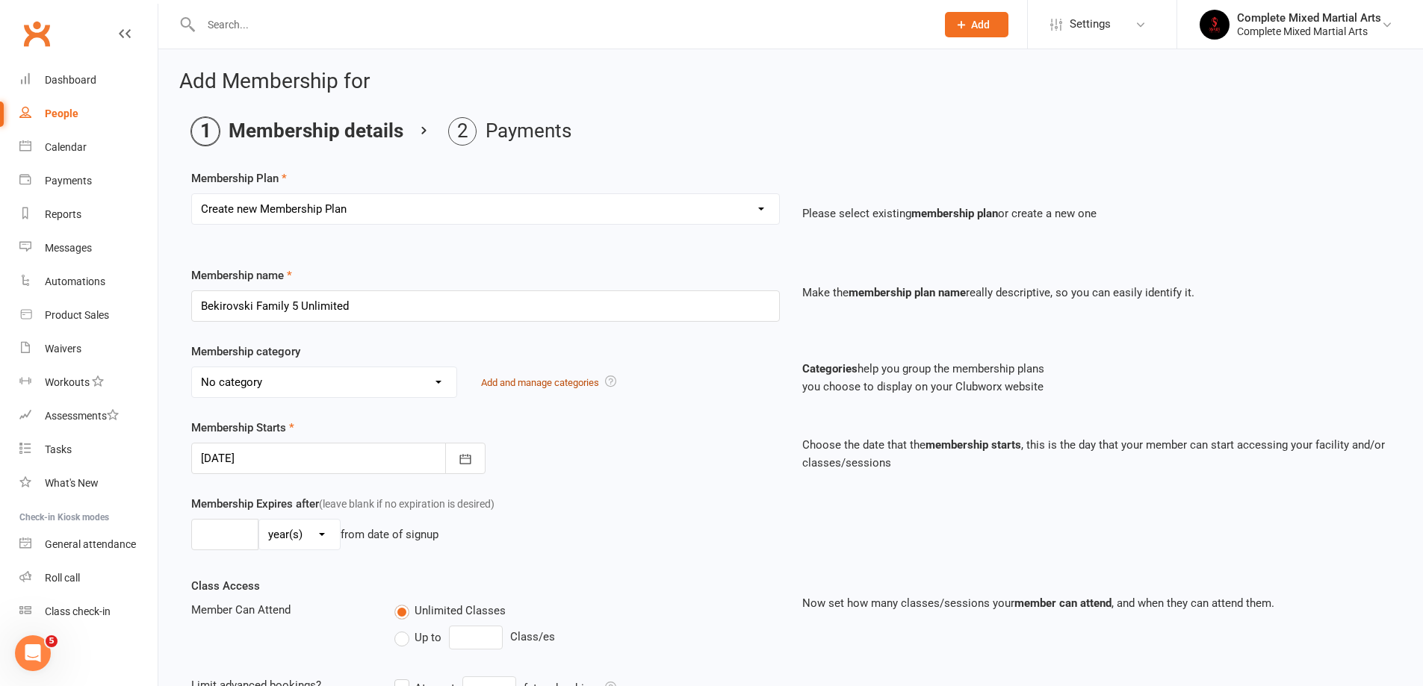
click at [577, 381] on link "Add and manage categories" at bounding box center [540, 382] width 118 height 11
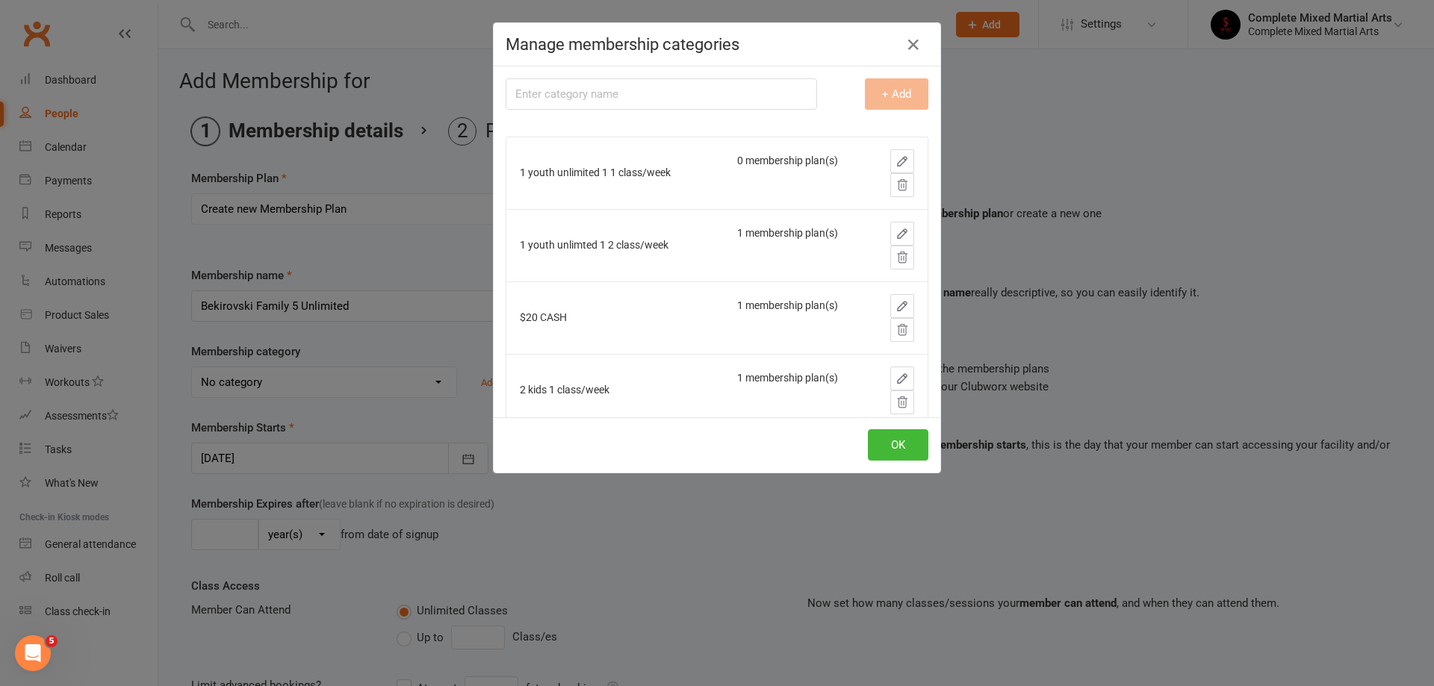
click at [739, 102] on input "text" at bounding box center [661, 93] width 311 height 31
type input "5 kids unlimited"
click at [883, 93] on button "+ Add" at bounding box center [896, 93] width 63 height 31
click at [886, 444] on button "OK" at bounding box center [898, 444] width 60 height 31
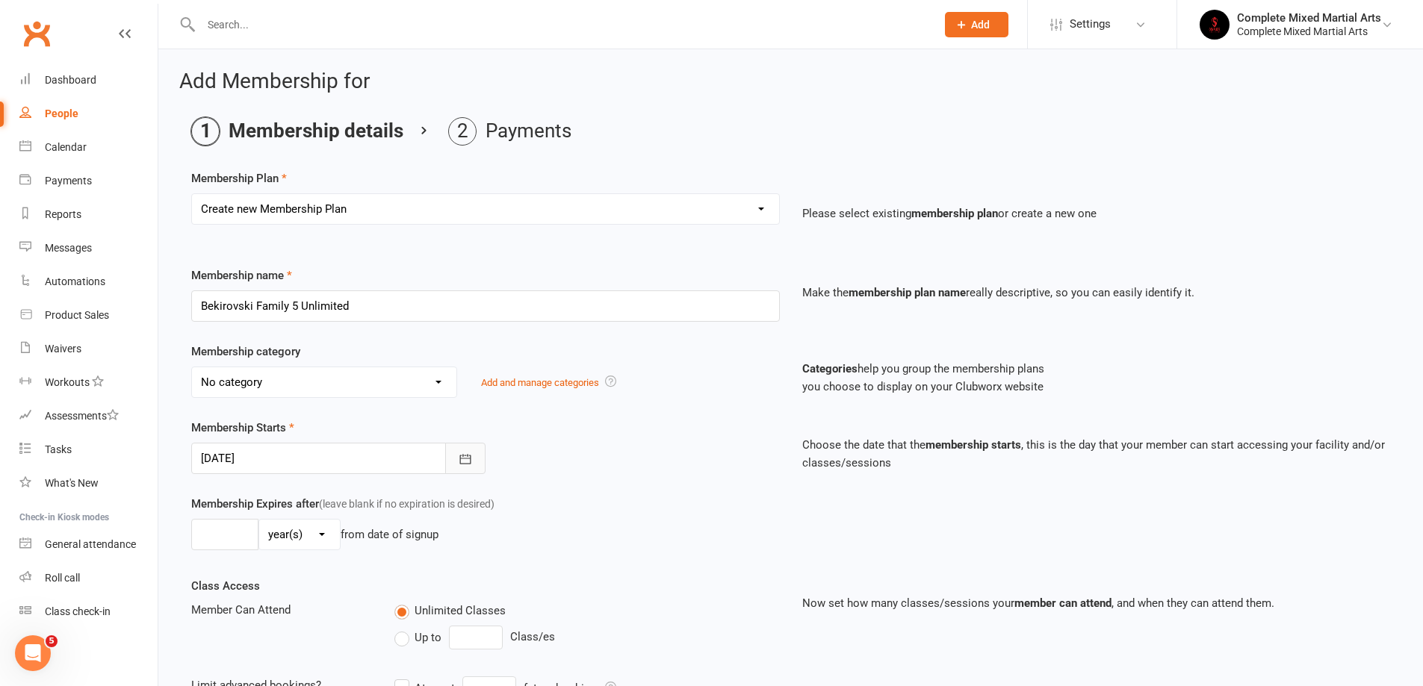
click at [478, 454] on button "button" at bounding box center [465, 458] width 40 height 31
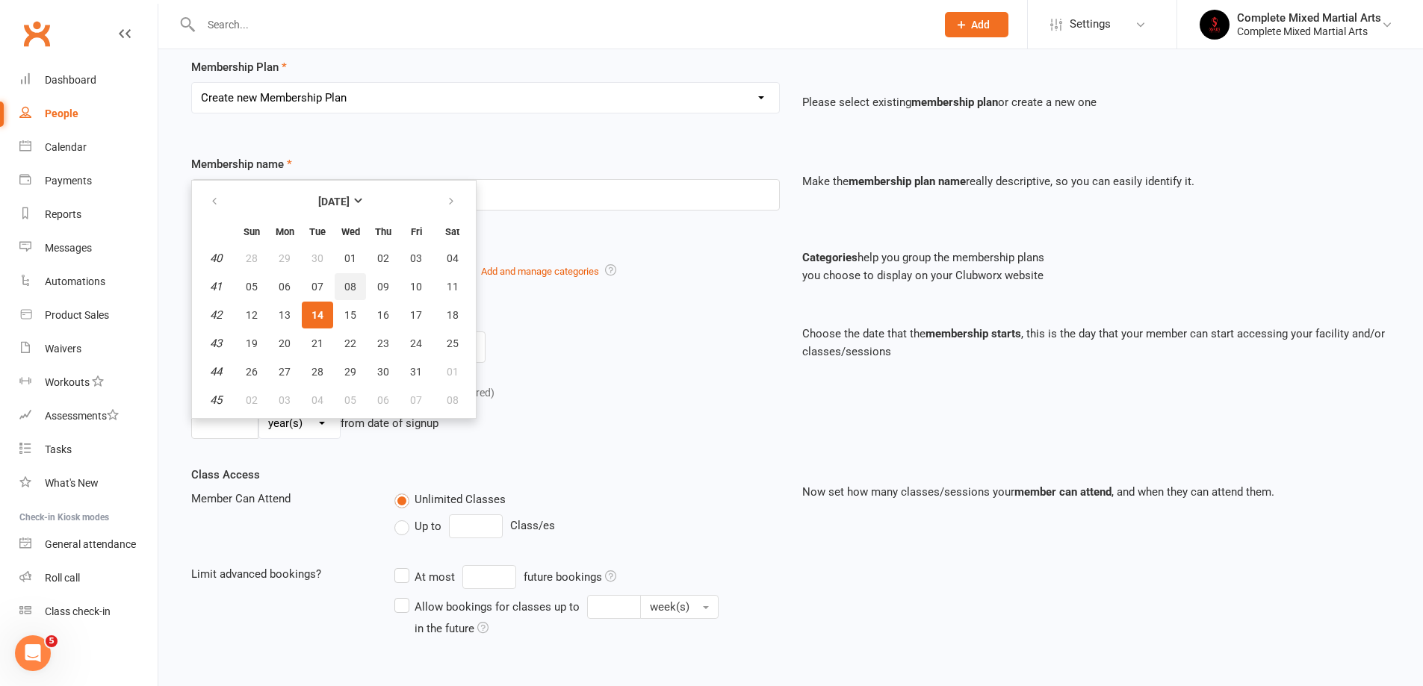
scroll to position [149, 0]
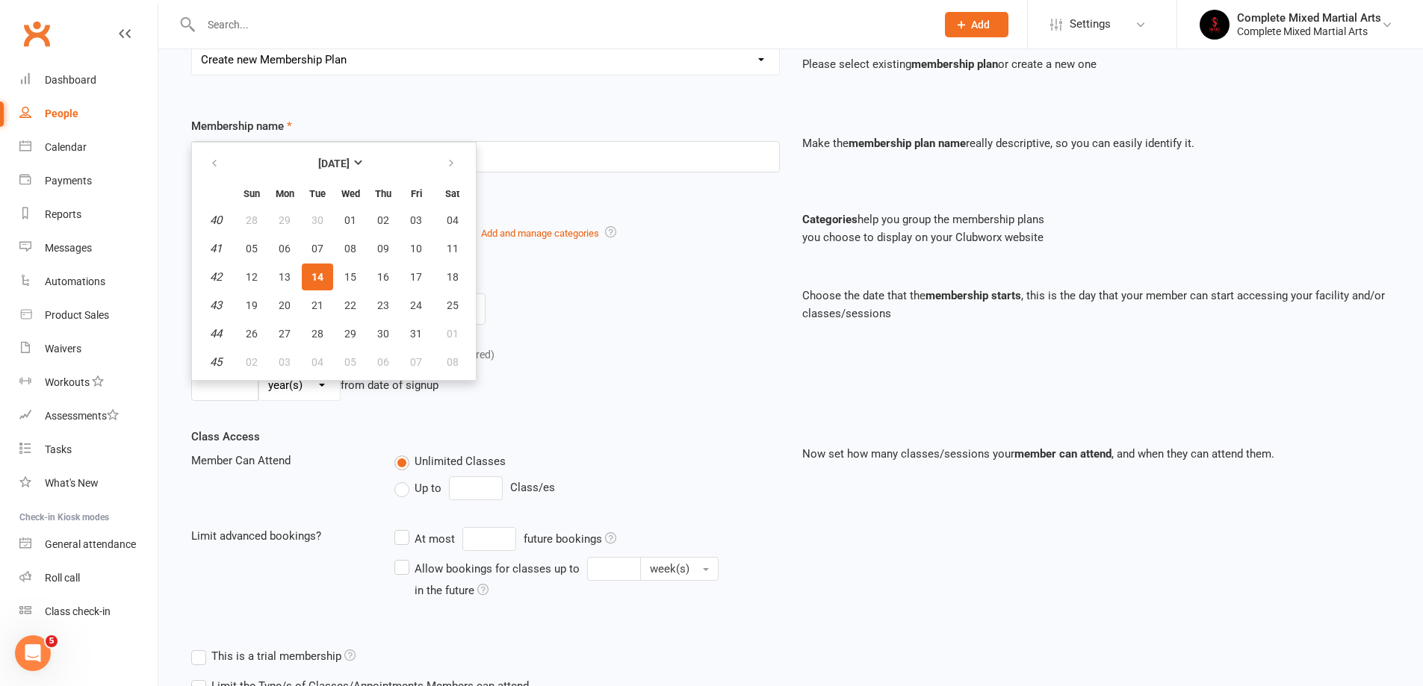
click at [545, 334] on div "Membership Starts [DATE] [DATE] Sun Mon Tue Wed Thu Fri Sat 40 28 29 30 01 02 0…" at bounding box center [790, 308] width 1221 height 76
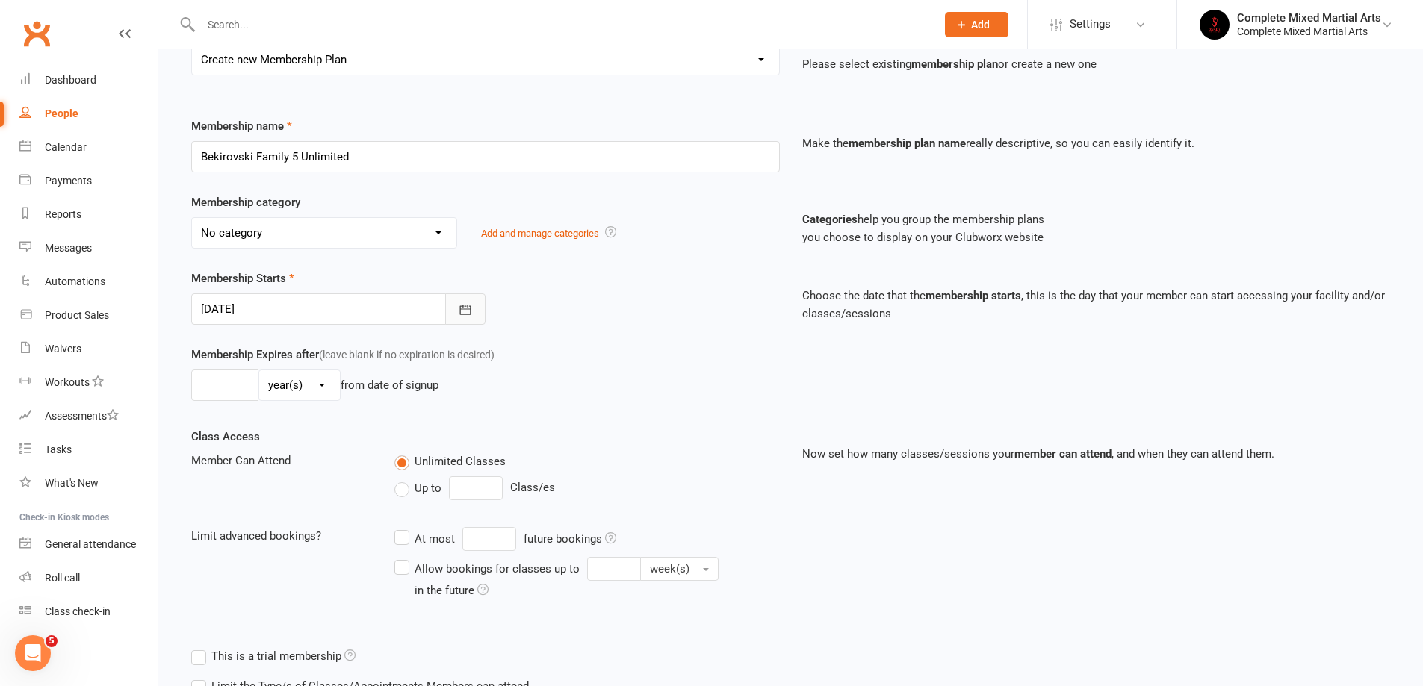
click at [467, 307] on icon "button" at bounding box center [465, 309] width 15 height 15
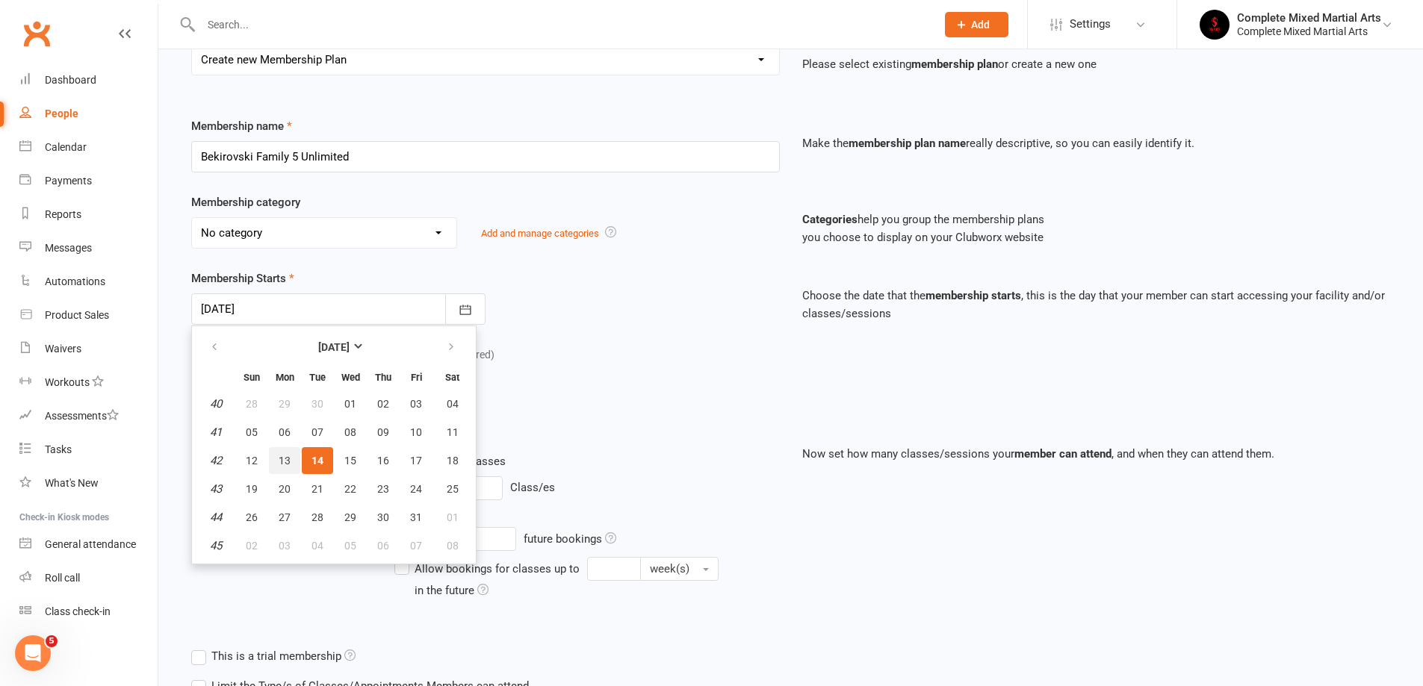
click at [283, 451] on button "13" at bounding box center [284, 460] width 31 height 27
type input "[DATE]"
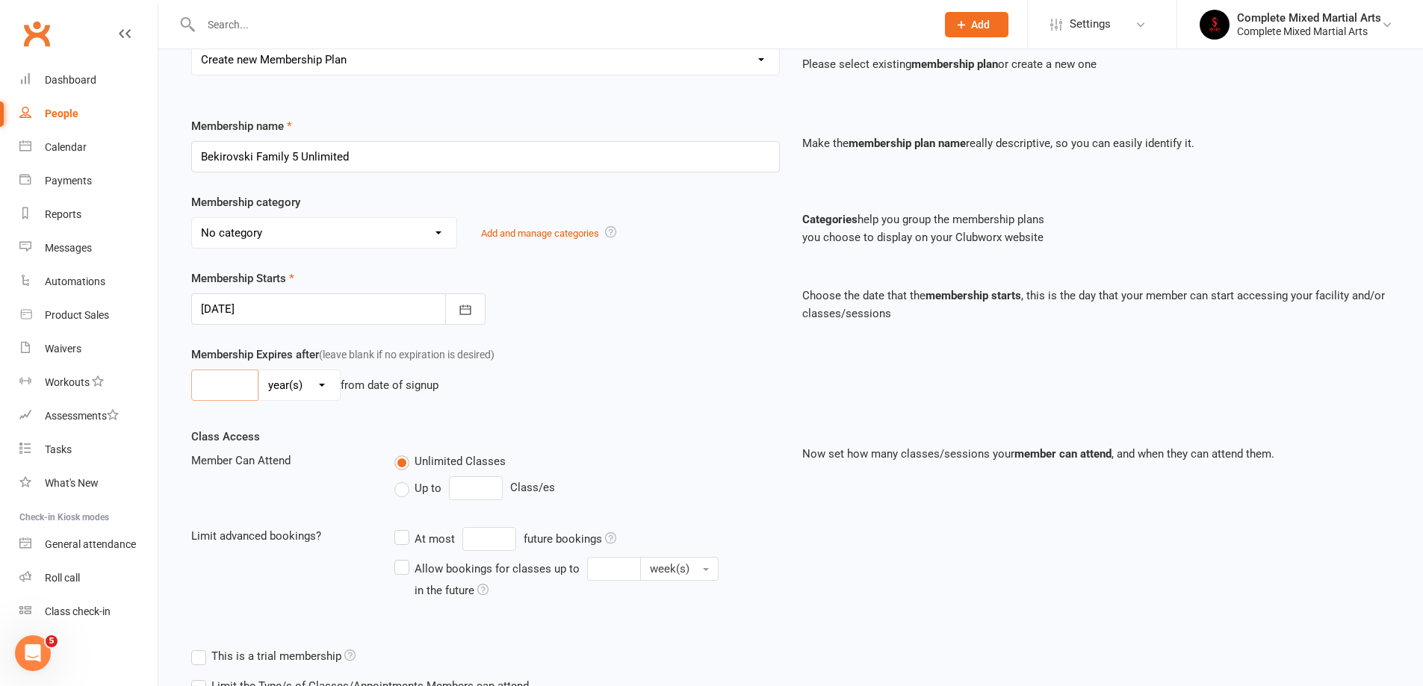
click at [242, 388] on input "number" at bounding box center [224, 385] width 67 height 31
type input "3"
click at [271, 384] on select "day(s) week(s) month(s) year(s)" at bounding box center [299, 385] width 81 height 30
select select "2"
click at [259, 370] on select "day(s) week(s) month(s) year(s)" at bounding box center [299, 385] width 81 height 30
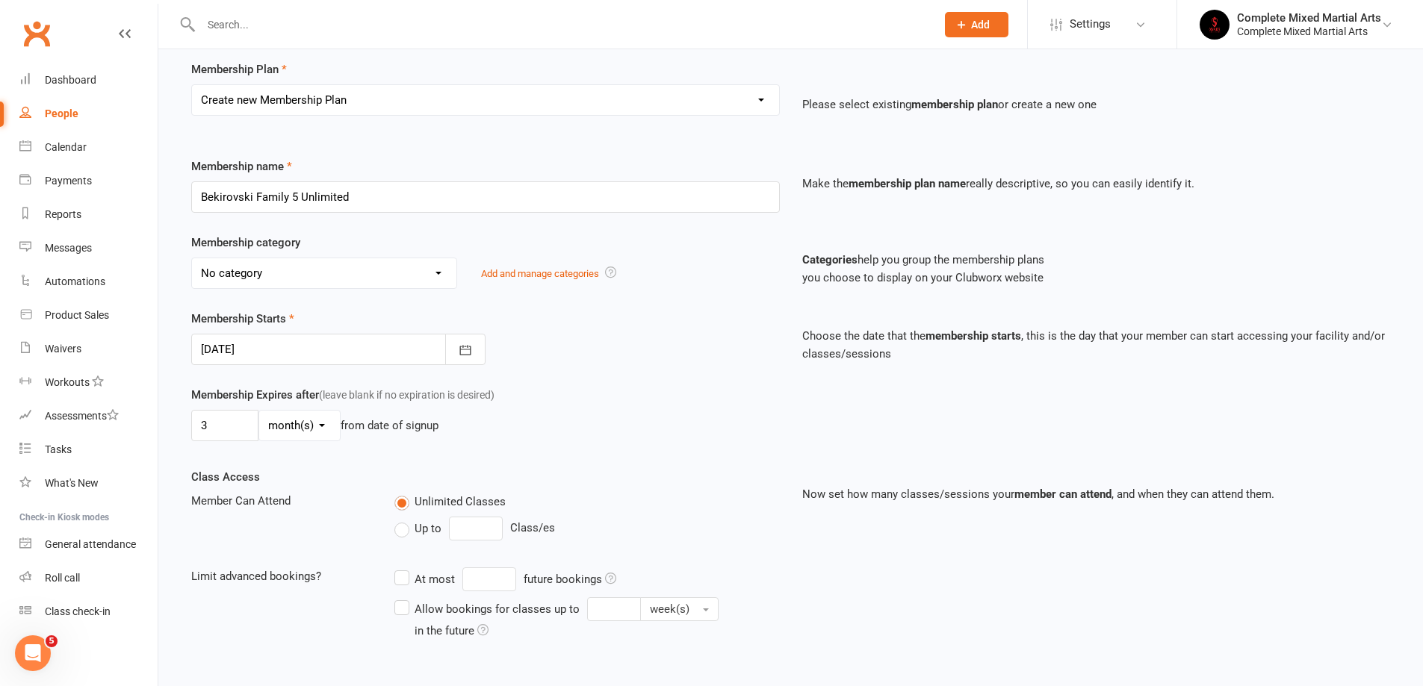
scroll to position [22, 0]
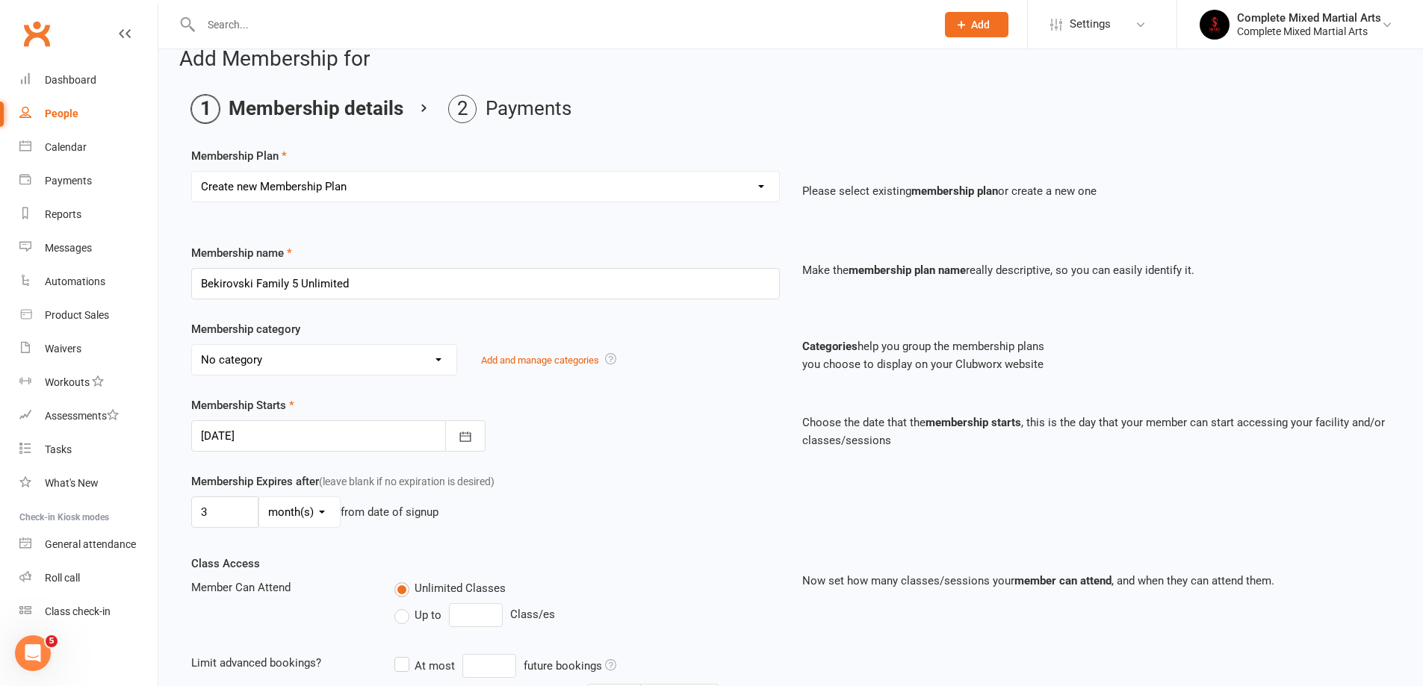
click at [411, 364] on select "No category 1 youth unlimited 1 1 class/week 1 youth unlimted 1 2 class/week $2…" at bounding box center [324, 360] width 264 height 30
click at [420, 359] on select "No category 1 youth unlimited 1 1 class/week 1 youth unlimted 1 2 class/week $2…" at bounding box center [324, 360] width 264 height 30
select select "6"
click at [192, 345] on select "No category 1 youth unlimited 1 1 class/week 1 youth unlimted 1 2 class/week $2…" at bounding box center [324, 360] width 264 height 30
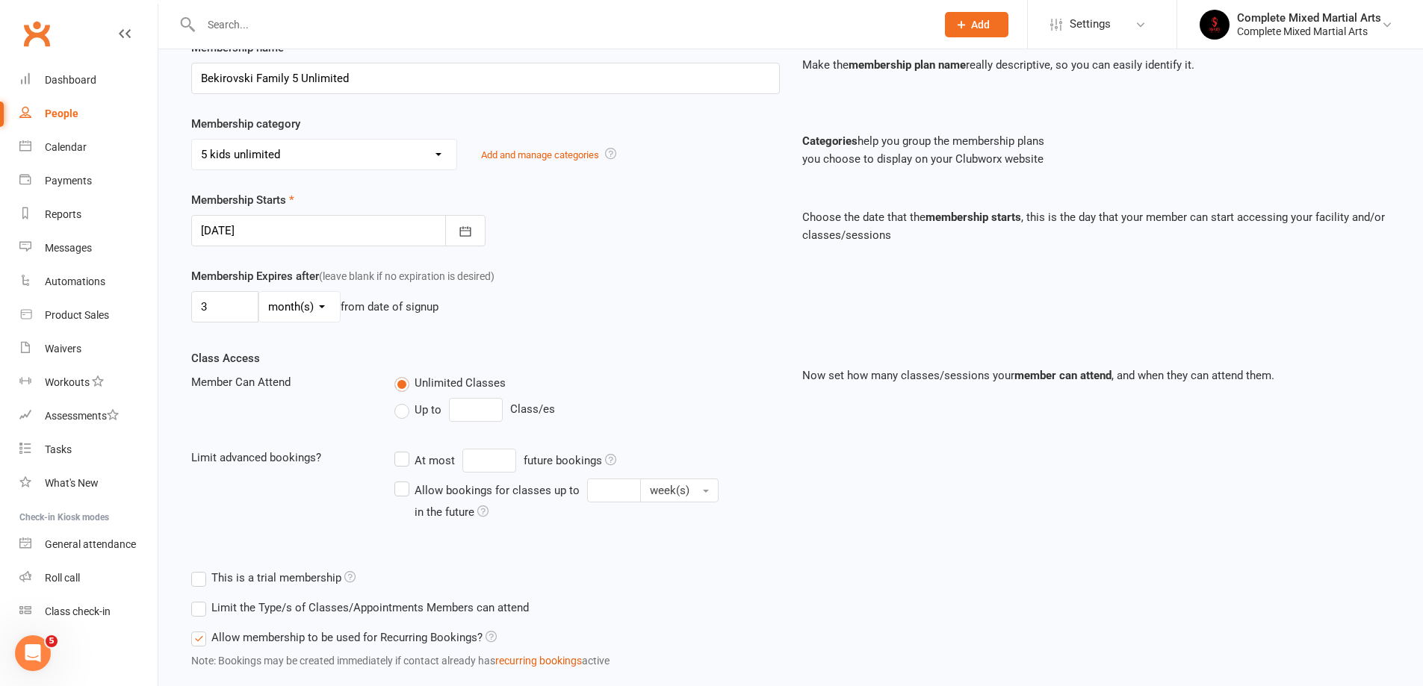
scroll to position [321, 0]
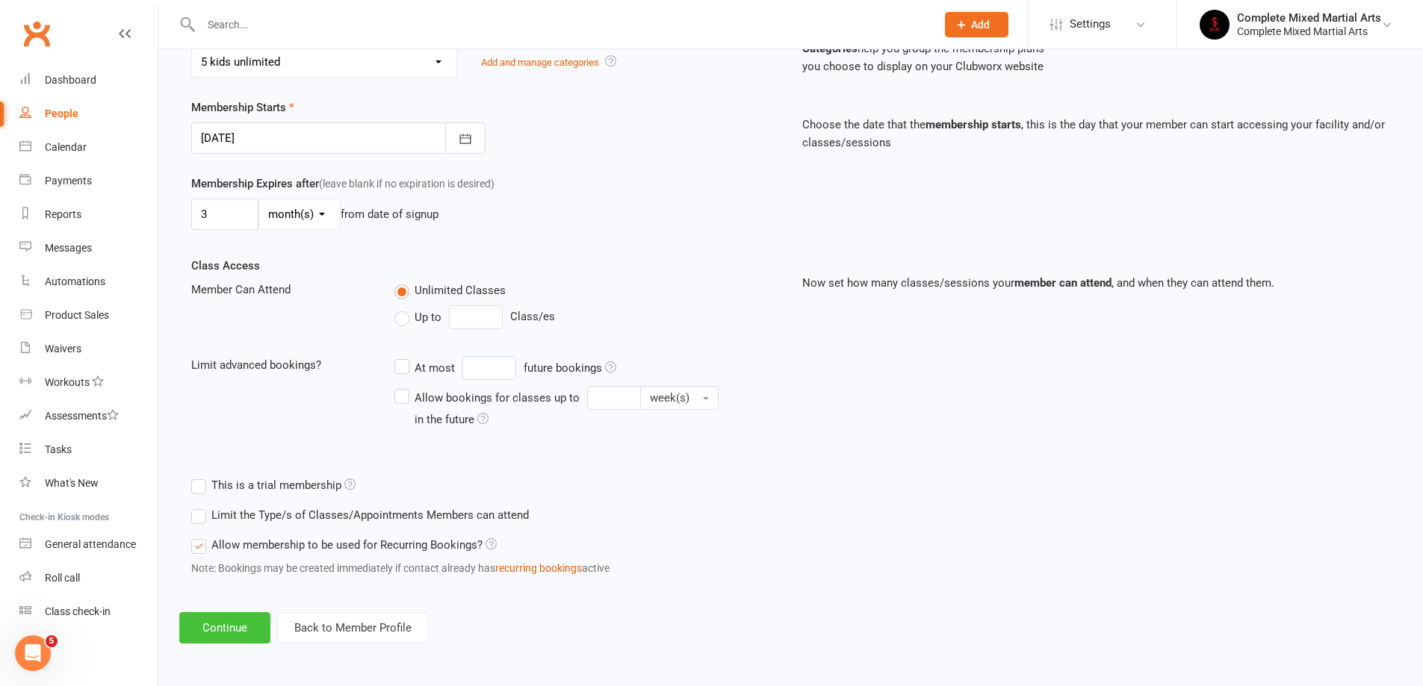
click at [227, 620] on button "Continue" at bounding box center [224, 627] width 91 height 31
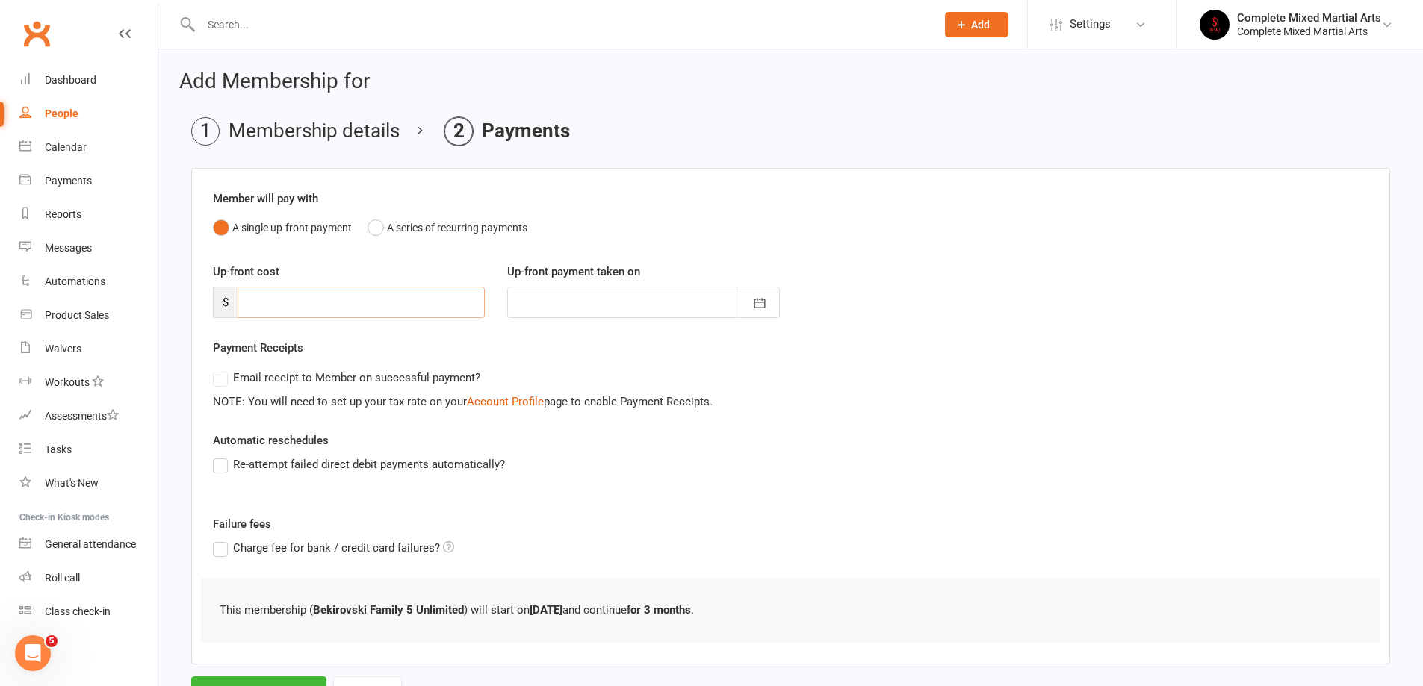
click at [373, 305] on input "number" at bounding box center [360, 302] width 247 height 31
type input "1"
type input "[DATE]"
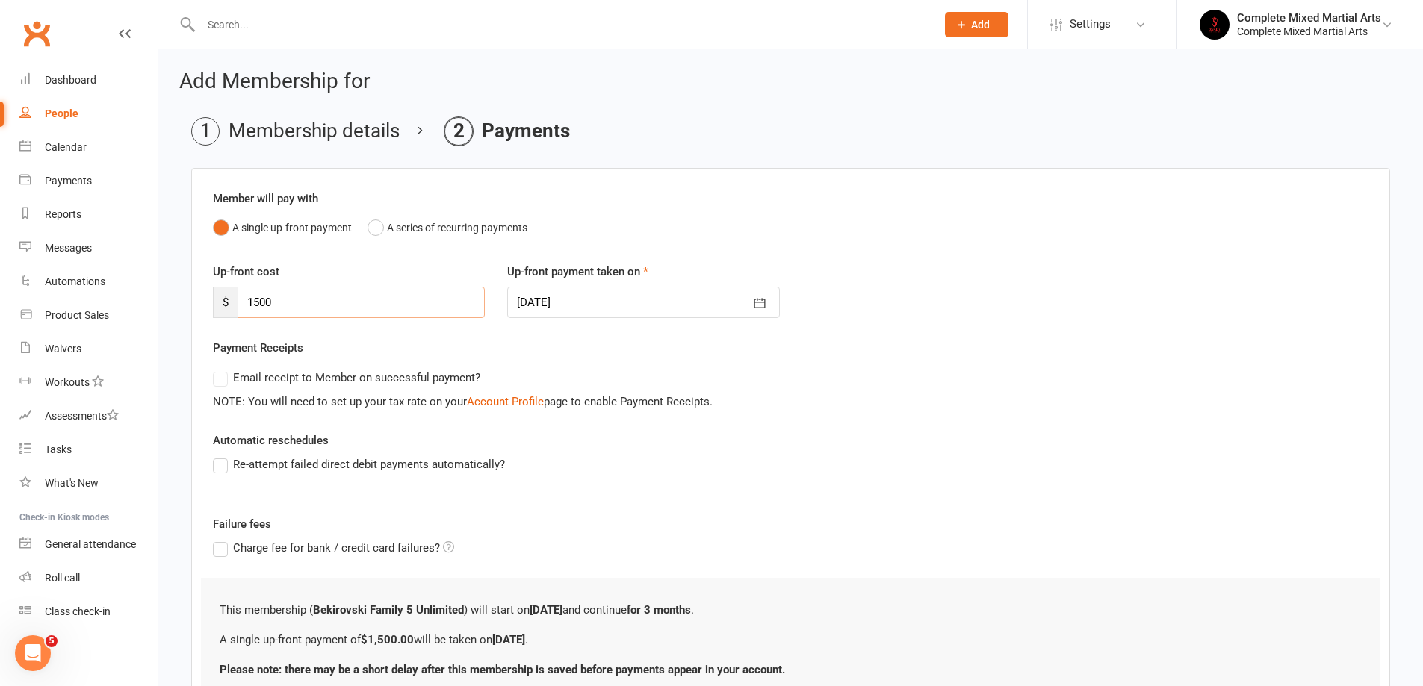
type input "1500"
click at [395, 261] on div "Member will pay with A single up-front payment A series of recurring payments U…" at bounding box center [790, 446] width 1199 height 556
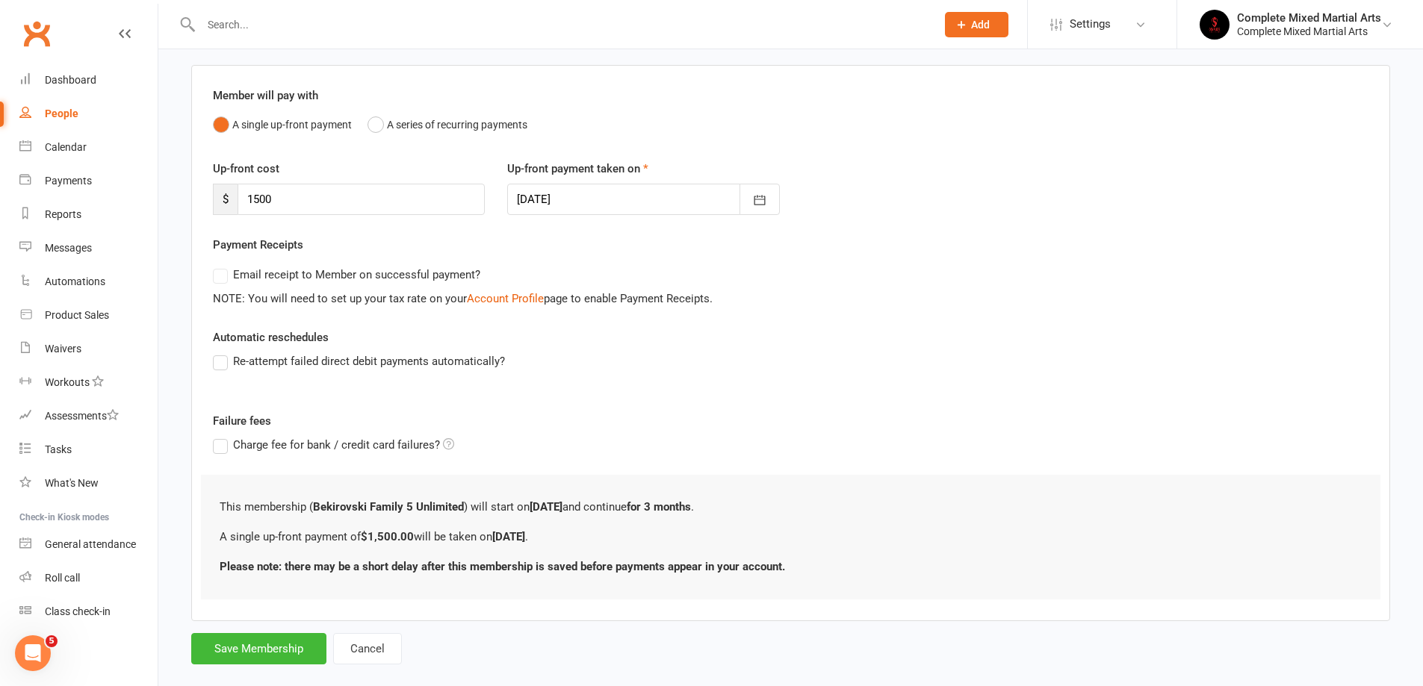
scroll to position [127, 0]
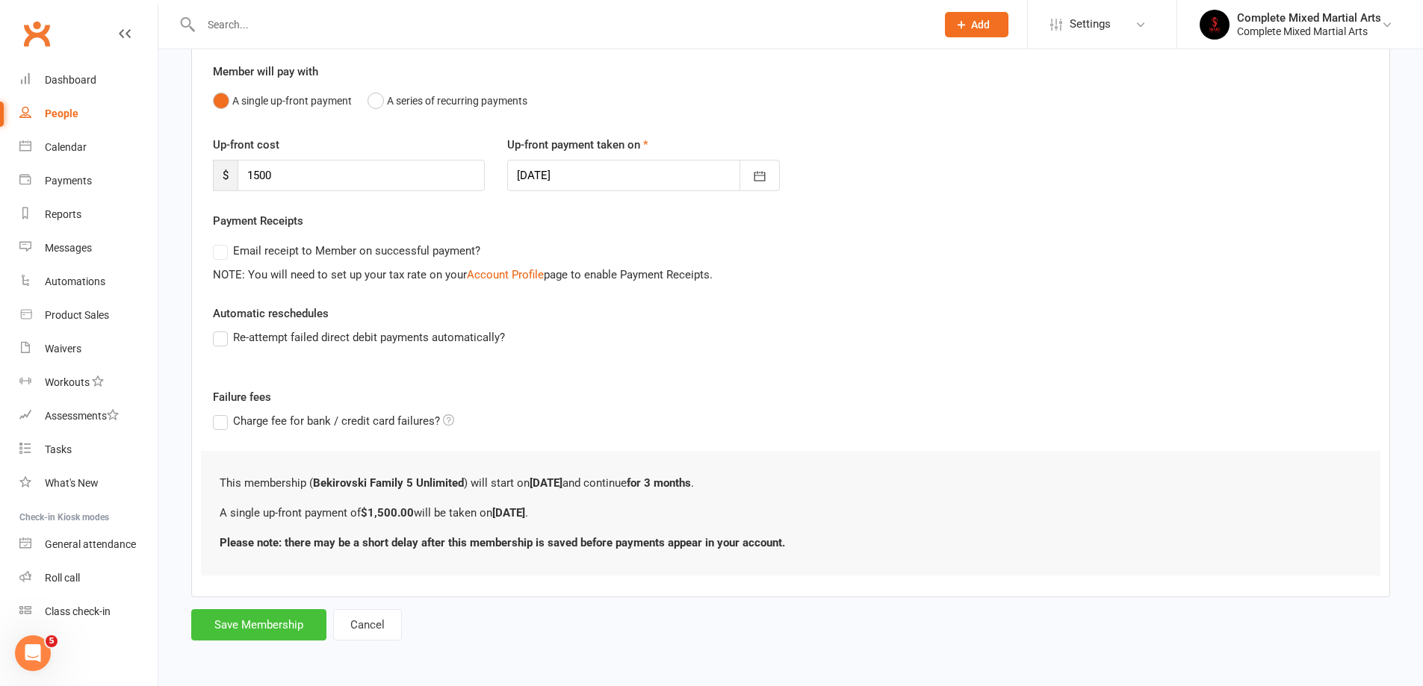
click at [238, 627] on button "Save Membership" at bounding box center [258, 624] width 135 height 31
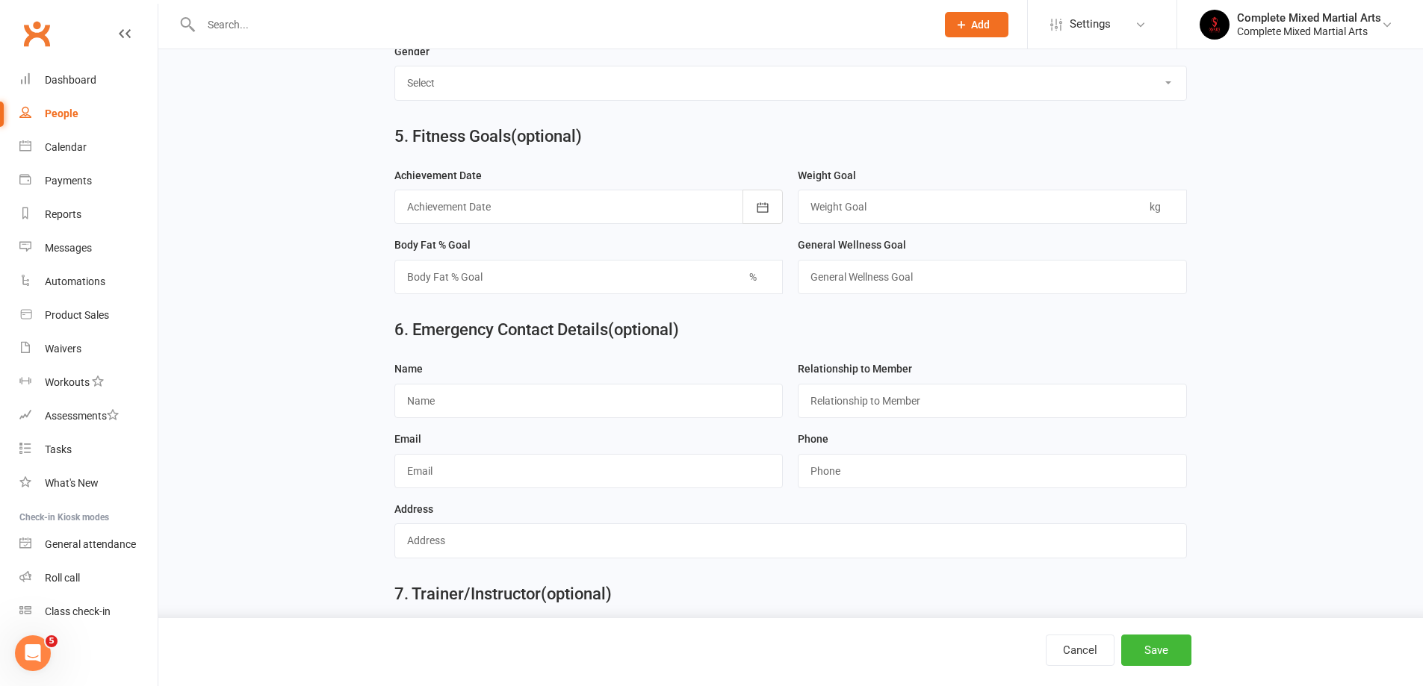
scroll to position [1311, 0]
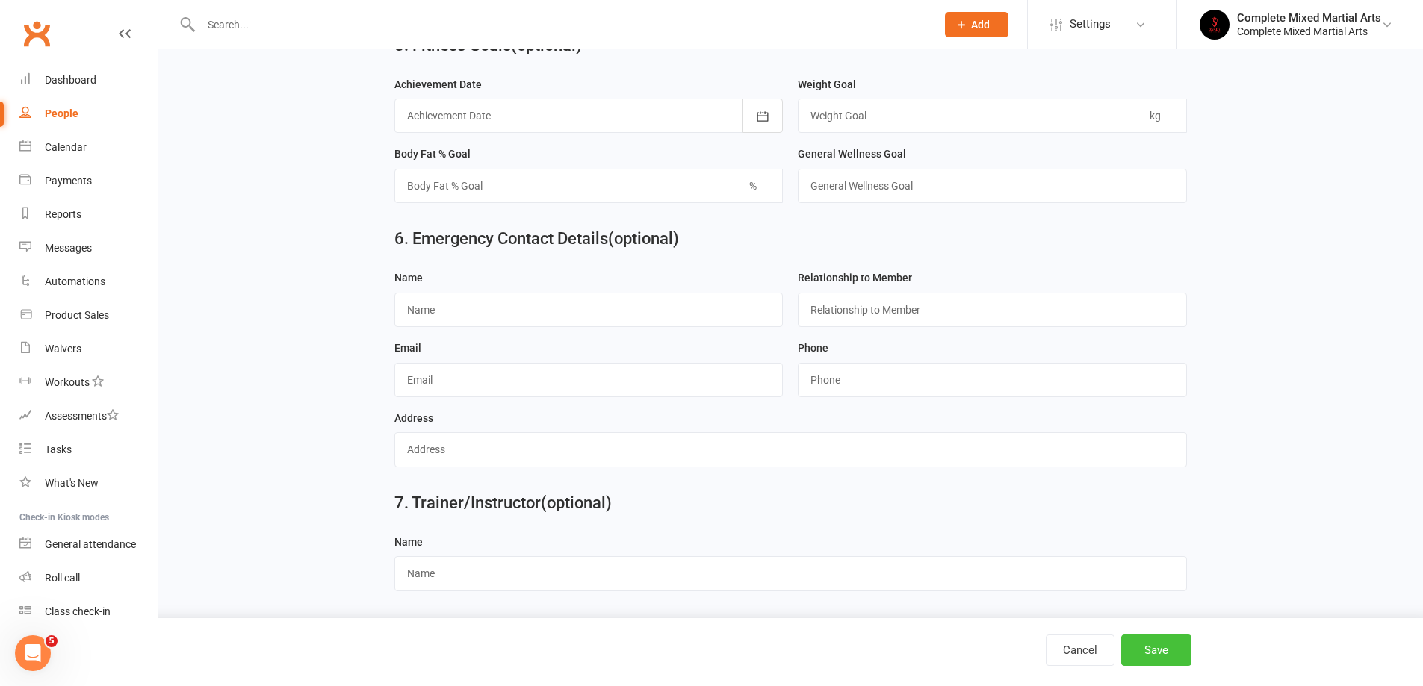
click at [1172, 656] on button "Save" at bounding box center [1156, 650] width 70 height 31
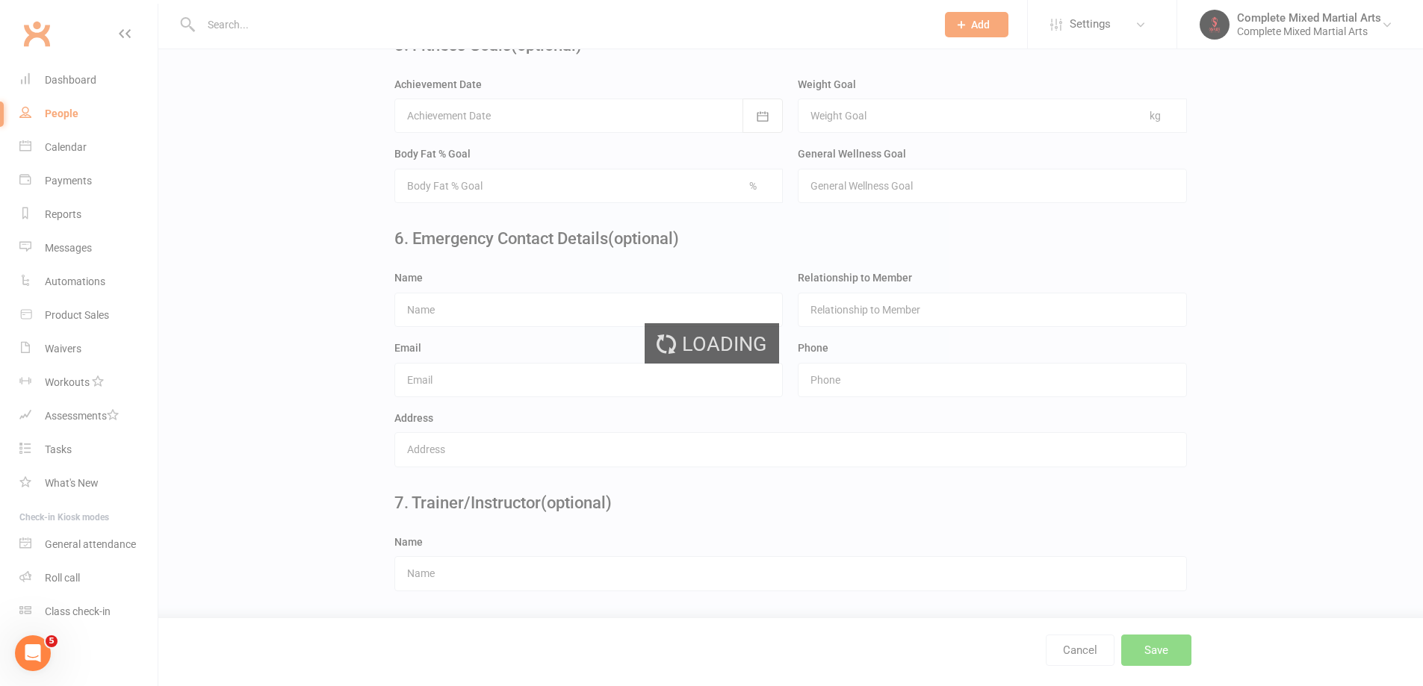
scroll to position [0, 0]
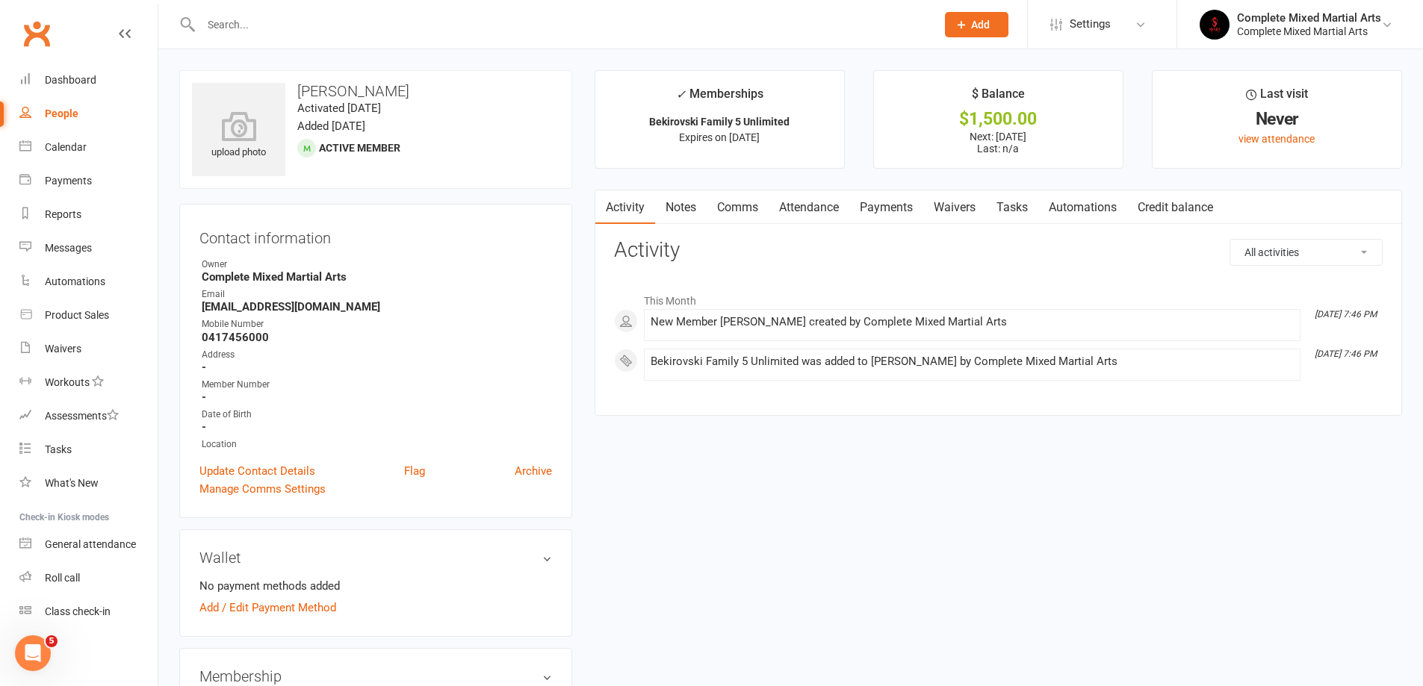
click at [702, 214] on link "Notes" at bounding box center [681, 207] width 52 height 34
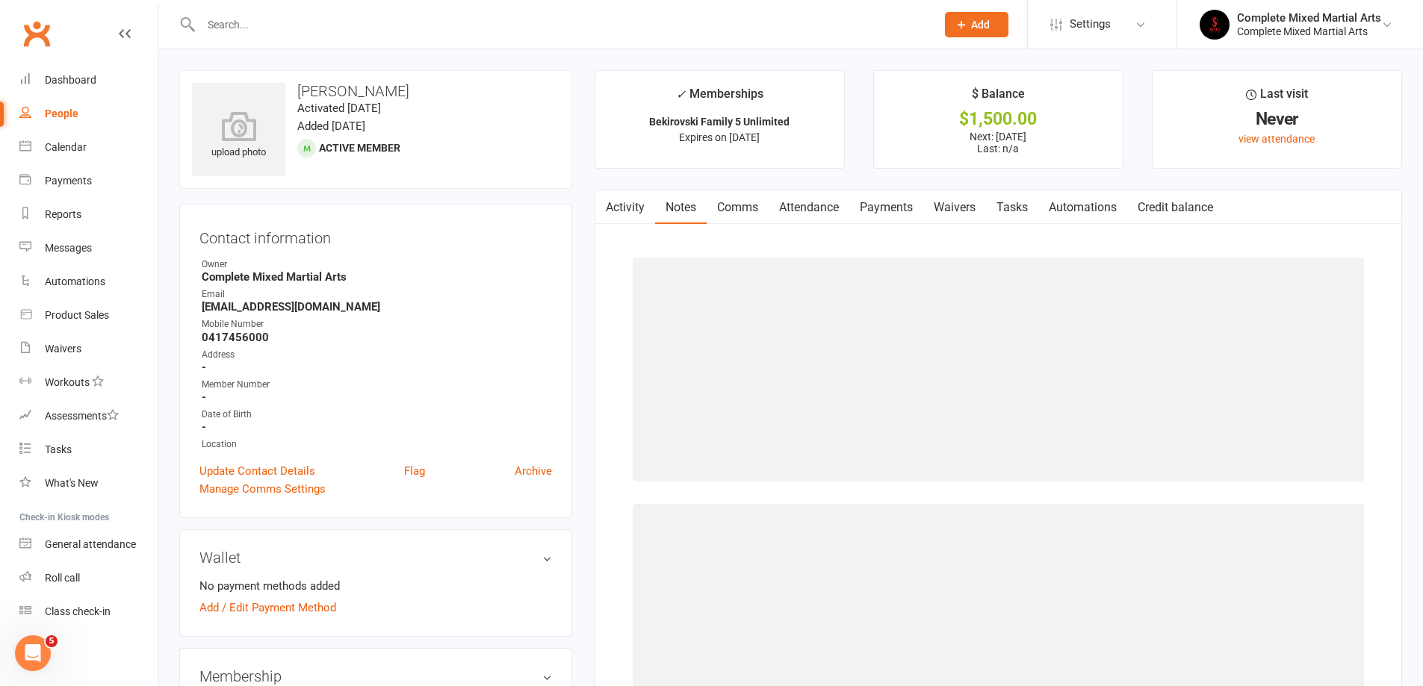
click at [630, 207] on link "Activity" at bounding box center [625, 207] width 60 height 34
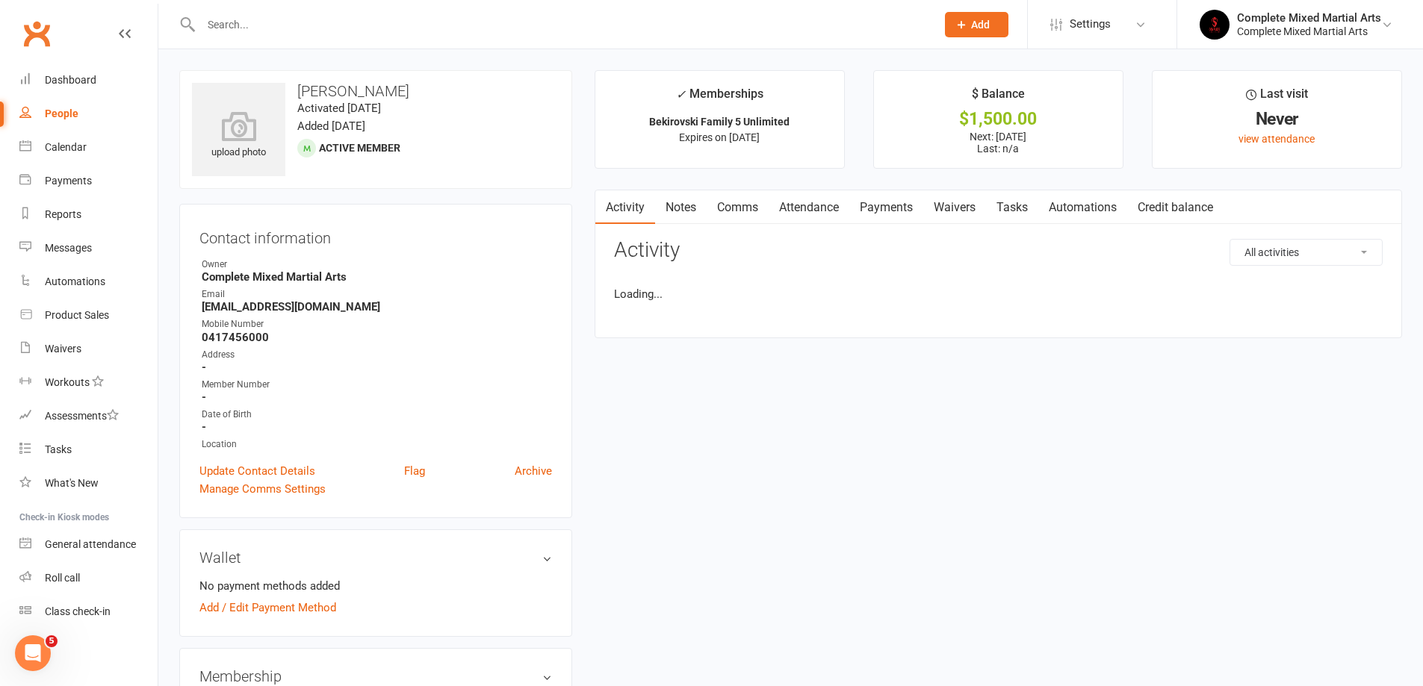
click at [680, 203] on link "Notes" at bounding box center [681, 207] width 52 height 34
click at [1323, 257] on button "+ New Note" at bounding box center [1342, 252] width 80 height 27
click at [712, 305] on input "text" at bounding box center [998, 313] width 768 height 31
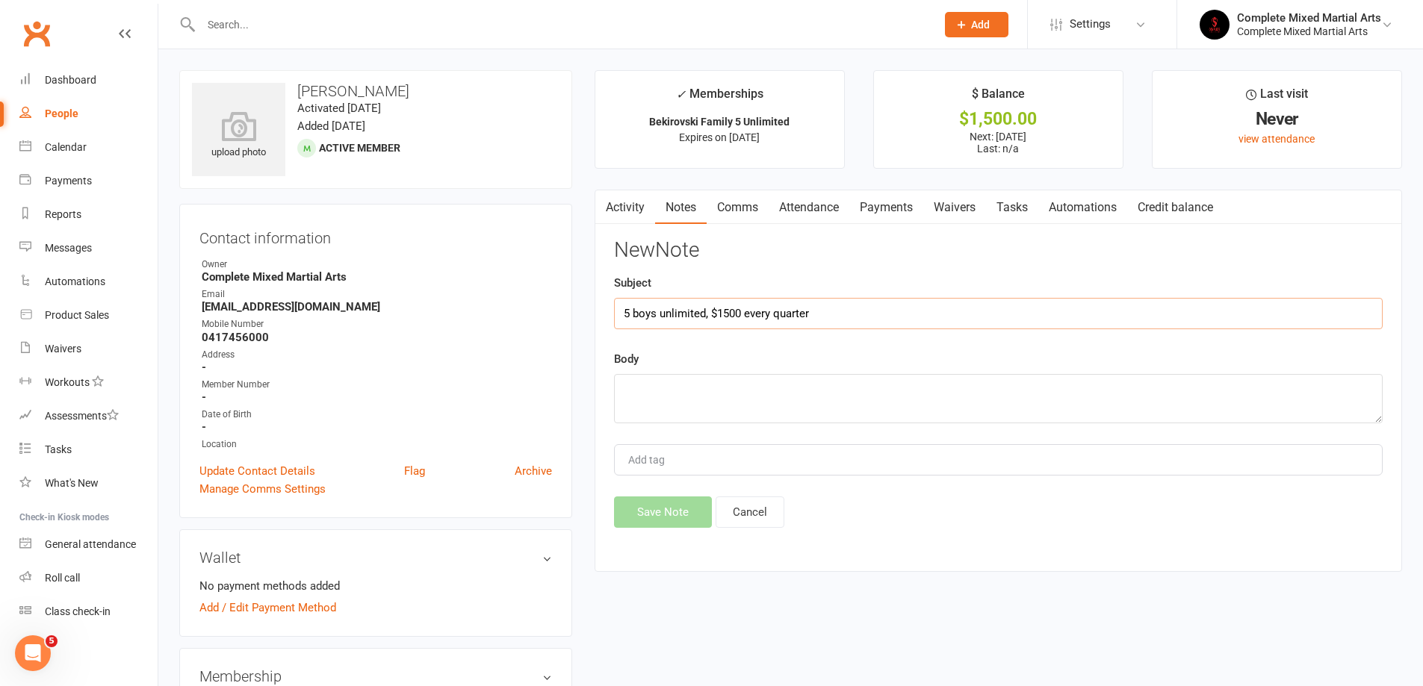
drag, startPoint x: 842, startPoint y: 310, endPoint x: 593, endPoint y: 299, distance: 248.9
click at [593, 299] on main "✓ Memberships Bekirovski Family 5 Unlimited Expires on [DATE] $ Balance $1,500.…" at bounding box center [998, 328] width 830 height 517
type input "5 boys unlimited, $1500 every quarter"
click at [738, 390] on textarea at bounding box center [998, 398] width 768 height 49
paste textarea "5 boys unlimited, $1500 every quarter"
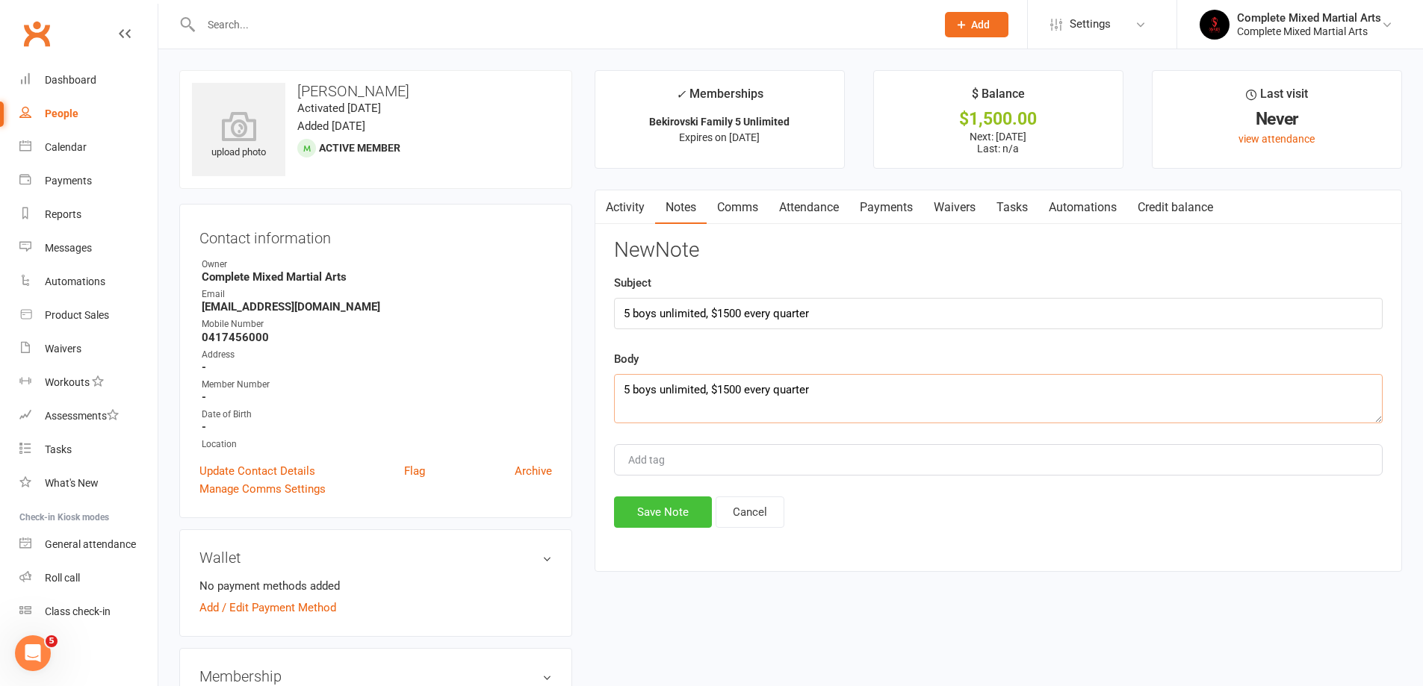
type textarea "5 boys unlimited, $1500 every quarter"
click at [674, 518] on button "Save Note" at bounding box center [663, 512] width 98 height 31
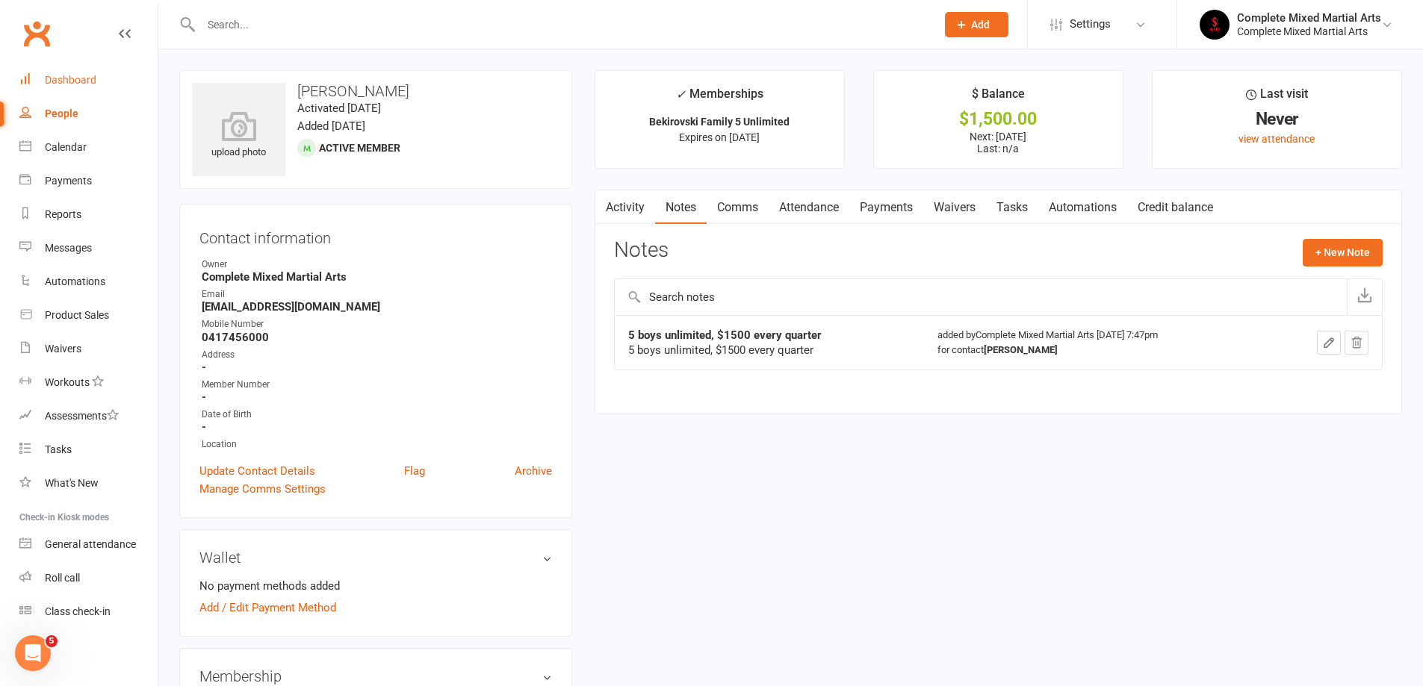
click at [87, 86] on div "Dashboard" at bounding box center [71, 80] width 52 height 12
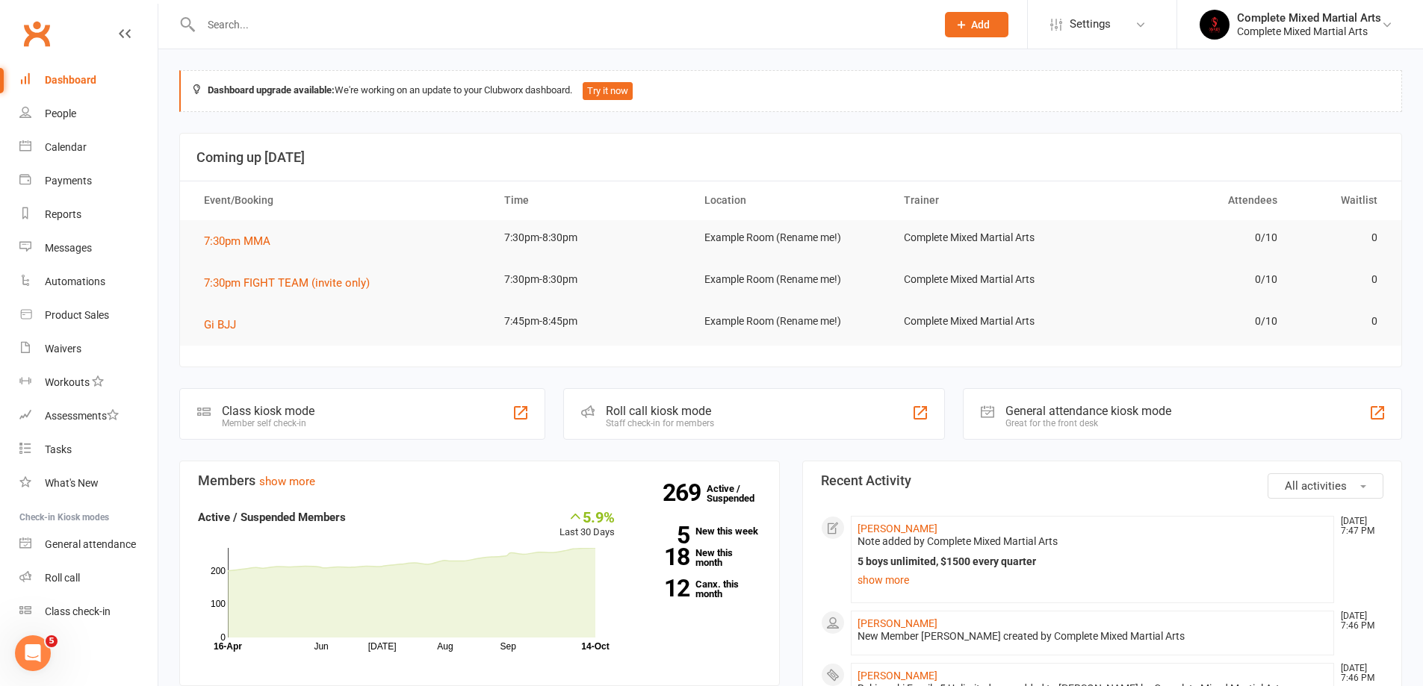
click at [261, 22] on input "text" at bounding box center [560, 24] width 729 height 21
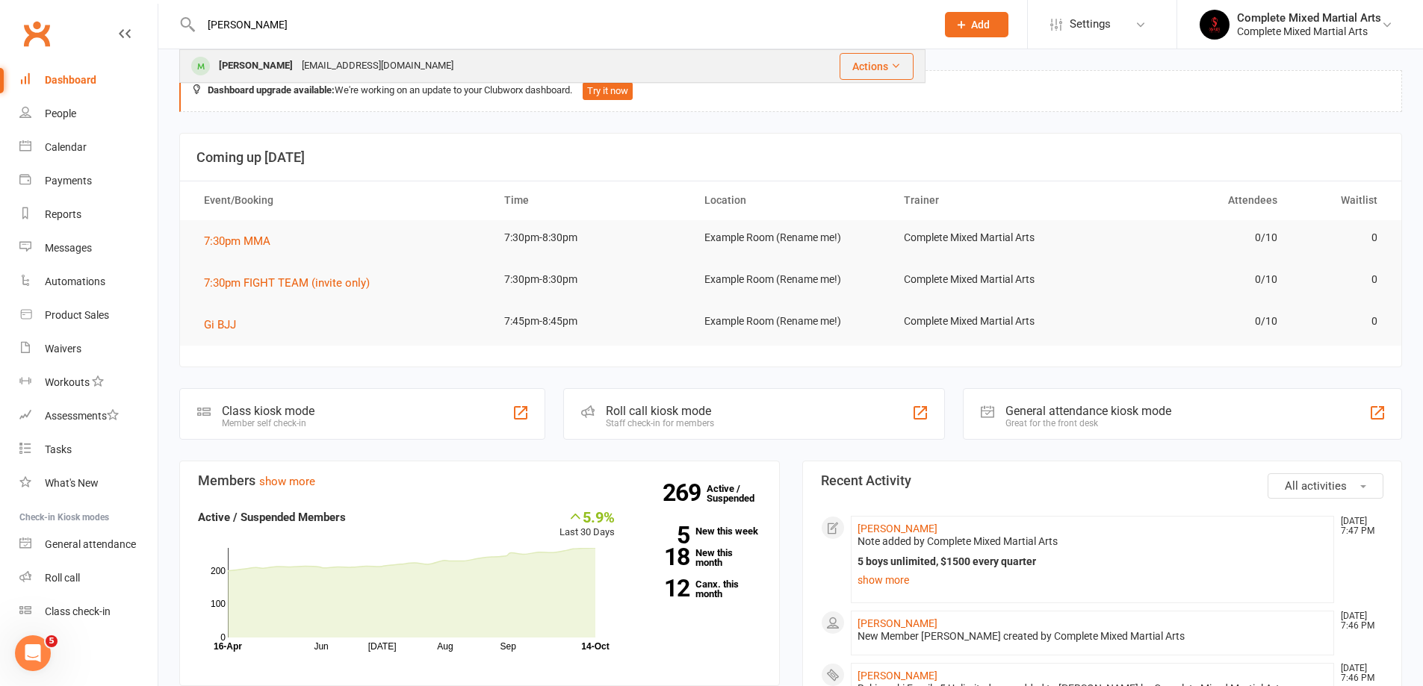
type input "[PERSON_NAME]"
click at [226, 68] on div "[PERSON_NAME]" at bounding box center [255, 66] width 83 height 22
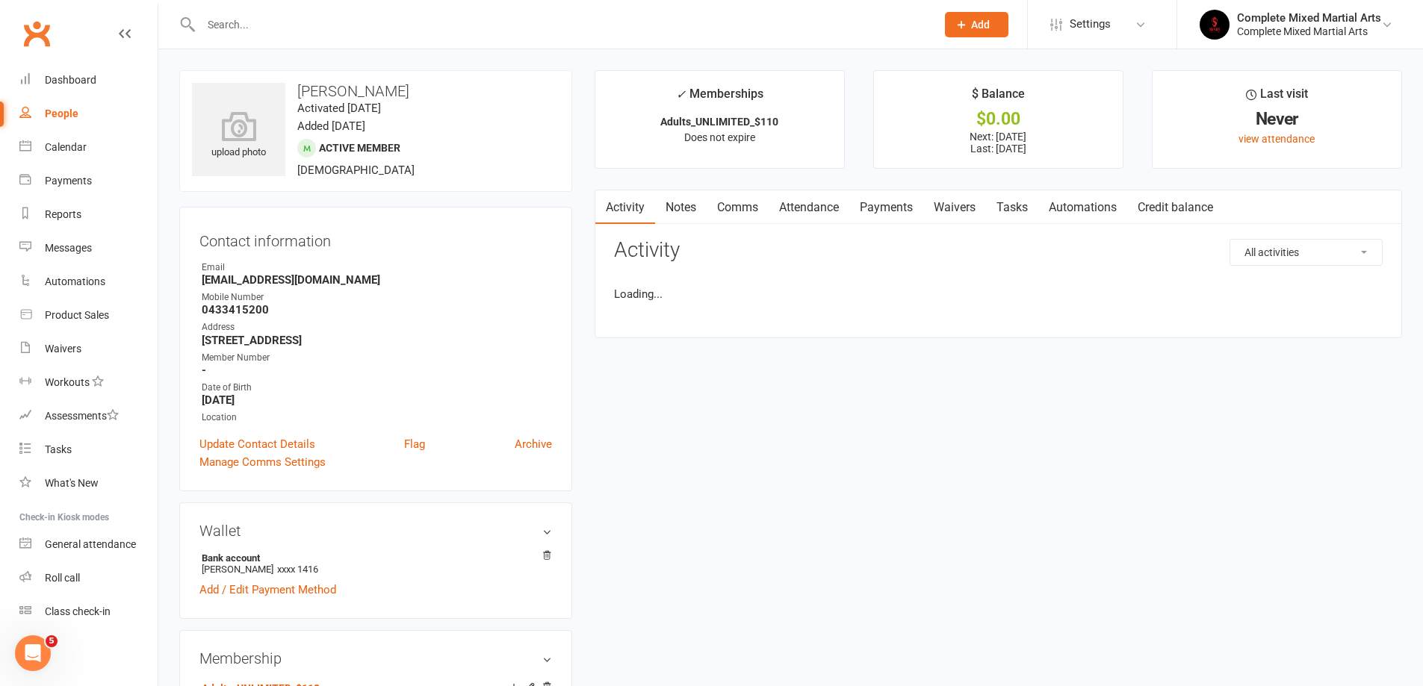
click at [886, 212] on link "Payments" at bounding box center [886, 207] width 74 height 34
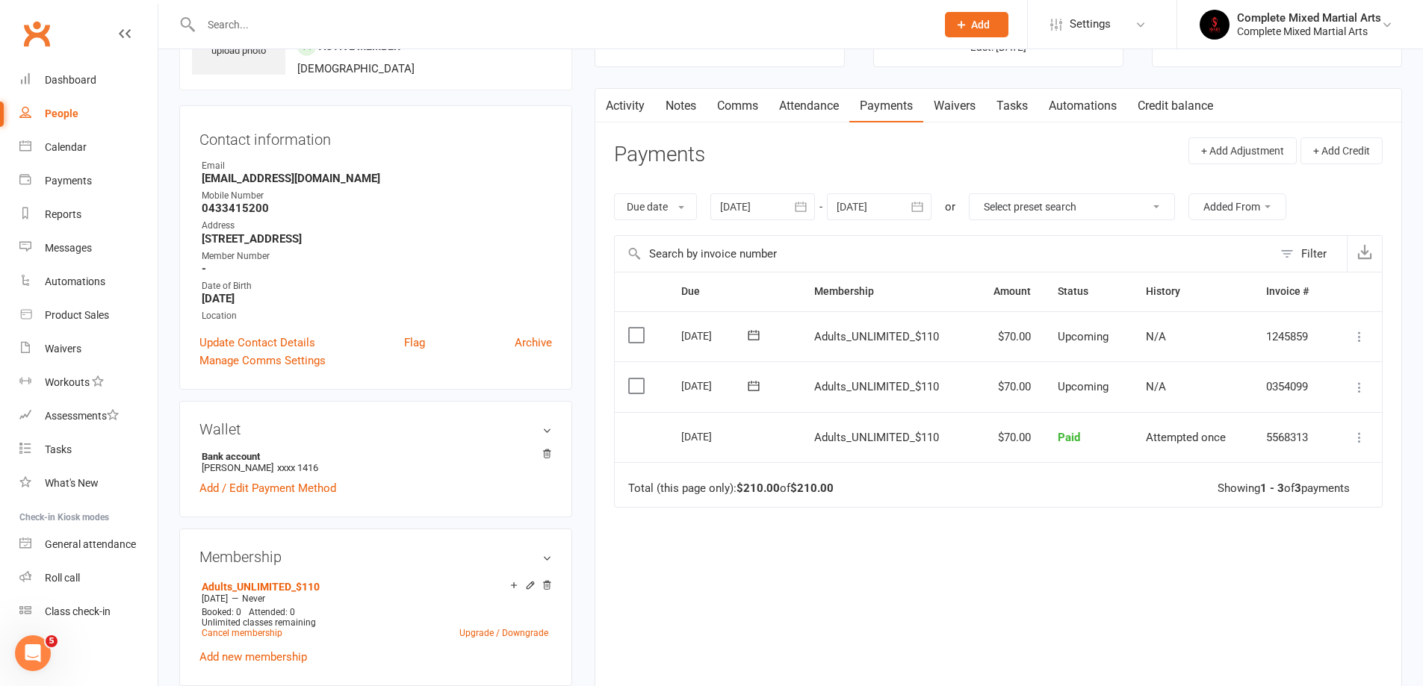
scroll to position [75, 0]
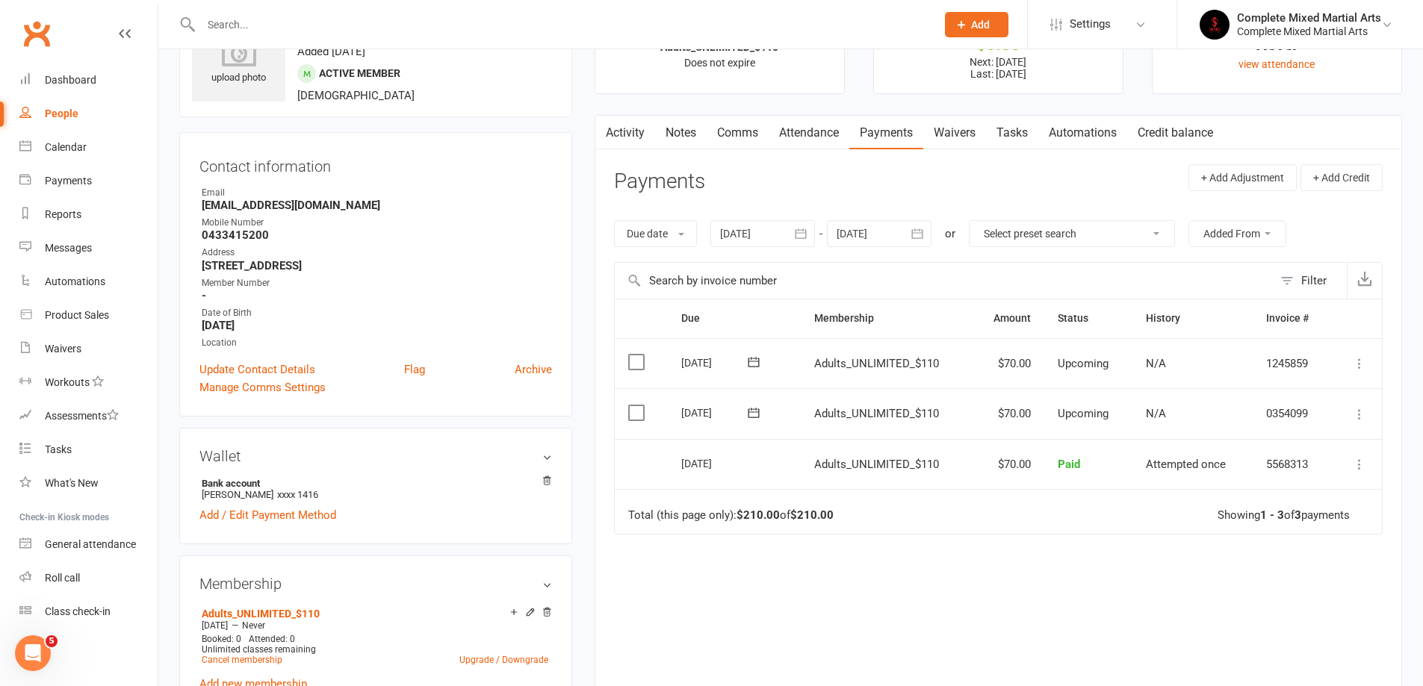
click at [1353, 414] on icon at bounding box center [1359, 414] width 15 height 15
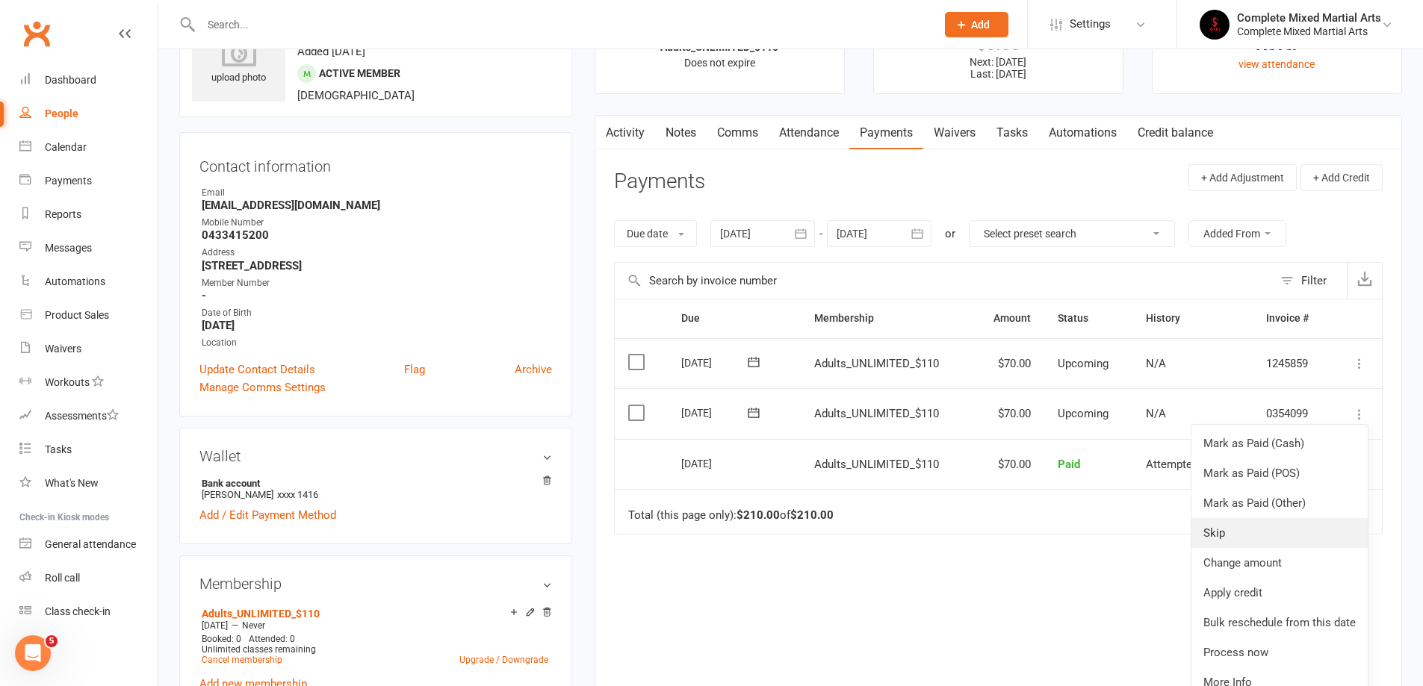
click at [1211, 539] on link "Skip" at bounding box center [1279, 533] width 176 height 30
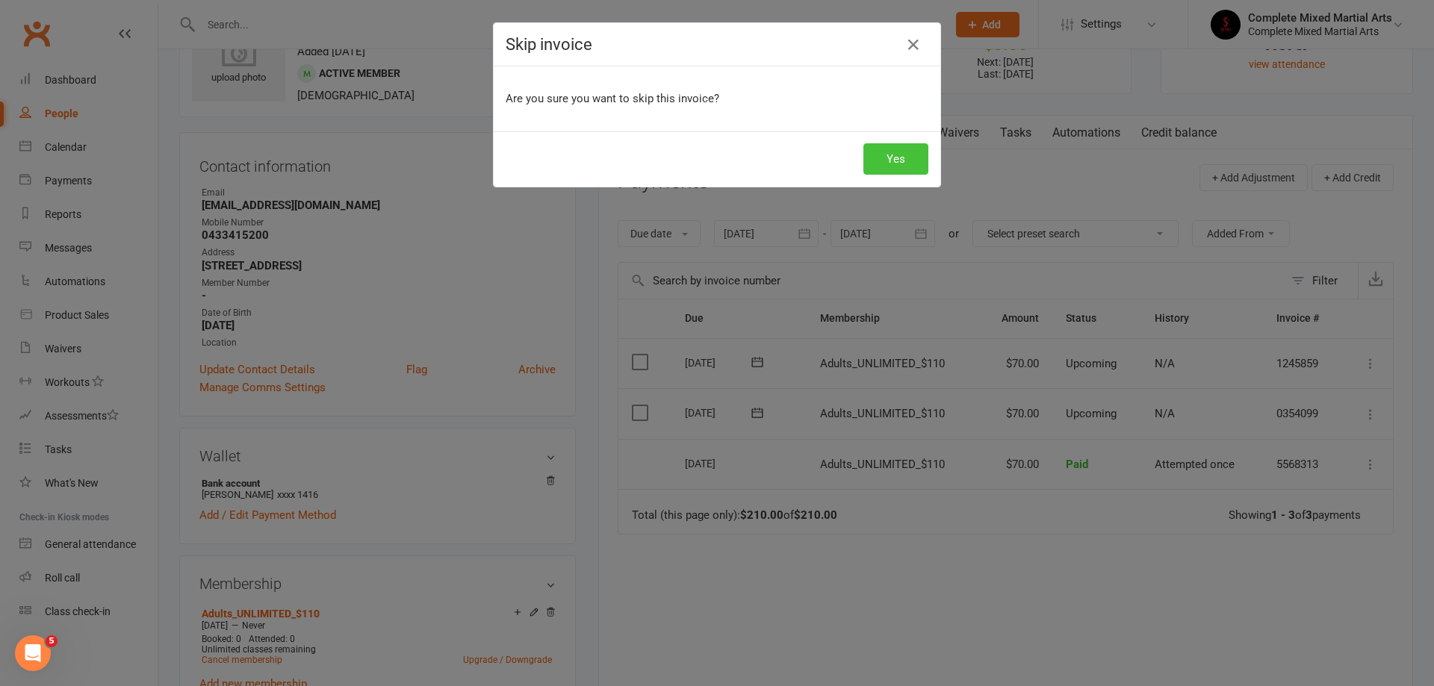
click at [883, 161] on button "Yes" at bounding box center [895, 158] width 65 height 31
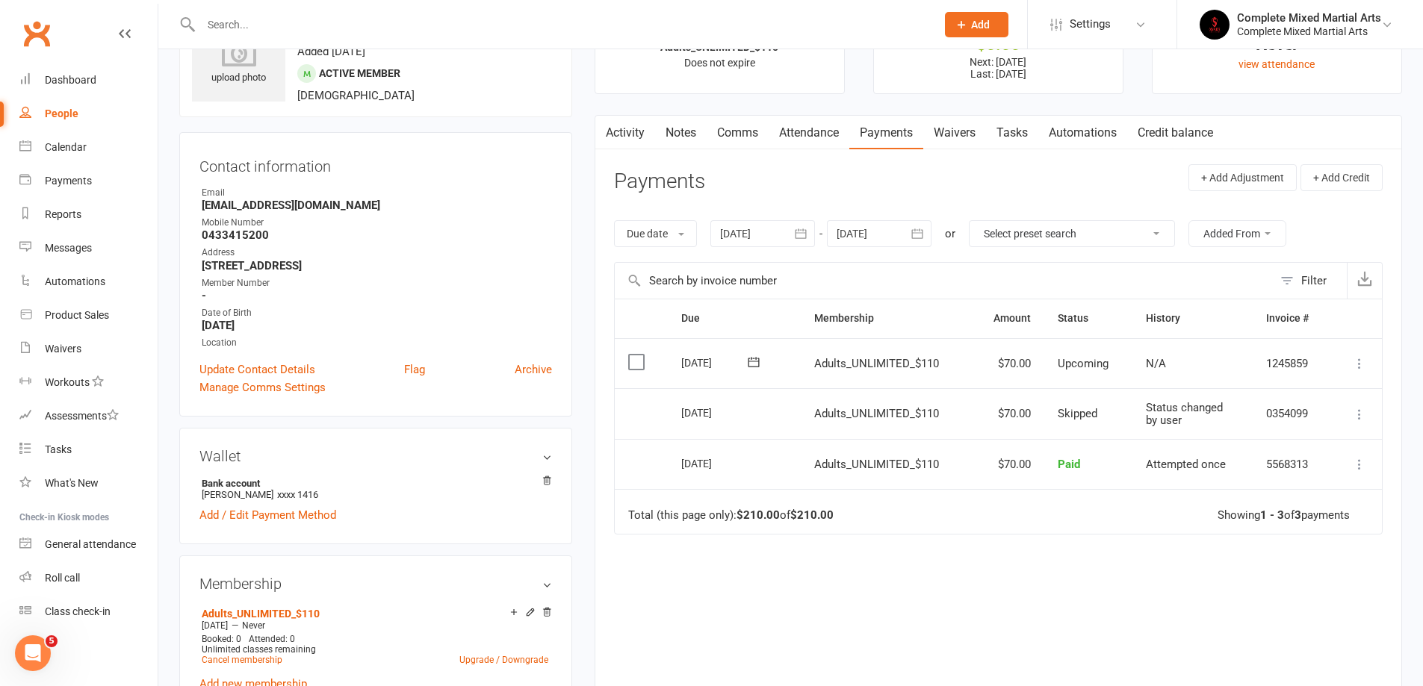
click at [982, 21] on span "Add" at bounding box center [980, 25] width 19 height 12
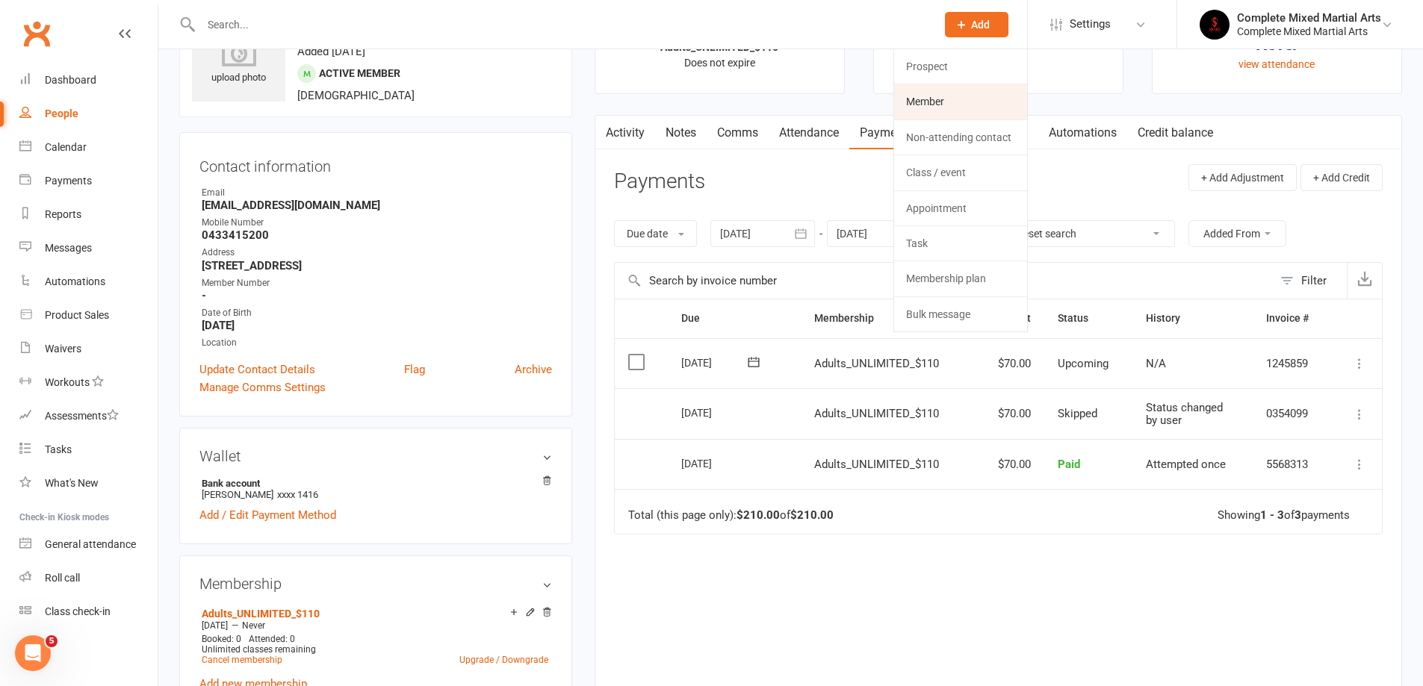
click at [972, 92] on link "Member" at bounding box center [960, 101] width 133 height 34
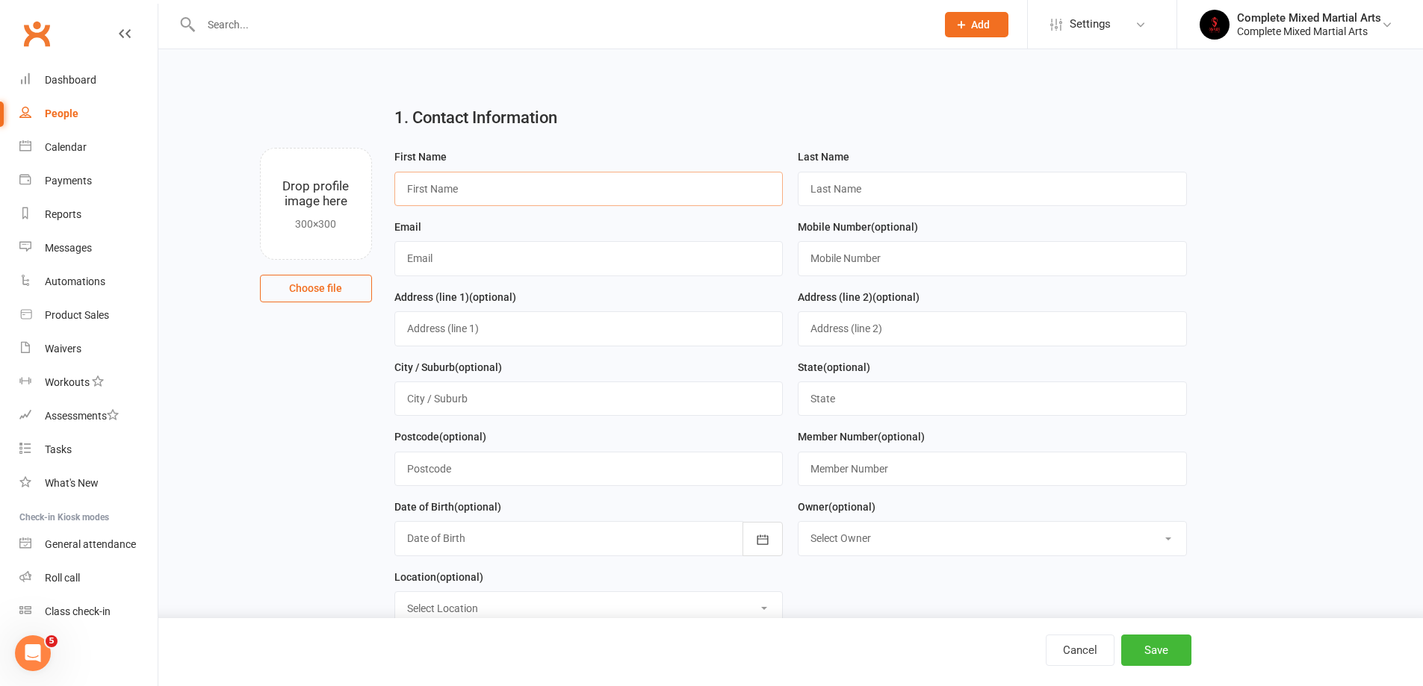
click at [588, 197] on input "text" at bounding box center [588, 189] width 389 height 34
click at [365, 23] on input "text" at bounding box center [560, 24] width 729 height 21
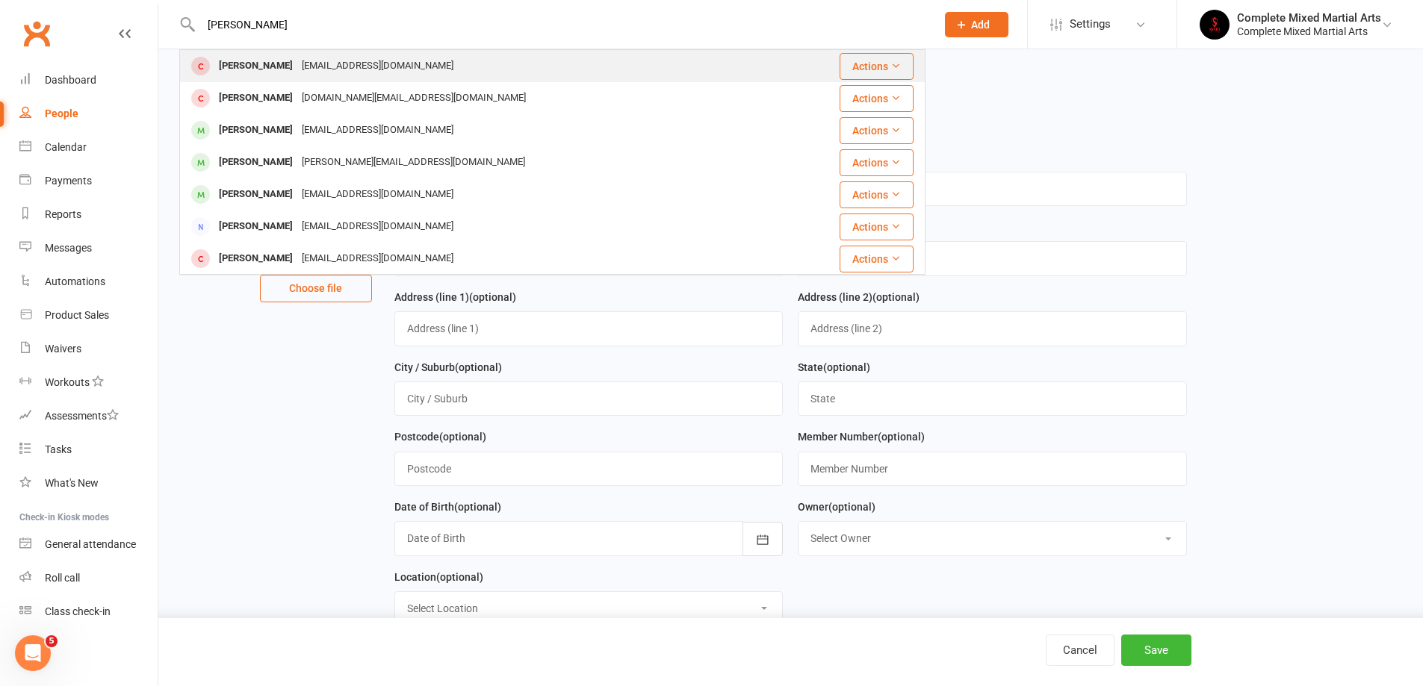
type input "[PERSON_NAME]"
click at [361, 70] on div "[EMAIL_ADDRESS][DOMAIN_NAME]" at bounding box center [377, 66] width 161 height 22
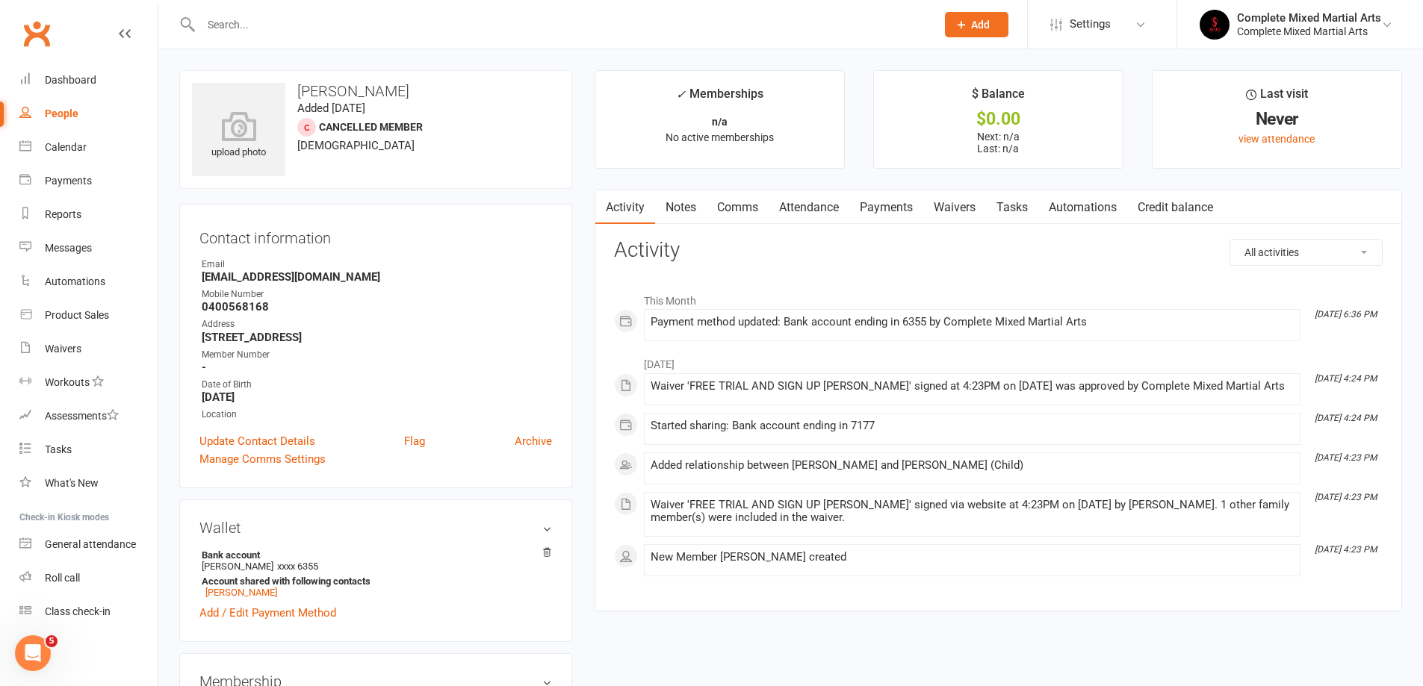
click at [901, 219] on link "Payments" at bounding box center [886, 207] width 74 height 34
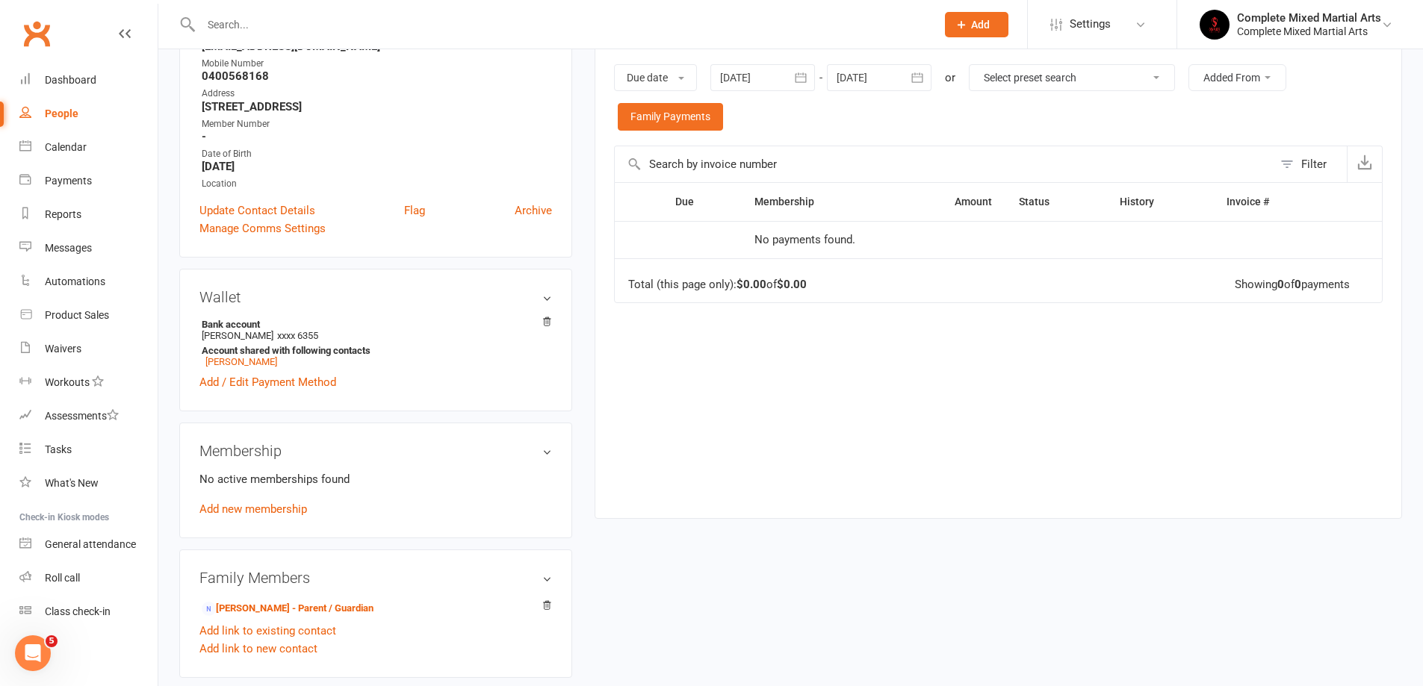
scroll to position [149, 0]
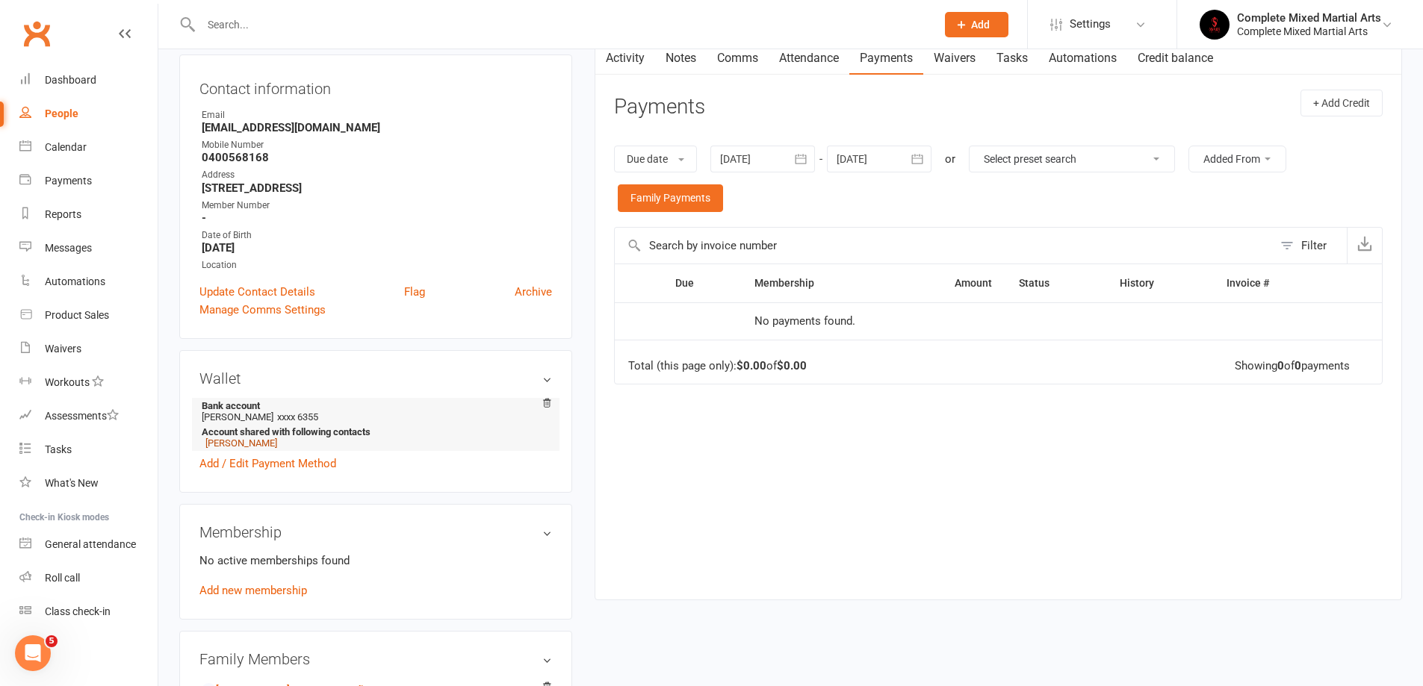
click at [239, 438] on link "[PERSON_NAME]" at bounding box center [241, 443] width 72 height 11
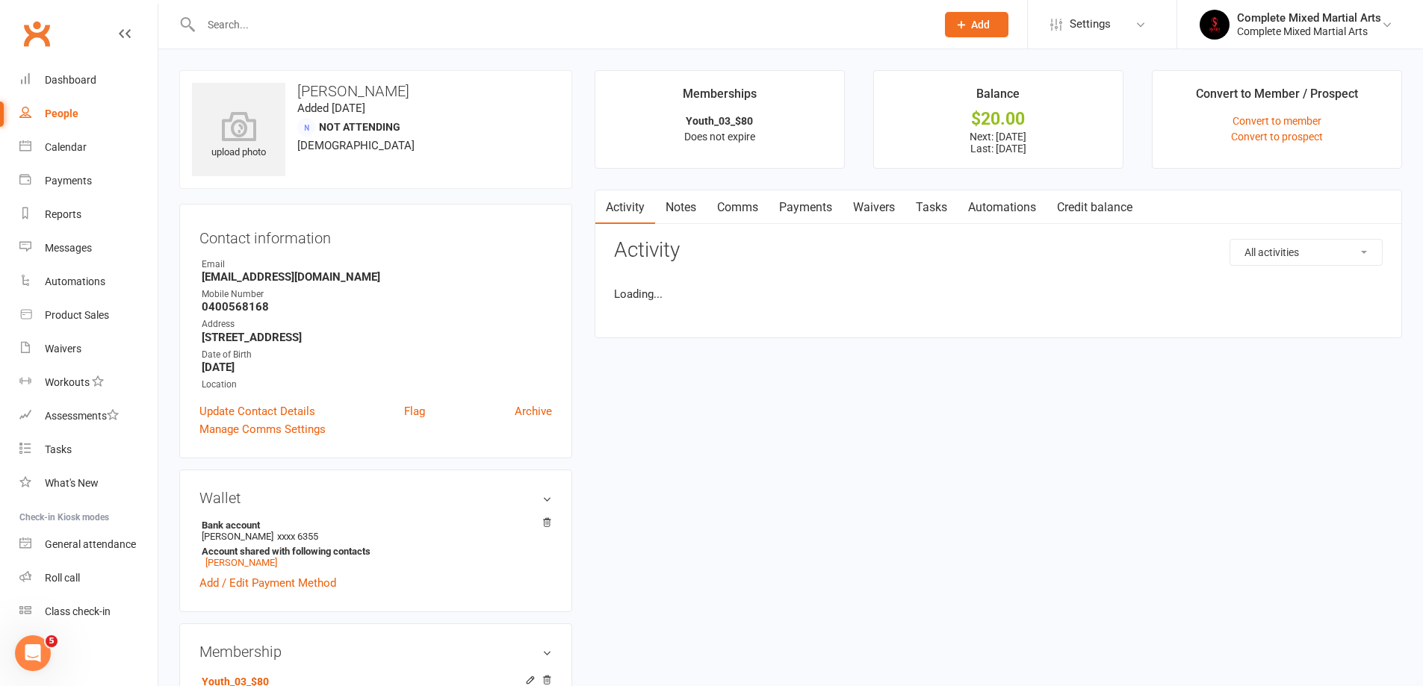
click at [830, 206] on link "Payments" at bounding box center [805, 207] width 74 height 34
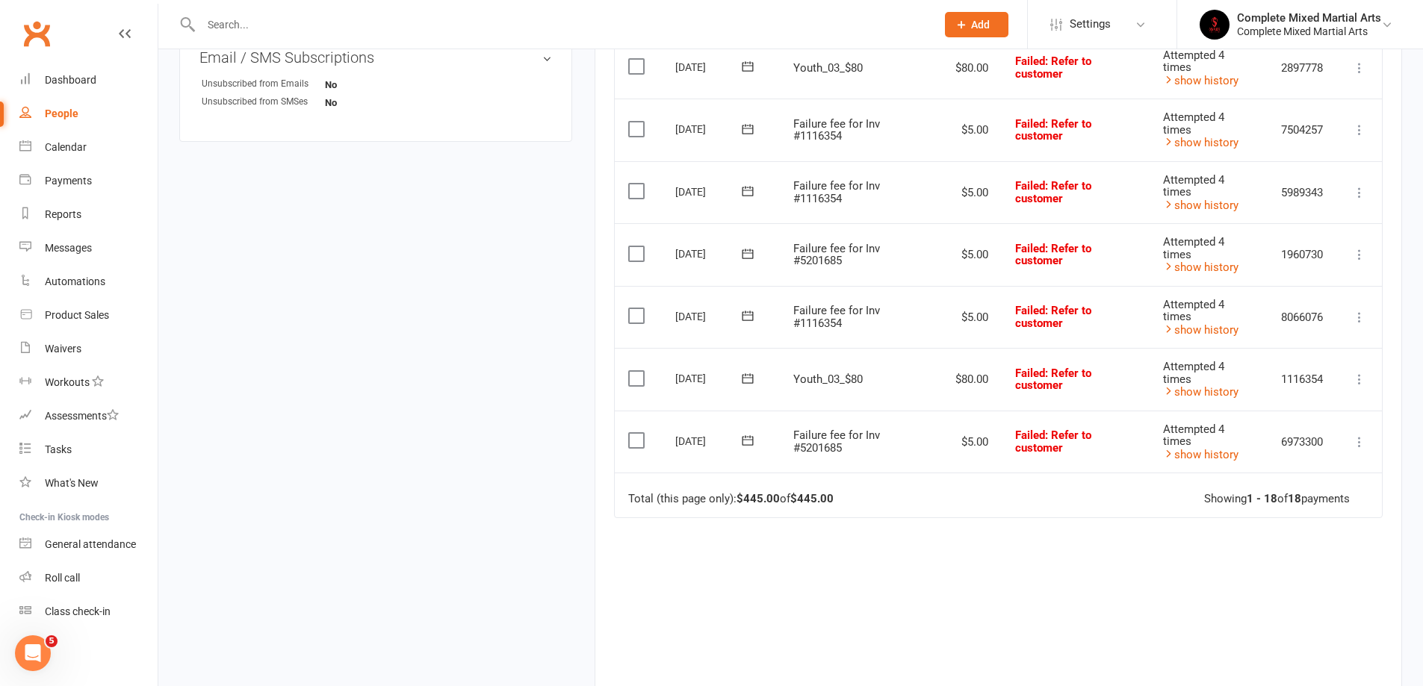
scroll to position [1023, 0]
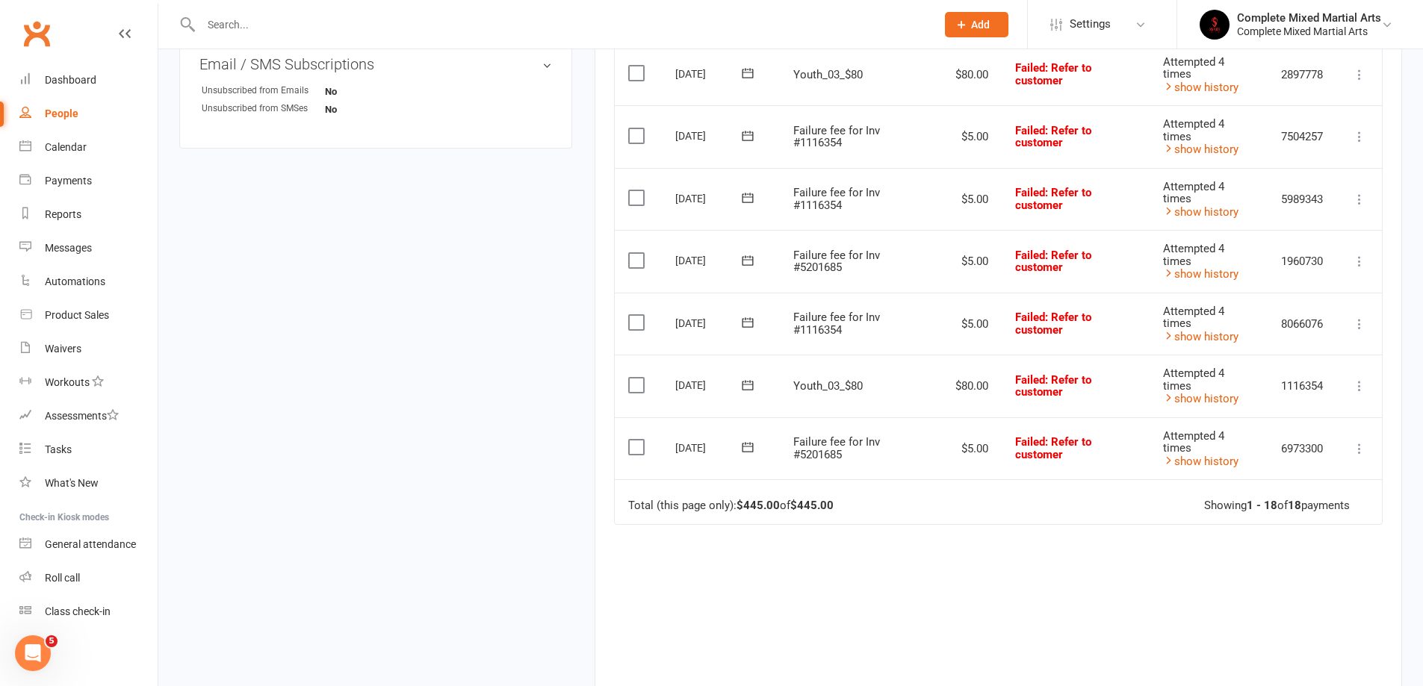
click at [1355, 386] on icon at bounding box center [1359, 386] width 15 height 15
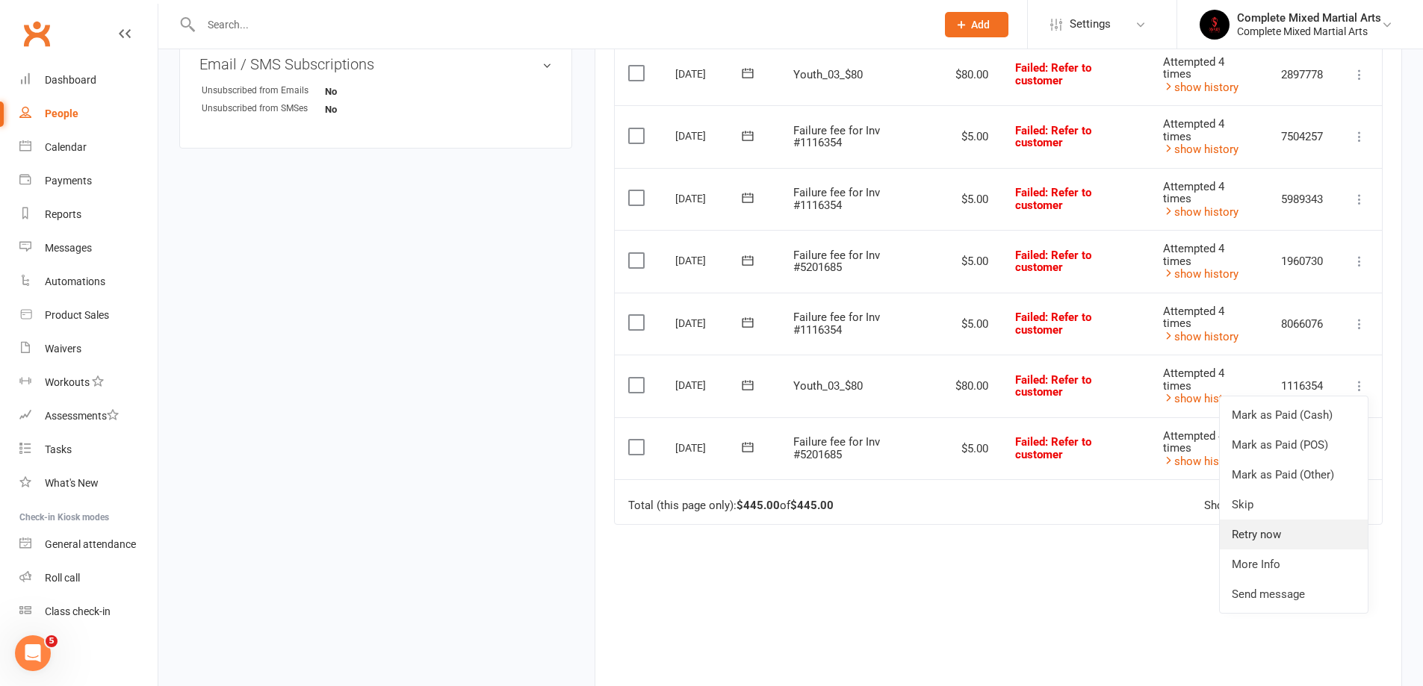
click at [1249, 526] on link "Retry now" at bounding box center [1294, 535] width 148 height 30
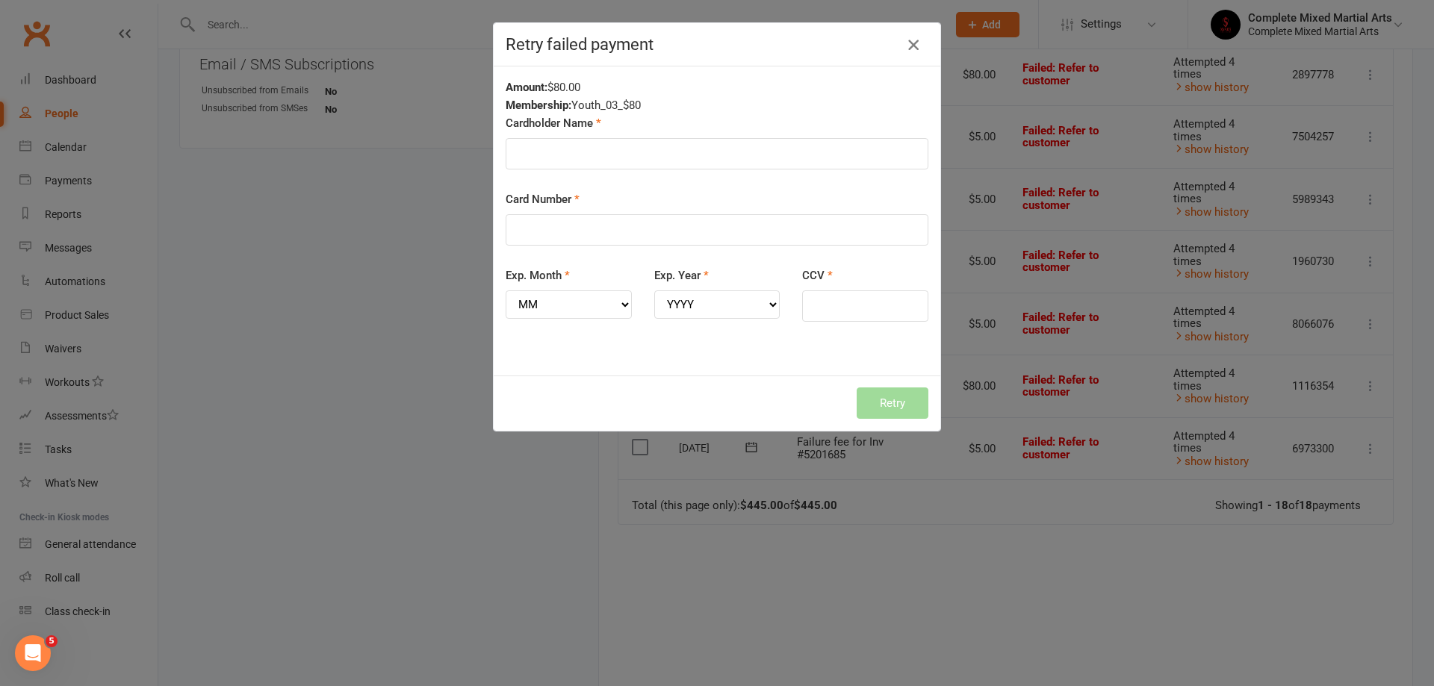
click at [901, 55] on button "button" at bounding box center [913, 45] width 24 height 24
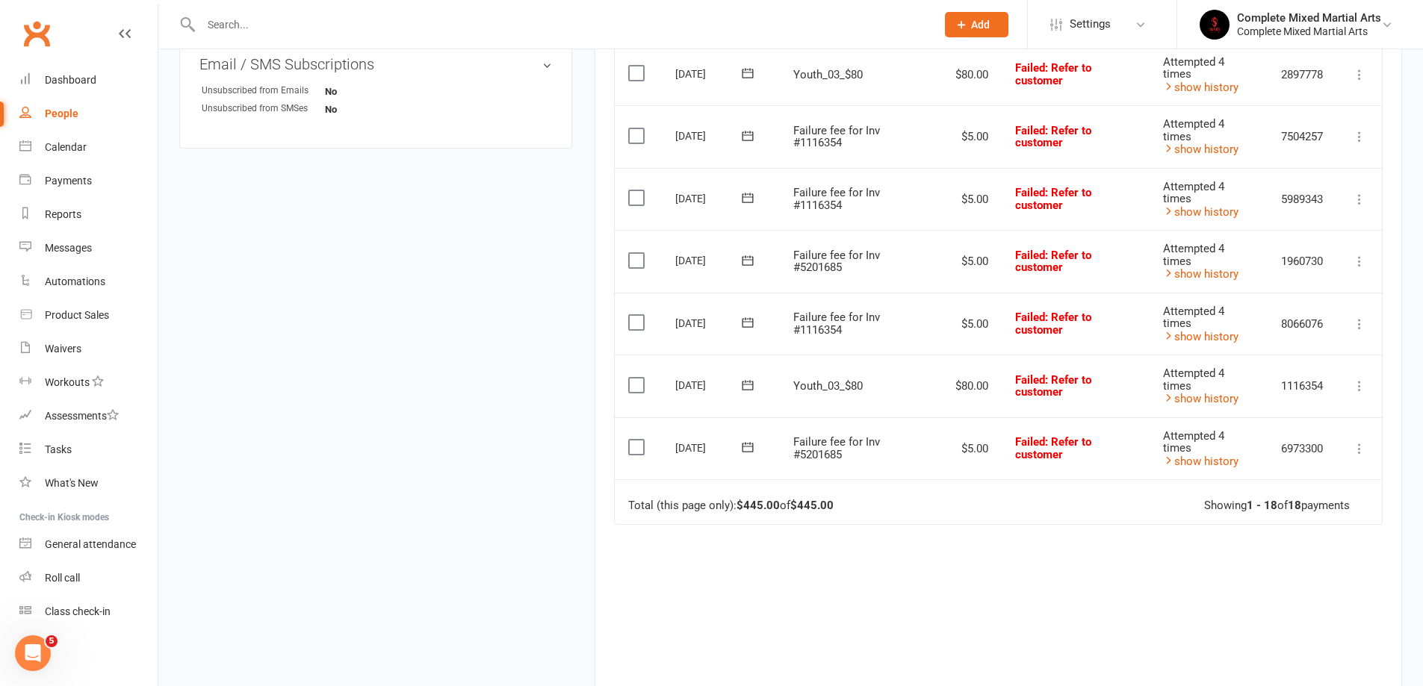
click at [1359, 391] on icon at bounding box center [1359, 386] width 15 height 15
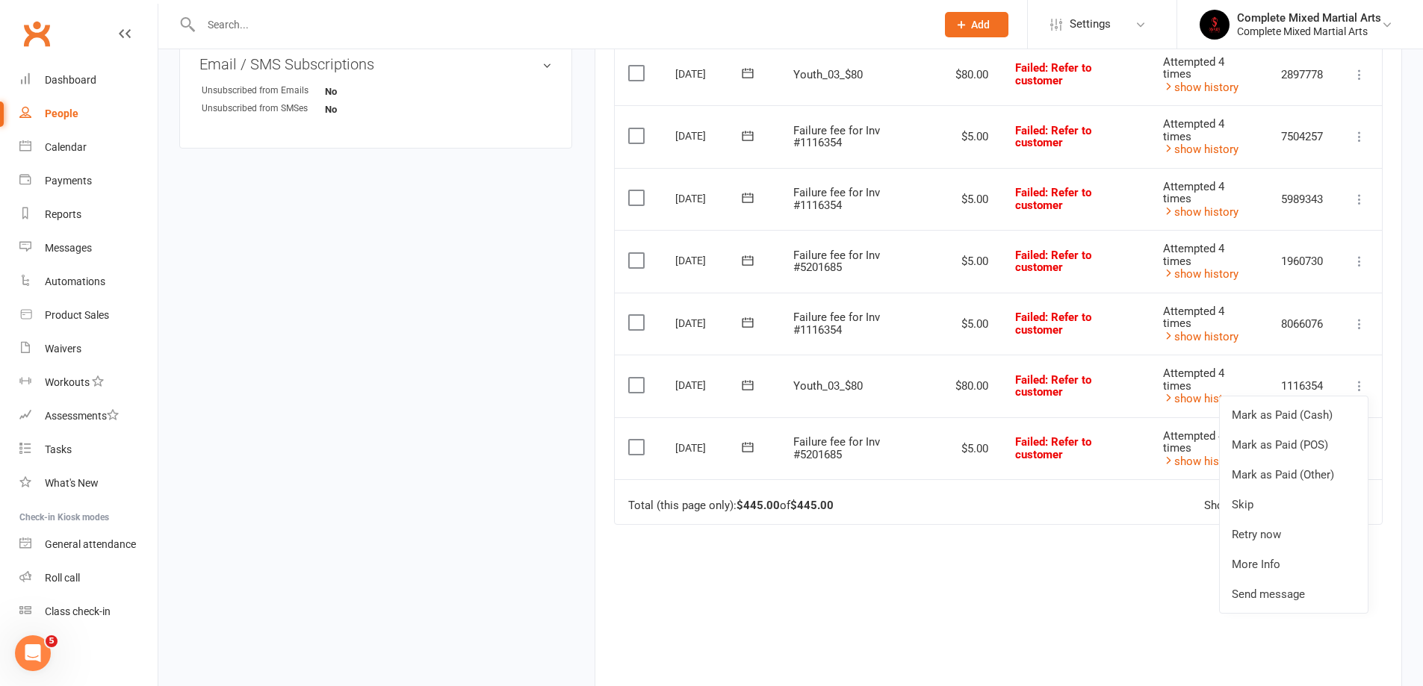
click at [743, 387] on icon at bounding box center [747, 385] width 15 height 15
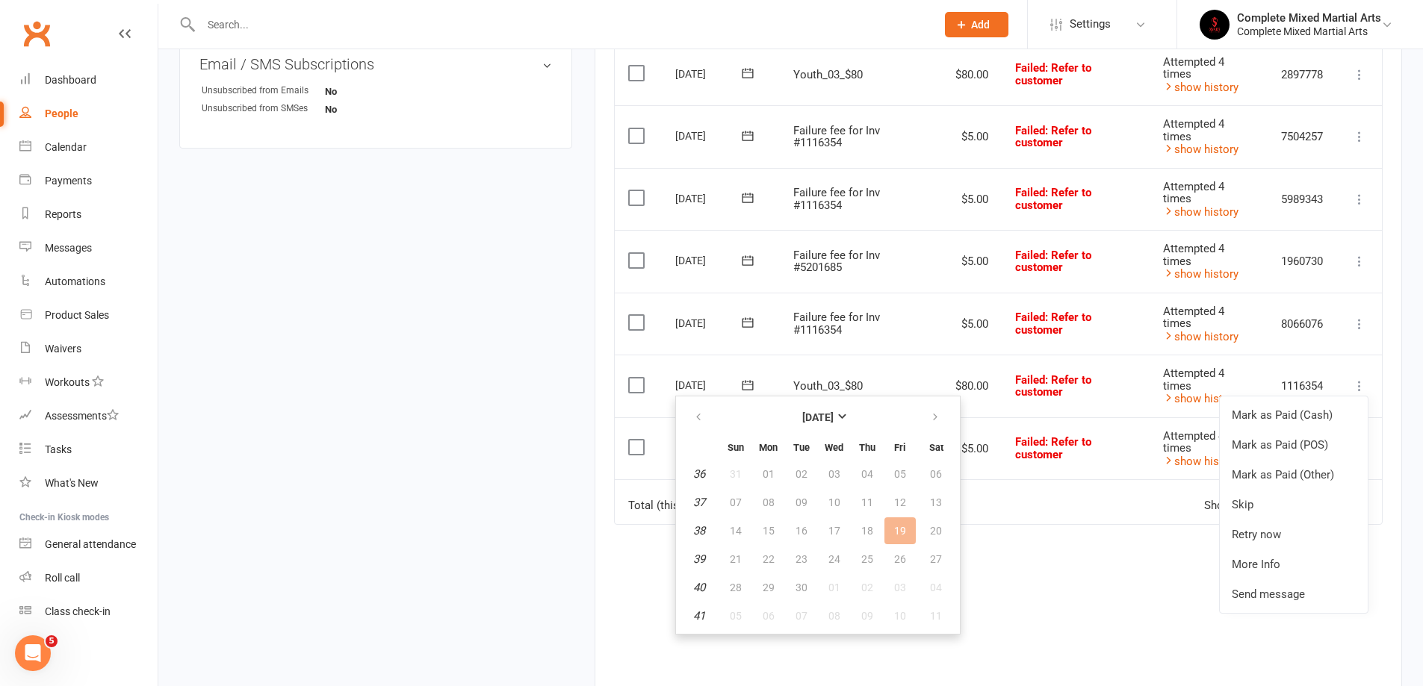
click at [901, 529] on td "19" at bounding box center [899, 531] width 31 height 27
click at [1137, 480] on td "Total (this page only): $445.00 of $445.00 Showing 1 - 18 of 18 payments" at bounding box center [998, 501] width 767 height 45
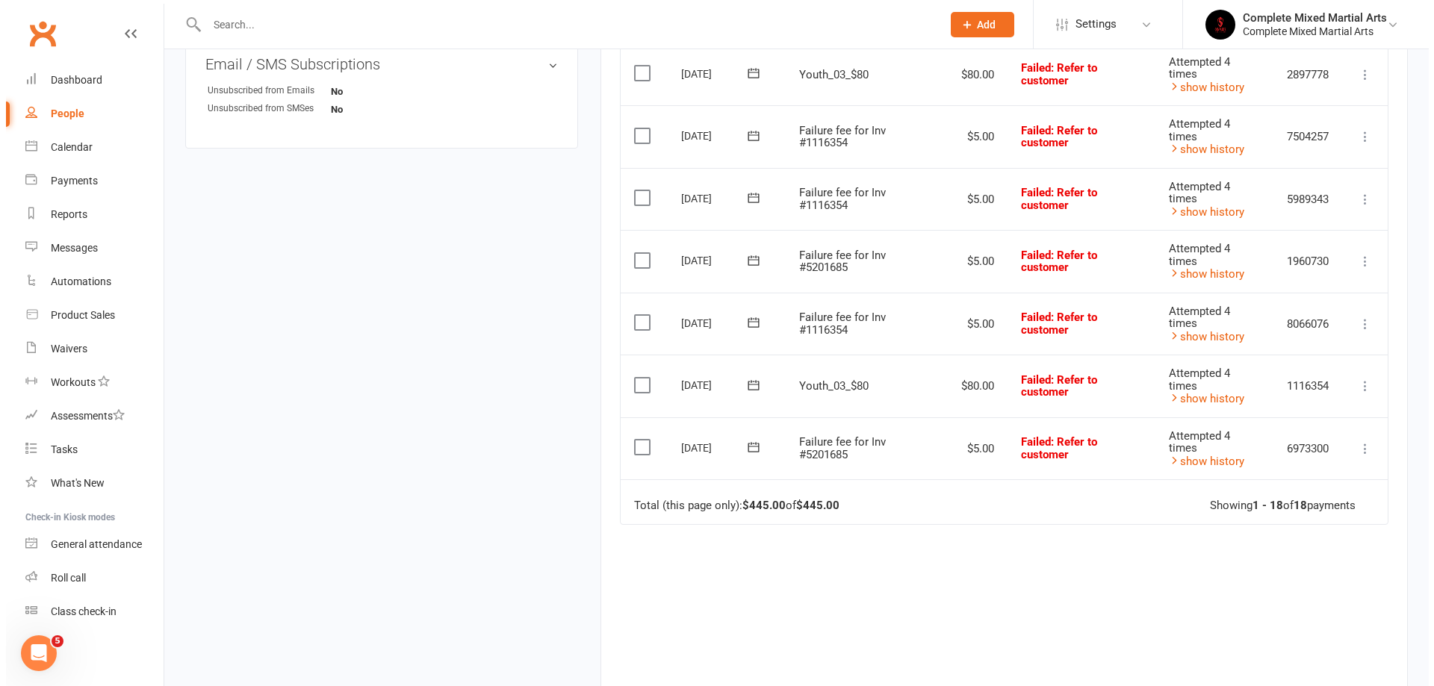
scroll to position [948, 0]
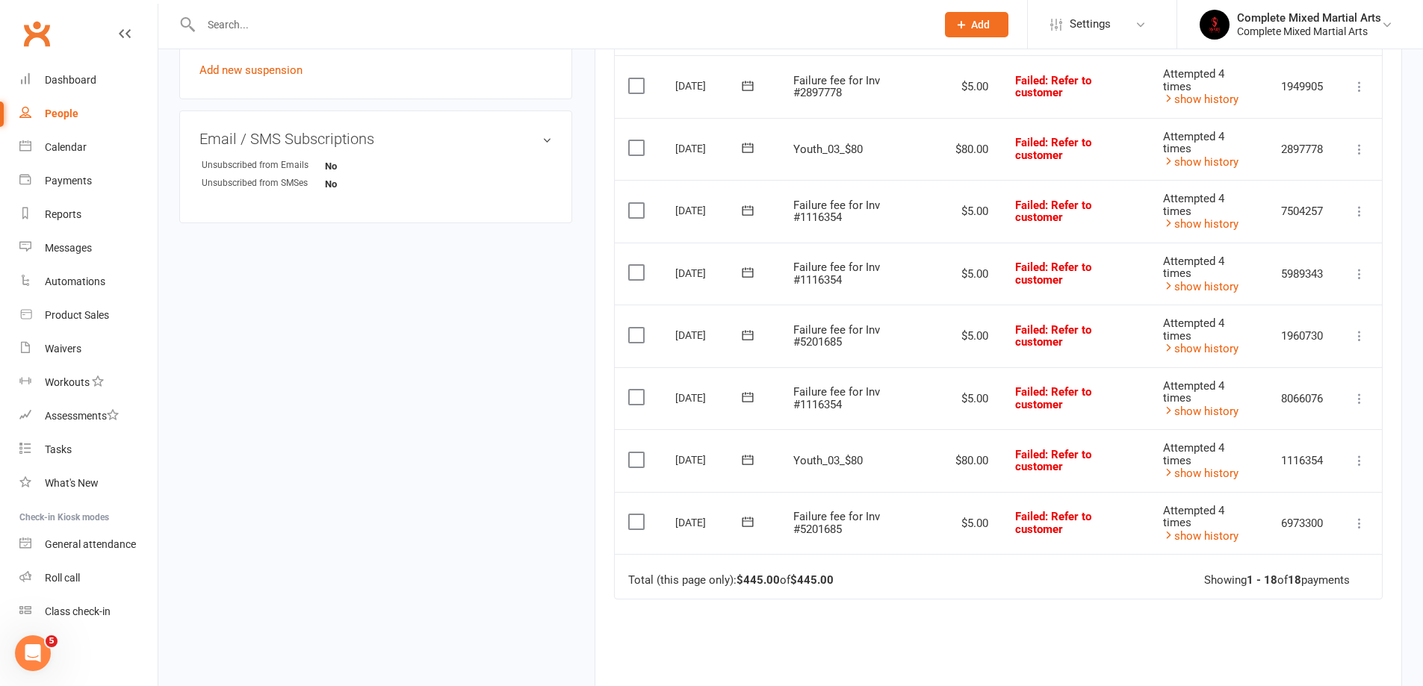
click at [1357, 527] on icon at bounding box center [1359, 523] width 15 height 15
click at [1263, 633] on link "Skip" at bounding box center [1294, 642] width 148 height 30
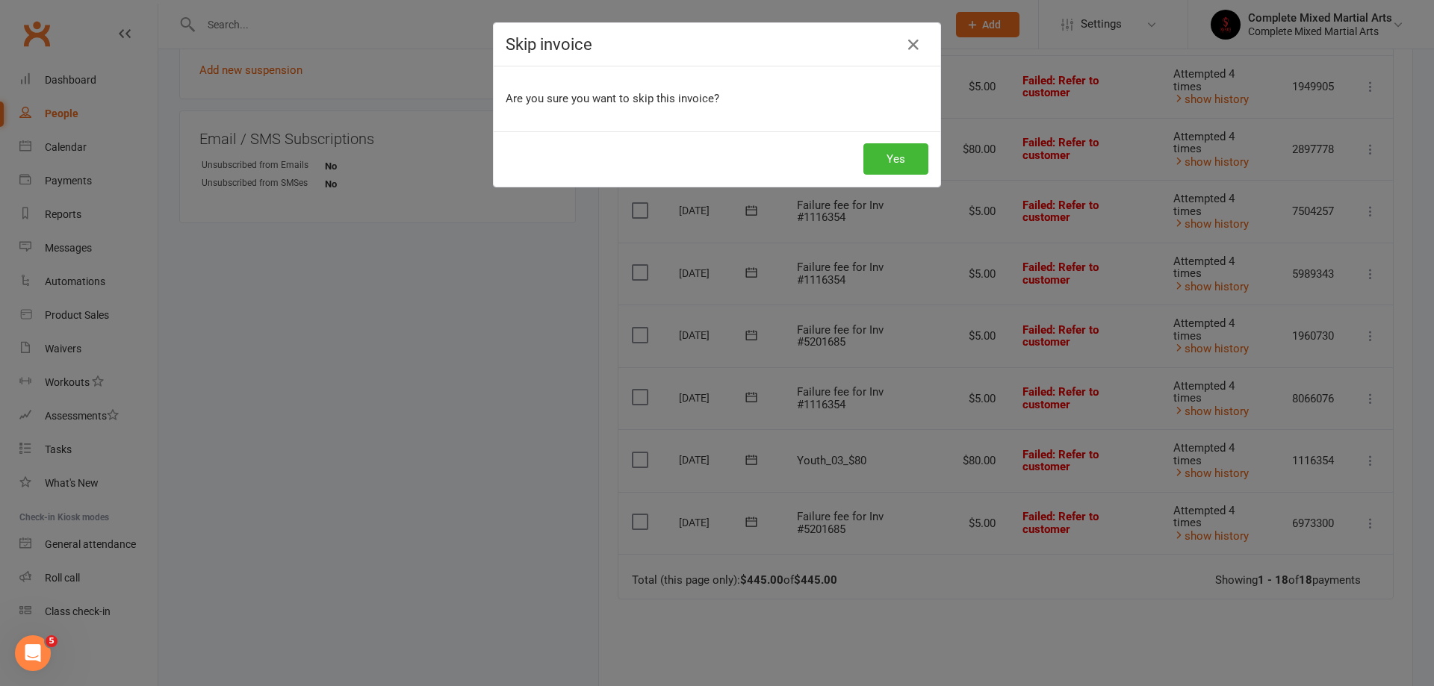
click at [1100, 332] on div "Skip invoice Are you sure you want to skip this invoice? Yes" at bounding box center [717, 343] width 1434 height 686
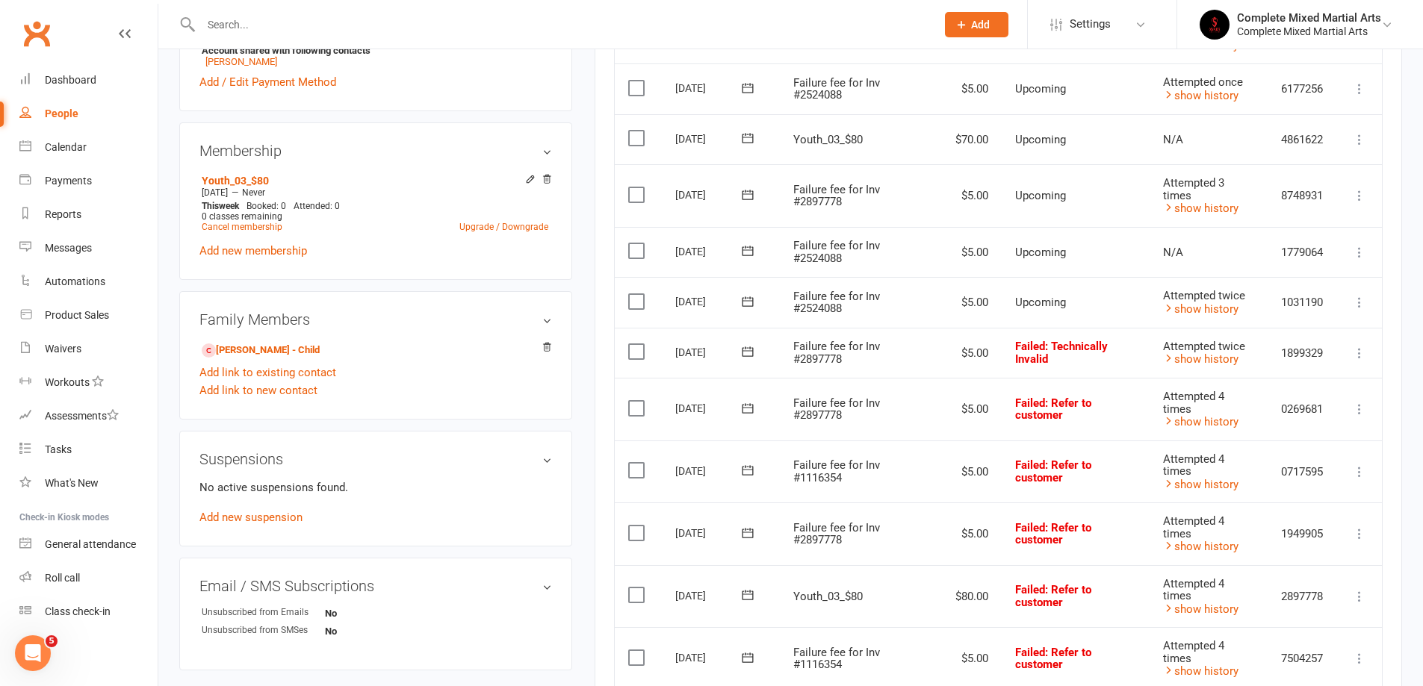
scroll to position [500, 0]
click at [1359, 300] on icon at bounding box center [1359, 303] width 15 height 15
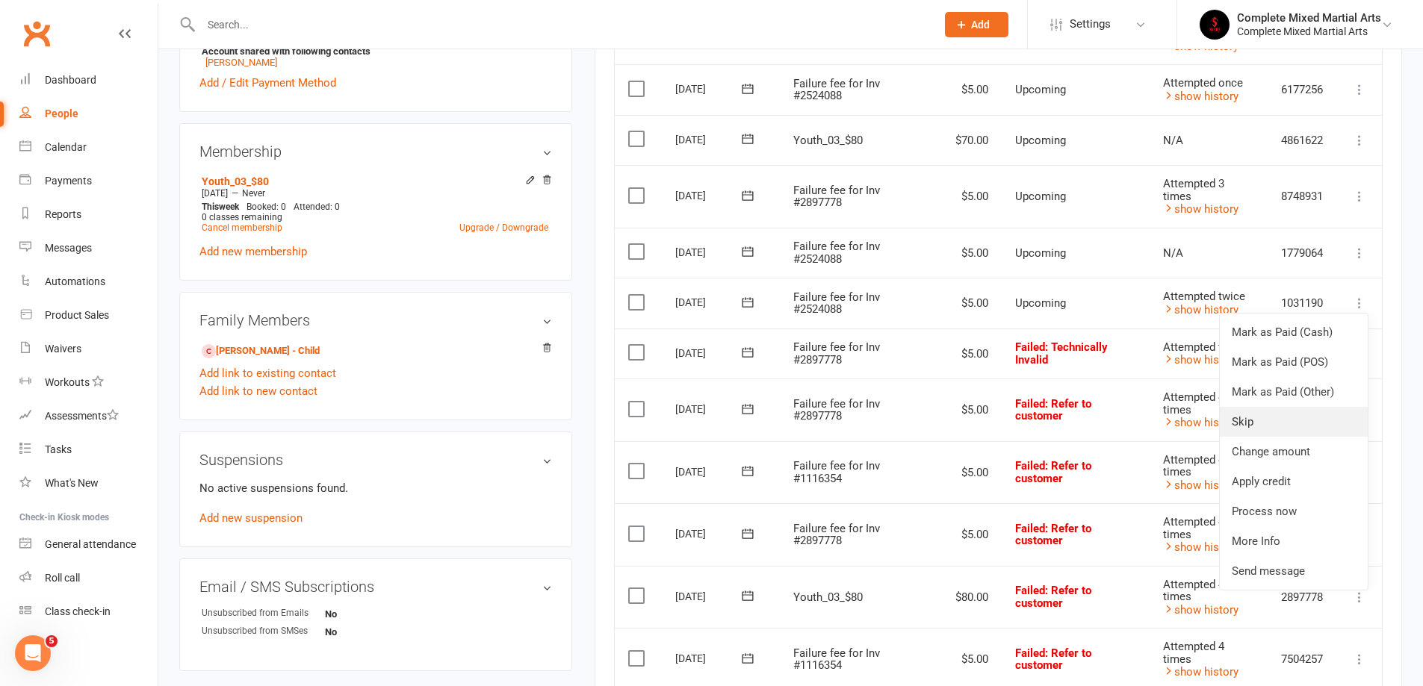
click at [1287, 417] on link "Skip" at bounding box center [1294, 422] width 148 height 30
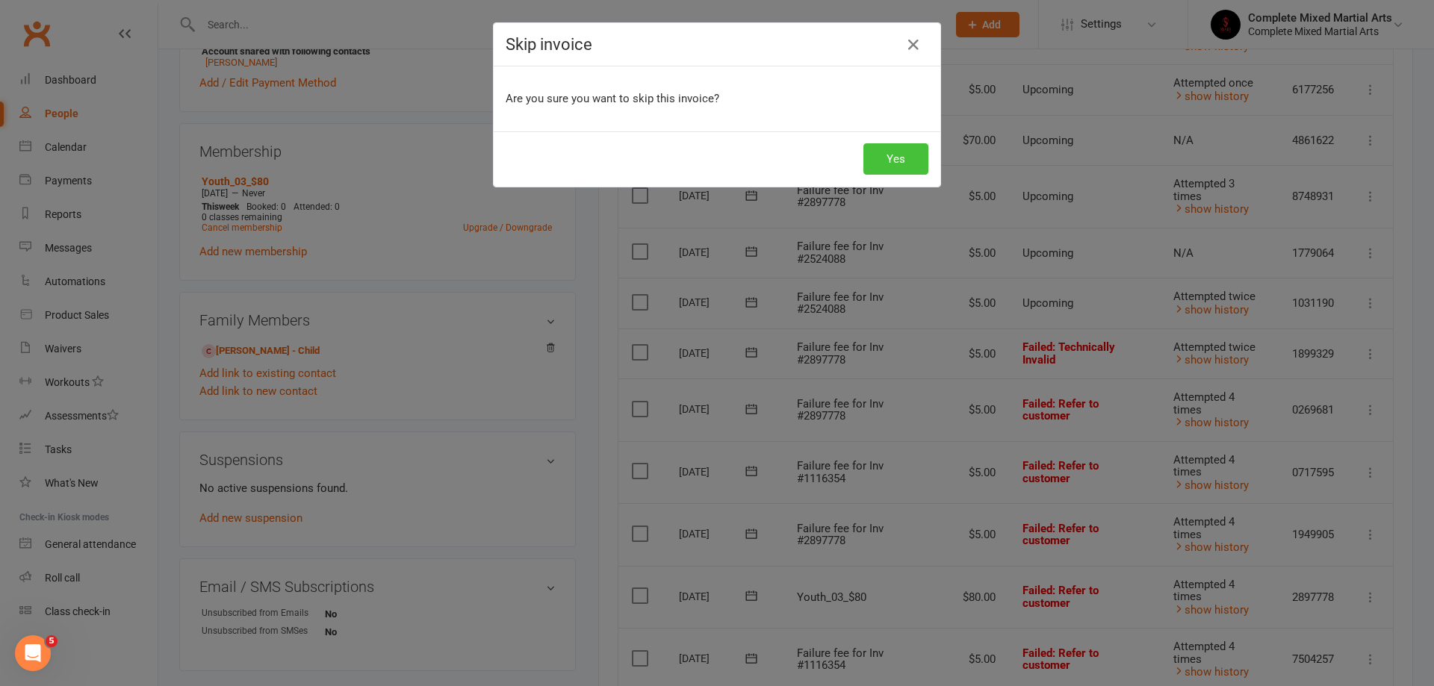
click at [875, 144] on button "Yes" at bounding box center [895, 158] width 65 height 31
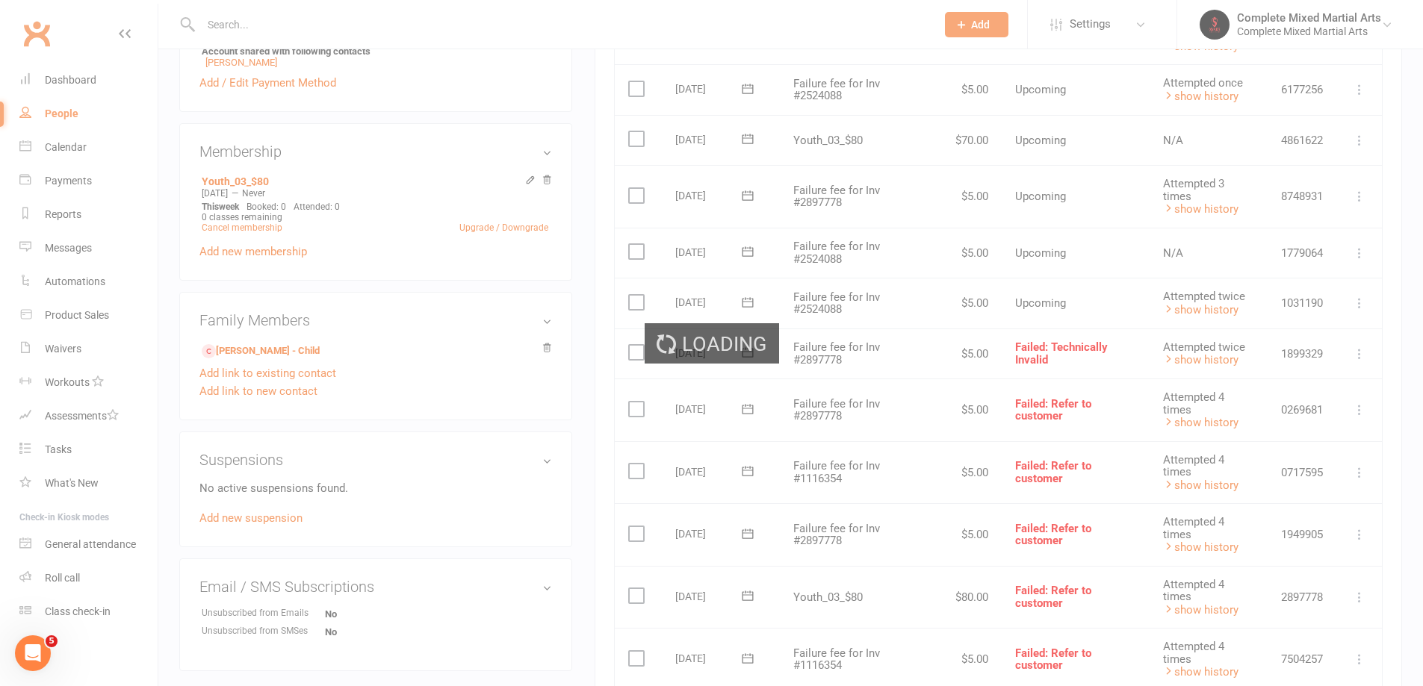
scroll to position [426, 0]
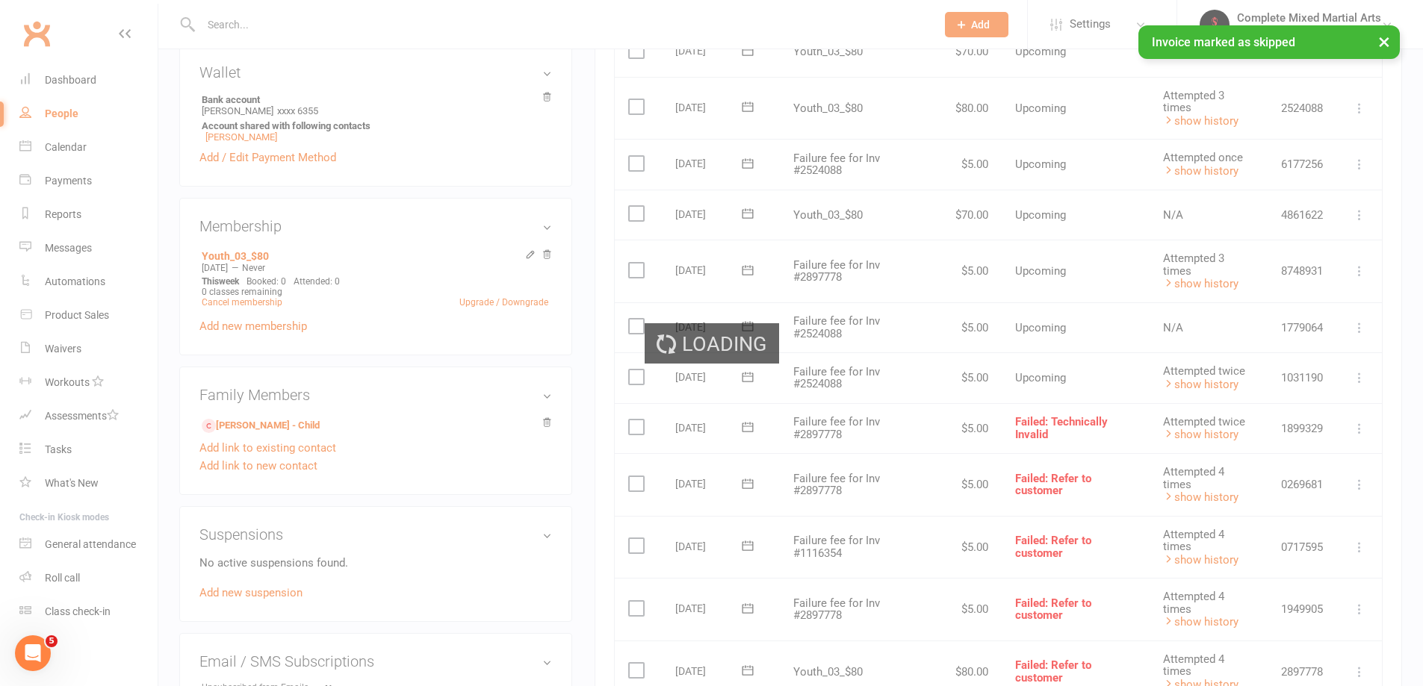
click at [1363, 270] on div "Loading" at bounding box center [711, 343] width 1423 height 686
click at [1358, 270] on div "Loading" at bounding box center [711, 343] width 1423 height 686
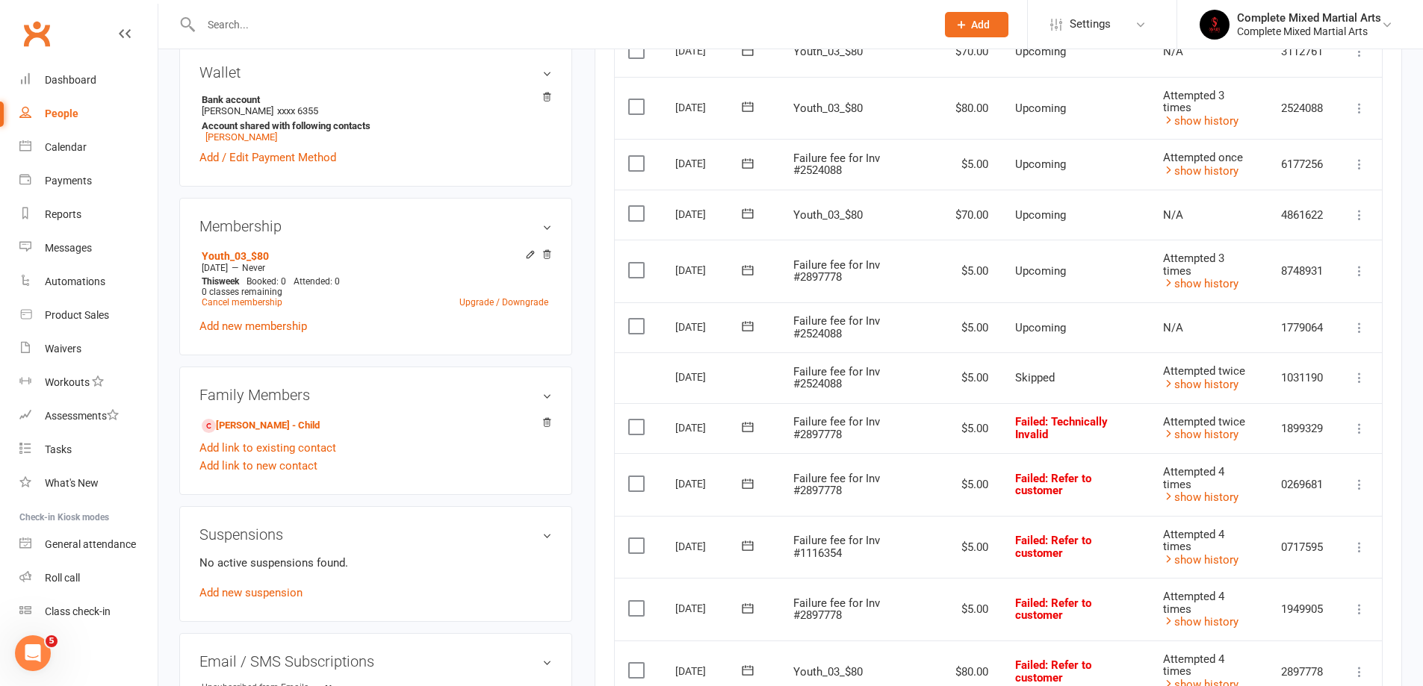
click at [1369, 271] on td "Mark as Paid (Cash) [PERSON_NAME] as Paid (POS) Mark as Paid (Other) Skip Chang…" at bounding box center [1359, 271] width 45 height 63
click at [1356, 267] on icon at bounding box center [1359, 271] width 15 height 15
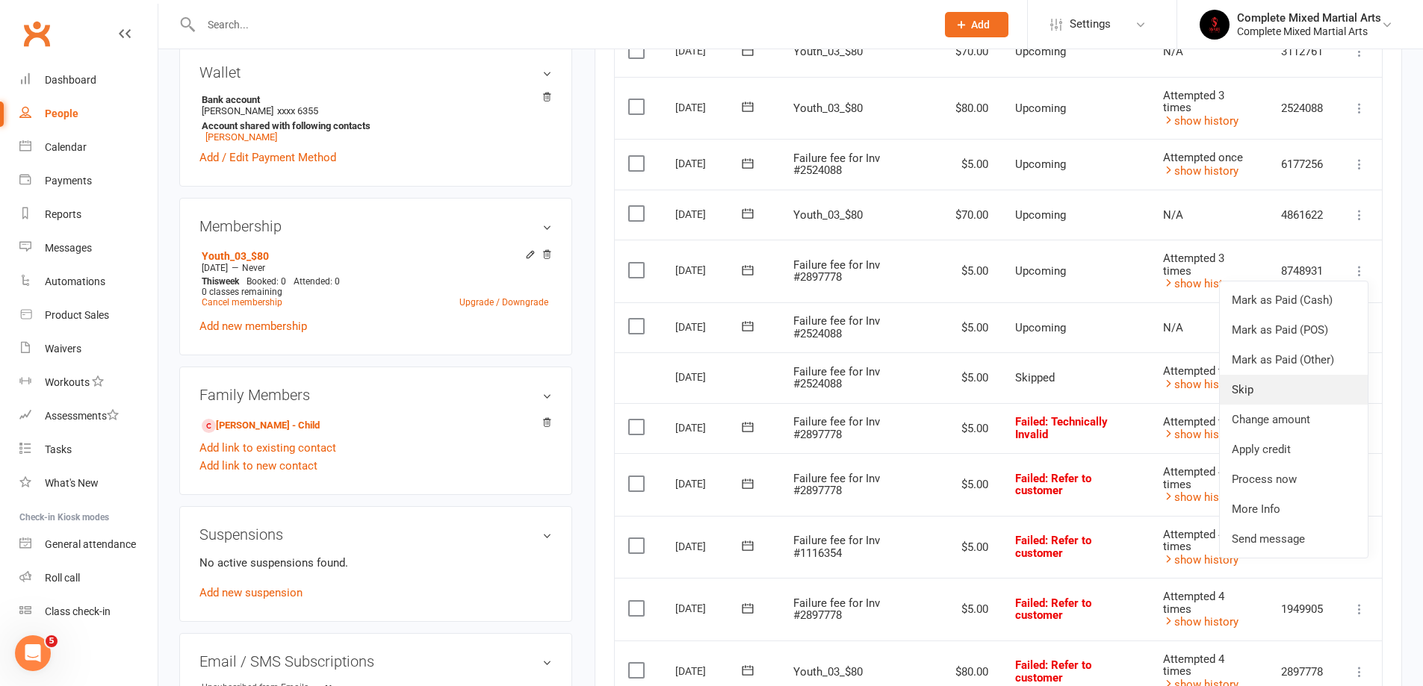
click at [1246, 388] on link "Skip" at bounding box center [1294, 390] width 148 height 30
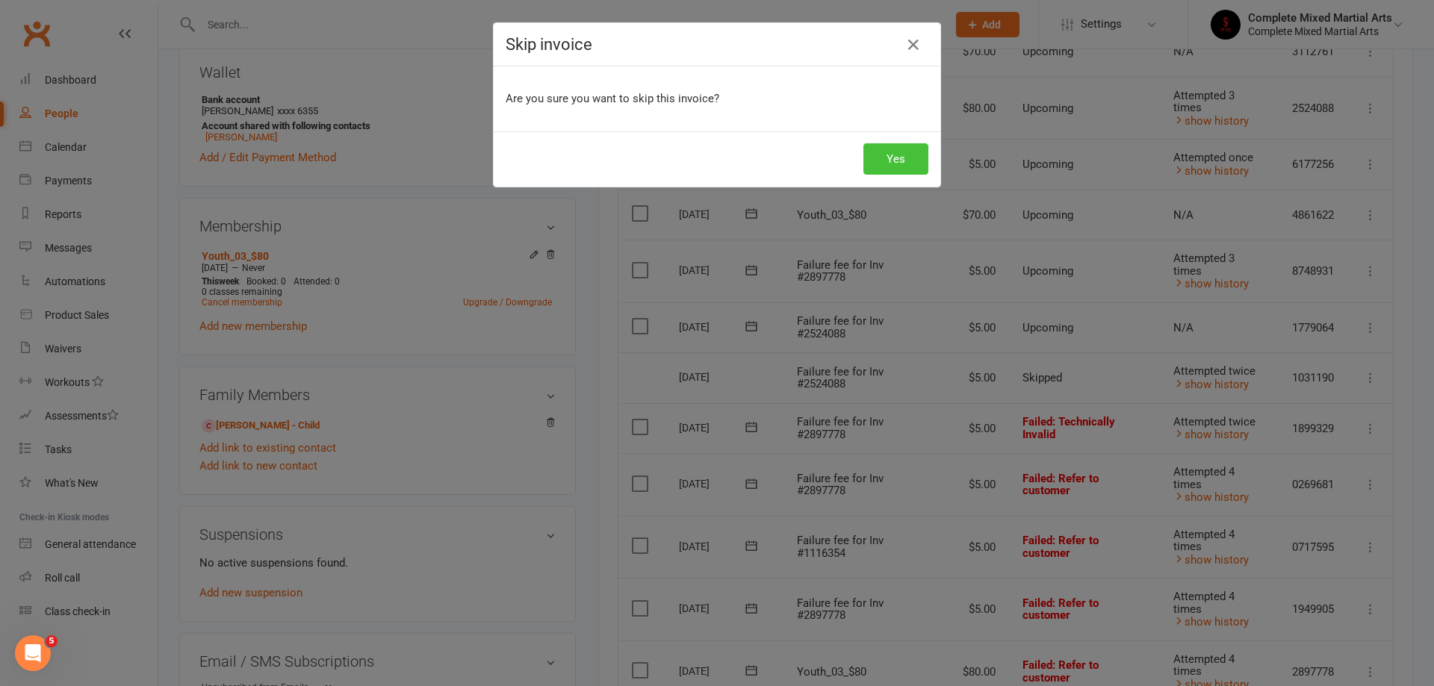
click at [881, 159] on button "Yes" at bounding box center [895, 158] width 65 height 31
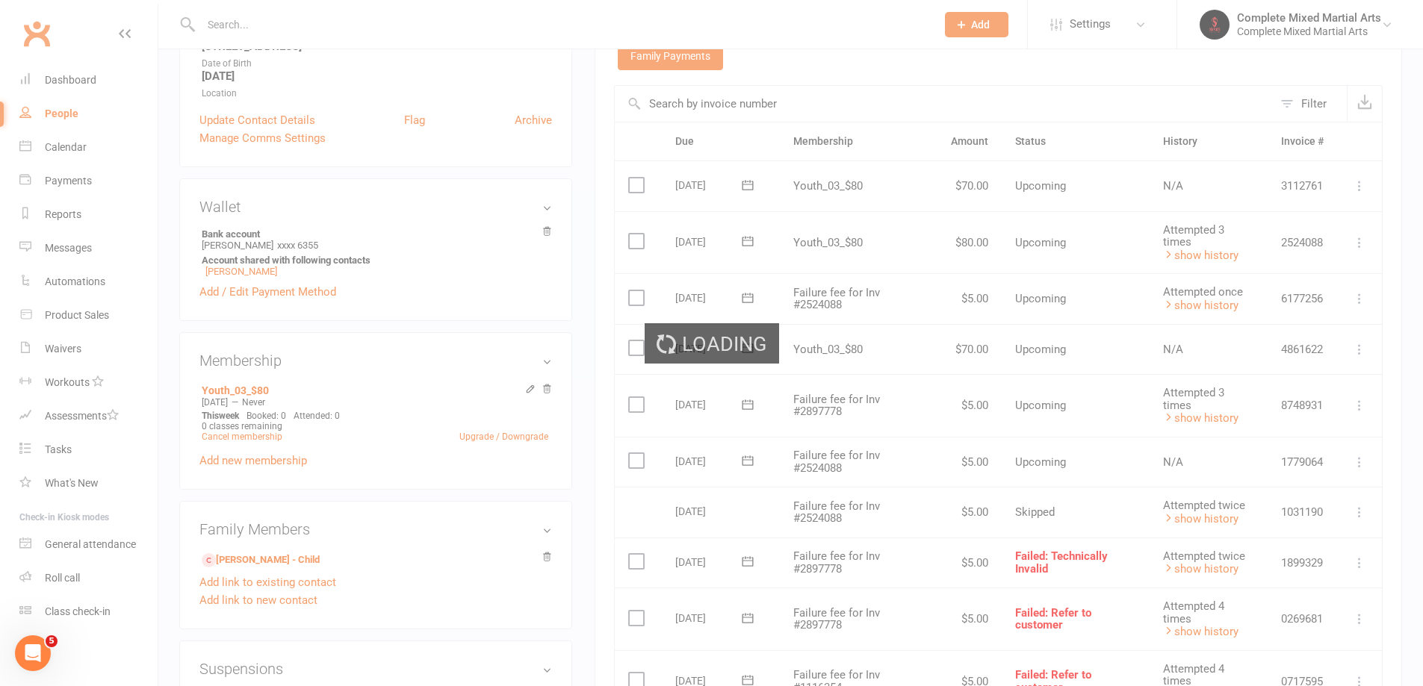
scroll to position [276, 0]
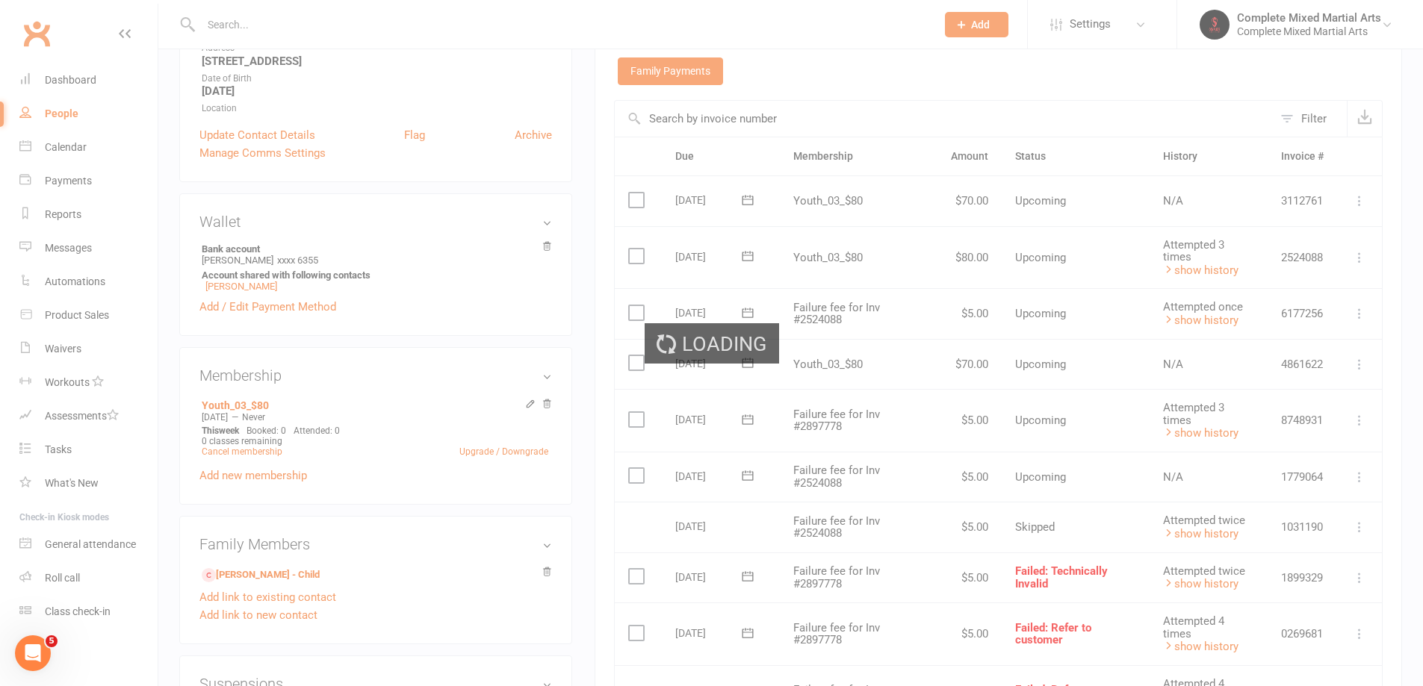
click at [1361, 417] on div "Loading" at bounding box center [711, 343] width 1423 height 686
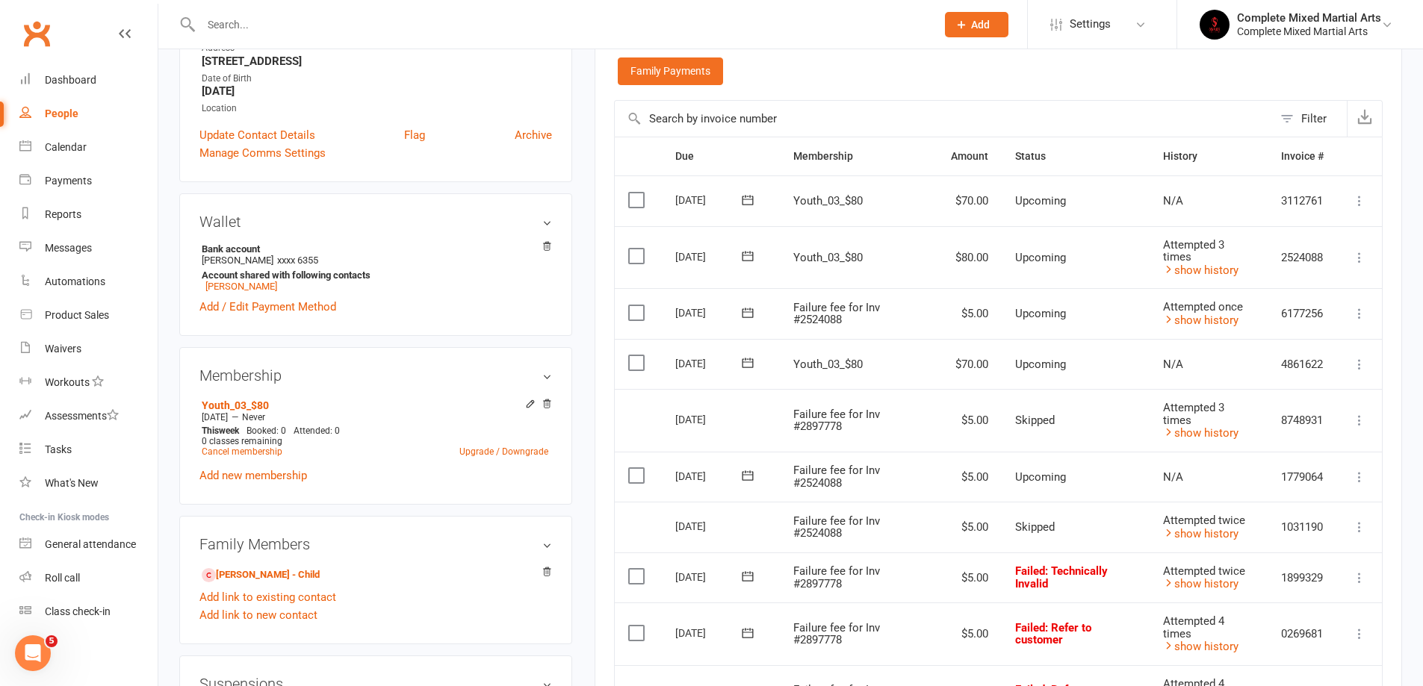
click at [1366, 524] on icon at bounding box center [1359, 527] width 15 height 15
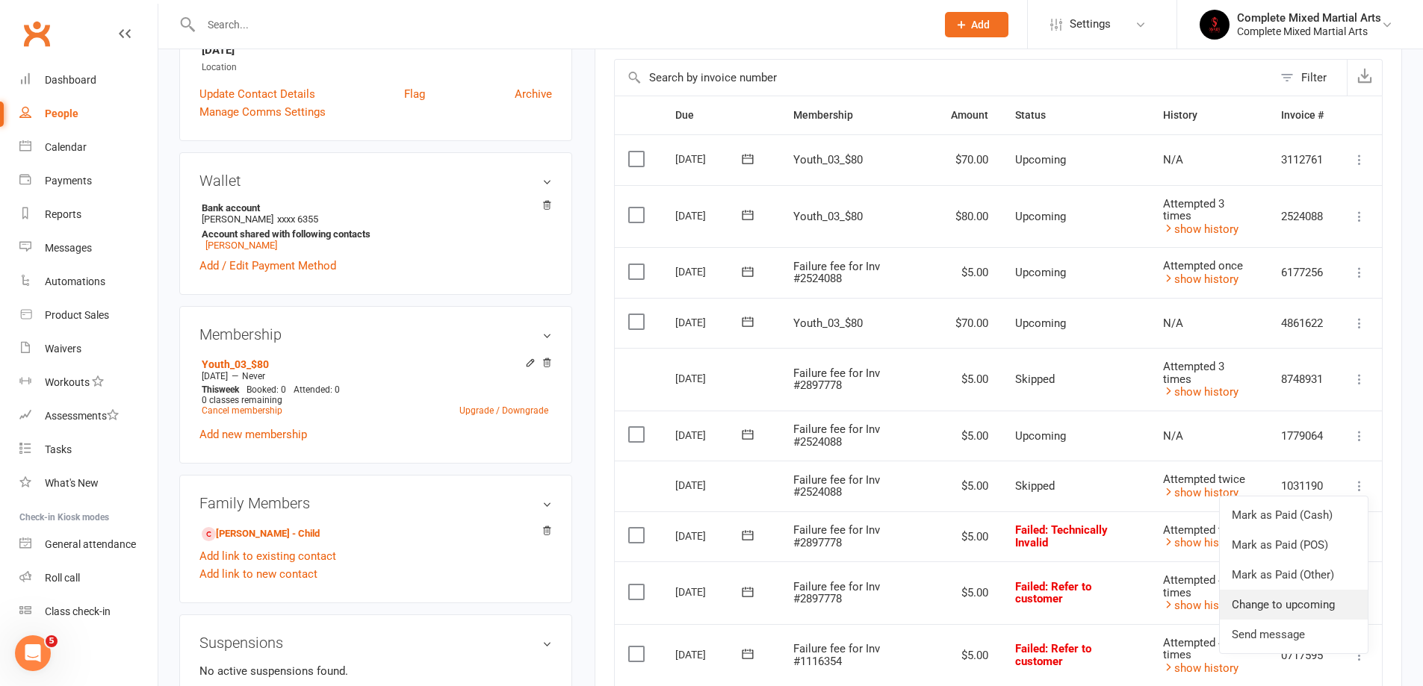
scroll to position [351, 0]
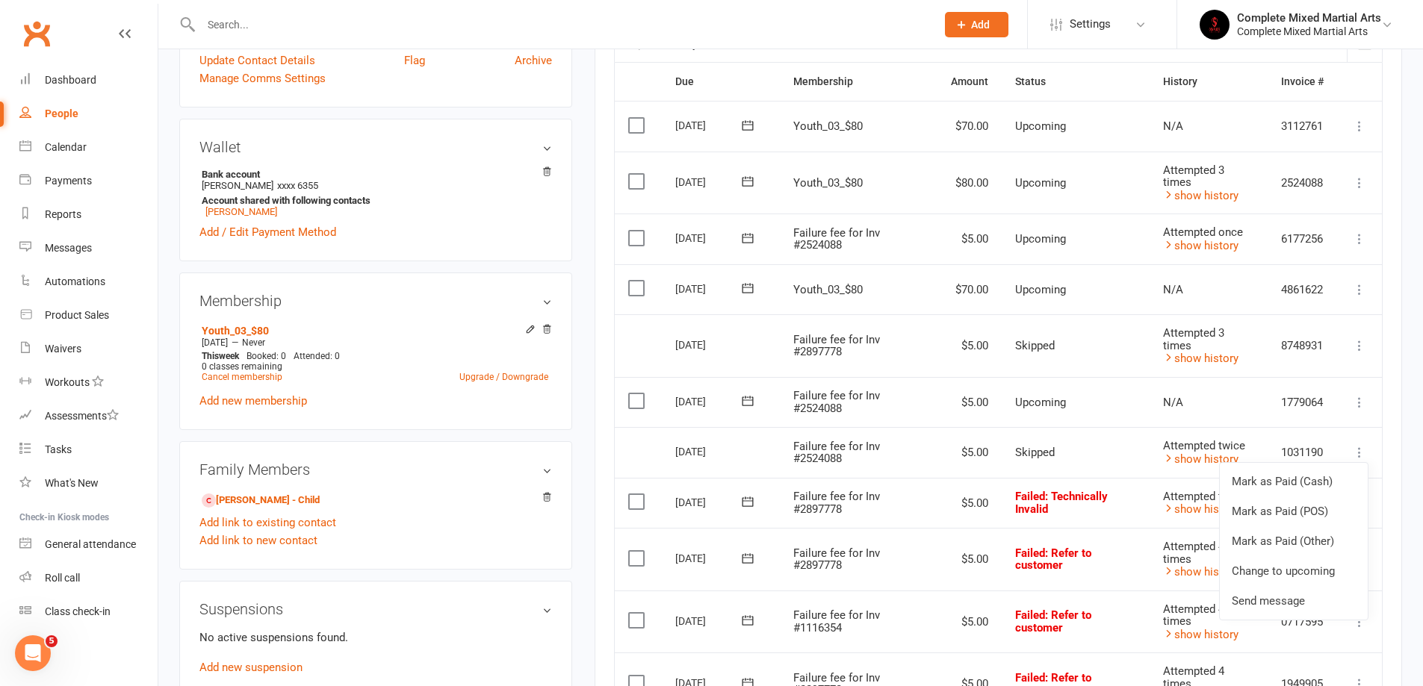
click at [1384, 484] on div "Activity Notes Comms Payments Waivers Tasks Automations Credit balance Payments…" at bounding box center [997, 626] width 807 height 1574
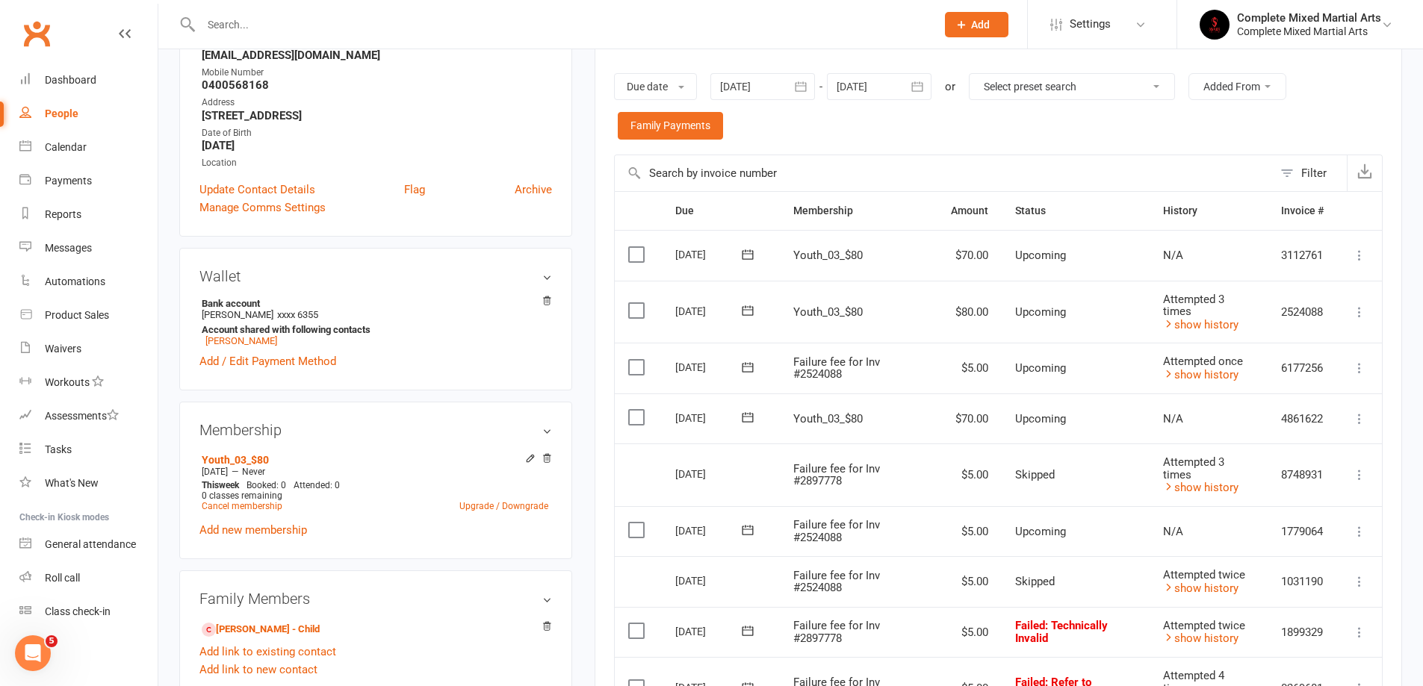
scroll to position [202, 0]
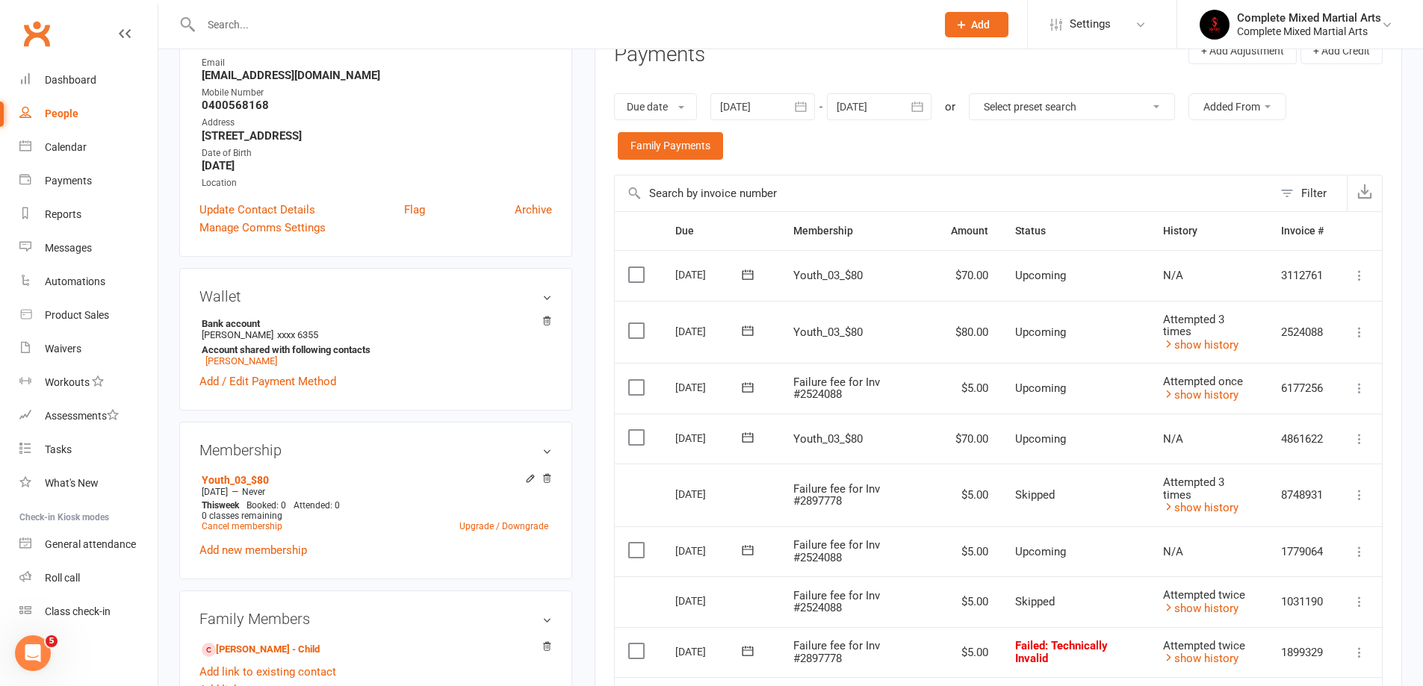
click at [1363, 332] on icon at bounding box center [1359, 332] width 15 height 15
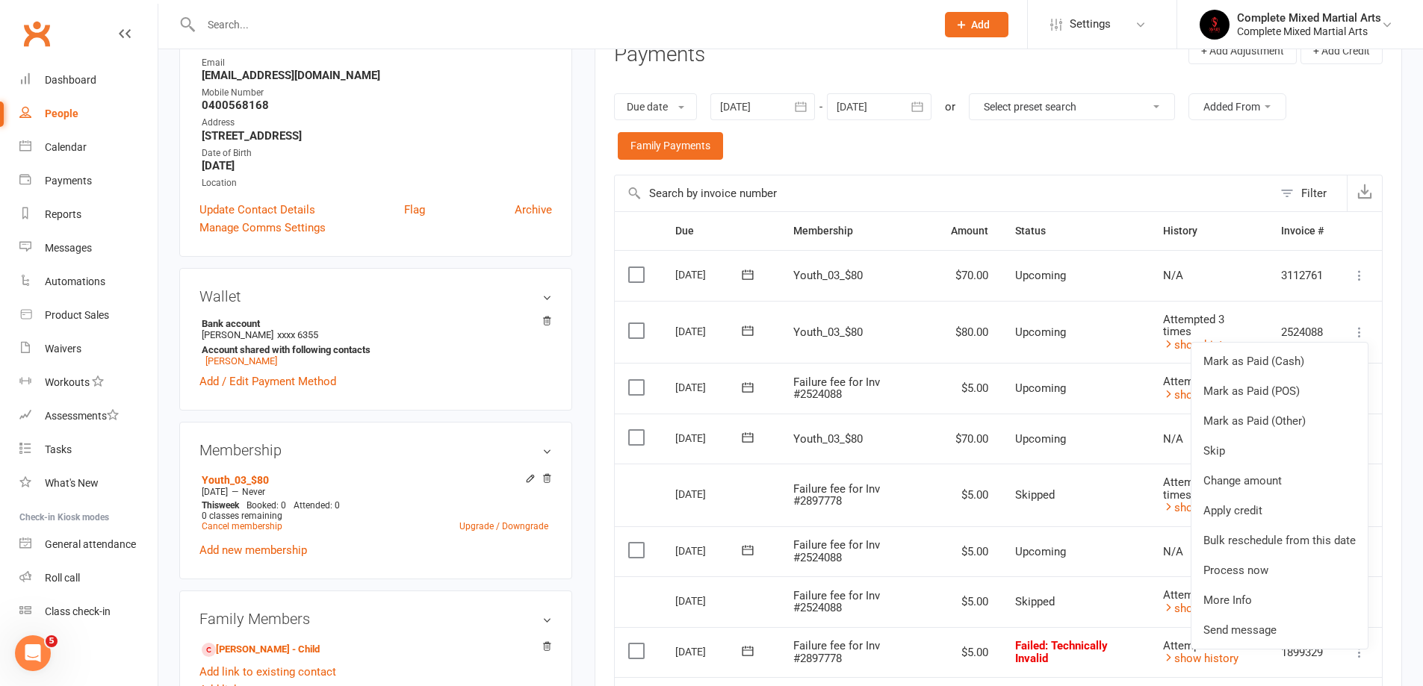
click at [1144, 331] on td "Upcoming" at bounding box center [1075, 332] width 148 height 63
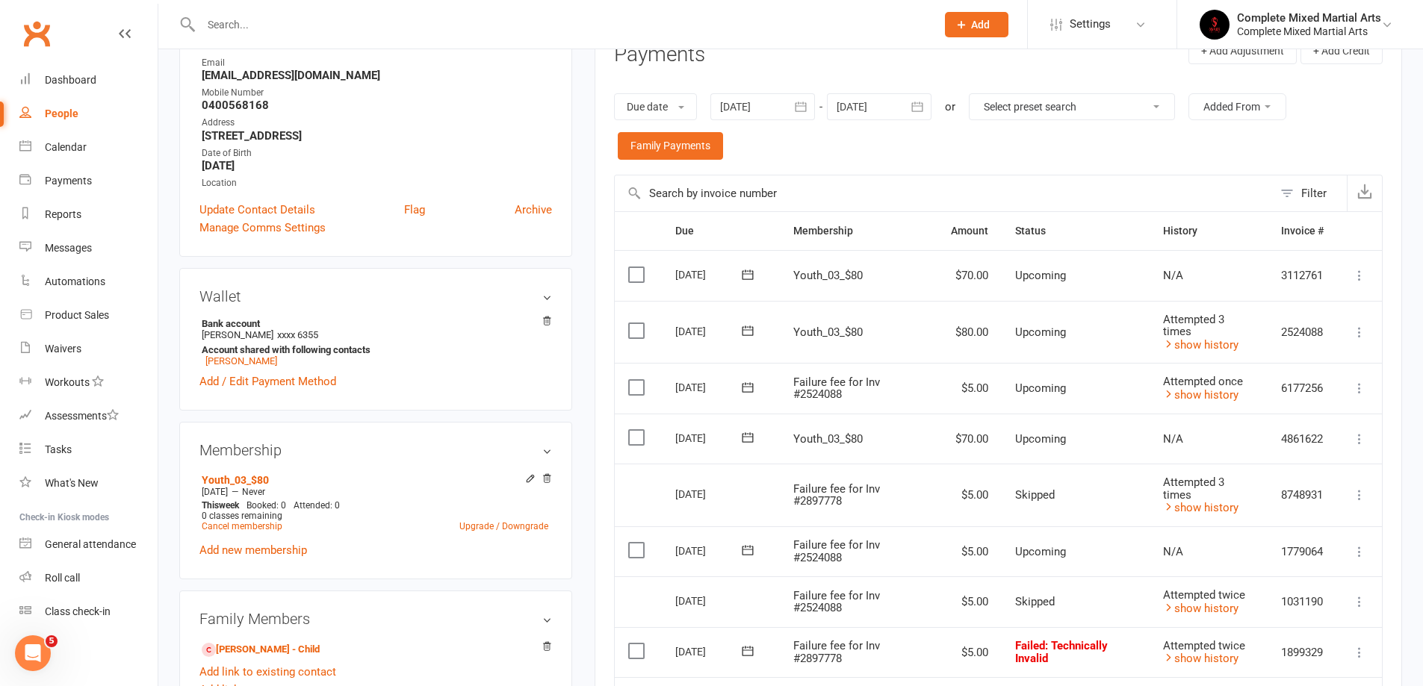
click at [1361, 386] on icon at bounding box center [1359, 388] width 15 height 15
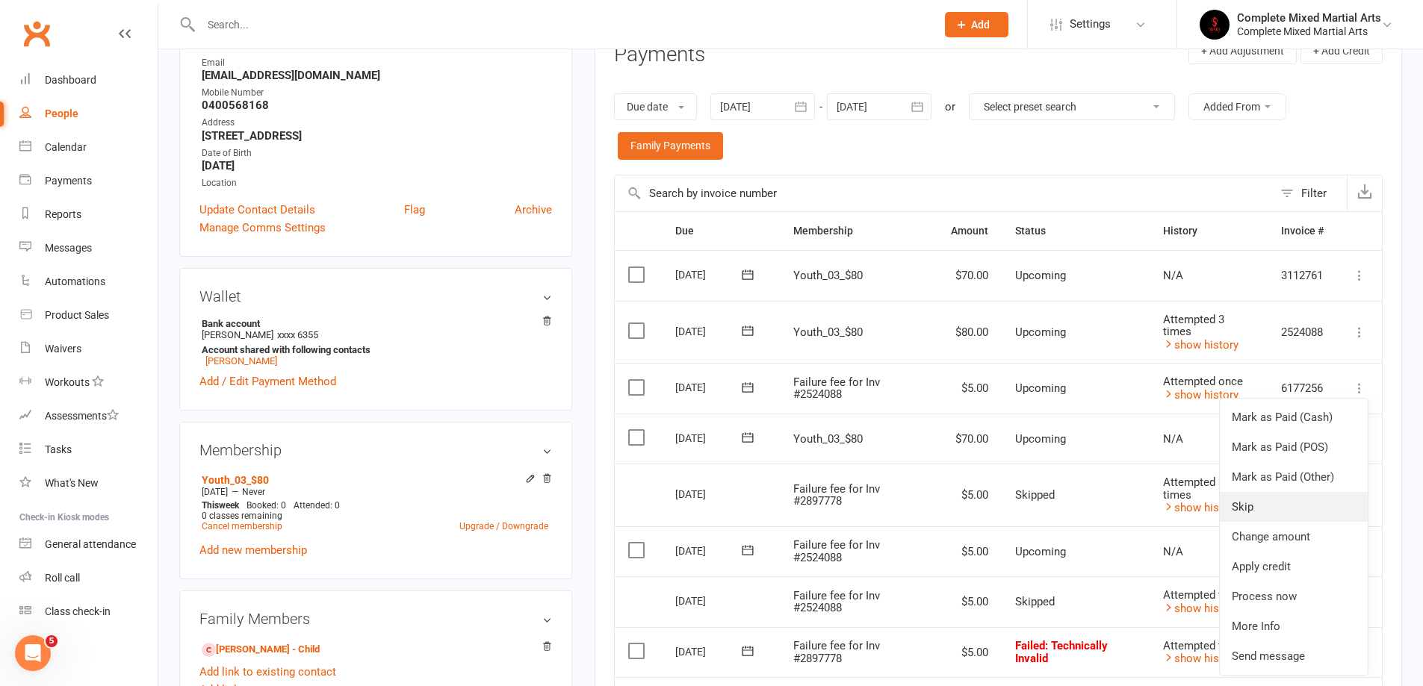
click at [1252, 503] on link "Skip" at bounding box center [1294, 507] width 148 height 30
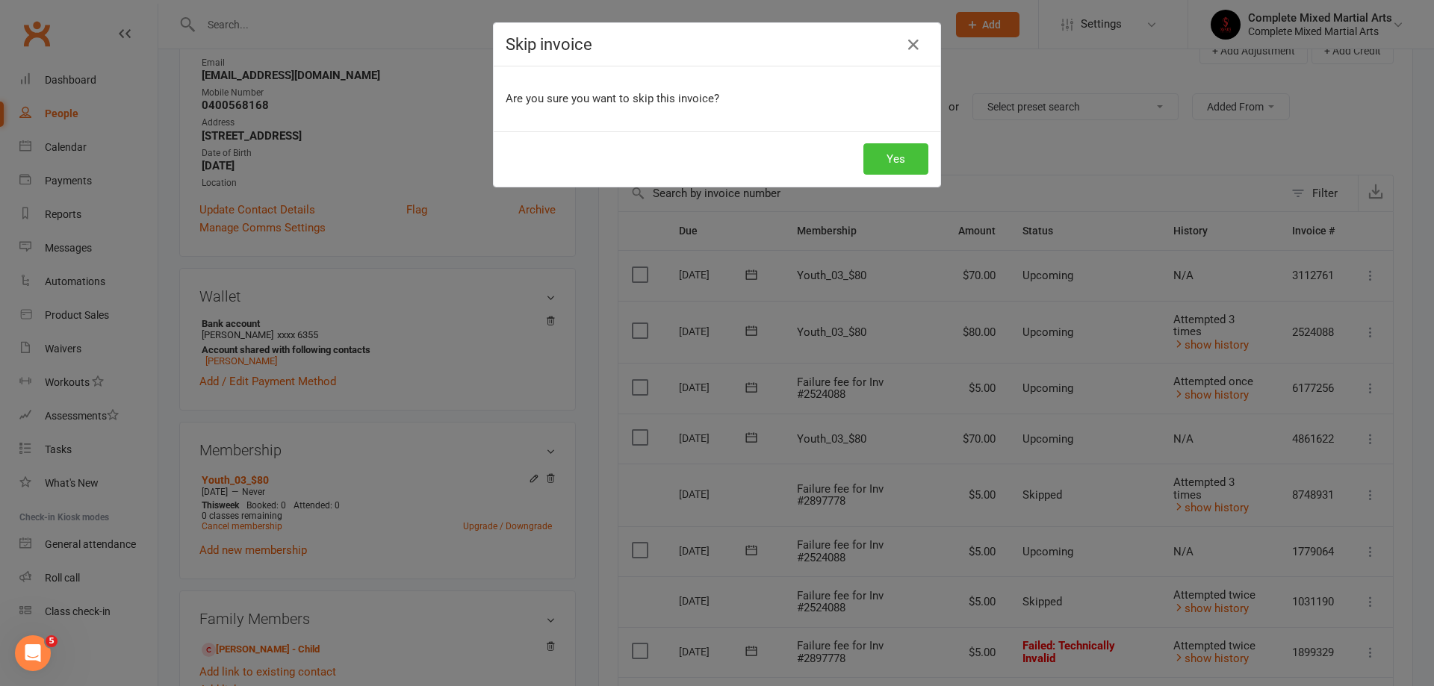
click at [885, 163] on button "Yes" at bounding box center [895, 158] width 65 height 31
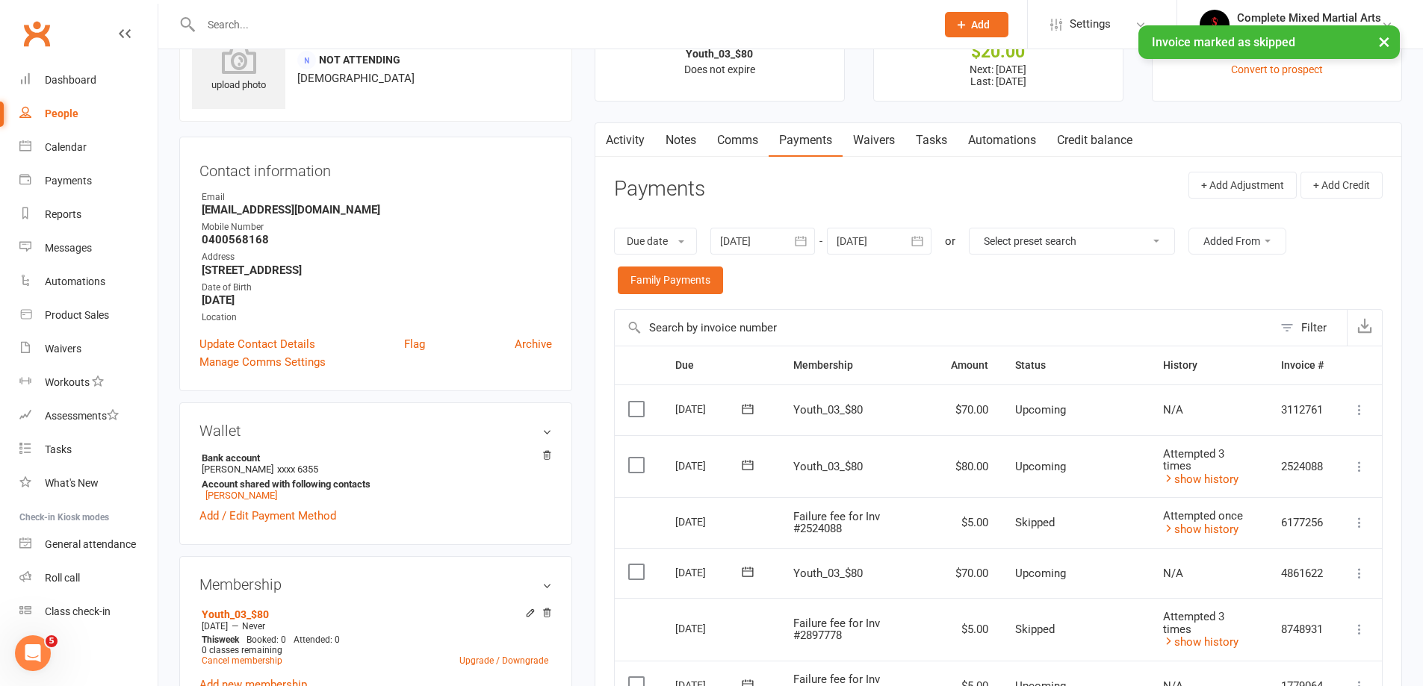
scroll to position [52, 0]
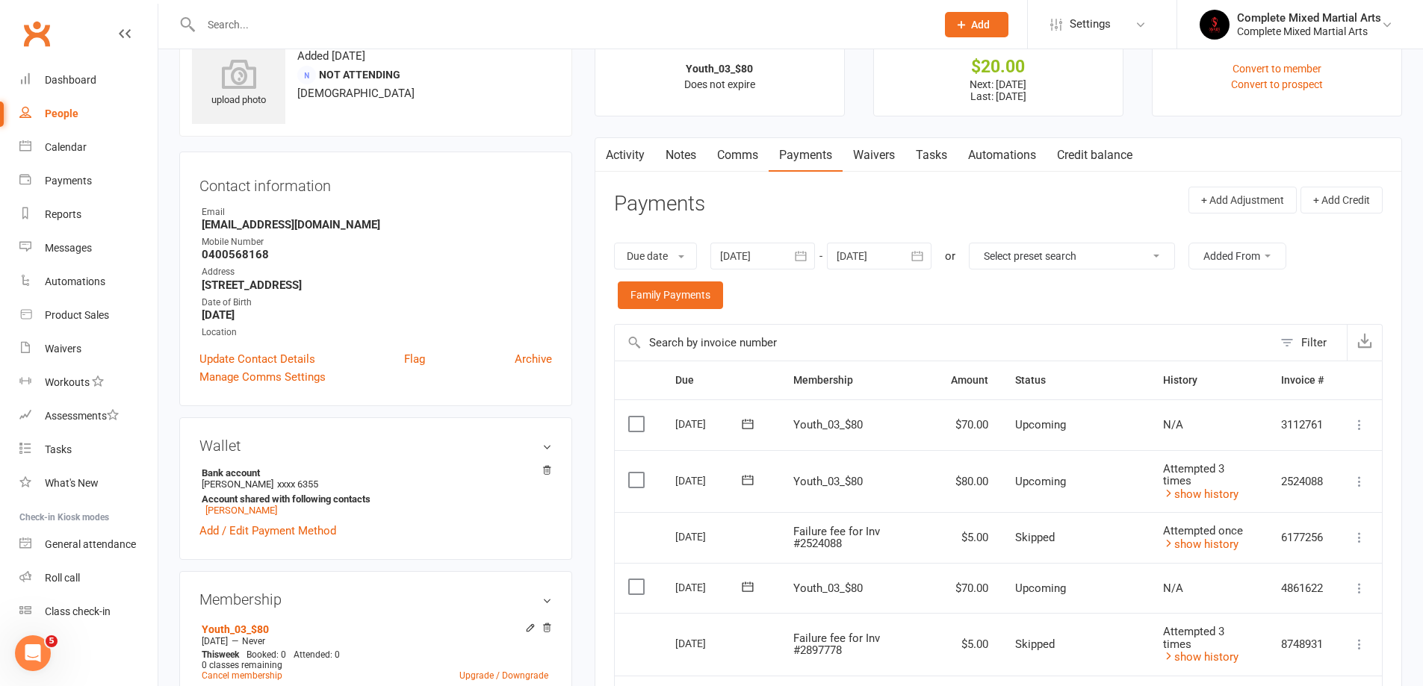
click at [738, 481] on button at bounding box center [748, 481] width 30 height 16
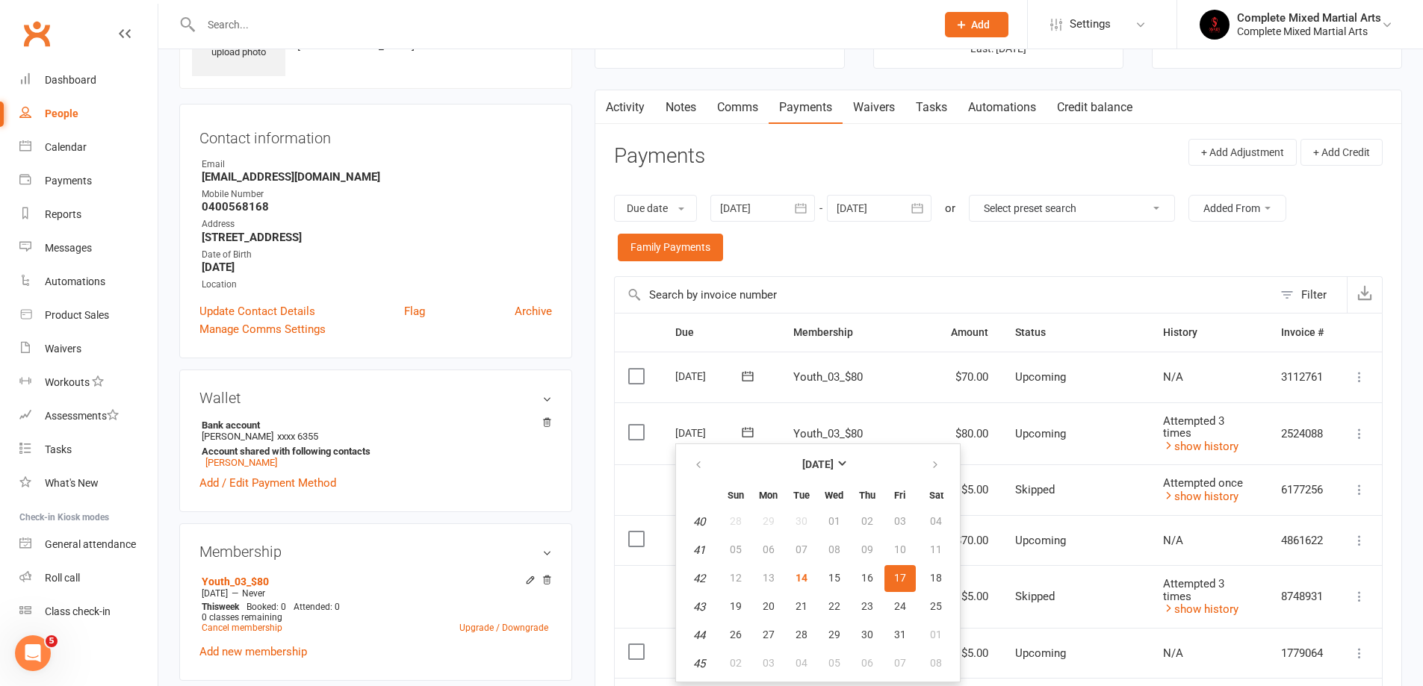
scroll to position [127, 0]
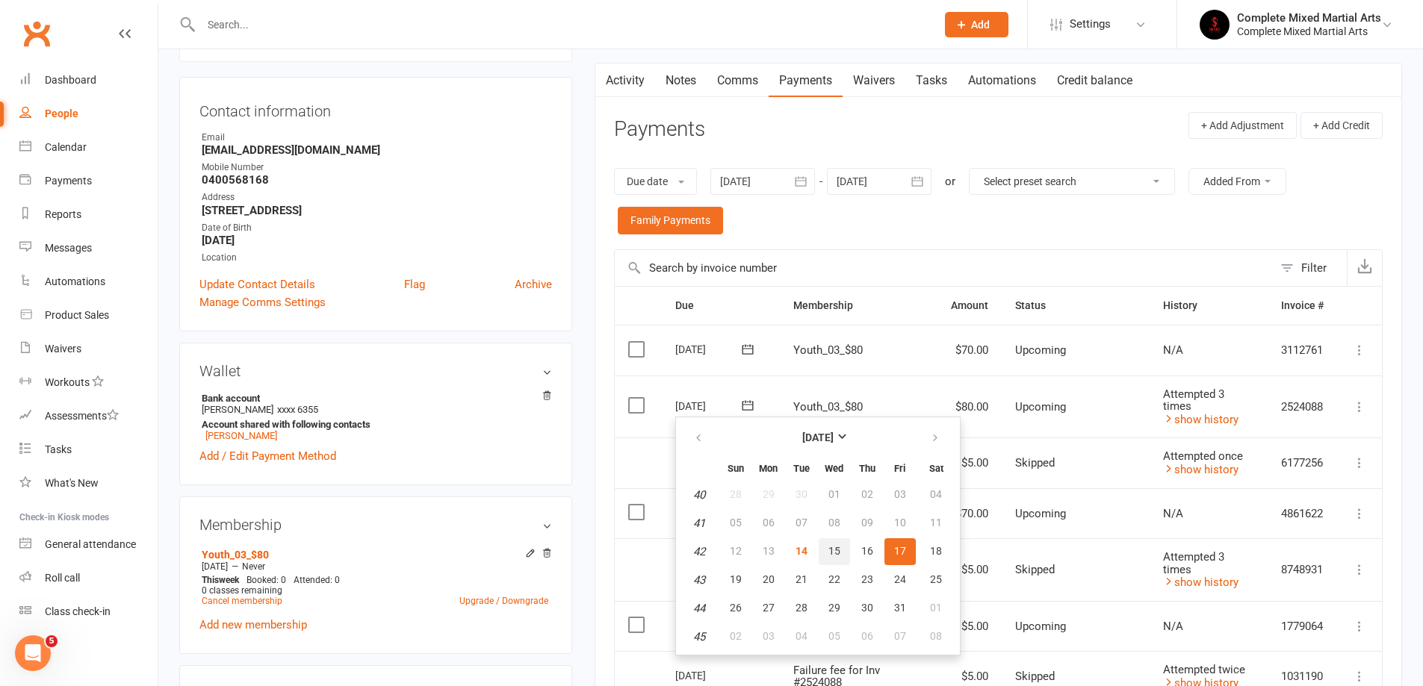
click at [836, 542] on button "15" at bounding box center [833, 551] width 31 height 27
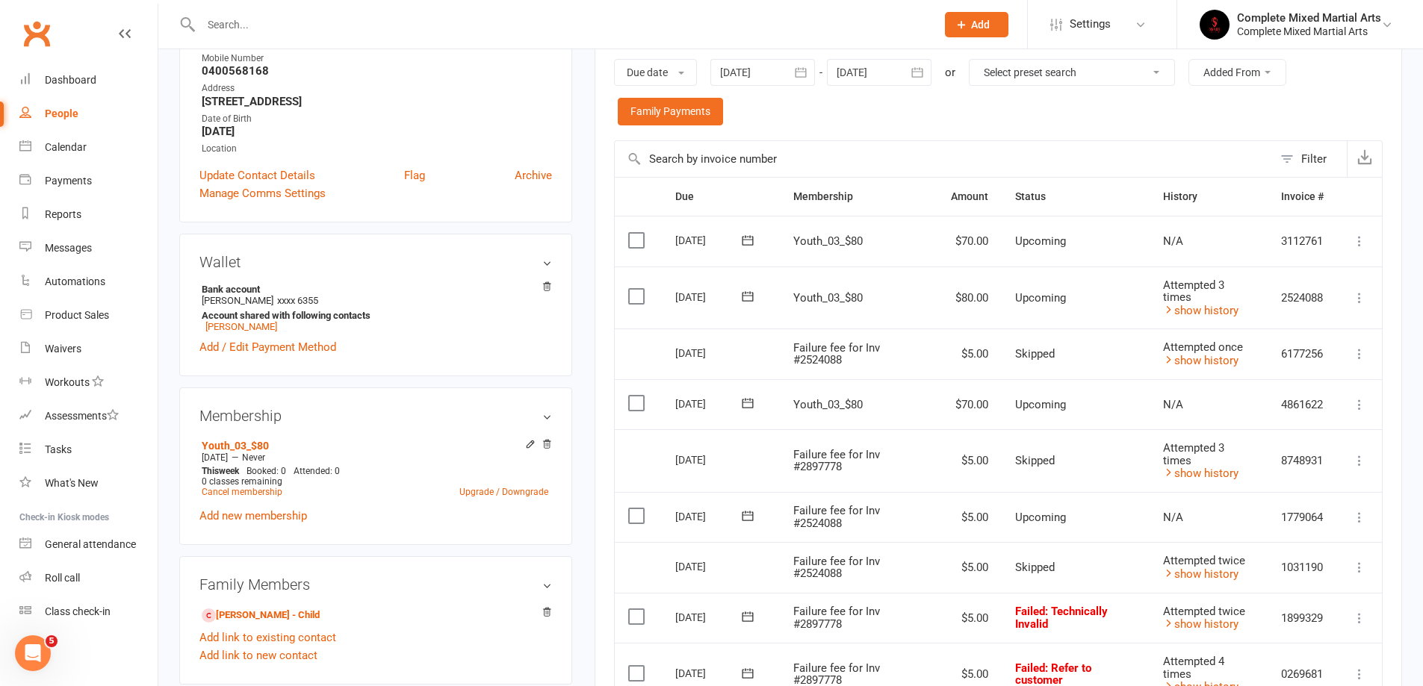
scroll to position [351, 0]
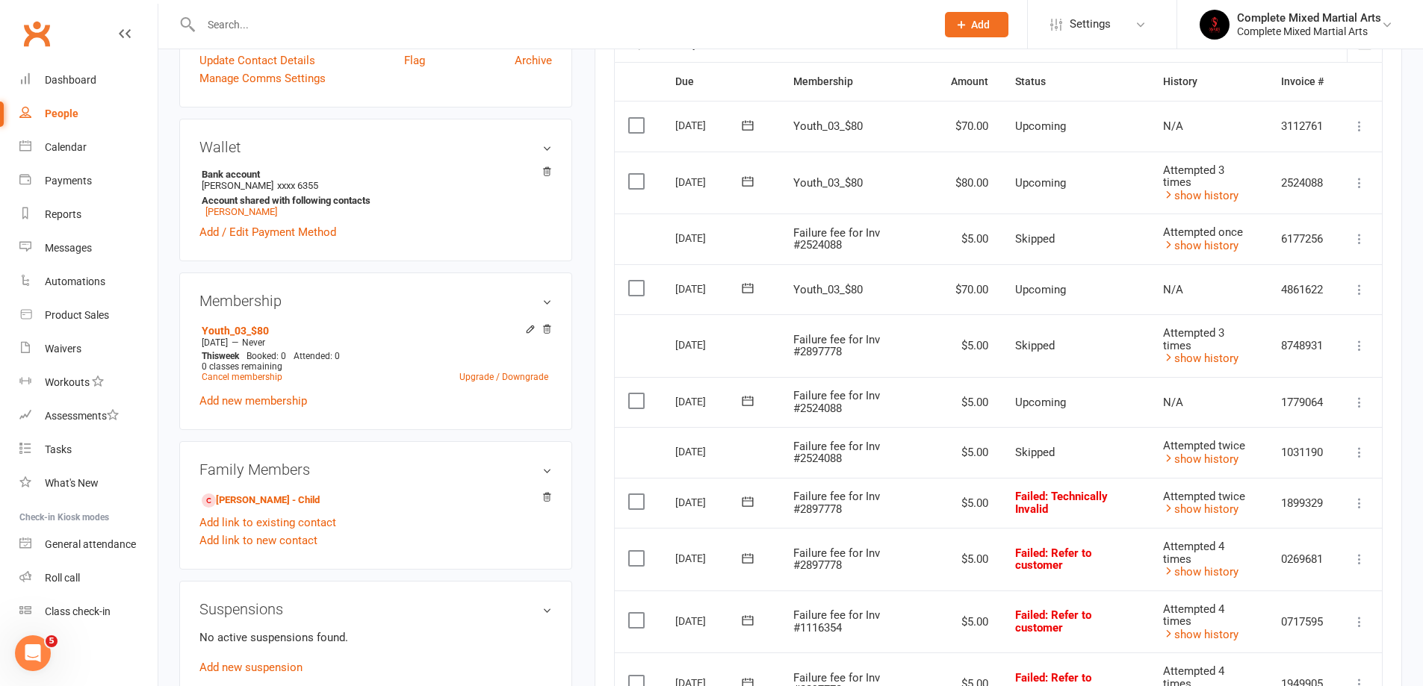
click at [649, 285] on td "Select this" at bounding box center [638, 289] width 47 height 51
click at [636, 288] on label at bounding box center [638, 288] width 20 height 15
click at [636, 281] on input "checkbox" at bounding box center [633, 281] width 10 height 0
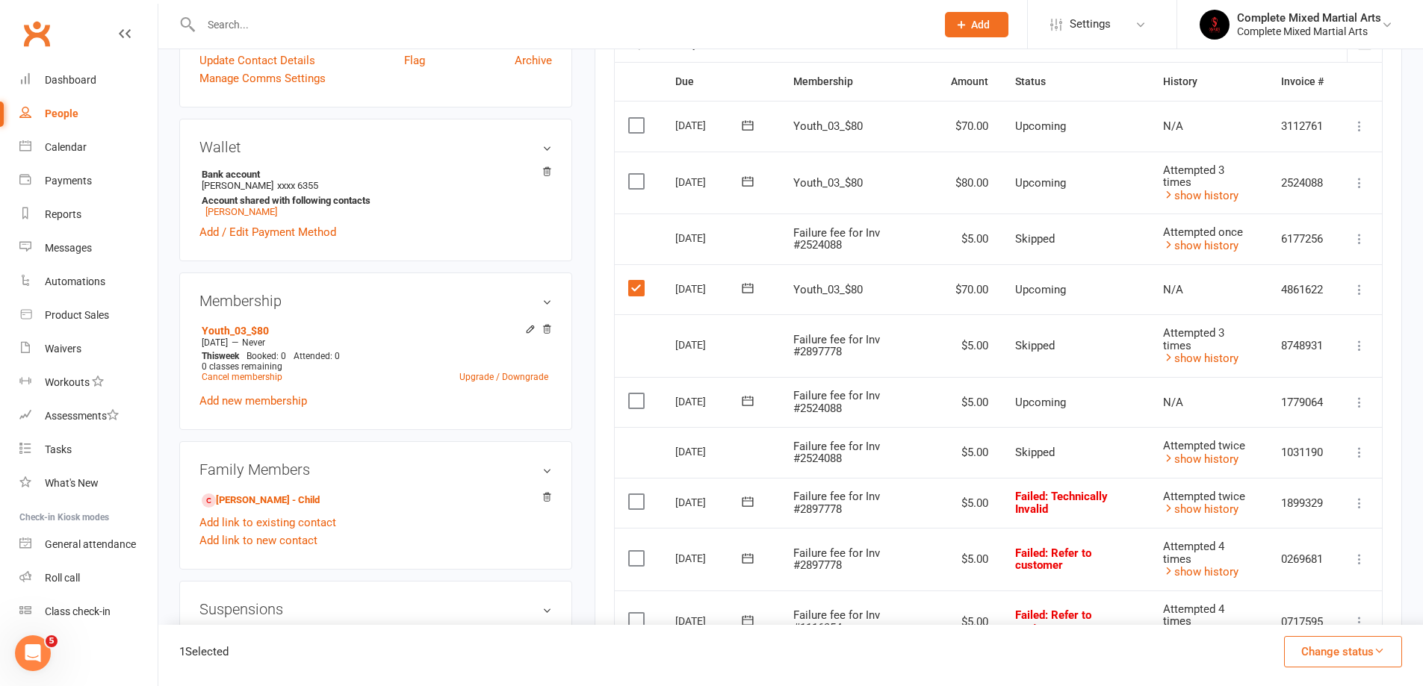
click at [640, 291] on label at bounding box center [638, 288] width 20 height 15
click at [638, 281] on input "checkbox" at bounding box center [633, 281] width 10 height 0
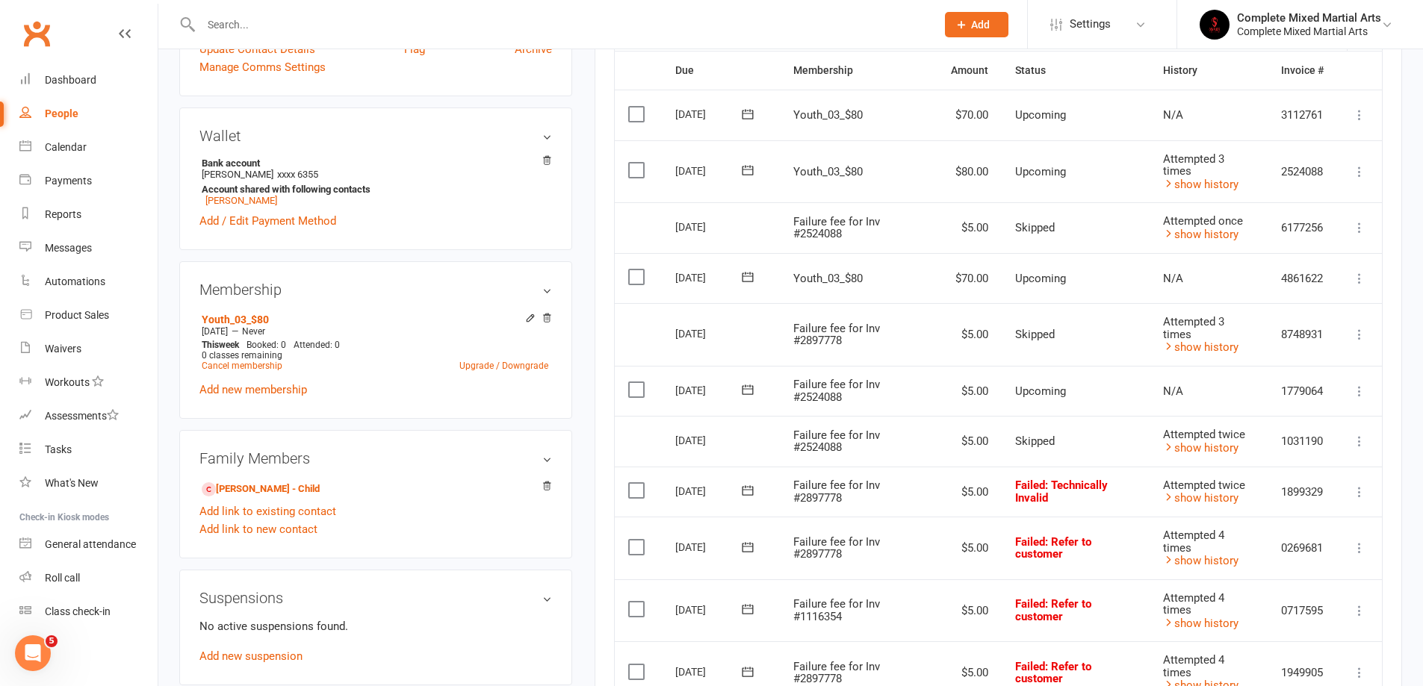
scroll to position [276, 0]
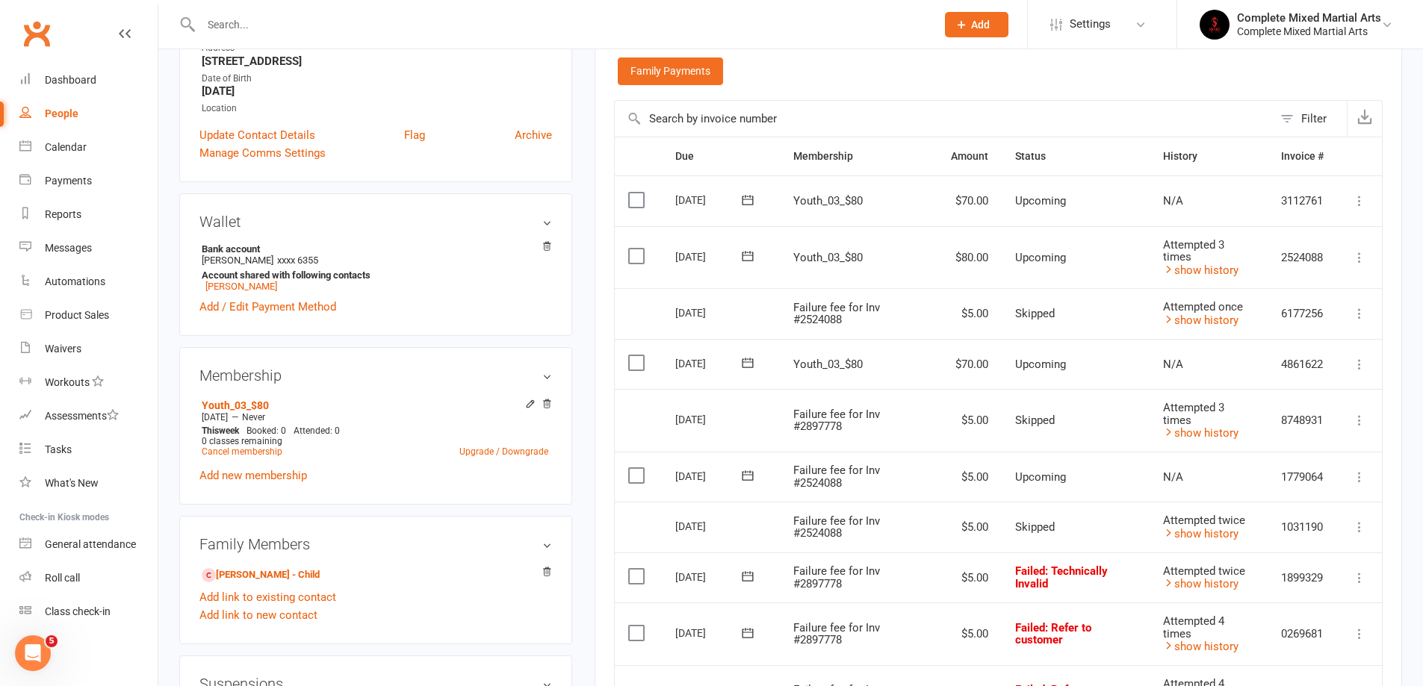
click at [751, 360] on icon at bounding box center [747, 362] width 15 height 15
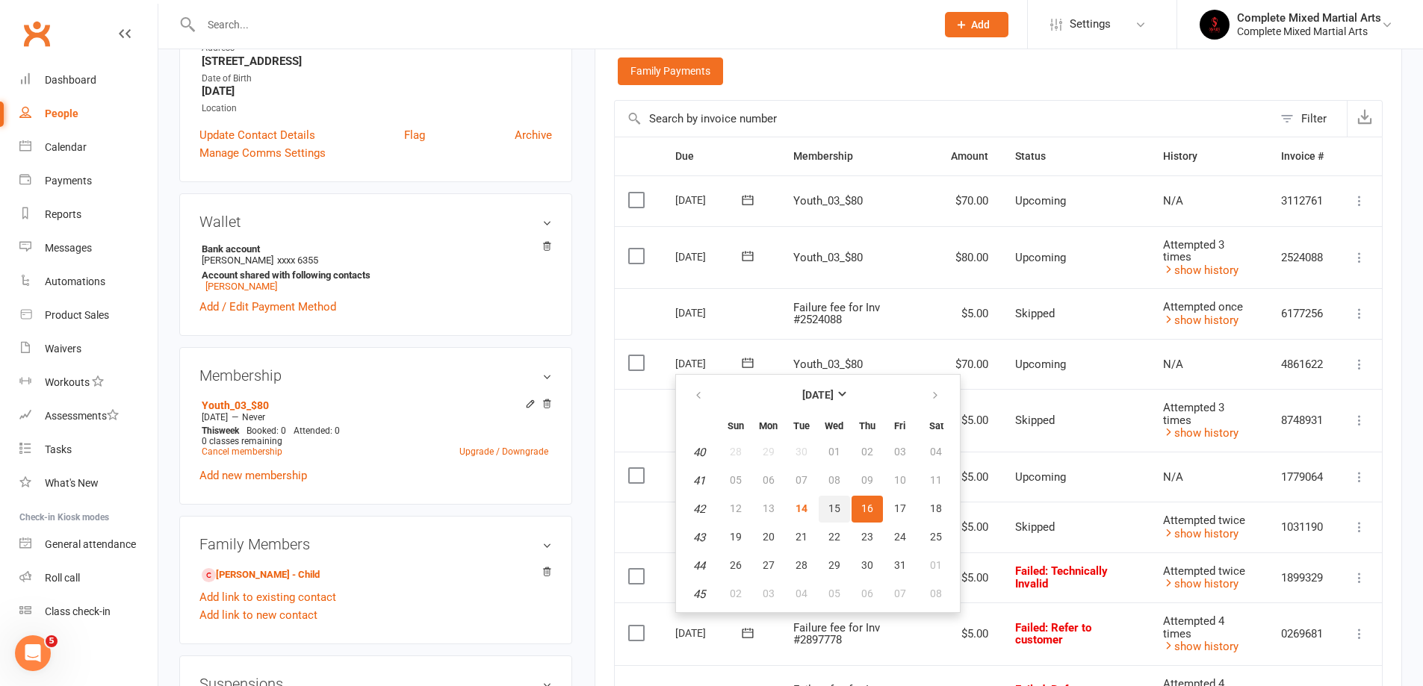
click at [830, 511] on span "15" at bounding box center [834, 509] width 12 height 12
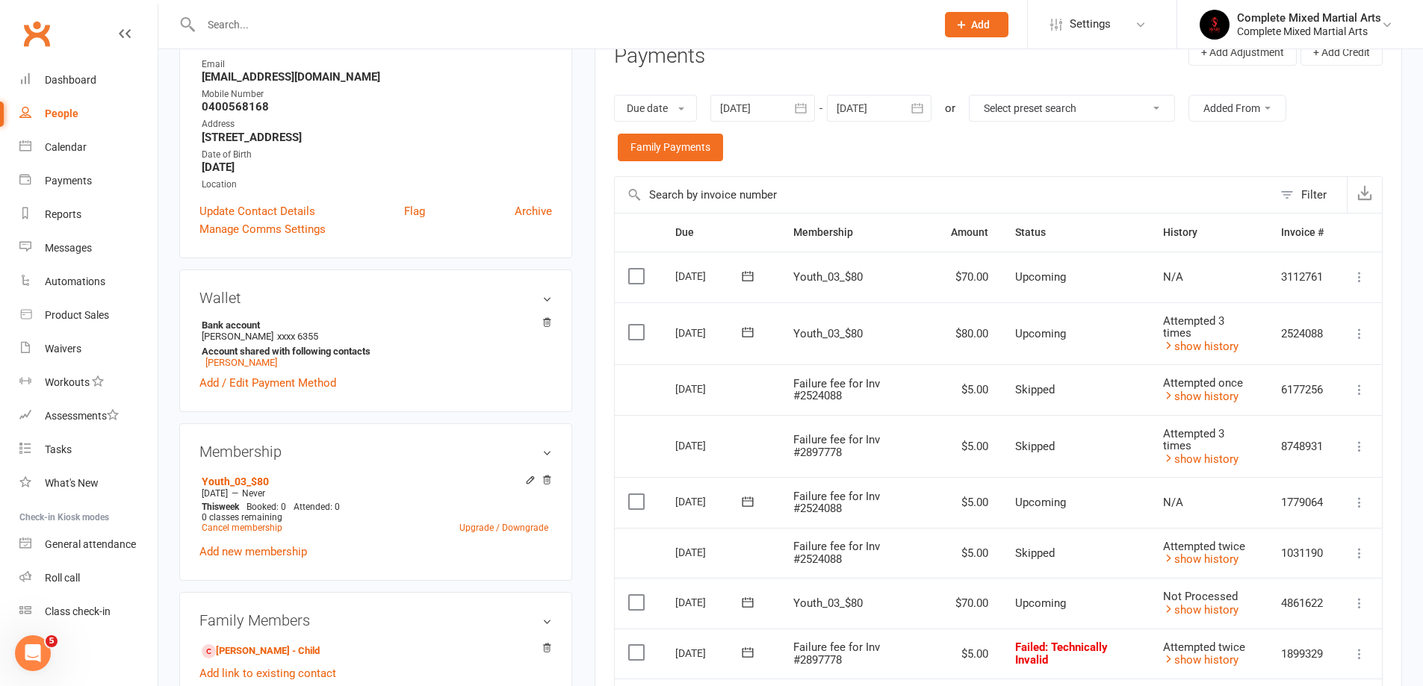
scroll to position [127, 0]
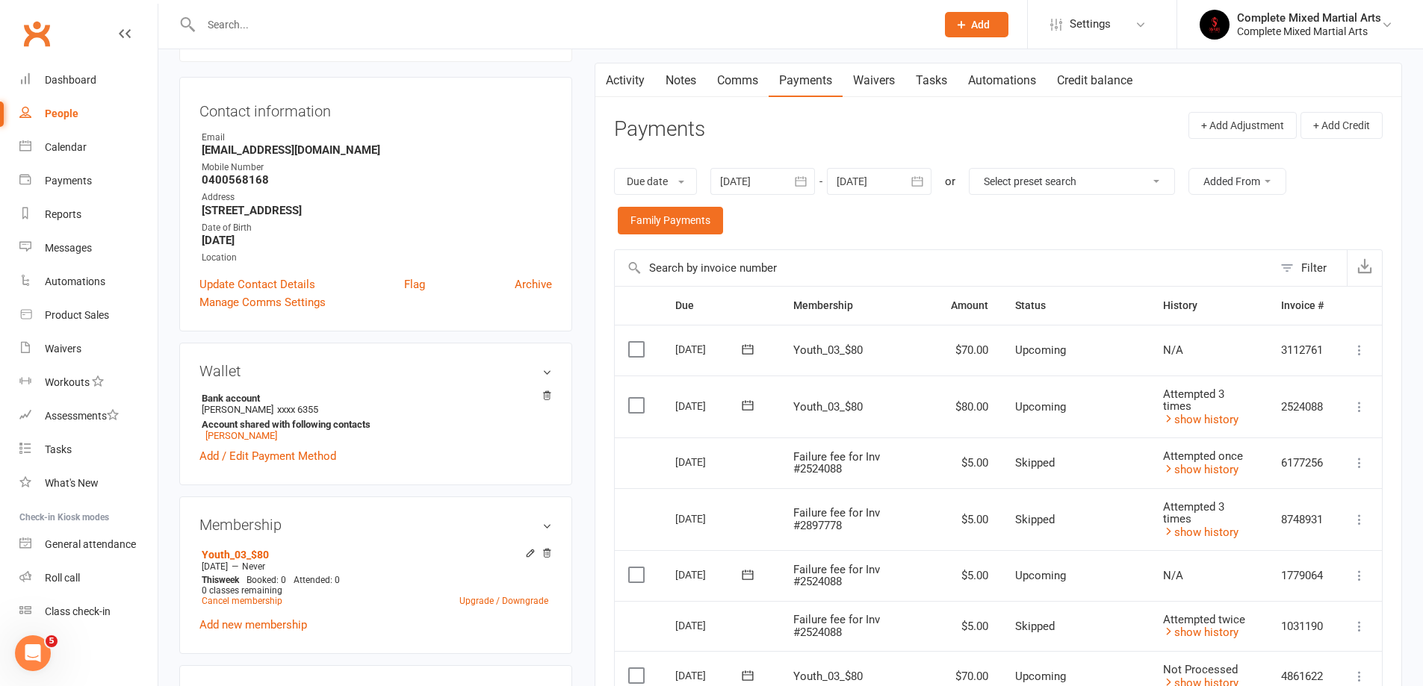
click at [963, 22] on icon at bounding box center [960, 24] width 13 height 13
click at [949, 208] on link "Appointment" at bounding box center [960, 208] width 133 height 34
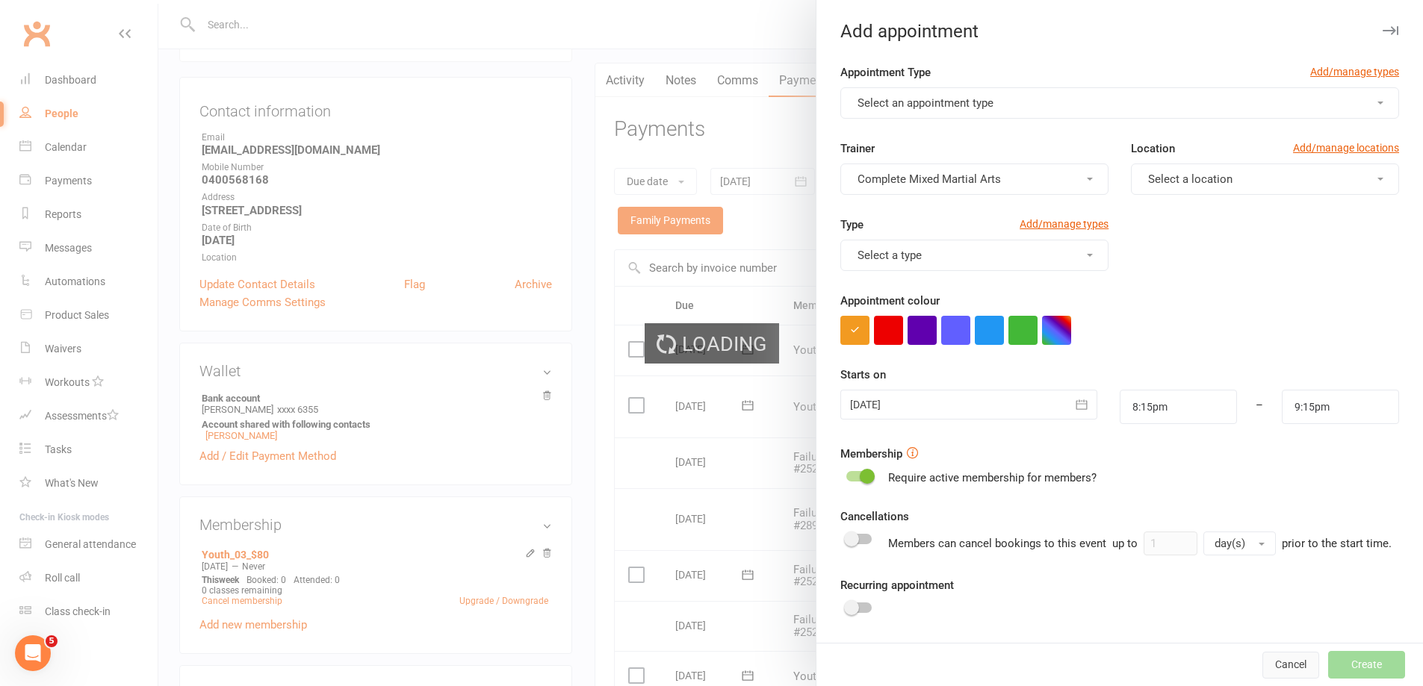
click at [1267, 670] on button "Cancel" at bounding box center [1290, 665] width 57 height 27
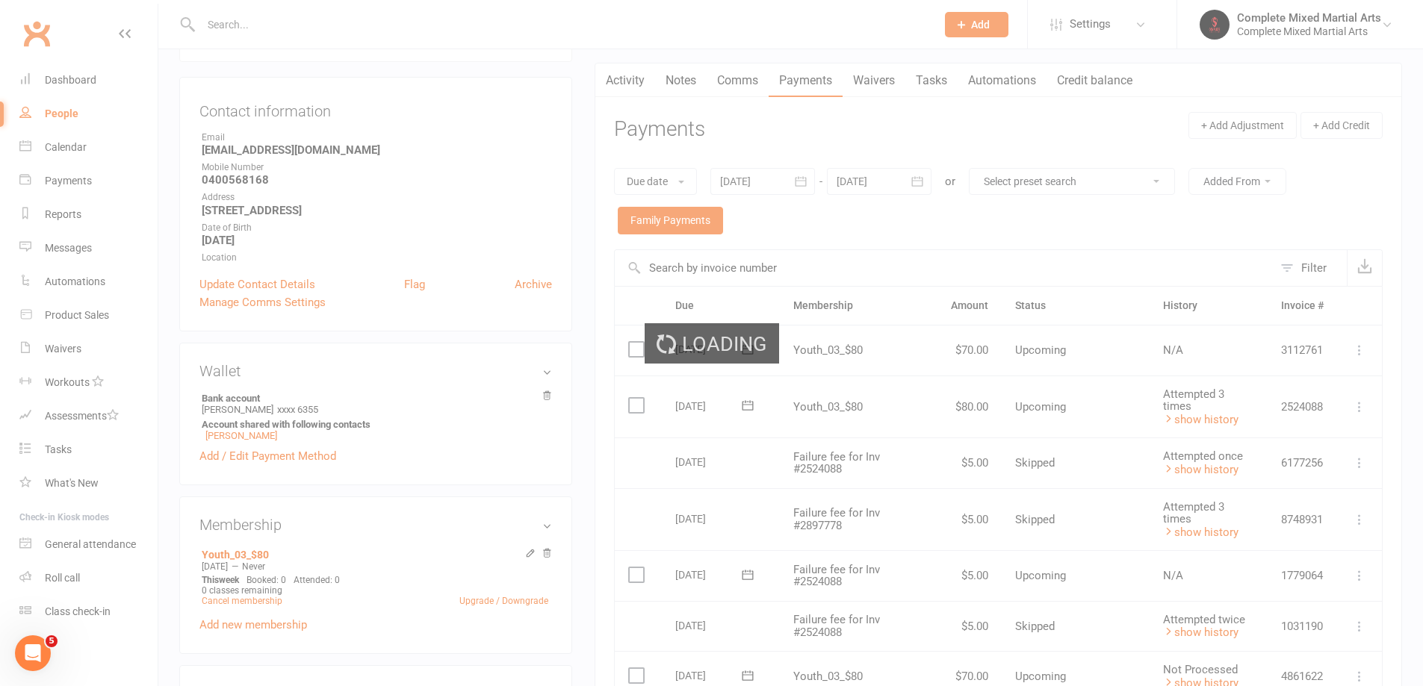
click at [889, 48] on div "Loading" at bounding box center [711, 343] width 1423 height 686
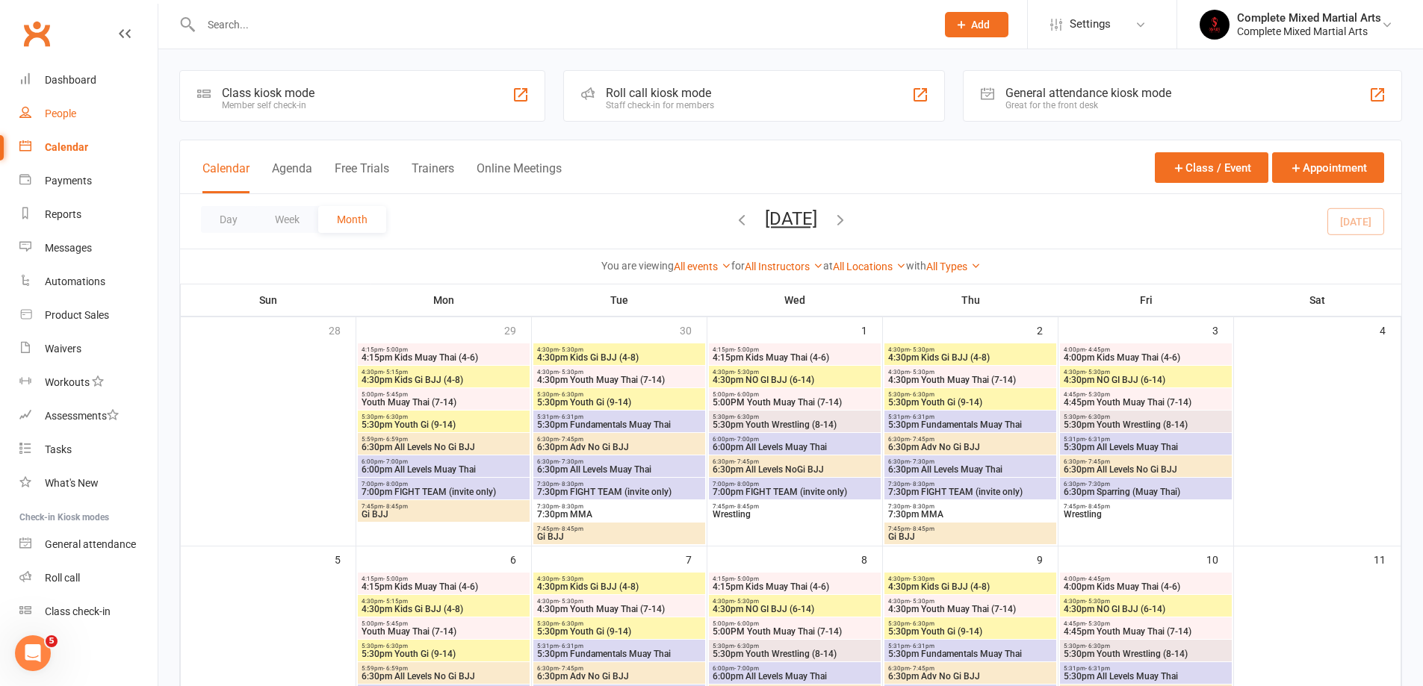
click at [47, 122] on link "People" at bounding box center [88, 114] width 138 height 34
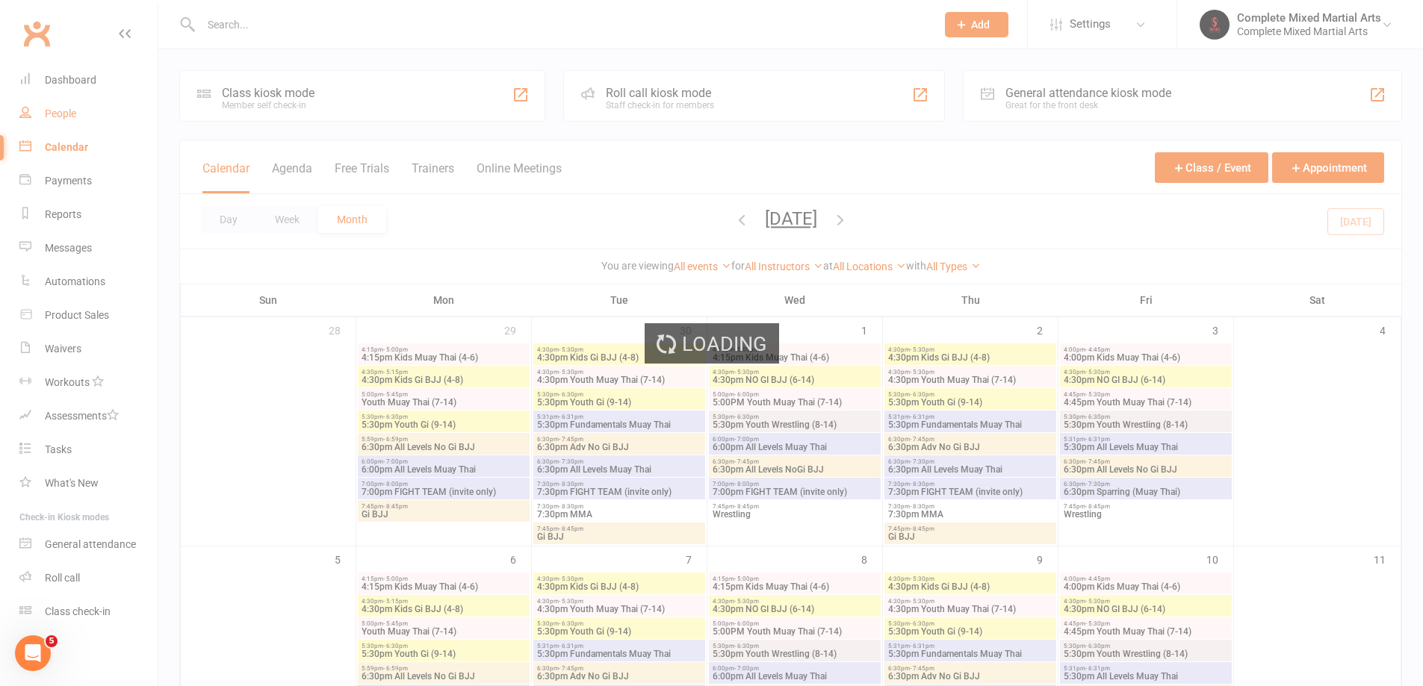
select select "100"
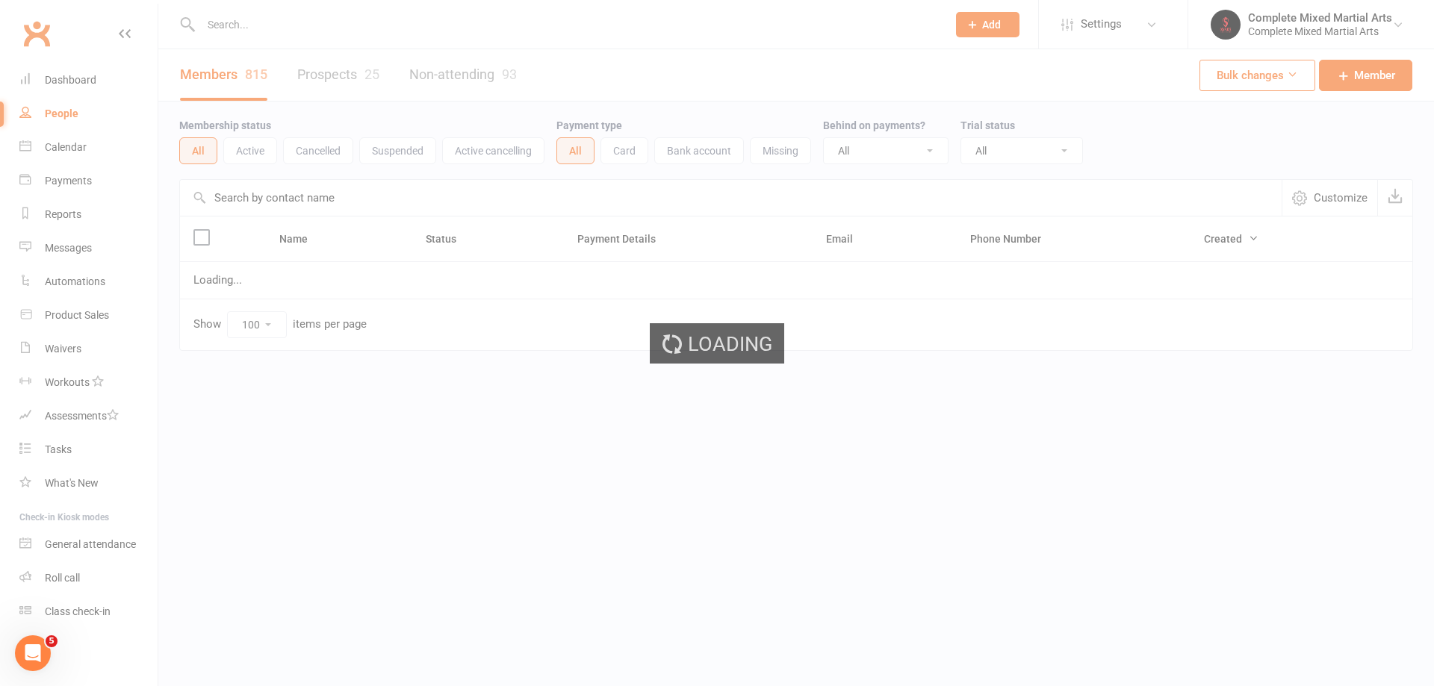
click at [422, 29] on div "Loading" at bounding box center [717, 343] width 1434 height 686
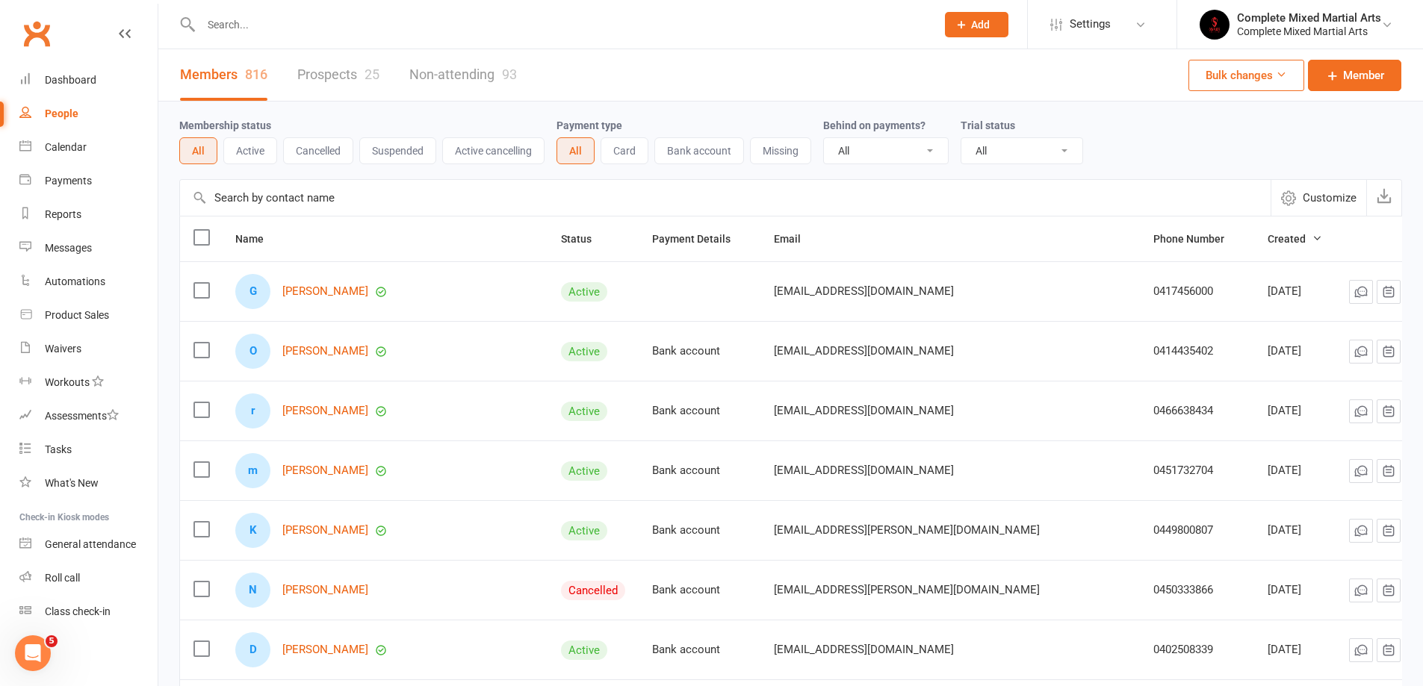
click at [357, 32] on input "text" at bounding box center [560, 24] width 729 height 21
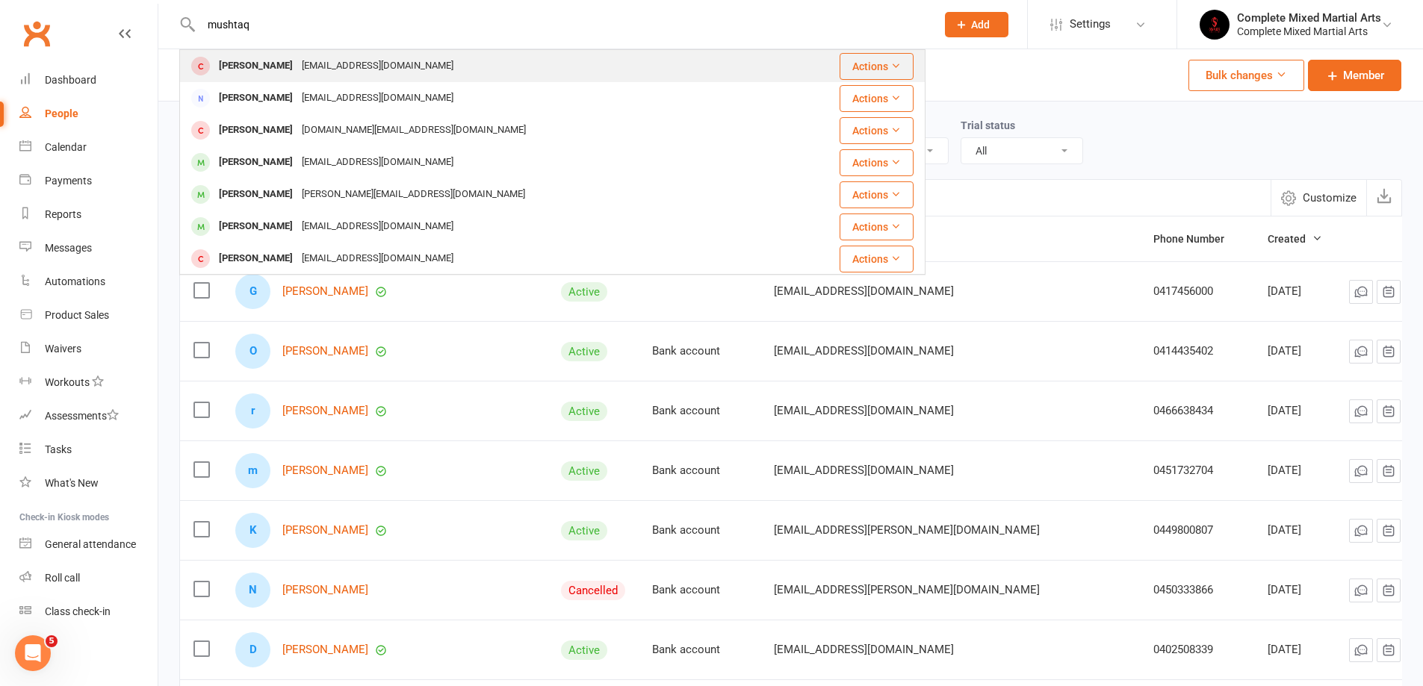
type input "mushtaq"
click at [371, 58] on div "[EMAIL_ADDRESS][DOMAIN_NAME]" at bounding box center [377, 66] width 161 height 22
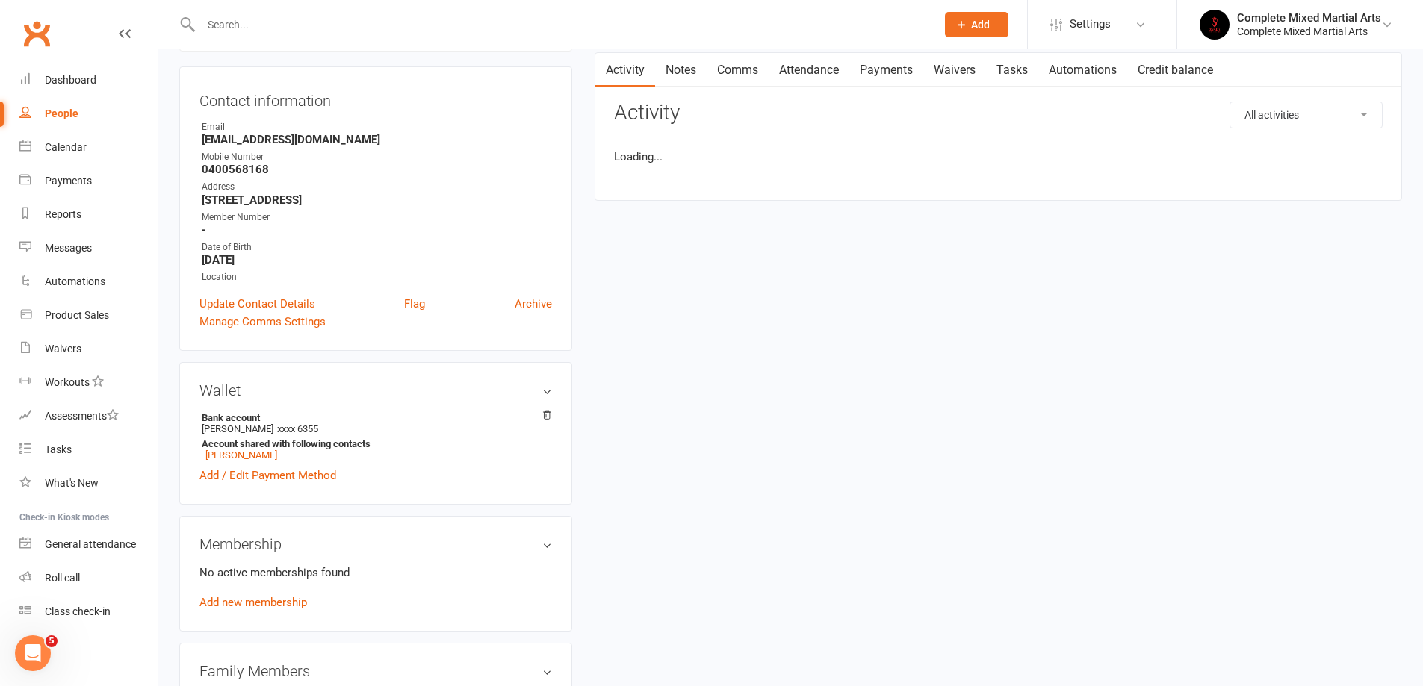
scroll to position [224, 0]
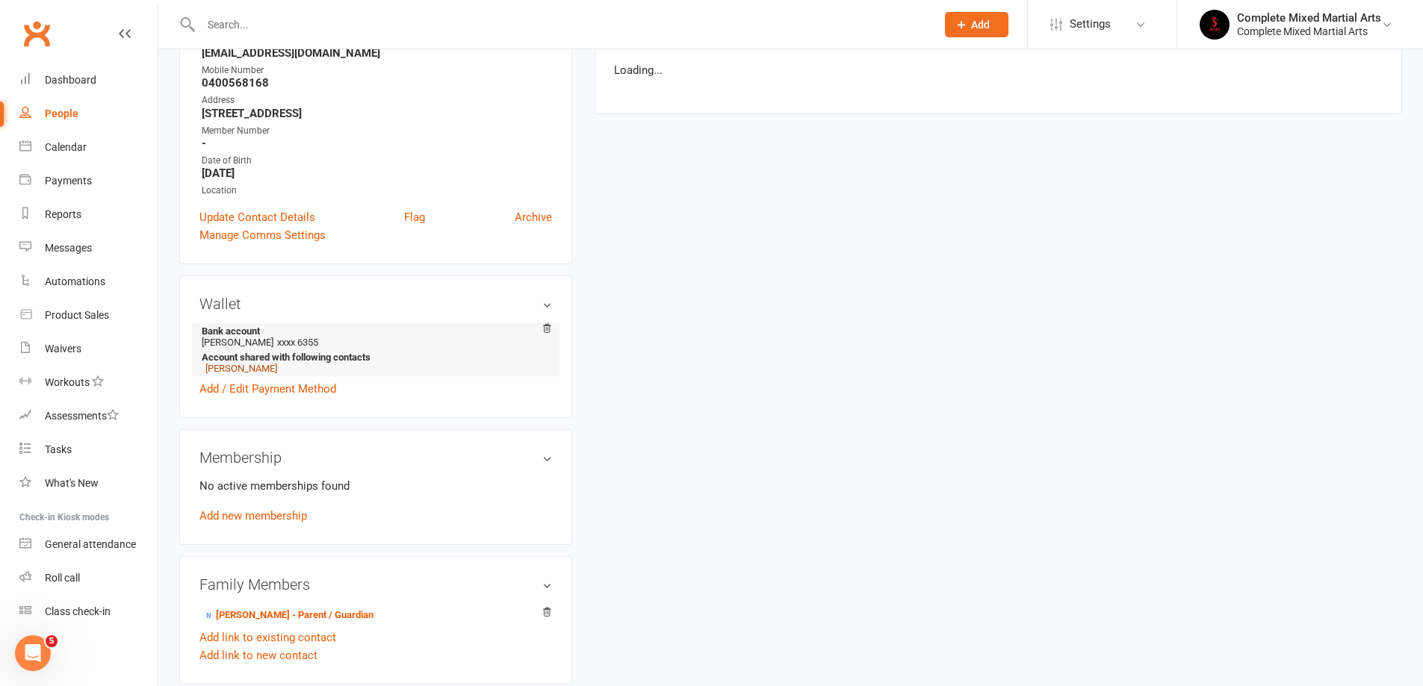
click at [228, 367] on link "[PERSON_NAME]" at bounding box center [241, 368] width 72 height 11
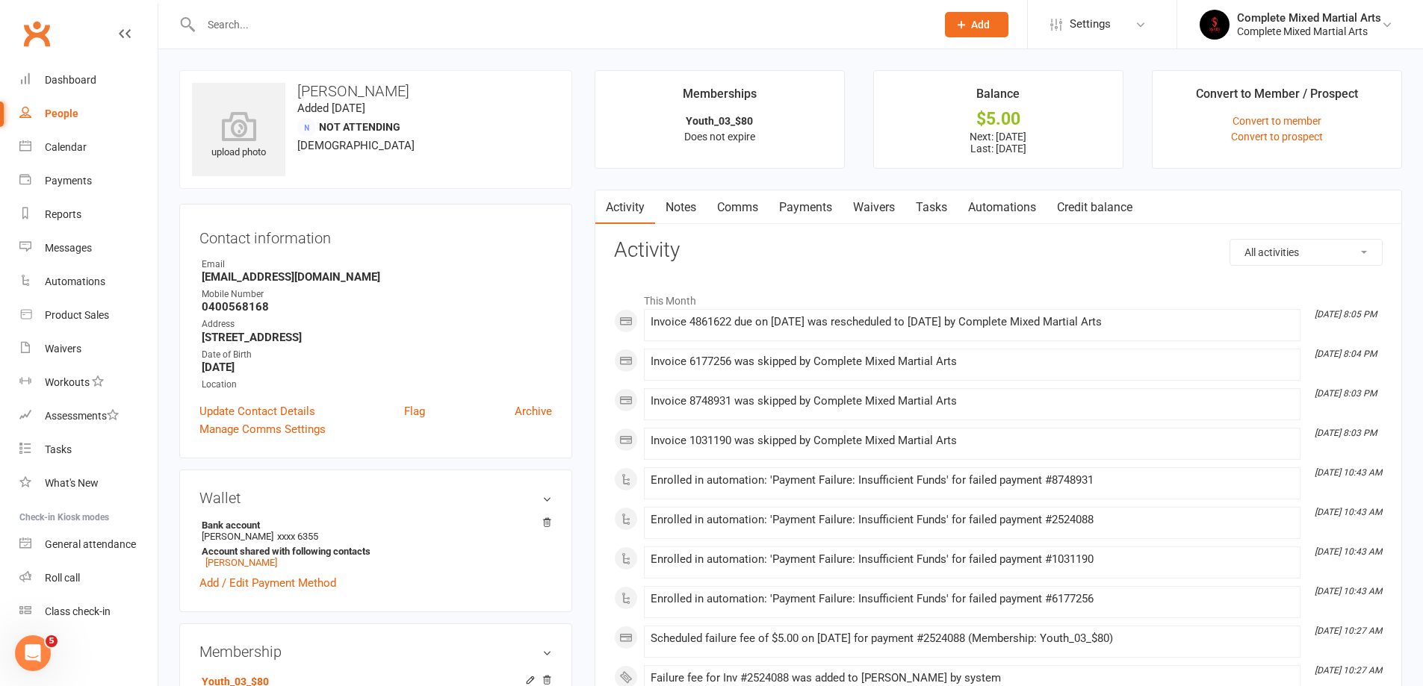
click at [816, 217] on link "Payments" at bounding box center [805, 207] width 74 height 34
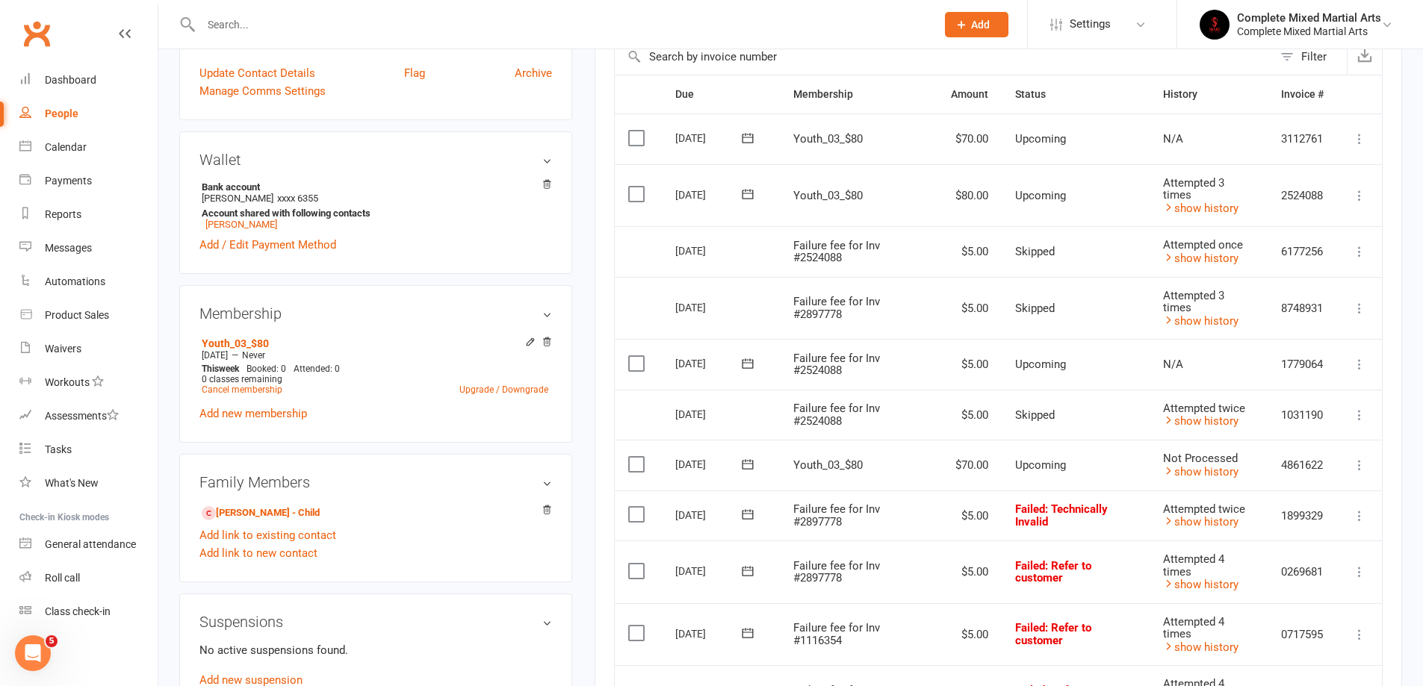
scroll to position [373, 0]
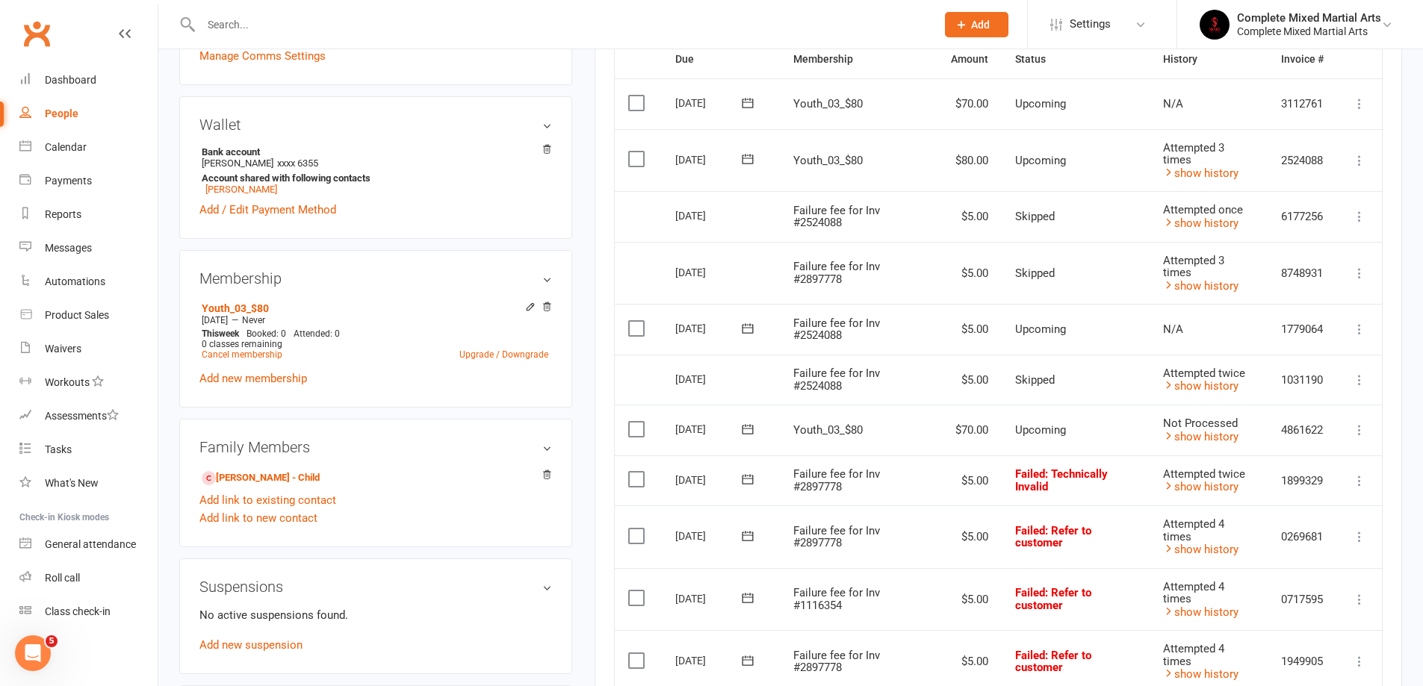
click at [527, 25] on input "text" at bounding box center [560, 24] width 729 height 21
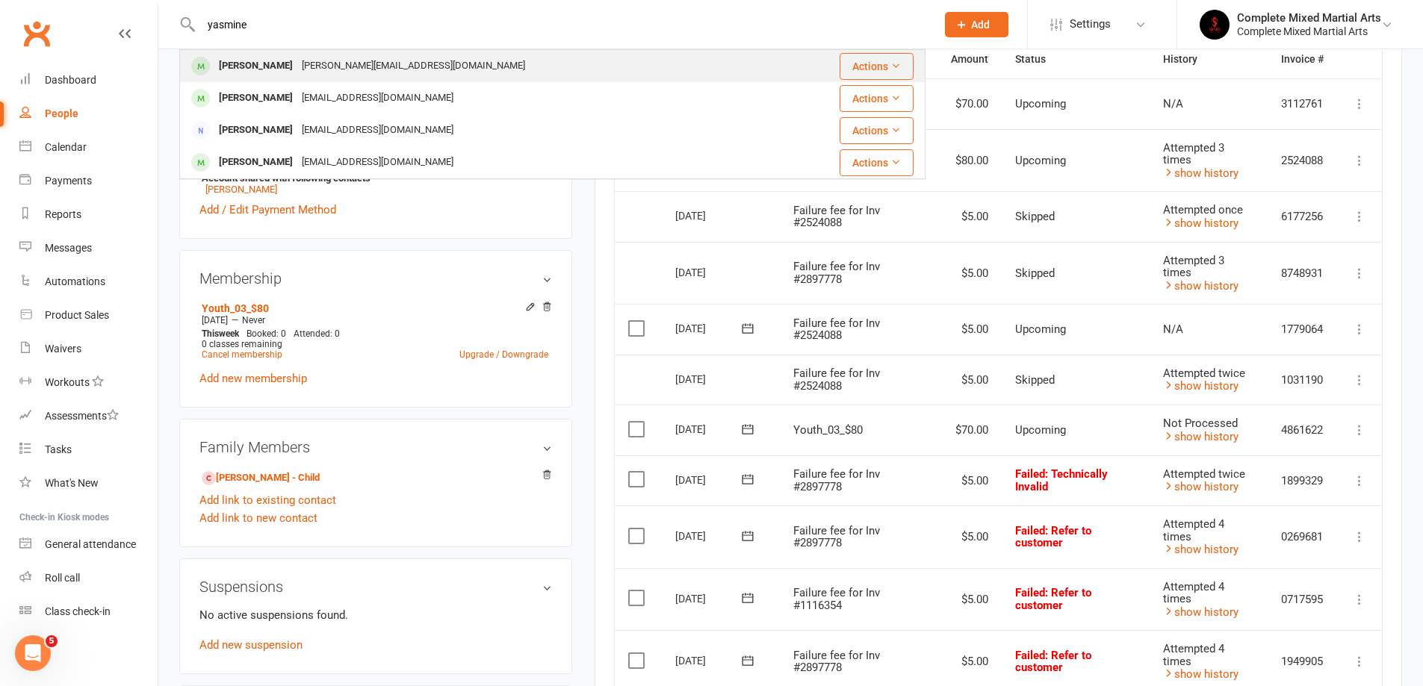
type input "yasmine"
click at [331, 67] on div "[PERSON_NAME][EMAIL_ADDRESS][DOMAIN_NAME]" at bounding box center [413, 66] width 232 height 22
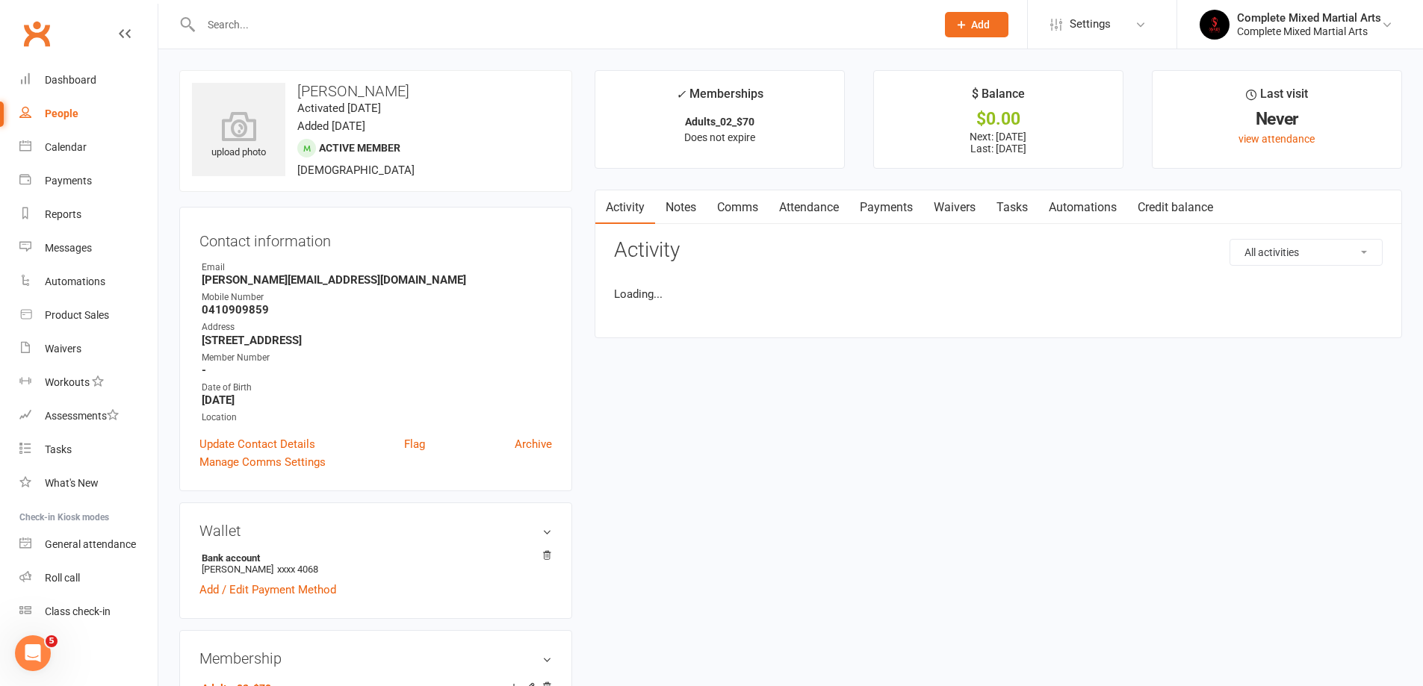
click at [872, 204] on link "Payments" at bounding box center [886, 207] width 74 height 34
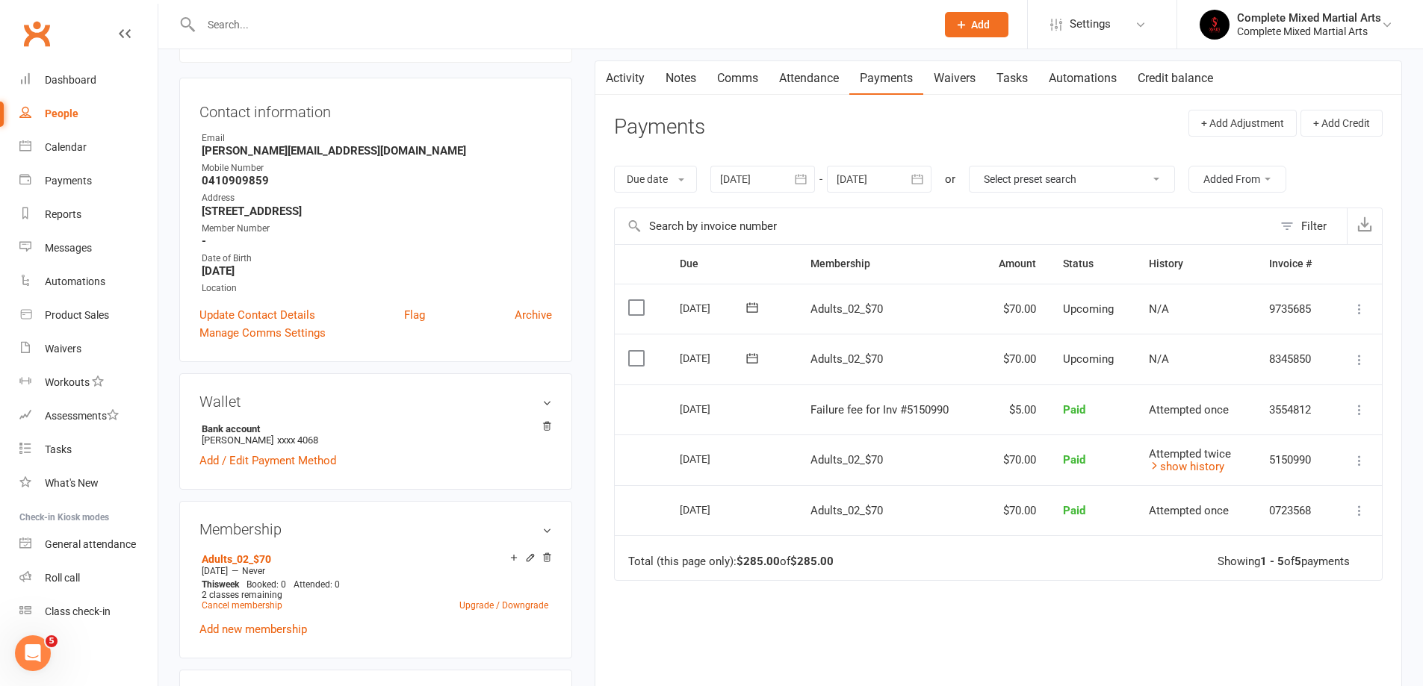
scroll to position [149, 0]
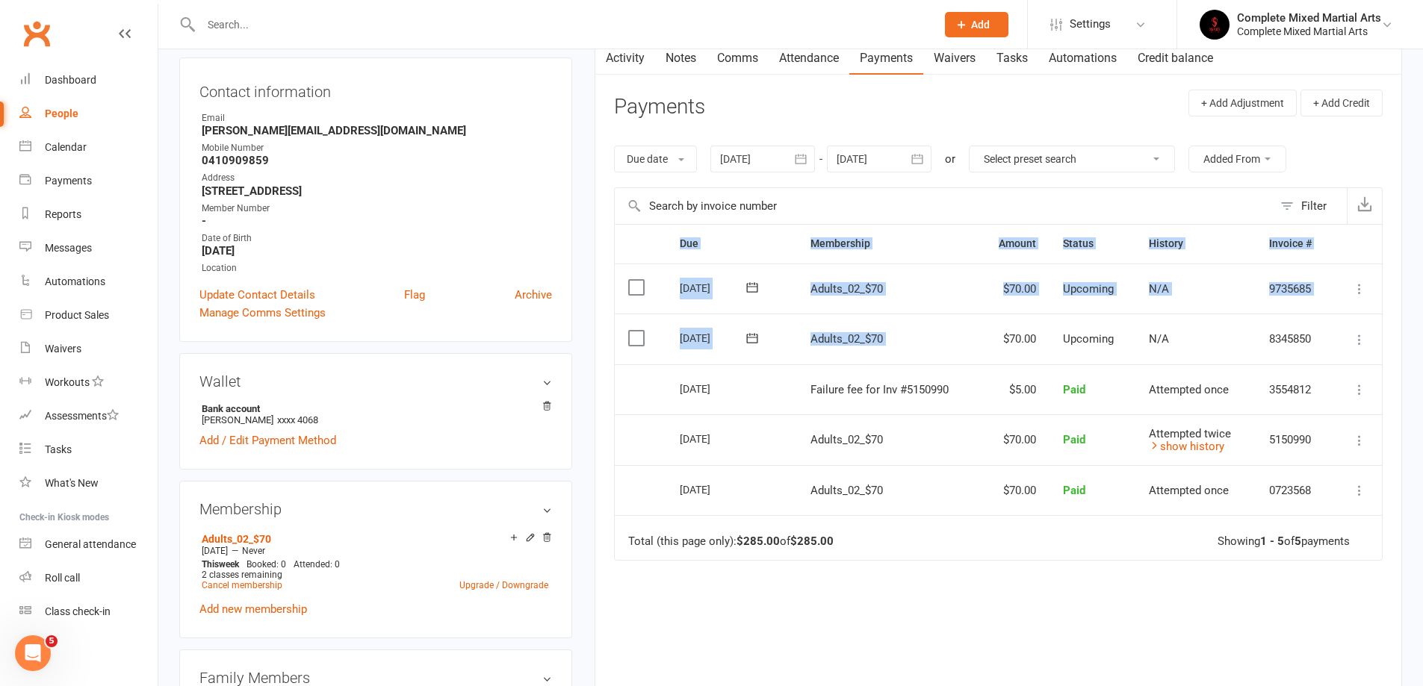
drag, startPoint x: 999, startPoint y: 337, endPoint x: 1392, endPoint y: 336, distance: 392.8
click at [1392, 336] on div "Activity Notes Comms Attendance Payments Waivers Tasks Automations Credit balan…" at bounding box center [997, 408] width 807 height 736
click at [1147, 347] on td "N/A" at bounding box center [1195, 339] width 120 height 51
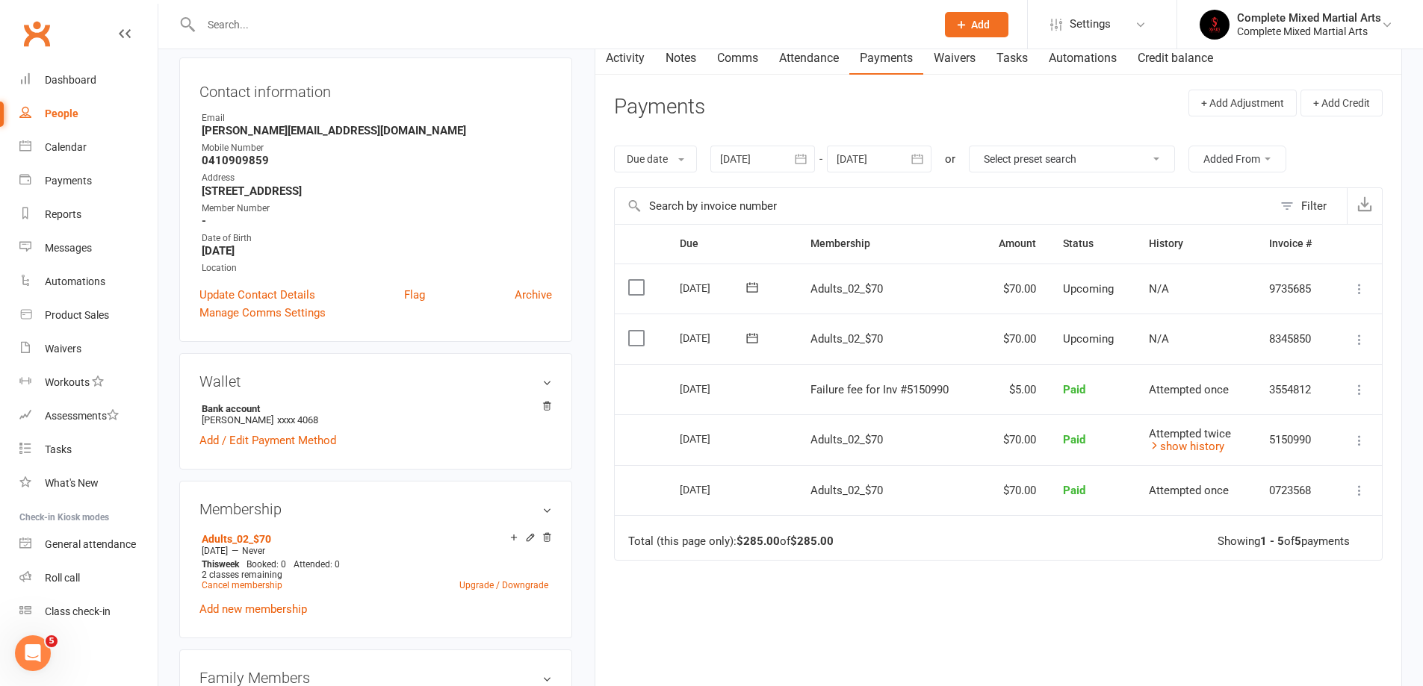
click at [376, 31] on input "text" at bounding box center [560, 24] width 729 height 21
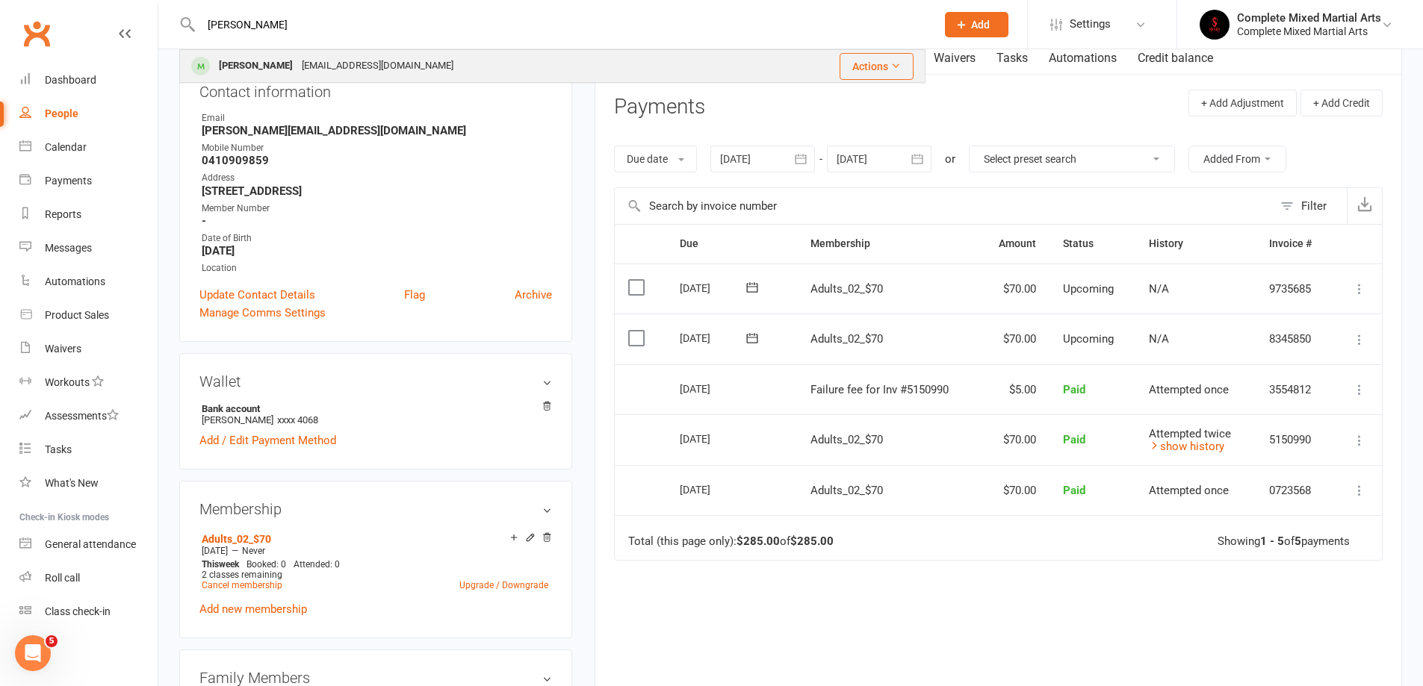
type input "[PERSON_NAME]"
click at [318, 72] on div "[EMAIL_ADDRESS][DOMAIN_NAME]" at bounding box center [377, 66] width 161 height 22
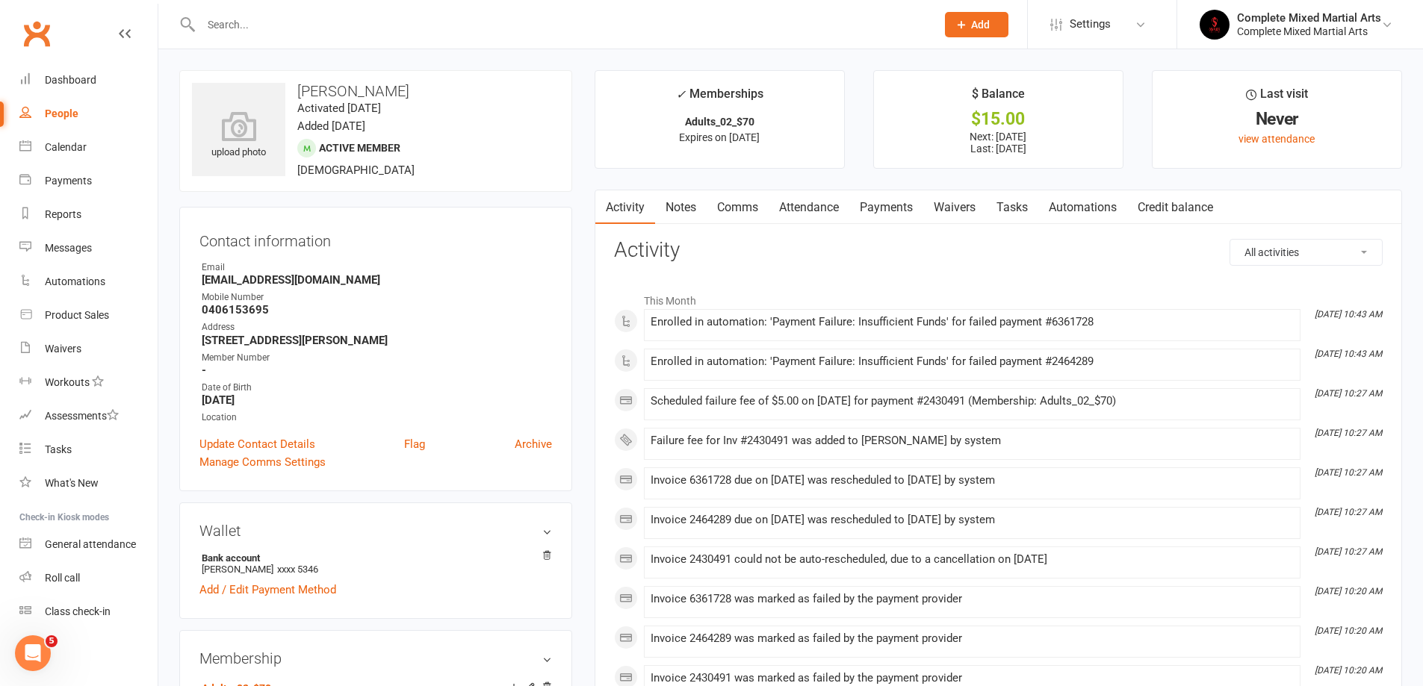
click at [295, 25] on input "text" at bounding box center [560, 24] width 729 height 21
type input "A"
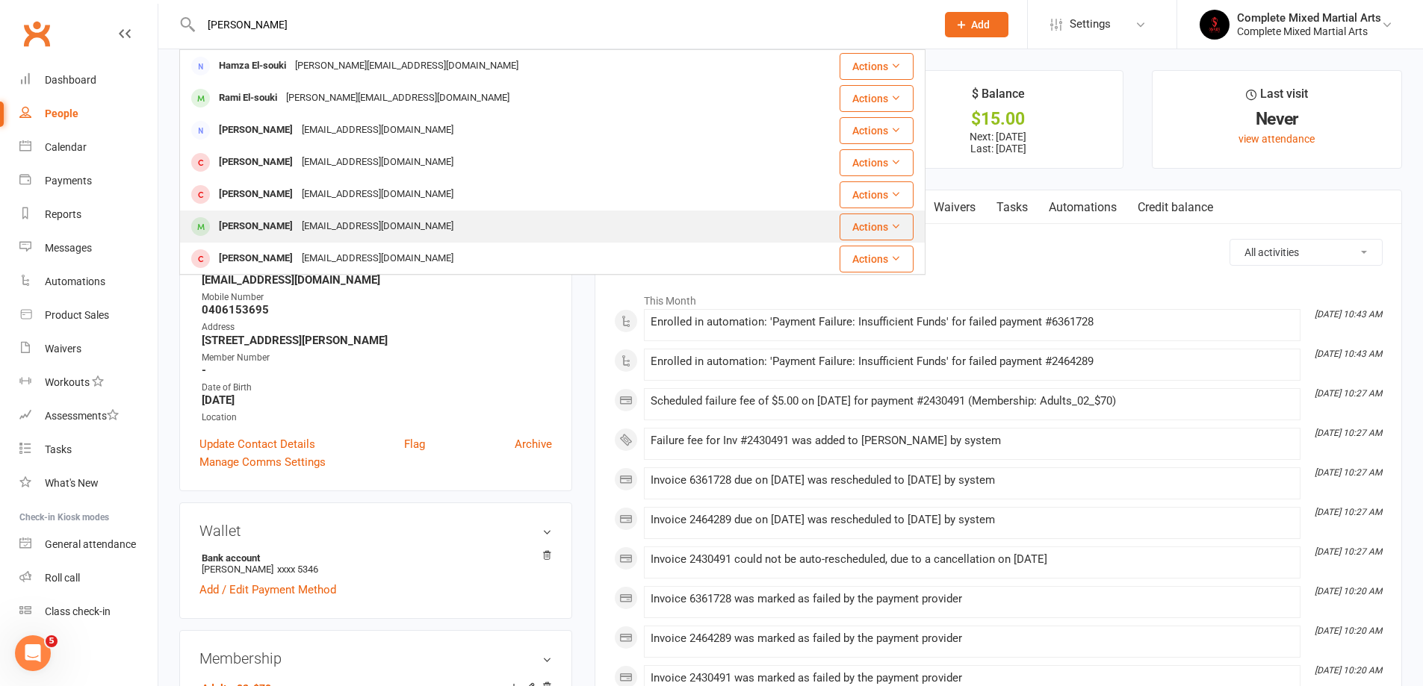
type input "[PERSON_NAME]"
click at [308, 229] on div "[EMAIL_ADDRESS][DOMAIN_NAME]" at bounding box center [377, 227] width 161 height 22
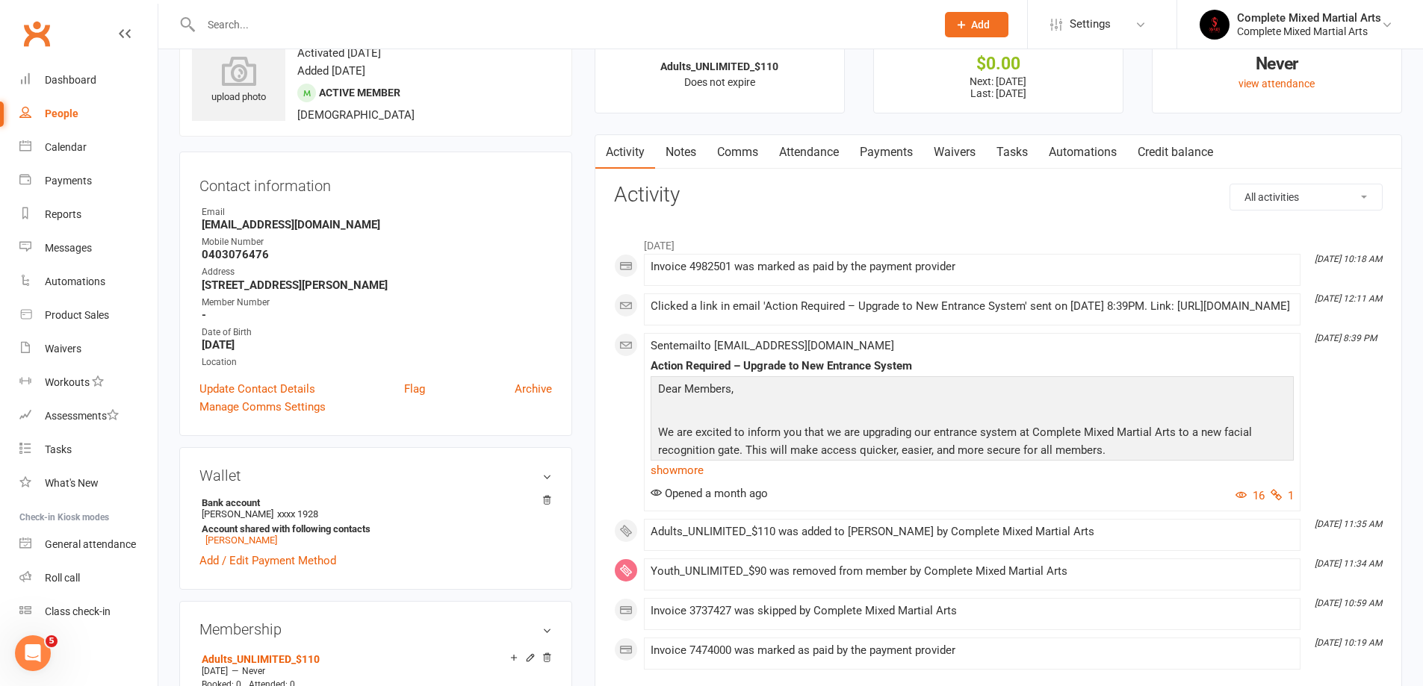
scroll to position [149, 0]
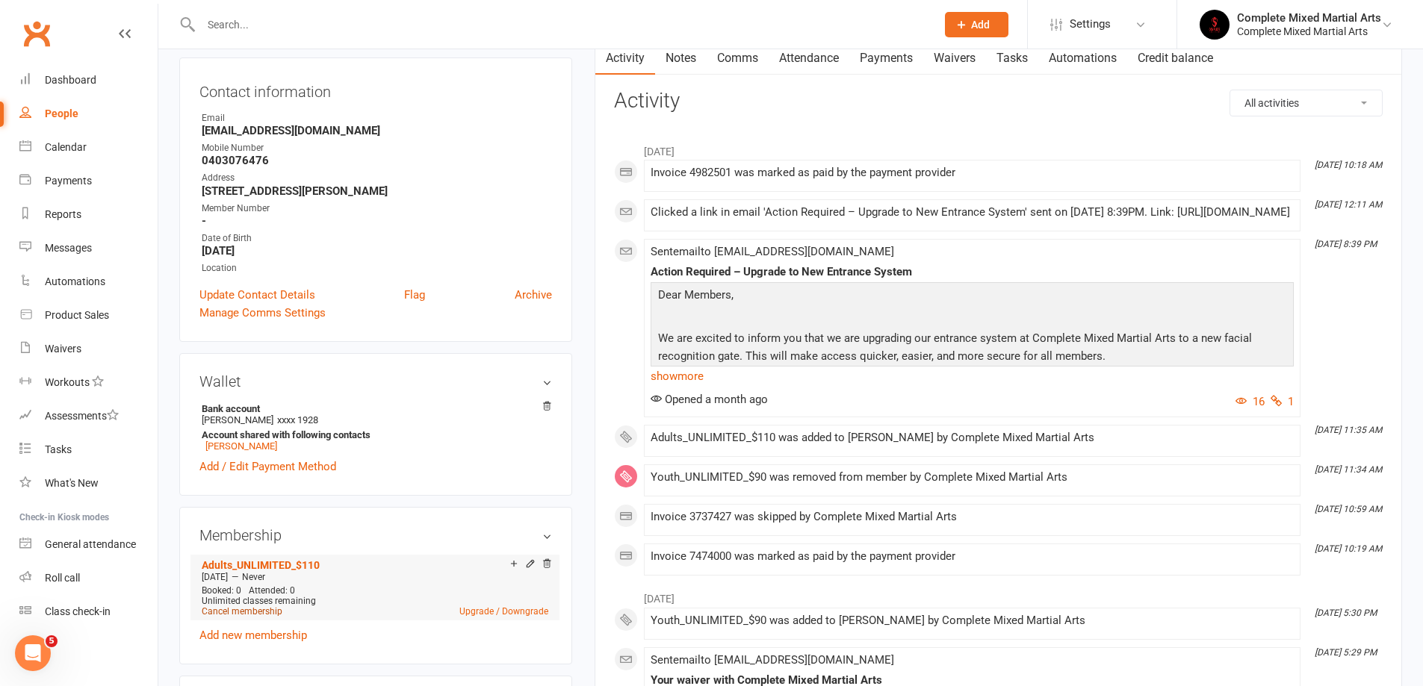
click at [256, 611] on link "Cancel membership" at bounding box center [242, 611] width 81 height 10
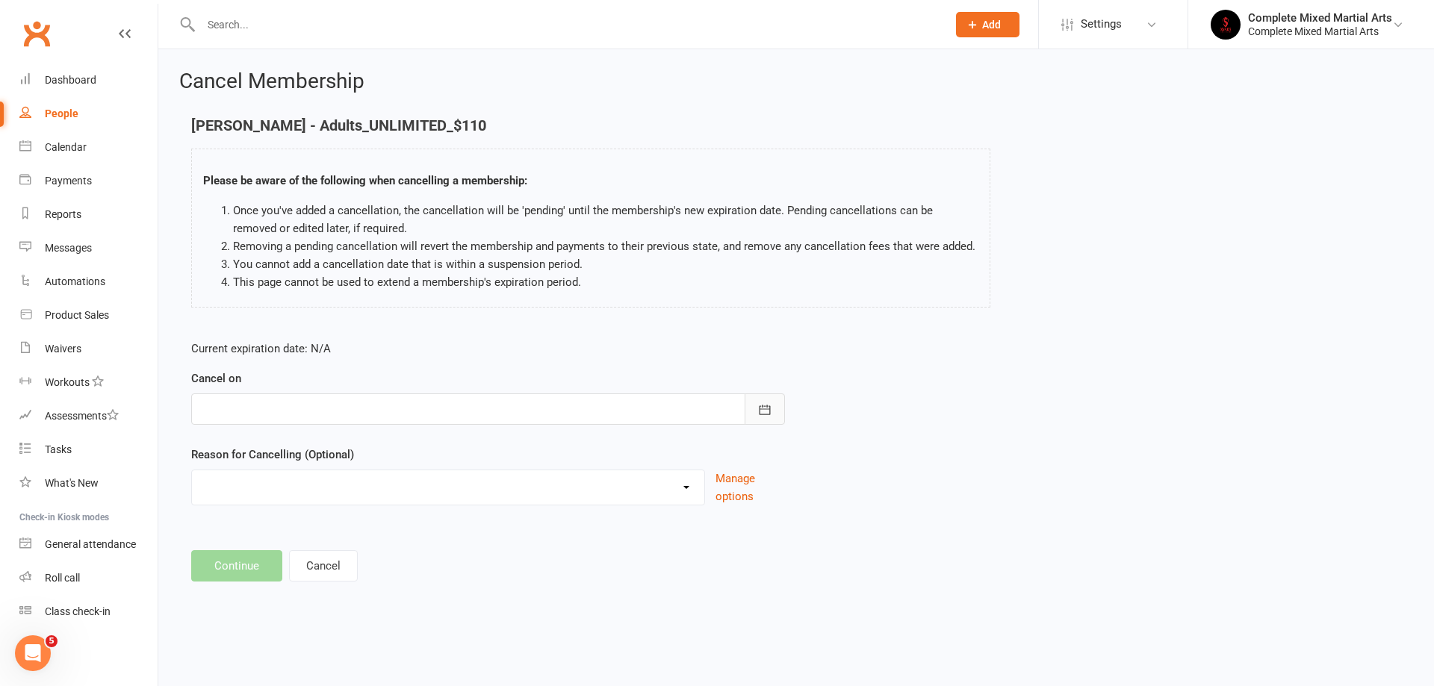
click at [762, 404] on icon "button" at bounding box center [764, 410] width 15 height 15
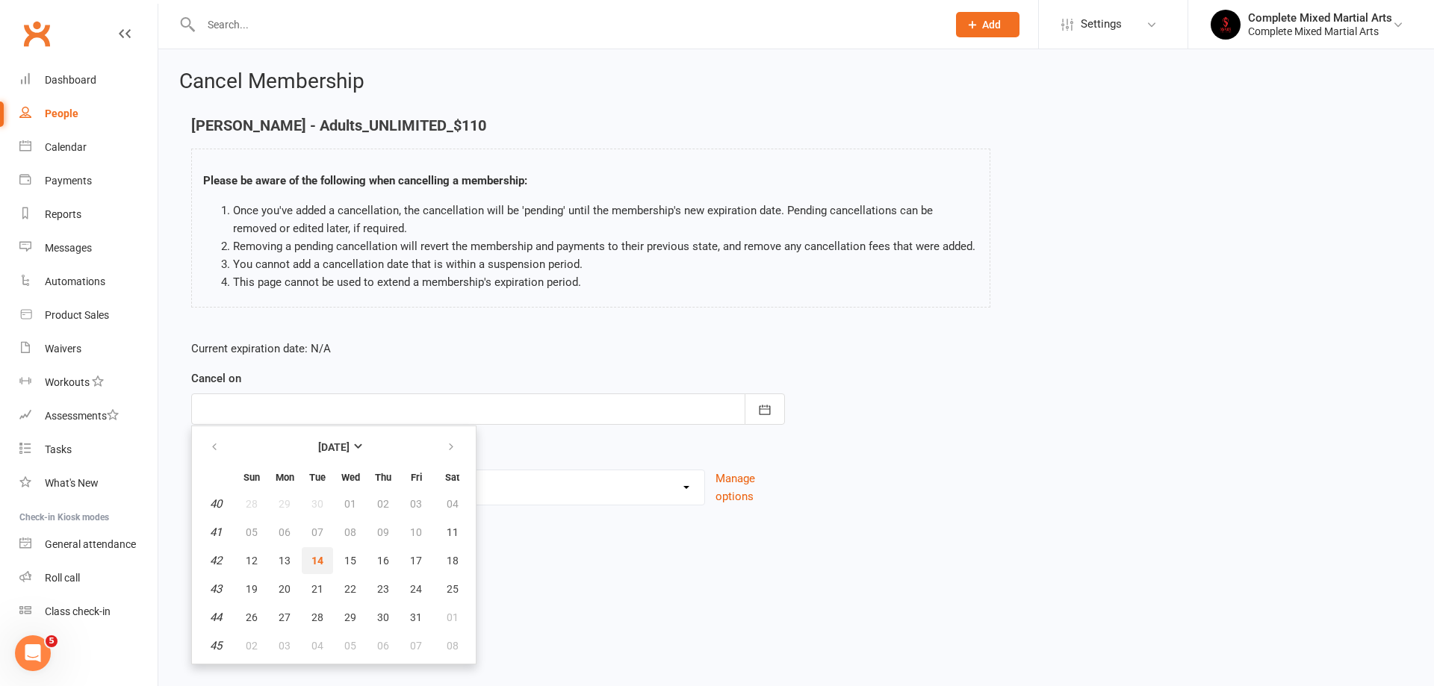
click at [319, 562] on span "14" at bounding box center [317, 561] width 12 height 12
type input "[DATE]"
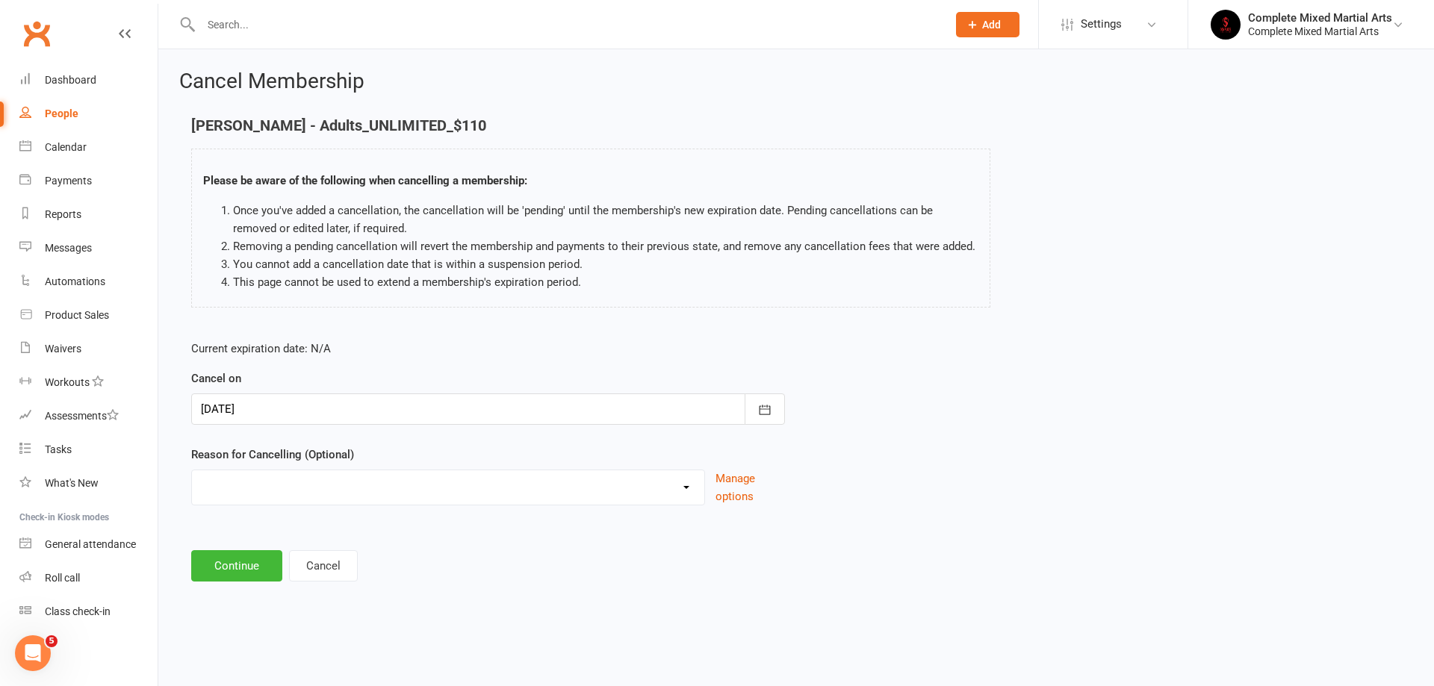
click at [252, 545] on main "[PERSON_NAME] - Adults_UNLIMITED_$110 Please be aware of the following when can…" at bounding box center [796, 349] width 1234 height 465
click at [251, 568] on button "Continue" at bounding box center [236, 565] width 91 height 31
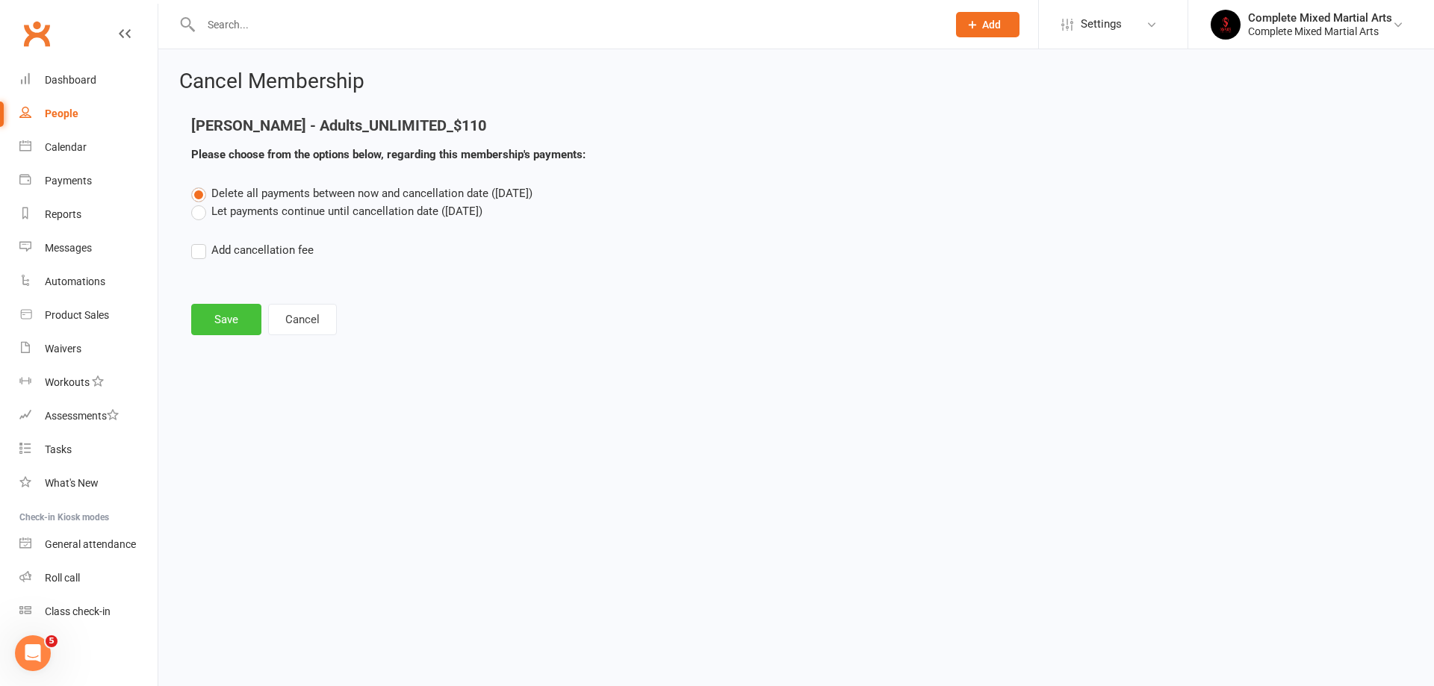
click at [214, 314] on button "Save" at bounding box center [226, 319] width 70 height 31
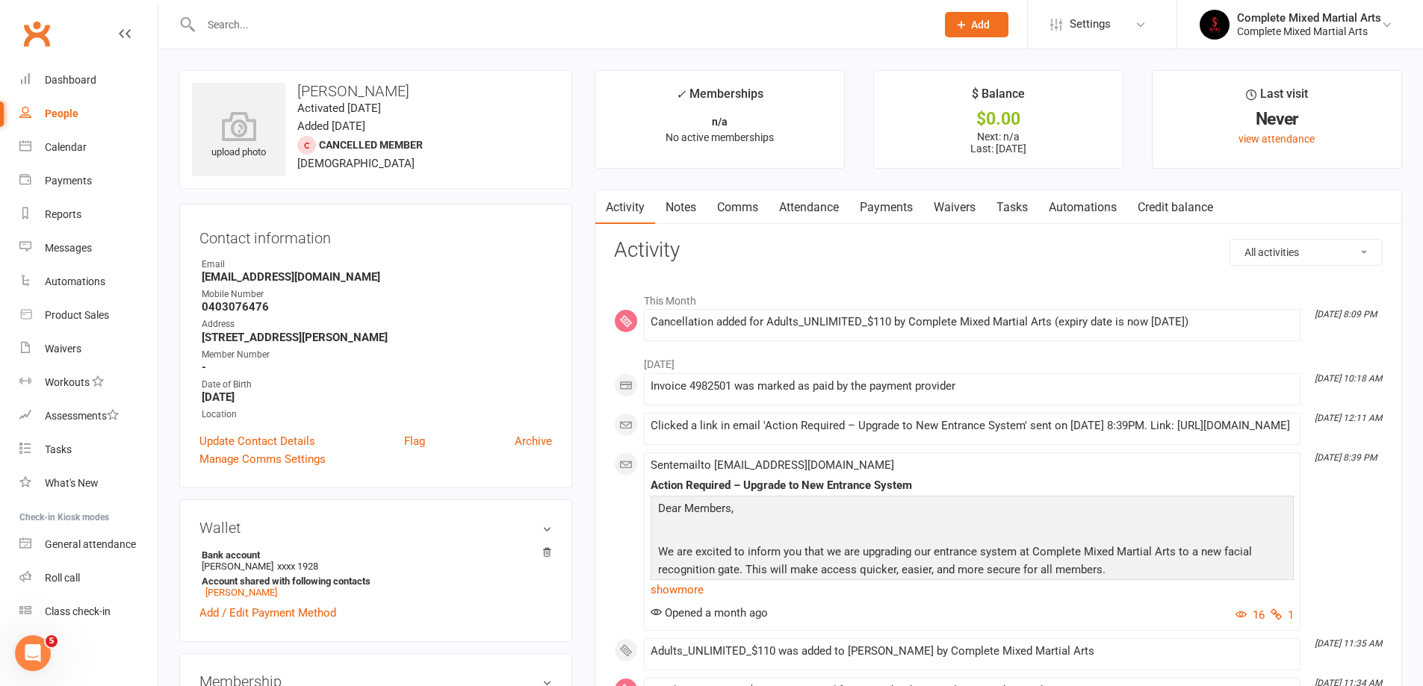
click at [321, 21] on input "text" at bounding box center [560, 24] width 729 height 21
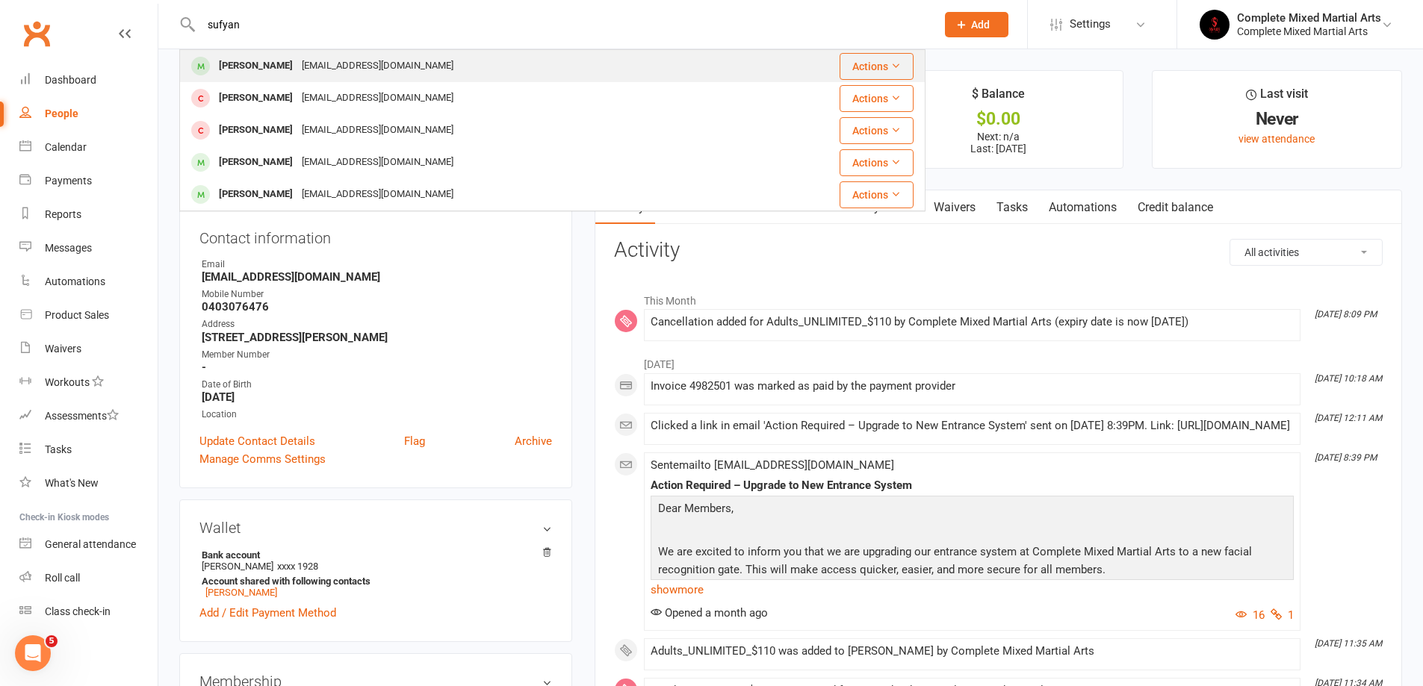
type input "sufyan"
click at [304, 62] on div "[EMAIL_ADDRESS][DOMAIN_NAME]" at bounding box center [377, 66] width 161 height 22
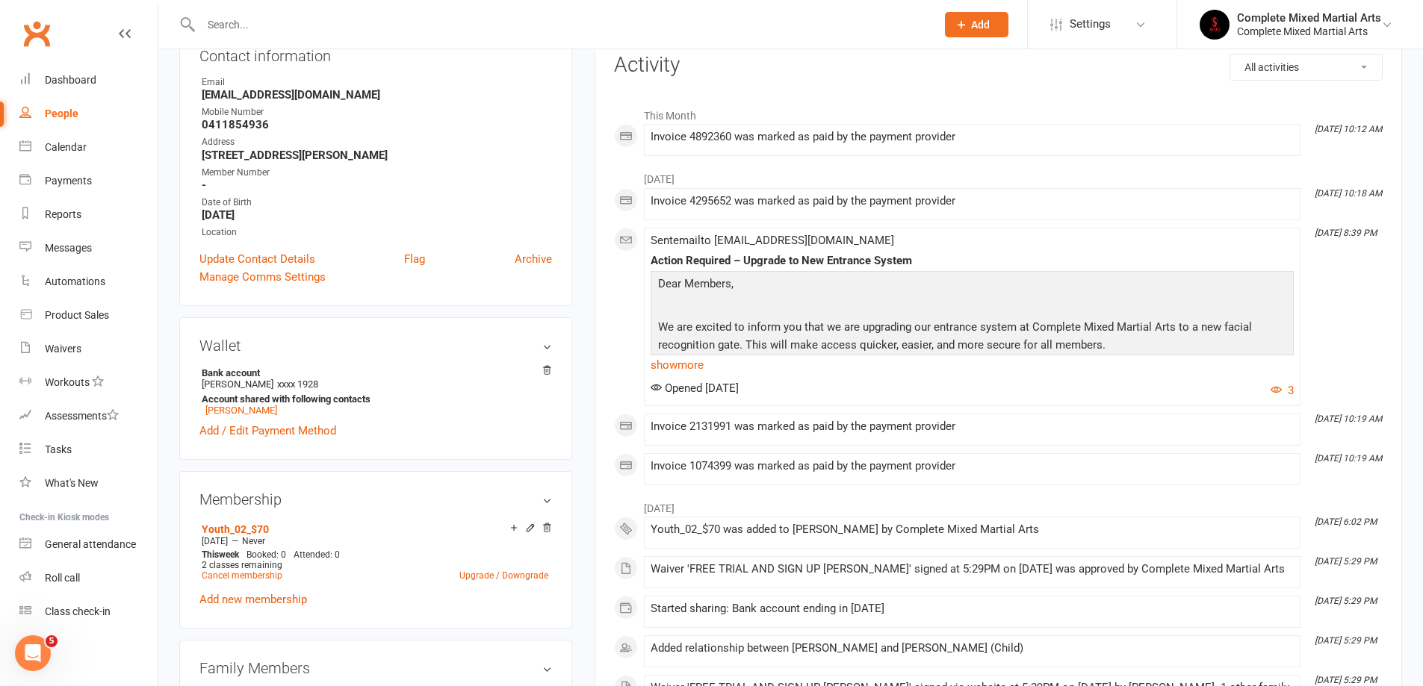
scroll to position [224, 0]
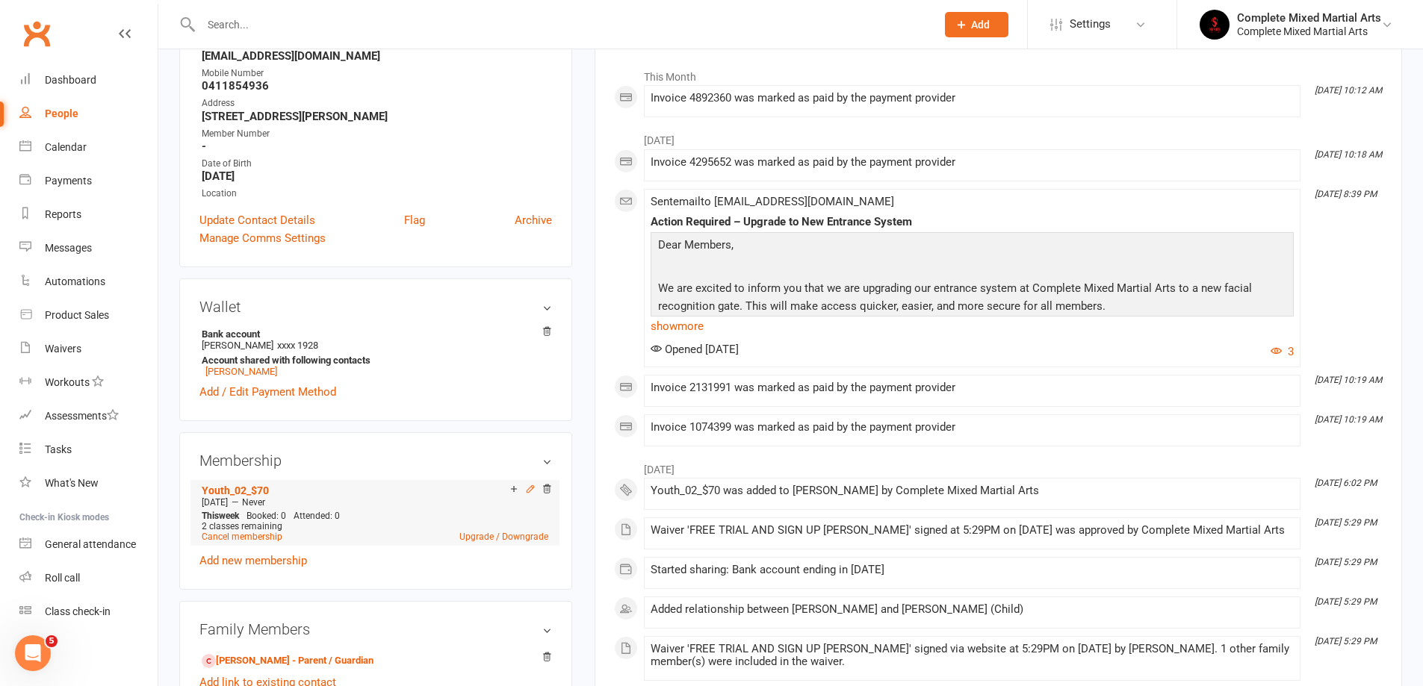
click at [527, 490] on icon at bounding box center [529, 488] width 7 height 7
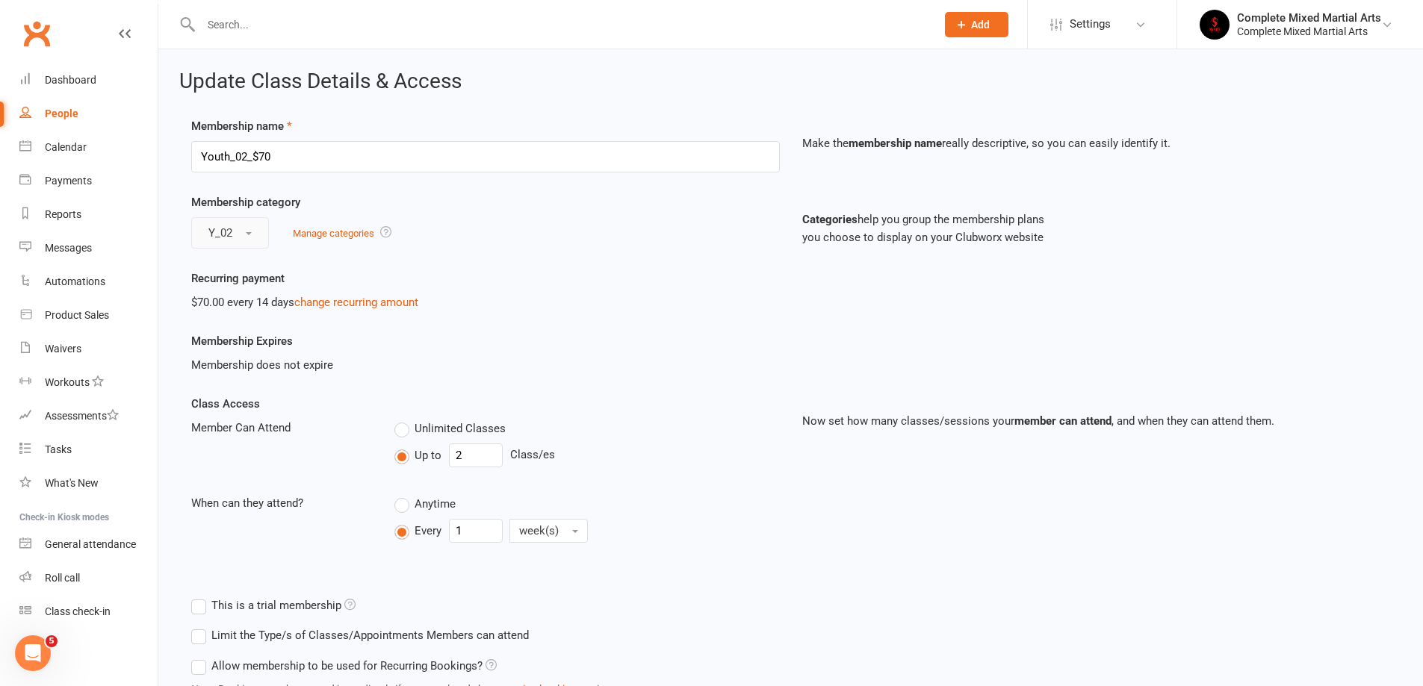
click at [251, 230] on button "Y_02" at bounding box center [230, 232] width 78 height 31
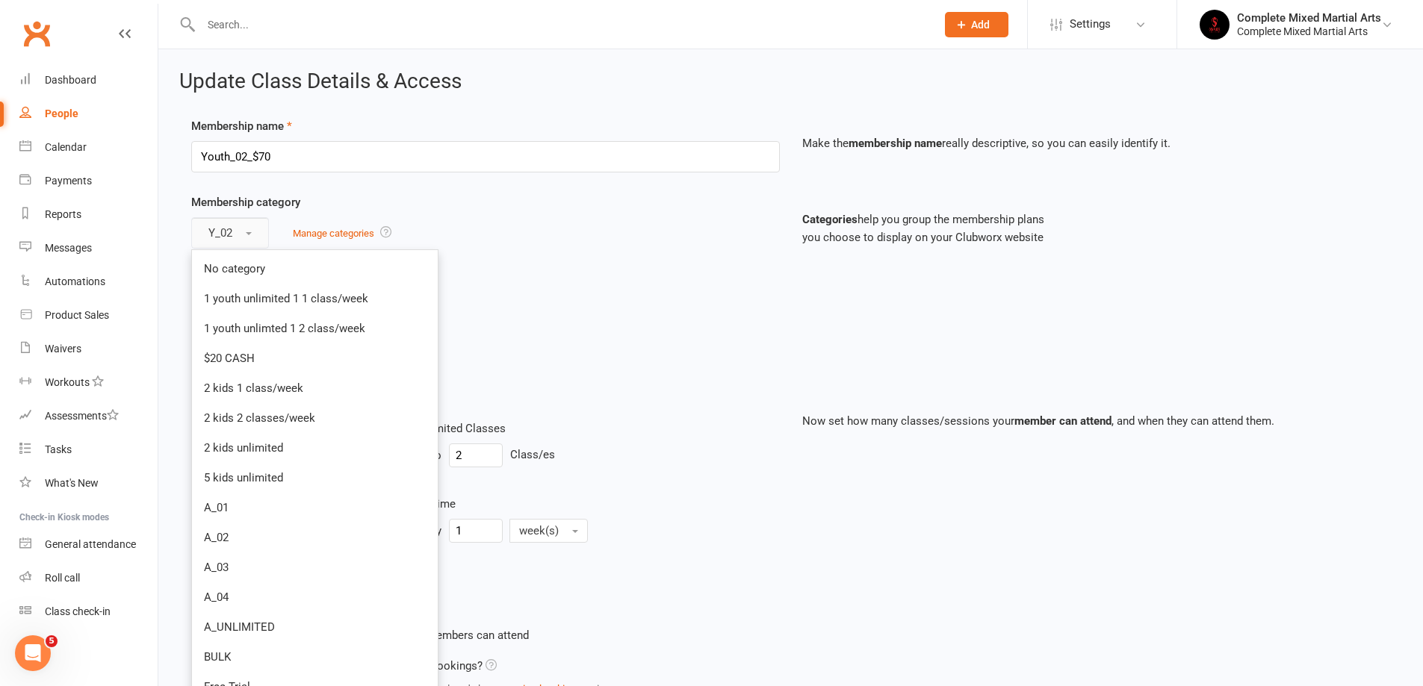
click at [251, 230] on button "Y_02" at bounding box center [230, 232] width 78 height 31
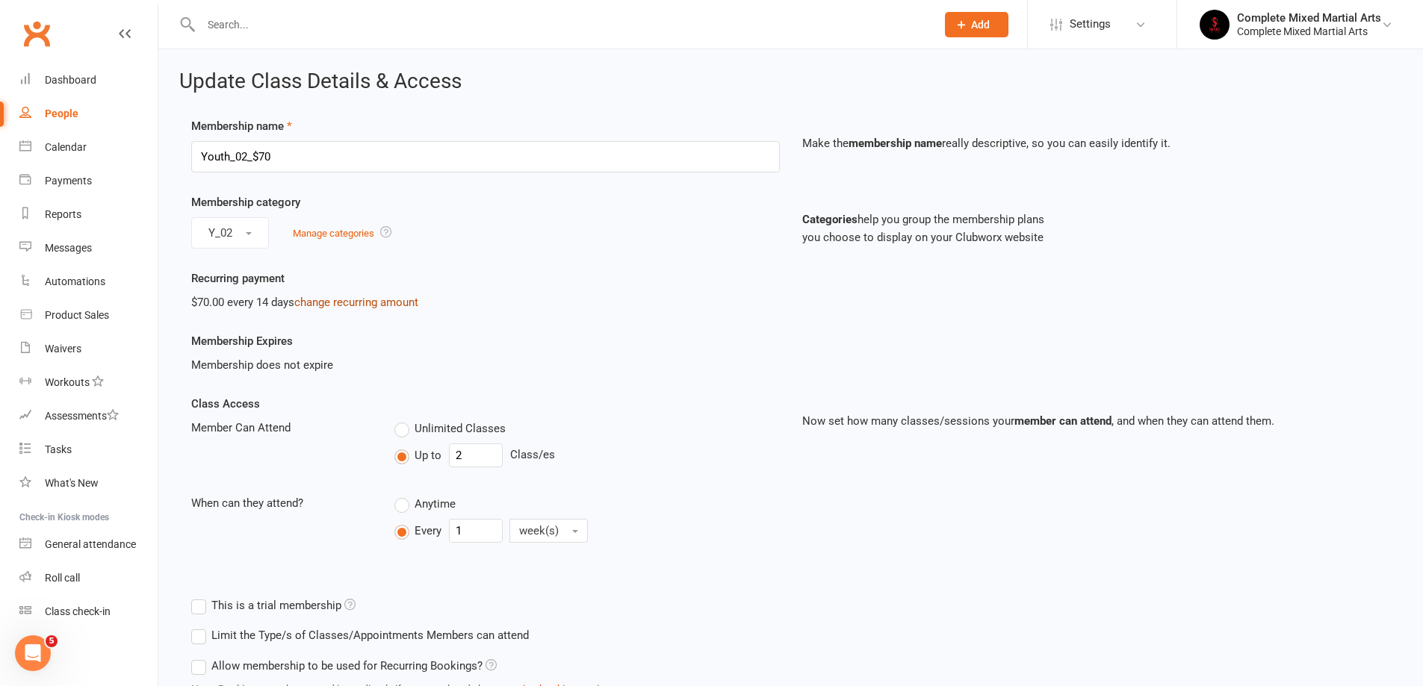
click at [328, 305] on link "change recurring amount" at bounding box center [356, 302] width 124 height 13
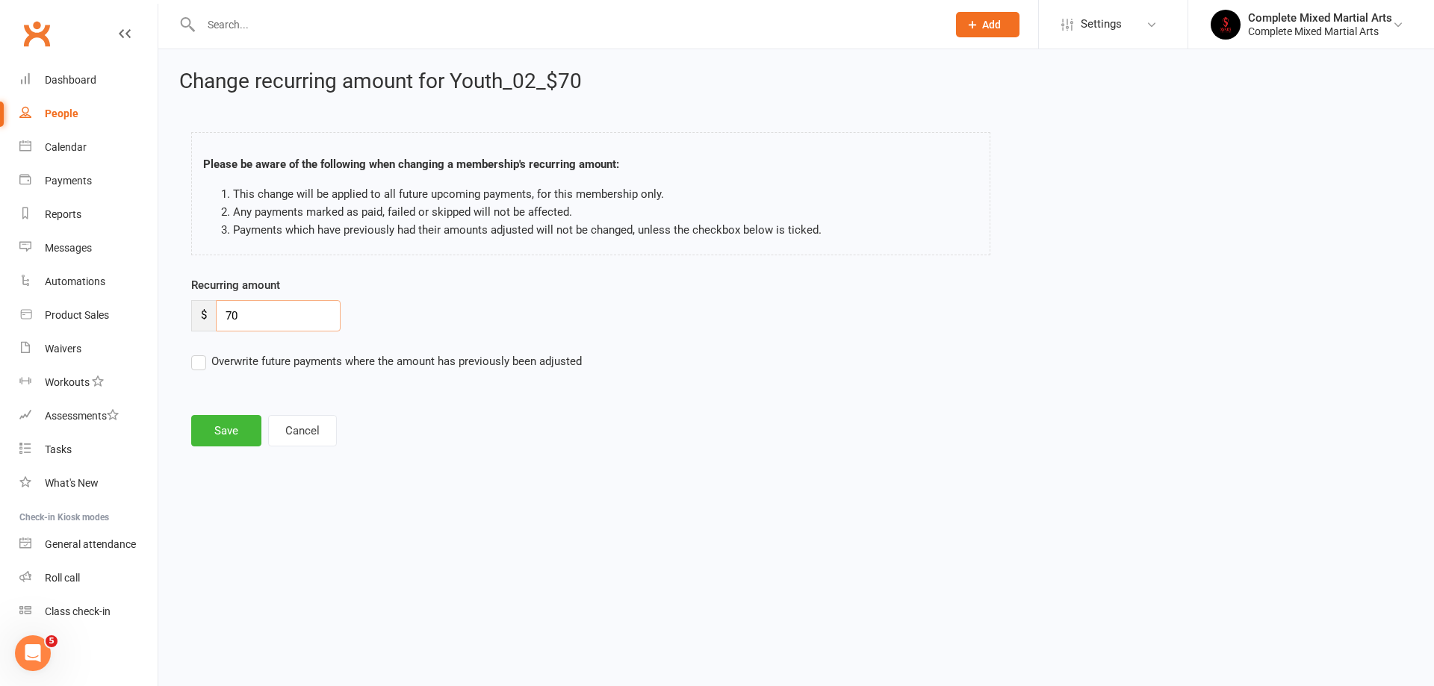
click at [259, 311] on input "70" at bounding box center [278, 315] width 125 height 31
type input "7"
click at [329, 321] on input "40" at bounding box center [278, 315] width 125 height 31
type input "40"
click at [191, 442] on button "Save" at bounding box center [226, 430] width 70 height 31
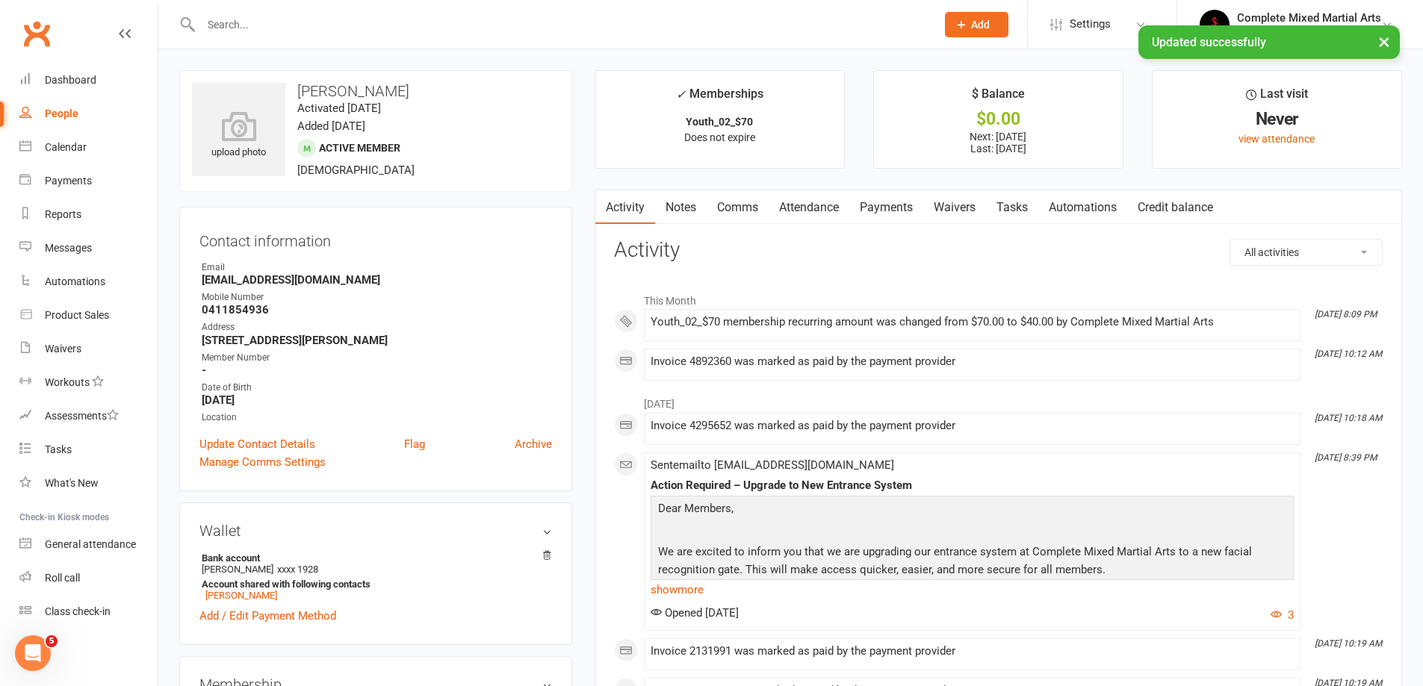
click at [887, 206] on link "Payments" at bounding box center [886, 207] width 74 height 34
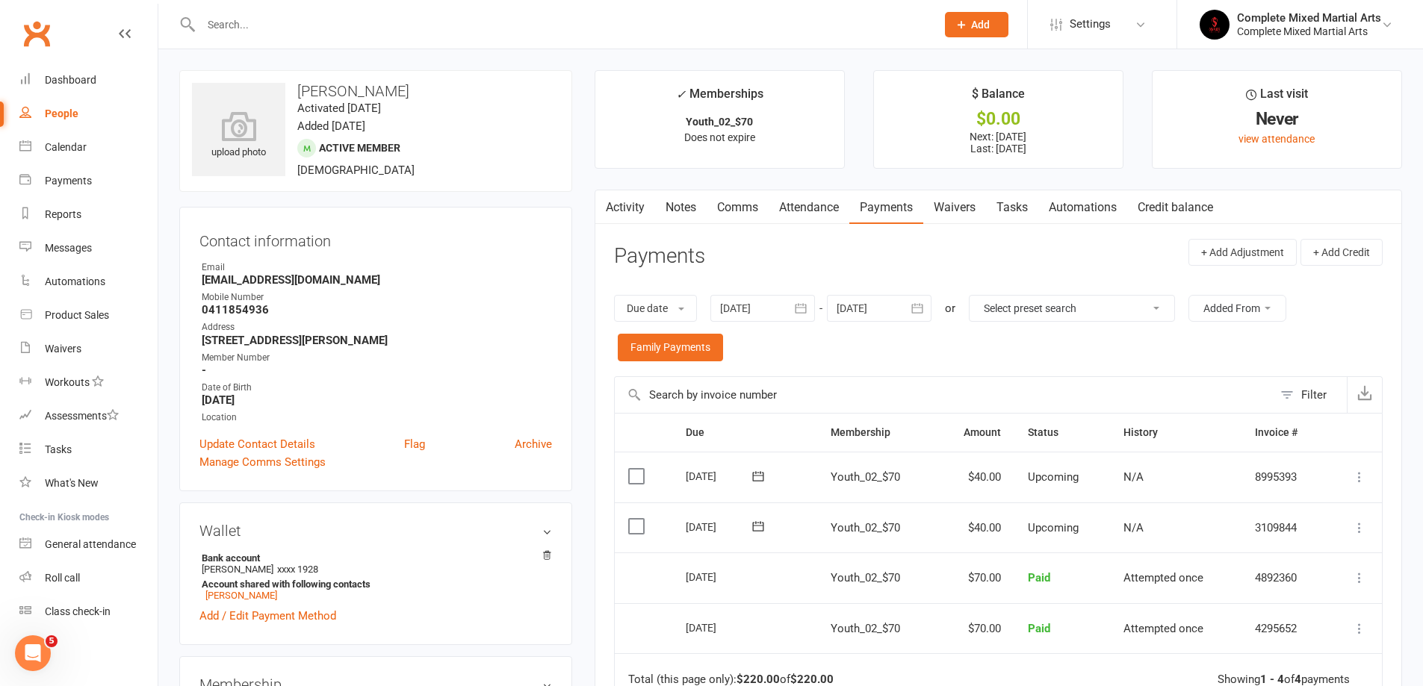
scroll to position [75, 0]
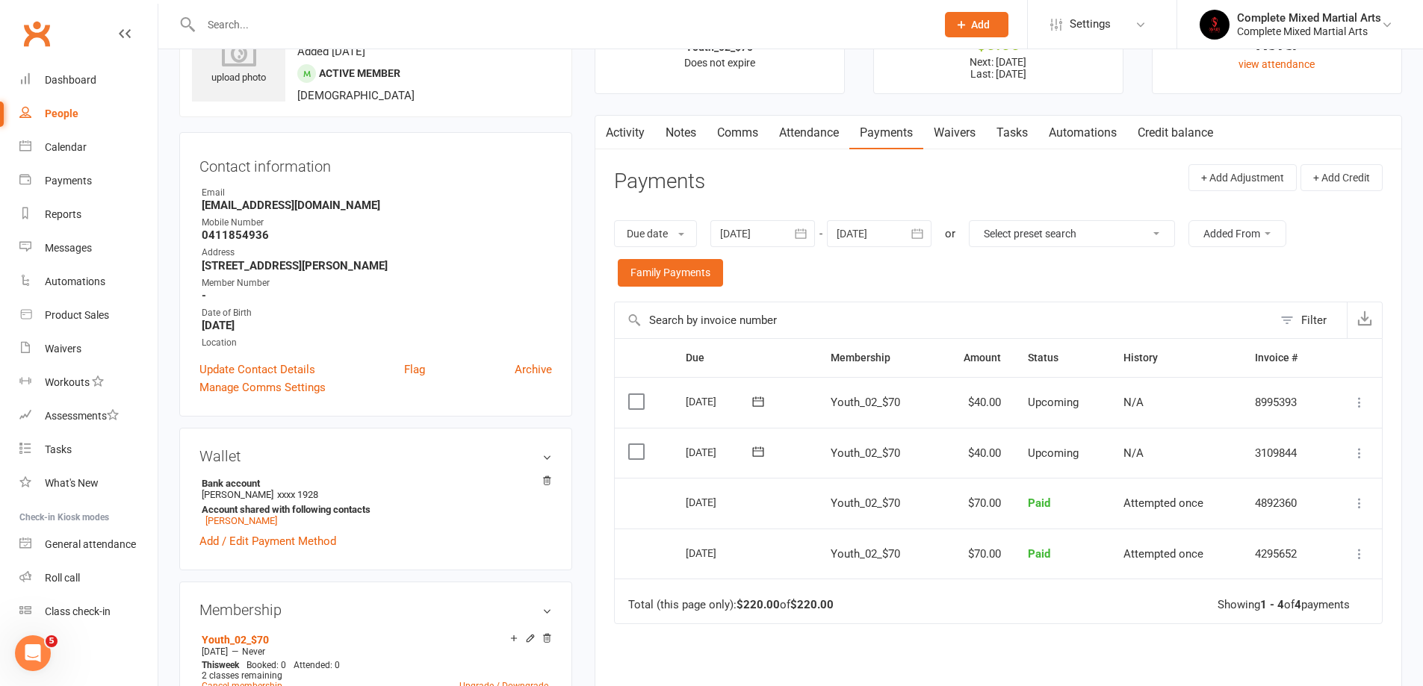
click at [226, 16] on input "text" at bounding box center [560, 24] width 729 height 21
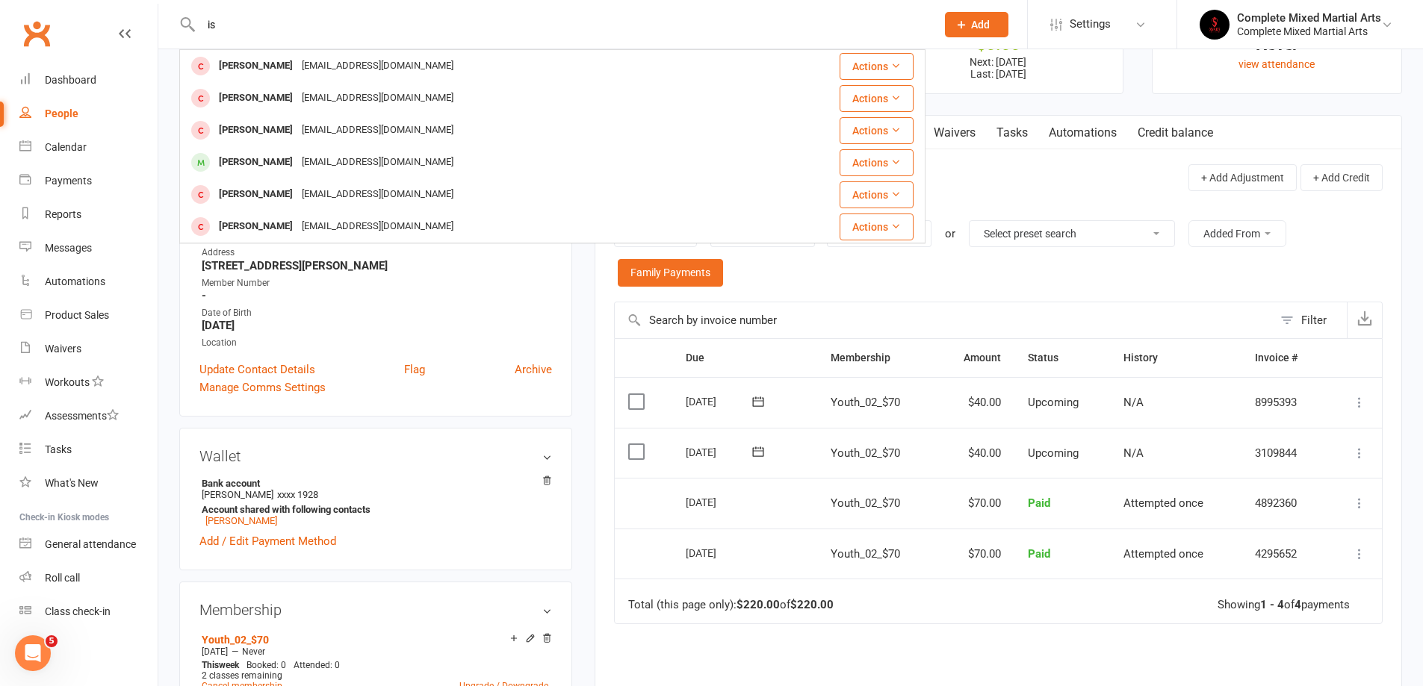
type input "i"
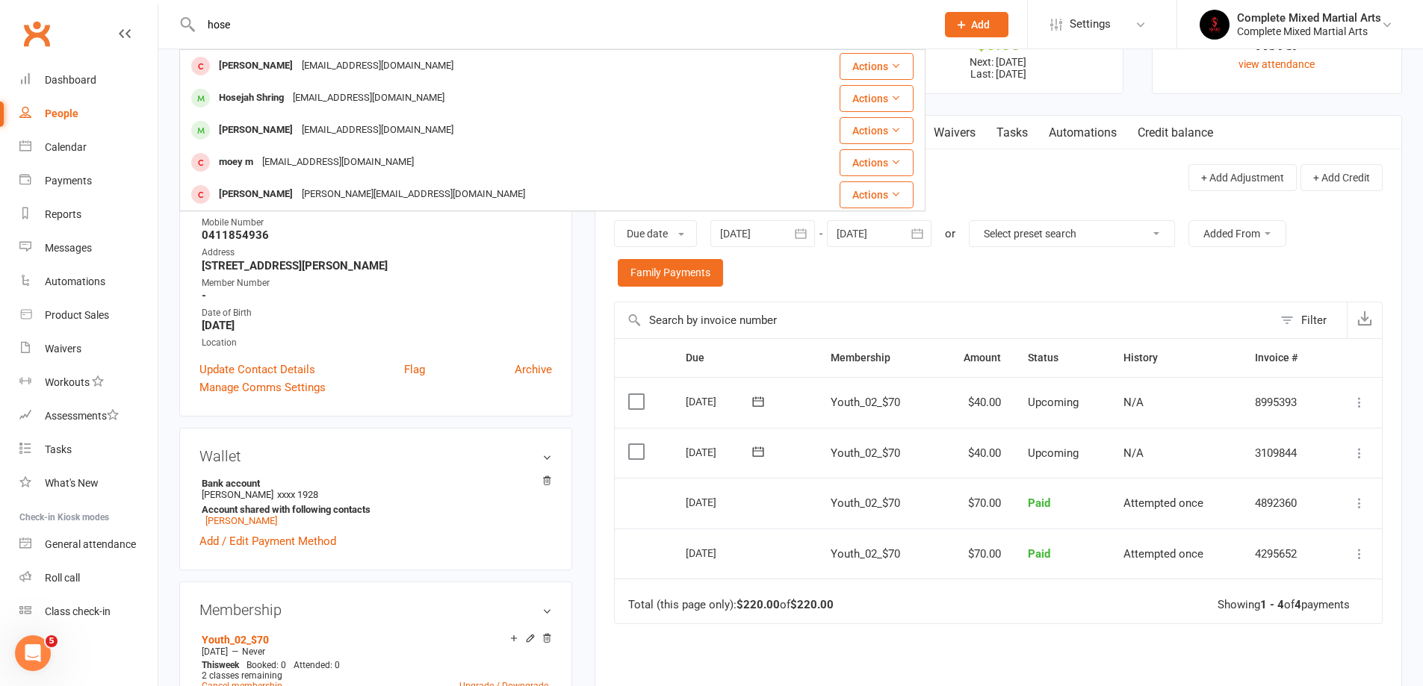
type input "hose"
click at [421, 89] on div "Hosejah Shring [EMAIL_ADDRESS][DOMAIN_NAME]" at bounding box center [480, 98] width 598 height 31
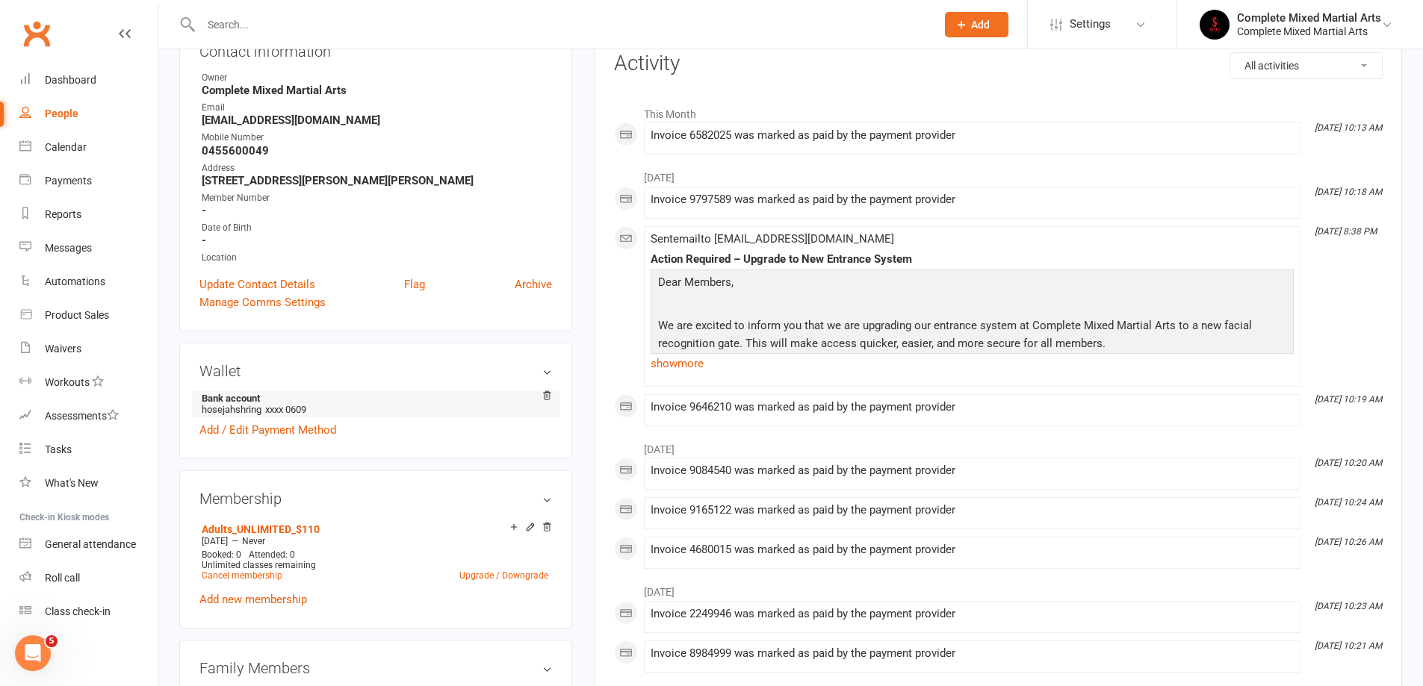
scroll to position [224, 0]
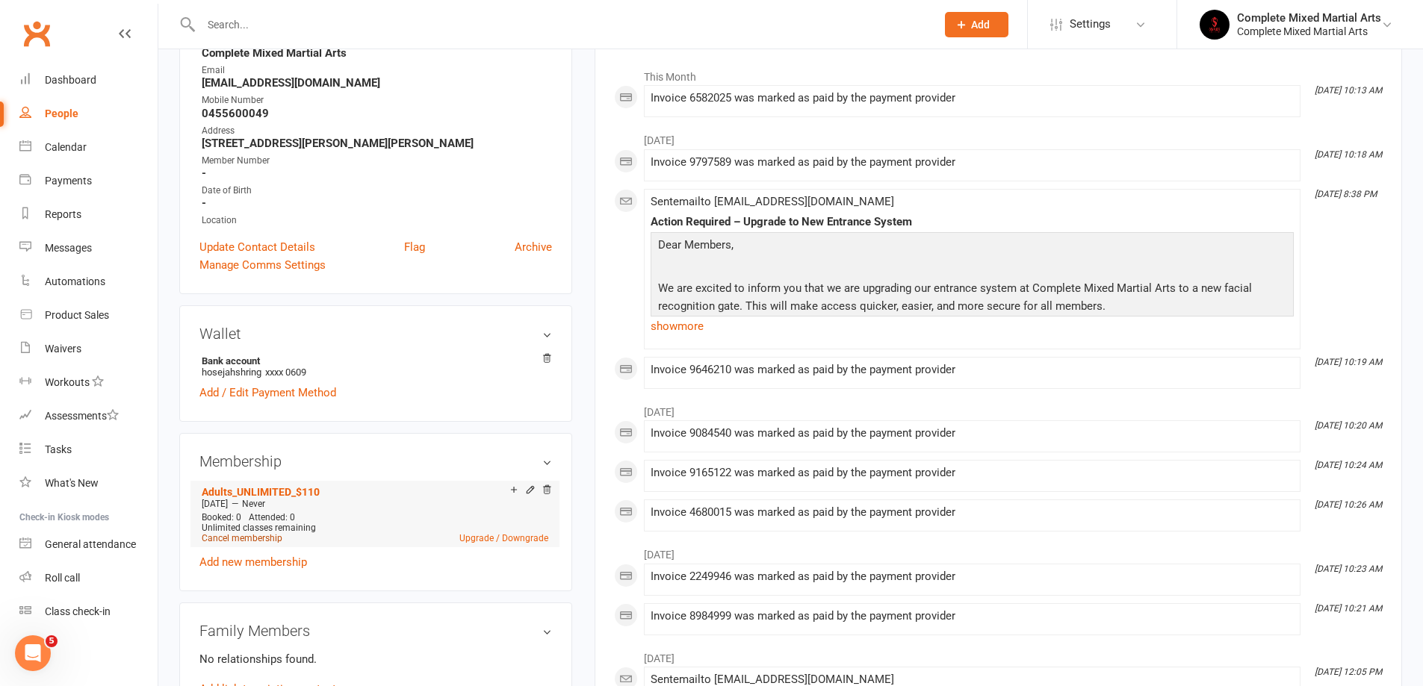
click at [267, 535] on link "Cancel membership" at bounding box center [242, 538] width 81 height 10
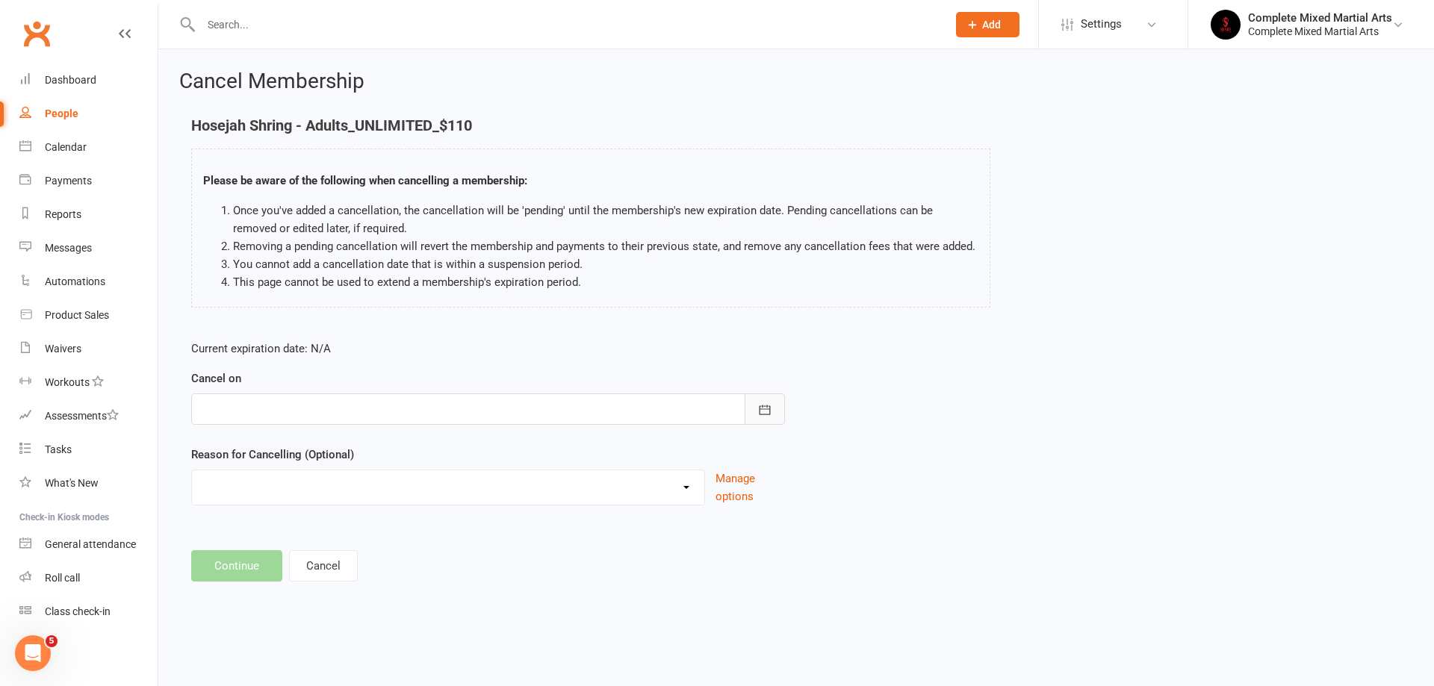
click at [773, 411] on button "button" at bounding box center [765, 409] width 40 height 31
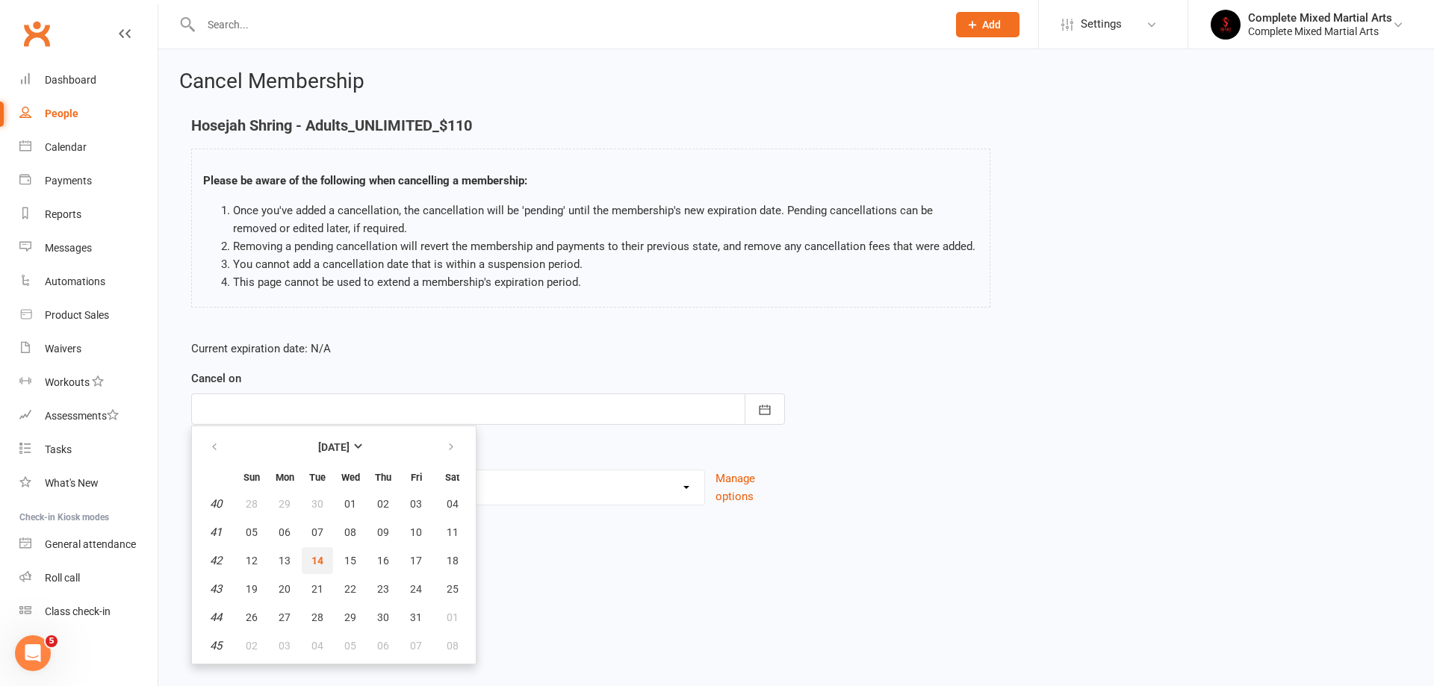
click at [322, 558] on span "14" at bounding box center [317, 561] width 12 height 12
type input "[DATE]"
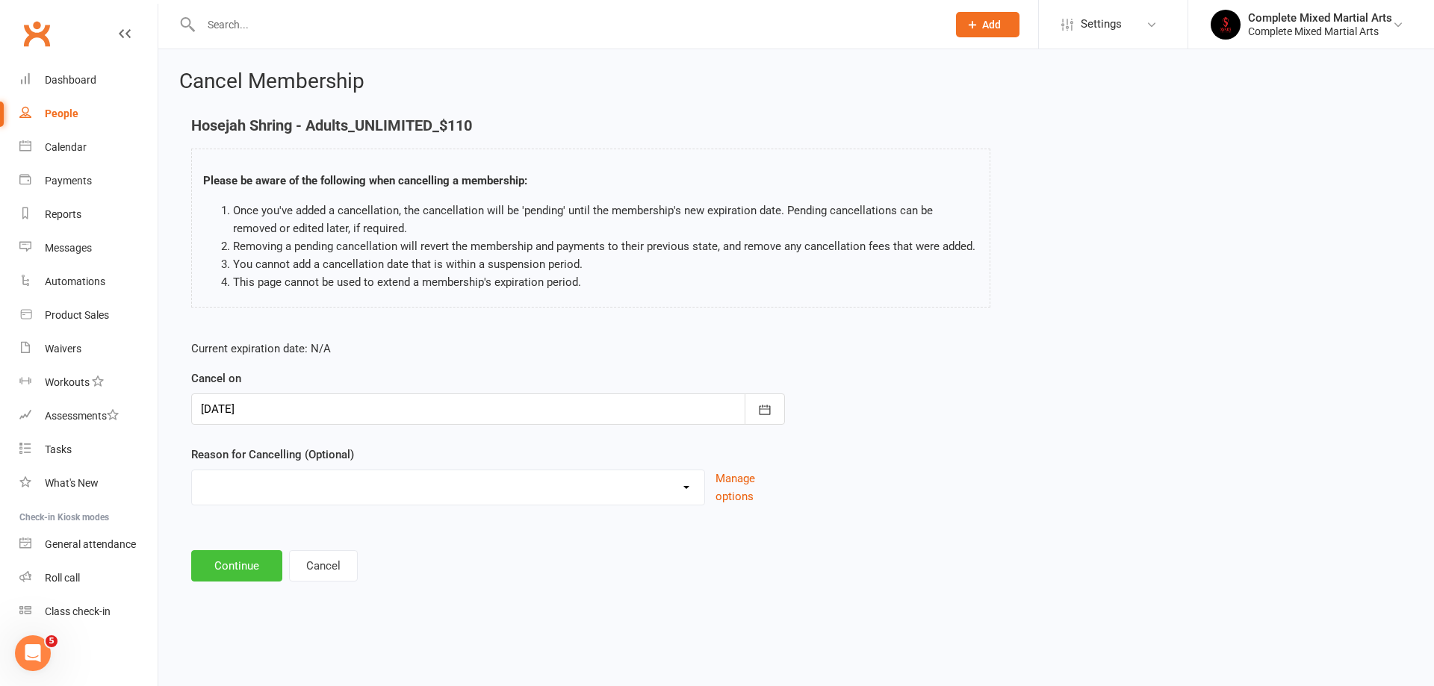
click at [237, 561] on button "Continue" at bounding box center [236, 565] width 91 height 31
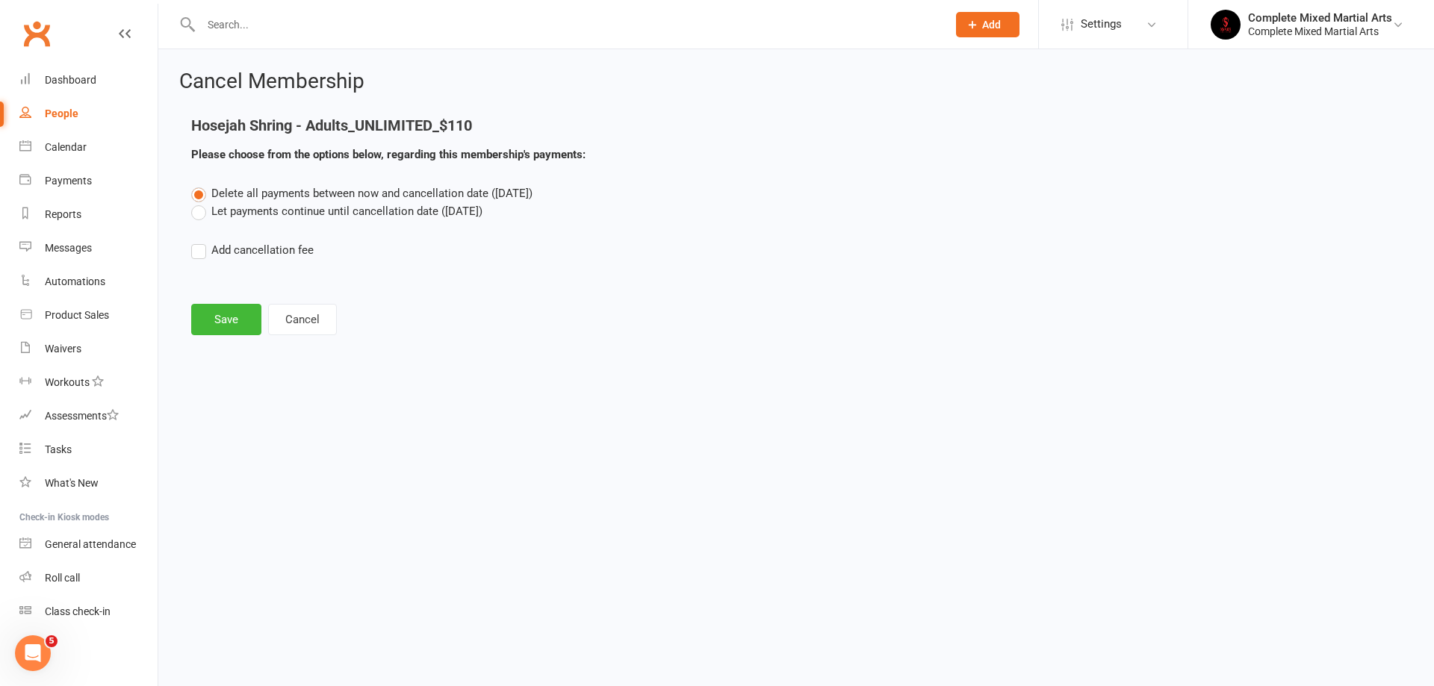
click at [229, 335] on div "Cancel Membership Hosejah Shring - Adults_UNLIMITED_$110 Please choose from the…" at bounding box center [796, 204] width 1276 height 310
click at [248, 317] on button "Save" at bounding box center [226, 319] width 70 height 31
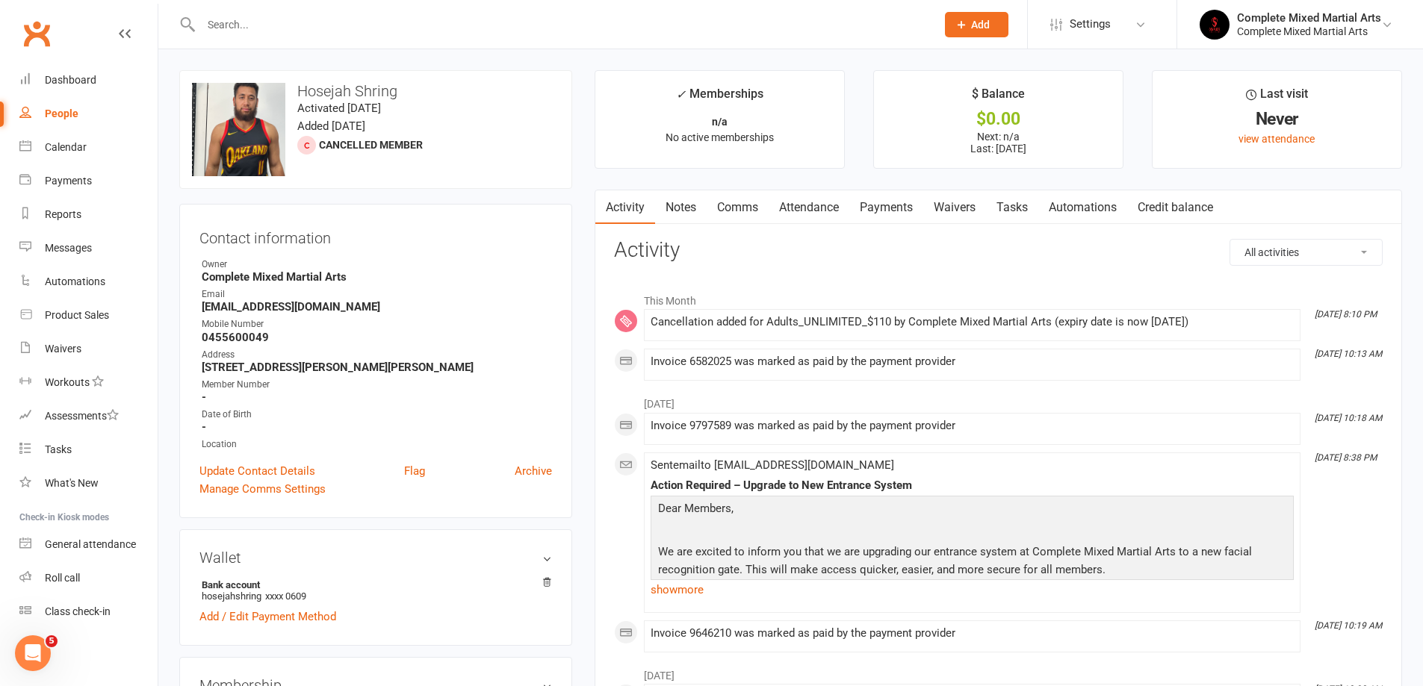
click at [265, 34] on input "text" at bounding box center [560, 24] width 729 height 21
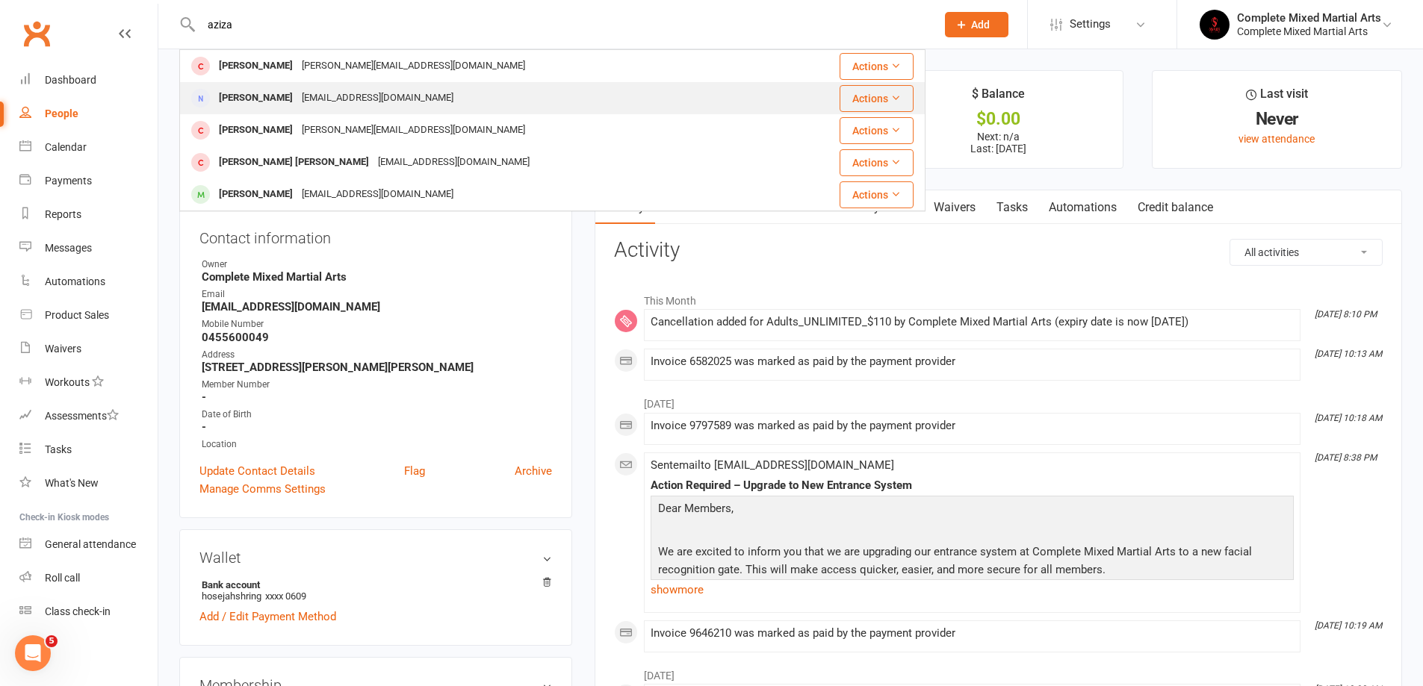
type input "aziza"
click at [263, 90] on div "[PERSON_NAME]" at bounding box center [255, 98] width 83 height 22
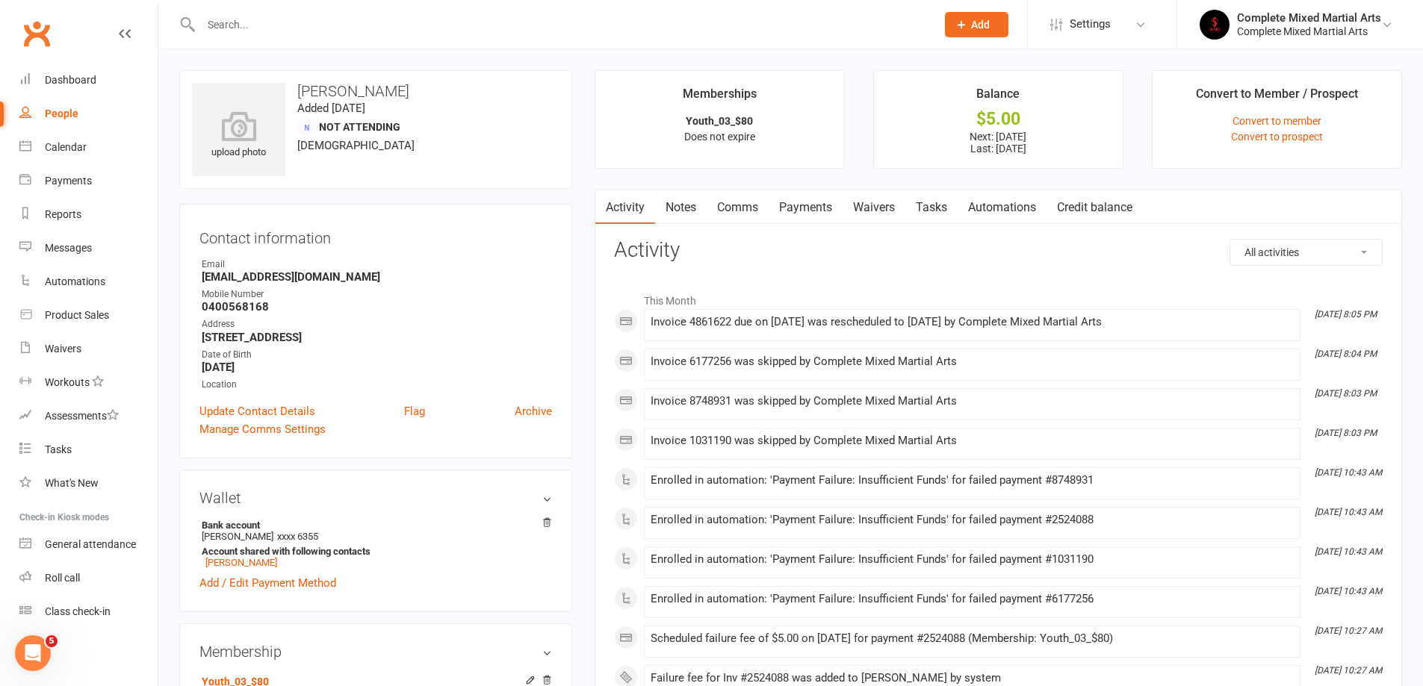
click at [818, 215] on link "Payments" at bounding box center [805, 207] width 74 height 34
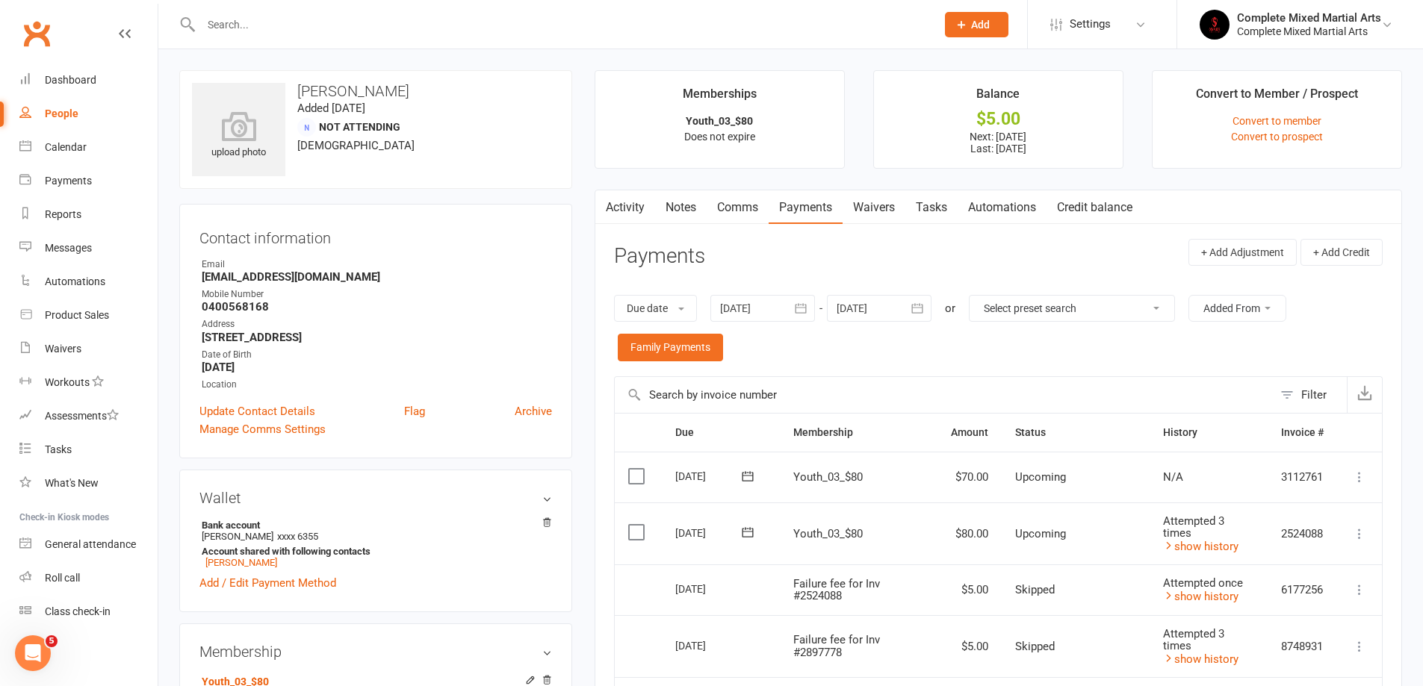
click at [633, 207] on link "Activity" at bounding box center [625, 207] width 60 height 34
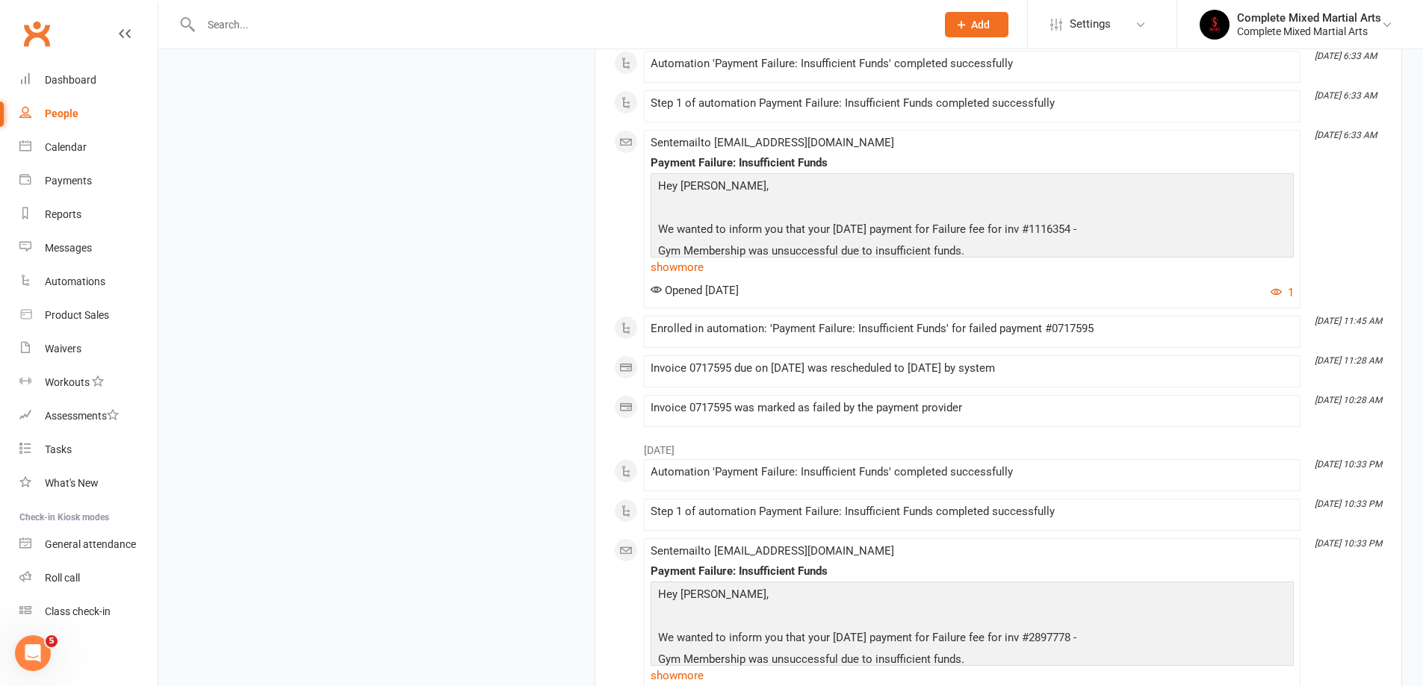
scroll to position [5928, 0]
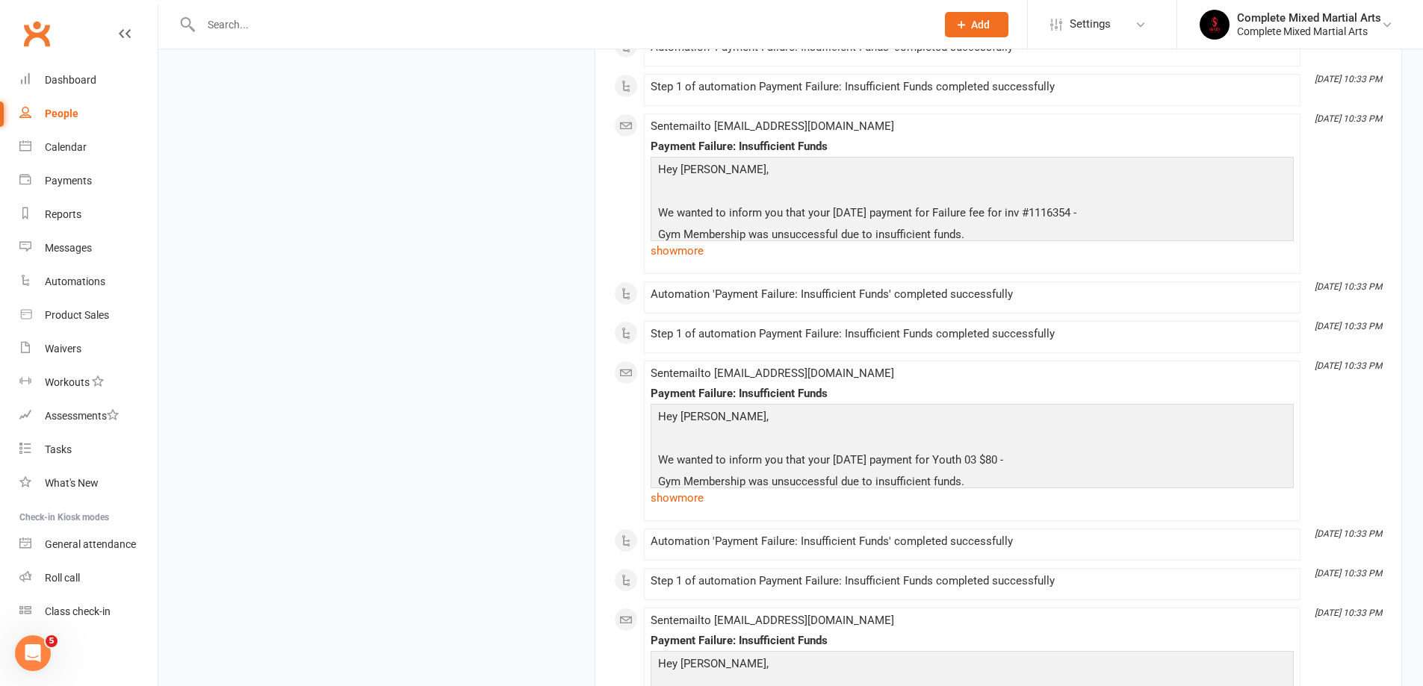
drag, startPoint x: 1175, startPoint y: 476, endPoint x: 529, endPoint y: 376, distance: 653.1
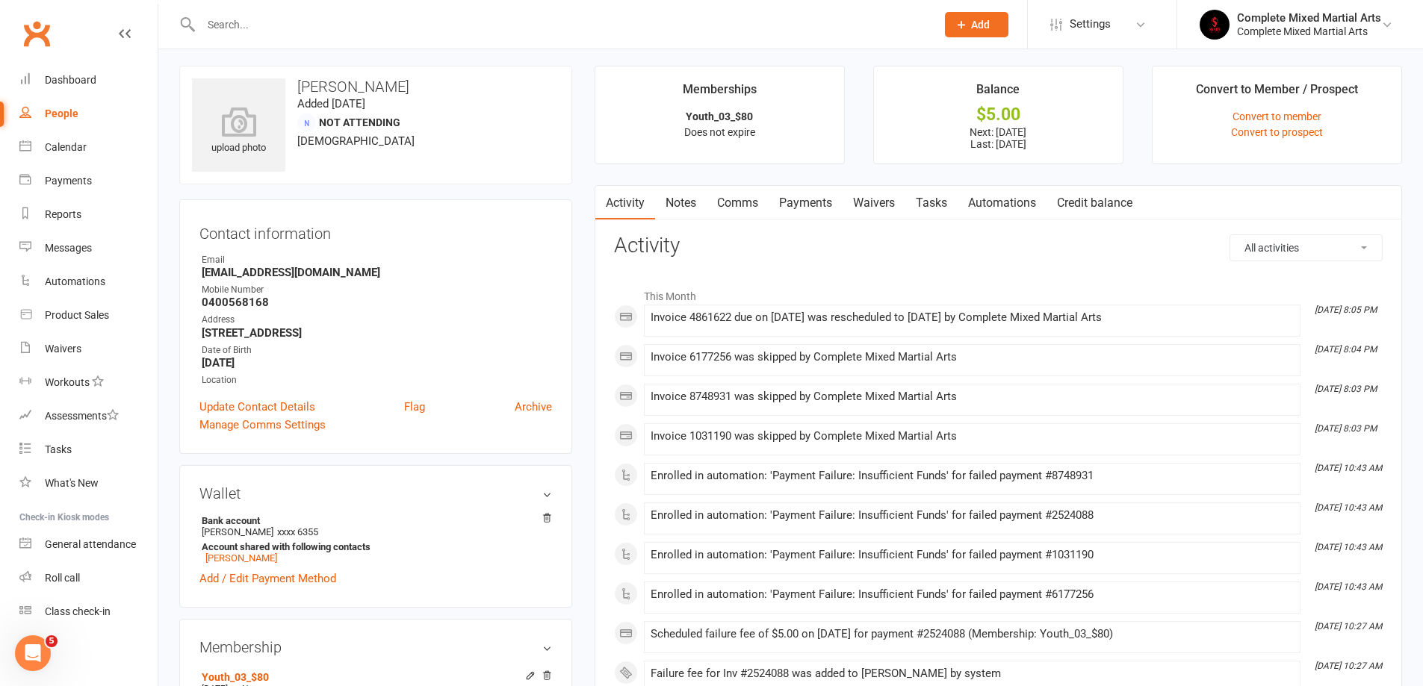
scroll to position [0, 0]
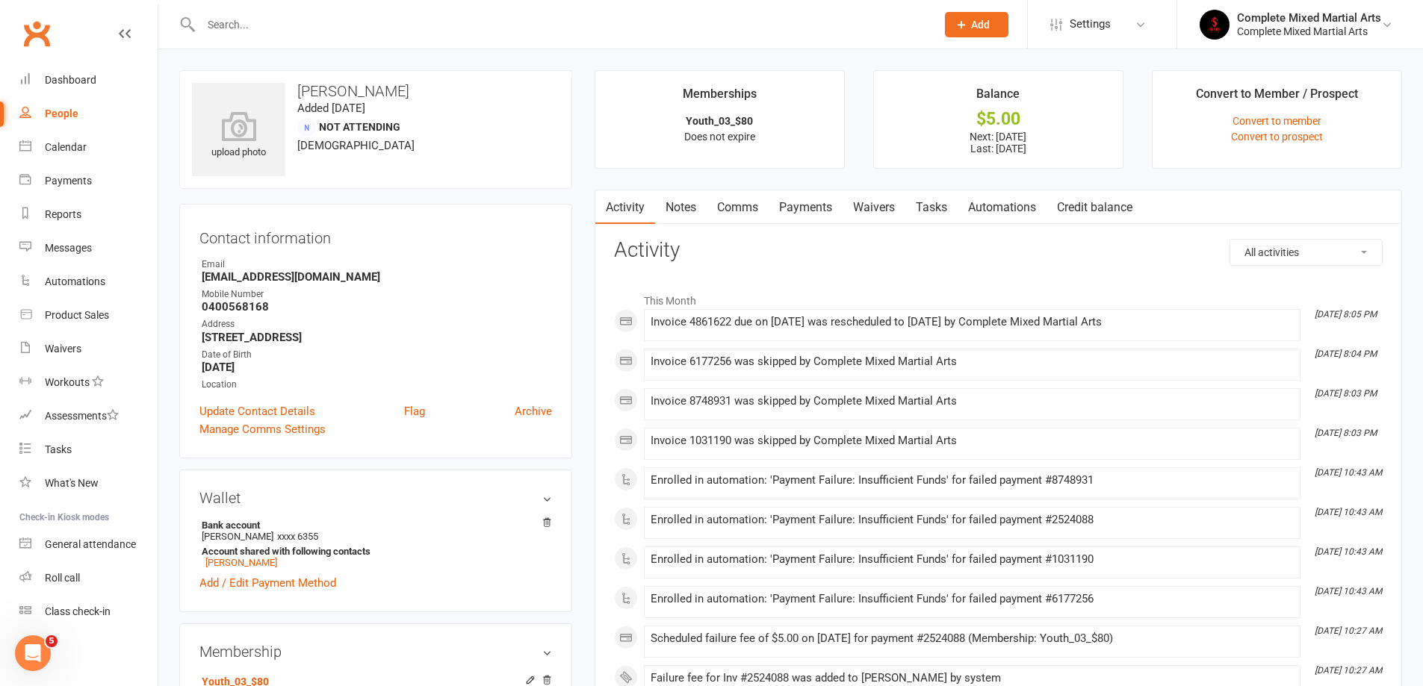
click at [809, 210] on link "Payments" at bounding box center [805, 207] width 74 height 34
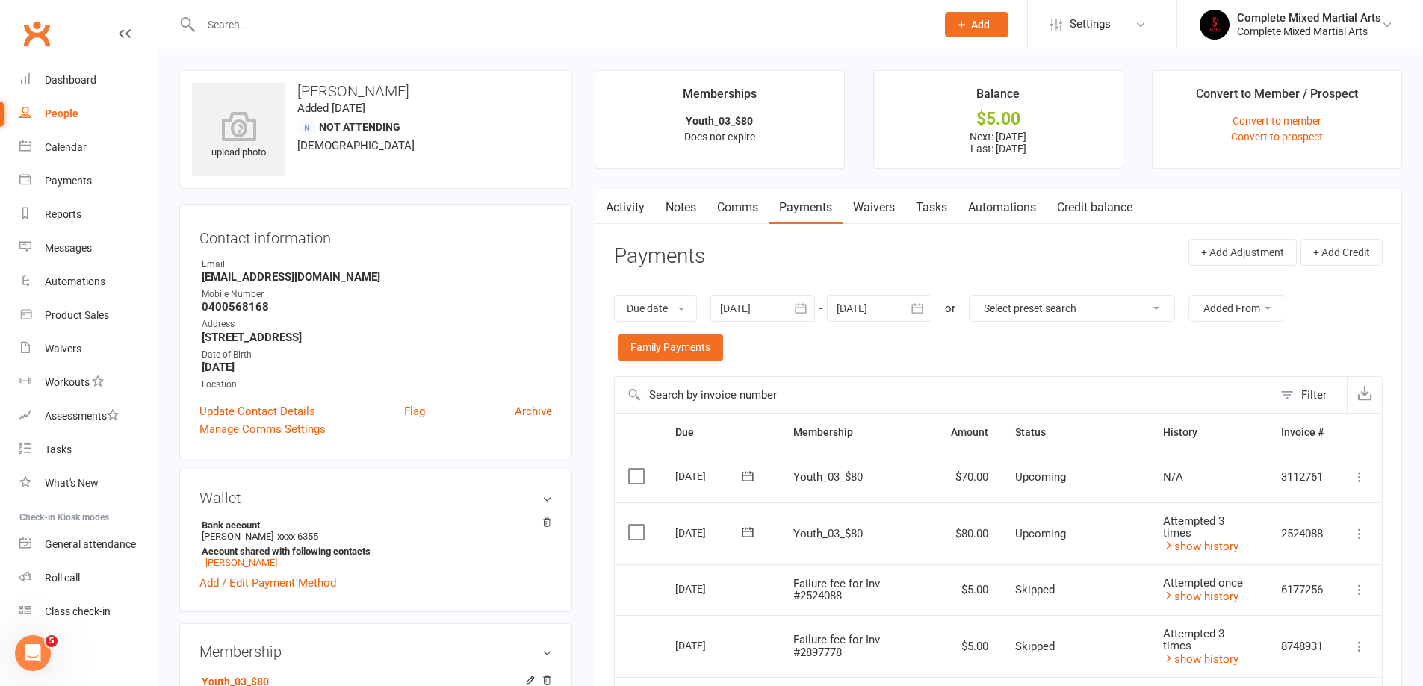
click at [801, 308] on icon "button" at bounding box center [800, 309] width 11 height 10
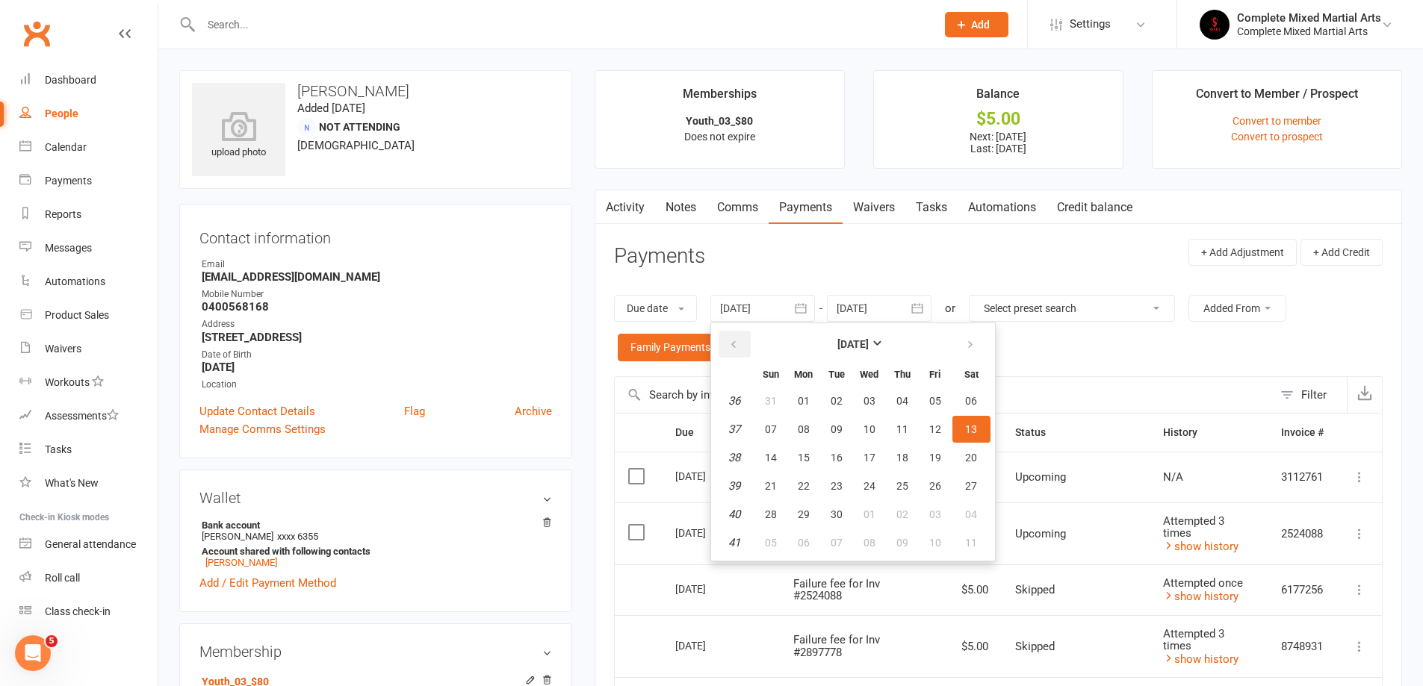
click at [736, 337] on button "button" at bounding box center [734, 344] width 32 height 27
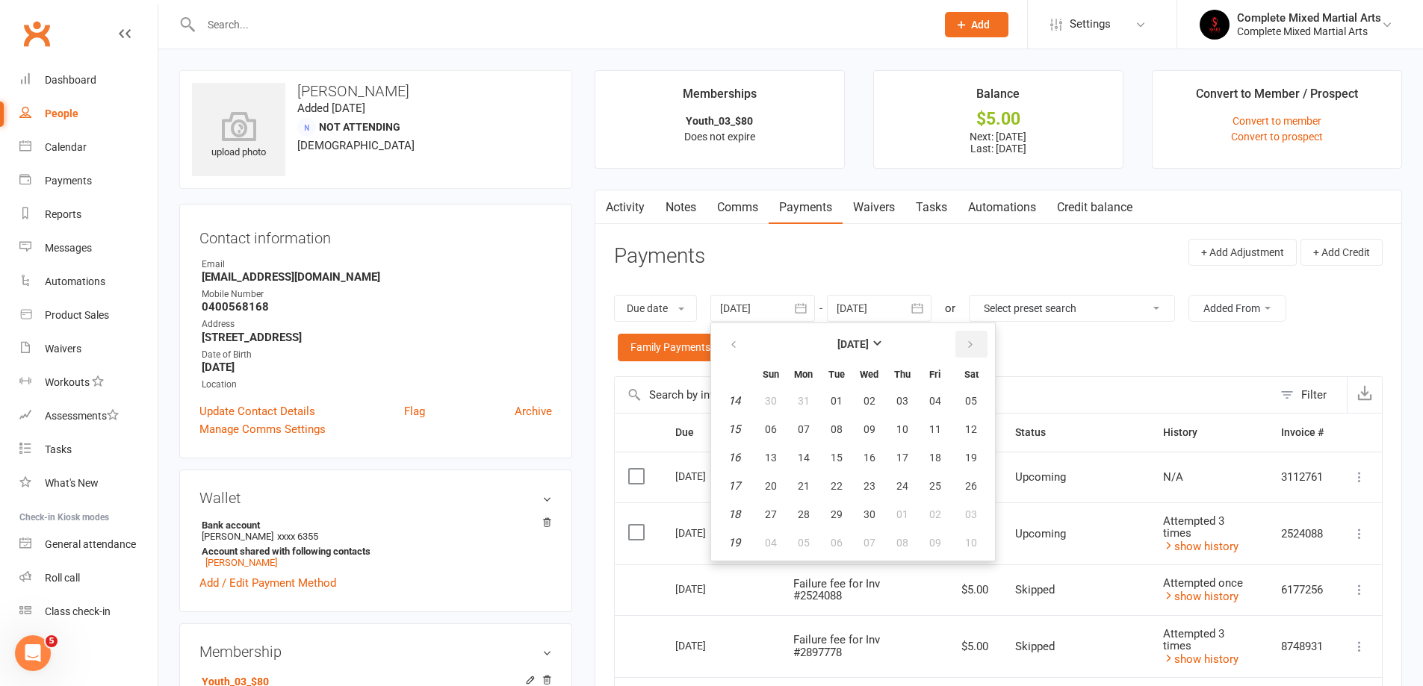
click at [977, 344] on button "button" at bounding box center [971, 344] width 32 height 27
click at [830, 404] on button "01" at bounding box center [836, 401] width 31 height 27
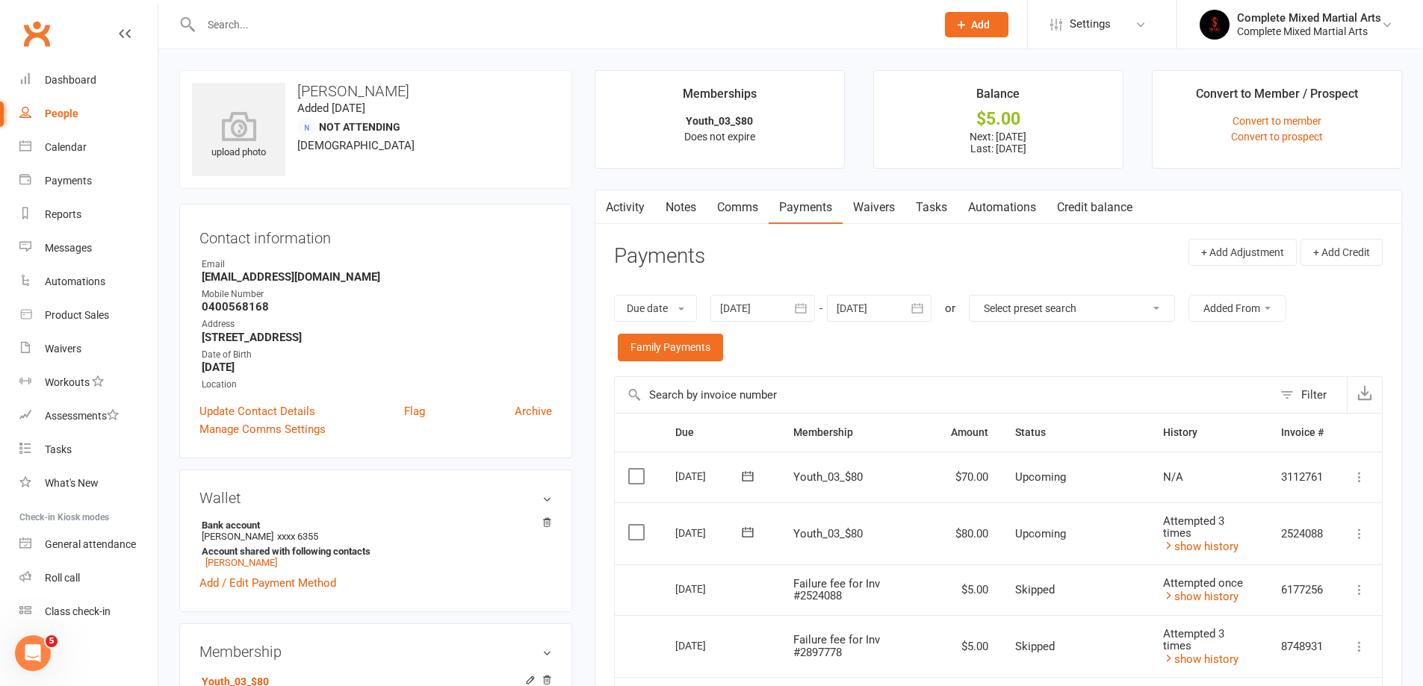
click at [815, 305] on button "button" at bounding box center [801, 308] width 27 height 27
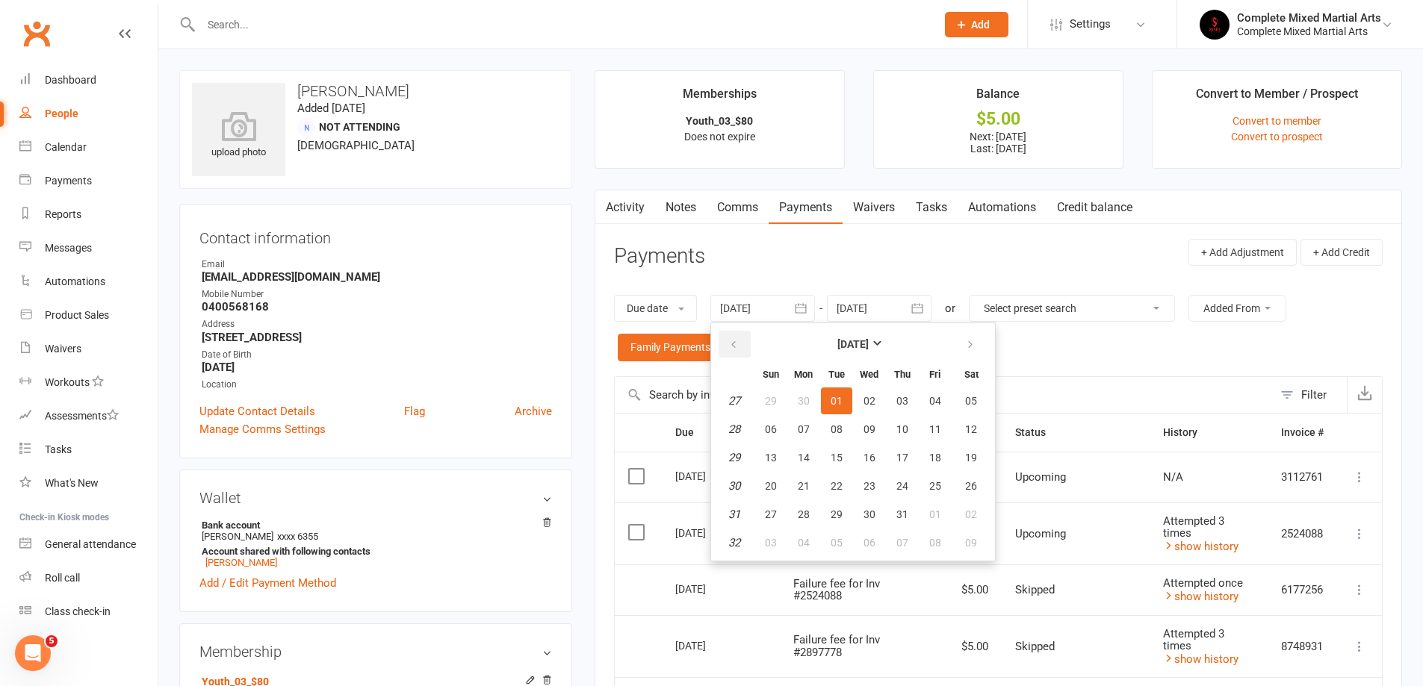
click at [730, 348] on icon "button" at bounding box center [733, 345] width 10 height 12
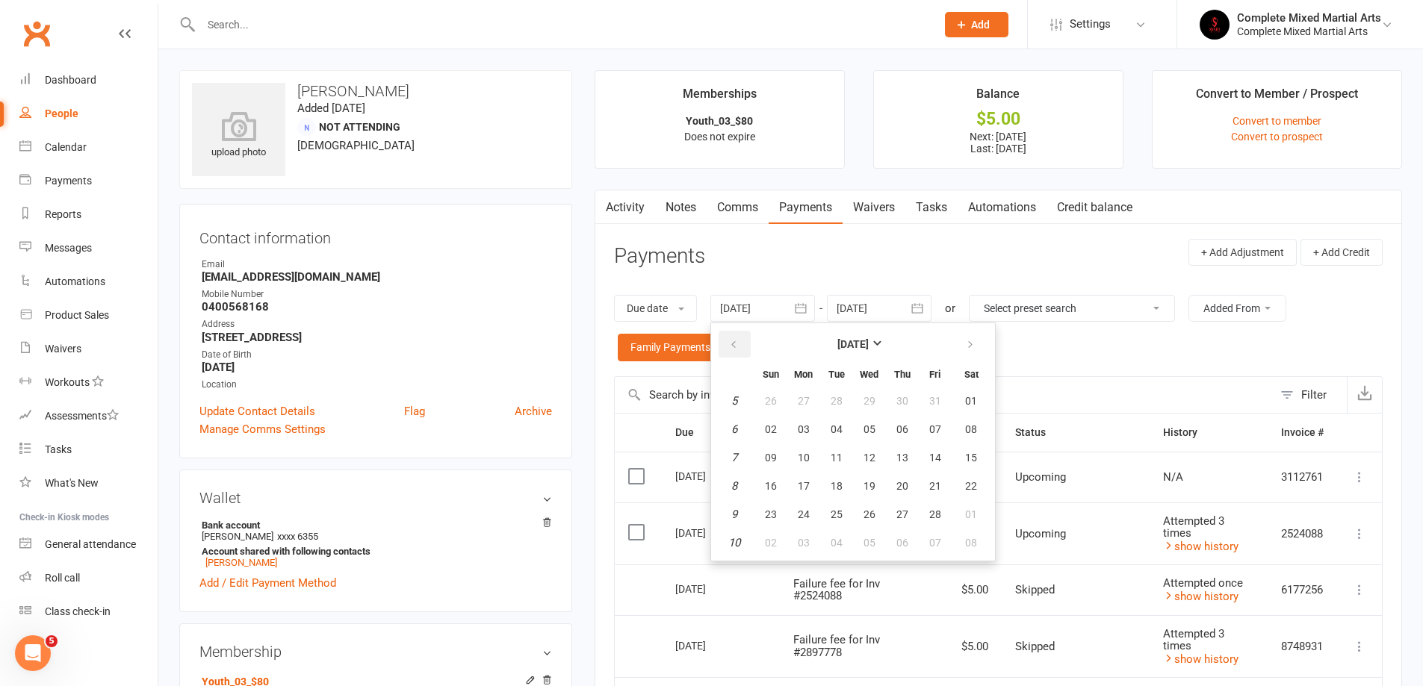
click at [730, 348] on icon "button" at bounding box center [733, 345] width 10 height 12
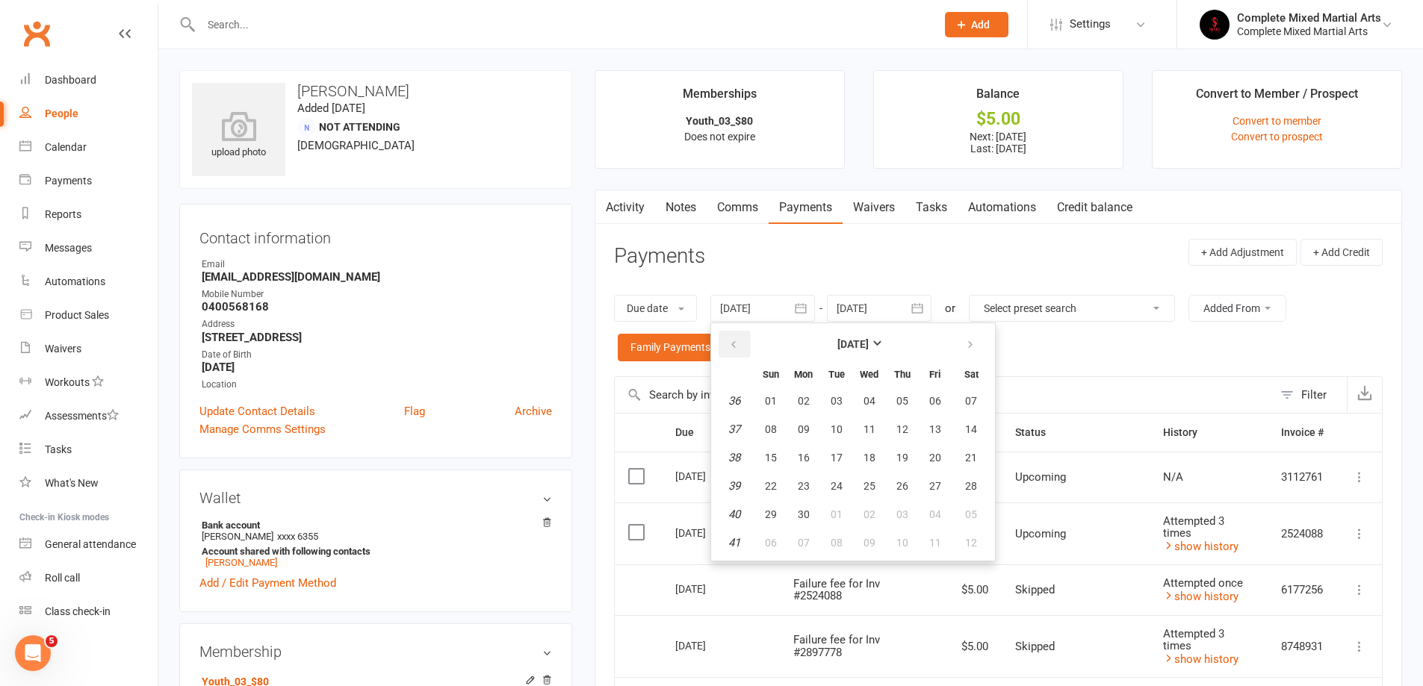
click at [730, 348] on icon "button" at bounding box center [733, 345] width 10 height 12
click at [969, 341] on icon "button" at bounding box center [970, 345] width 10 height 12
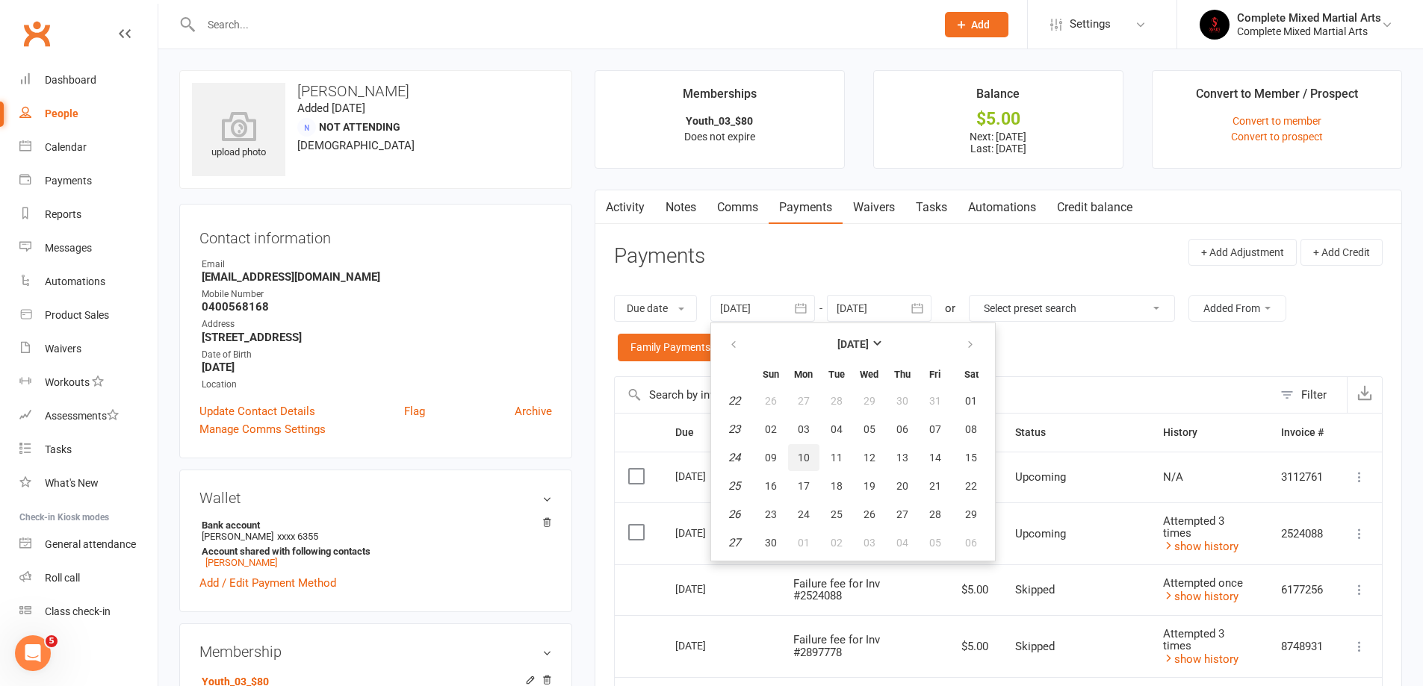
click at [812, 453] on button "10" at bounding box center [803, 457] width 31 height 27
type input "[DATE]"
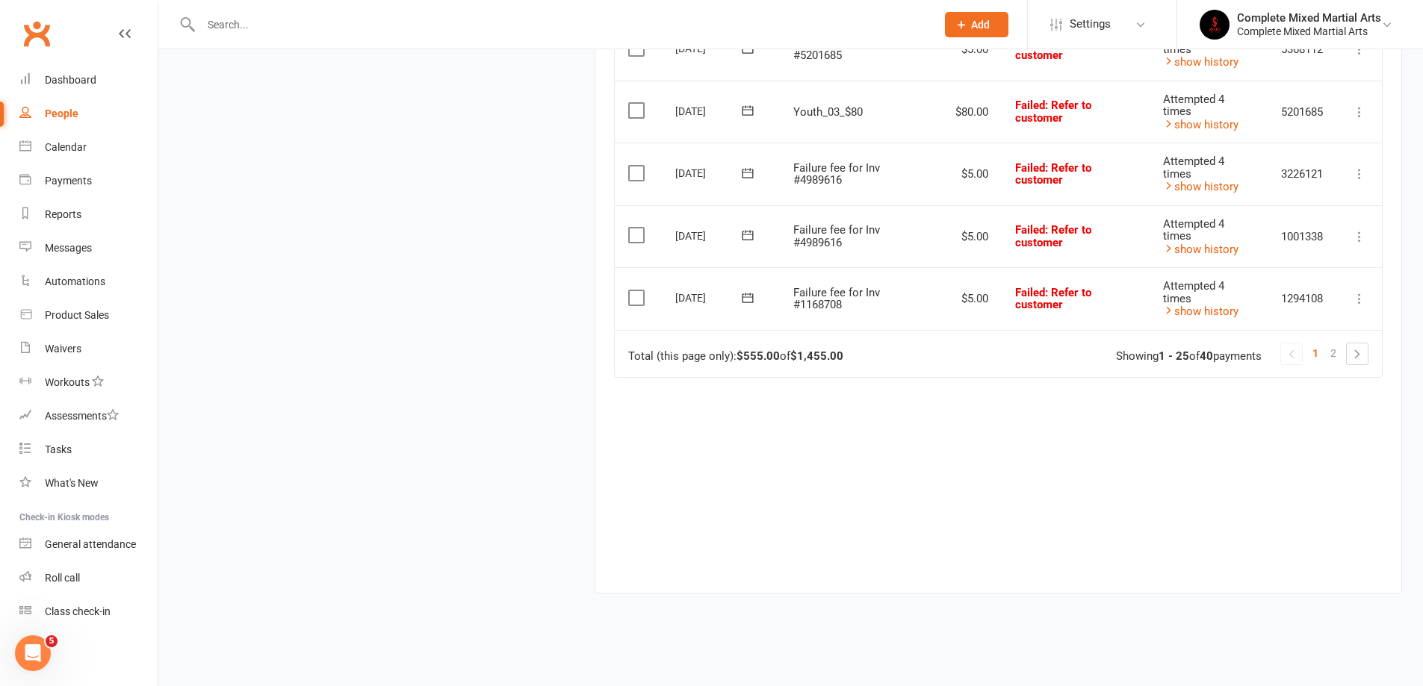
scroll to position [1612, 0]
drag, startPoint x: 746, startPoint y: 353, endPoint x: 833, endPoint y: 350, distance: 87.4
click at [833, 350] on div "Total (this page only): $555.00 of $1,455.00" at bounding box center [735, 354] width 215 height 13
click at [833, 350] on strong "$1,455.00" at bounding box center [816, 353] width 53 height 13
click at [1361, 346] on link at bounding box center [1356, 351] width 21 height 21
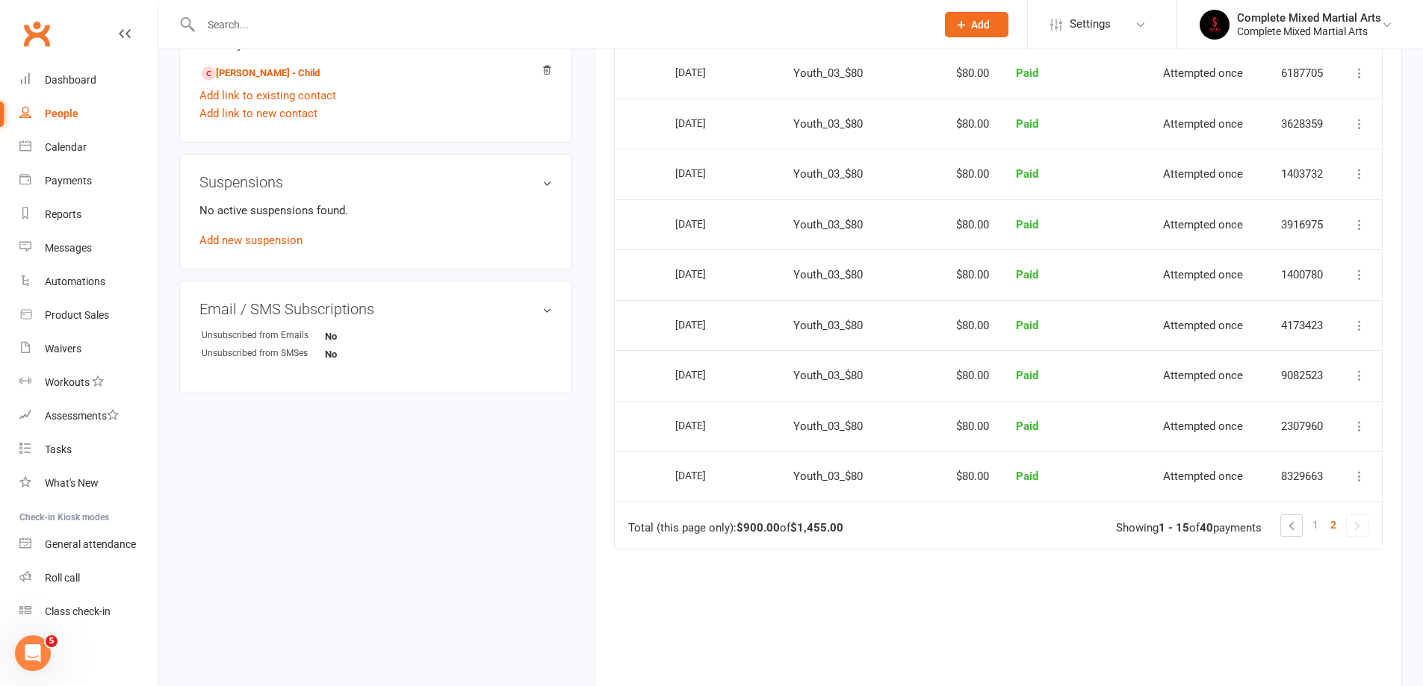
scroll to position [952, 0]
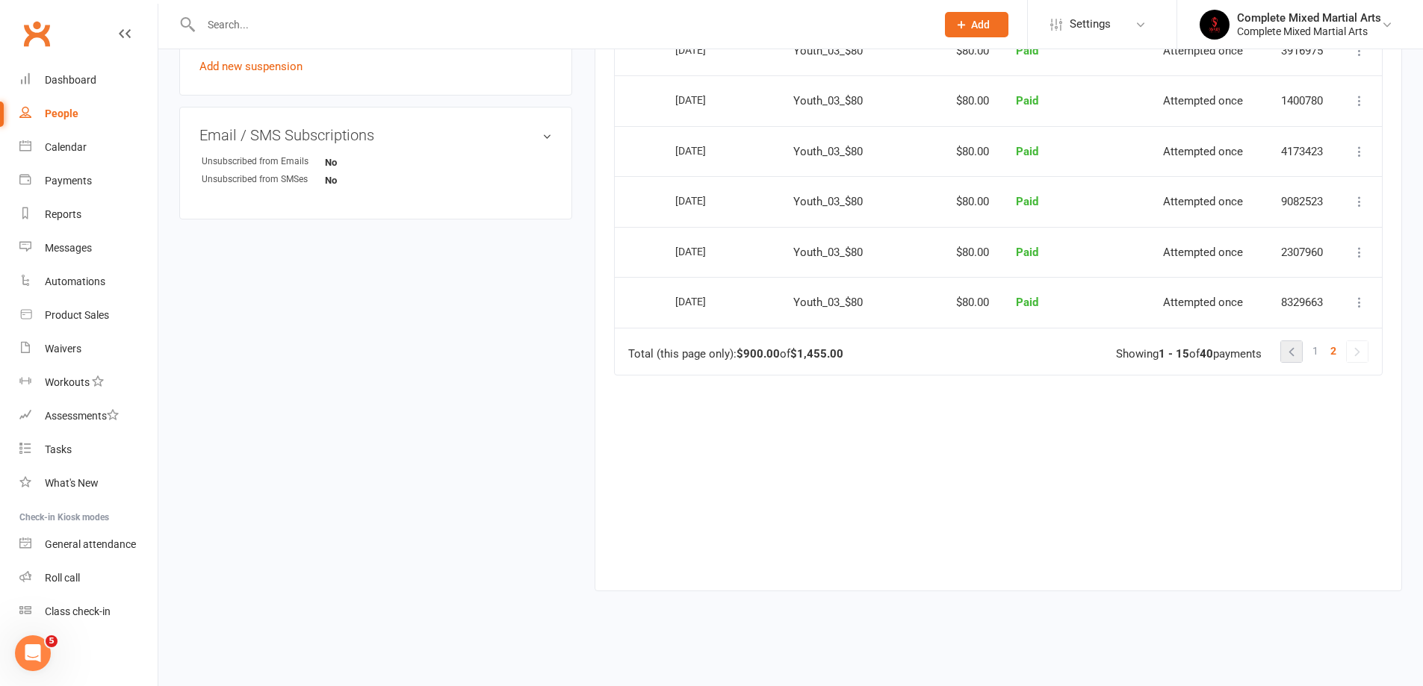
click at [1292, 351] on link at bounding box center [1291, 351] width 21 height 21
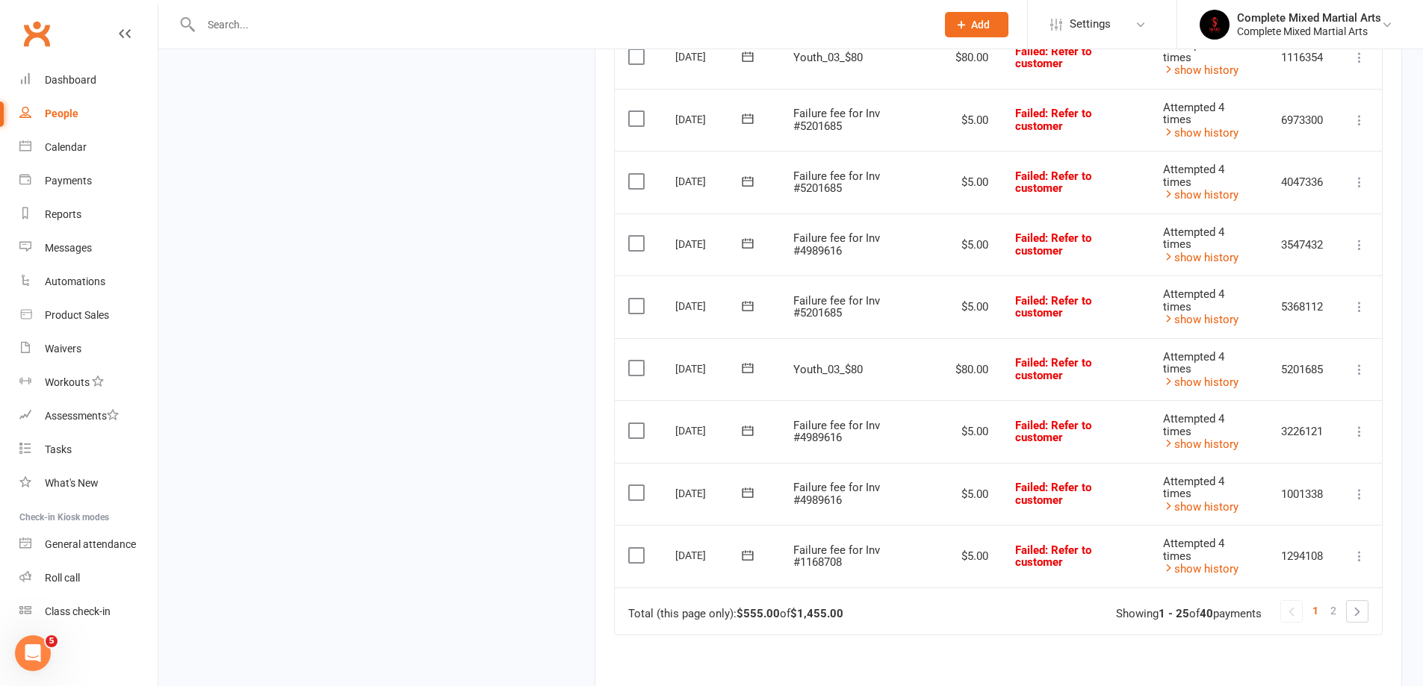
scroll to position [1388, 0]
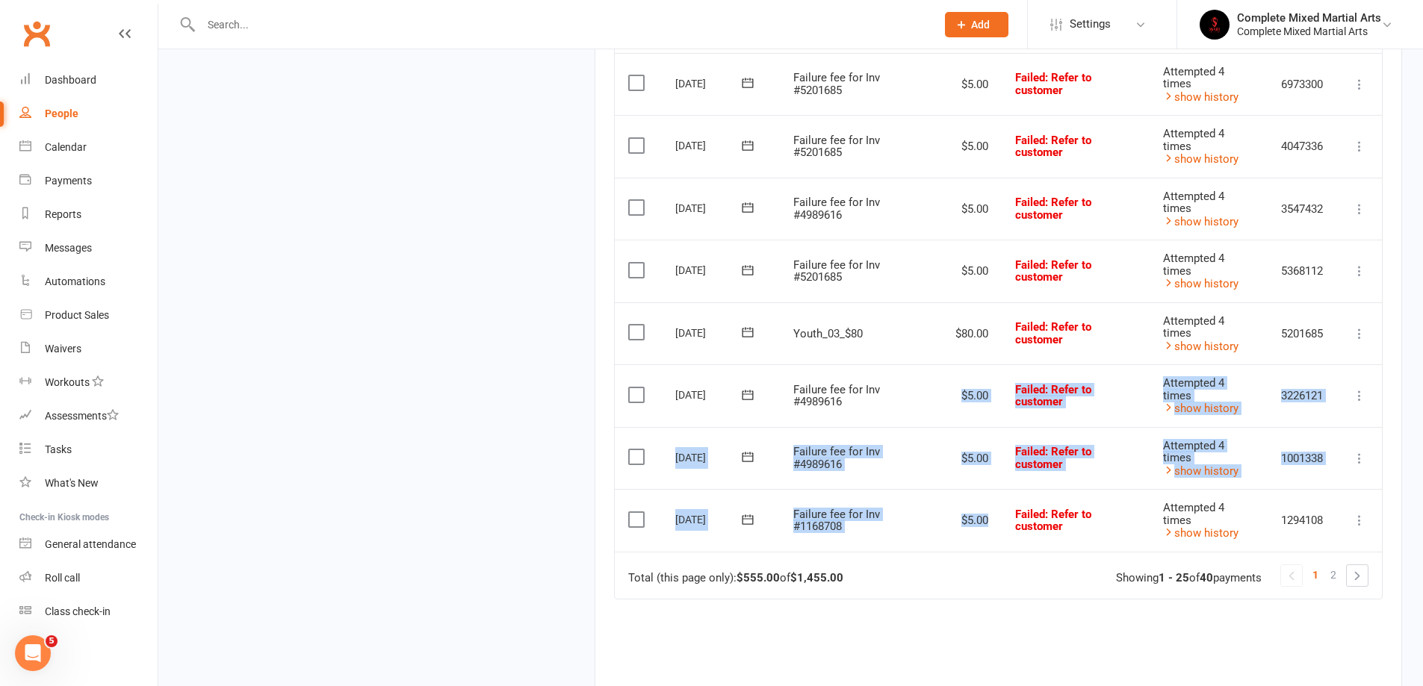
drag, startPoint x: 962, startPoint y: 396, endPoint x: 1001, endPoint y: 497, distance: 109.0
click at [989, 510] on td "$5.00" at bounding box center [969, 520] width 64 height 63
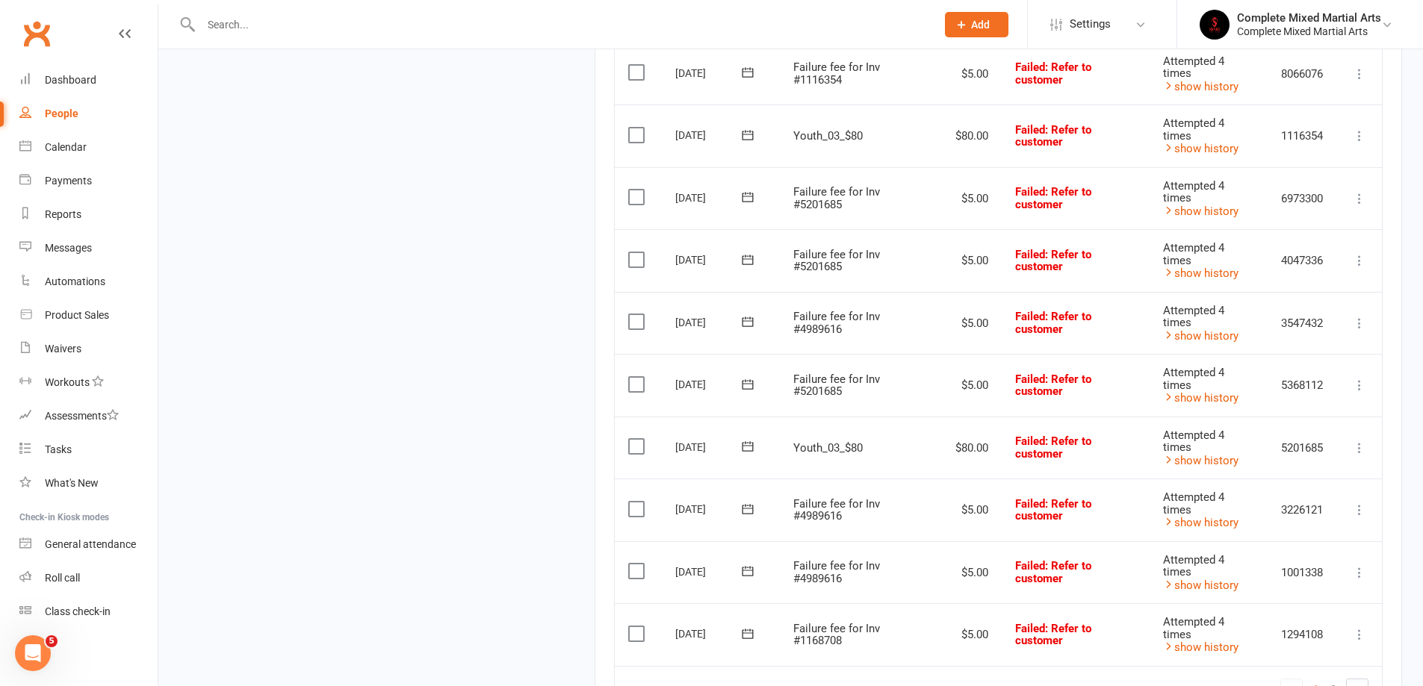
scroll to position [1238, 0]
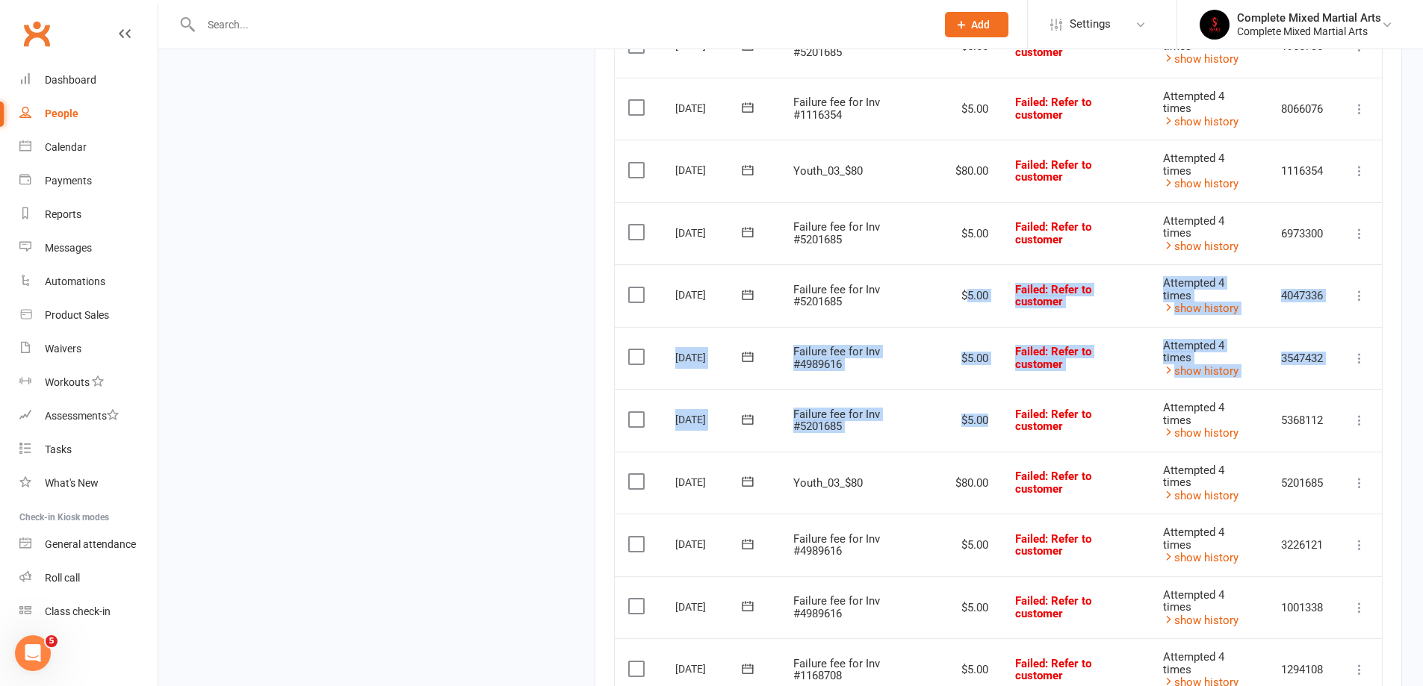
drag, startPoint x: 964, startPoint y: 294, endPoint x: 990, endPoint y: 423, distance: 131.8
drag, startPoint x: 990, startPoint y: 423, endPoint x: 969, endPoint y: 417, distance: 22.5
click at [990, 423] on td "$5.00" at bounding box center [969, 420] width 64 height 63
click at [966, 358] on td "$5.00" at bounding box center [969, 358] width 64 height 63
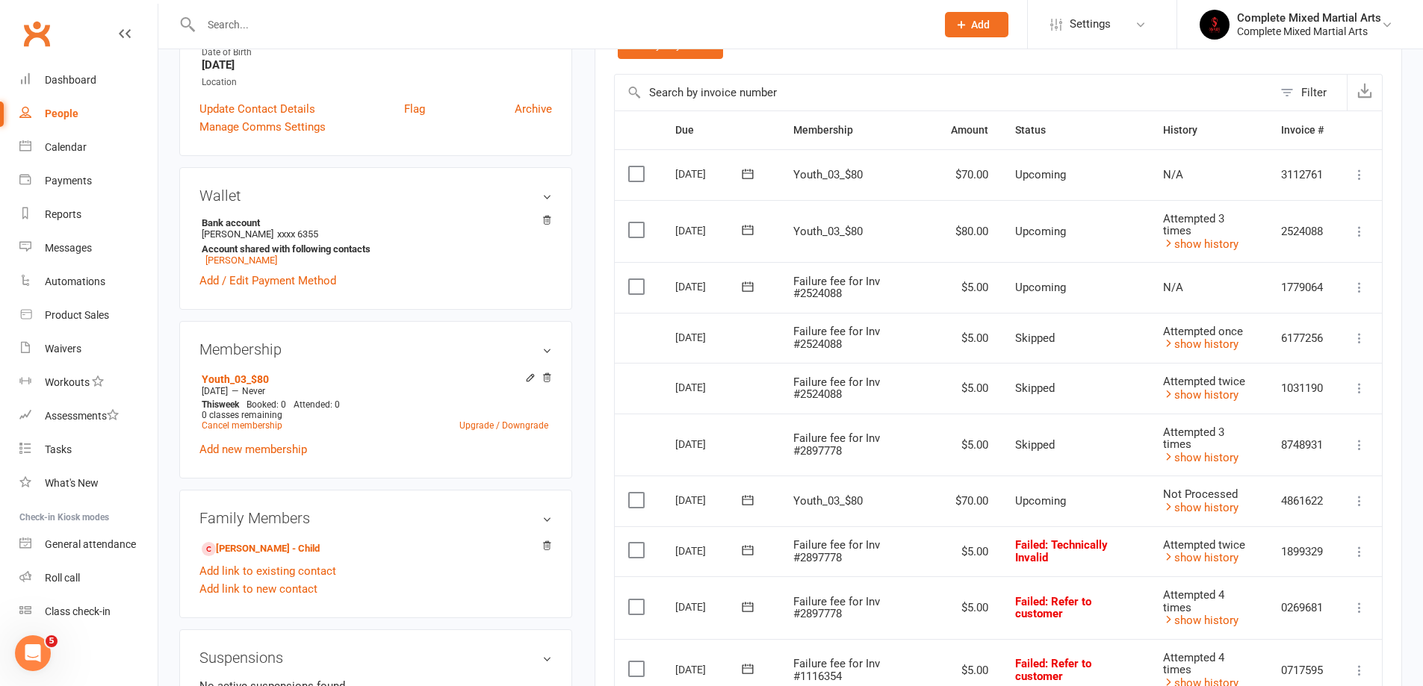
scroll to position [267, 0]
